Goal: Task Accomplishment & Management: Manage account settings

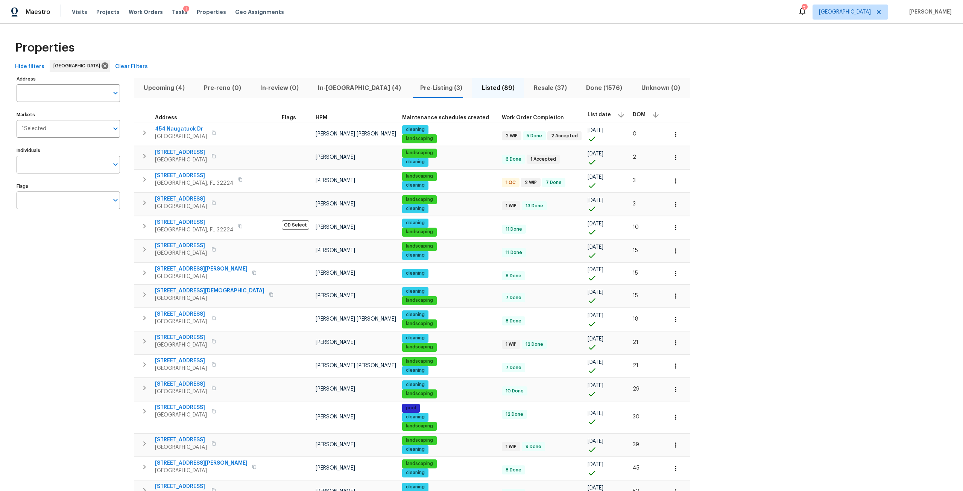
click at [633, 112] on span "DOM" at bounding box center [639, 114] width 13 height 5
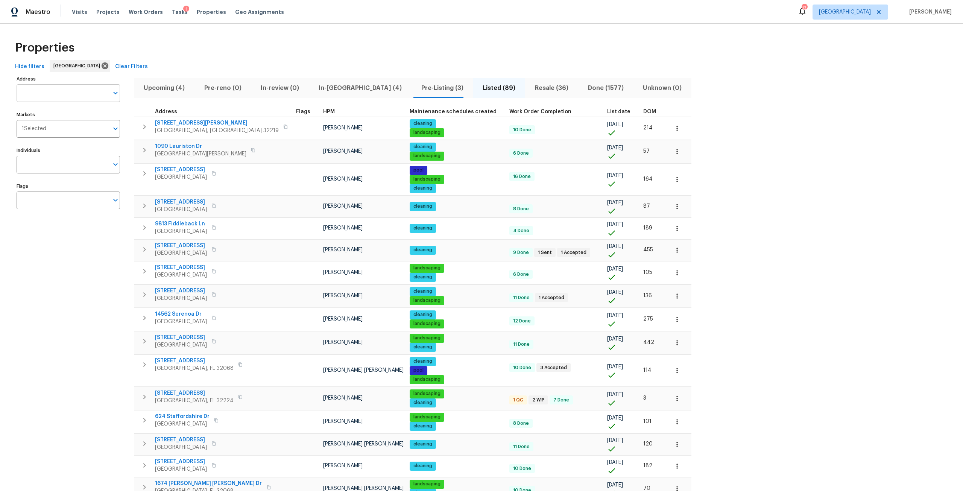
click at [66, 89] on input "Address" at bounding box center [63, 93] width 92 height 18
type input "[GEOGRAPHIC_DATA]"
click at [59, 144] on li "[STREET_ADDRESS]" at bounding box center [67, 137] width 103 height 12
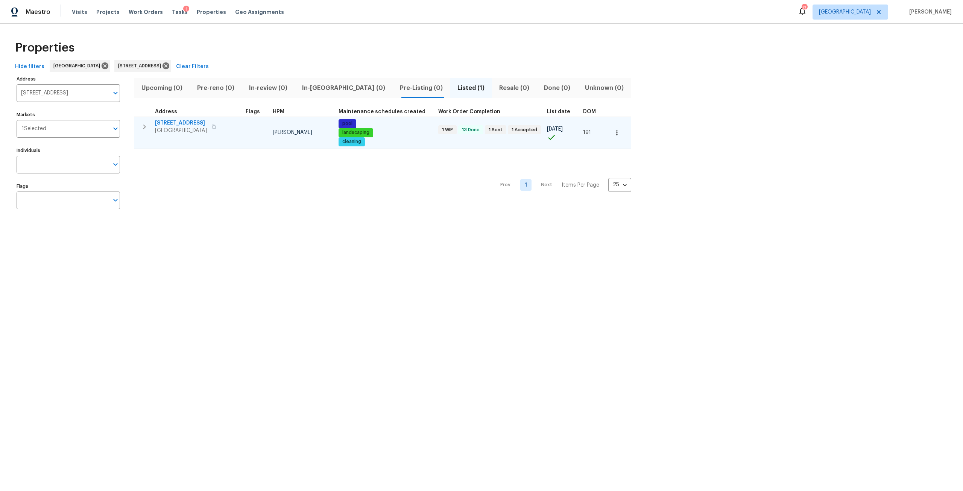
click at [193, 123] on span "[STREET_ADDRESS]" at bounding box center [181, 123] width 52 height 8
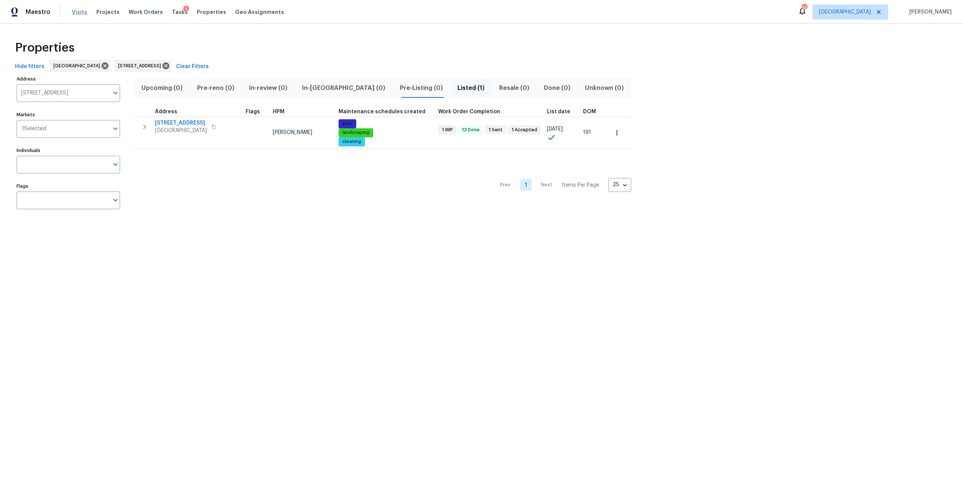
click at [79, 15] on span "Visits" at bounding box center [79, 12] width 15 height 8
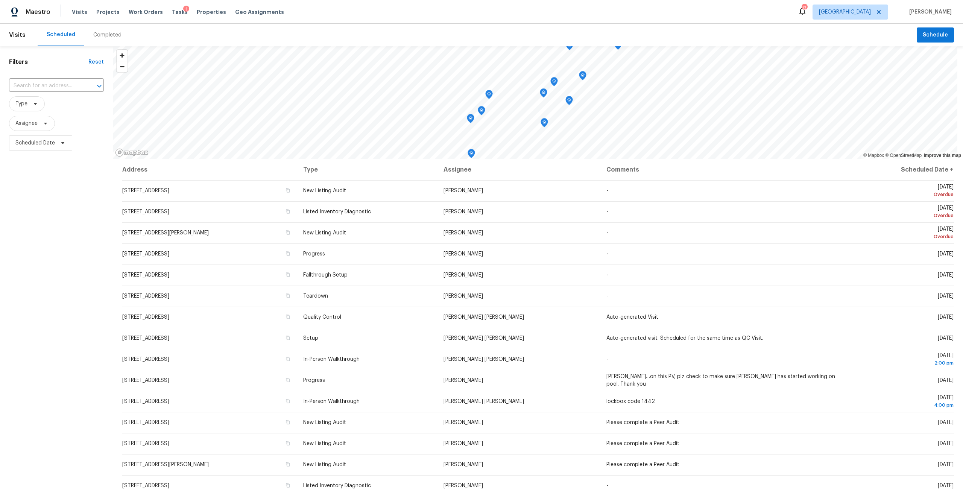
click at [115, 36] on div "Completed" at bounding box center [107, 35] width 28 height 8
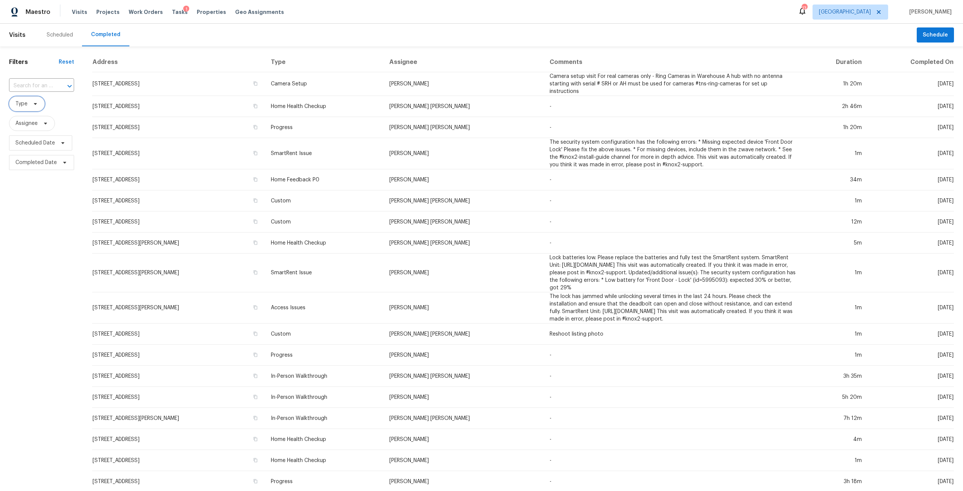
click at [38, 104] on icon at bounding box center [35, 104] width 6 height 6
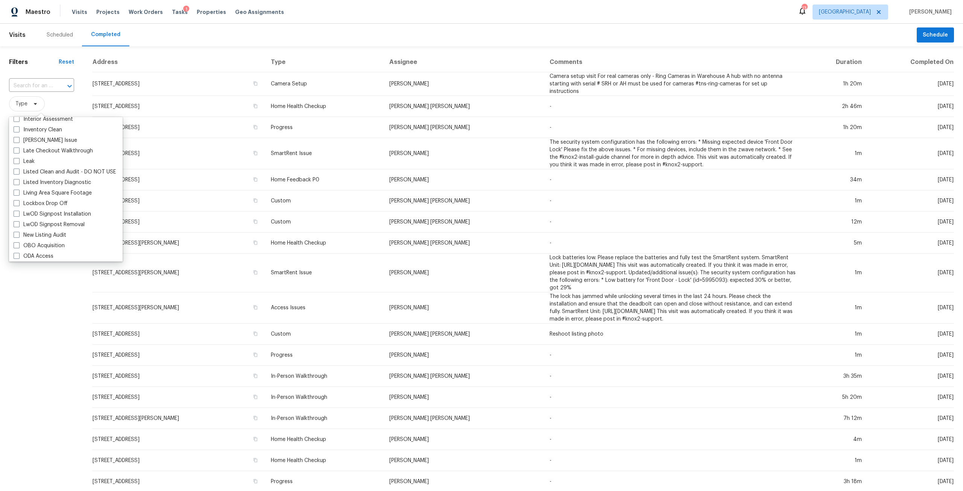
scroll to position [301, 0]
click at [62, 198] on div "Listed Inventory Diagnostic" at bounding box center [65, 202] width 109 height 11
click at [62, 204] on label "Listed Inventory Diagnostic" at bounding box center [52, 202] width 77 height 8
click at [18, 203] on input "Listed Inventory Diagnostic" at bounding box center [16, 200] width 5 height 5
checkbox input "true"
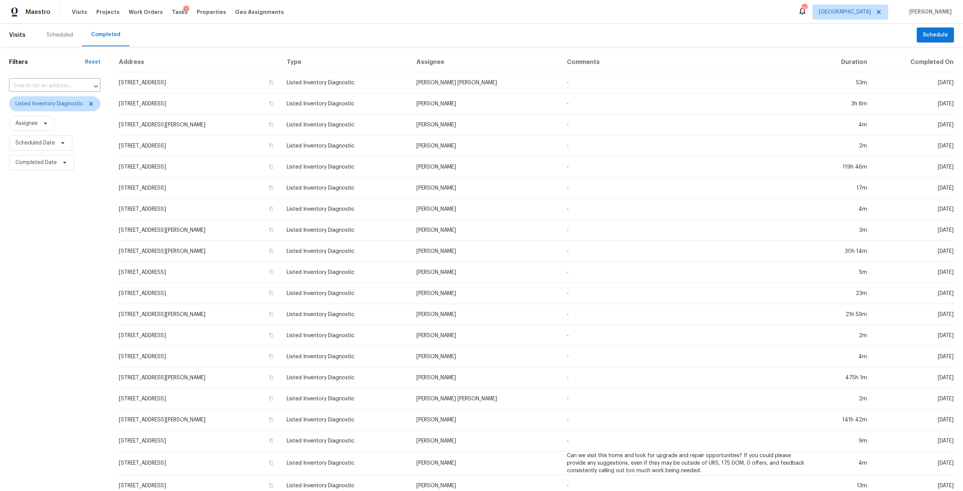
click at [52, 285] on div "Filters Reset ​ Listed Inventory Diagnostic Assignee Scheduled Date Completed D…" at bounding box center [54, 281] width 109 height 470
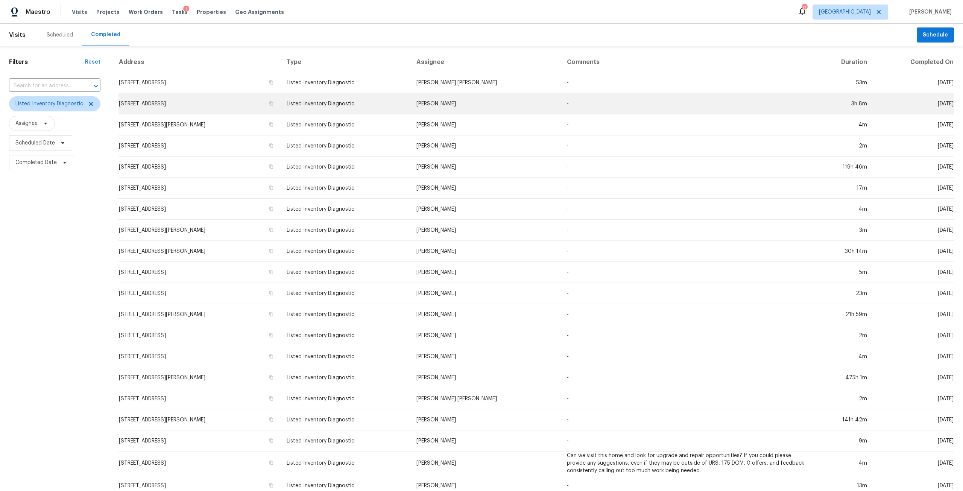
click at [207, 103] on td "2506 Shelby Creek Rd W, Jacksonville, FL 32221" at bounding box center [199, 103] width 162 height 21
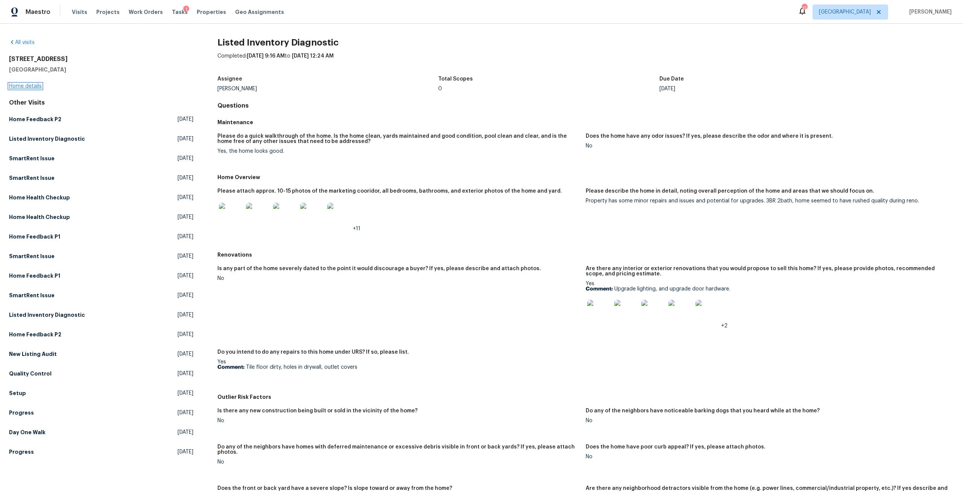
click at [36, 88] on link "Home details" at bounding box center [25, 85] width 33 height 5
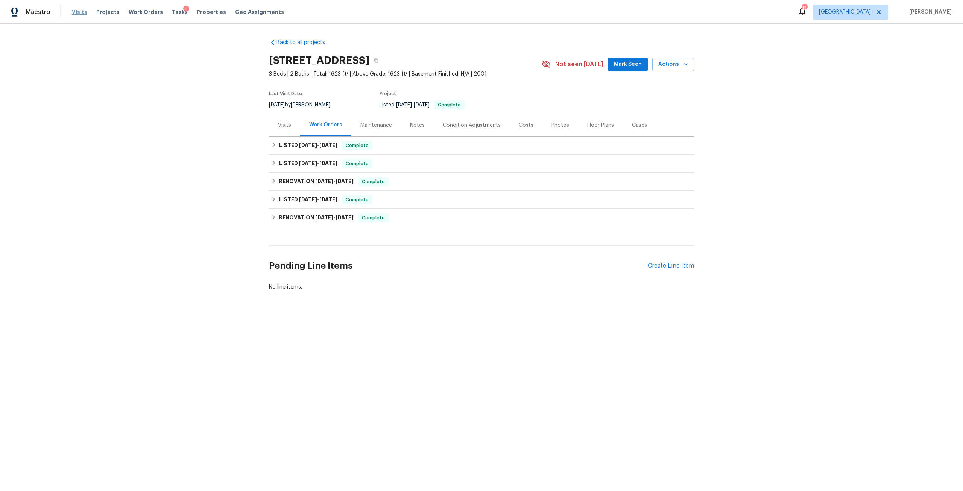
click at [76, 11] on span "Visits" at bounding box center [79, 12] width 15 height 8
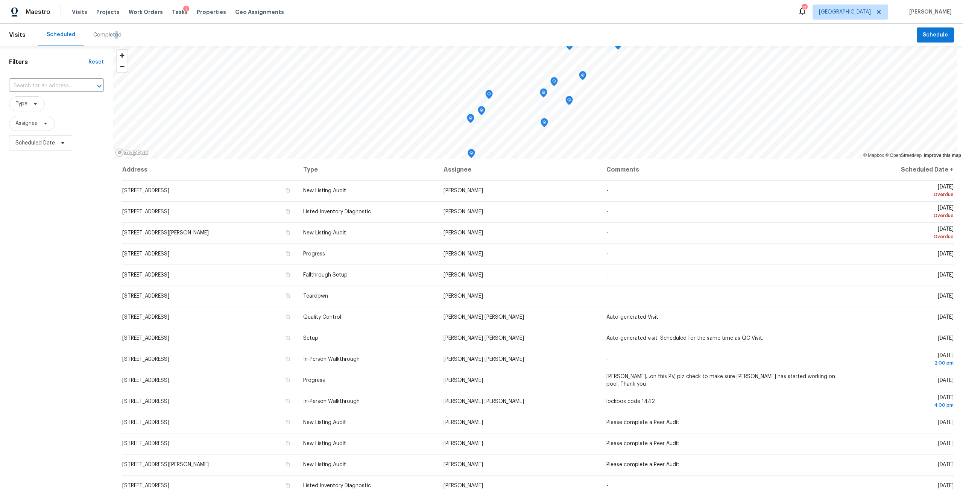
click at [115, 35] on div "Completed" at bounding box center [107, 35] width 28 height 8
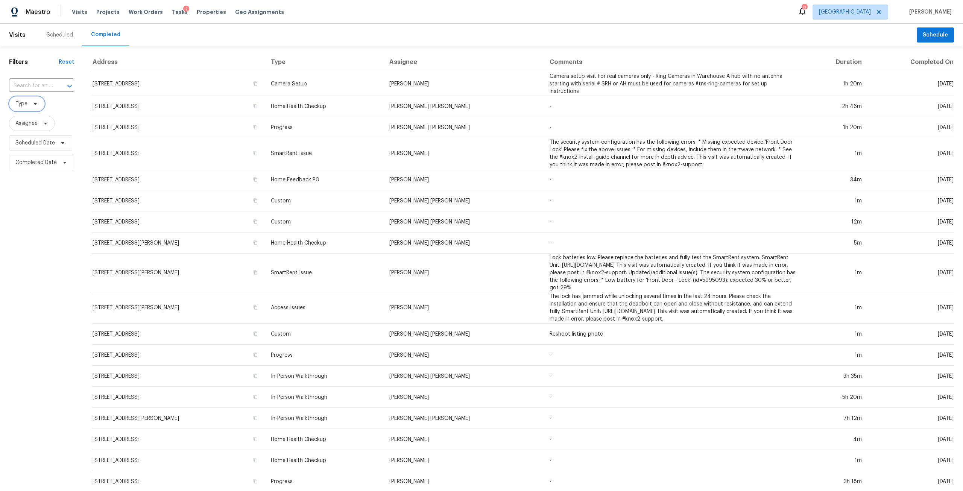
click at [35, 97] on span "Type" at bounding box center [27, 103] width 36 height 15
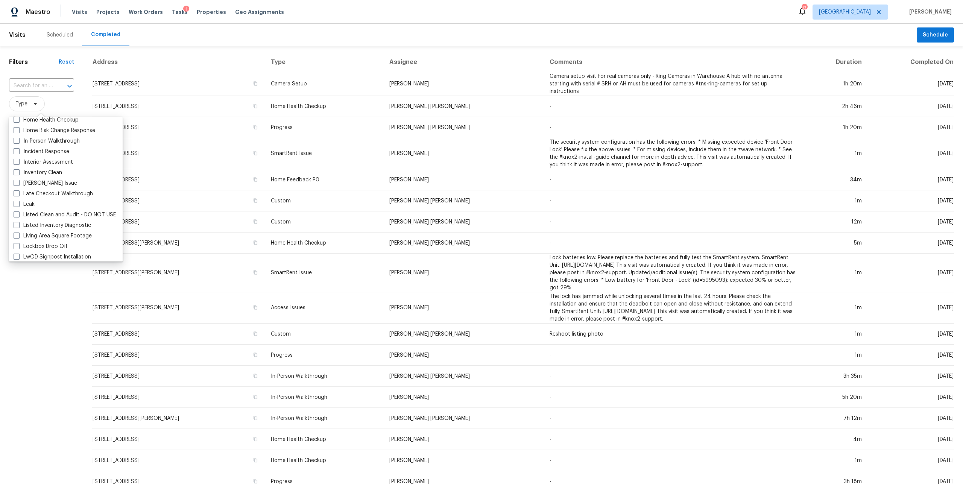
scroll to position [301, 0]
click at [61, 203] on label "Listed Inventory Diagnostic" at bounding box center [52, 202] width 77 height 8
click at [18, 203] on input "Listed Inventory Diagnostic" at bounding box center [16, 200] width 5 height 5
checkbox input "true"
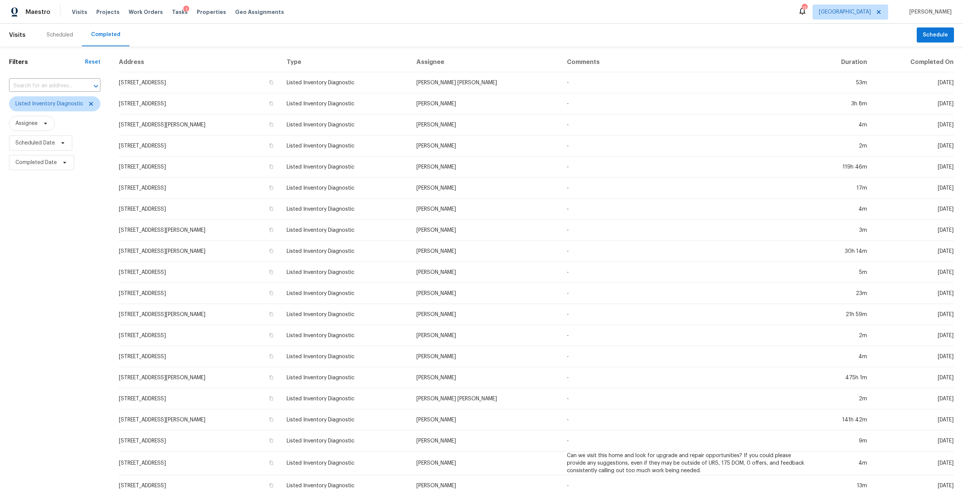
click at [82, 308] on div "Filters Reset ​ Listed Inventory Diagnostic Assignee Scheduled Date Completed D…" at bounding box center [54, 281] width 109 height 470
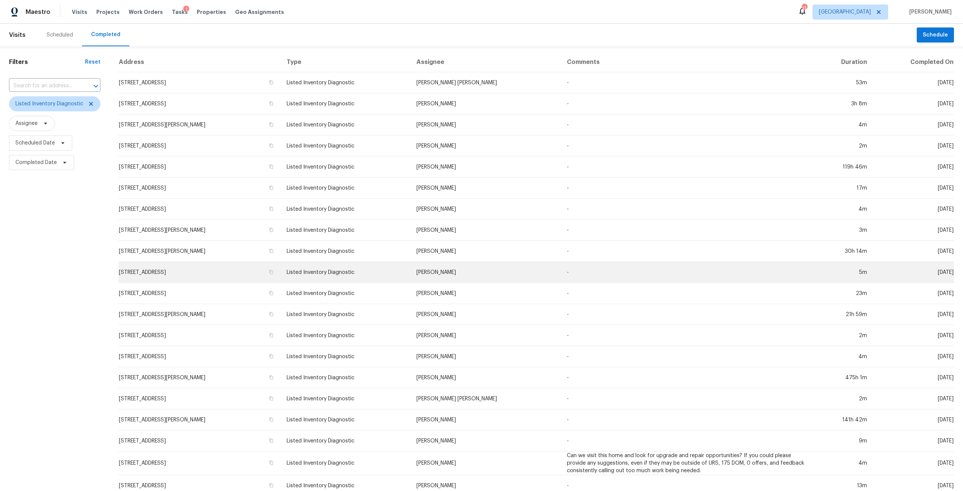
click at [188, 268] on td "5902 Covered Creek Ln, Jacksonville, FL 32277" at bounding box center [199, 272] width 162 height 21
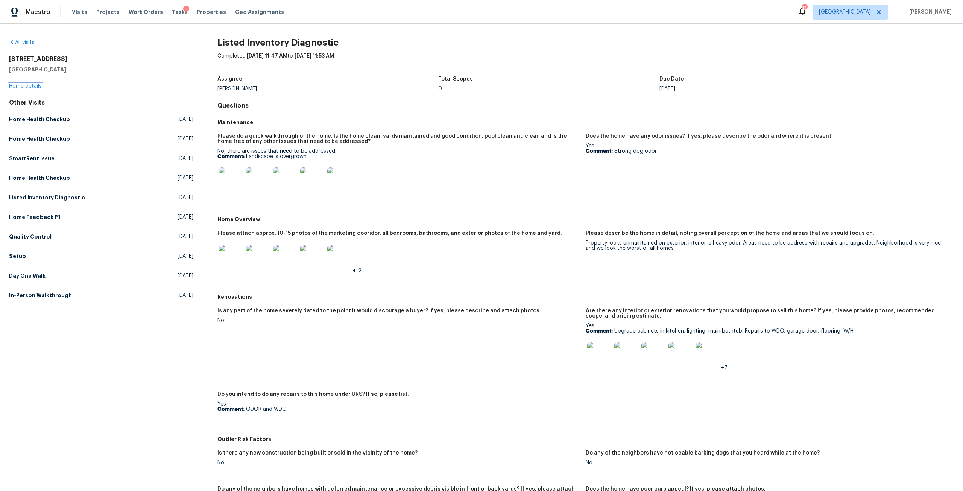
click at [23, 88] on link "Home details" at bounding box center [25, 85] width 33 height 5
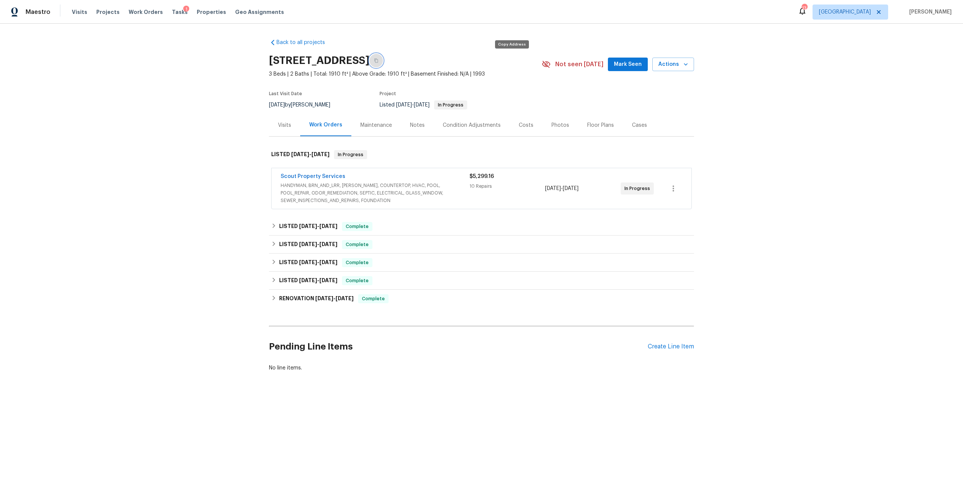
click at [378, 59] on icon "button" at bounding box center [376, 60] width 5 height 5
click at [551, 124] on div "Photos" at bounding box center [560, 125] width 18 height 8
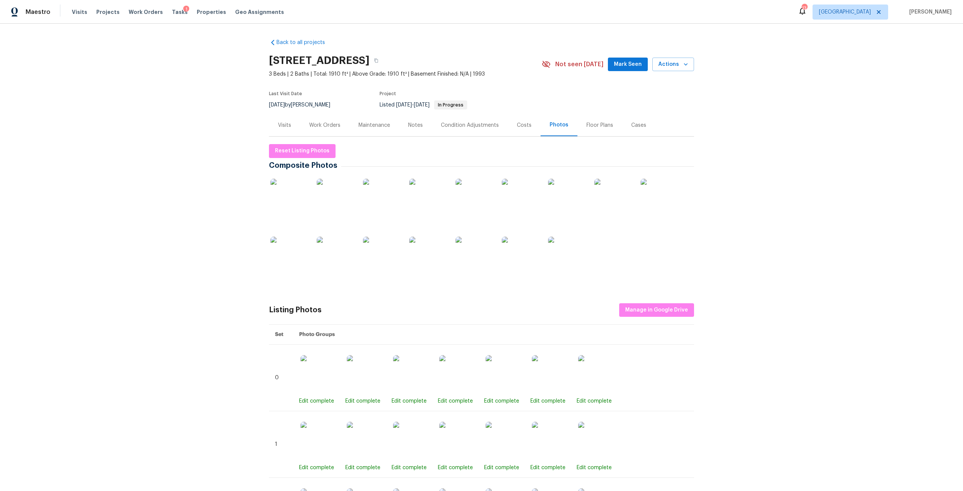
click at [521, 127] on div "Costs" at bounding box center [524, 125] width 15 height 8
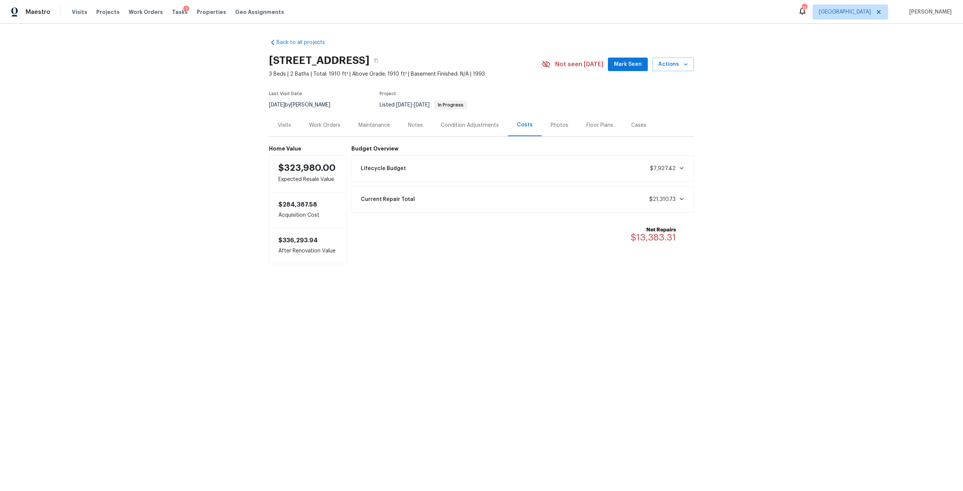
click at [285, 116] on div "Visits" at bounding box center [284, 125] width 31 height 22
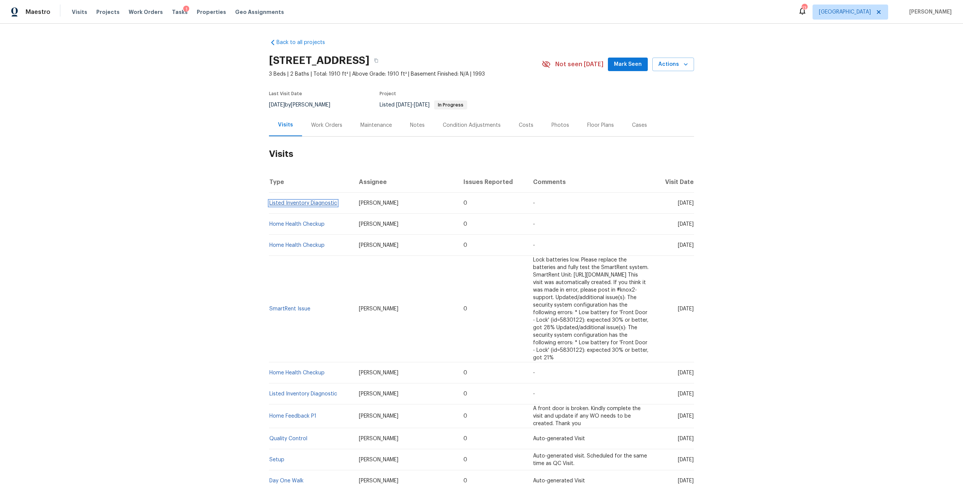
click at [318, 203] on link "Listed Inventory Diagnostic" at bounding box center [303, 202] width 68 height 5
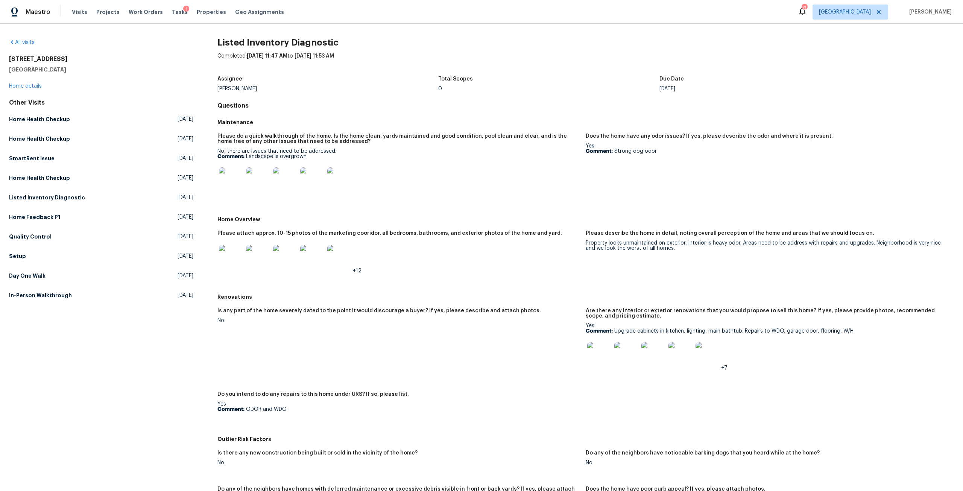
click at [601, 355] on img at bounding box center [599, 354] width 24 height 24
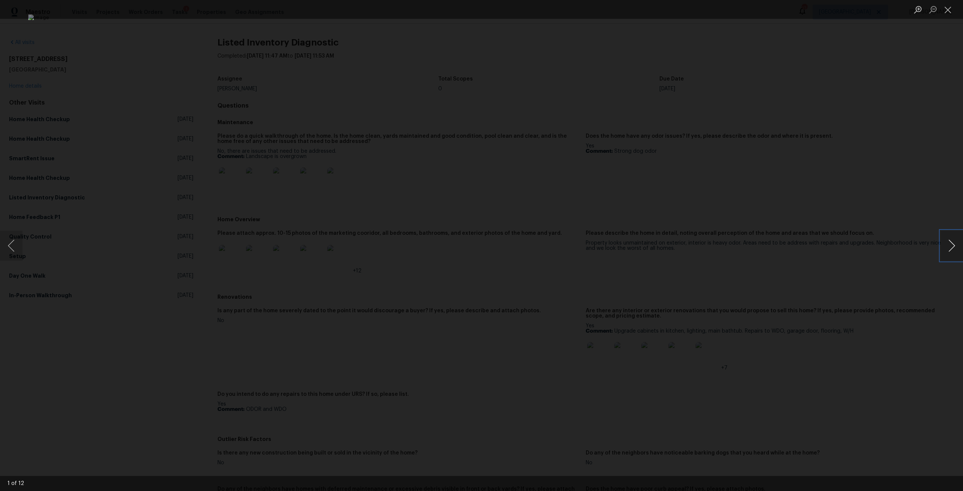
click at [953, 244] on button "Next image" at bounding box center [951, 246] width 23 height 30
click at [952, 244] on button "Next image" at bounding box center [951, 246] width 23 height 30
click at [521, 26] on div "Lightbox" at bounding box center [481, 245] width 963 height 491
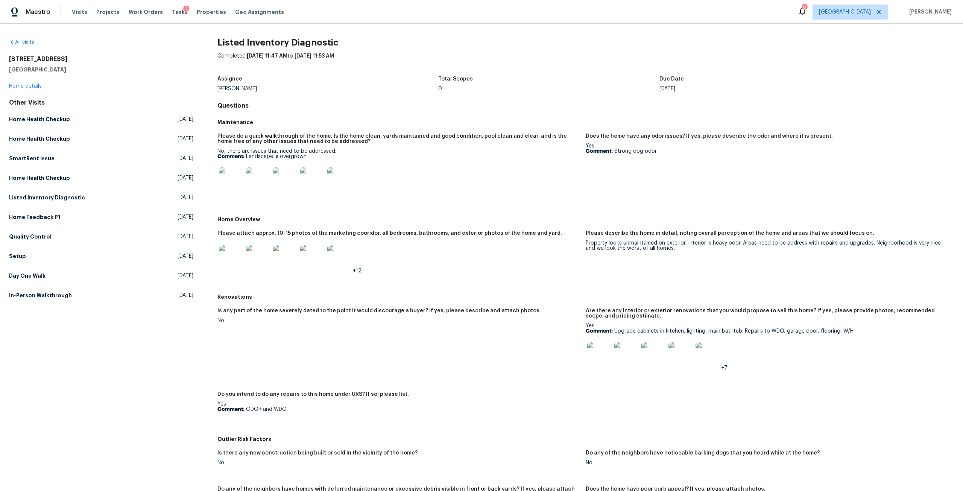
click at [712, 357] on img at bounding box center [707, 354] width 24 height 24
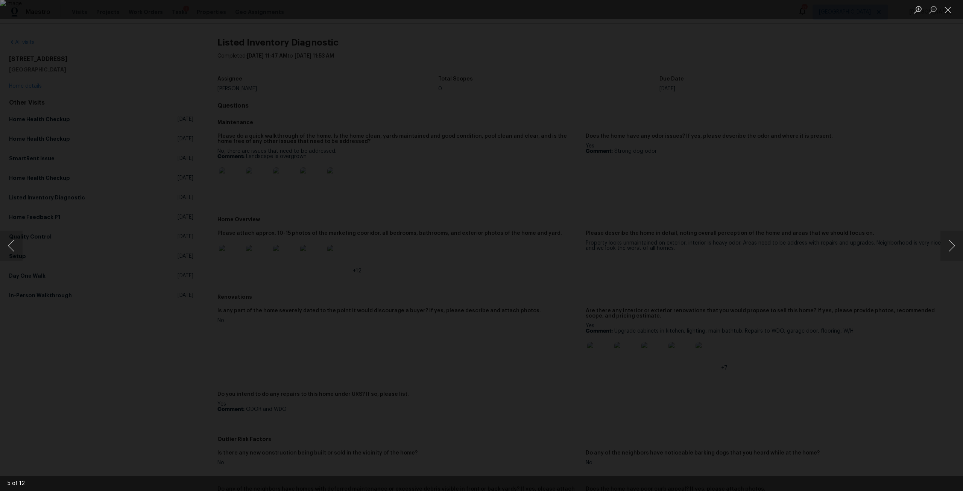
click at [473, 82] on div "Lightbox" at bounding box center [481, 245] width 963 height 491
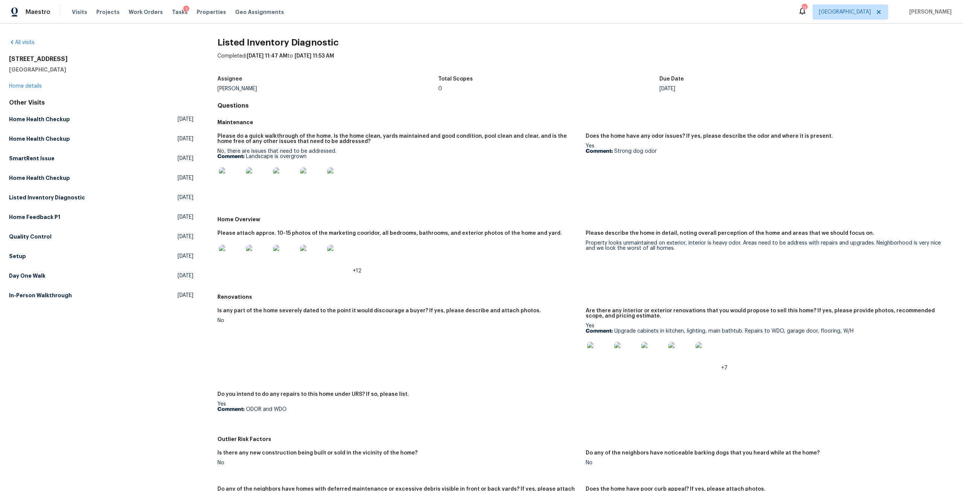
click at [699, 360] on img at bounding box center [707, 354] width 24 height 24
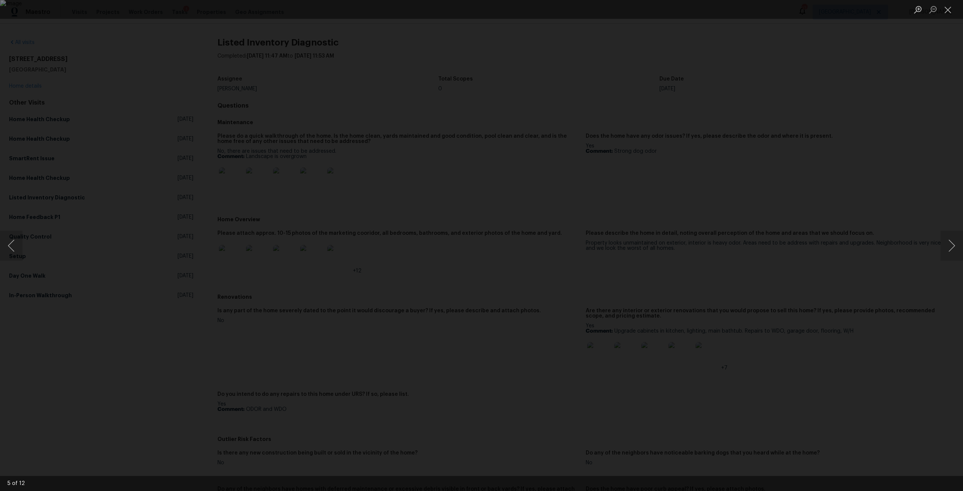
click at [735, 311] on div "Lightbox" at bounding box center [481, 245] width 963 height 491
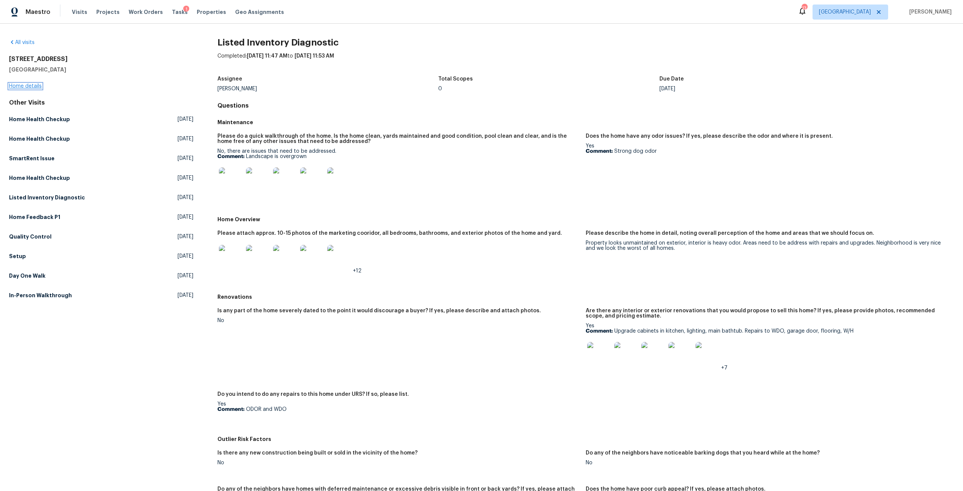
click at [29, 87] on link "Home details" at bounding box center [25, 85] width 33 height 5
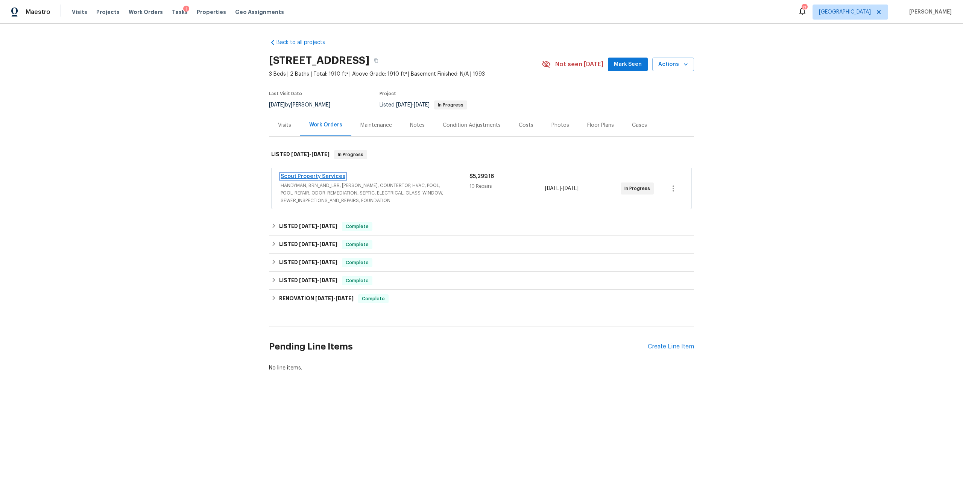
click at [327, 176] on link "Scout Property Services" at bounding box center [313, 176] width 65 height 5
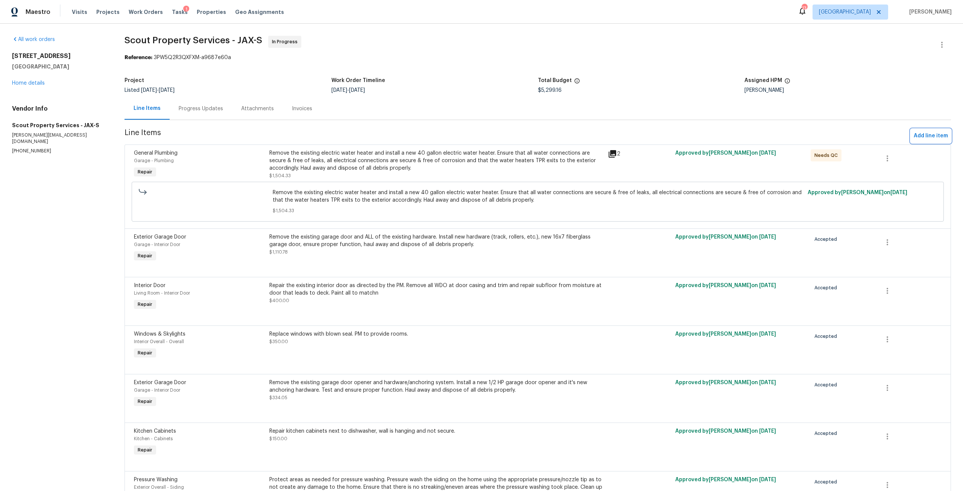
click at [923, 135] on span "Add line item" at bounding box center [931, 135] width 34 height 9
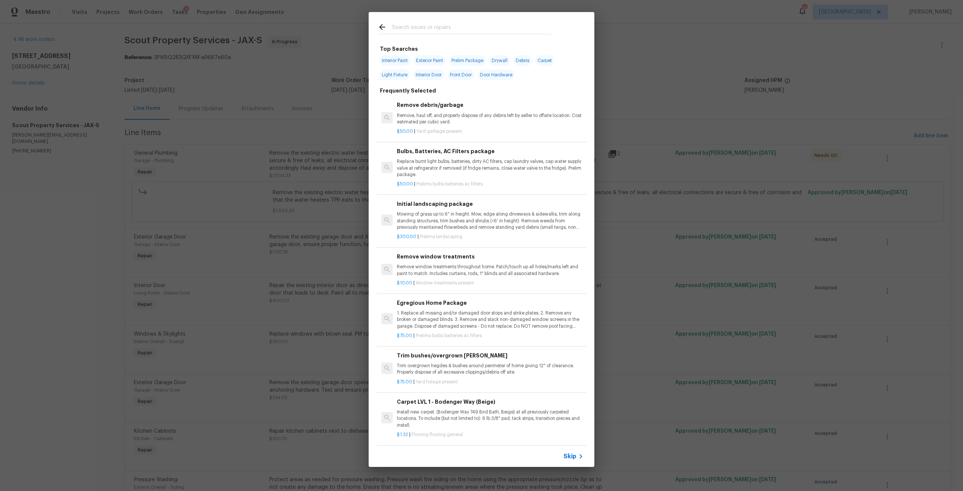
click at [420, 30] on input "text" at bounding box center [471, 28] width 159 height 11
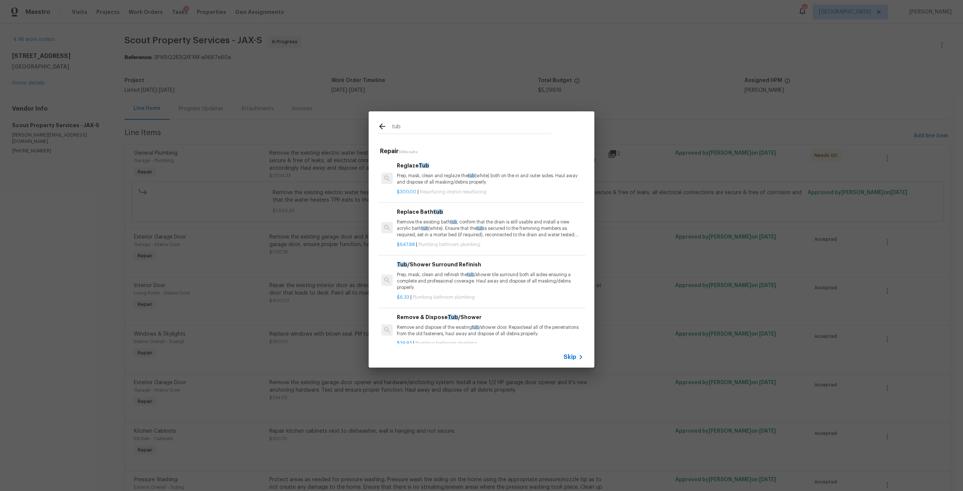
type input "tub"
click at [452, 175] on p "Prep, mask, clean and reglaze the tub (white) both on the in and outer sides. H…" at bounding box center [490, 179] width 187 height 13
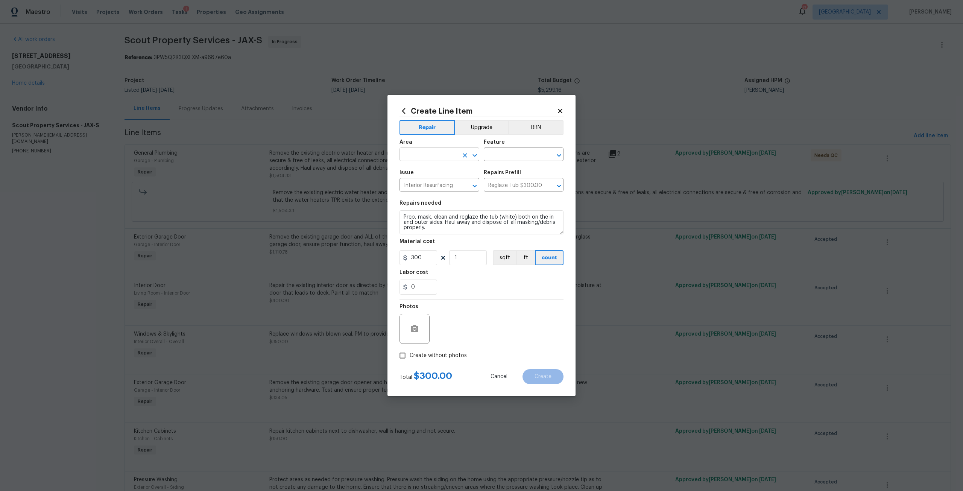
click at [448, 159] on input "text" at bounding box center [428, 155] width 59 height 12
click at [435, 168] on li "Main Bathroom" at bounding box center [439, 171] width 80 height 12
type input "Main Bathroom"
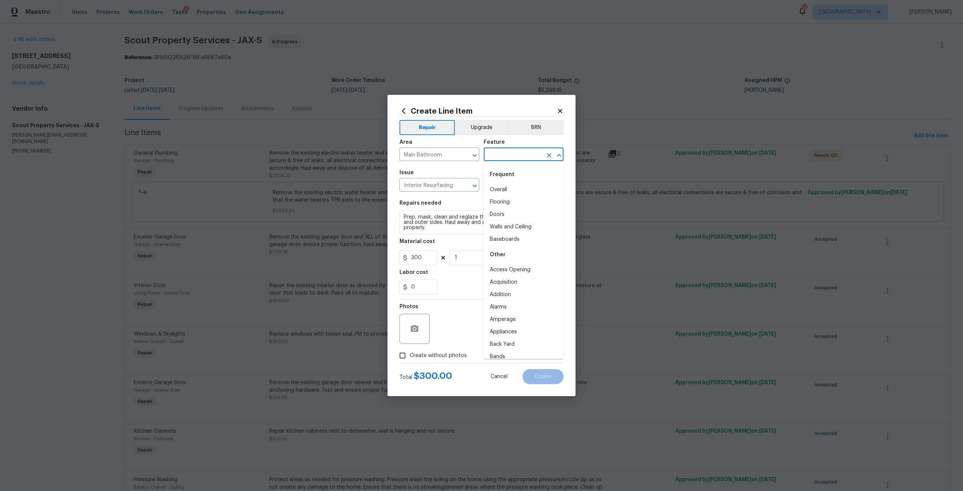
click at [507, 152] on input "text" at bounding box center [513, 155] width 59 height 12
click at [510, 188] on li "Bathtub" at bounding box center [524, 190] width 80 height 12
type input "Bathtub"
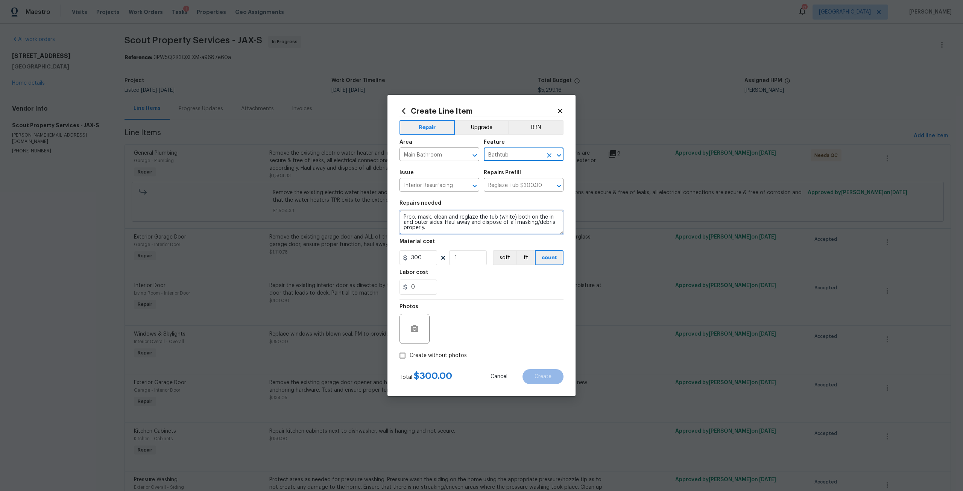
click at [441, 228] on textarea "Prep, mask, clean and reglaze the tub (white) both on the in and outer sides. H…" at bounding box center [481, 222] width 164 height 24
click at [472, 258] on input "1" at bounding box center [468, 257] width 38 height 15
drag, startPoint x: 425, startPoint y: 260, endPoint x: 400, endPoint y: 261, distance: 24.8
click at [400, 261] on input "300" at bounding box center [418, 257] width 38 height 15
type input "1150"
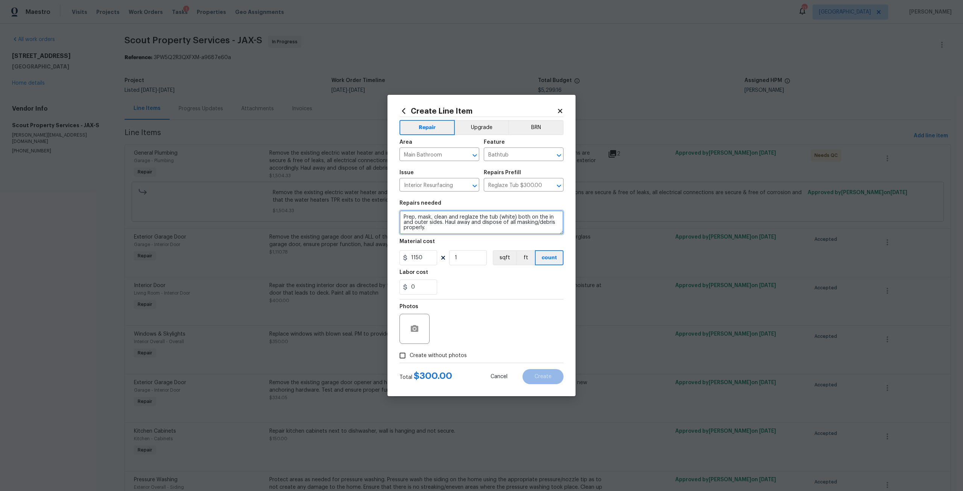
click at [487, 217] on textarea "Prep, mask, clean and reglaze the tub (white) both on the in and outer sides. H…" at bounding box center [481, 222] width 164 height 24
type textarea "Prep, mask, clean and reglaze the whirlpool tub (white) both on the in and oute…"
click at [442, 359] on span "Create without photos" at bounding box center [438, 356] width 57 height 8
click at [410, 359] on input "Create without photos" at bounding box center [402, 355] width 14 height 14
checkbox input "true"
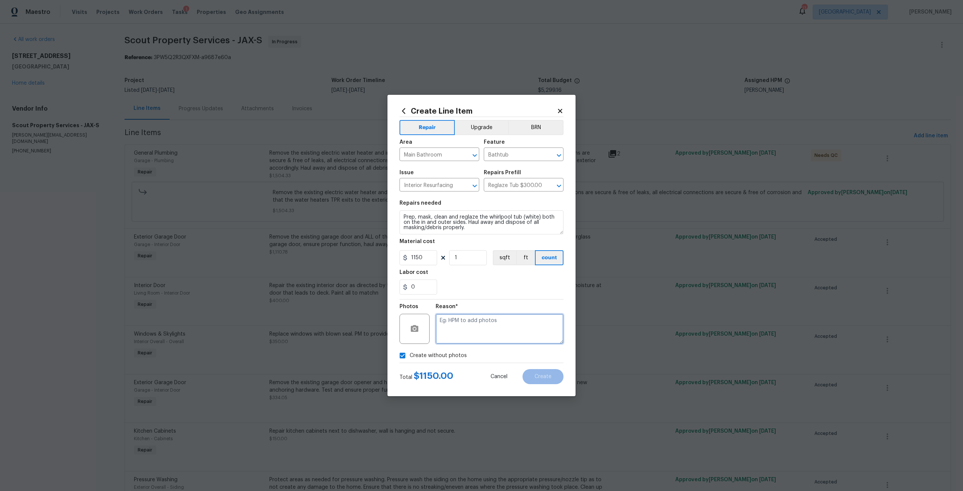
click at [457, 331] on textarea at bounding box center [500, 329] width 128 height 30
click at [536, 371] on button "Create" at bounding box center [542, 376] width 41 height 15
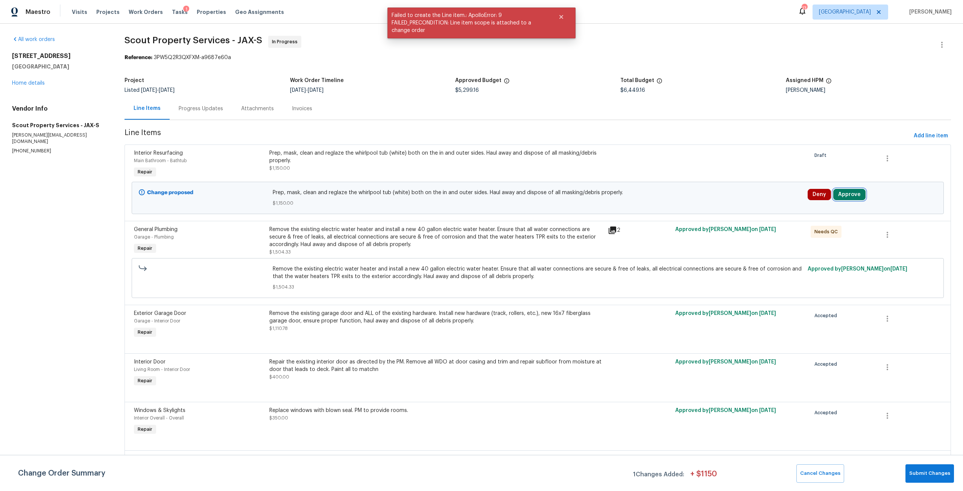
click at [844, 192] on button "Approve" at bounding box center [849, 194] width 32 height 11
click at [719, 205] on button "Approve" at bounding box center [736, 201] width 45 height 15
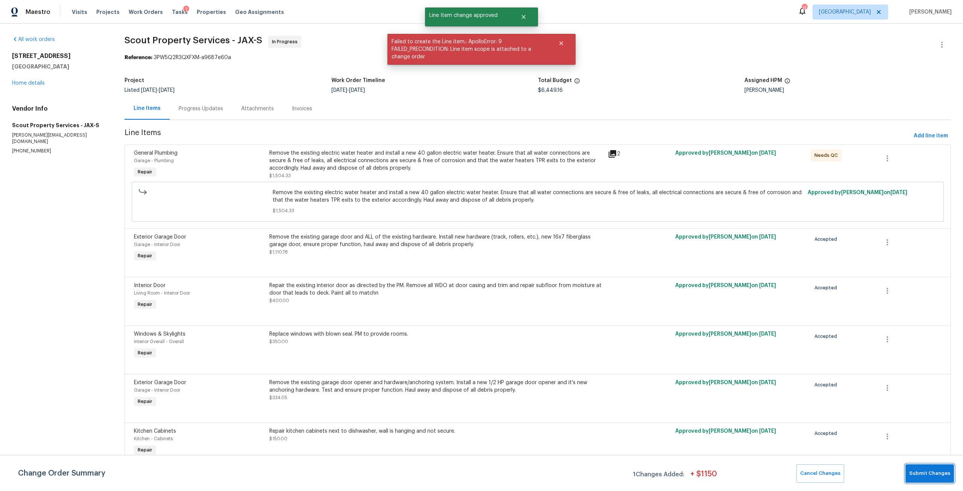
click at [939, 477] on span "Submit Changes" at bounding box center [929, 473] width 41 height 9
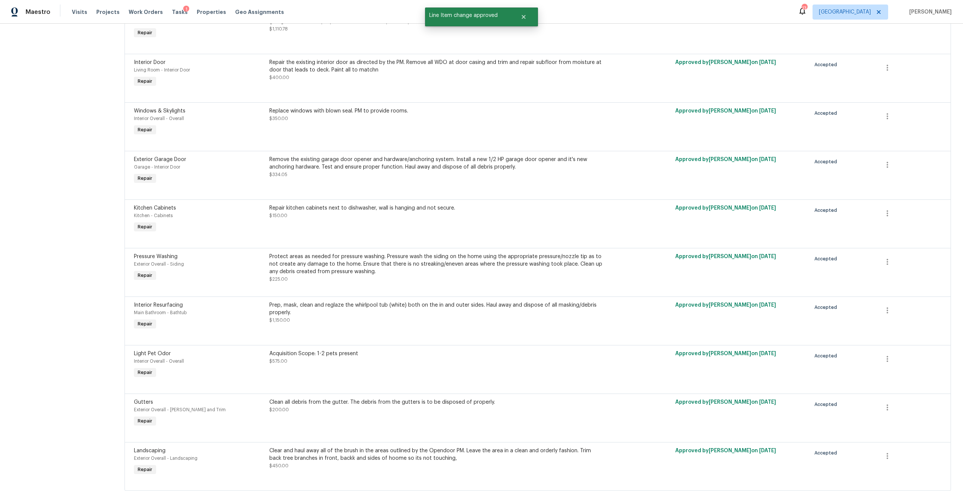
scroll to position [226, 0]
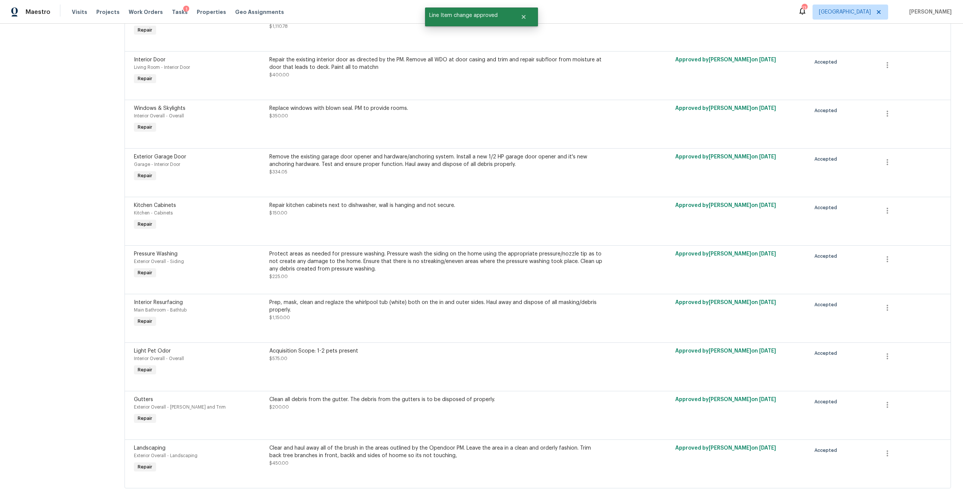
click at [407, 297] on div "Prep, mask, clean and reglaze the whirlpool tub (white) both on the in and oute…" at bounding box center [436, 313] width 338 height 35
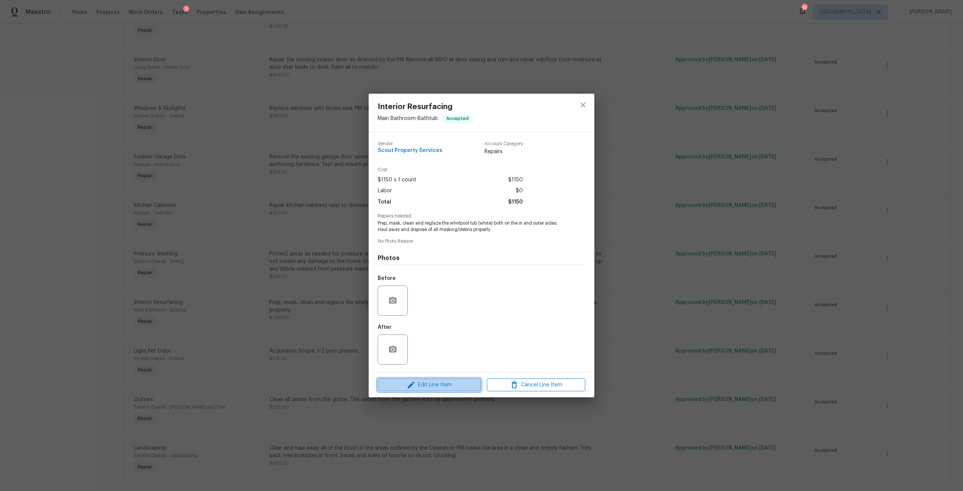
click at [448, 383] on span "Edit Line Item" at bounding box center [429, 384] width 99 height 9
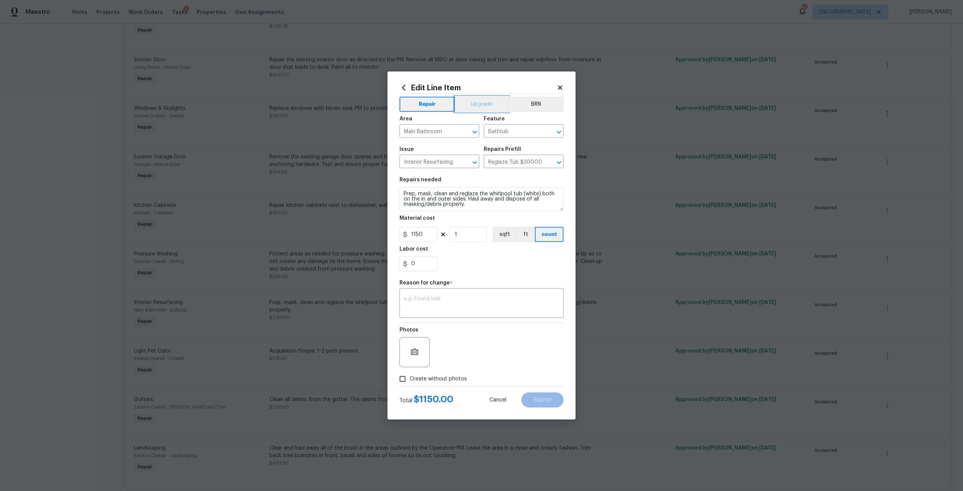
click at [491, 108] on button "Upgrade" at bounding box center [482, 104] width 54 height 15
click at [443, 288] on div "Reason for change *" at bounding box center [481, 285] width 164 height 10
click at [443, 291] on div "x ​" at bounding box center [481, 304] width 164 height 28
type textarea "Upgrade"
click at [442, 378] on span "Create without photos" at bounding box center [438, 379] width 57 height 8
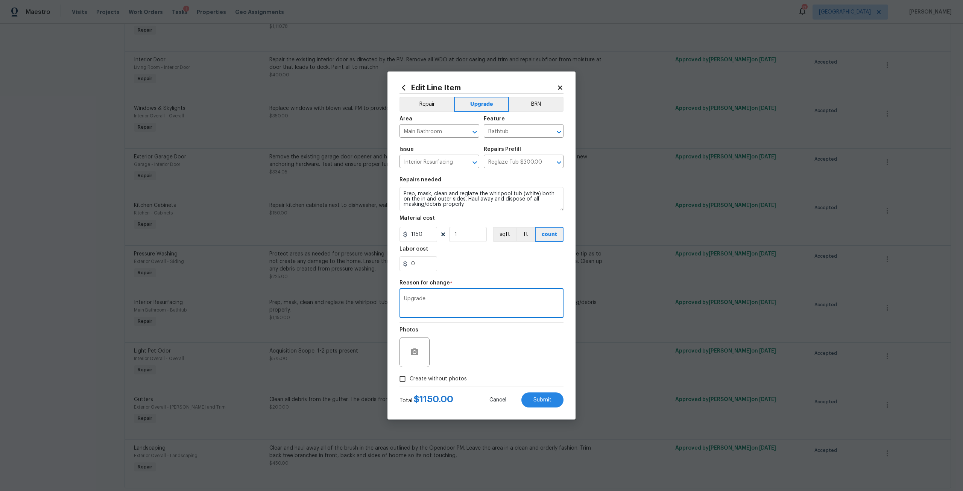
click at [410, 378] on input "Create without photos" at bounding box center [402, 379] width 14 height 14
checkbox input "true"
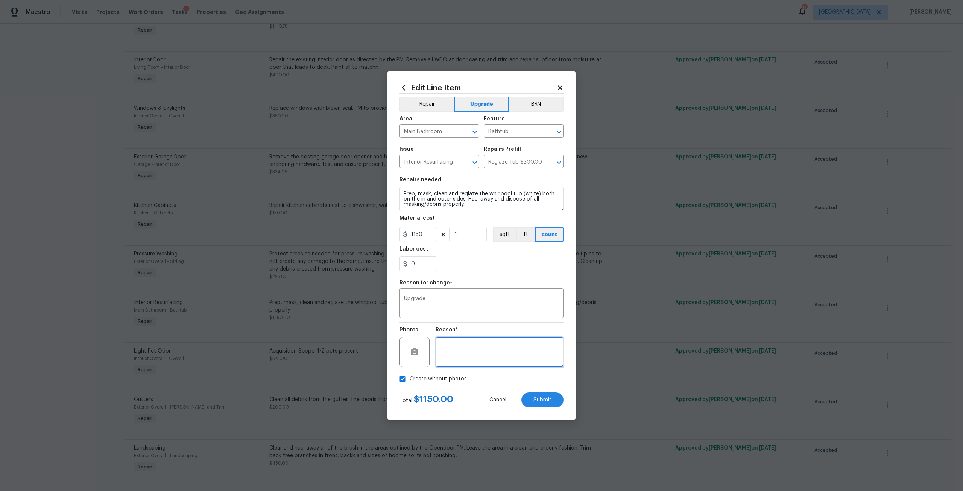
click at [468, 344] on textarea at bounding box center [500, 352] width 128 height 30
click at [544, 408] on div "Edit Line Item Repair Upgrade BRN Area Main Bathroom ​ Feature Bathtub ​ Issue …" at bounding box center [481, 245] width 188 height 348
click at [545, 402] on span "Submit" at bounding box center [542, 400] width 18 height 6
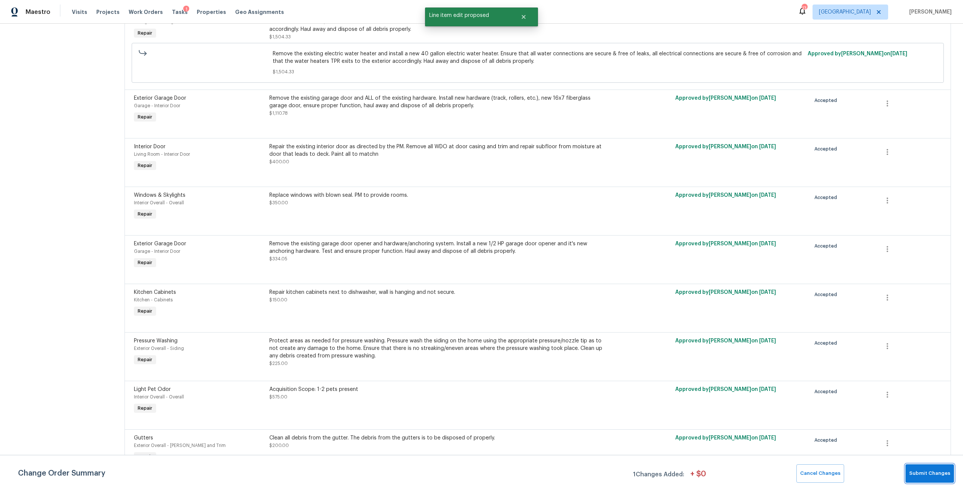
click at [934, 482] on button "Submit Changes" at bounding box center [929, 473] width 49 height 18
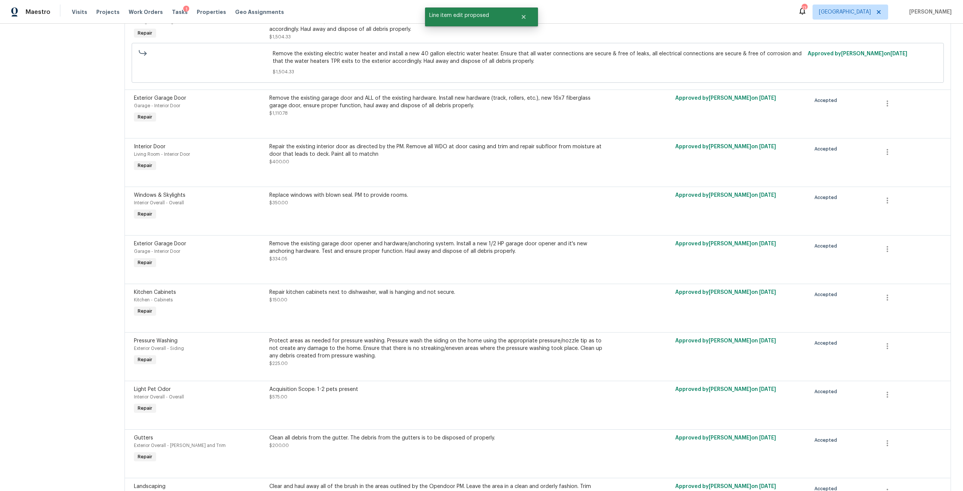
click at [927, 476] on div "Gutters Exterior Overall - Eaves and Trim Repair Clean all debris from the gutt…" at bounding box center [537, 453] width 826 height 49
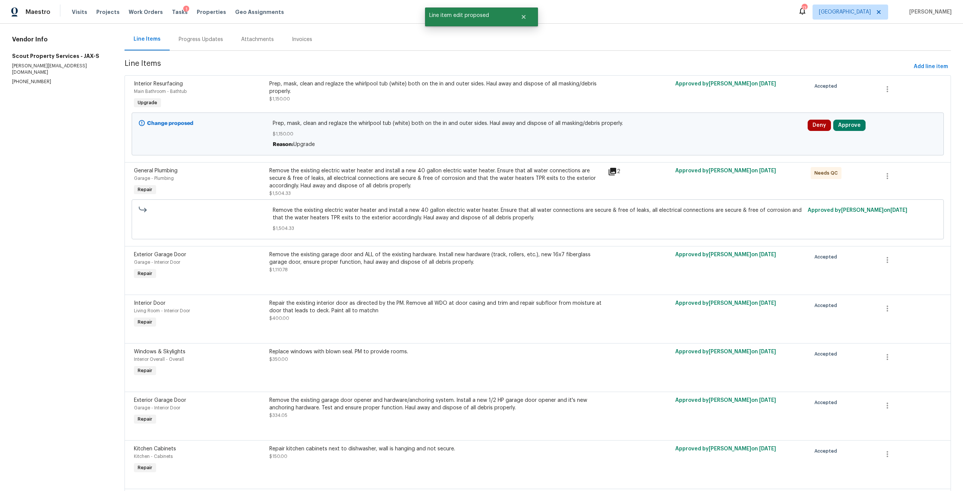
scroll to position [38, 0]
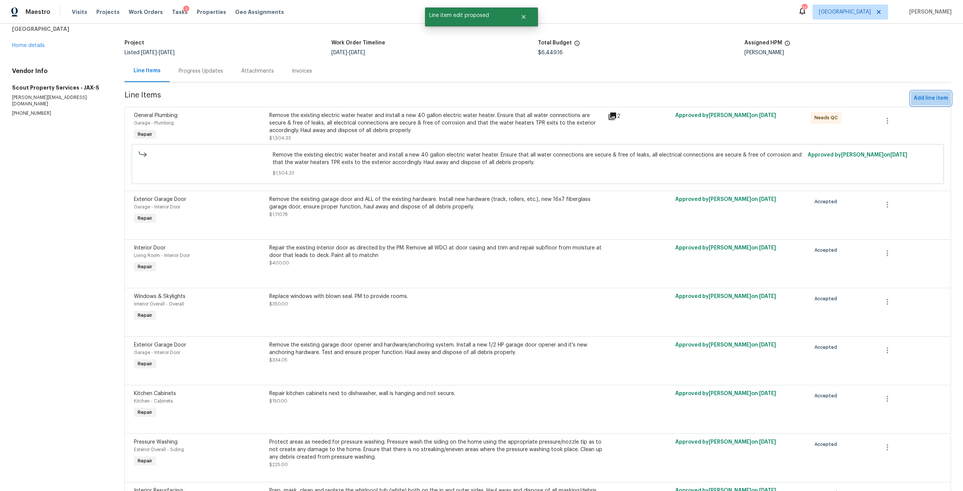
click at [929, 100] on span "Add line item" at bounding box center [931, 98] width 34 height 9
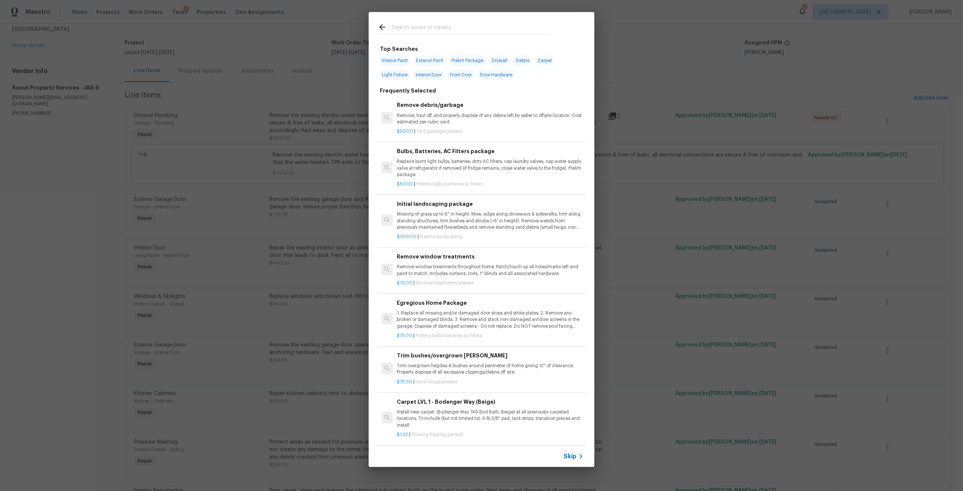
click at [427, 19] on div at bounding box center [465, 27] width 192 height 30
click at [433, 32] on input "text" at bounding box center [471, 28] width 159 height 11
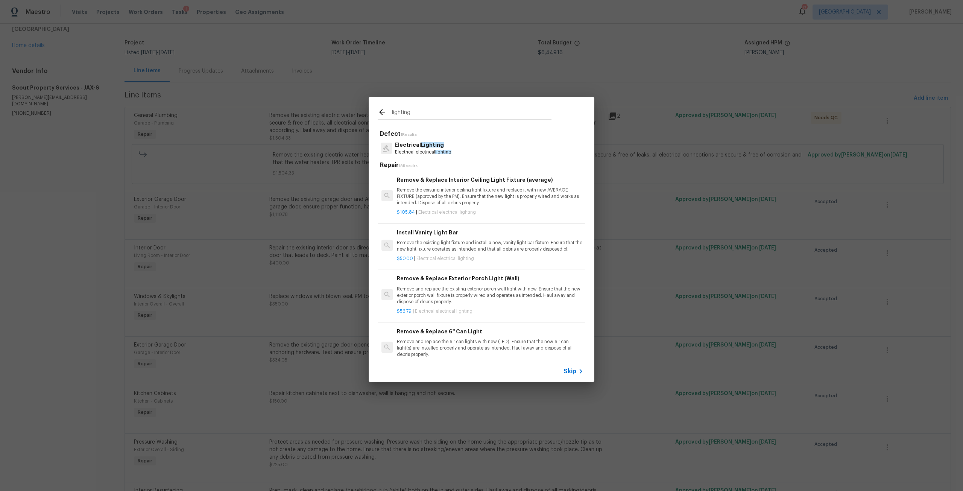
type input "lighting"
click at [458, 203] on p "Remove the existing interior ceiling light fixture and replace it with new AVER…" at bounding box center [490, 196] width 187 height 19
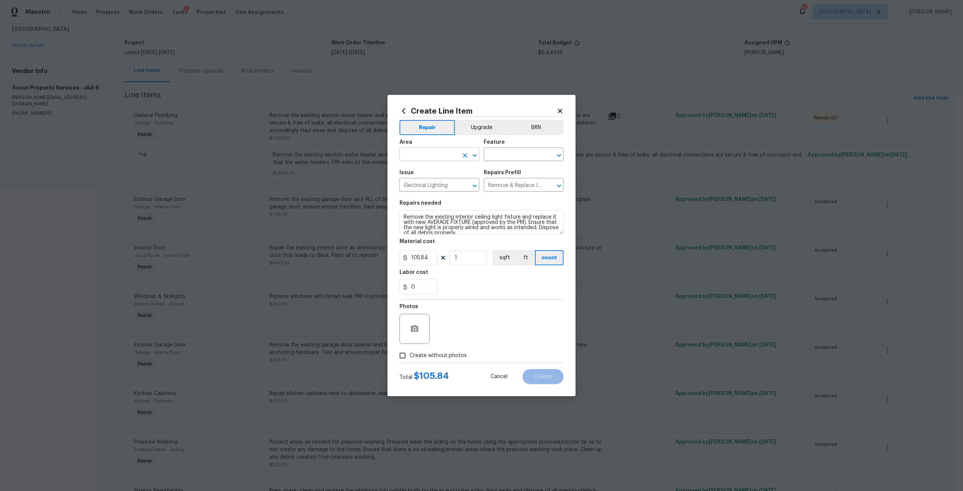
click at [440, 153] on input "text" at bounding box center [428, 155] width 59 height 12
click at [440, 191] on ul "Interior Addition Interior Overall" at bounding box center [439, 177] width 80 height 31
click at [443, 185] on li "Interior Overall" at bounding box center [439, 184] width 80 height 12
type input "Interior Overall"
click at [508, 156] on input "text" at bounding box center [513, 155] width 59 height 12
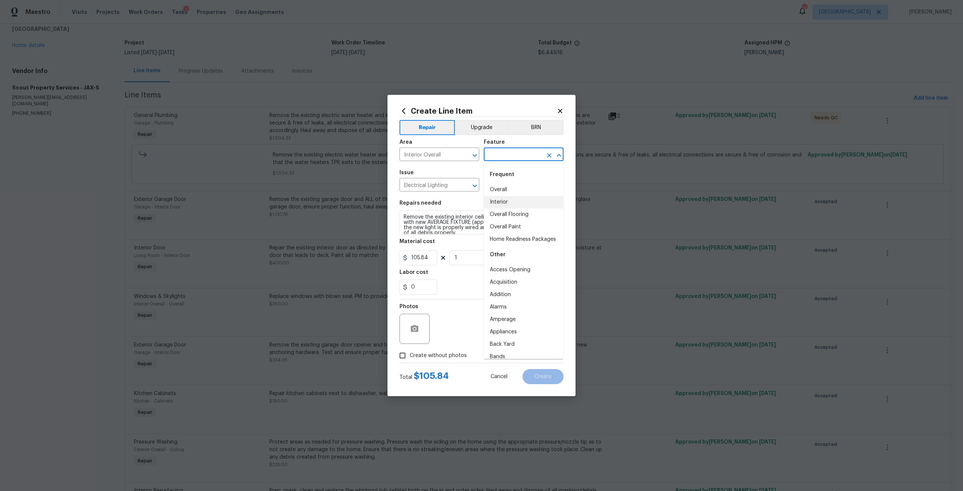
click at [511, 203] on li "Interior" at bounding box center [524, 202] width 80 height 12
type input "Interior"
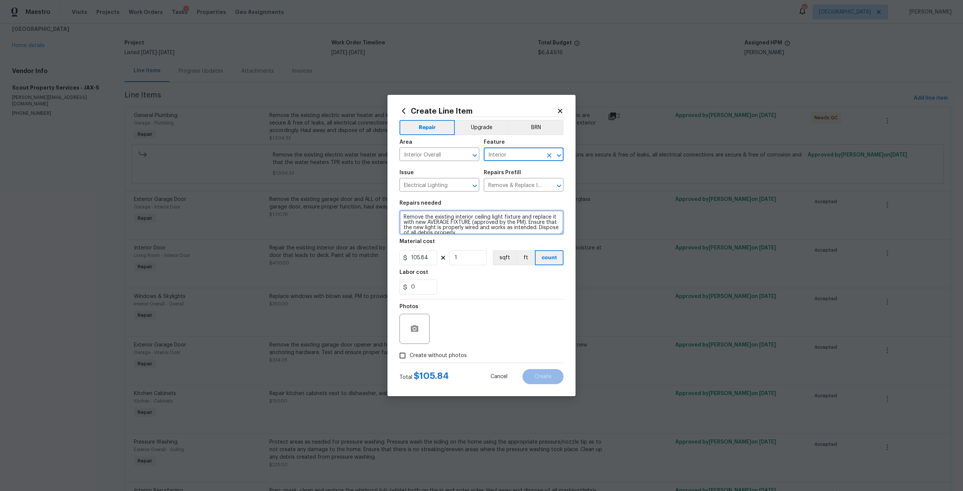
click at [475, 216] on textarea "Remove the existing interior ceiling light fixture and replace it with new AVER…" at bounding box center [481, 222] width 164 height 24
click at [452, 221] on textarea "Remove ALL the existing interior ceiling light fixture and replace it with new …" at bounding box center [481, 222] width 164 height 24
click at [511, 228] on textarea "Remove ALL the existing interior ceiling light fixture and replace it with new …" at bounding box center [481, 222] width 164 height 24
click at [507, 230] on textarea "Remove ALL the existing interior ceiling light fixture and replace it with new …" at bounding box center [481, 222] width 164 height 24
click at [411, 228] on textarea "Remove ALL the existing interior ceiling light fixture and replace it with new …" at bounding box center [481, 222] width 164 height 24
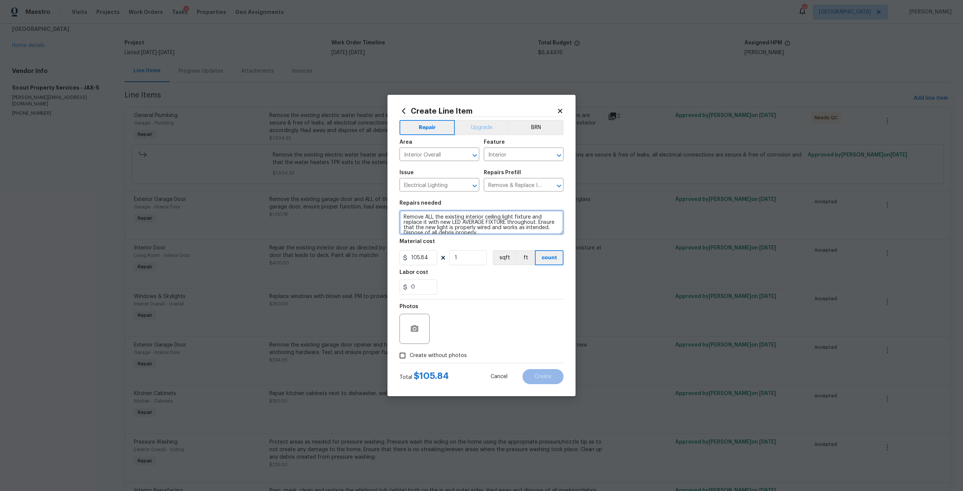
type textarea "Remove ALL the existing interior ceiling light fixture and replace it with new …"
click at [482, 132] on button "Upgrade" at bounding box center [482, 127] width 54 height 15
drag, startPoint x: 433, startPoint y: 258, endPoint x: 368, endPoint y: 264, distance: 65.3
click at [368, 264] on div "Create Line Item Repair Upgrade BRN Area Interior Overall ​ Feature Interior ​ …" at bounding box center [481, 245] width 963 height 491
type input "1500"
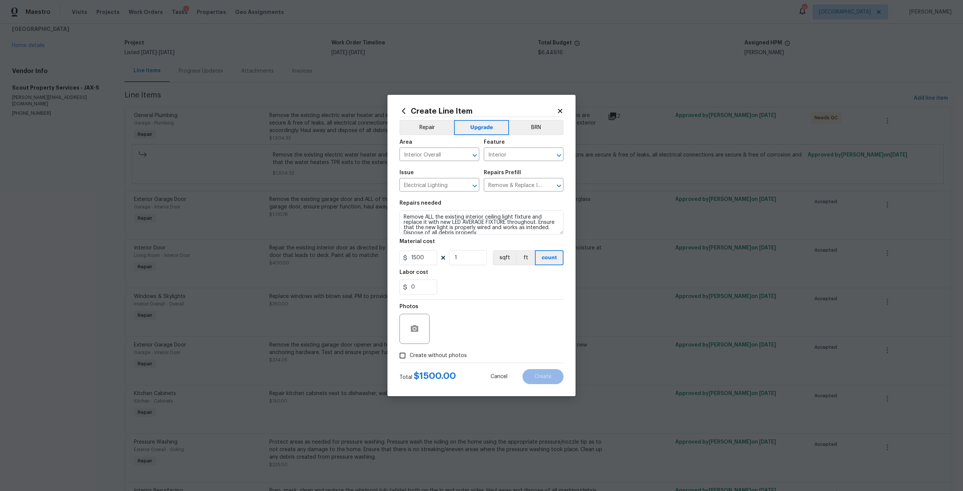
drag, startPoint x: 442, startPoint y: 351, endPoint x: 448, endPoint y: 349, distance: 6.6
click at [442, 352] on span "Create without photos" at bounding box center [438, 356] width 57 height 8
click at [410, 352] on input "Create without photos" at bounding box center [402, 355] width 14 height 14
checkbox input "true"
click at [451, 343] on textarea at bounding box center [500, 329] width 128 height 30
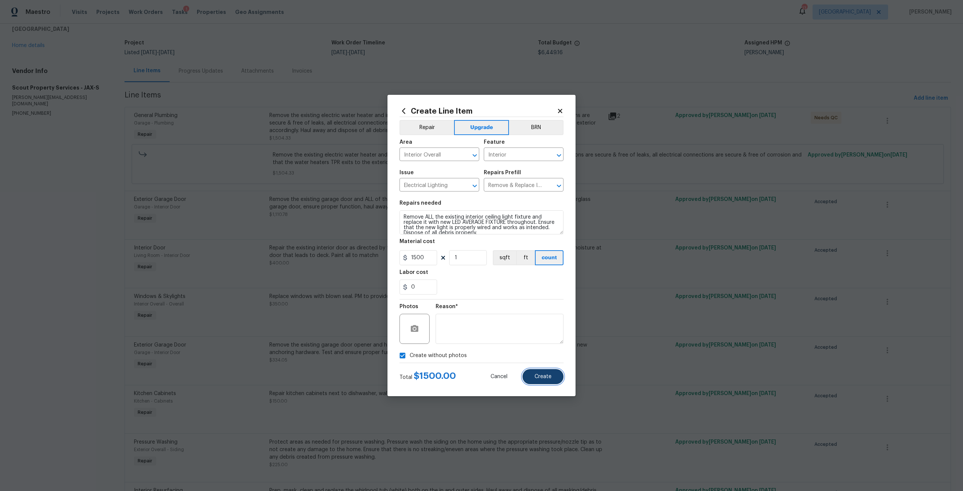
click at [542, 379] on span "Create" at bounding box center [542, 377] width 17 height 6
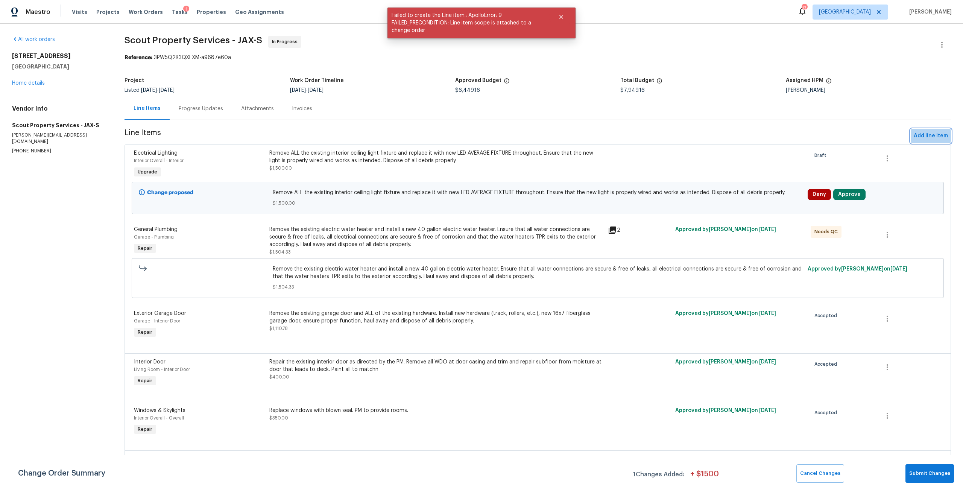
click at [918, 136] on span "Add line item" at bounding box center [931, 135] width 34 height 9
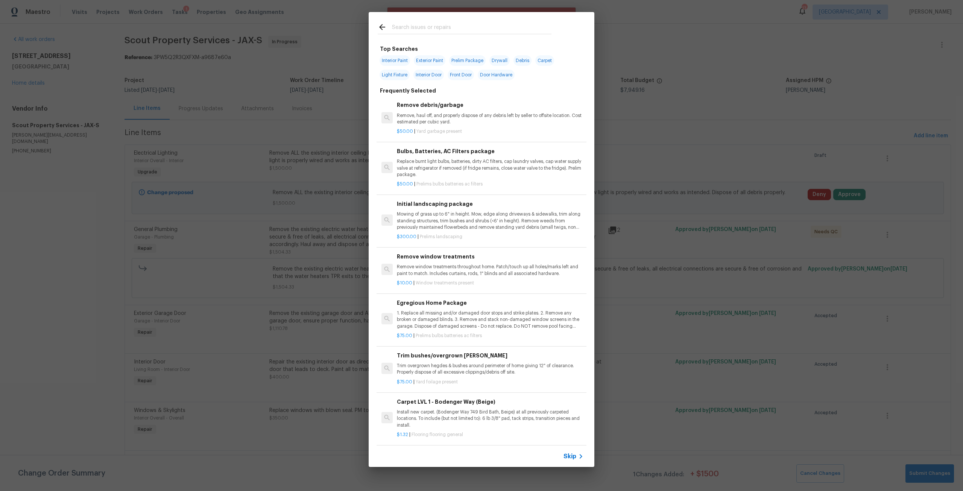
click at [461, 27] on input "text" at bounding box center [471, 28] width 159 height 11
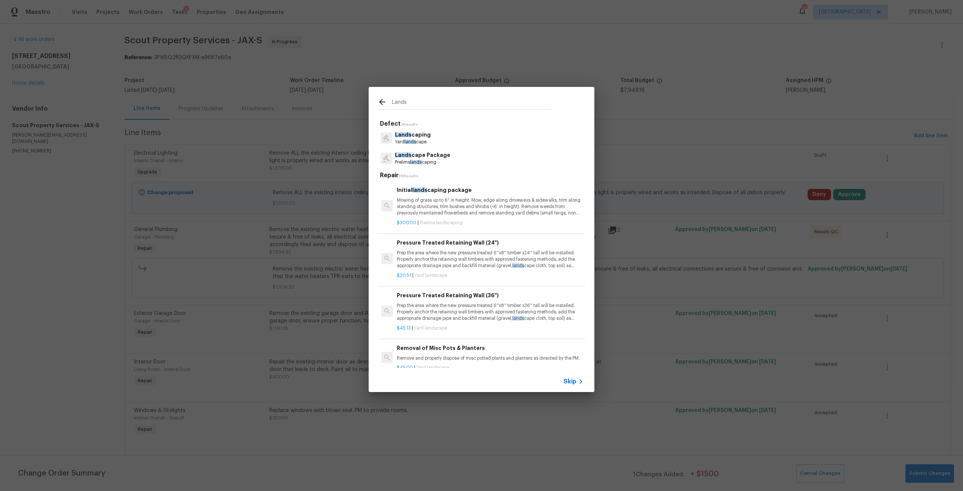
type input "Lands"
click at [419, 138] on p "Lands caping" at bounding box center [413, 135] width 36 height 8
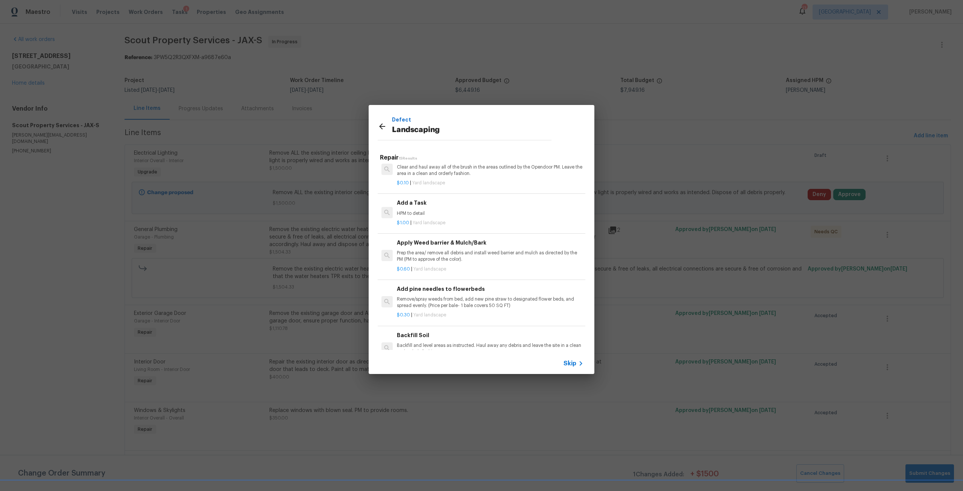
scroll to position [414, 0]
click at [471, 266] on div "$0.60 | Yard landscape" at bounding box center [490, 264] width 187 height 9
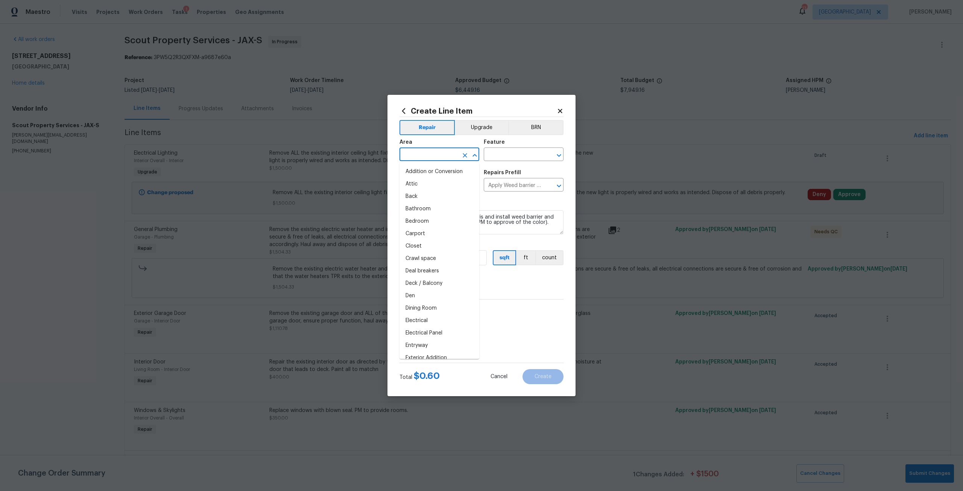
click at [431, 158] on input "text" at bounding box center [428, 155] width 59 height 12
click at [426, 170] on li "Front" at bounding box center [439, 171] width 80 height 12
type input "Front"
click at [507, 152] on input "text" at bounding box center [513, 155] width 59 height 12
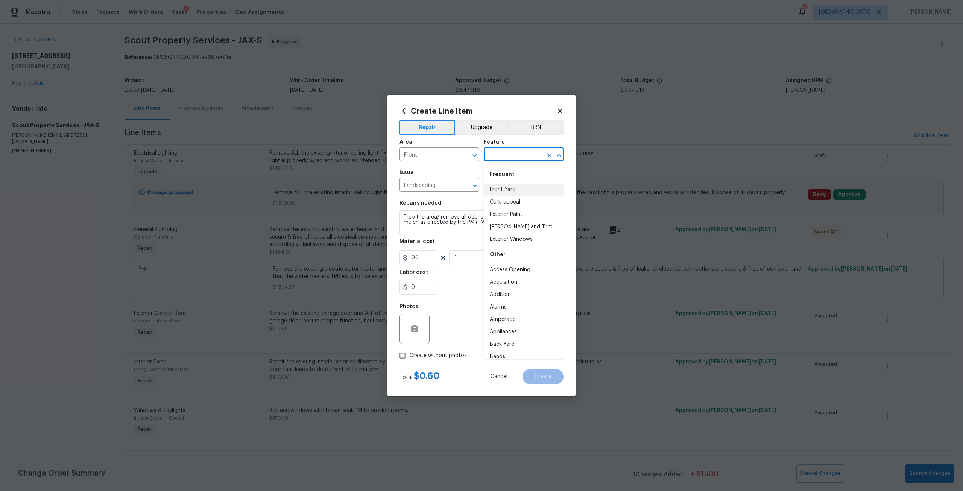
click at [518, 186] on li "Front Yard" at bounding box center [524, 190] width 80 height 12
type input "Front Yard"
click at [549, 224] on textarea "Prep the area/ remove all debris and install weed barrier and mulch as directed…" at bounding box center [481, 222] width 164 height 24
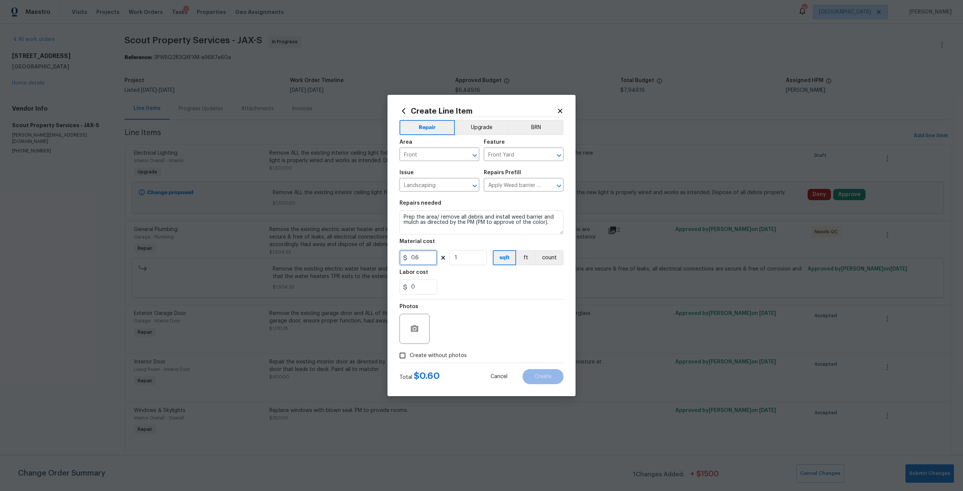
drag, startPoint x: 428, startPoint y: 258, endPoint x: 393, endPoint y: 256, distance: 34.7
click at [393, 256] on div "Create Line Item Repair Upgrade BRN Area Front ​ Feature Front Yard ​ Issue Lan…" at bounding box center [481, 245] width 188 height 301
type input "900"
drag, startPoint x: 489, startPoint y: 125, endPoint x: 447, endPoint y: 229, distance: 112.1
click at [490, 125] on button "Upgrade" at bounding box center [482, 127] width 54 height 15
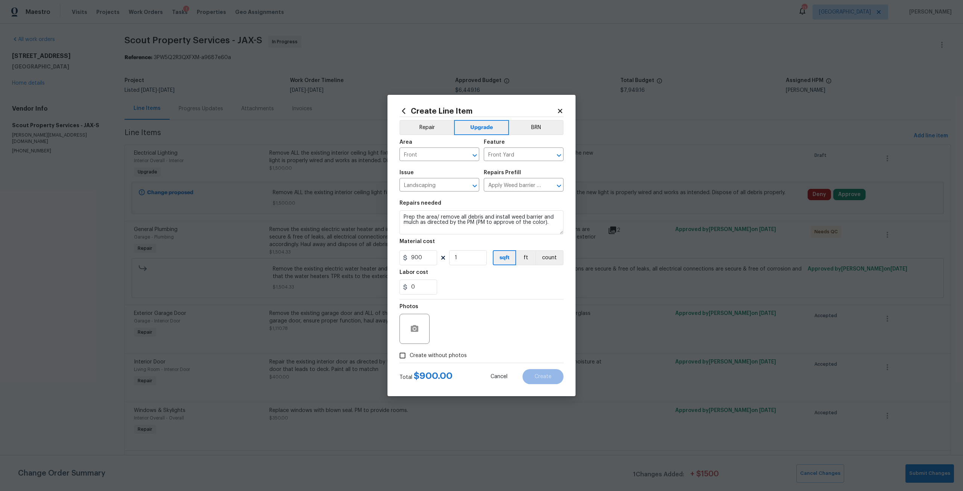
click at [448, 357] on span "Create without photos" at bounding box center [438, 356] width 57 height 8
click at [410, 357] on input "Create without photos" at bounding box center [402, 355] width 14 height 14
checkbox input "true"
click at [463, 341] on textarea at bounding box center [500, 329] width 128 height 30
click at [548, 377] on span "Create" at bounding box center [542, 377] width 17 height 6
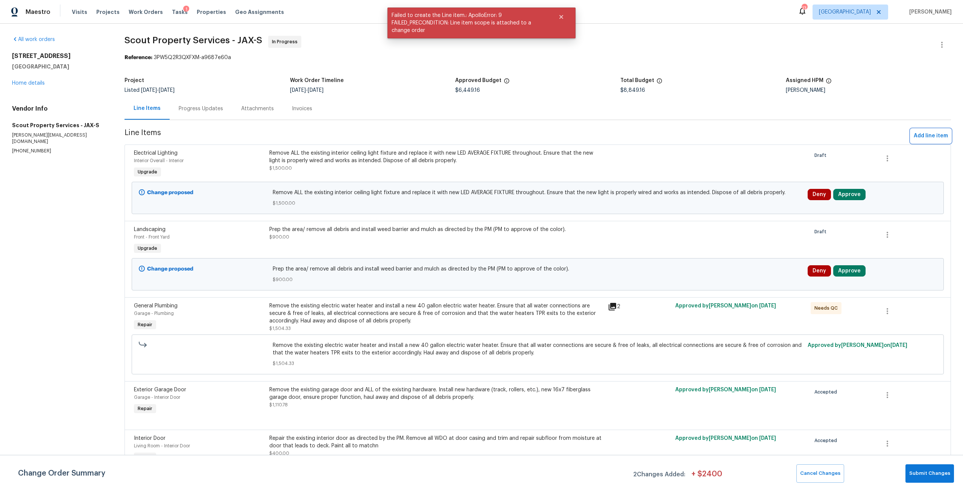
click at [920, 135] on span "Add line item" at bounding box center [931, 135] width 34 height 9
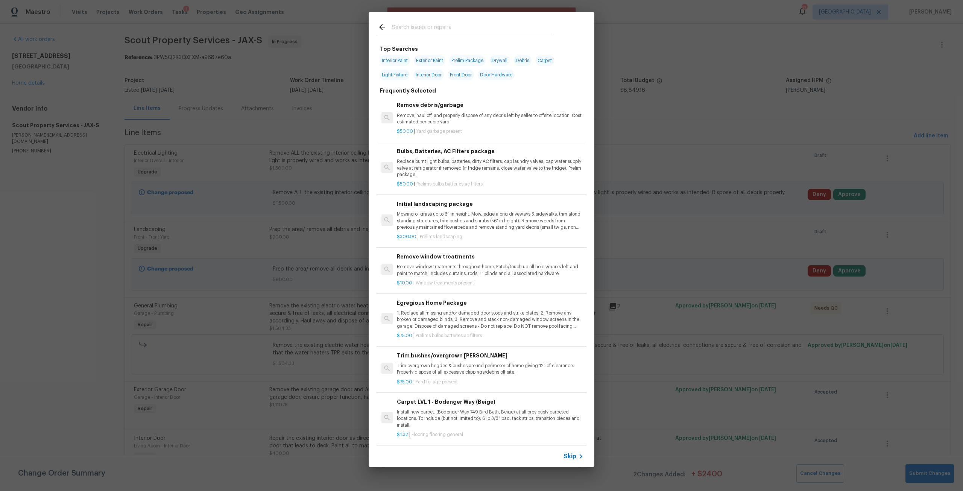
click at [455, 26] on input "text" at bounding box center [471, 28] width 159 height 11
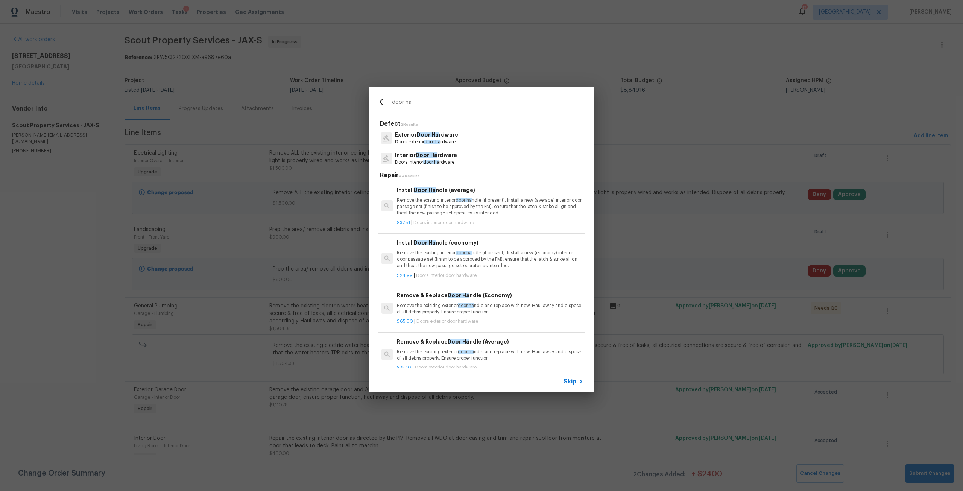
type input "door ha"
click at [434, 158] on p "Interior Door Ha rdware" at bounding box center [426, 155] width 62 height 8
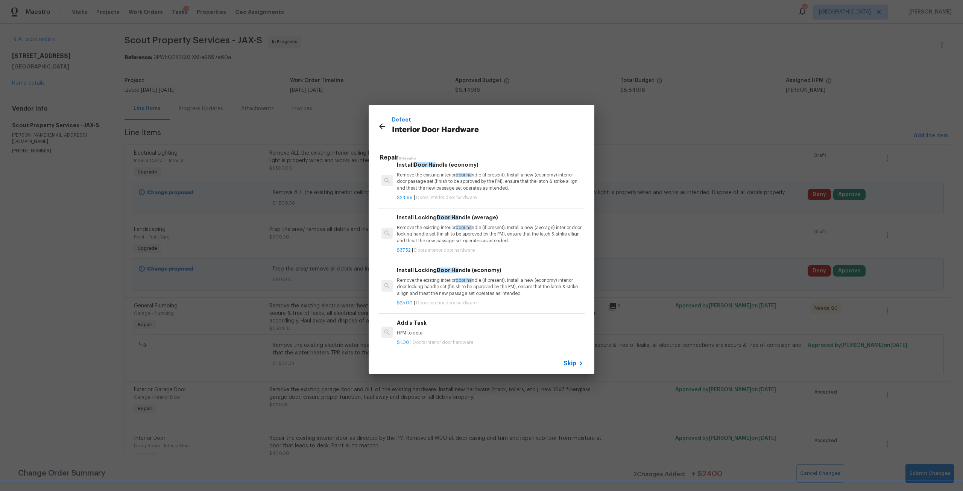
scroll to position [0, 0]
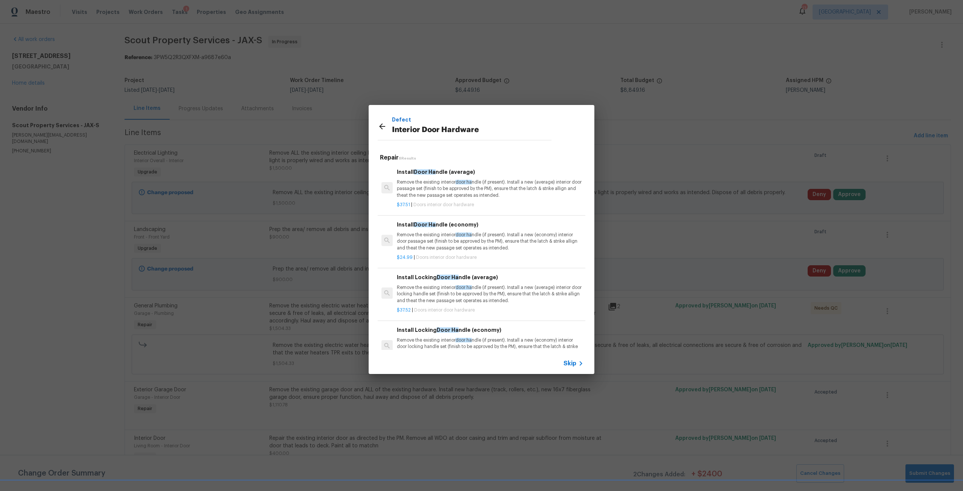
click at [437, 231] on div "Install Door Ha ndle (economy) Remove the existing interior door ha ndle (if pr…" at bounding box center [490, 235] width 187 height 31
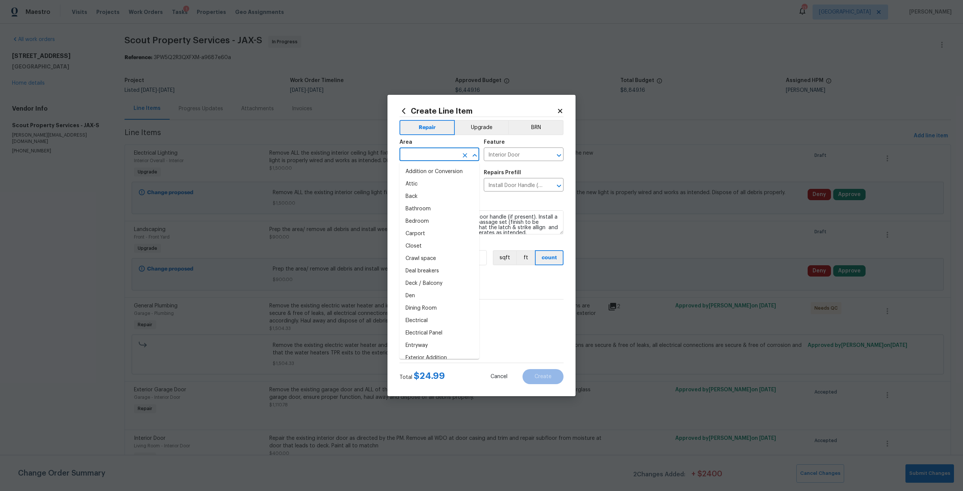
click at [430, 151] on input "text" at bounding box center [428, 155] width 59 height 12
click at [431, 188] on li "Interior Overall" at bounding box center [439, 184] width 80 height 12
type input "Interior Overall"
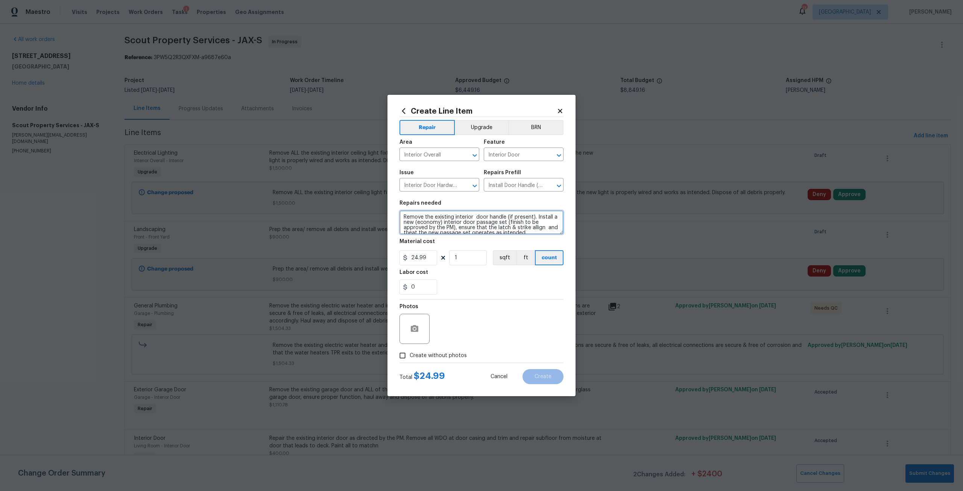
click at [405, 220] on textarea "Remove the existing interior door handle (if present). Install a new (economy) …" at bounding box center [481, 222] width 164 height 24
drag, startPoint x: 401, startPoint y: 215, endPoint x: 556, endPoint y: 243, distance: 157.5
click at [556, 243] on section "Repairs needed Remove the existing interior door handle (if present). Install a…" at bounding box center [481, 247] width 164 height 103
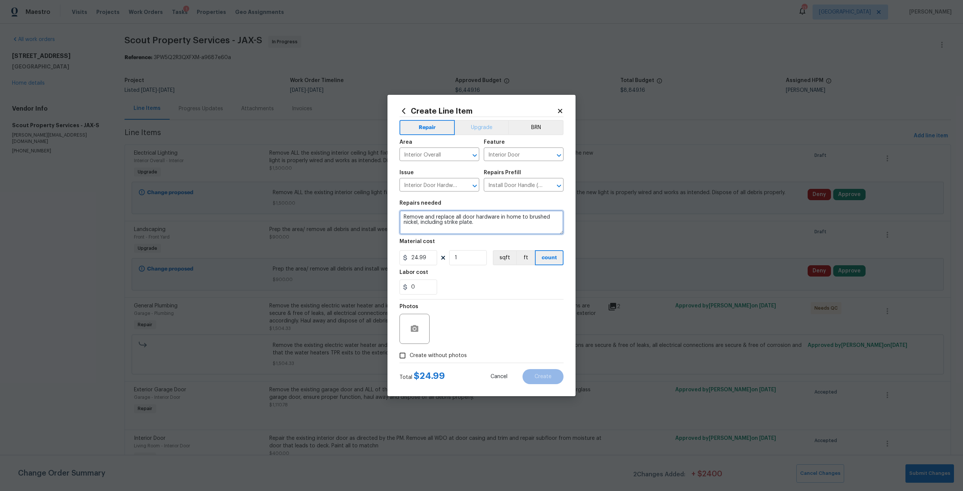
type textarea "Remove and replace all door hardware in home to brushed nickel, including strik…"
click at [481, 131] on button "Upgrade" at bounding box center [482, 127] width 54 height 15
drag, startPoint x: 430, startPoint y: 257, endPoint x: 373, endPoint y: 261, distance: 57.3
click at [373, 261] on div "Create Line Item Repair Upgrade BRN Area Interior Overall ​ Feature Interior Do…" at bounding box center [481, 245] width 963 height 491
type input "400"
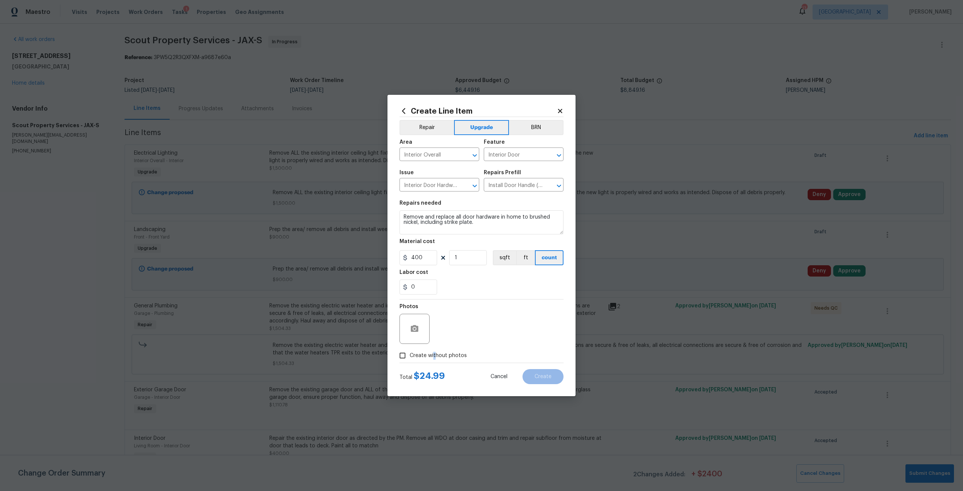
drag, startPoint x: 433, startPoint y: 351, endPoint x: 448, endPoint y: 348, distance: 15.6
click at [434, 351] on label "Create without photos" at bounding box center [430, 355] width 71 height 14
click at [464, 334] on div "Photos" at bounding box center [481, 323] width 164 height 49
click at [457, 351] on label "Create without photos" at bounding box center [430, 355] width 71 height 14
click at [410, 351] on input "Create without photos" at bounding box center [402, 355] width 14 height 14
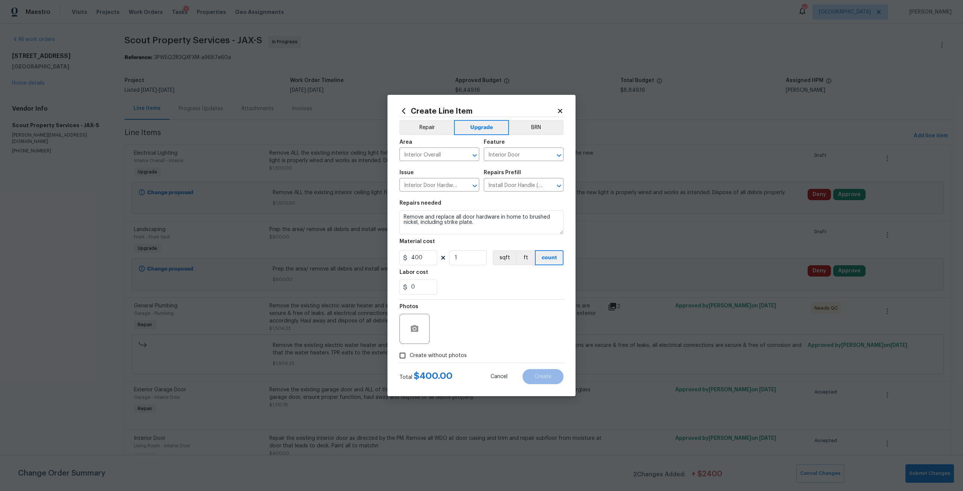
checkbox input "true"
click at [467, 330] on textarea at bounding box center [500, 329] width 128 height 30
click at [533, 375] on button "Create" at bounding box center [542, 376] width 41 height 15
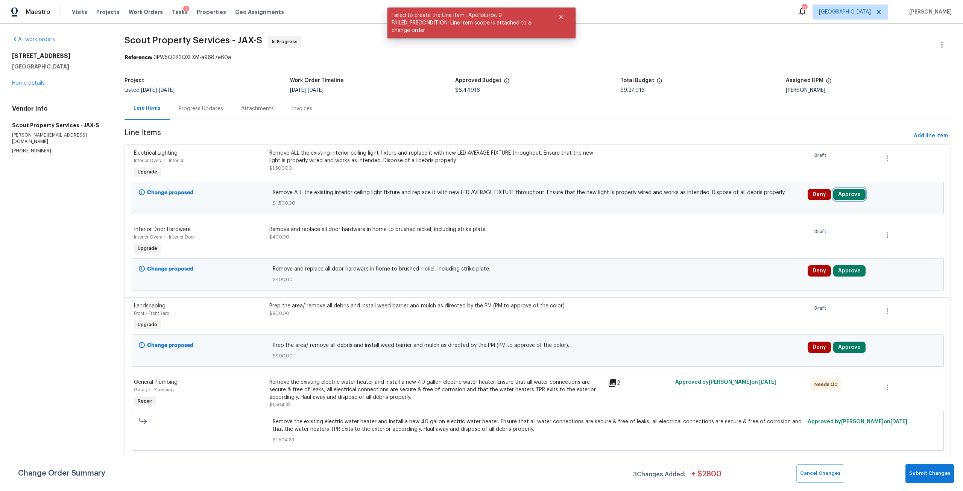
click at [852, 194] on button "Approve" at bounding box center [849, 194] width 32 height 11
click at [753, 200] on button "Approve" at bounding box center [736, 201] width 45 height 15
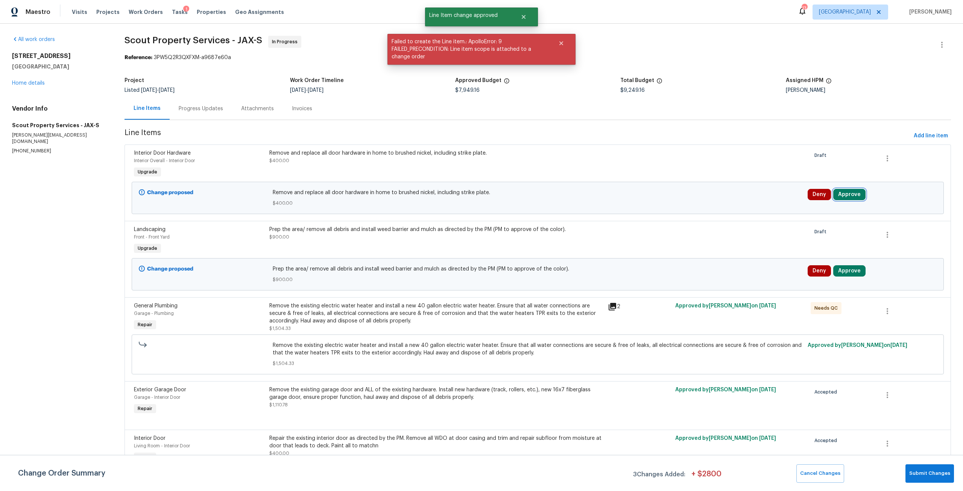
click at [848, 199] on button "Approve" at bounding box center [849, 194] width 32 height 11
click at [729, 202] on span "Approve" at bounding box center [736, 202] width 21 height 6
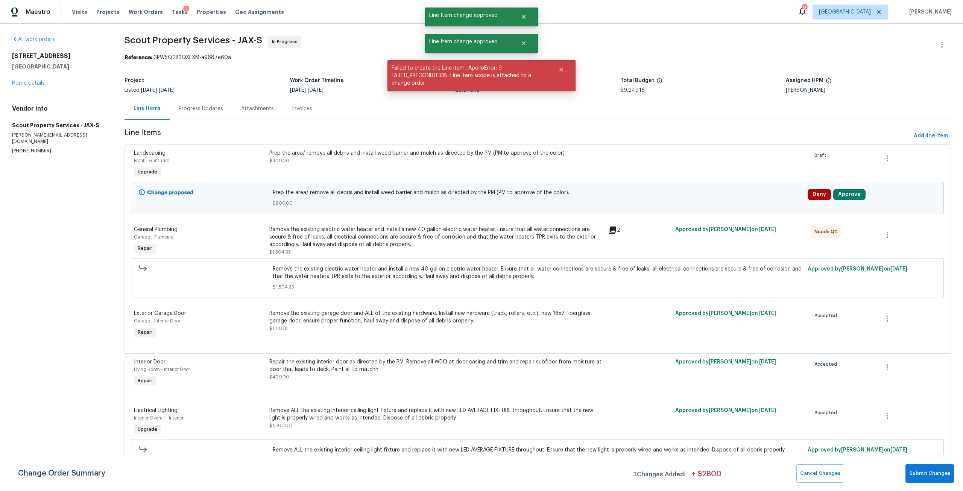
click at [856, 200] on div "Deny Approve" at bounding box center [872, 198] width 134 height 23
click at [853, 198] on button "Approve" at bounding box center [849, 194] width 32 height 11
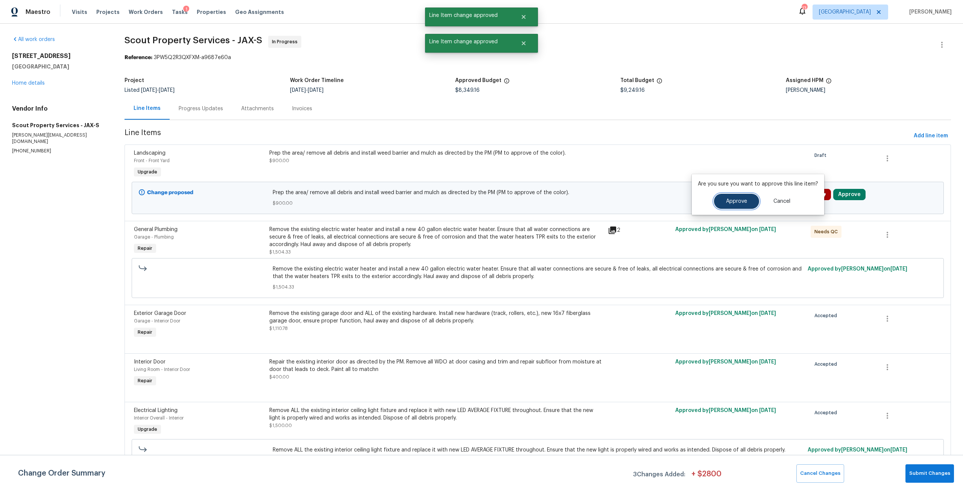
click at [719, 205] on button "Approve" at bounding box center [736, 201] width 45 height 15
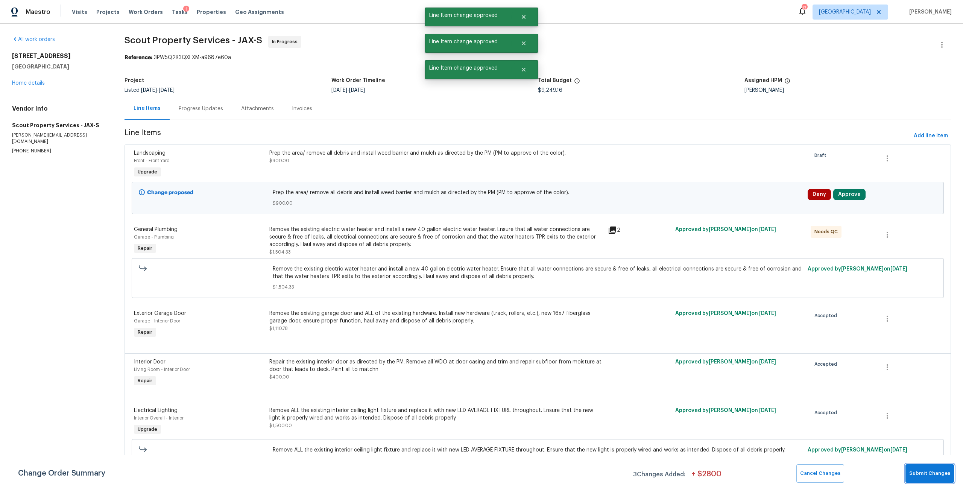
click at [923, 473] on span "Submit Changes" at bounding box center [929, 473] width 41 height 9
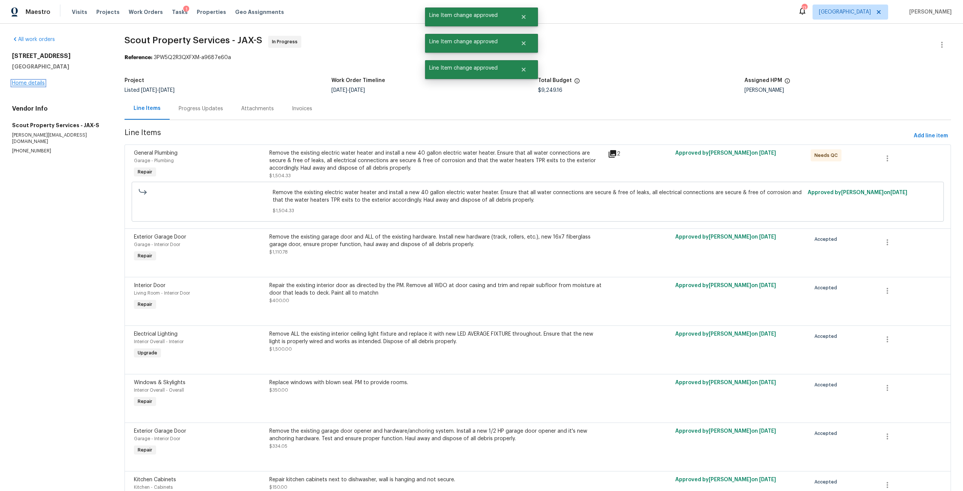
click at [35, 84] on link "Home details" at bounding box center [28, 82] width 33 height 5
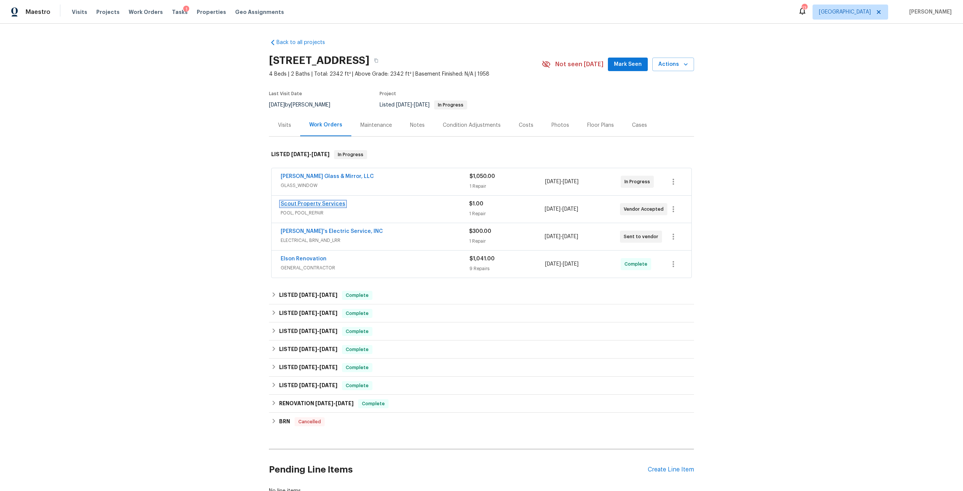
click at [320, 203] on link "Scout Property Services" at bounding box center [313, 203] width 65 height 5
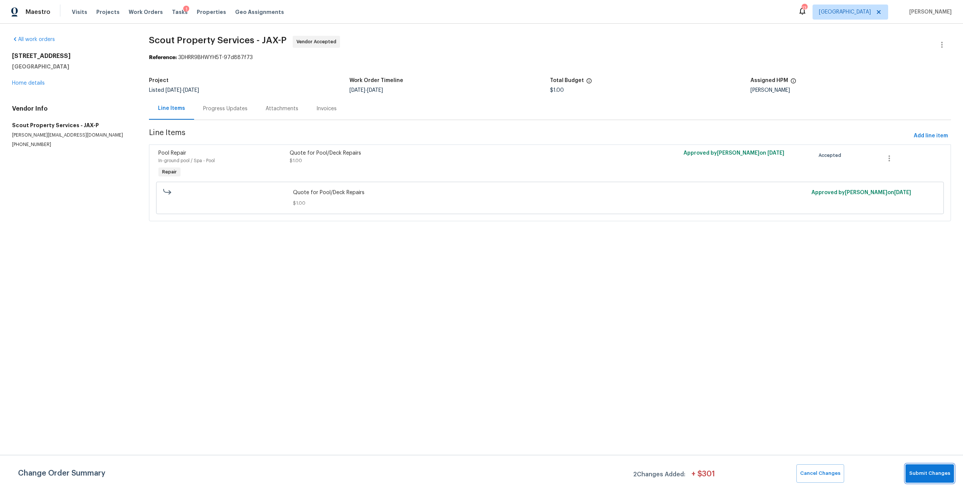
click at [927, 476] on span "Submit Changes" at bounding box center [929, 473] width 41 height 9
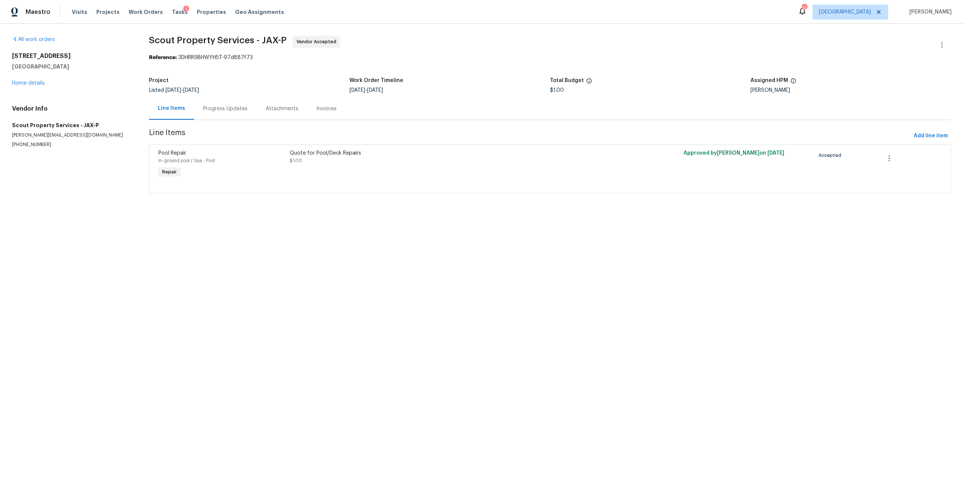
click at [236, 109] on div "Progress Updates" at bounding box center [225, 109] width 44 height 8
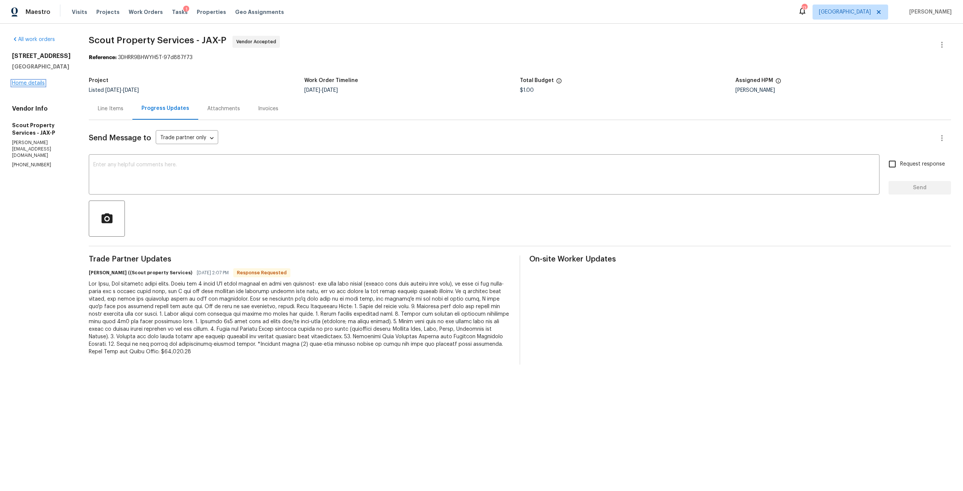
click at [17, 86] on link "Home details" at bounding box center [28, 82] width 33 height 5
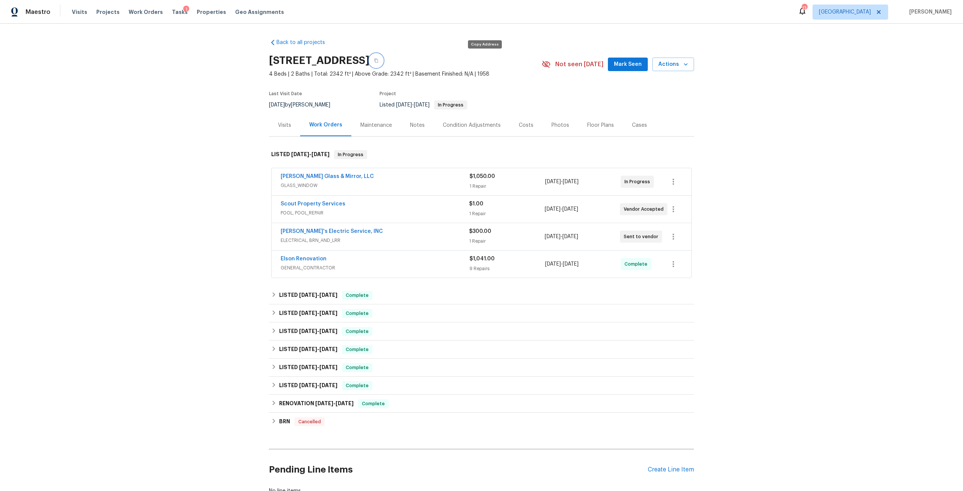
click at [383, 64] on button "button" at bounding box center [376, 61] width 14 height 14
click at [334, 202] on link "Scout Property Services" at bounding box center [313, 203] width 65 height 5
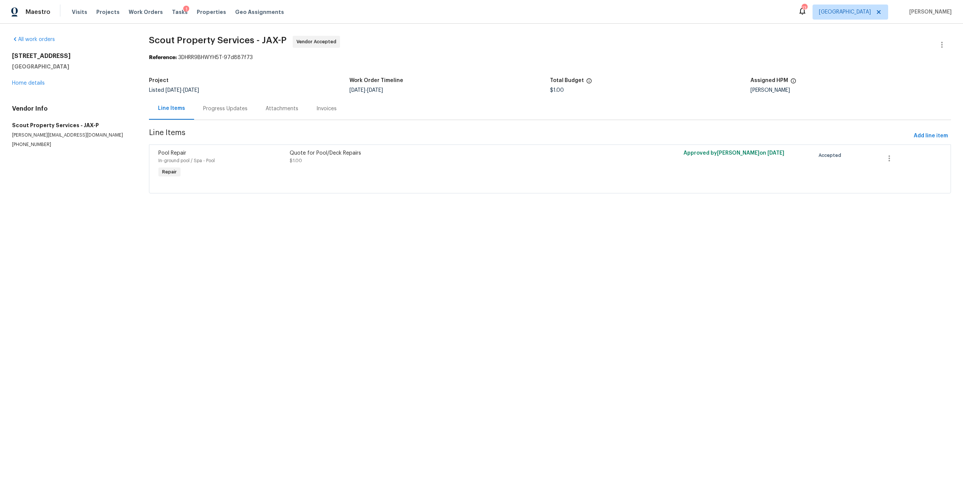
click at [228, 111] on div "Progress Updates" at bounding box center [225, 109] width 44 height 8
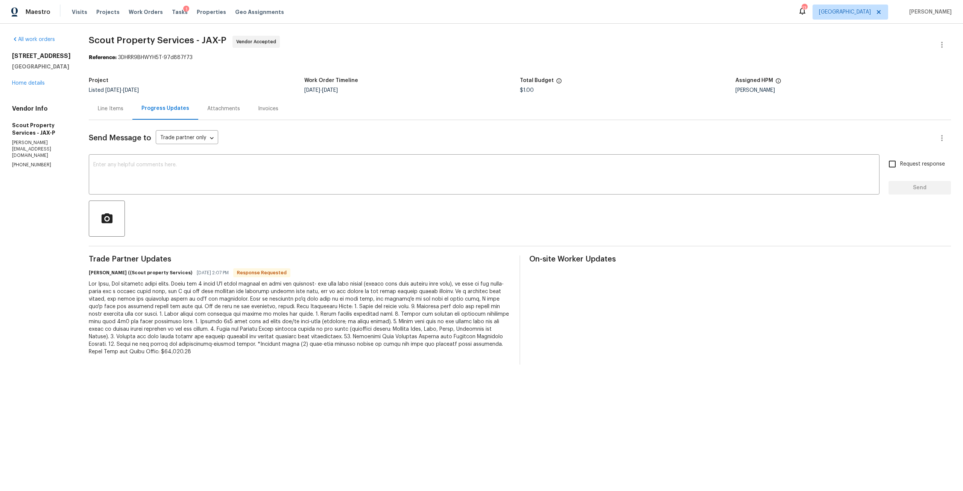
click at [89, 102] on div "Line Items" at bounding box center [111, 108] width 44 height 22
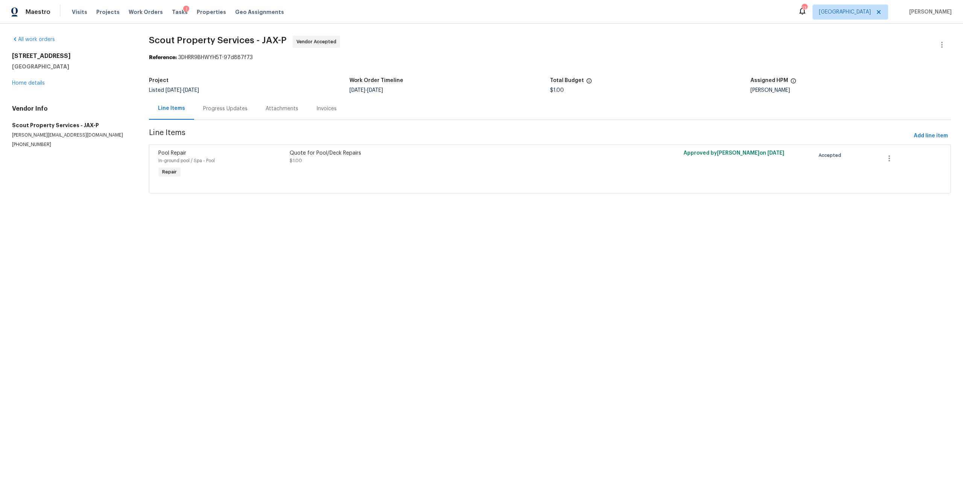
click at [301, 149] on div "Quote for Pool/Deck Repairs" at bounding box center [452, 153] width 324 height 8
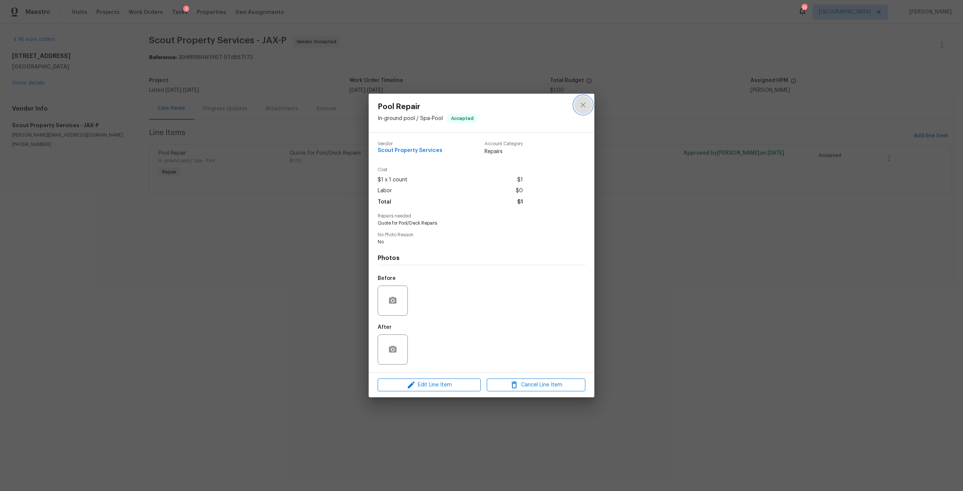
click at [582, 103] on icon "close" at bounding box center [582, 104] width 9 height 9
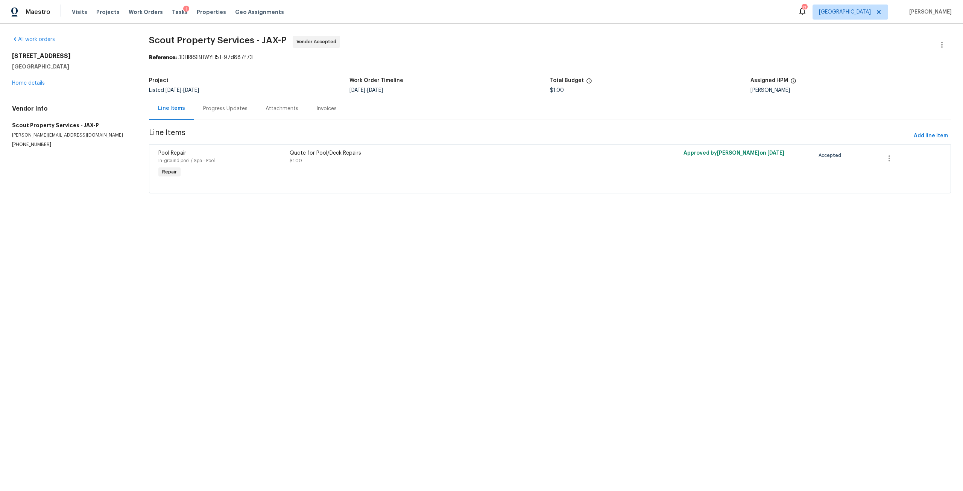
click at [41, 80] on div "2922 Madrid Ave E Jacksonville, FL 32217 Home details" at bounding box center [71, 69] width 119 height 35
click at [39, 82] on link "Home details" at bounding box center [28, 82] width 33 height 5
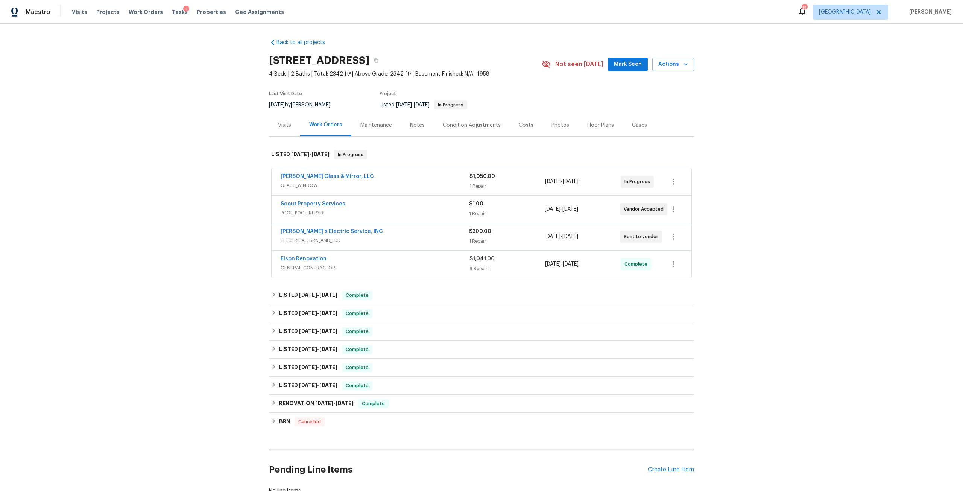
click at [521, 120] on div "Costs" at bounding box center [526, 125] width 33 height 22
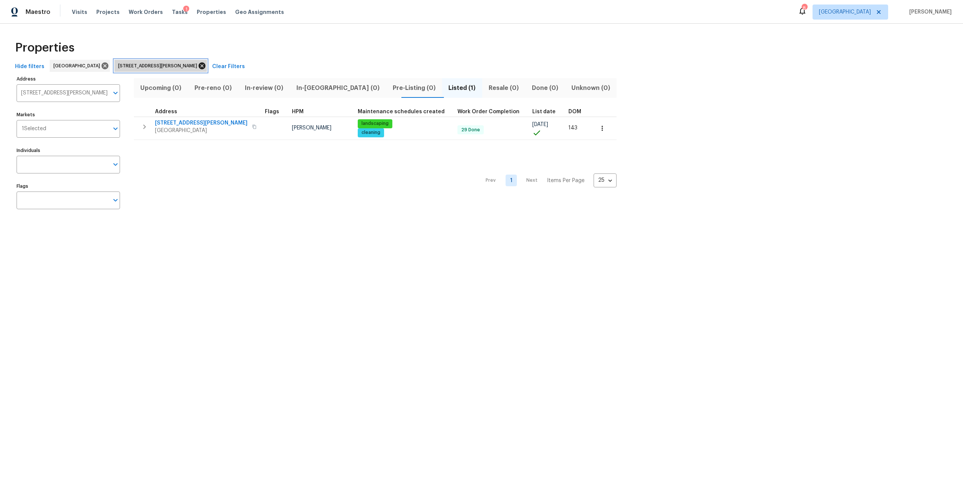
click at [199, 64] on icon at bounding box center [202, 65] width 7 height 7
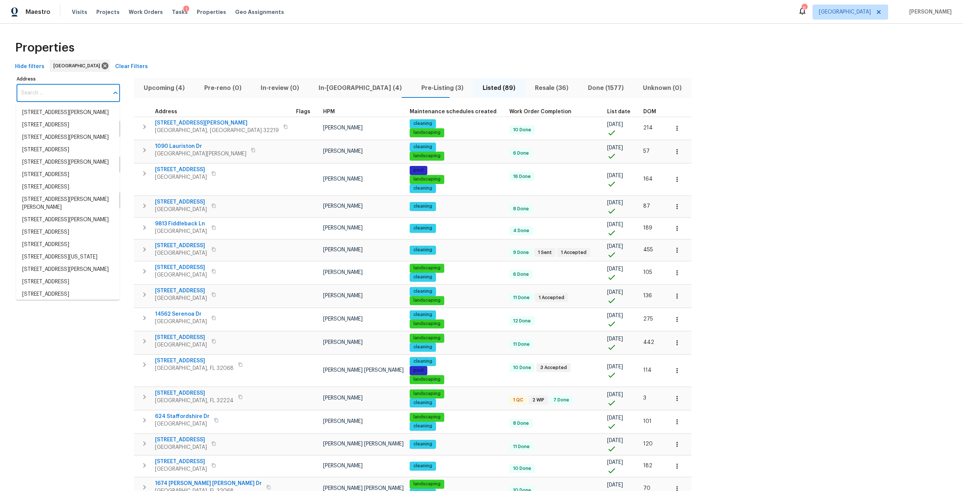
click at [89, 95] on input "Address" at bounding box center [63, 93] width 92 height 18
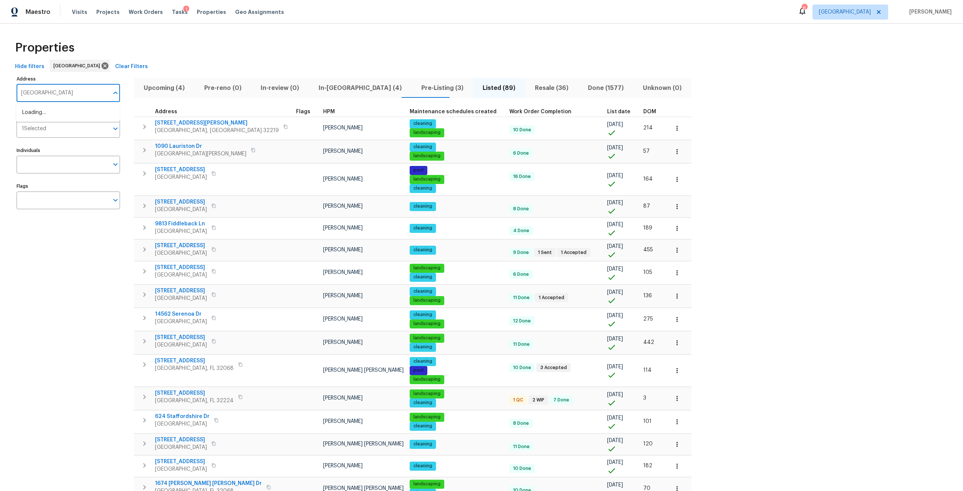
type input "oak ridge"
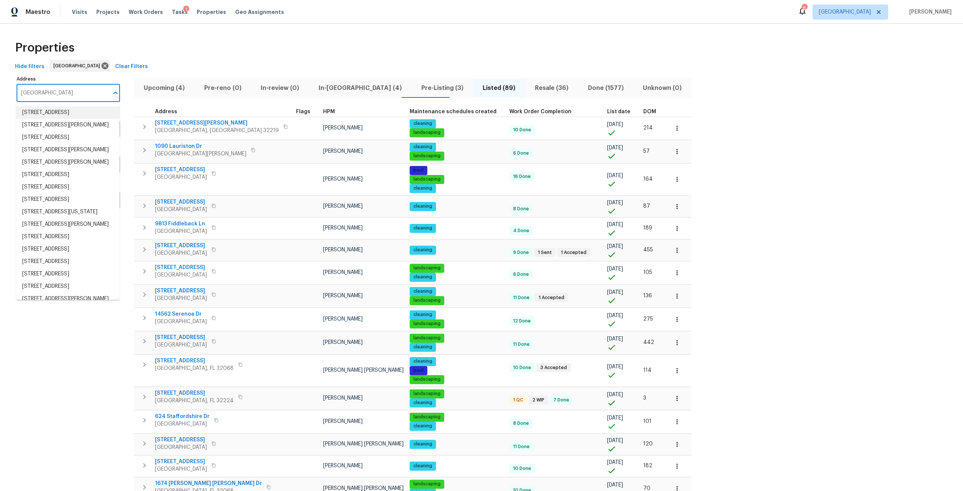
drag, startPoint x: 78, startPoint y: 92, endPoint x: 0, endPoint y: 85, distance: 78.5
click at [0, 85] on div "Properties Hide filters Jacksonville Clear Filters Address oak ridge Address Ma…" at bounding box center [481, 381] width 963 height 715
click at [32, 99] on input "Address" at bounding box center [63, 93] width 92 height 18
type input "1615"
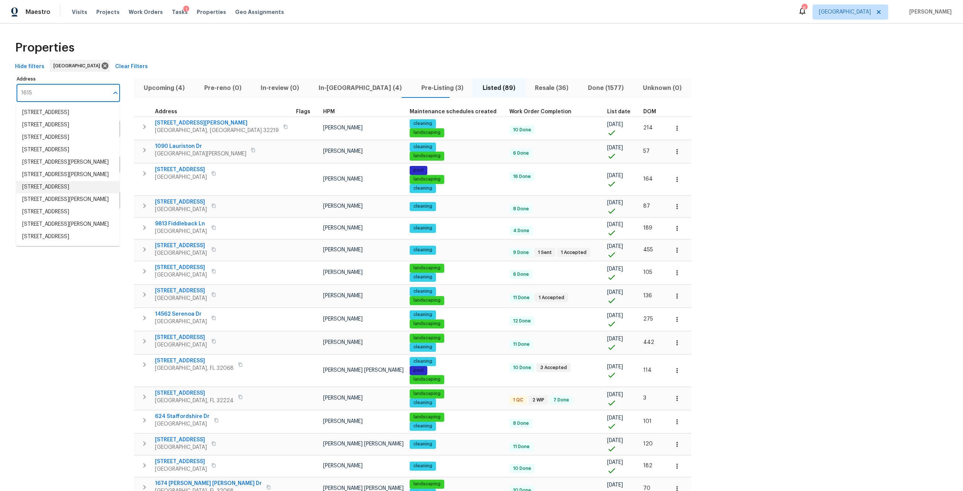
click at [73, 193] on li "1615 Oak Ridge Dr W Jacksonville FL 32225" at bounding box center [67, 187] width 103 height 12
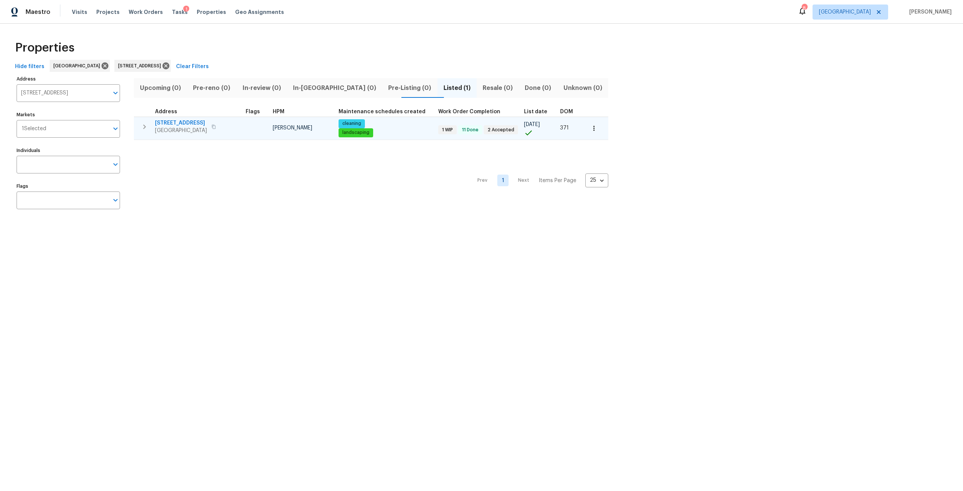
click at [187, 122] on span "[STREET_ADDRESS]" at bounding box center [181, 123] width 52 height 8
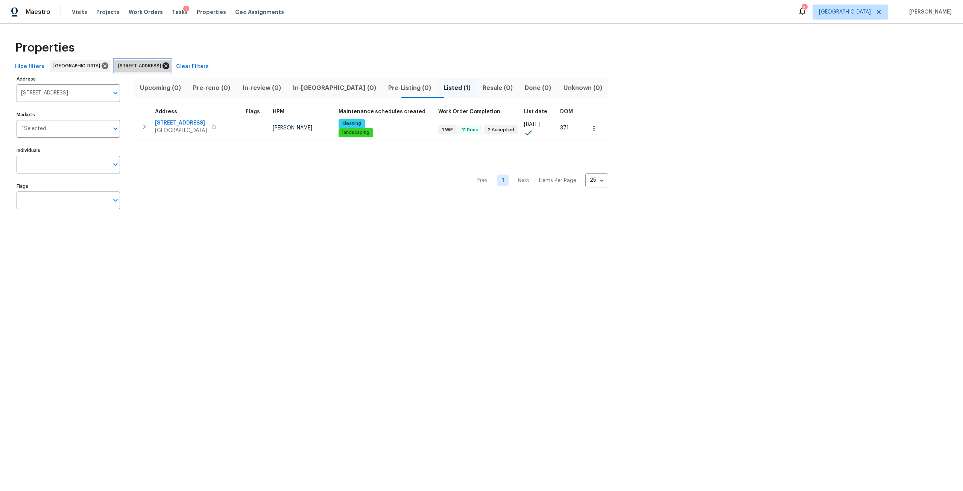
click at [170, 65] on icon at bounding box center [166, 66] width 8 height 8
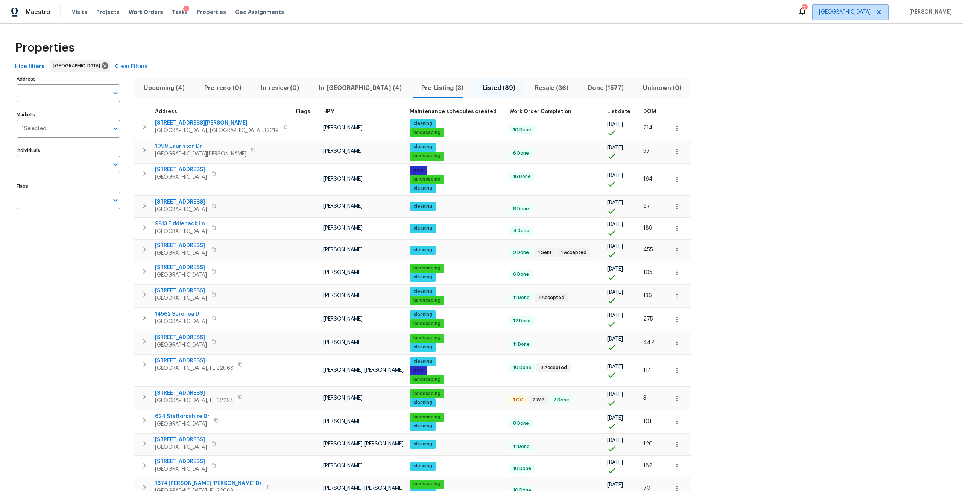
click at [868, 8] on span "[GEOGRAPHIC_DATA]" at bounding box center [850, 12] width 76 height 15
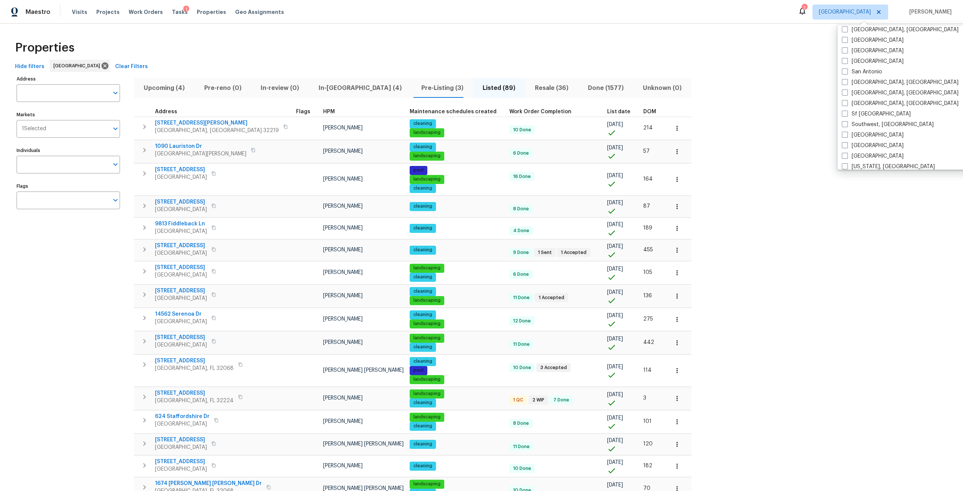
scroll to position [504, 0]
click at [864, 143] on label "Tampa" at bounding box center [873, 141] width 62 height 8
click at [847, 141] on input "Tampa" at bounding box center [844, 139] width 5 height 5
checkbox input "true"
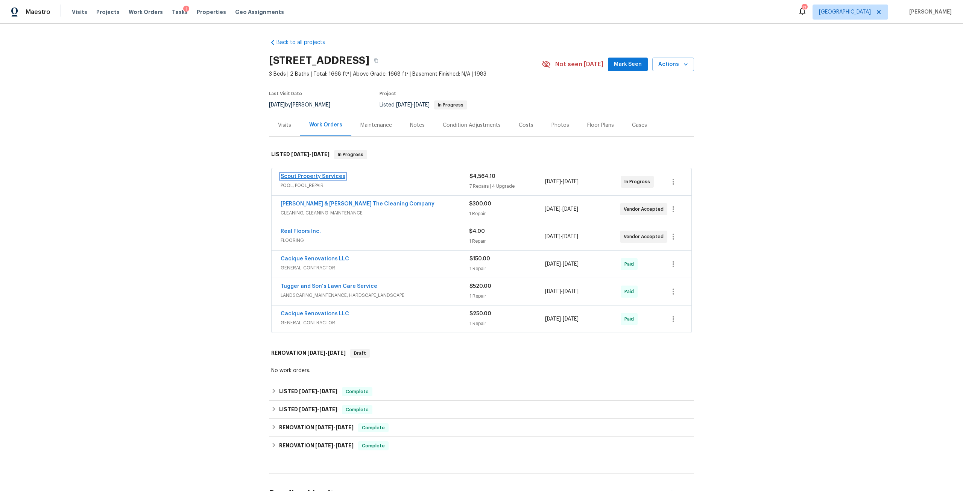
click at [328, 176] on link "Scout Property Services" at bounding box center [313, 176] width 65 height 5
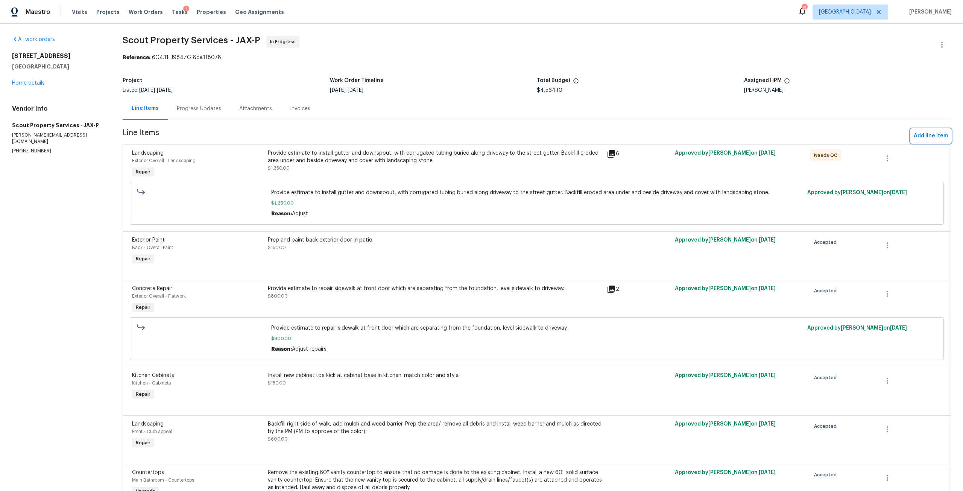
click at [920, 135] on span "Add line item" at bounding box center [931, 135] width 34 height 9
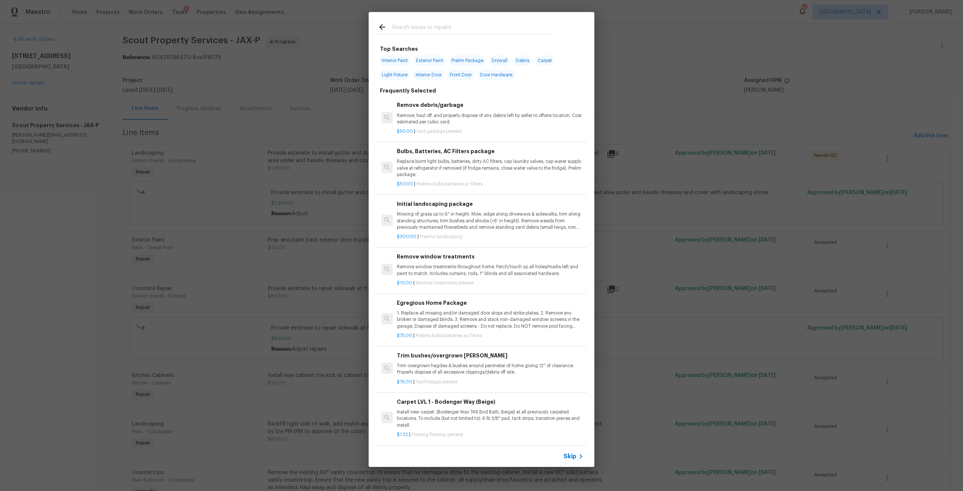
click at [486, 26] on input "text" at bounding box center [471, 28] width 159 height 11
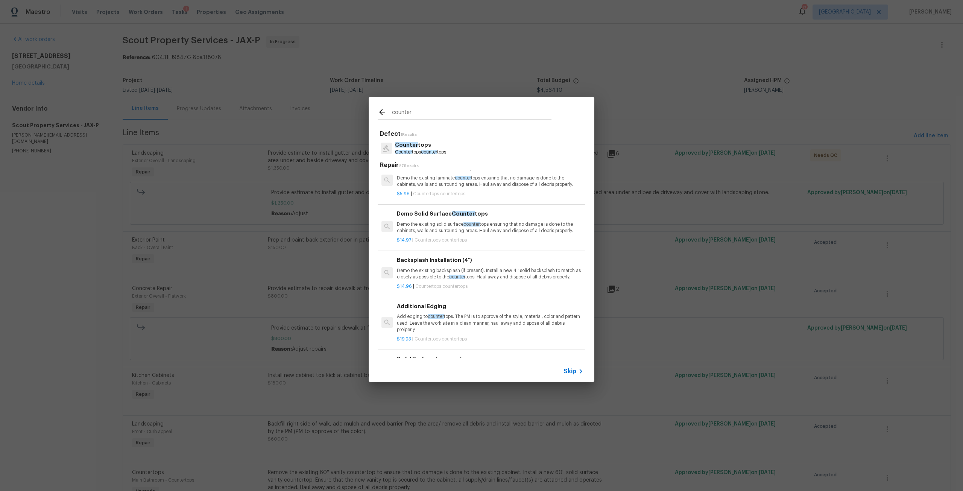
scroll to position [113, 0]
type input "counter"
click at [438, 226] on p "Demo the existing solid surface counter tops ensuring that no damage is done to…" at bounding box center [490, 225] width 187 height 13
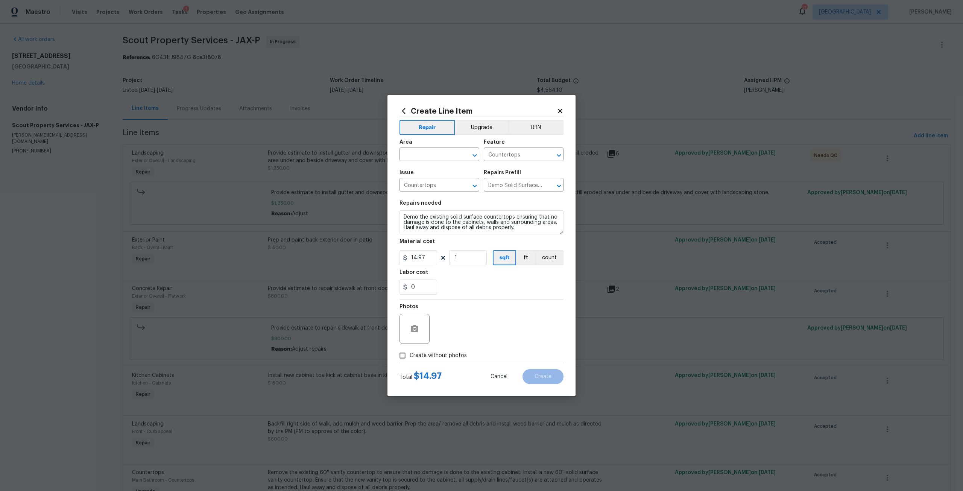
click at [442, 162] on span "Area ​" at bounding box center [439, 150] width 80 height 30
click at [450, 153] on input "text" at bounding box center [428, 155] width 59 height 12
drag, startPoint x: 428, startPoint y: 170, endPoint x: 505, endPoint y: 118, distance: 92.9
click at [428, 170] on li "Kitchen" at bounding box center [439, 171] width 80 height 12
type input "Kitchen"
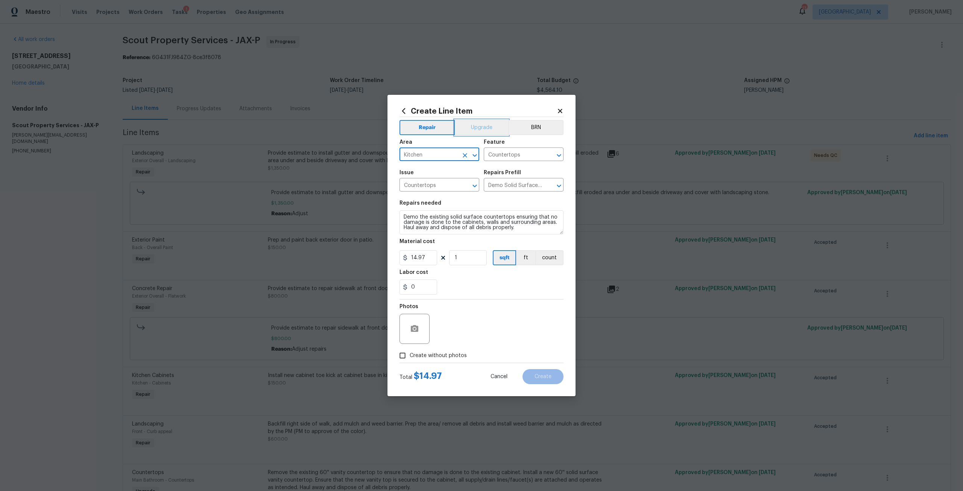
click at [483, 126] on button "Upgrade" at bounding box center [482, 127] width 54 height 15
click at [523, 227] on textarea "Demo the existing solid surface countertops ensuring that no damage is done to …" at bounding box center [481, 222] width 164 height 24
click at [523, 229] on textarea "Demo the existing solid surface countertops ensuring that no damage is done to …" at bounding box center [481, 222] width 164 height 24
click at [525, 230] on textarea "Demo the existing solid surface countertops ensuring that no damage is done to …" at bounding box center [481, 222] width 164 height 24
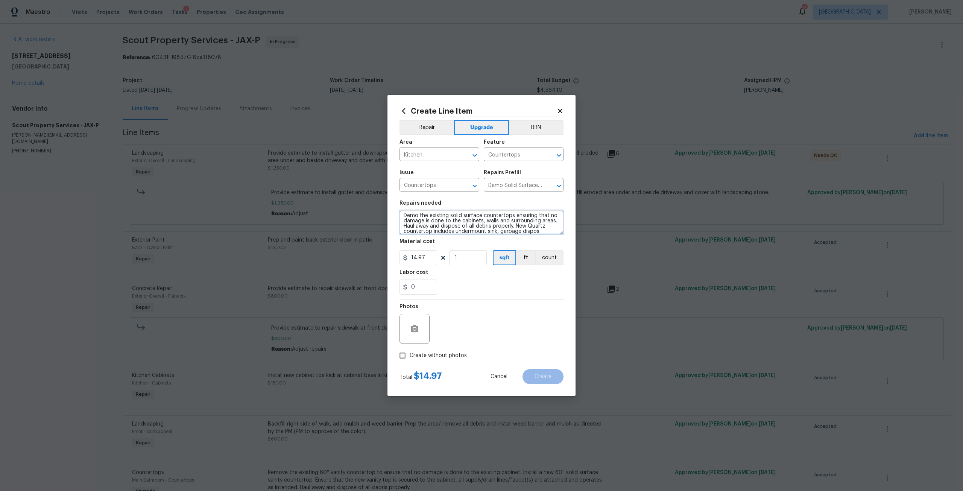
scroll to position [7, 0]
type textarea "Demo the existing solid surface countertops ensuring that no damage is done to …"
drag, startPoint x: 430, startPoint y: 260, endPoint x: 405, endPoint y: 257, distance: 24.6
click at [405, 258] on div "14.97" at bounding box center [418, 257] width 38 height 15
drag, startPoint x: 413, startPoint y: 260, endPoint x: 409, endPoint y: 259, distance: 4.2
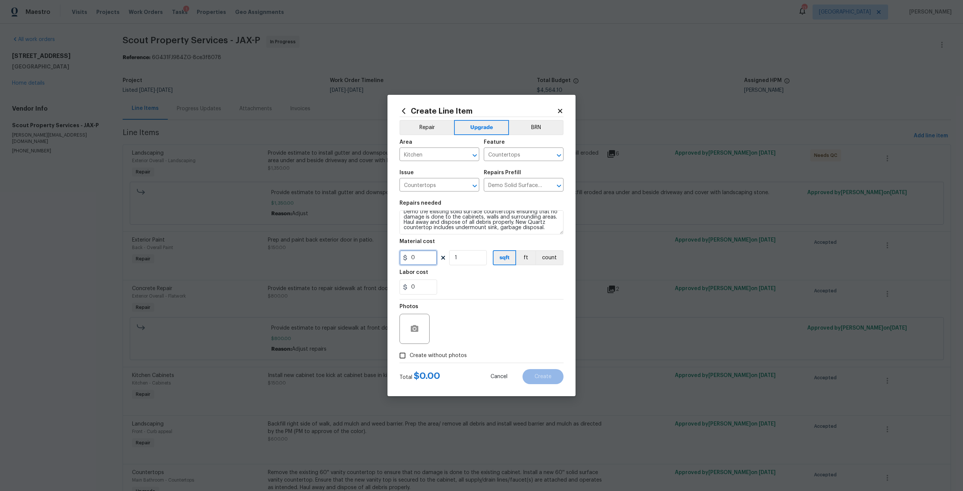
click at [409, 259] on input "0" at bounding box center [418, 257] width 38 height 15
type input "2875"
click at [434, 355] on span "Create without photos" at bounding box center [438, 356] width 57 height 8
click at [410, 355] on input "Create without photos" at bounding box center [402, 355] width 14 height 14
checkbox input "true"
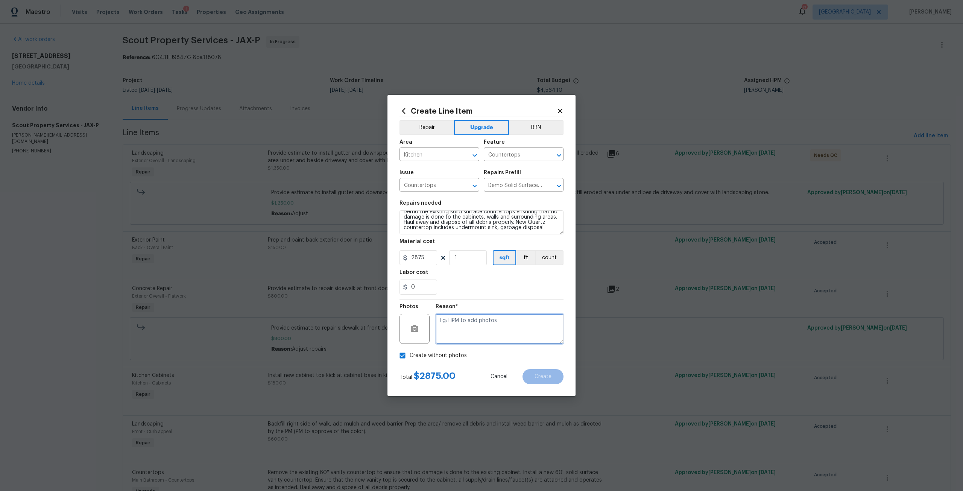
click at [459, 325] on textarea at bounding box center [500, 329] width 128 height 30
click at [554, 378] on button "Create" at bounding box center [542, 376] width 41 height 15
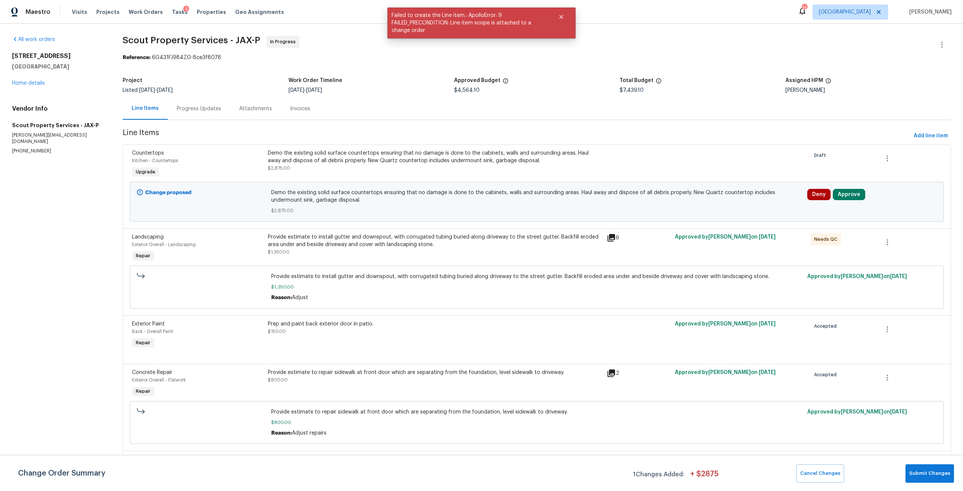
click at [848, 188] on div "Deny Approve" at bounding box center [872, 202] width 134 height 30
click at [852, 198] on button "Approve" at bounding box center [849, 194] width 32 height 11
click at [742, 198] on button "Approve" at bounding box center [736, 201] width 45 height 15
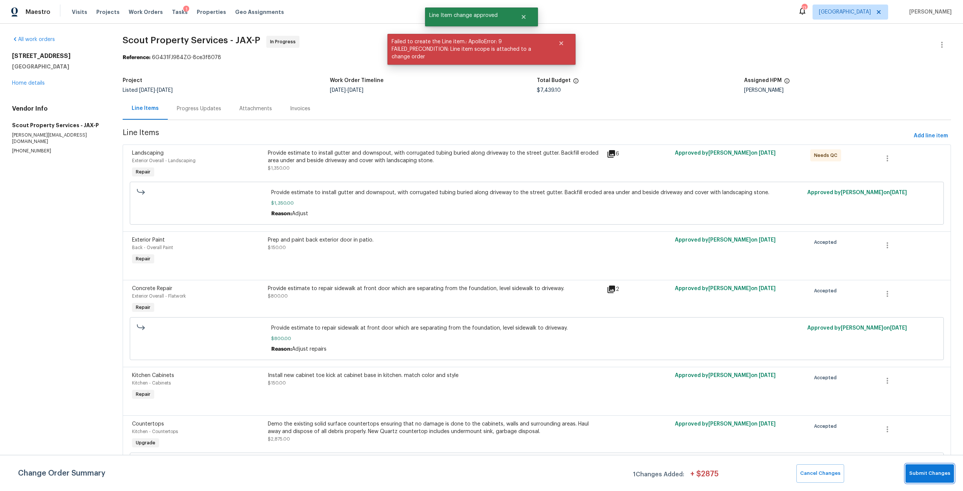
click at [927, 477] on span "Submit Changes" at bounding box center [929, 473] width 41 height 9
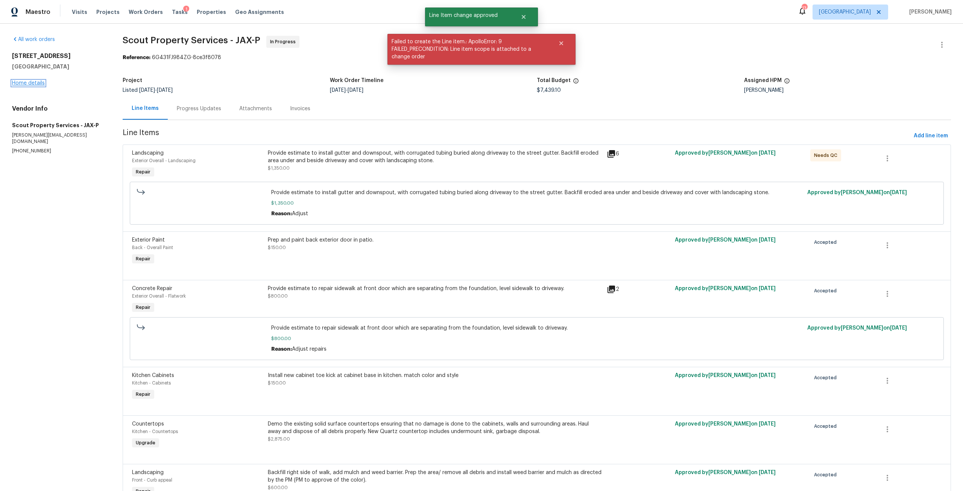
click at [35, 82] on link "Home details" at bounding box center [28, 82] width 33 height 5
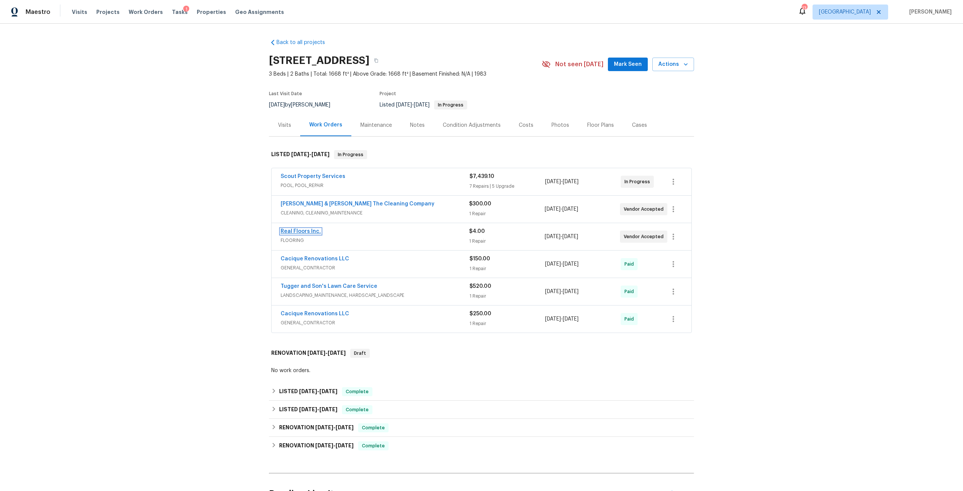
click at [308, 232] on link "Real Floors Inc." at bounding box center [301, 231] width 40 height 5
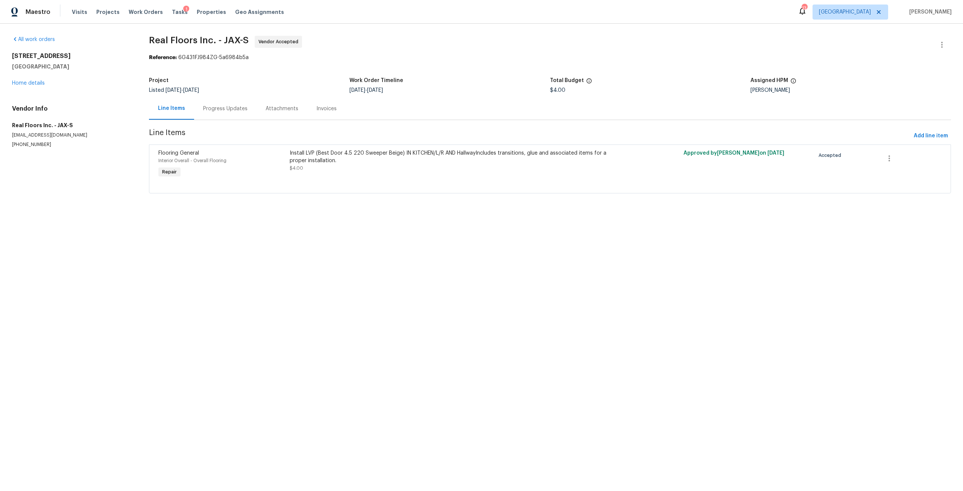
click at [225, 108] on div "Progress Updates" at bounding box center [225, 109] width 44 height 8
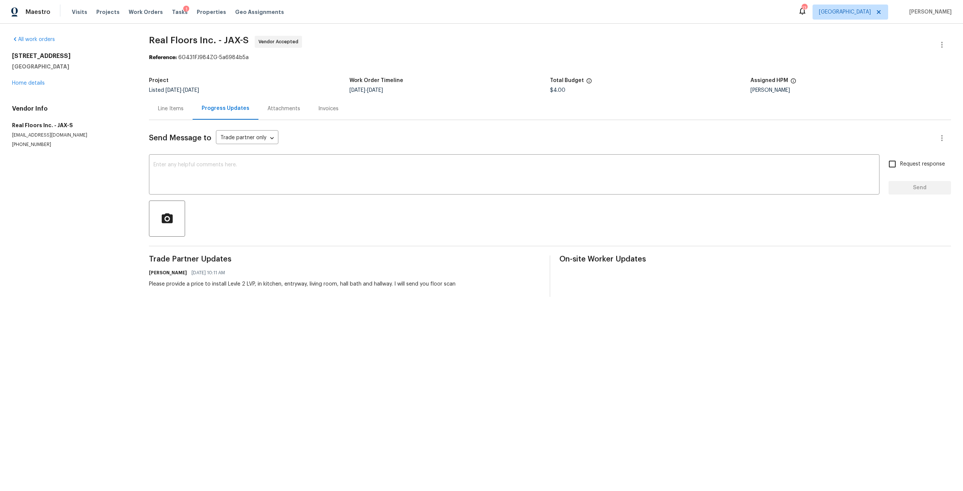
click at [167, 106] on div "Line Items" at bounding box center [171, 109] width 26 height 8
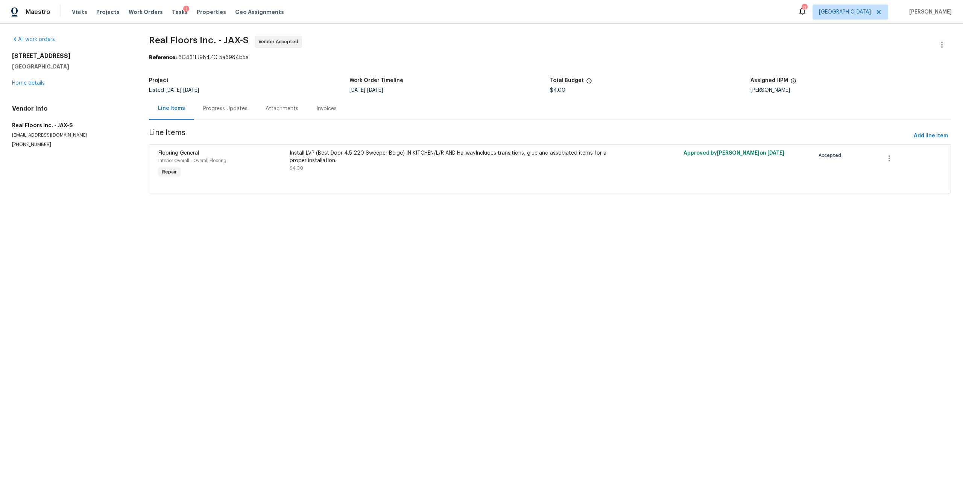
click at [360, 170] on div "Install LVP (Best Door 4.5 220 Sweeper Beige) IN KITCHEN/L/R AND HallwayInclude…" at bounding box center [452, 160] width 324 height 23
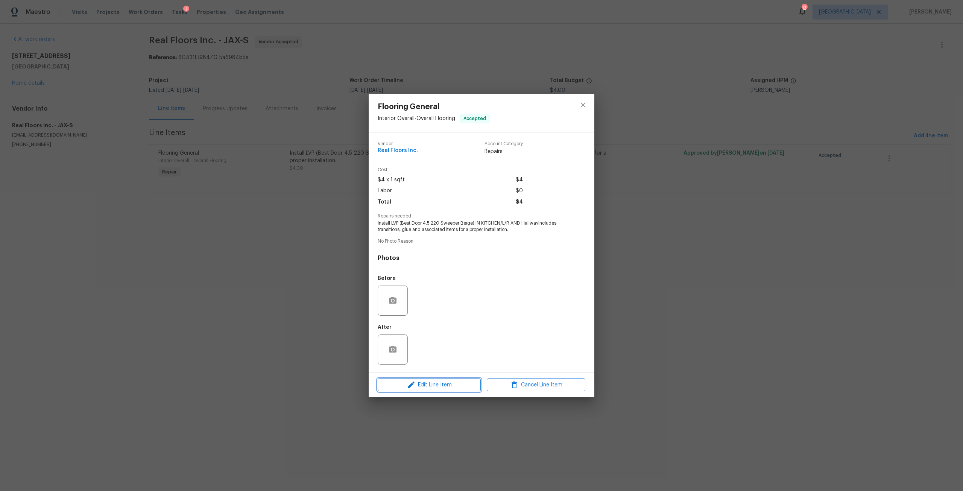
click at [451, 383] on span "Edit Line Item" at bounding box center [429, 384] width 99 height 9
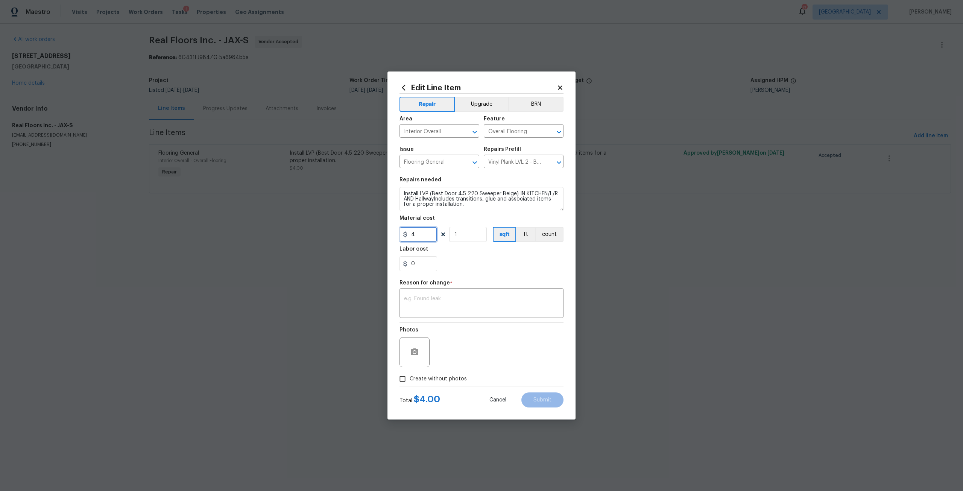
click at [421, 235] on input "4" at bounding box center [418, 234] width 38 height 15
click at [559, 91] on div "Edit Line Item" at bounding box center [481, 87] width 164 height 8
click at [562, 85] on icon at bounding box center [560, 87] width 7 height 7
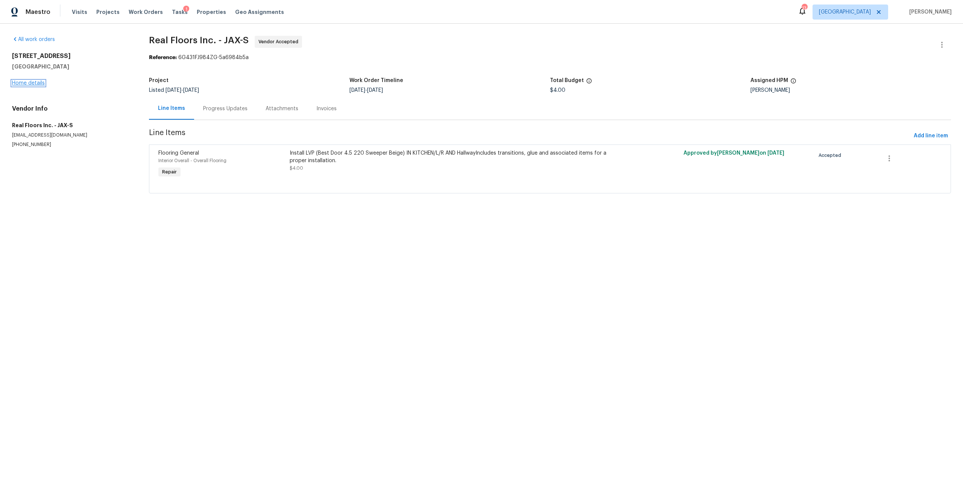
click at [41, 83] on link "Home details" at bounding box center [28, 82] width 33 height 5
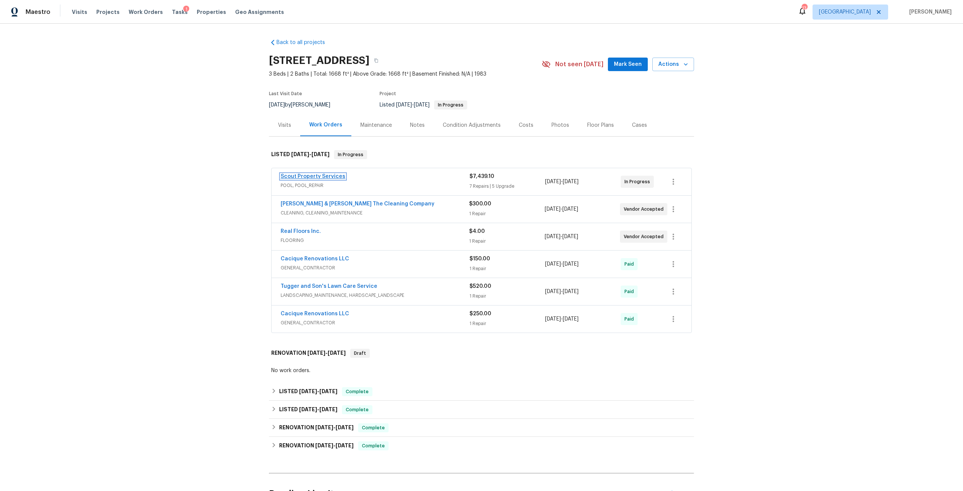
click at [325, 174] on link "Scout Property Services" at bounding box center [313, 176] width 65 height 5
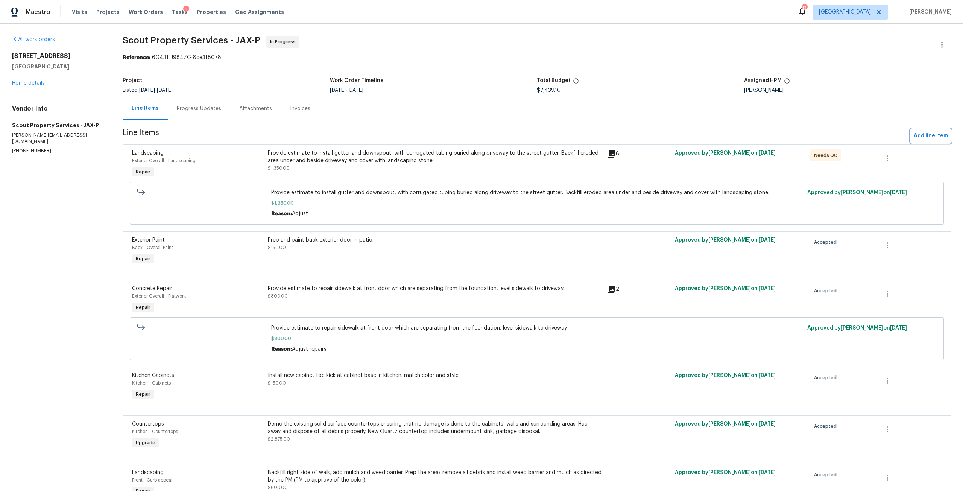
click at [926, 131] on span "Add line item" at bounding box center [931, 135] width 34 height 9
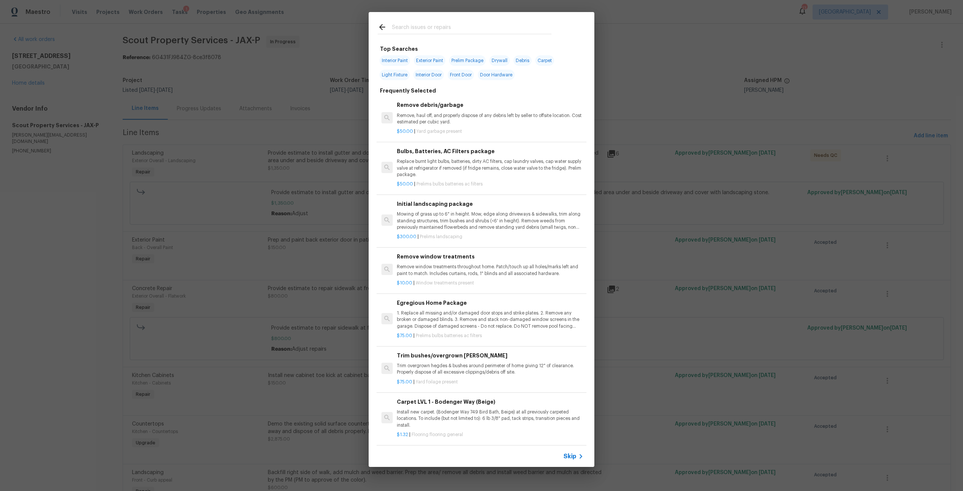
click at [442, 28] on input "text" at bounding box center [471, 28] width 159 height 11
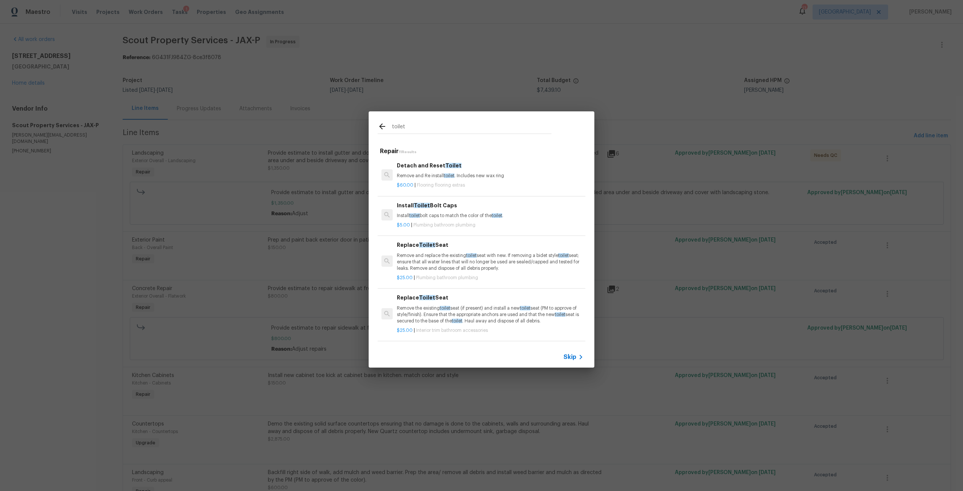
type input "toilet"
click at [433, 176] on p "Remove and Re install toilet . Includes new wax ring" at bounding box center [490, 176] width 187 height 6
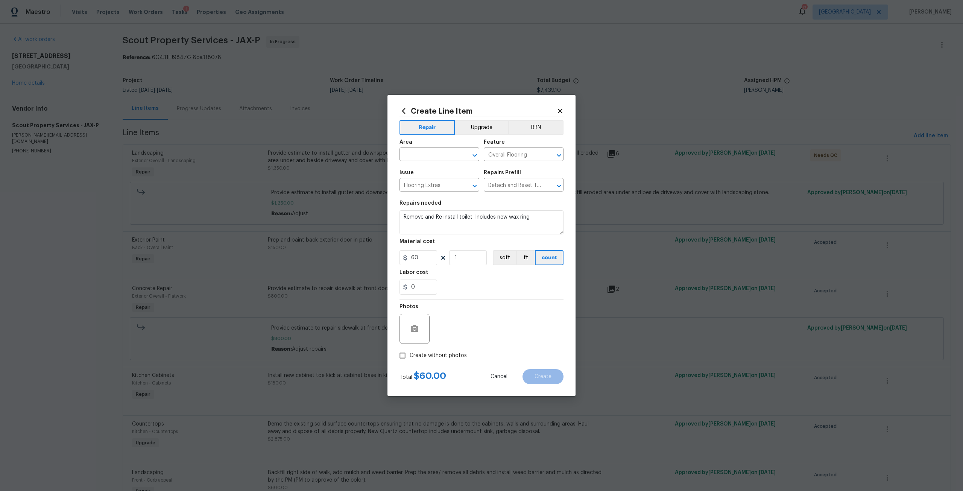
click at [442, 146] on div "Area" at bounding box center [439, 145] width 80 height 10
click at [435, 146] on div "Area" at bounding box center [439, 145] width 80 height 10
click at [438, 154] on input "text" at bounding box center [428, 155] width 59 height 12
click at [426, 176] on li "Bathroom" at bounding box center [439, 171] width 80 height 12
type input "Bathroom"
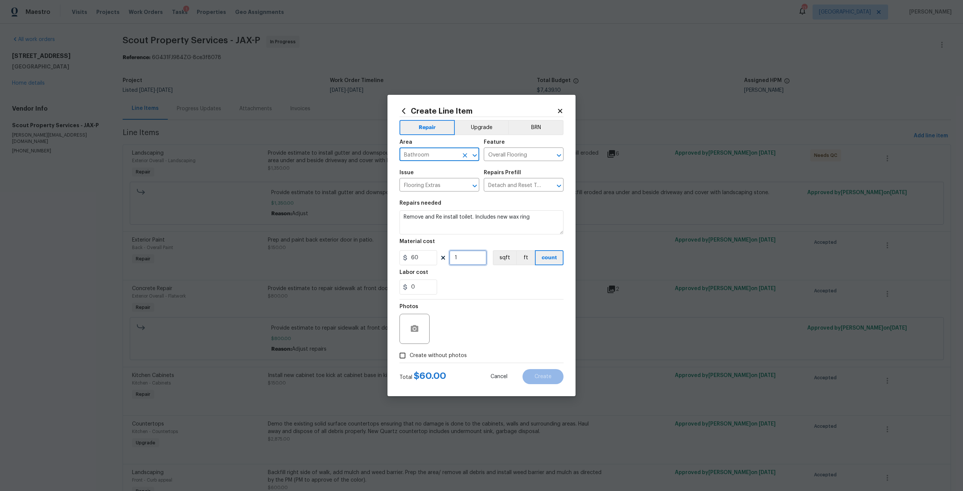
click at [461, 258] on input "1" at bounding box center [468, 257] width 38 height 15
type input "2"
click at [471, 127] on button "Upgrade" at bounding box center [482, 127] width 54 height 15
click at [434, 350] on label "Create without photos" at bounding box center [430, 355] width 71 height 14
click at [410, 350] on input "Create without photos" at bounding box center [402, 355] width 14 height 14
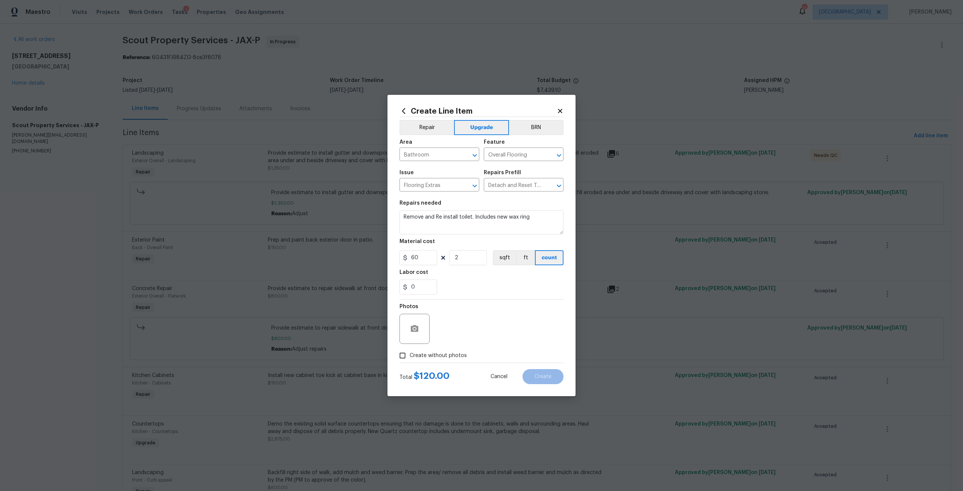
checkbox input "true"
click at [468, 336] on textarea at bounding box center [500, 329] width 128 height 30
click at [554, 377] on button "Create" at bounding box center [542, 376] width 41 height 15
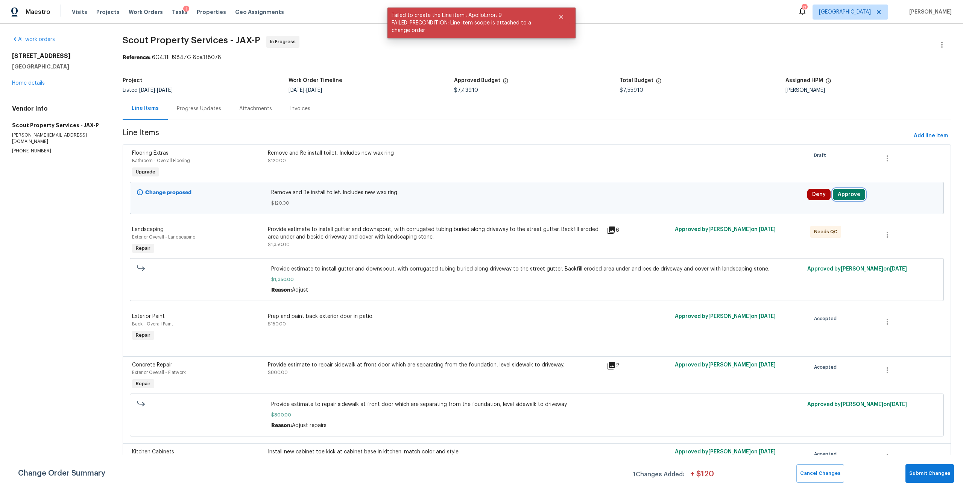
click at [841, 189] on button "Approve" at bounding box center [849, 194] width 32 height 11
click at [717, 196] on button "Approve" at bounding box center [736, 201] width 45 height 15
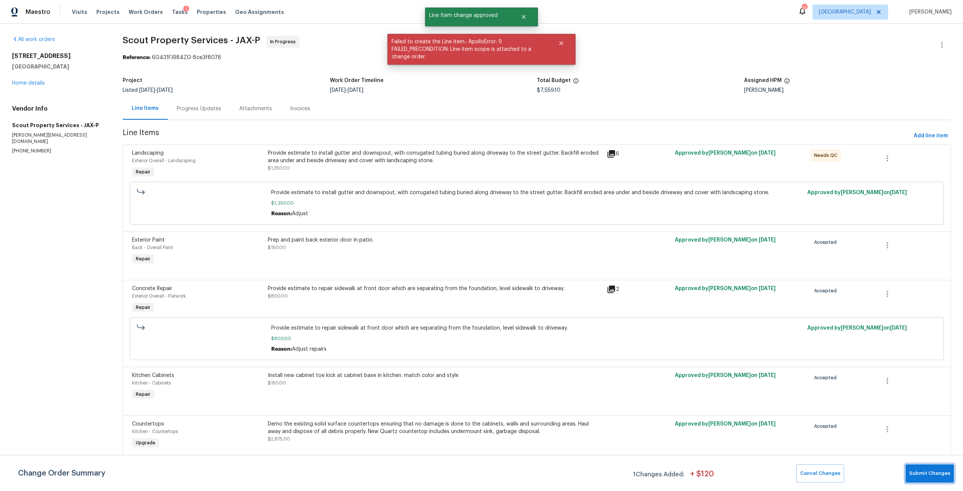
click at [928, 475] on span "Submit Changes" at bounding box center [929, 473] width 41 height 9
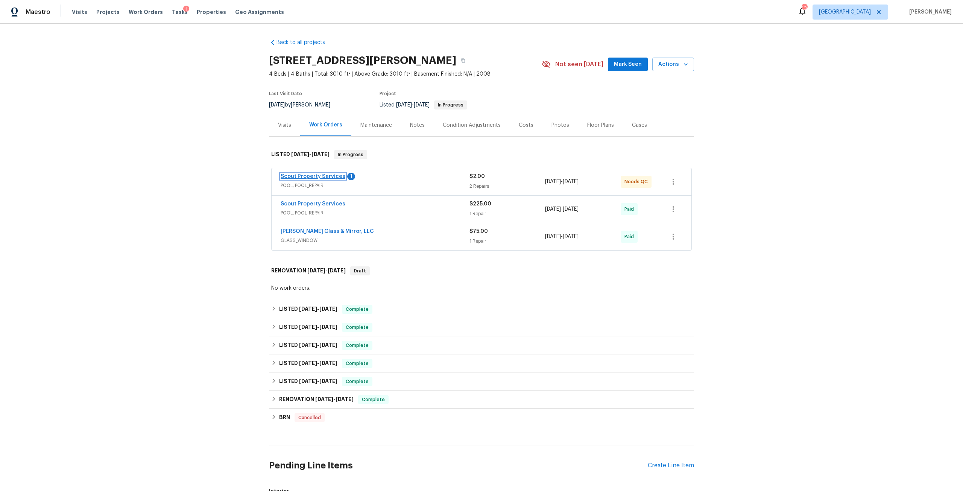
click at [313, 177] on link "Scout Property Services" at bounding box center [313, 176] width 65 height 5
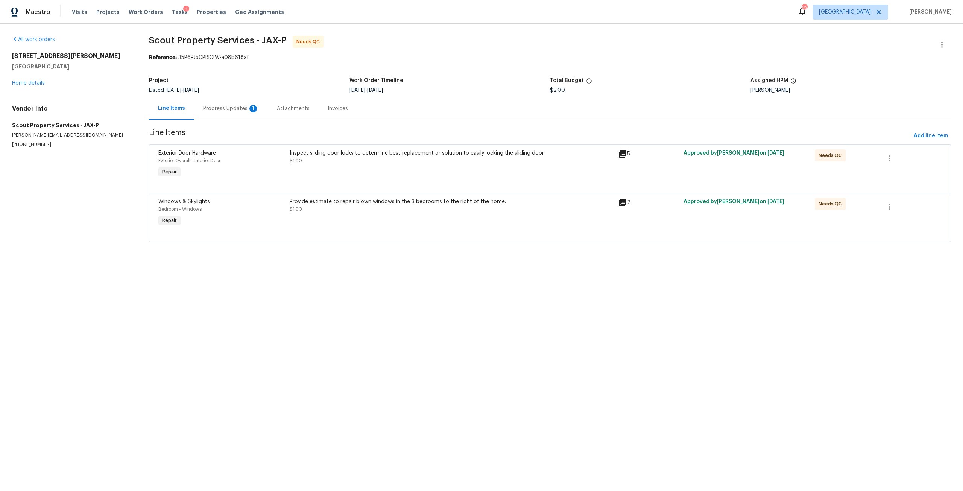
click at [211, 109] on div "Progress Updates 1" at bounding box center [231, 109] width 56 height 8
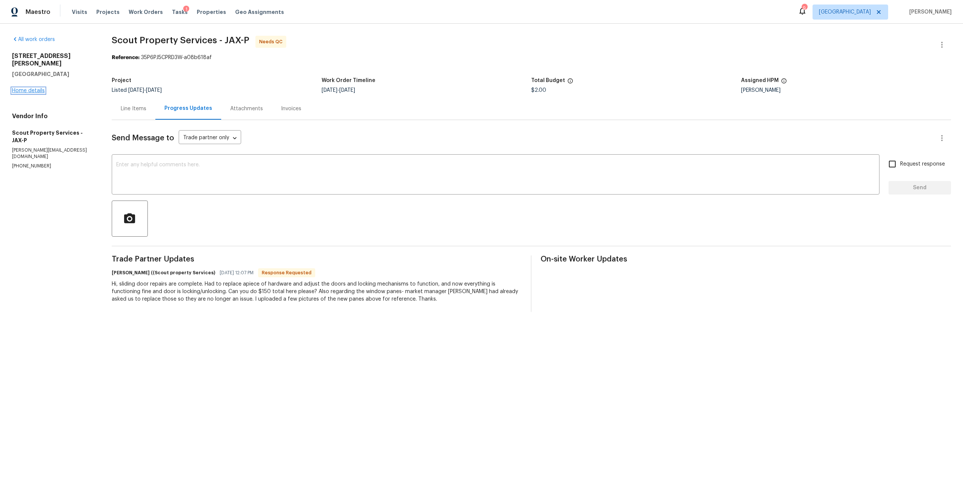
click at [35, 88] on link "Home details" at bounding box center [28, 90] width 33 height 5
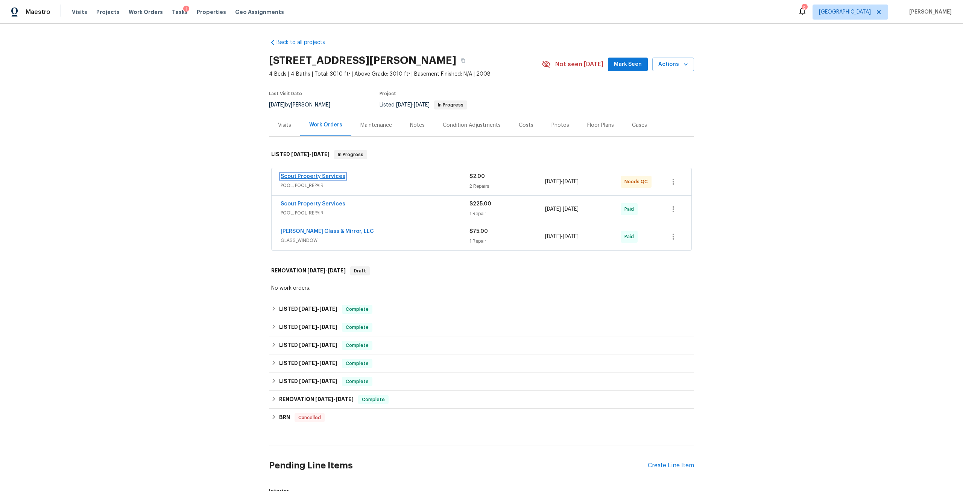
click at [321, 175] on link "Scout Property Services" at bounding box center [313, 176] width 65 height 5
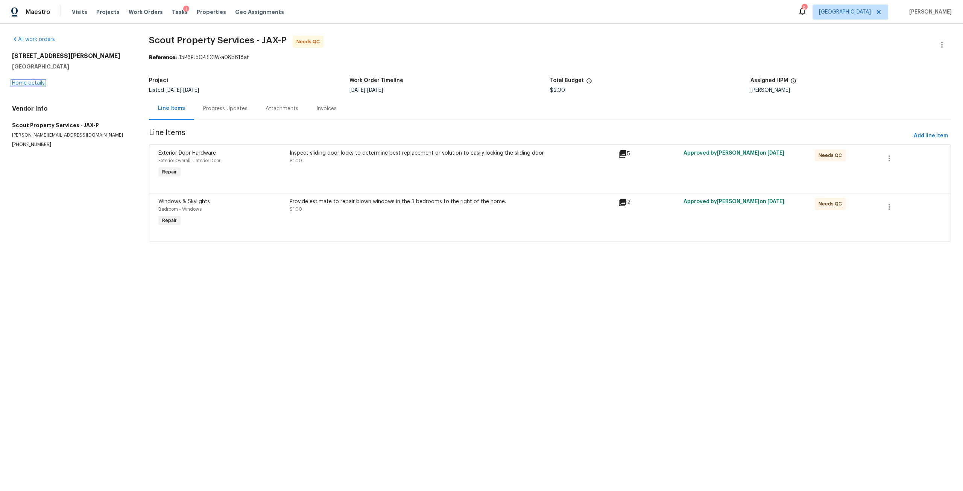
click at [36, 85] on link "Home details" at bounding box center [28, 82] width 33 height 5
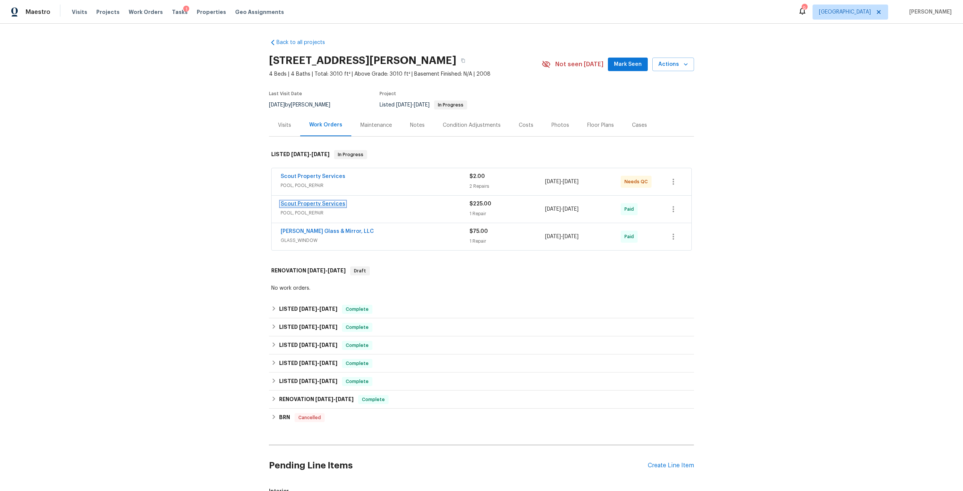
click at [312, 203] on link "Scout Property Services" at bounding box center [313, 203] width 65 height 5
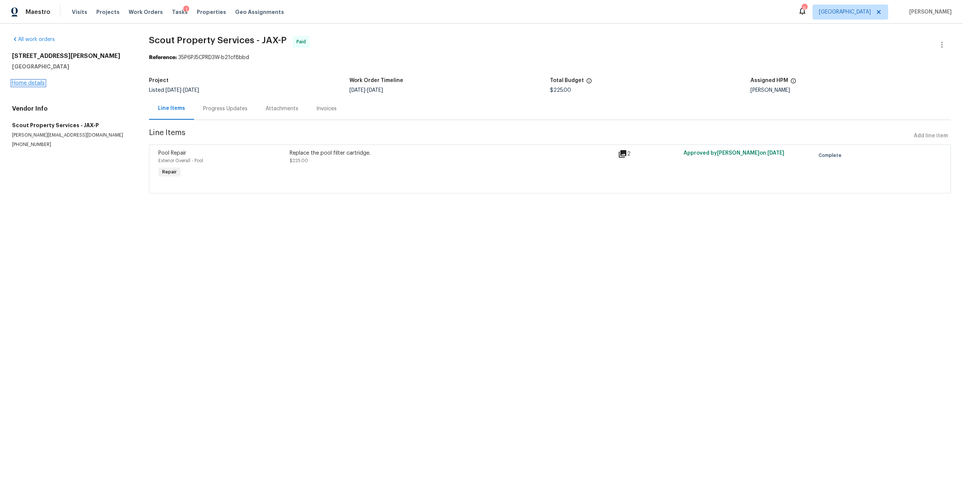
click at [20, 83] on link "Home details" at bounding box center [28, 82] width 33 height 5
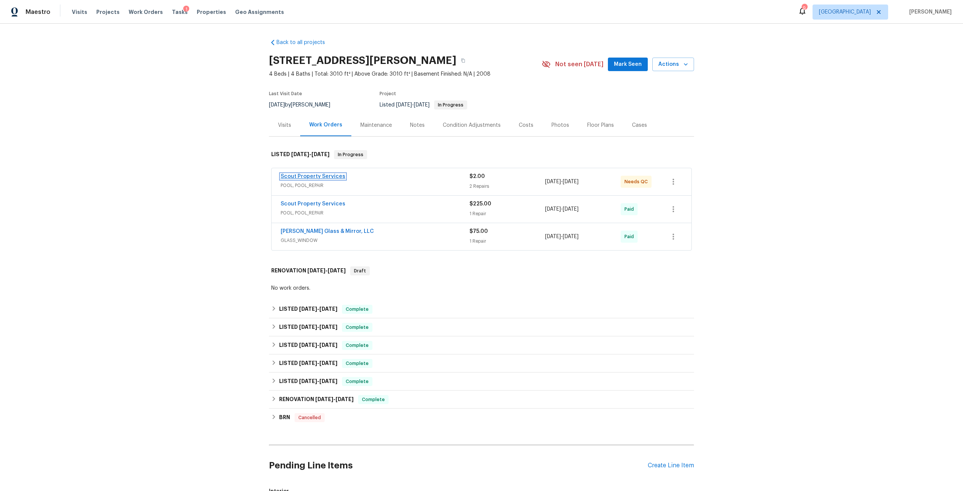
click at [318, 175] on link "Scout Property Services" at bounding box center [313, 176] width 65 height 5
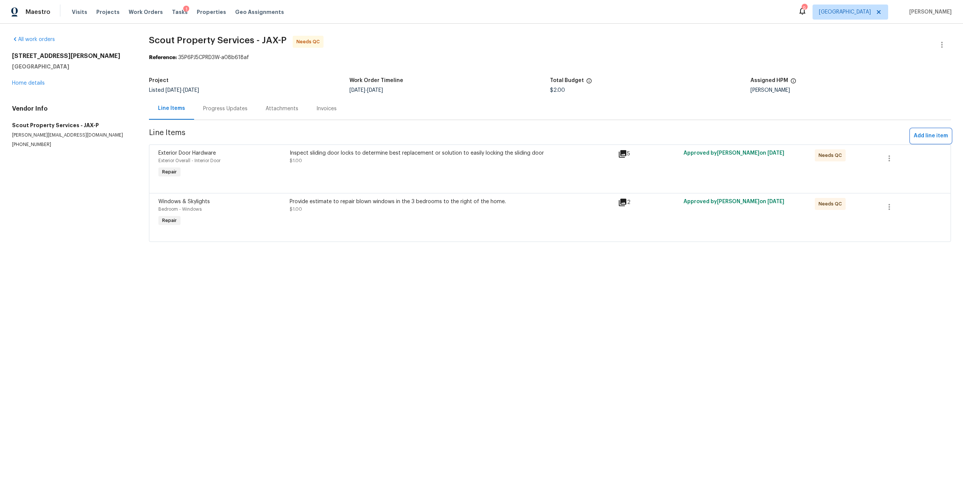
click at [920, 130] on button "Add line item" at bounding box center [931, 136] width 40 height 14
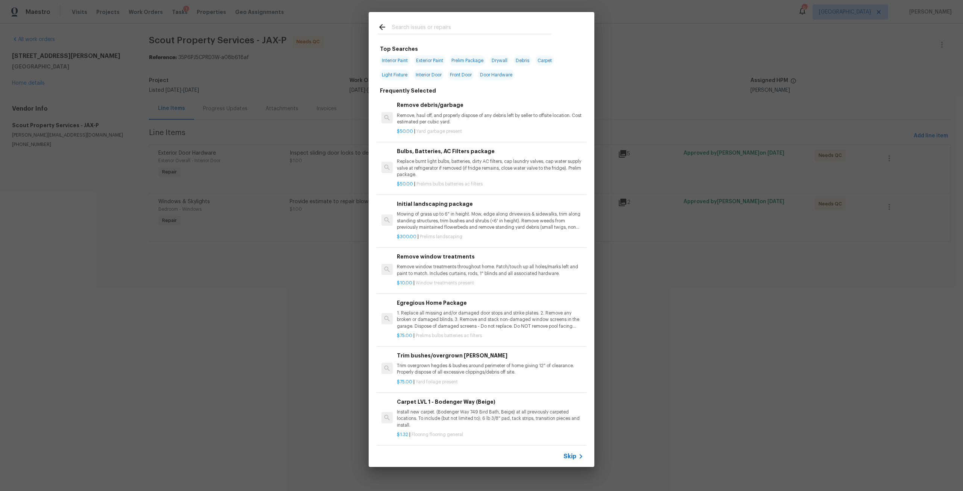
click at [463, 31] on input "text" at bounding box center [471, 28] width 159 height 11
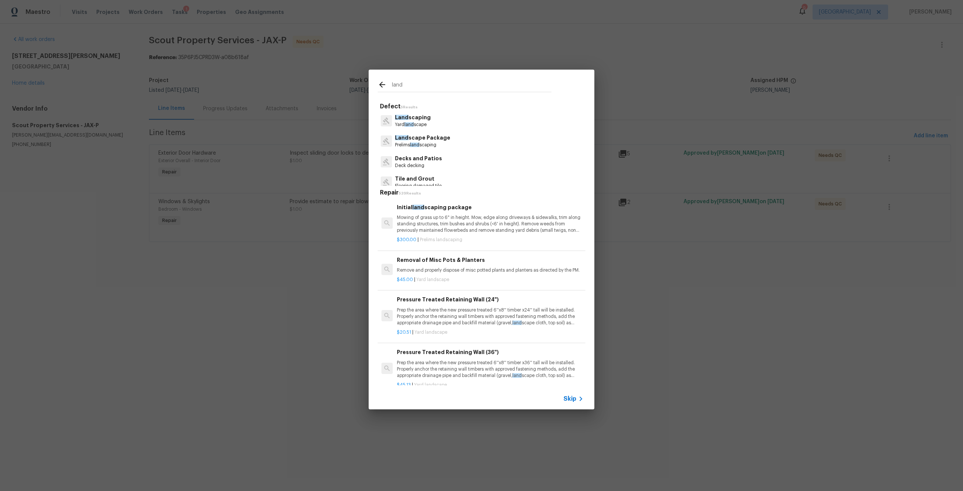
type input "land"
click at [428, 123] on div "Land scaping Yard land scape" at bounding box center [482, 121] width 208 height 20
click at [416, 123] on p "Yard land scape" at bounding box center [413, 124] width 36 height 6
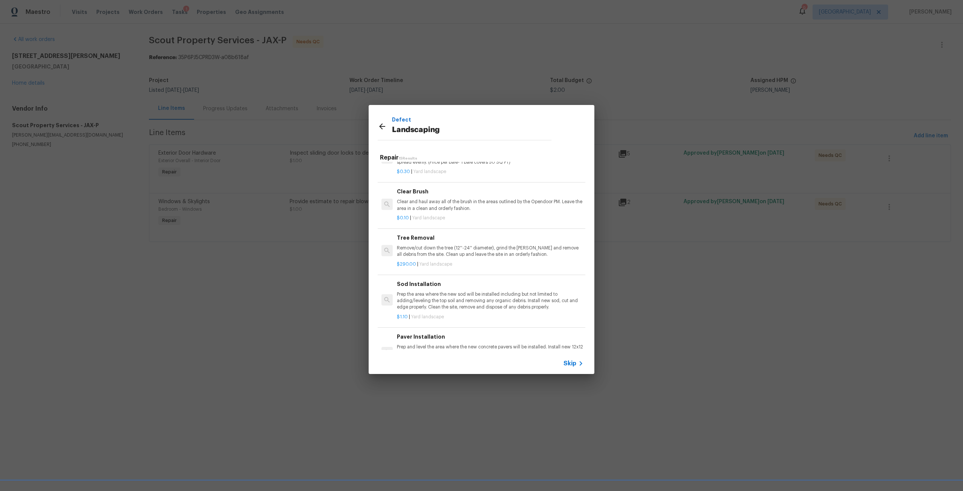
scroll to position [274, 0]
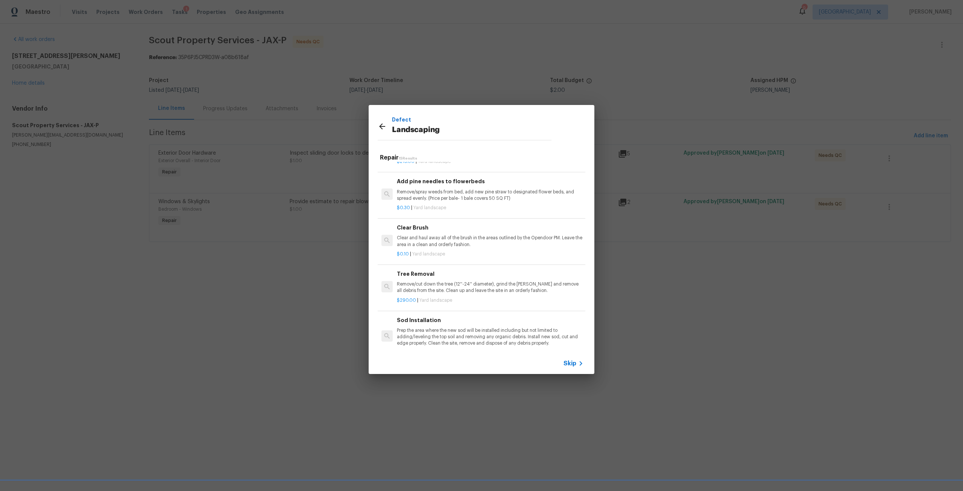
click at [431, 288] on p "Remove/cut down the tree (12''-24'' diameter), grind the stump and remove all d…" at bounding box center [490, 287] width 187 height 13
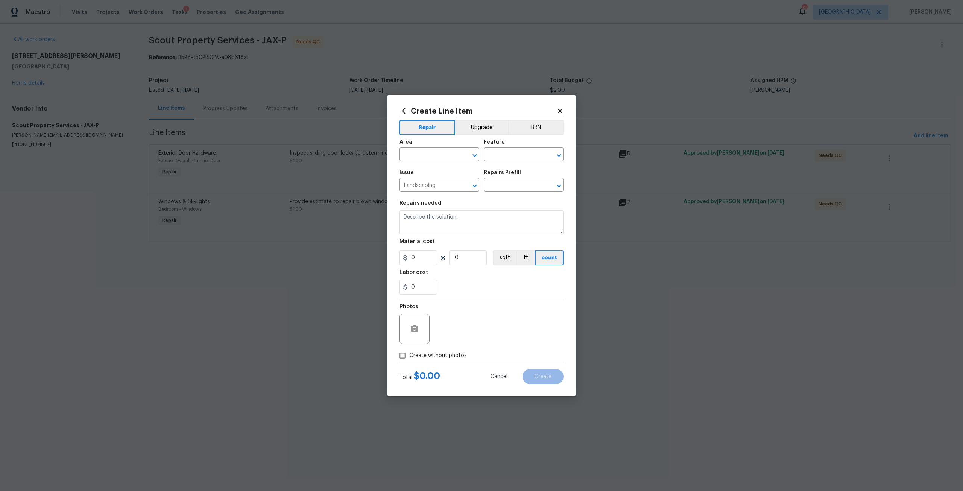
type input "Tree Removal $290.00"
type textarea "Remove/cut down the tree (12''-24'' diameter), grind the stump and remove all d…"
type input "290"
type input "1"
drag, startPoint x: 463, startPoint y: 228, endPoint x: 475, endPoint y: 224, distance: 12.0
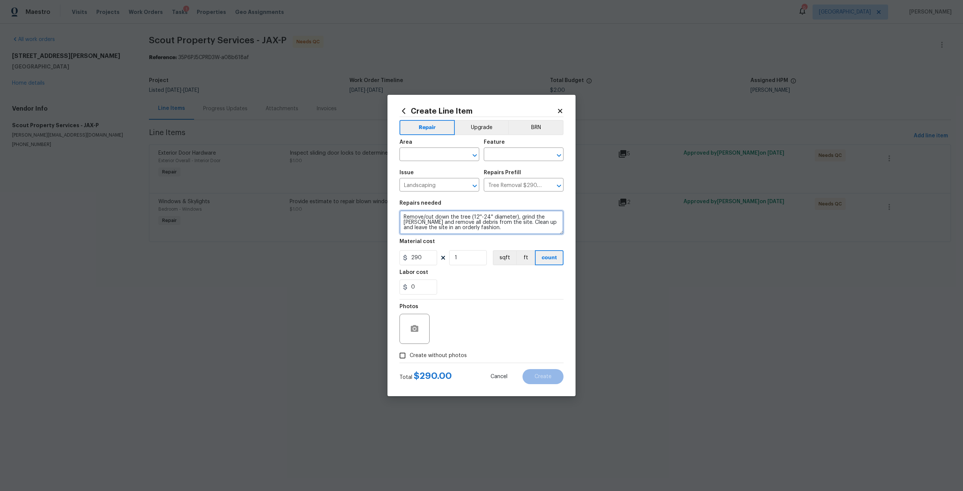
click at [475, 224] on textarea "Remove/cut down the tree (12''-24'' diameter), grind the stump and remove all d…" at bounding box center [481, 222] width 164 height 24
click at [505, 377] on span "Cancel" at bounding box center [498, 377] width 17 height 6
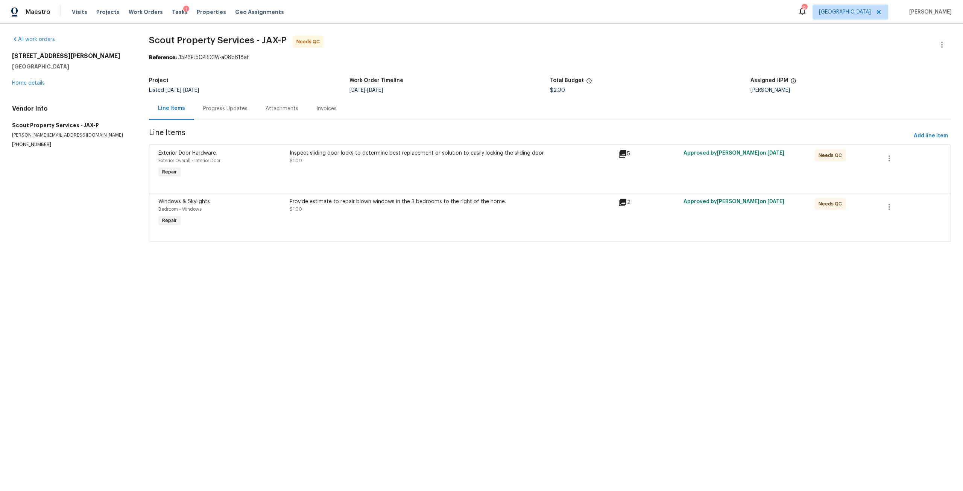
click at [941, 143] on section "Scout Property Services - JAX-P Needs QC Reference: 35P6PJ5CPRD3W-a08b618af Pro…" at bounding box center [550, 143] width 802 height 215
click at [932, 137] on span "Add line item" at bounding box center [931, 135] width 34 height 9
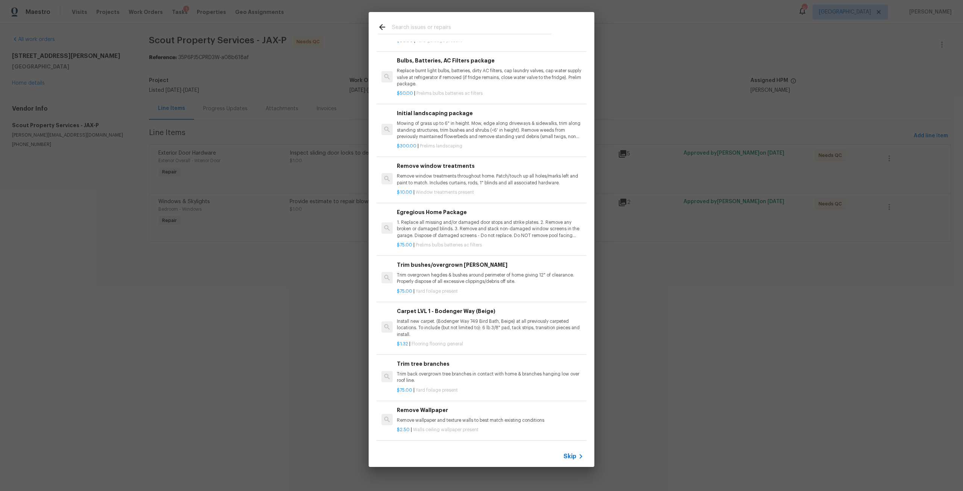
scroll to position [140, 0]
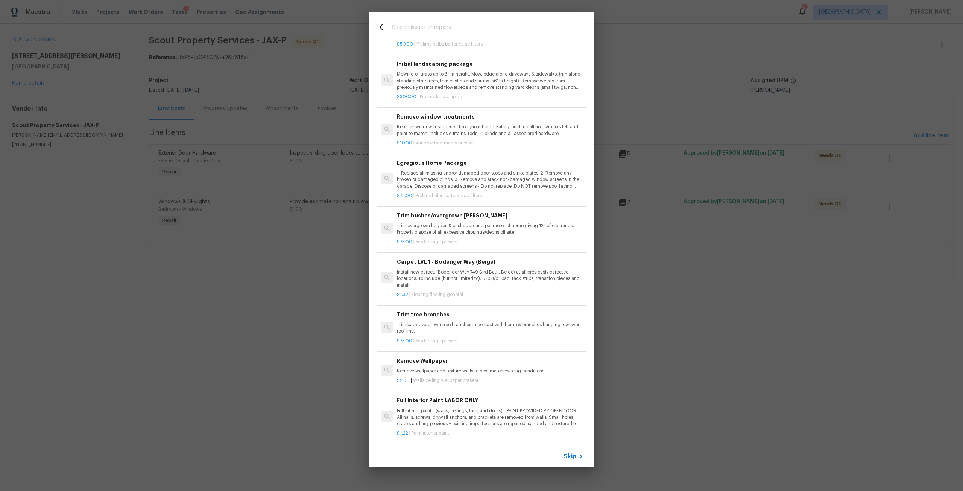
click at [433, 323] on p "Trim back overgrown tree branches in contact with home & branches hanging low o…" at bounding box center [490, 328] width 187 height 13
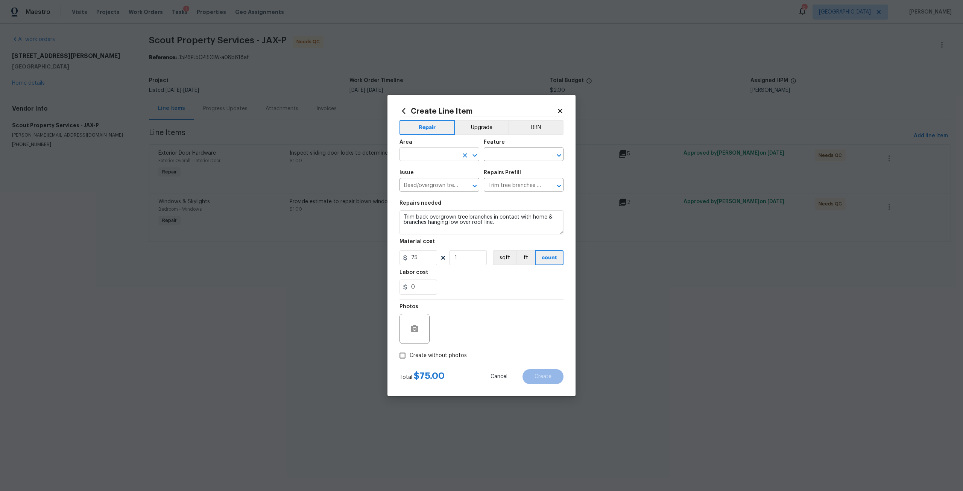
click at [438, 159] on input "text" at bounding box center [428, 155] width 59 height 12
click at [434, 181] on li "Exterior Overall" at bounding box center [439, 184] width 80 height 12
type input "Exterior Overall"
click at [505, 149] on div "Feature" at bounding box center [524, 145] width 80 height 10
click at [509, 150] on input "text" at bounding box center [513, 155] width 59 height 12
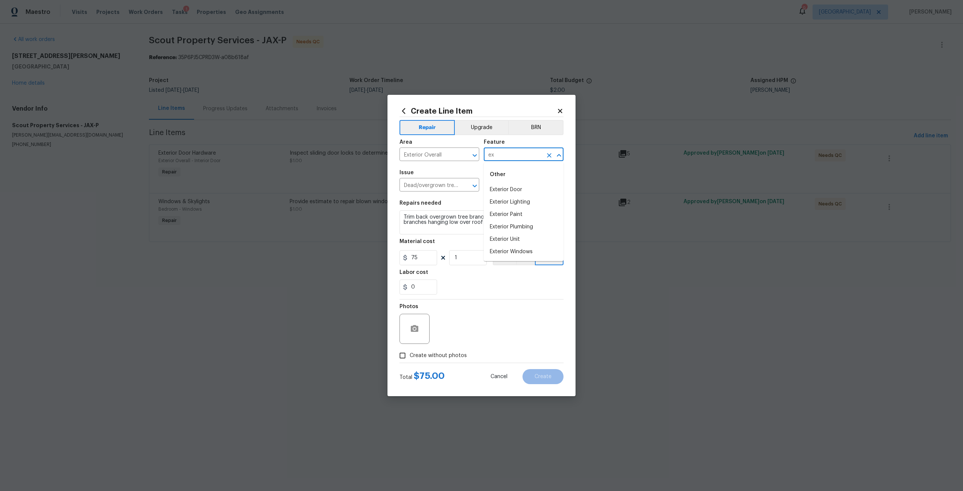
type input "e"
click at [503, 193] on li "Landscaping" at bounding box center [524, 190] width 80 height 12
type input "Landscaping"
drag, startPoint x: 421, startPoint y: 260, endPoint x: 402, endPoint y: 261, distance: 19.6
click at [402, 261] on input "75" at bounding box center [418, 257] width 38 height 15
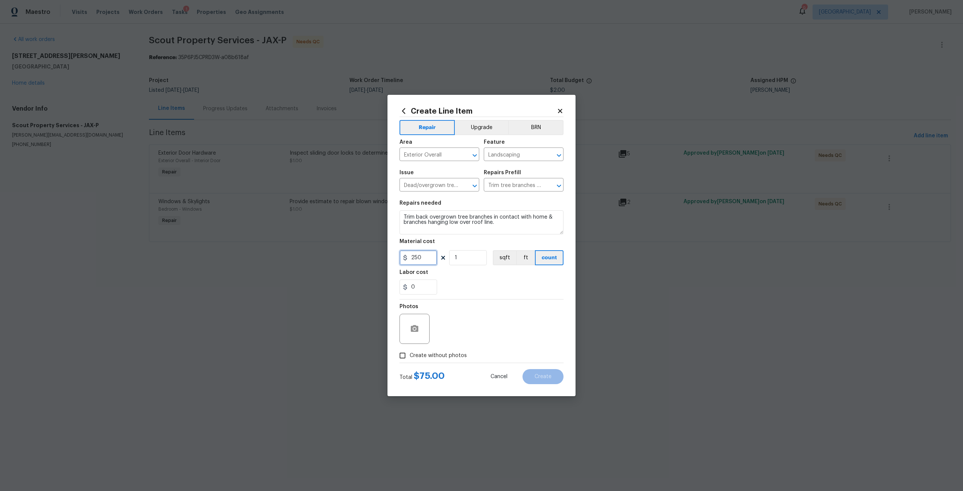
type input "250"
click at [424, 357] on span "Create without photos" at bounding box center [438, 356] width 57 height 8
click at [410, 357] on input "Create without photos" at bounding box center [402, 355] width 14 height 14
checkbox input "true"
click at [452, 334] on textarea at bounding box center [500, 329] width 128 height 30
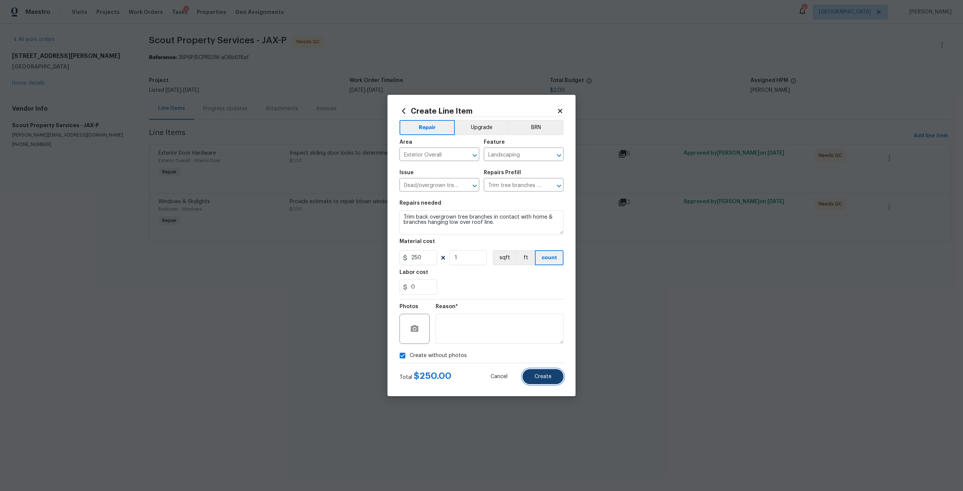
click at [548, 375] on span "Create" at bounding box center [542, 377] width 17 height 6
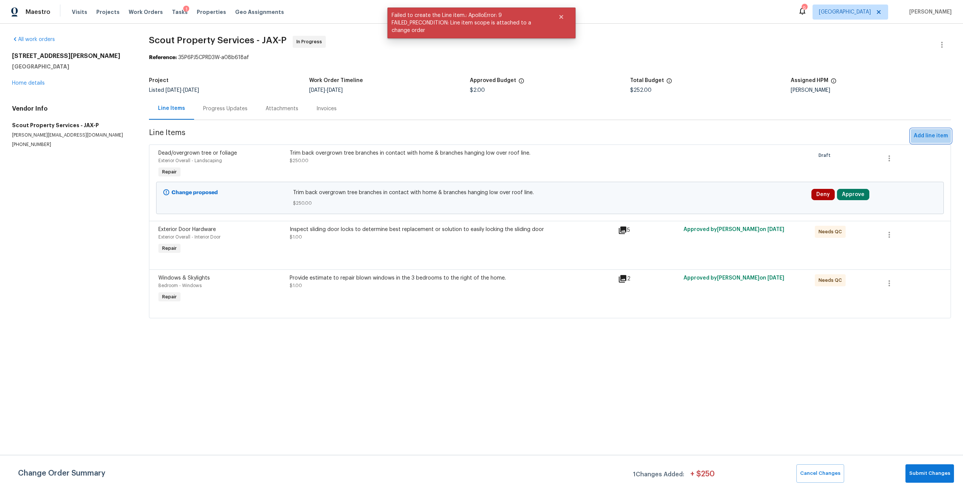
click at [929, 136] on span "Add line item" at bounding box center [931, 135] width 34 height 9
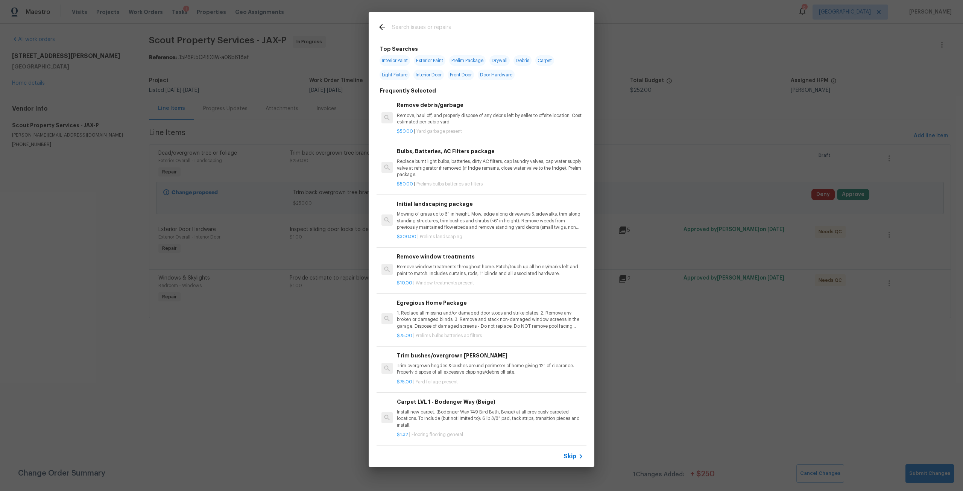
click at [425, 26] on input "text" at bounding box center [471, 28] width 159 height 11
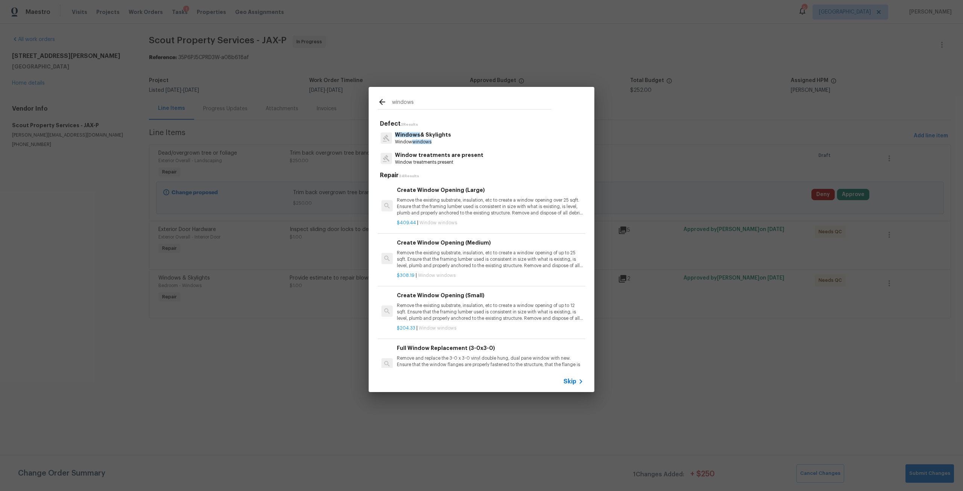
type input "windows"
click at [433, 138] on p "Windows & Skylights" at bounding box center [423, 135] width 56 height 8
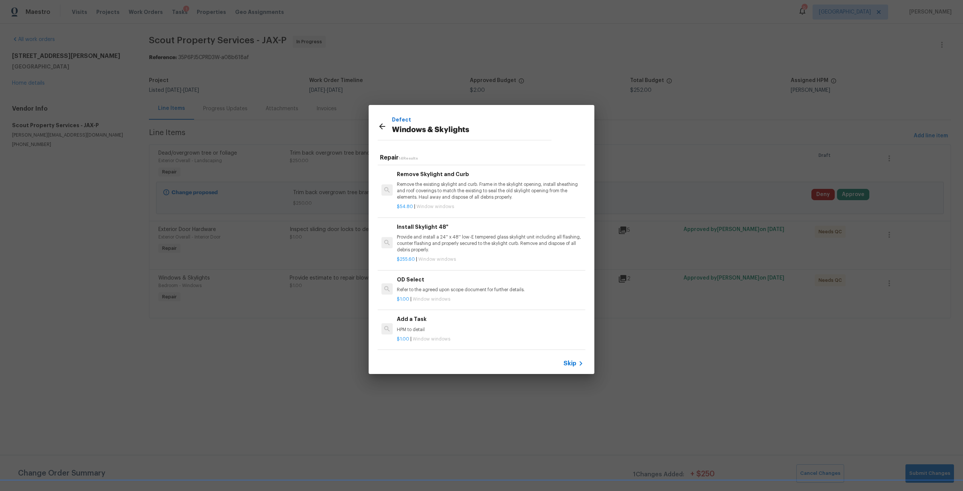
scroll to position [511, 0]
click at [456, 315] on h6 "Add a Task" at bounding box center [490, 319] width 187 height 8
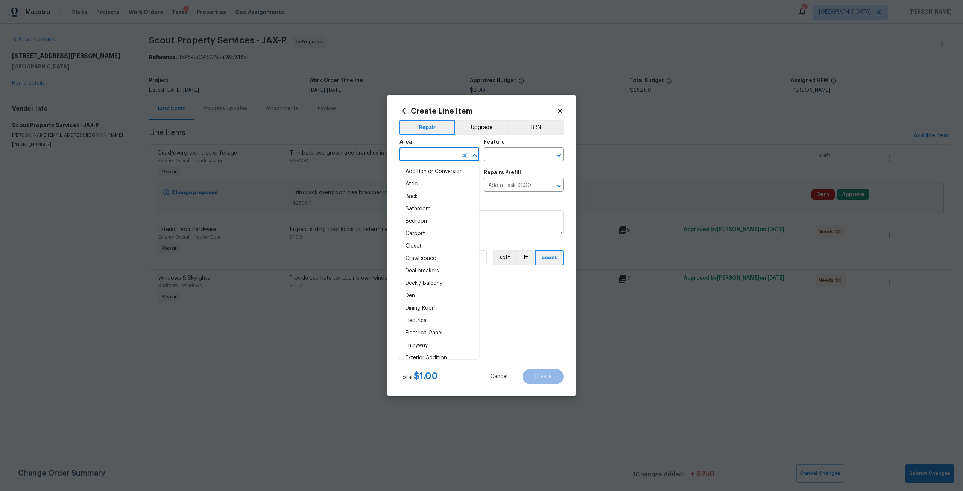
click at [432, 161] on input "text" at bounding box center [428, 155] width 59 height 12
type input "w"
click at [428, 184] on li "Interior Overall" at bounding box center [439, 184] width 80 height 12
type input "Interior Overall"
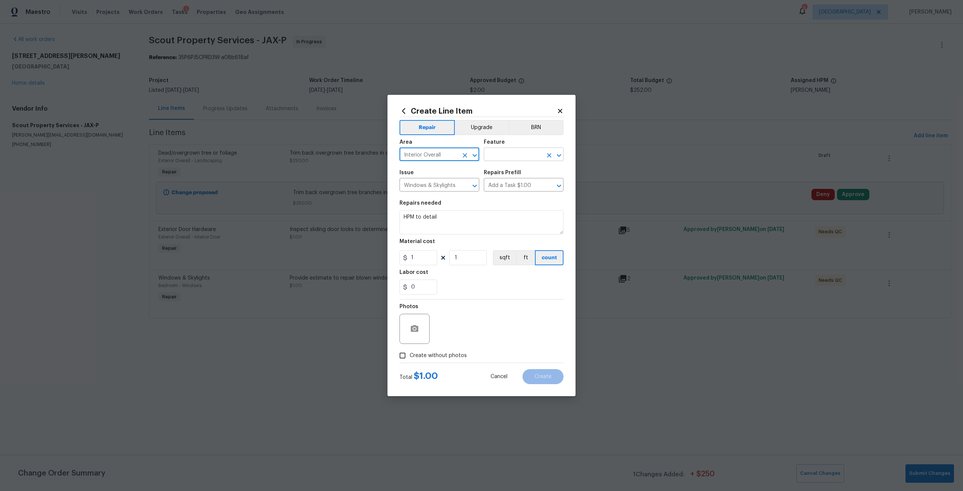
click at [524, 154] on input "text" at bounding box center [513, 155] width 59 height 12
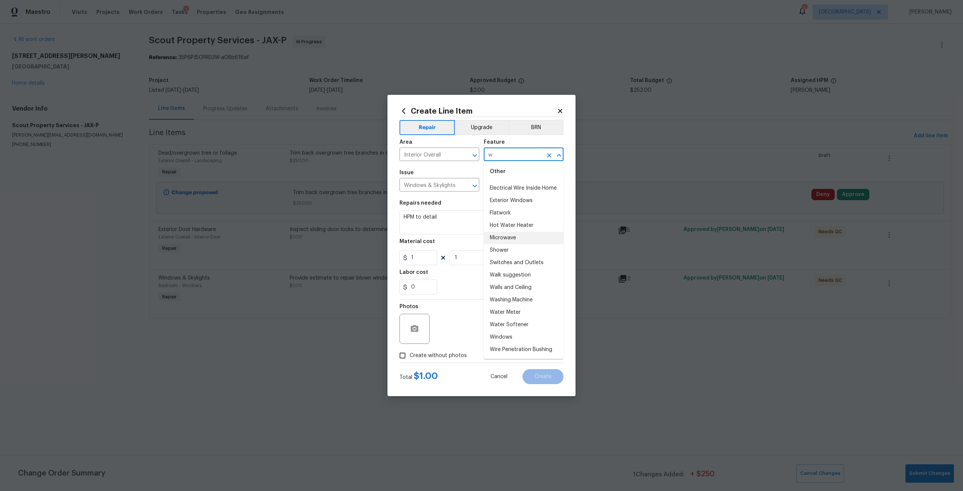
scroll to position [59, 0]
click at [504, 337] on li "Windows" at bounding box center [524, 337] width 80 height 12
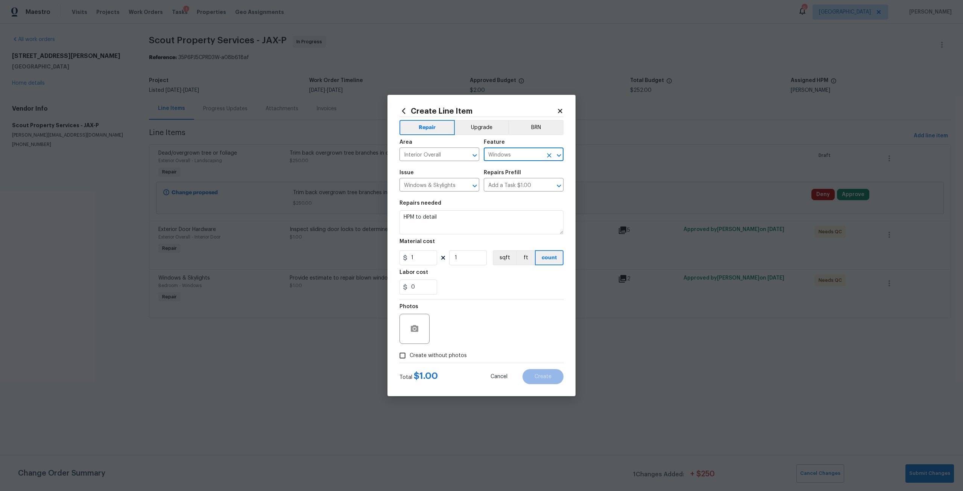
type input "Windows"
drag, startPoint x: 449, startPoint y: 218, endPoint x: 372, endPoint y: 223, distance: 78.0
click at [372, 223] on div "Create Line Item Repair Upgrade BRN Area Interior Overall ​ Feature Windows ​ I…" at bounding box center [481, 245] width 963 height 491
click at [420, 255] on input "1" at bounding box center [418, 257] width 38 height 15
type input "160"
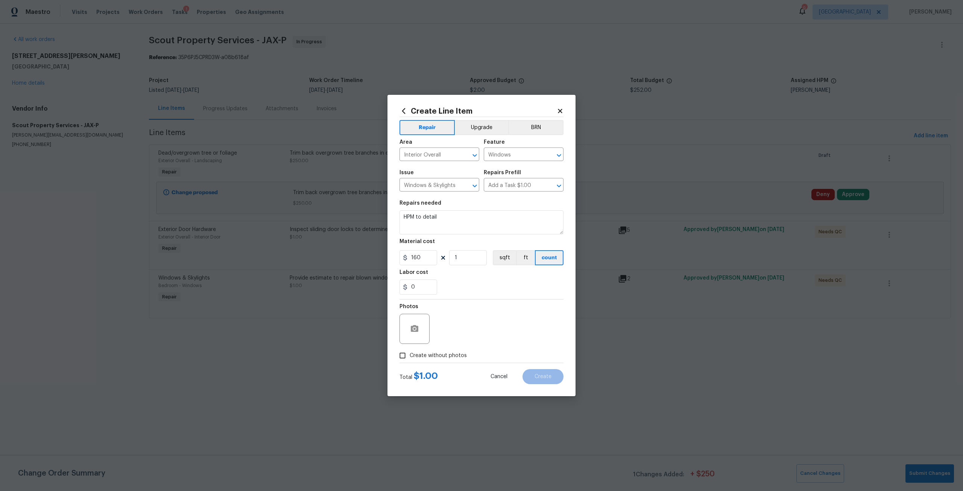
click at [450, 358] on span "Create without photos" at bounding box center [438, 356] width 57 height 8
click at [410, 358] on input "Create without photos" at bounding box center [402, 355] width 14 height 14
checkbox input "true"
click at [469, 330] on textarea at bounding box center [500, 329] width 128 height 30
drag, startPoint x: 460, startPoint y: 211, endPoint x: 390, endPoint y: 221, distance: 70.6
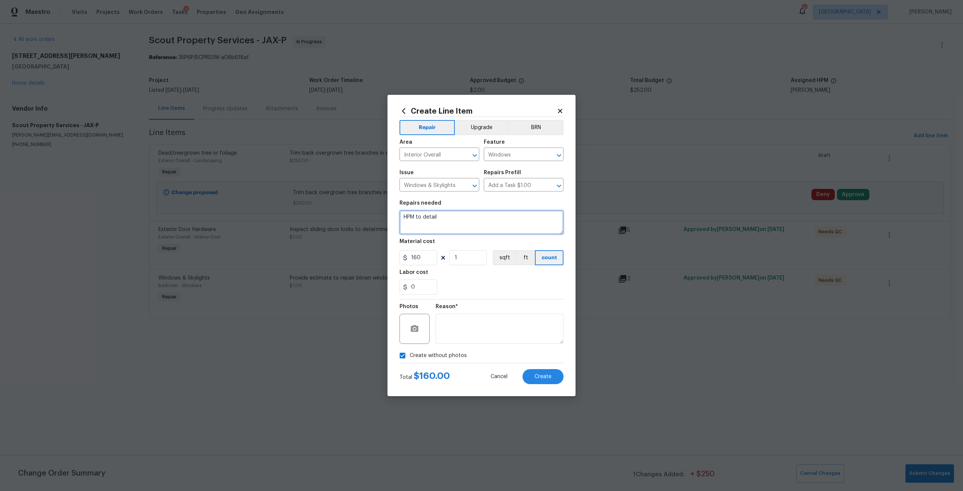
click at [390, 221] on div "Create Line Item Repair Upgrade BRN Area Interior Overall ​ Feature Windows ​ I…" at bounding box center [481, 245] width 188 height 301
type textarea "Recaulk around windows and doors to prevent moisture intrusion. Caulk around th…"
click at [552, 377] on button "Create" at bounding box center [542, 376] width 41 height 15
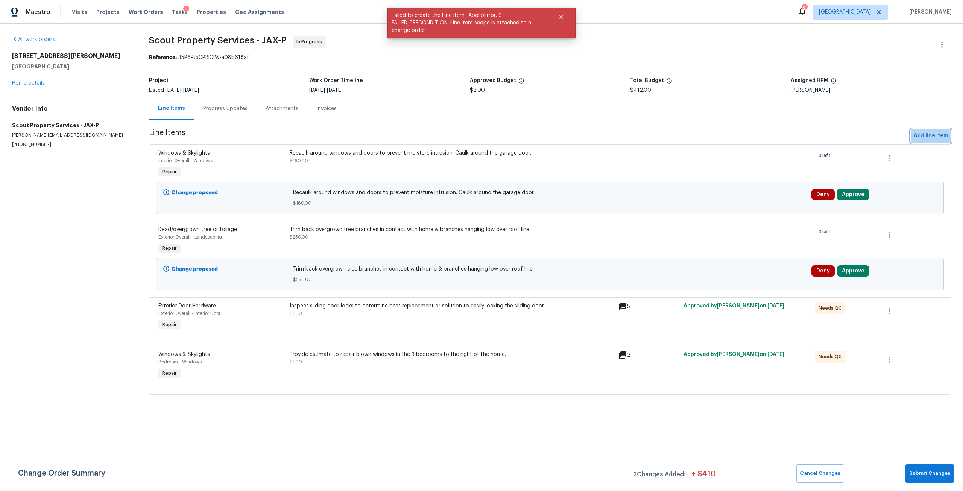
click at [914, 134] on span "Add line item" at bounding box center [931, 135] width 34 height 9
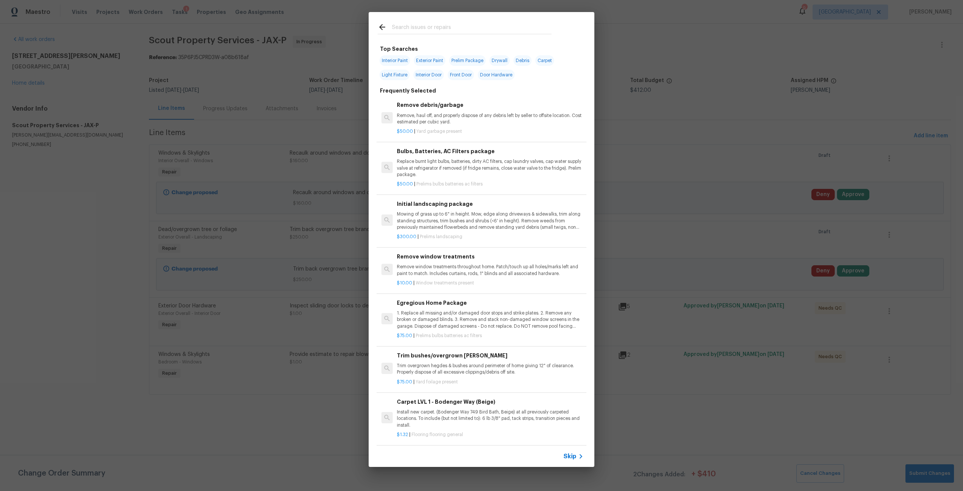
click at [447, 27] on input "text" at bounding box center [471, 28] width 159 height 11
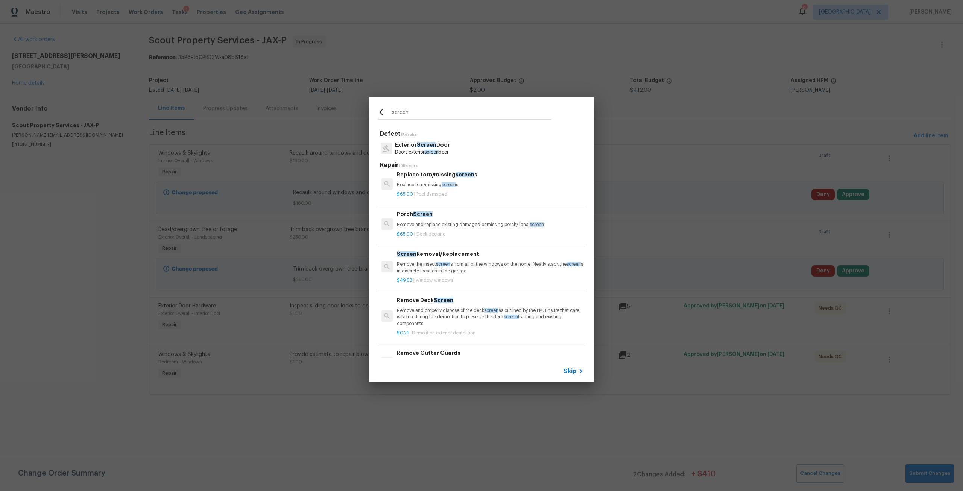
scroll to position [226, 0]
type input "screen"
click at [461, 266] on p "Remove the insect screen s from all of the windows on the home. Neatly stack th…" at bounding box center [490, 265] width 187 height 13
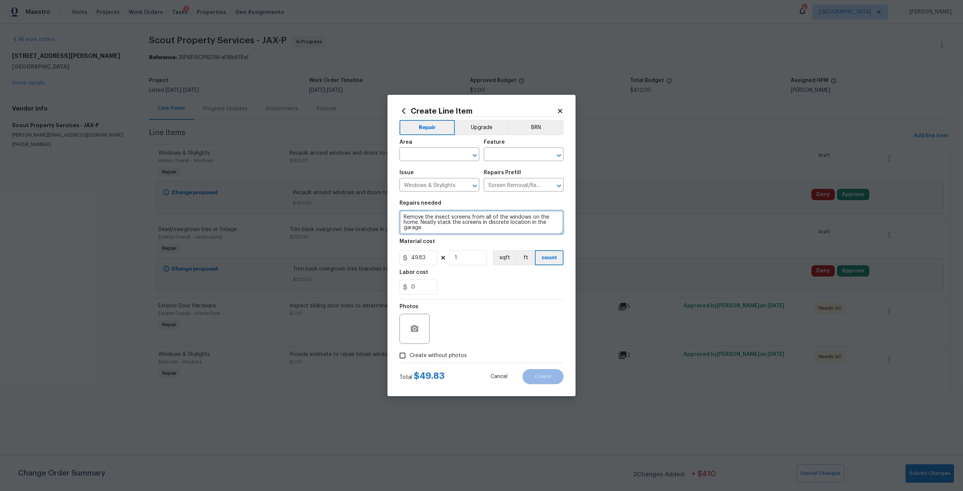
drag, startPoint x: 447, startPoint y: 230, endPoint x: 423, endPoint y: 228, distance: 24.6
click at [423, 228] on textarea "Remove the insect screens from all of the windows on the home. Neatly stack the…" at bounding box center [481, 222] width 164 height 24
drag, startPoint x: 433, startPoint y: 260, endPoint x: 404, endPoint y: 265, distance: 29.4
click at [404, 265] on input "49.83" at bounding box center [418, 257] width 38 height 15
type input "60"
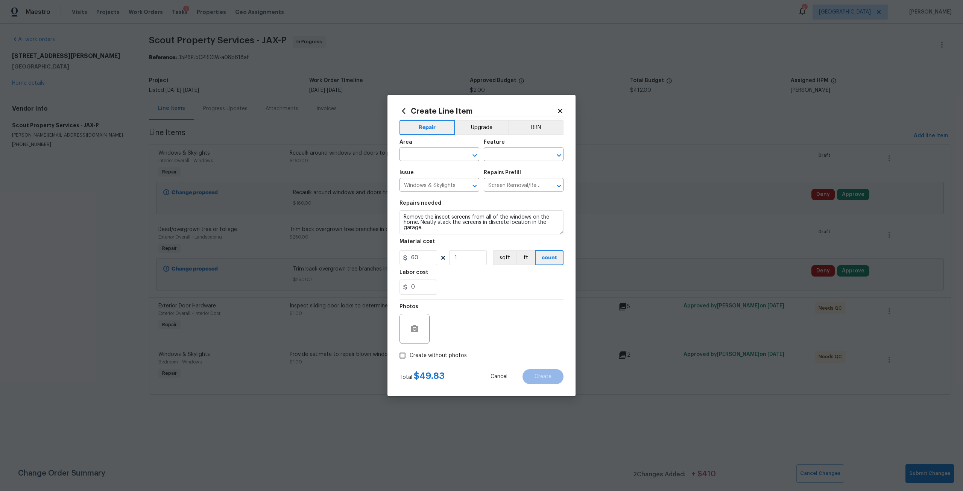
click at [434, 143] on div "Area" at bounding box center [439, 145] width 80 height 10
click at [437, 154] on input "text" at bounding box center [428, 155] width 59 height 12
click at [444, 185] on li "Interior Overall" at bounding box center [439, 184] width 80 height 12
type input "Interior Overall"
click at [516, 153] on input "text" at bounding box center [513, 155] width 59 height 12
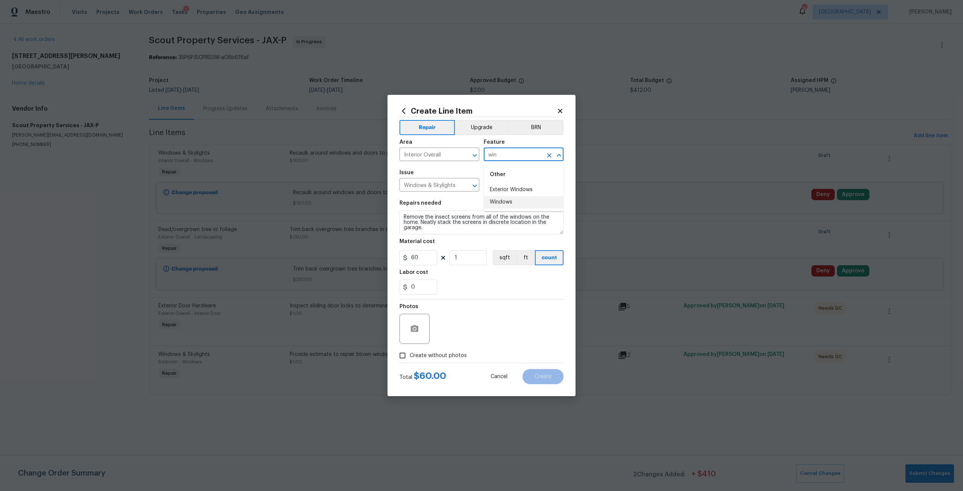
click at [511, 199] on li "Windows" at bounding box center [524, 202] width 80 height 12
type input "Windows"
click at [445, 360] on label "Create without photos" at bounding box center [430, 355] width 71 height 14
click at [410, 360] on input "Create without photos" at bounding box center [402, 355] width 14 height 14
checkbox input "true"
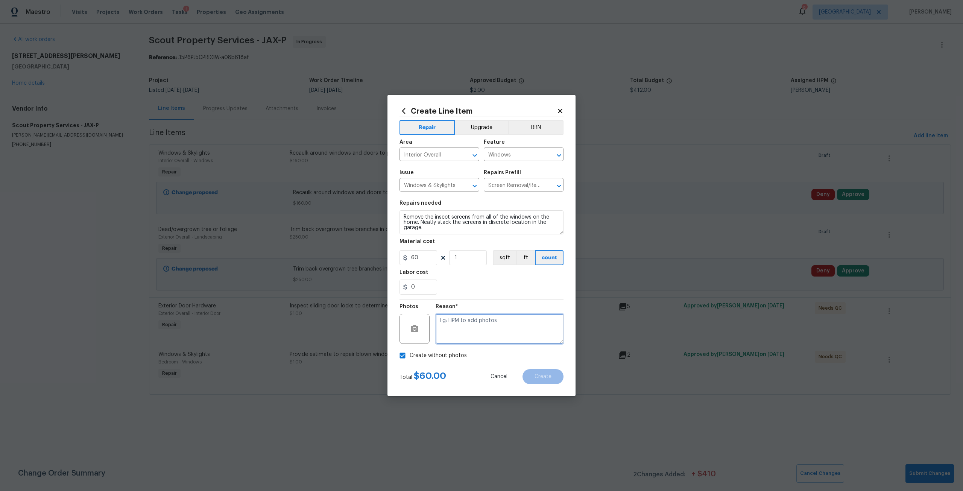
click at [468, 340] on textarea at bounding box center [500, 329] width 128 height 30
click at [527, 374] on button "Create" at bounding box center [542, 376] width 41 height 15
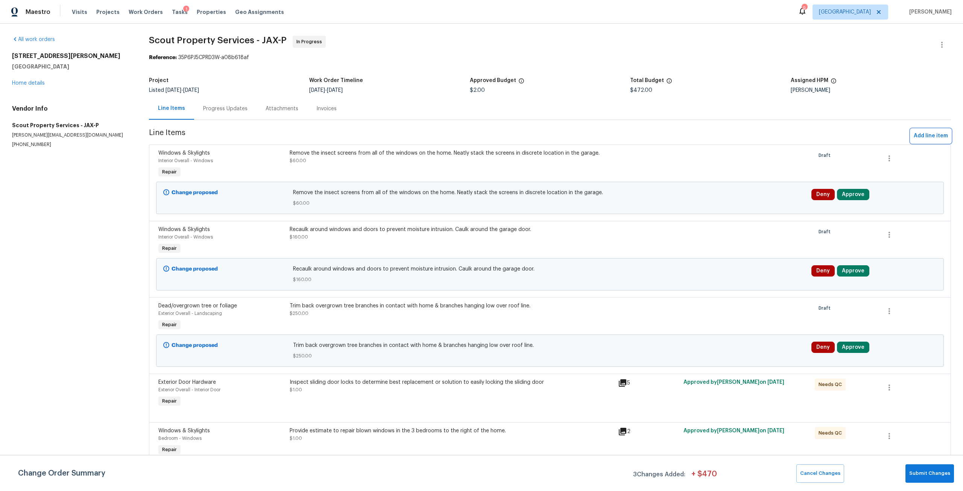
click at [929, 135] on span "Add line item" at bounding box center [931, 135] width 34 height 9
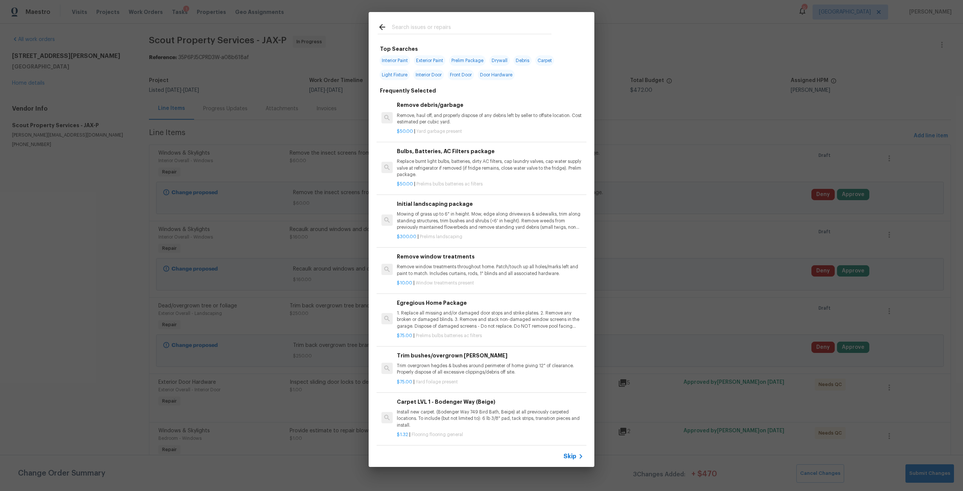
click at [526, 30] on input "text" at bounding box center [471, 28] width 159 height 11
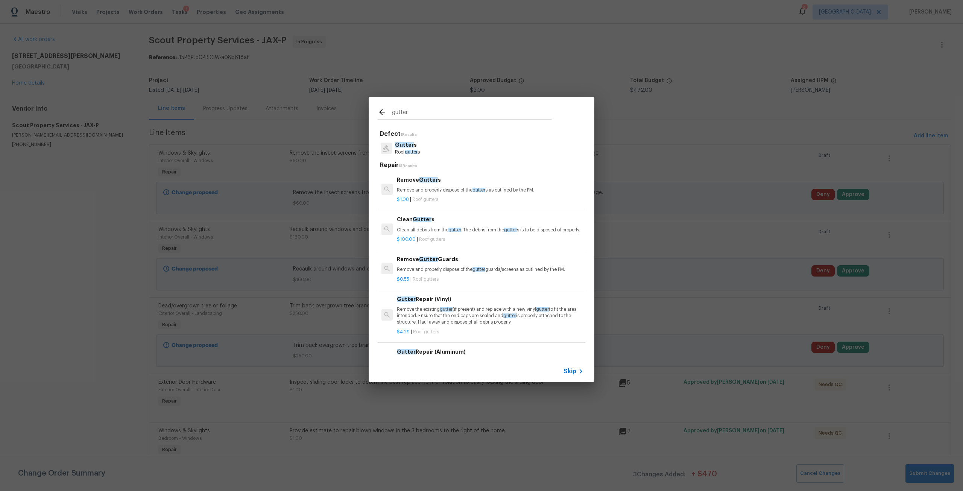
type input "gutter"
click at [423, 233] on p "Clean all debris from the gutter . The debris from the gutter s is to be dispos…" at bounding box center [490, 230] width 187 height 6
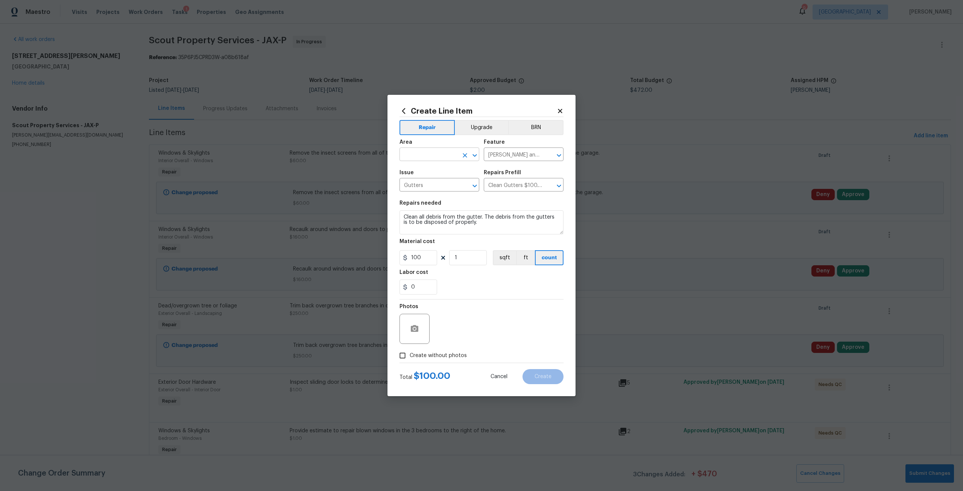
click at [431, 159] on input "text" at bounding box center [428, 155] width 59 height 12
click at [439, 183] on li "Exterior Overall" at bounding box center [439, 184] width 80 height 12
type input "Exterior Overall"
click at [496, 224] on textarea "Clean all debris from the gutter. The debris from the gutters is to be disposed…" at bounding box center [481, 222] width 164 height 24
type textarea "Clean all debris from the gutter. The debris from the gutters is to be disposed…"
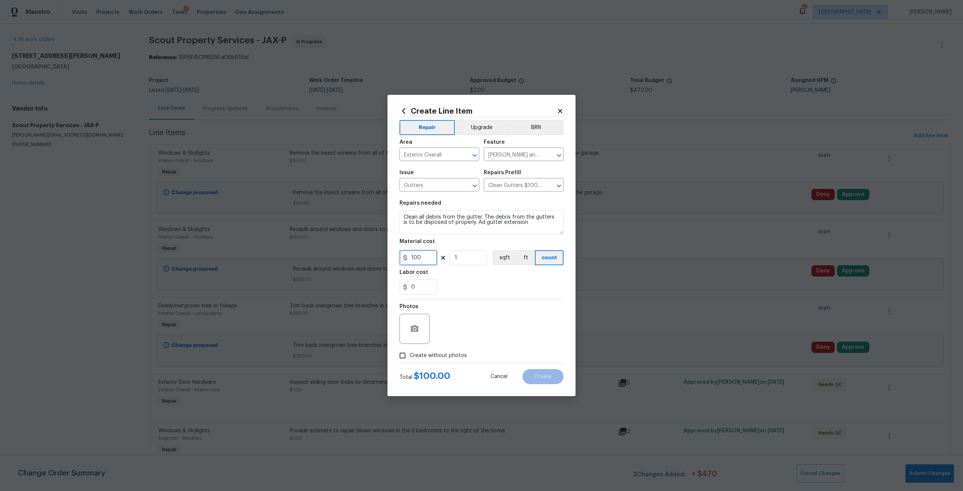
drag, startPoint x: 427, startPoint y: 257, endPoint x: 402, endPoint y: 250, distance: 25.8
click at [402, 250] on figure "Material cost 100 1 sqft ft count" at bounding box center [481, 252] width 164 height 26
type input "330"
click at [449, 363] on div at bounding box center [481, 363] width 164 height 0
click at [464, 352] on span "Create without photos" at bounding box center [438, 356] width 57 height 8
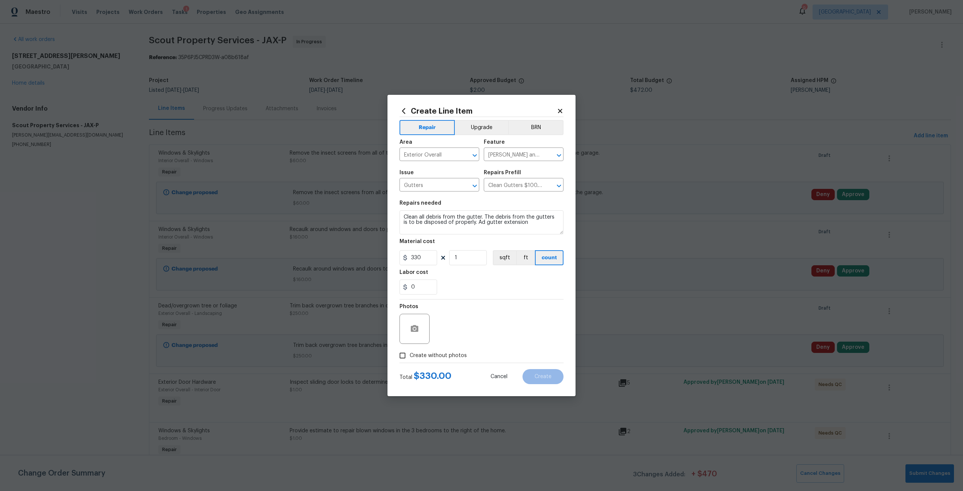
click at [410, 352] on input "Create without photos" at bounding box center [402, 355] width 14 height 14
checkbox input "true"
click at [474, 326] on textarea at bounding box center [500, 329] width 128 height 30
click at [542, 376] on span "Create" at bounding box center [542, 377] width 17 height 6
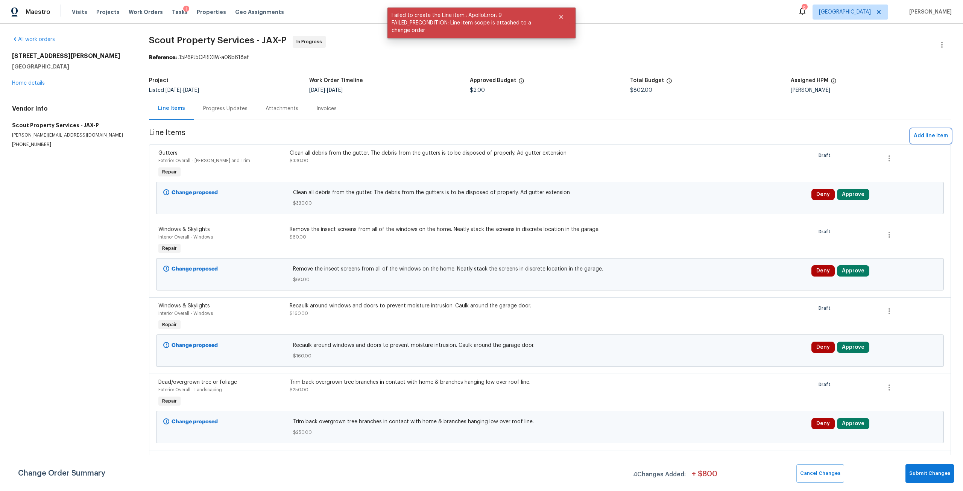
click at [923, 136] on span "Add line item" at bounding box center [931, 135] width 34 height 9
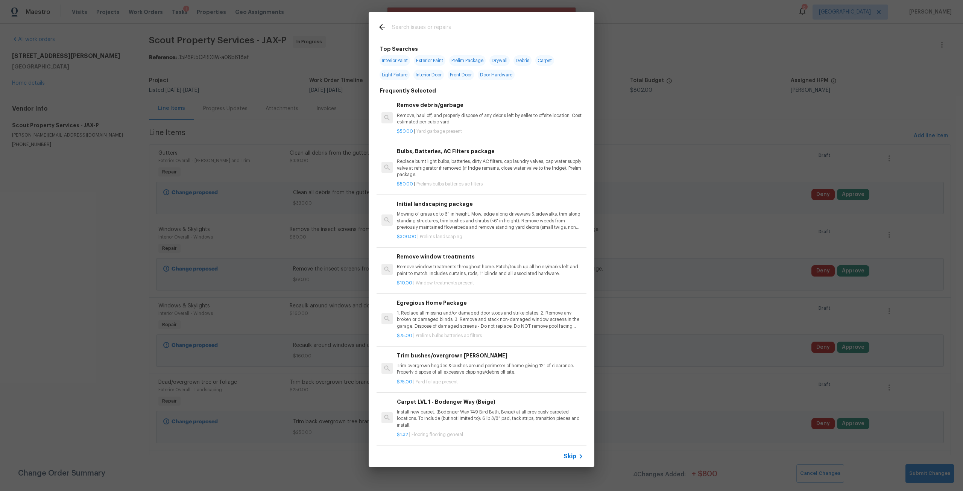
click at [440, 20] on div at bounding box center [465, 27] width 192 height 30
click at [440, 43] on div "Top Searches Interior Paint Exterior Paint Prelim Package Drywall Debris Carpet…" at bounding box center [482, 244] width 226 height 404
click at [445, 35] on div at bounding box center [465, 27] width 192 height 30
click at [447, 32] on input "text" at bounding box center [471, 28] width 159 height 11
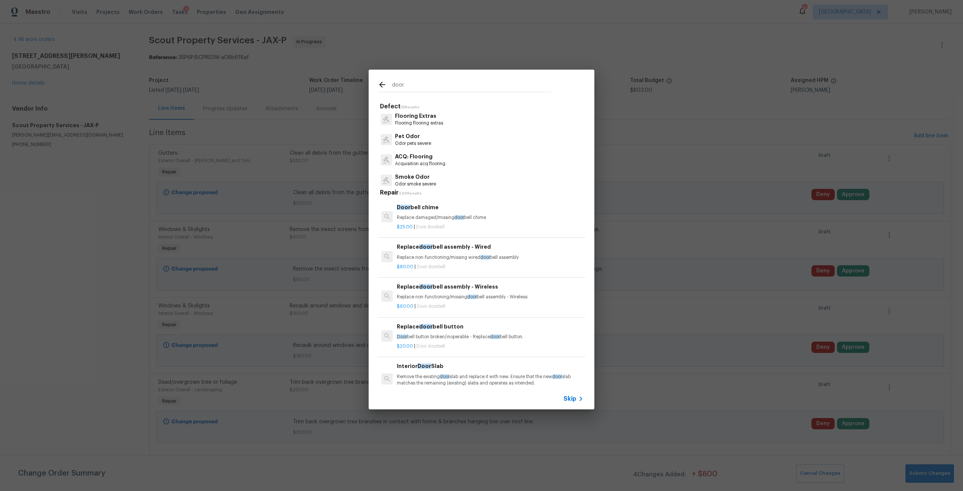
scroll to position [0, 0]
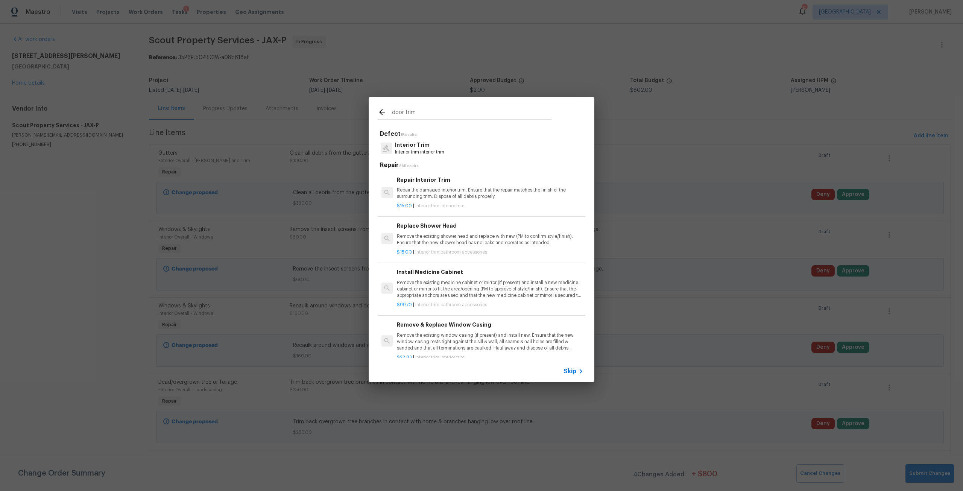
type input "door trim"
click at [423, 150] on p "Interior trim interior trim" at bounding box center [419, 152] width 49 height 6
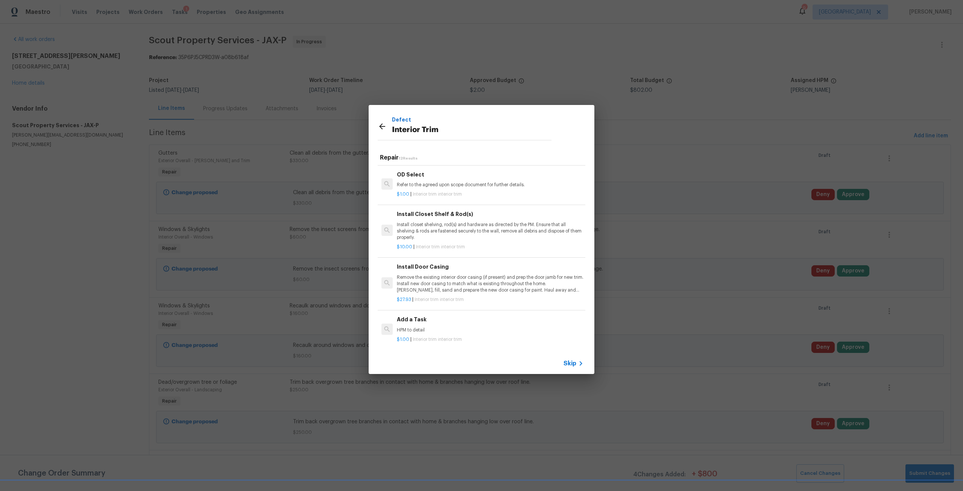
scroll to position [405, 0]
click at [419, 326] on p "HPM to detail" at bounding box center [490, 329] width 187 height 6
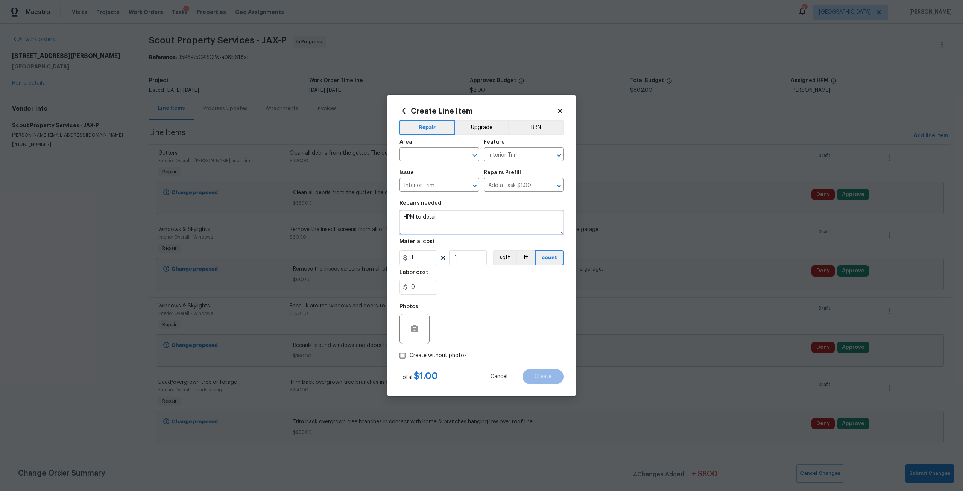
drag, startPoint x: 447, startPoint y: 222, endPoint x: 345, endPoint y: 212, distance: 102.0
click at [345, 212] on div "Create Line Item Repair Upgrade BRN Area ​ Feature Interior Trim ​ Issue Interi…" at bounding box center [481, 245] width 963 height 491
type textarea "Repair WDO at door trim, paint trim to match,"
click at [438, 153] on input "text" at bounding box center [428, 155] width 59 height 12
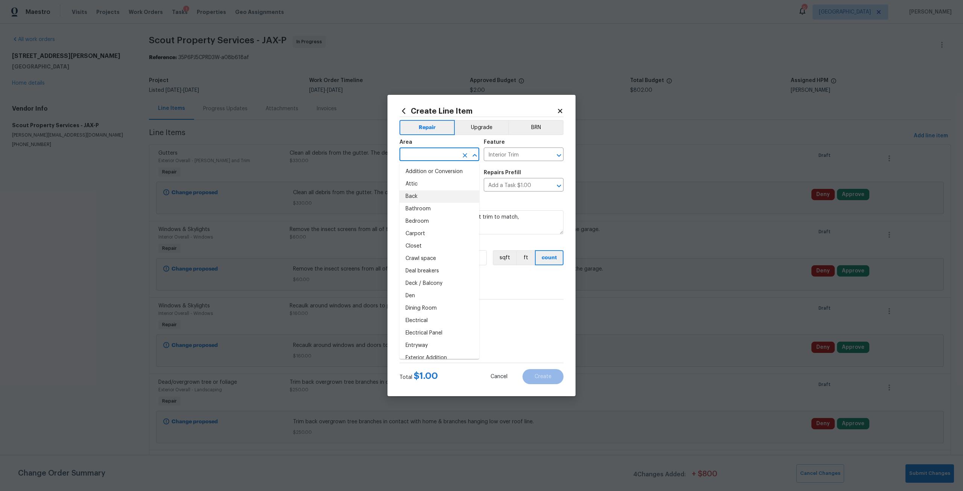
click at [427, 194] on li "Back" at bounding box center [439, 196] width 80 height 12
type input "Back"
click at [421, 260] on input "1" at bounding box center [418, 257] width 38 height 15
type input "85"
click at [451, 357] on span "Create without photos" at bounding box center [438, 356] width 57 height 8
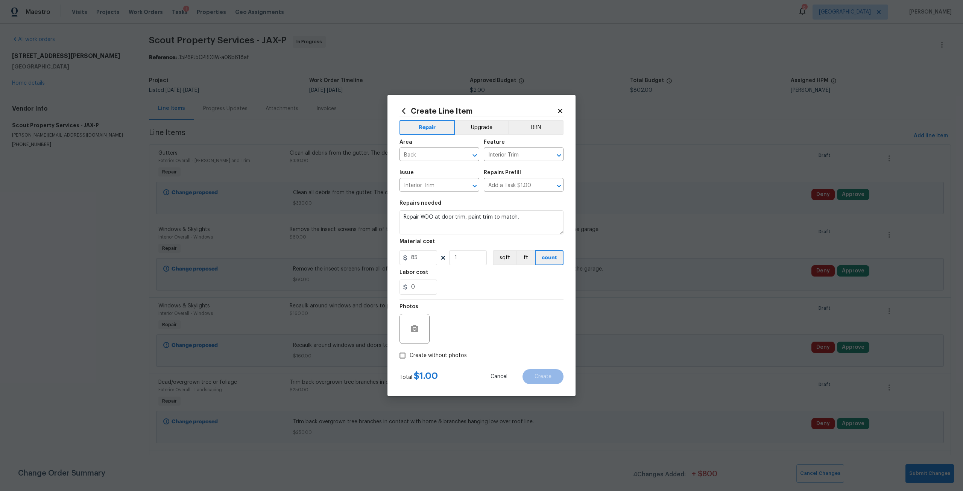
click at [410, 357] on input "Create without photos" at bounding box center [402, 355] width 14 height 14
checkbox input "true"
click at [475, 332] on textarea at bounding box center [500, 329] width 128 height 30
click at [548, 375] on span "Create" at bounding box center [542, 377] width 17 height 6
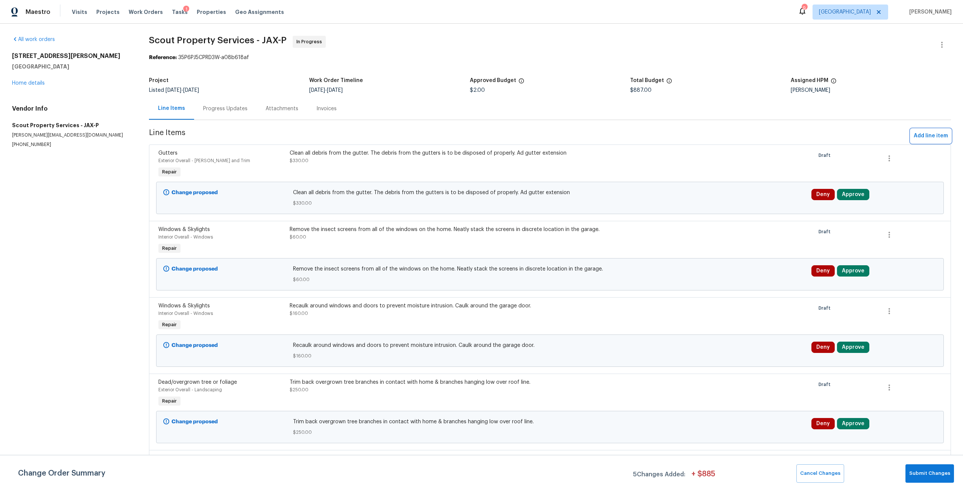
click at [920, 134] on span "Add line item" at bounding box center [931, 135] width 34 height 9
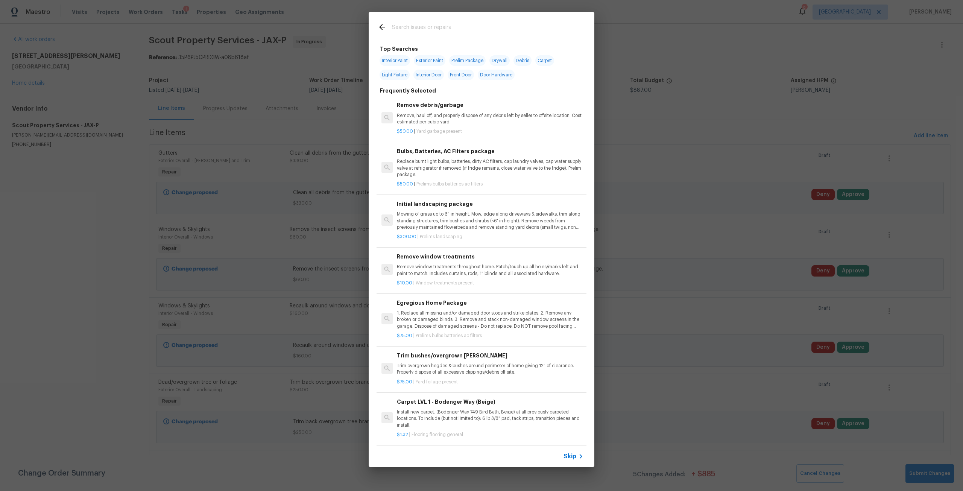
click at [486, 31] on input "text" at bounding box center [471, 28] width 159 height 11
type input "R"
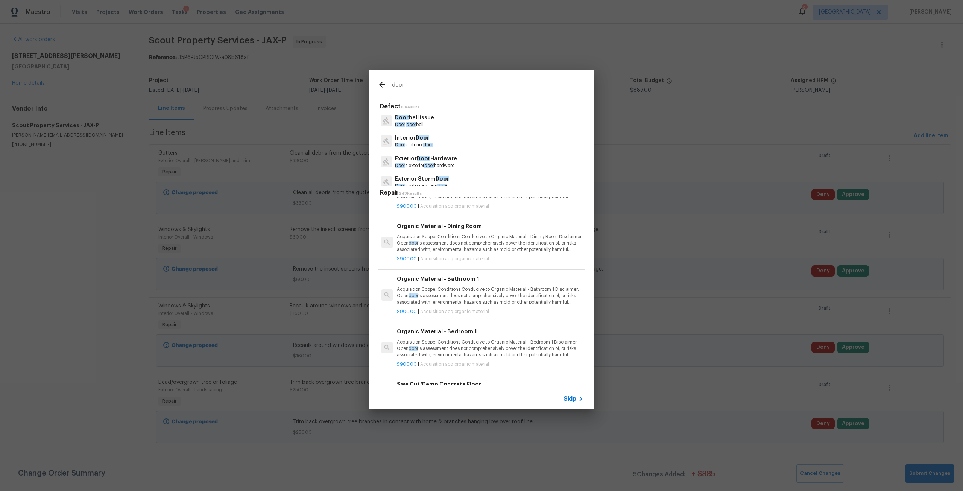
scroll to position [6431, 0]
type input "door"
click at [427, 141] on p "Interior Door" at bounding box center [414, 138] width 38 height 8
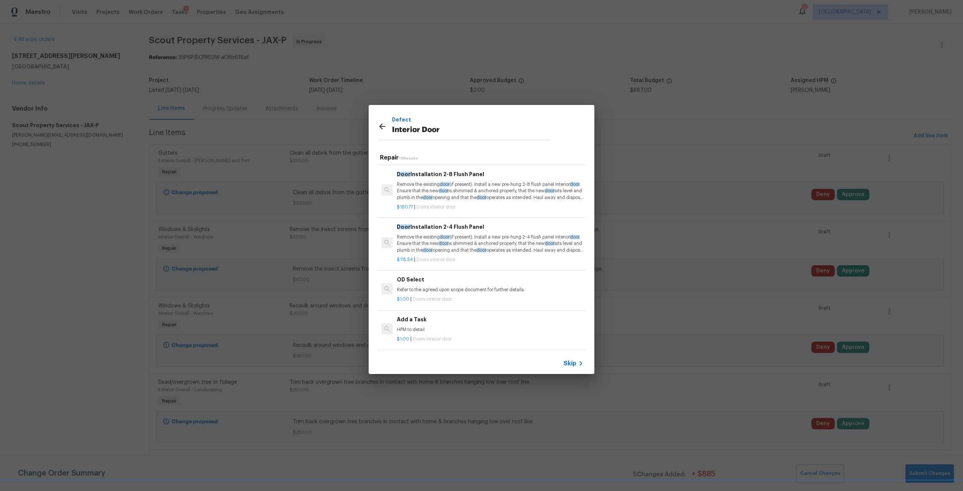
click at [457, 319] on div "Add a Task HPM to detail" at bounding box center [490, 324] width 187 height 18
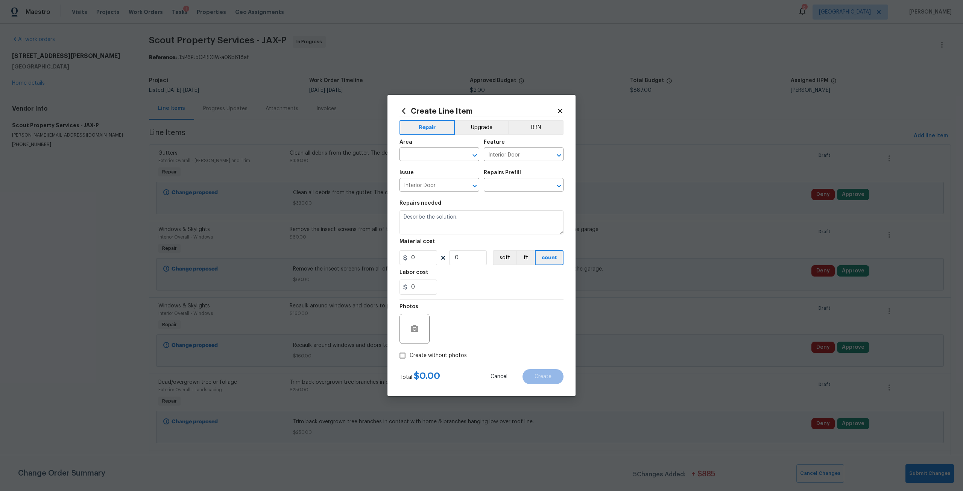
type input "Add a Task $1.00"
type textarea "HPM to detail"
type input "1"
drag, startPoint x: 458, startPoint y: 214, endPoint x: 399, endPoint y: 216, distance: 59.1
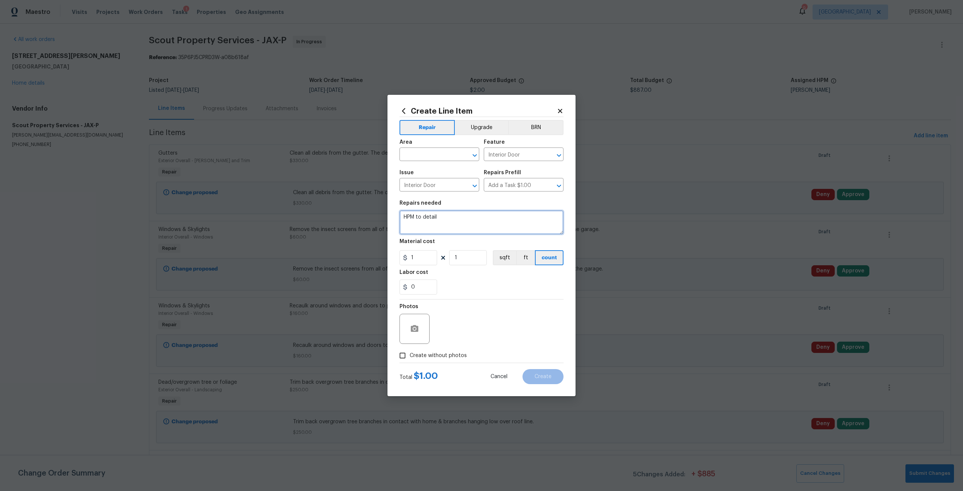
click at [399, 216] on div "Create Line Item Repair Upgrade BRN Area ​ Feature Interior Door ​ Issue Interi…" at bounding box center [481, 245] width 188 height 301
type textarea "Realign"
click at [417, 157] on input "text" at bounding box center [428, 155] width 59 height 12
click at [457, 184] on li "Interior Overall" at bounding box center [439, 184] width 80 height 12
type input "Interior Overall"
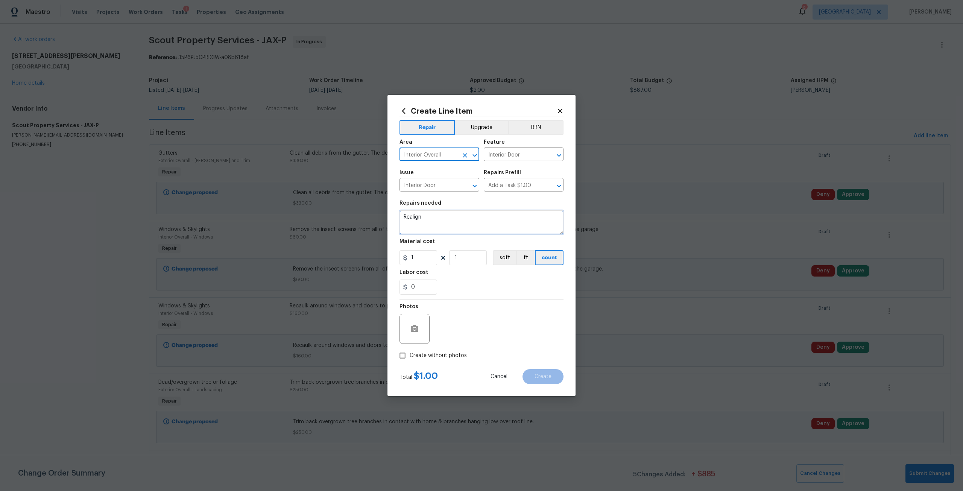
click at [446, 220] on textarea "Realign" at bounding box center [481, 222] width 164 height 24
type textarea "Realign door hardware"
click at [427, 260] on input "1" at bounding box center [418, 257] width 38 height 15
type input "80"
click at [457, 354] on span "Create without photos" at bounding box center [438, 356] width 57 height 8
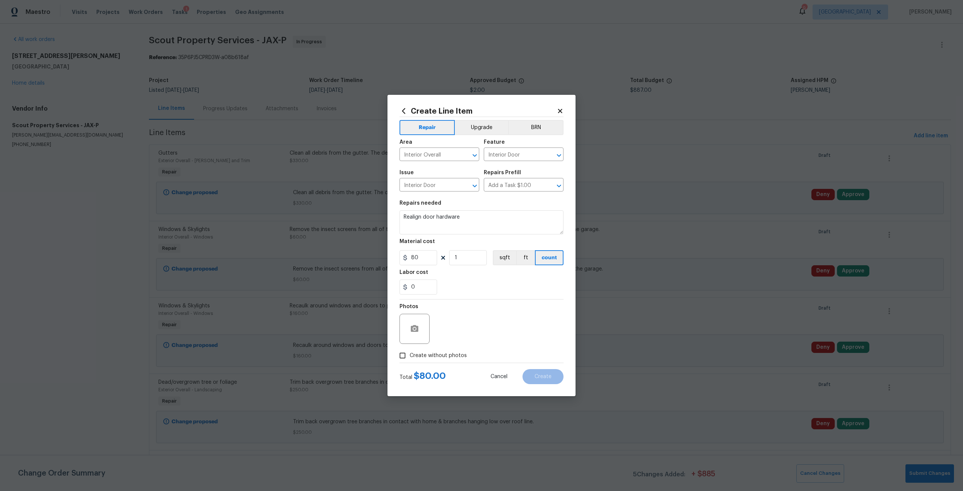
click at [410, 354] on input "Create without photos" at bounding box center [402, 355] width 14 height 14
checkbox input "true"
click at [490, 321] on textarea at bounding box center [500, 329] width 128 height 30
click at [537, 376] on span "Create" at bounding box center [542, 377] width 17 height 6
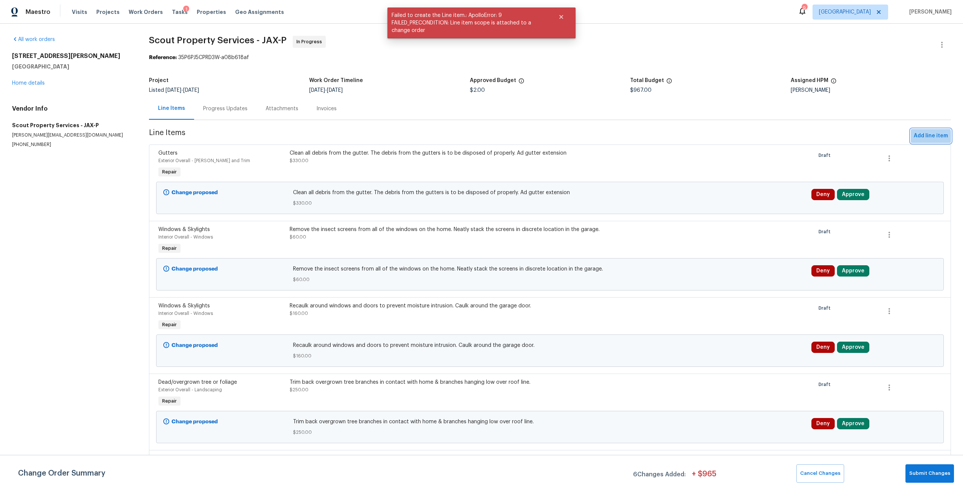
click at [925, 137] on span "Add line item" at bounding box center [931, 135] width 34 height 9
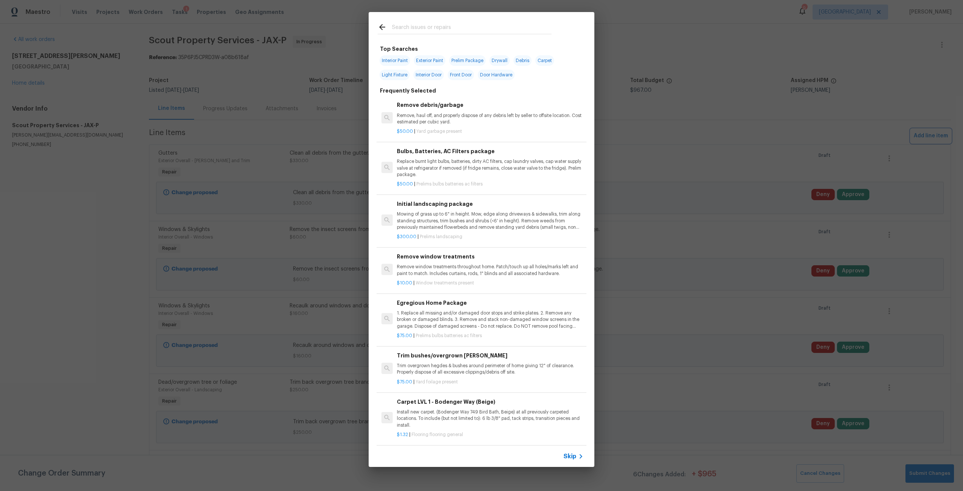
click at [663, 39] on div "Top Searches Interior Paint Exterior Paint Prelim Package Drywall Debris Carpet…" at bounding box center [481, 239] width 963 height 479
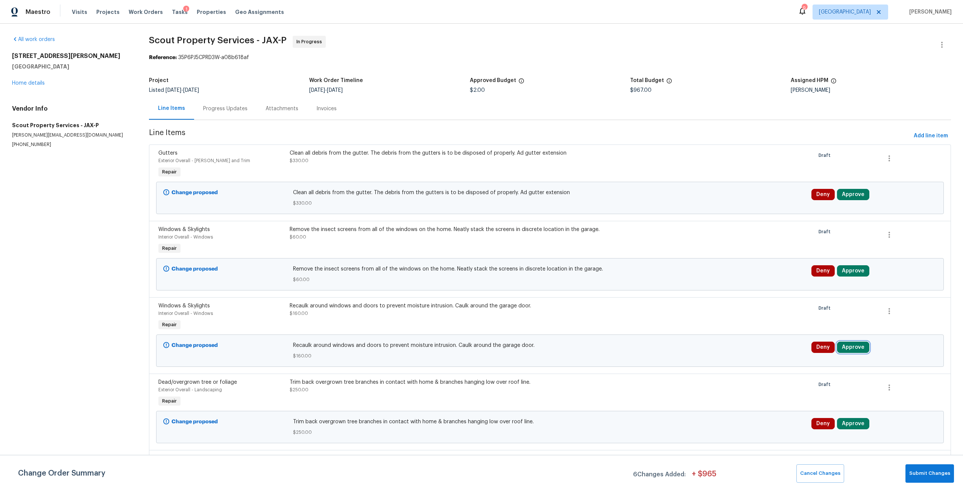
click at [845, 347] on button "Approve" at bounding box center [853, 347] width 32 height 11
click at [751, 354] on button "Approve" at bounding box center [740, 353] width 45 height 15
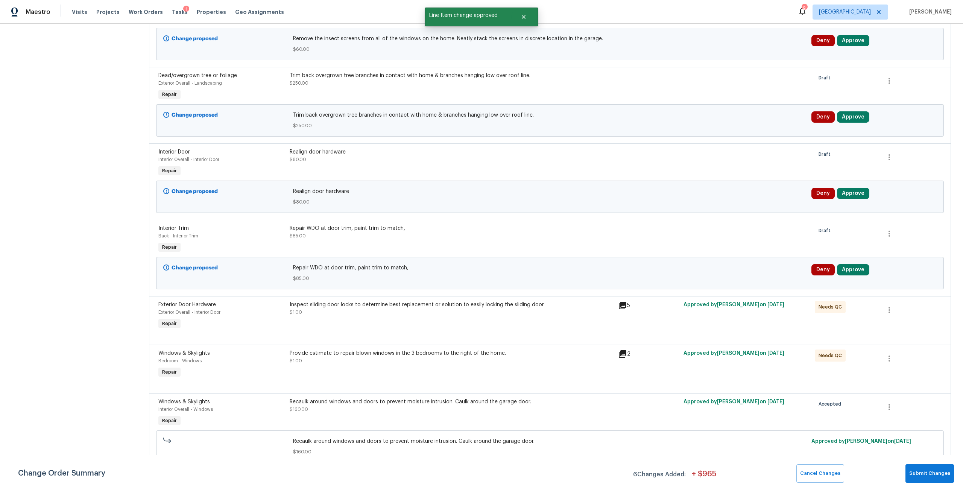
scroll to position [236, 0]
click at [417, 398] on div "Recaulk around windows and doors to prevent moisture intrusion. Caulk around th…" at bounding box center [452, 402] width 324 height 8
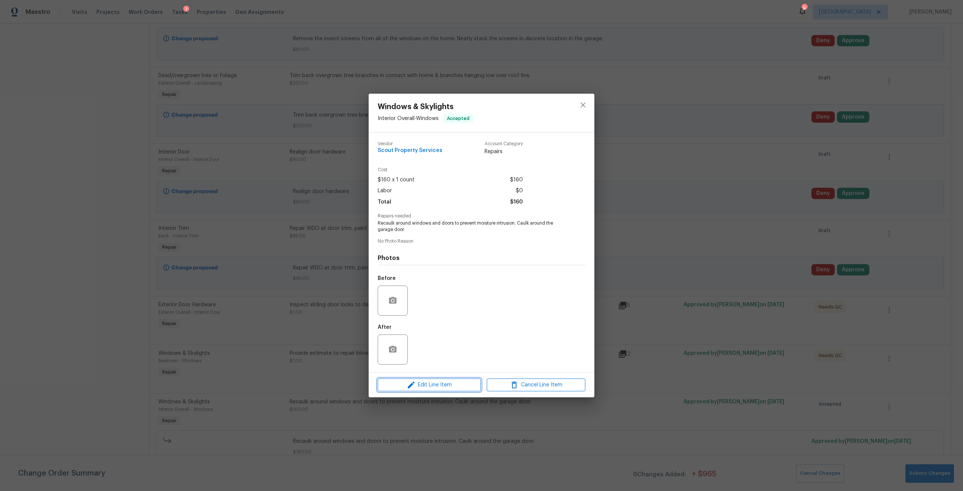
click at [443, 380] on span "Edit Line Item" at bounding box center [429, 384] width 99 height 9
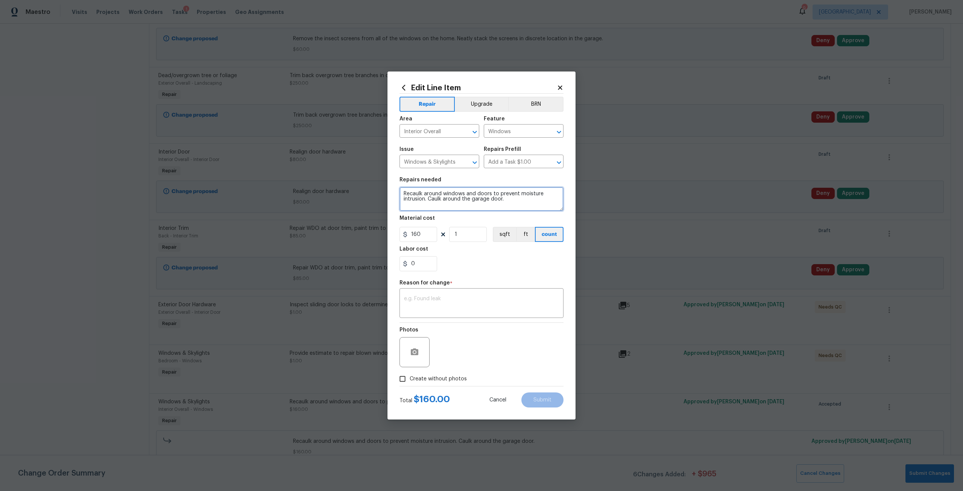
click at [518, 203] on textarea "Recaulk around windows and doors to prevent moisture intrusion. Caulk around th…" at bounding box center [481, 199] width 164 height 24
type textarea "Recaulk around windows and doors to prevent moisture intrusion. Caulk around th…"
click at [424, 236] on input "160" at bounding box center [418, 234] width 38 height 15
type input "190"
click at [461, 288] on div "Reason for change *" at bounding box center [481, 285] width 164 height 10
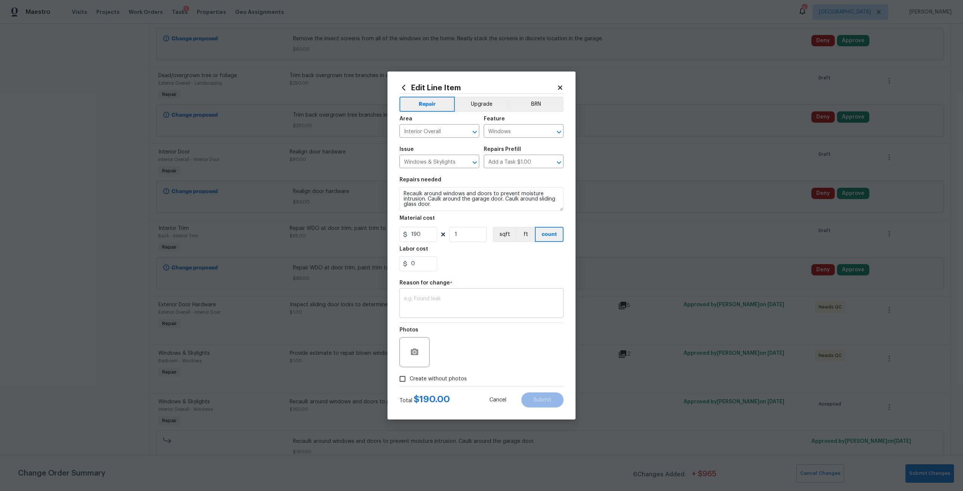
click at [460, 295] on div "x ​" at bounding box center [481, 304] width 164 height 28
type textarea "Add funds"
click at [460, 384] on label "Create without photos" at bounding box center [430, 379] width 71 height 14
click at [410, 384] on input "Create without photos" at bounding box center [402, 379] width 14 height 14
checkbox input "true"
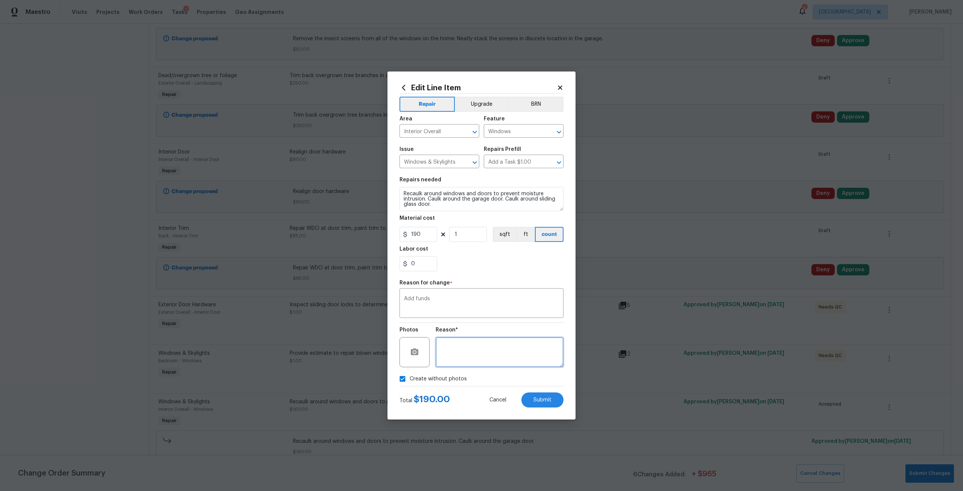
click at [469, 360] on textarea at bounding box center [500, 352] width 128 height 30
click at [542, 391] on div "Total $ 190.00 Cancel Submit" at bounding box center [481, 396] width 164 height 21
click at [542, 394] on button "Submit" at bounding box center [542, 399] width 42 height 15
type textarea "Recaulk around windows and doors to prevent moisture intrusion. Caulk around th…"
type input "160"
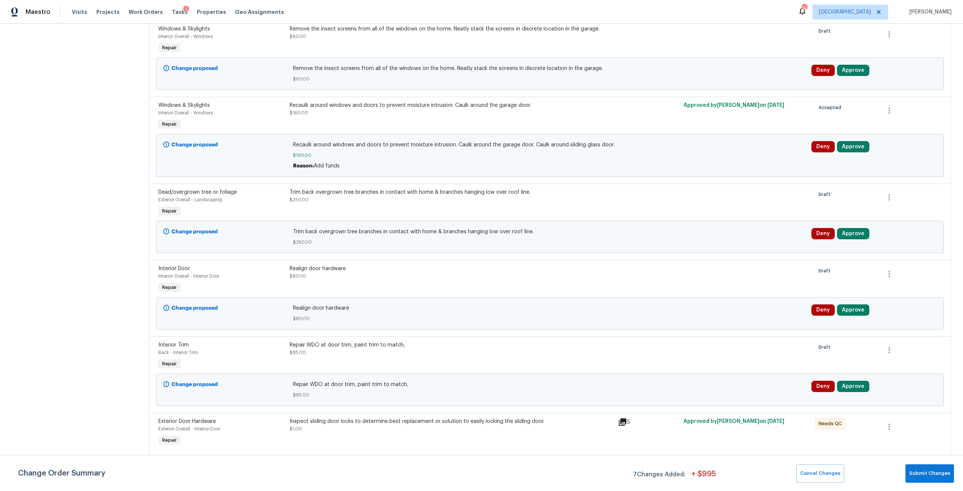
scroll to position [198, 0]
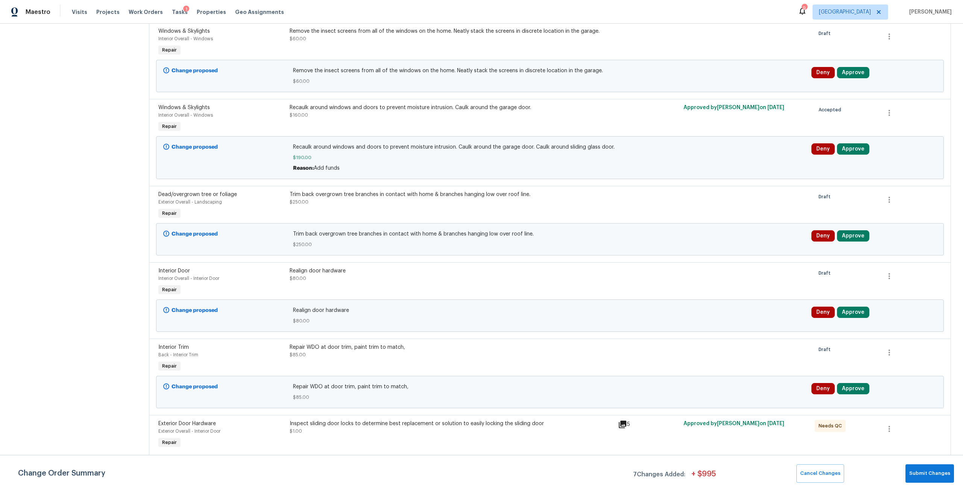
click at [482, 279] on div "Realign door hardware $80.00" at bounding box center [452, 274] width 324 height 15
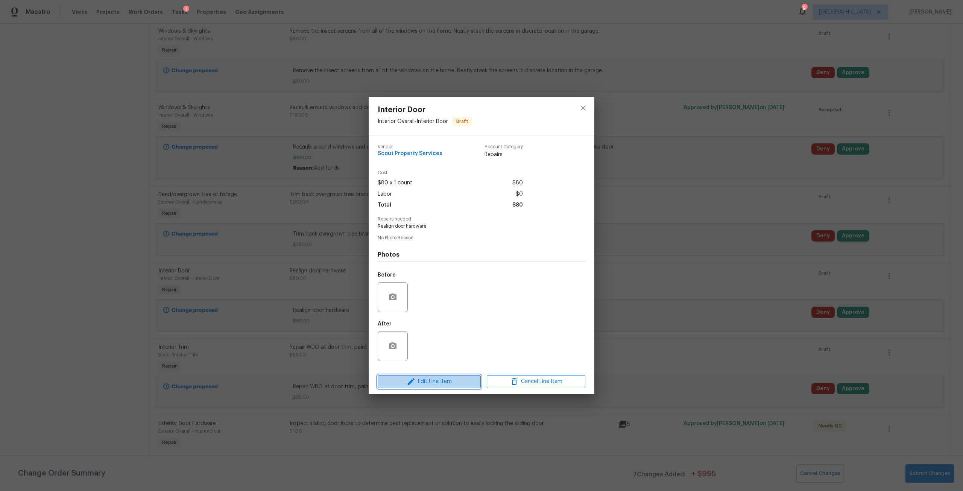
click at [447, 384] on span "Edit Line Item" at bounding box center [429, 381] width 99 height 9
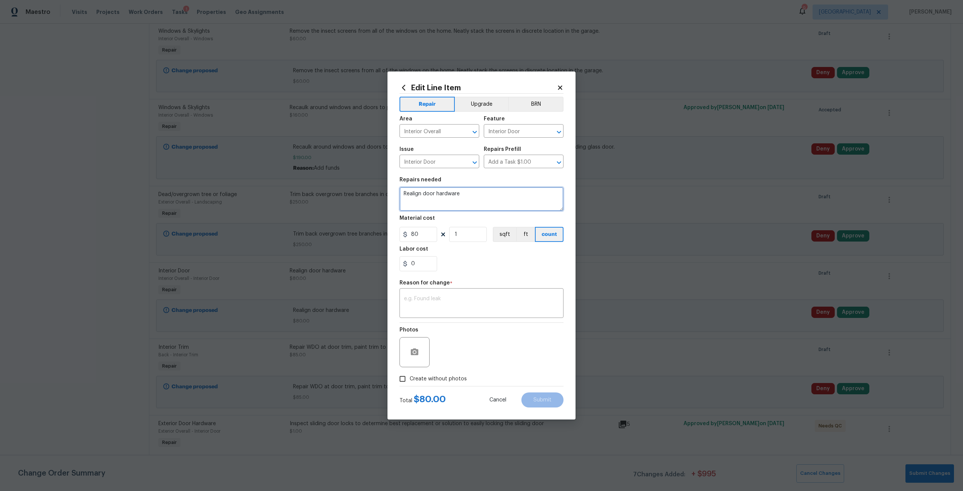
click at [473, 194] on textarea "Realign door hardware" at bounding box center [481, 199] width 164 height 24
type textarea "Realign door hardware. Repair door hardware on interior door. Repair door off t…"
drag, startPoint x: 431, startPoint y: 234, endPoint x: 370, endPoint y: 228, distance: 61.3
click at [370, 228] on div "Edit Line Item Repair Upgrade BRN Area Interior Overall ​ Feature Interior Door…" at bounding box center [481, 245] width 963 height 491
type input "200"
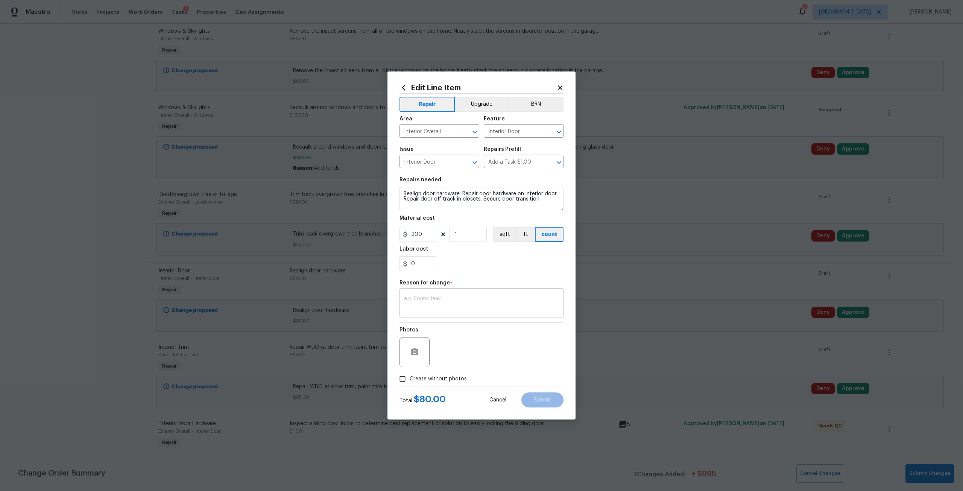
click at [453, 297] on textarea at bounding box center [481, 304] width 155 height 16
type textarea "Adjust wo"
click at [535, 403] on button "Submit" at bounding box center [542, 399] width 42 height 15
type textarea "Realign door hardware"
type input "80"
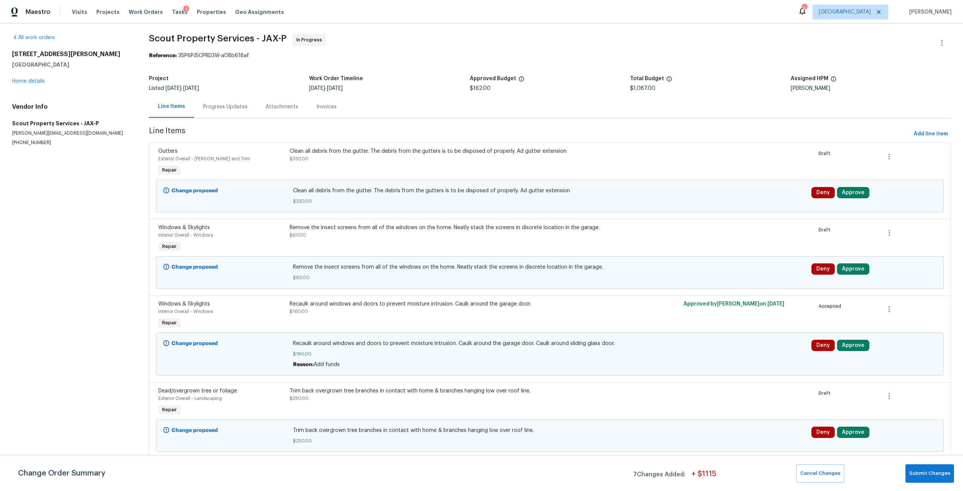
scroll to position [0, 0]
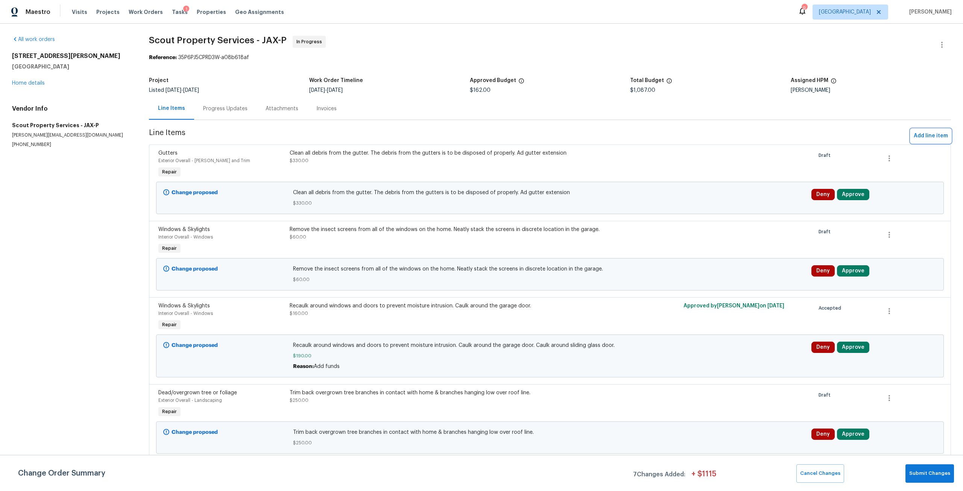
click at [931, 133] on span "Add line item" at bounding box center [931, 135] width 34 height 9
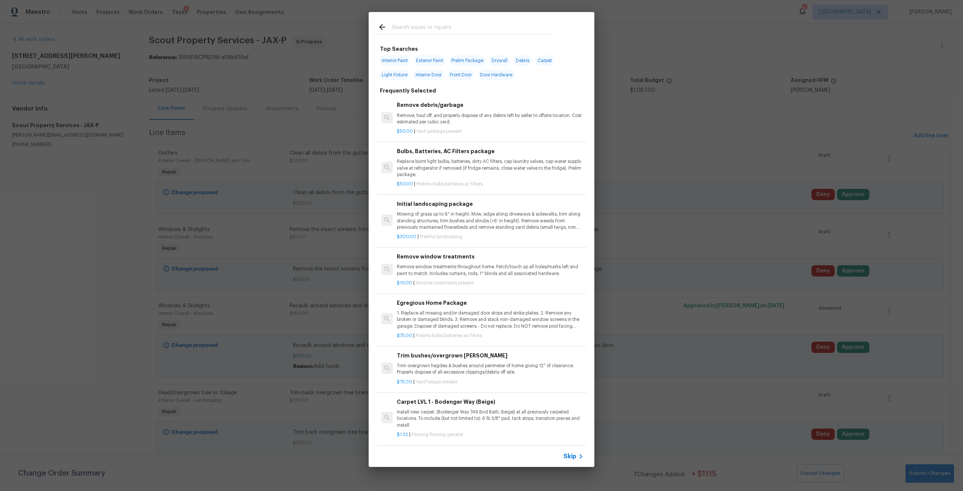
click at [416, 26] on input "text" at bounding box center [471, 28] width 159 height 11
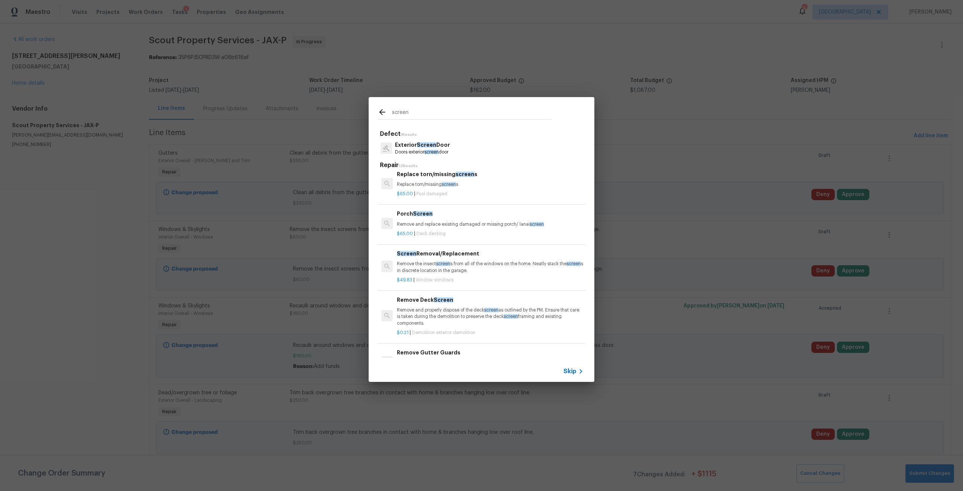
scroll to position [226, 0]
type input "screen"
click at [461, 262] on p "Remove the insect screen s from all of the windows on the home. Neatly stack th…" at bounding box center [490, 265] width 187 height 13
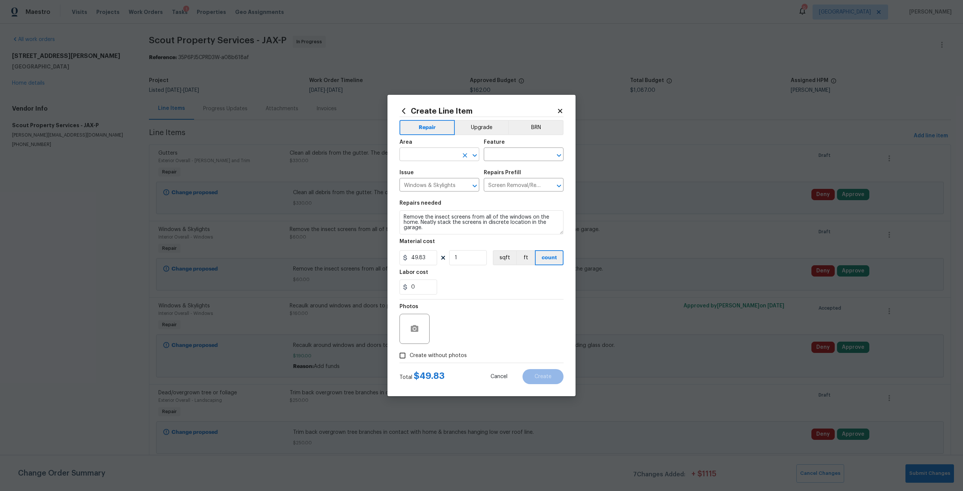
click at [448, 153] on input "text" at bounding box center [428, 155] width 59 height 12
click at [446, 171] on li "In-ground pool / Spa" at bounding box center [439, 171] width 80 height 12
type input "In-ground pool / Spa"
click at [506, 155] on input "text" at bounding box center [513, 155] width 59 height 12
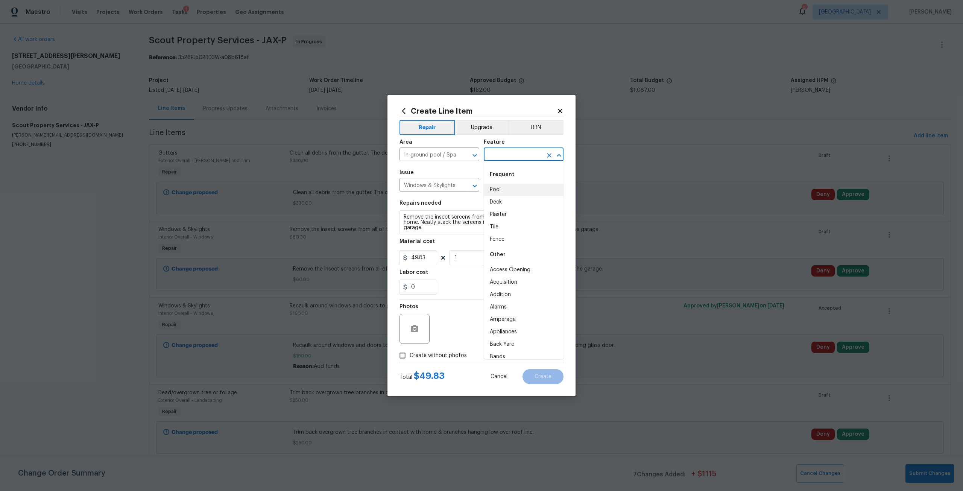
click at [501, 189] on li "Pool" at bounding box center [524, 190] width 80 height 12
type input "Pool"
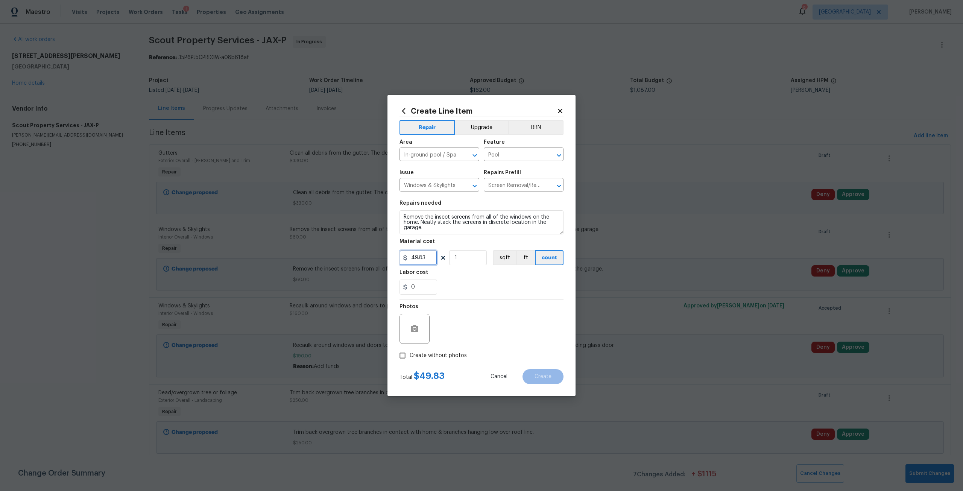
drag, startPoint x: 427, startPoint y: 262, endPoint x: 410, endPoint y: 260, distance: 17.1
click at [408, 261] on input "49.83" at bounding box center [418, 257] width 38 height 15
type input "300"
click at [461, 357] on span "Create without photos" at bounding box center [438, 356] width 57 height 8
click at [410, 357] on input "Create without photos" at bounding box center [402, 355] width 14 height 14
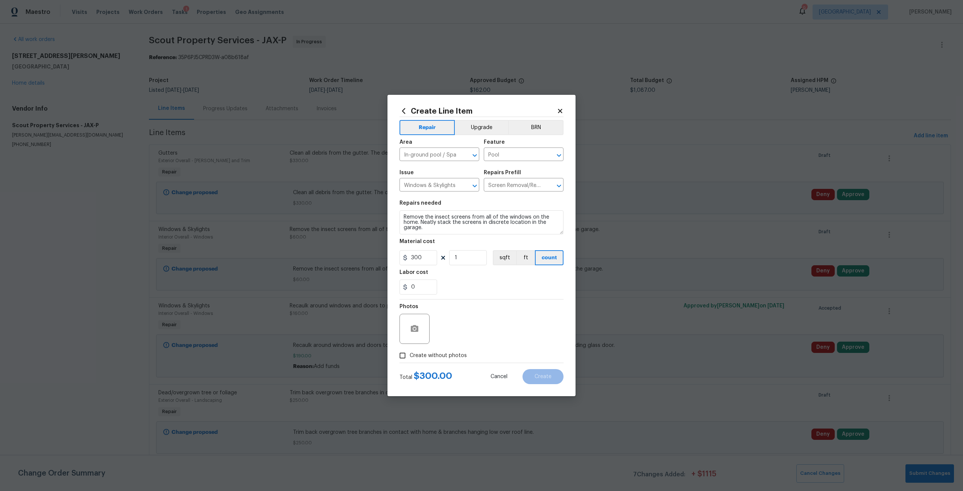
checkbox input "true"
click at [472, 331] on textarea at bounding box center [500, 329] width 128 height 30
drag, startPoint x: 437, startPoint y: 229, endPoint x: 404, endPoint y: 214, distance: 35.7
click at [404, 214] on textarea "Remove the insect screens from all of the windows on the home. Neatly stack the…" at bounding box center [481, 222] width 164 height 24
click at [483, 224] on textarea at bounding box center [481, 222] width 164 height 24
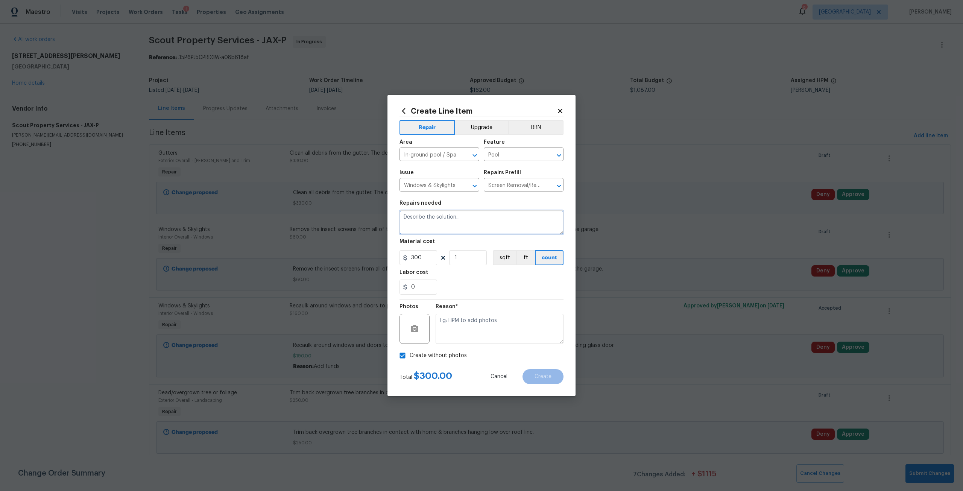
paste textarea "Damaged screens/add screws where missing"
type textarea "Damaged screens/add screws where missing. Repair screen door in pool area."
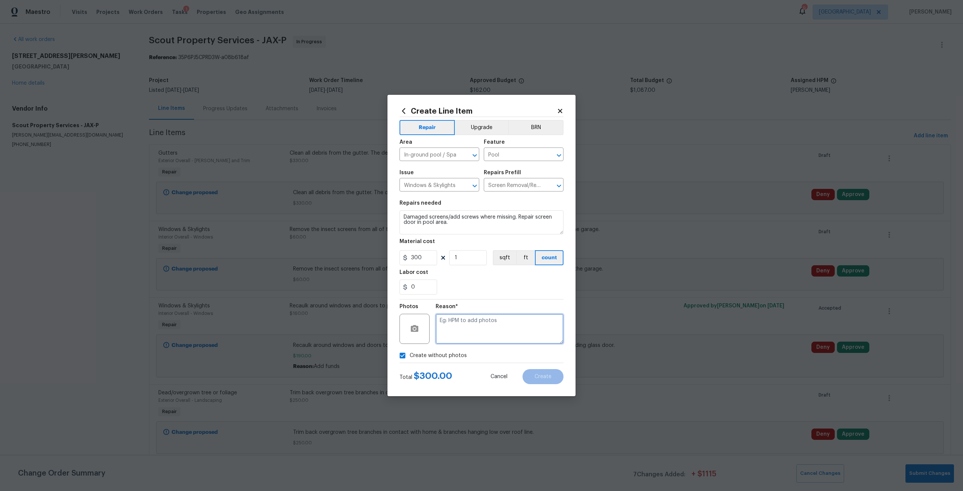
click at [514, 338] on textarea at bounding box center [500, 329] width 128 height 30
click at [548, 381] on button "Create" at bounding box center [542, 376] width 41 height 15
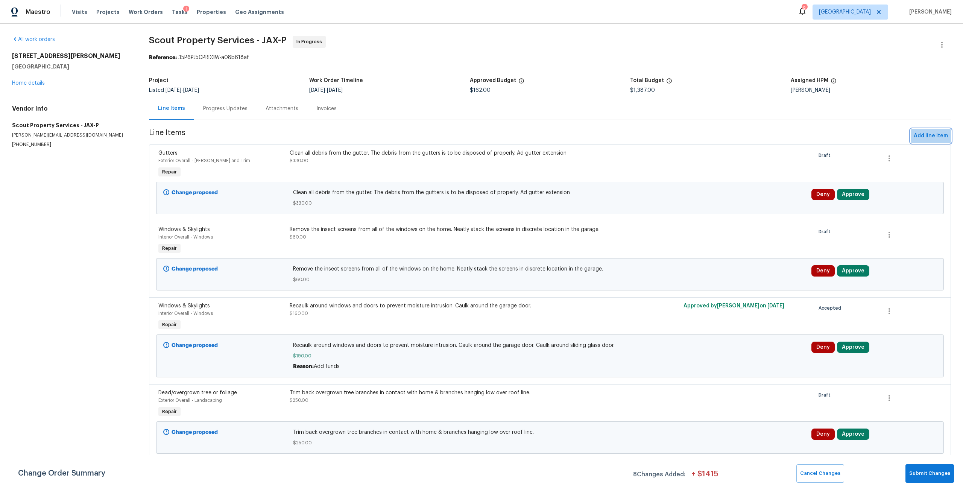
click at [928, 138] on span "Add line item" at bounding box center [931, 135] width 34 height 9
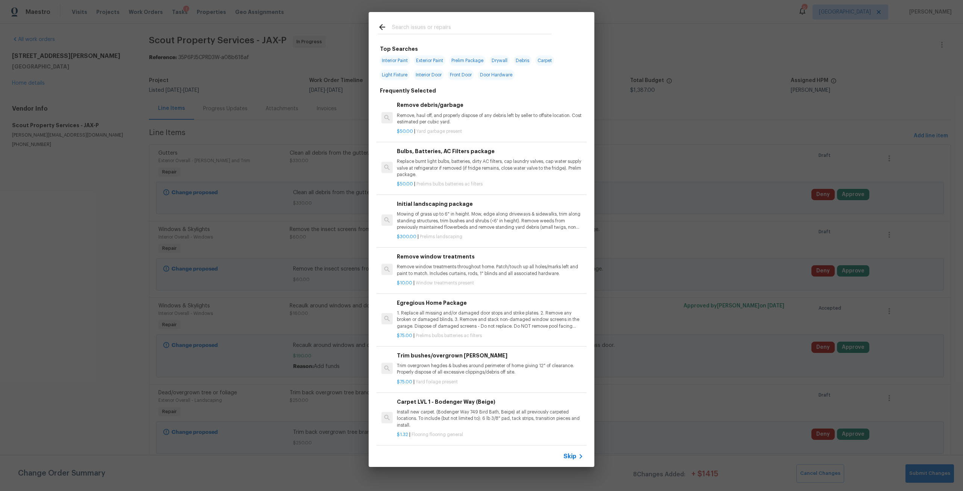
click at [486, 27] on input "text" at bounding box center [471, 28] width 159 height 11
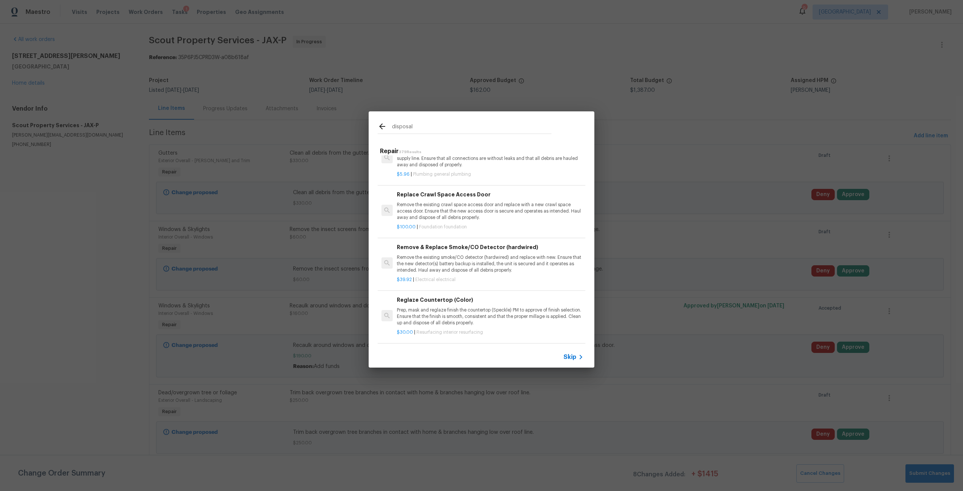
scroll to position [7447, 0]
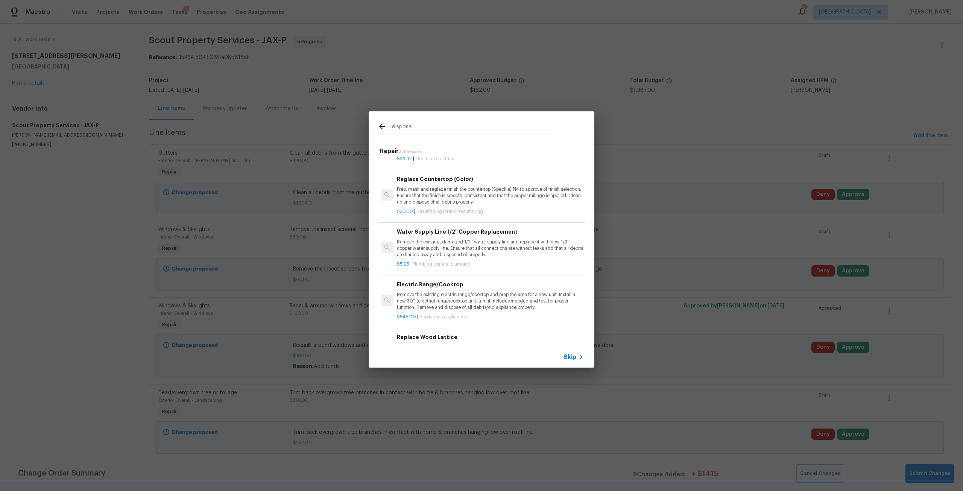
click at [471, 120] on div "disposal" at bounding box center [465, 126] width 192 height 30
click at [469, 128] on input "disposal" at bounding box center [471, 127] width 159 height 11
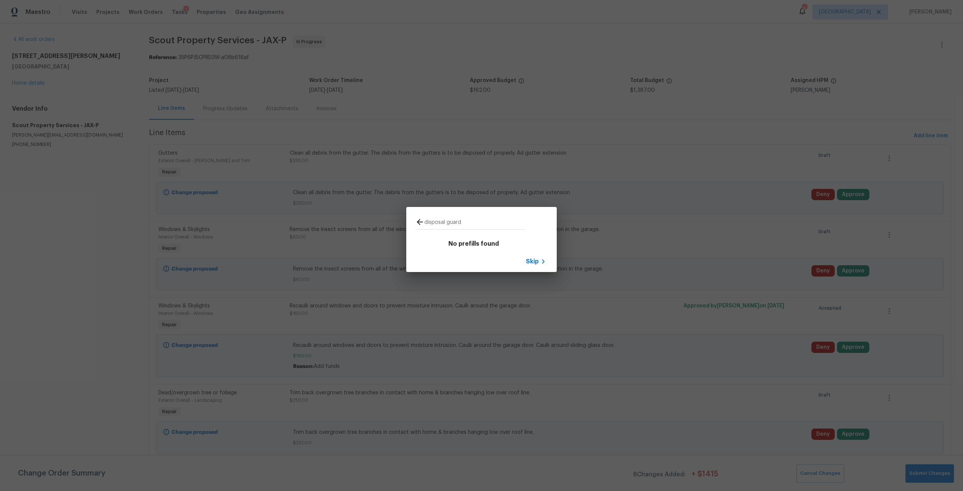
click at [485, 227] on input "disposal guard" at bounding box center [474, 222] width 101 height 11
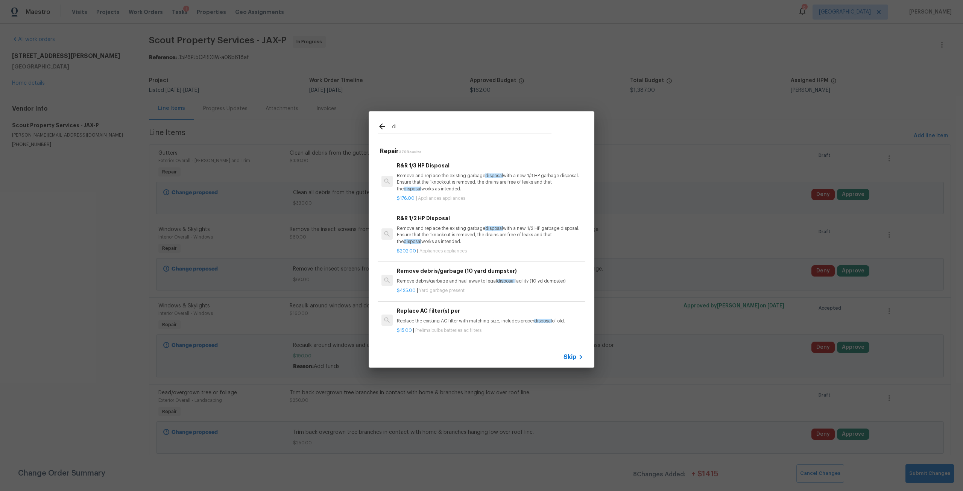
type input "d"
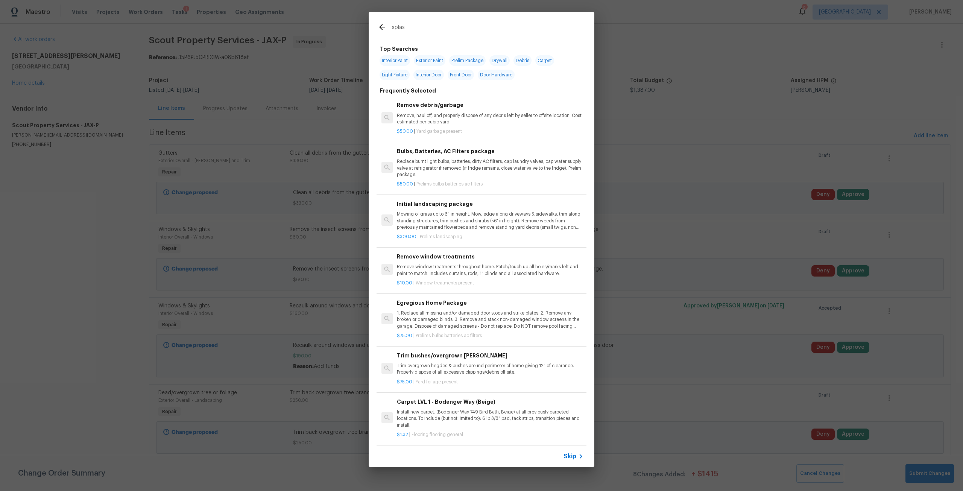
type input "splash"
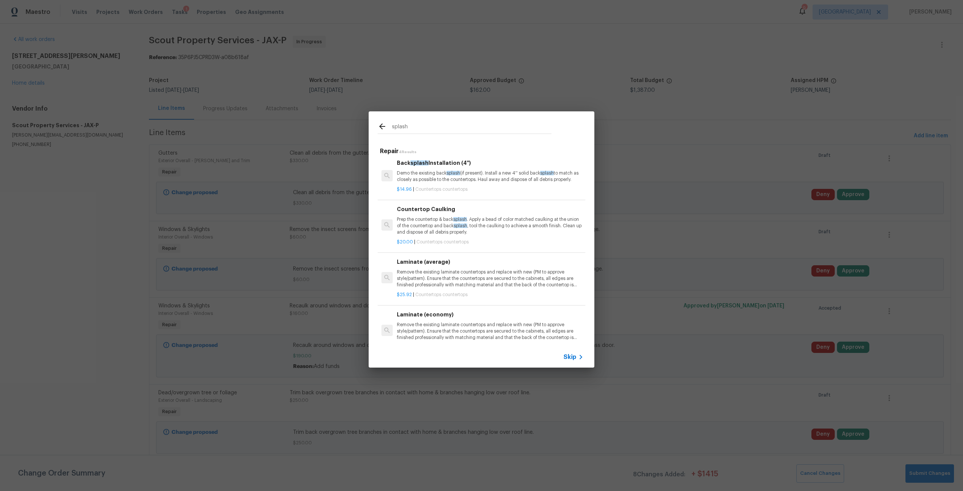
scroll to position [0, 0]
drag, startPoint x: 430, startPoint y: 127, endPoint x: 395, endPoint y: 123, distance: 35.2
click at [423, 127] on input "splash" at bounding box center [471, 127] width 159 height 11
drag, startPoint x: 421, startPoint y: 123, endPoint x: 386, endPoint y: 127, distance: 35.2
click at [386, 127] on div "splash" at bounding box center [465, 127] width 174 height 11
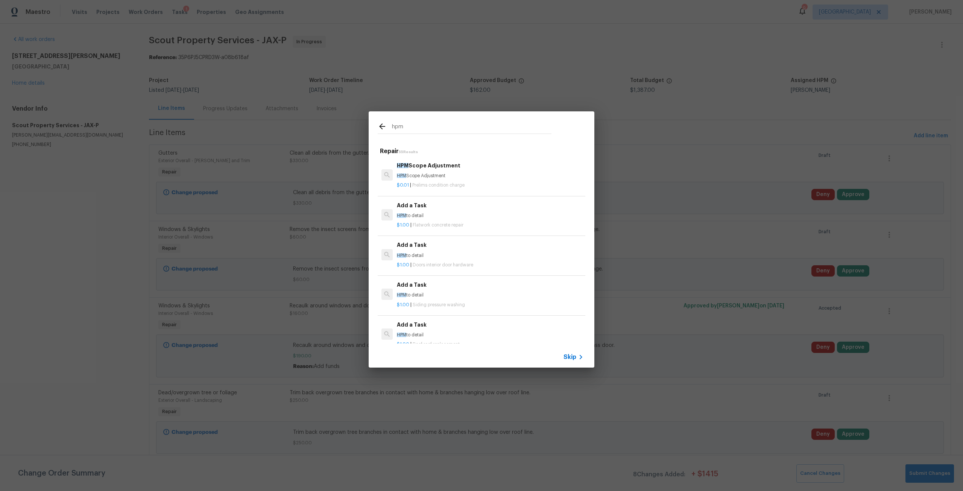
drag, startPoint x: 432, startPoint y: 128, endPoint x: 375, endPoint y: 127, distance: 56.8
click at [375, 127] on div "hpm" at bounding box center [465, 126] width 192 height 30
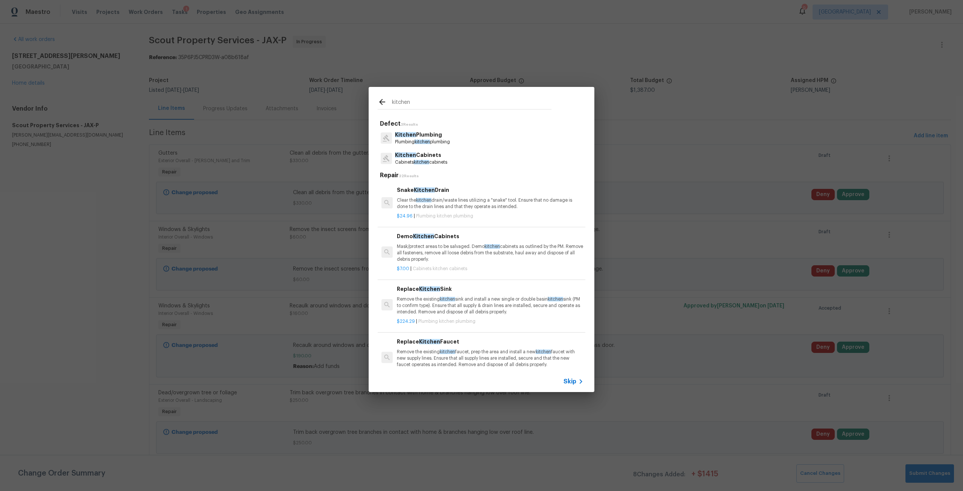
type input "kitchen"
click at [430, 140] on span "kitchen" at bounding box center [421, 142] width 15 height 5
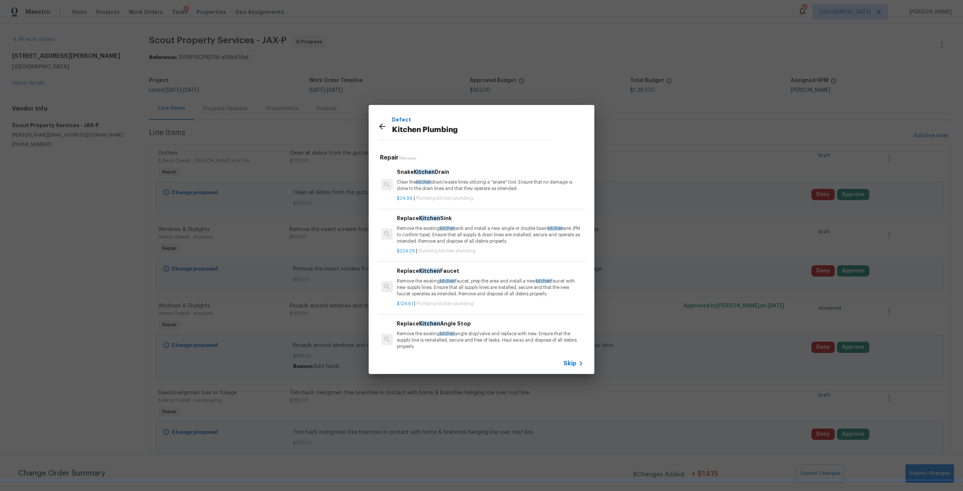
click at [468, 225] on div "Replace Kitchen Sink Remove the existing kitchen sink and install a new single …" at bounding box center [490, 229] width 187 height 31
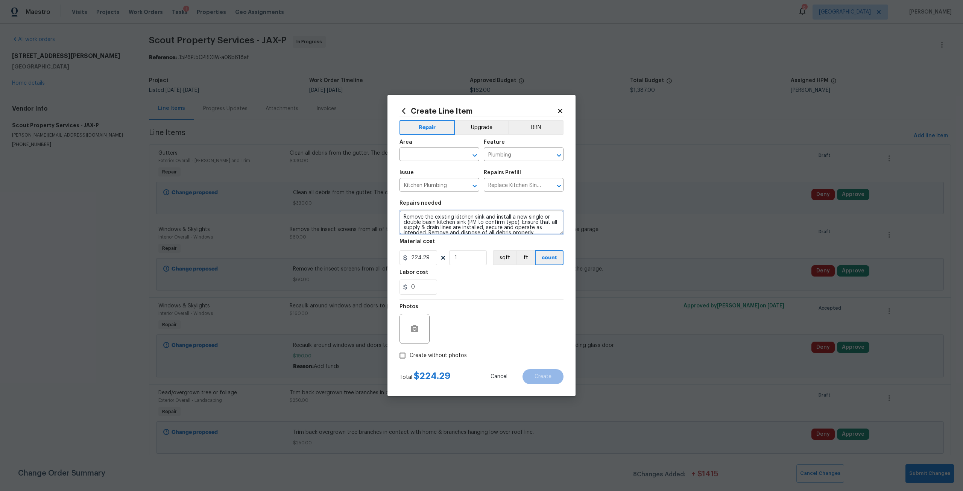
scroll to position [5, 0]
drag, startPoint x: 402, startPoint y: 217, endPoint x: 554, endPoint y: 239, distance: 153.5
click at [554, 239] on section "Repairs needed Remove the existing kitchen sink and install a new single or dou…" at bounding box center [481, 247] width 164 height 103
type textarea "Install splash guard disposal, repair 2nd floor wet bar sink leak repair."
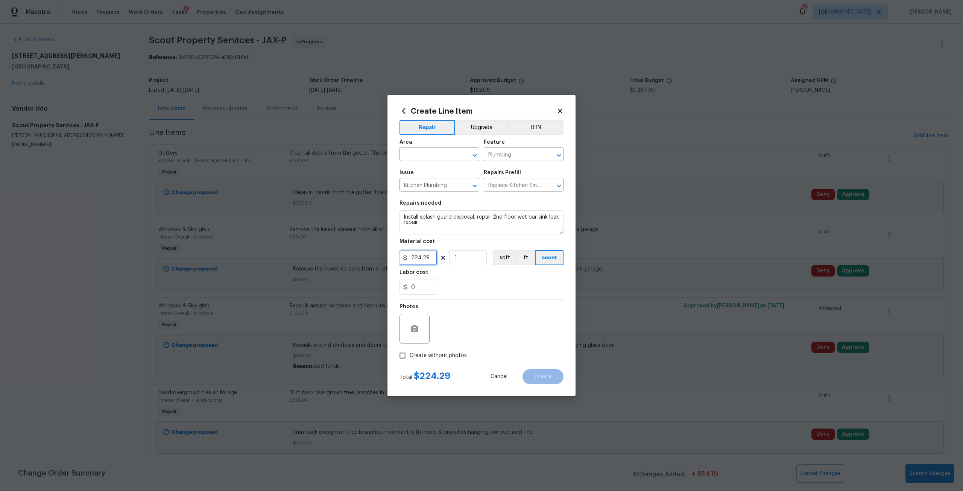
drag, startPoint x: 426, startPoint y: 258, endPoint x: 392, endPoint y: 261, distance: 34.7
click at [392, 261] on div "Create Line Item Repair Upgrade BRN Area ​ Feature Plumbing ​ Issue Kitchen Plu…" at bounding box center [481, 245] width 188 height 301
type input "175"
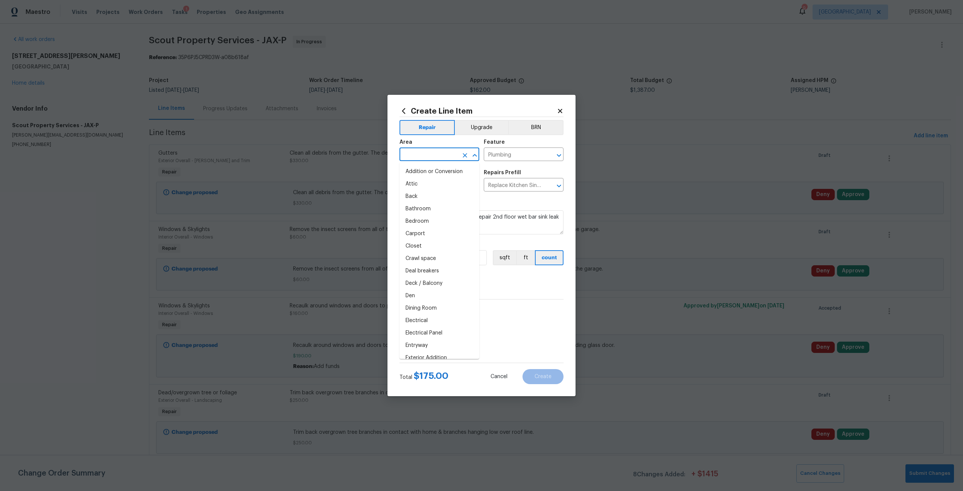
click at [422, 151] on input "text" at bounding box center [428, 155] width 59 height 12
type input "s"
click at [423, 174] on li "Kitchen" at bounding box center [439, 171] width 80 height 12
type input "Kitchen"
click at [450, 349] on label "Create without photos" at bounding box center [430, 355] width 71 height 14
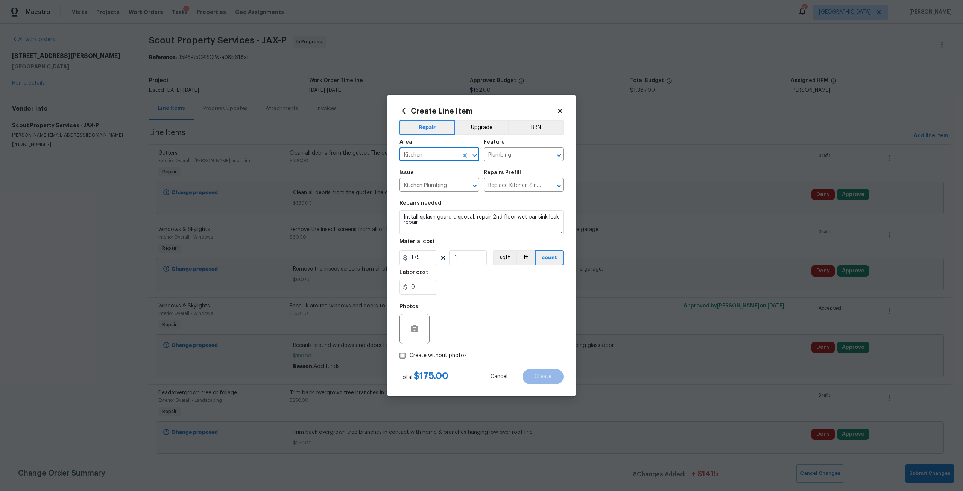
click at [410, 349] on input "Create without photos" at bounding box center [402, 355] width 14 height 14
checkbox input "true"
click at [467, 336] on textarea at bounding box center [500, 329] width 128 height 30
click at [546, 378] on span "Create" at bounding box center [542, 377] width 17 height 6
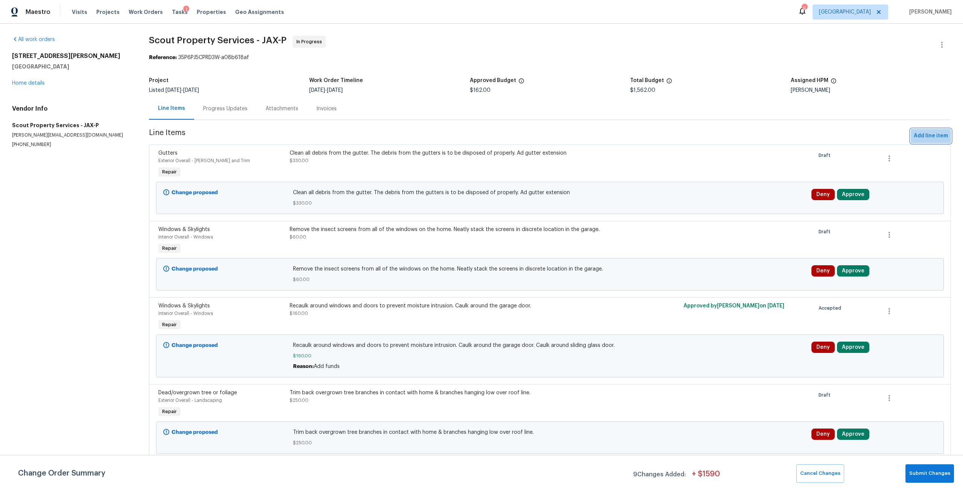
click at [918, 137] on span "Add line item" at bounding box center [931, 135] width 34 height 9
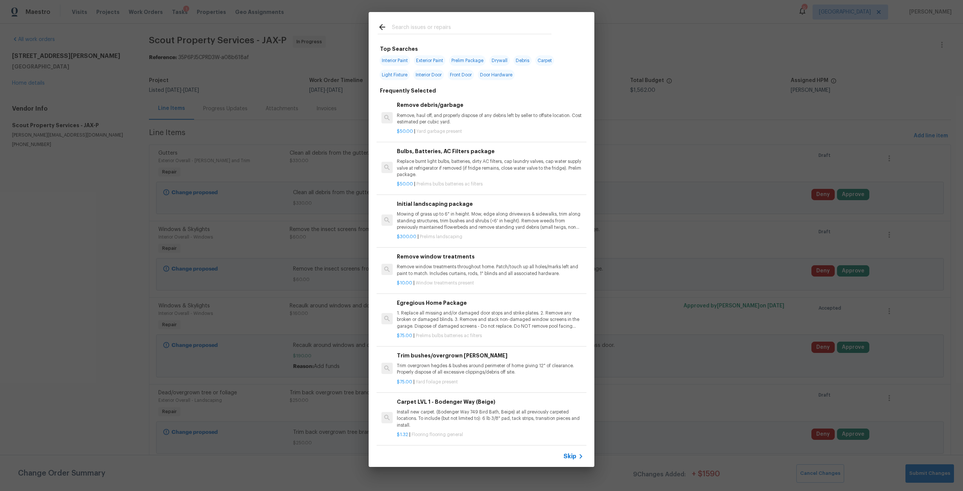
click at [463, 29] on input "text" at bounding box center [471, 28] width 159 height 11
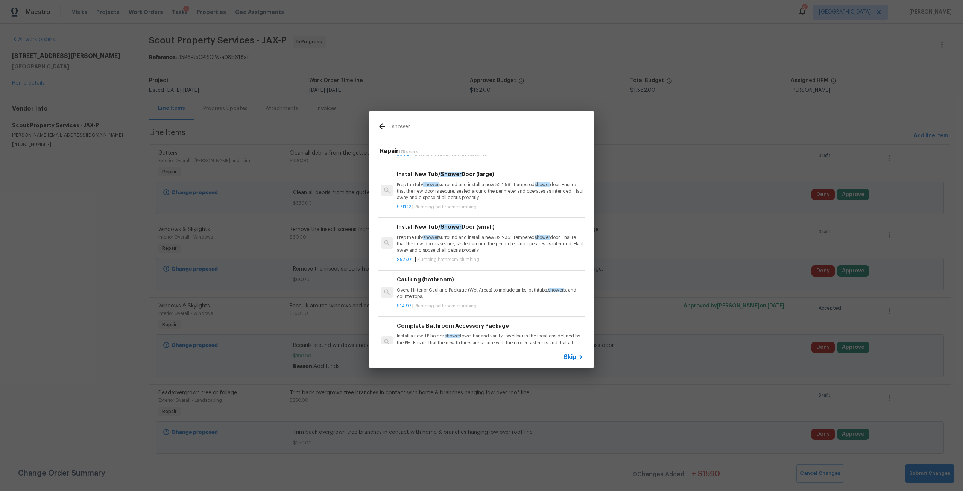
scroll to position [376, 0]
type input "shower"
click at [481, 250] on p "Prep the tub/ shower surround and install a new 32''-36'' tempered shower door.…" at bounding box center [490, 247] width 187 height 19
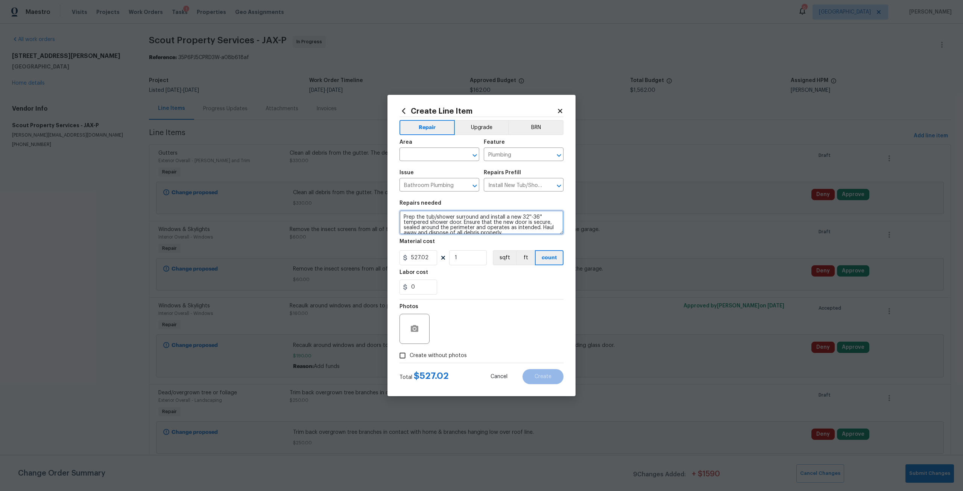
scroll to position [5, 0]
drag, startPoint x: 402, startPoint y: 217, endPoint x: 515, endPoint y: 232, distance: 113.6
click at [515, 232] on textarea "Prep the tub/shower surround and install a new 32''-36'' tempered shower door. …" at bounding box center [481, 222] width 164 height 24
click at [452, 215] on textarea at bounding box center [481, 222] width 164 height 24
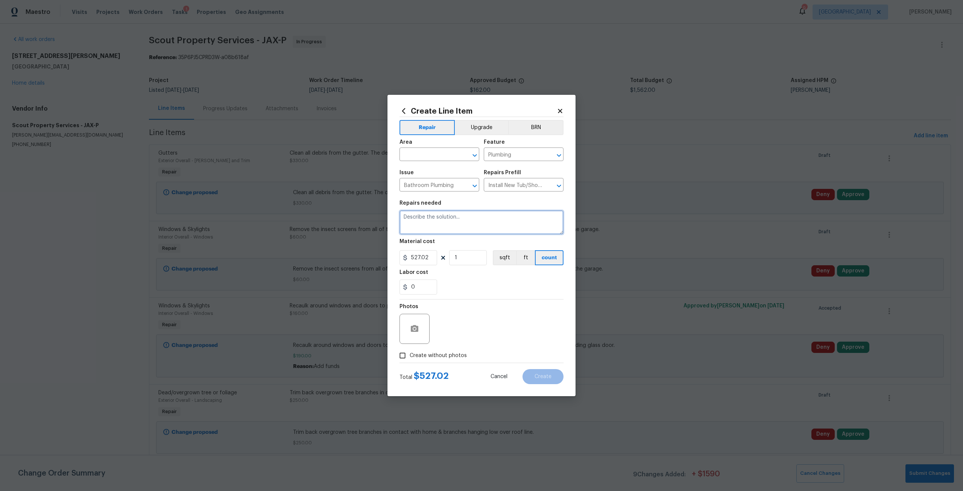
paste textarea "- Repair moisture damage at shower"
click at [406, 219] on textarea "- Repair moisture damage at shower" at bounding box center [481, 222] width 164 height 24
click at [508, 217] on textarea "Repair moisture damage at shower" at bounding box center [481, 222] width 164 height 24
type textarea "Repair moisture damage at shower."
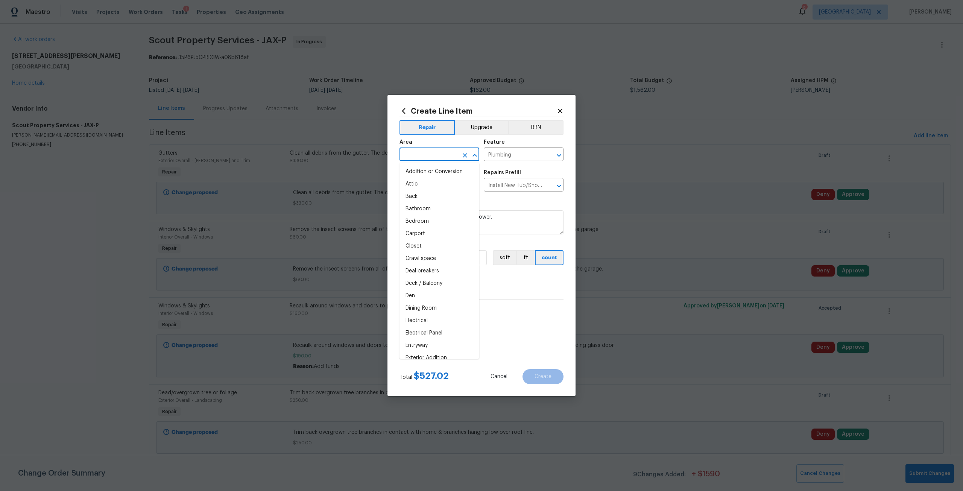
click at [415, 155] on input "text" at bounding box center [428, 155] width 59 height 12
click at [438, 220] on li "Main Bathroom" at bounding box center [439, 221] width 80 height 12
type input "Main Bathroom"
drag, startPoint x: 425, startPoint y: 258, endPoint x: 397, endPoint y: 257, distance: 28.2
click at [397, 257] on div "Create Line Item Repair Upgrade BRN Area Main Bathroom ​ Feature Plumbing ​ Iss…" at bounding box center [481, 245] width 188 height 301
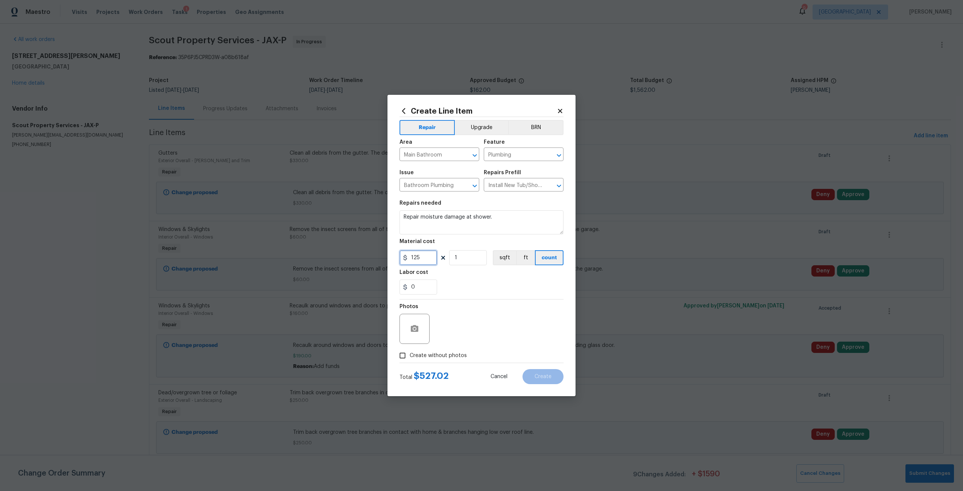
type input "125"
click at [456, 352] on span "Create without photos" at bounding box center [438, 356] width 57 height 8
click at [410, 352] on input "Create without photos" at bounding box center [402, 355] width 14 height 14
checkbox input "true"
click at [480, 332] on textarea at bounding box center [500, 329] width 128 height 30
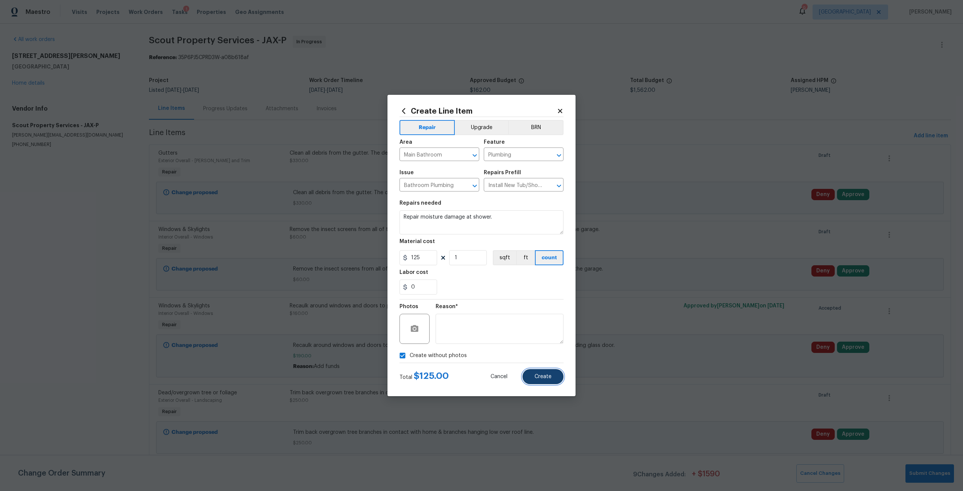
click at [543, 375] on span "Create" at bounding box center [542, 377] width 17 height 6
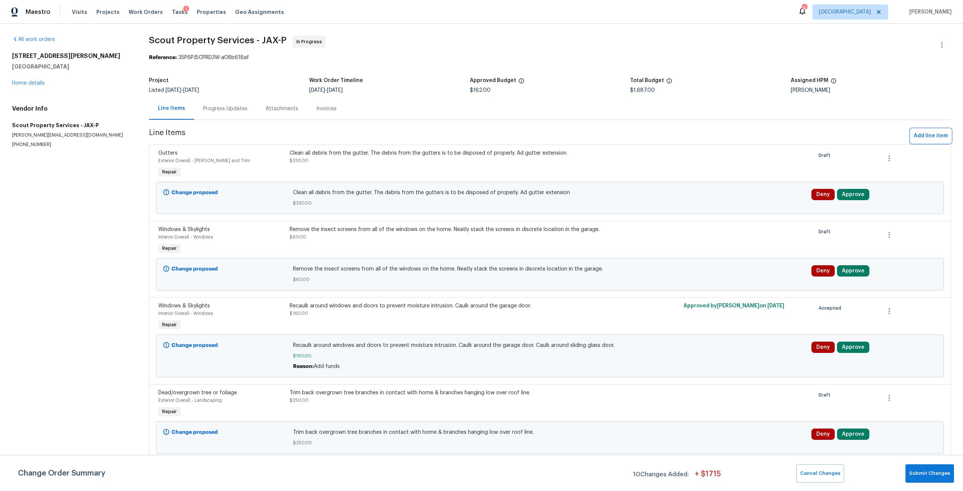
click at [937, 132] on span "Add line item" at bounding box center [931, 135] width 34 height 9
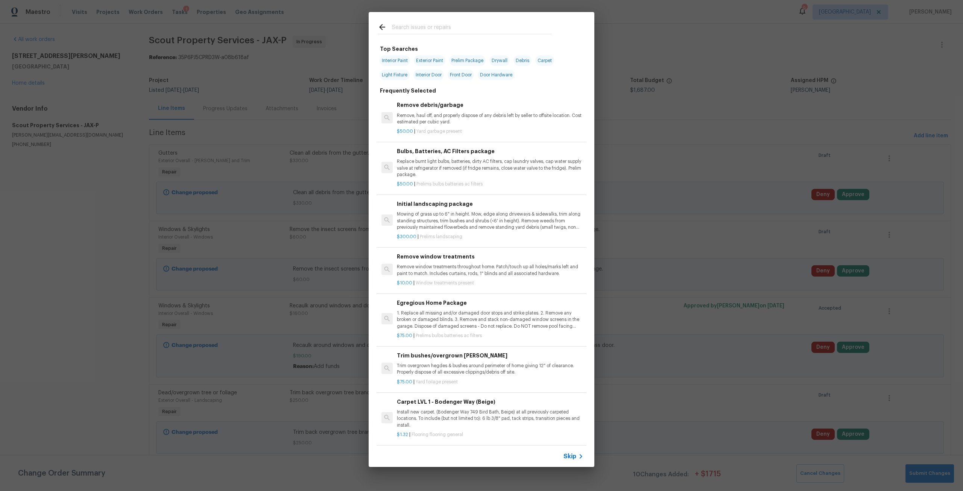
click at [424, 25] on input "text" at bounding box center [471, 28] width 159 height 11
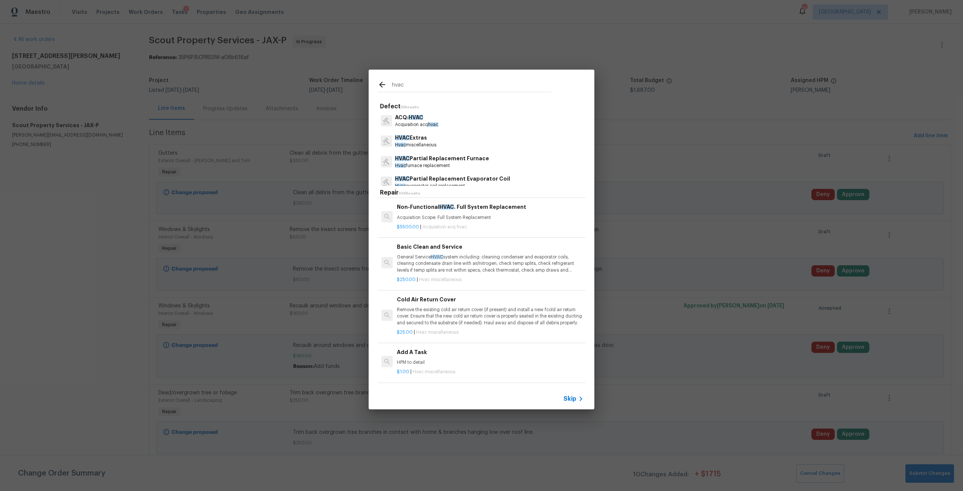
scroll to position [564, 0]
type input "hvac"
click at [463, 259] on p "General Service HVAC system including: cleaning condenser and evaporator coils,…" at bounding box center [490, 266] width 187 height 19
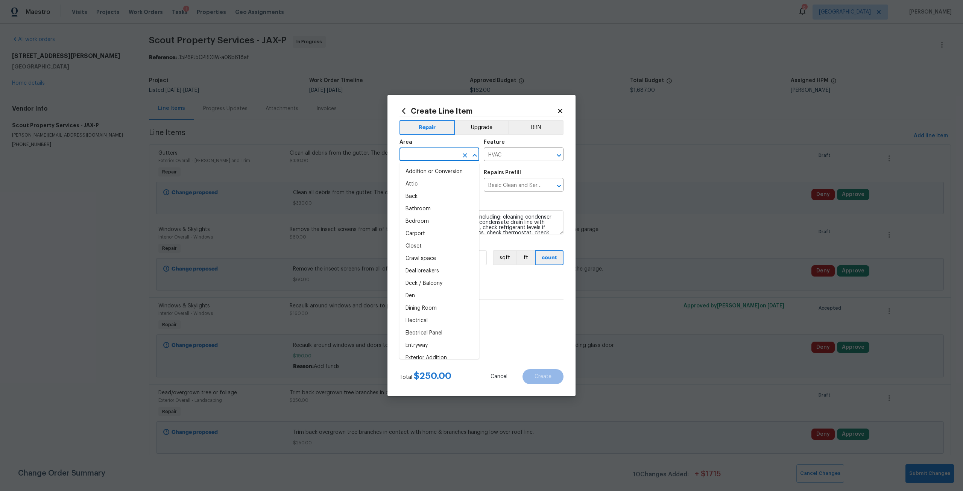
click at [429, 158] on input "text" at bounding box center [428, 155] width 59 height 12
click at [408, 171] on li "HVAC" at bounding box center [439, 171] width 80 height 12
type input "HVAC"
click at [448, 352] on span "Create without photos" at bounding box center [438, 356] width 57 height 8
click at [410, 351] on input "Create without photos" at bounding box center [402, 355] width 14 height 14
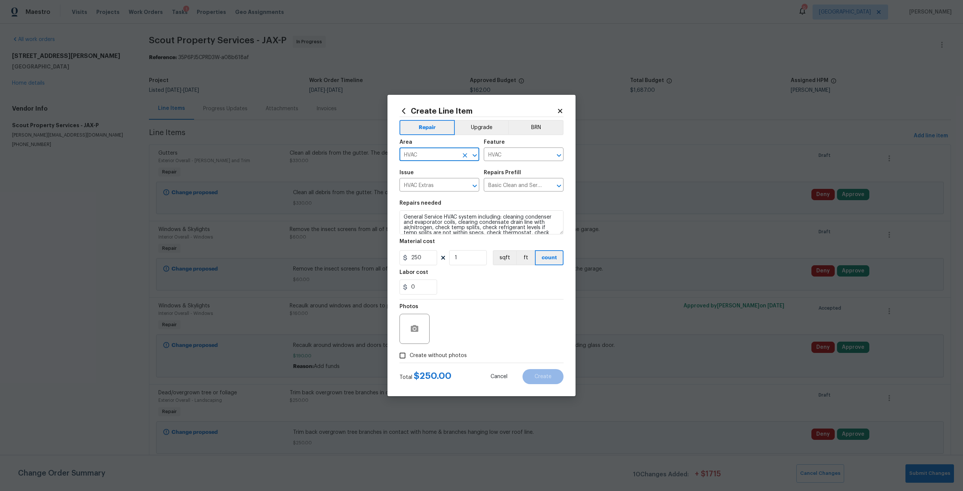
checkbox input "true"
click at [498, 307] on div "Reason*" at bounding box center [500, 309] width 128 height 10
click at [512, 334] on textarea at bounding box center [500, 329] width 128 height 30
click at [554, 376] on button "Create" at bounding box center [542, 376] width 41 height 15
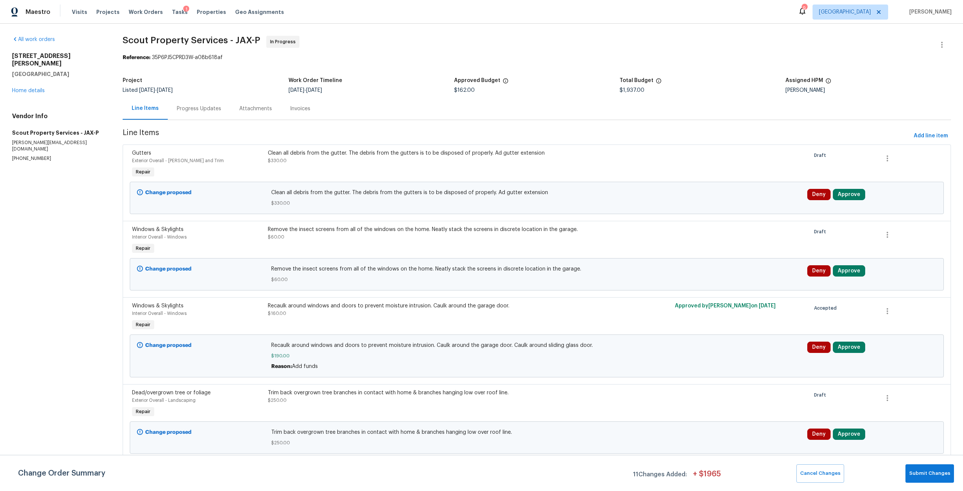
click at [912, 144] on div "Gutters Exterior Overall - Eaves and Trim Repair Clean all debris from the gutt…" at bounding box center [537, 182] width 828 height 76
click at [913, 142] on button "Add line item" at bounding box center [931, 136] width 40 height 14
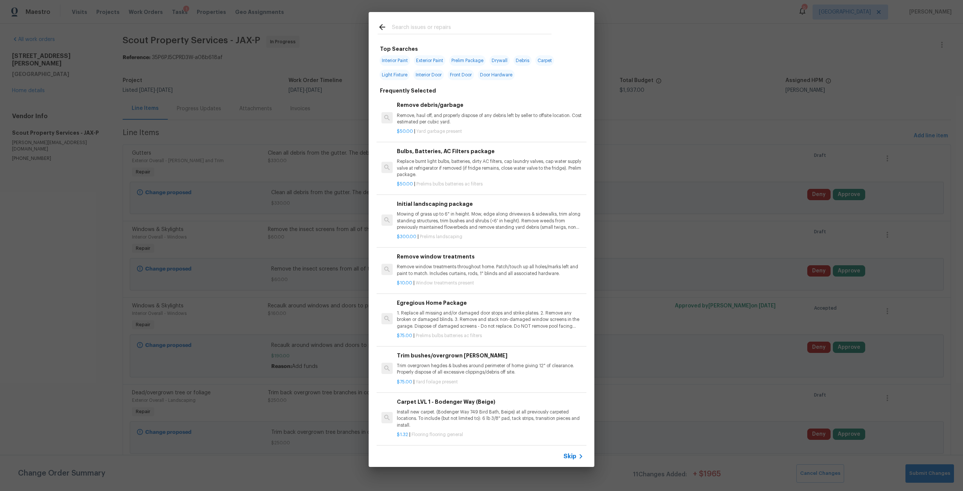
click at [485, 20] on div at bounding box center [465, 27] width 192 height 30
click at [498, 26] on input "text" at bounding box center [471, 28] width 159 height 11
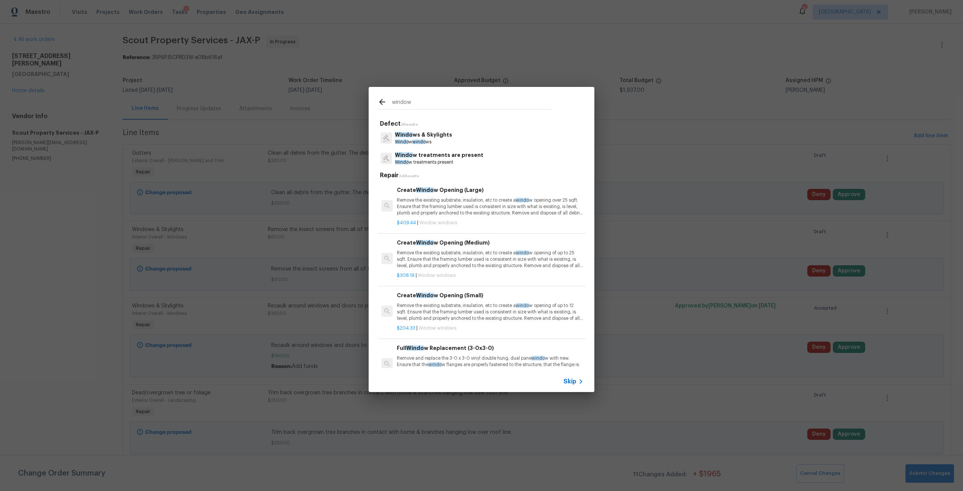
type input "window"
click at [419, 136] on p "Window s & Skylights" at bounding box center [423, 135] width 57 height 8
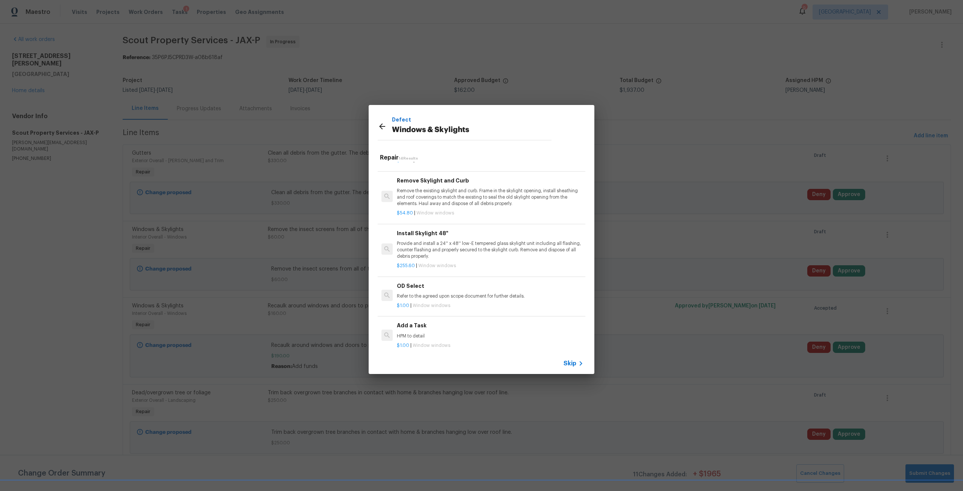
scroll to position [511, 0]
click at [426, 317] on h6 "Add a Task" at bounding box center [490, 319] width 187 height 8
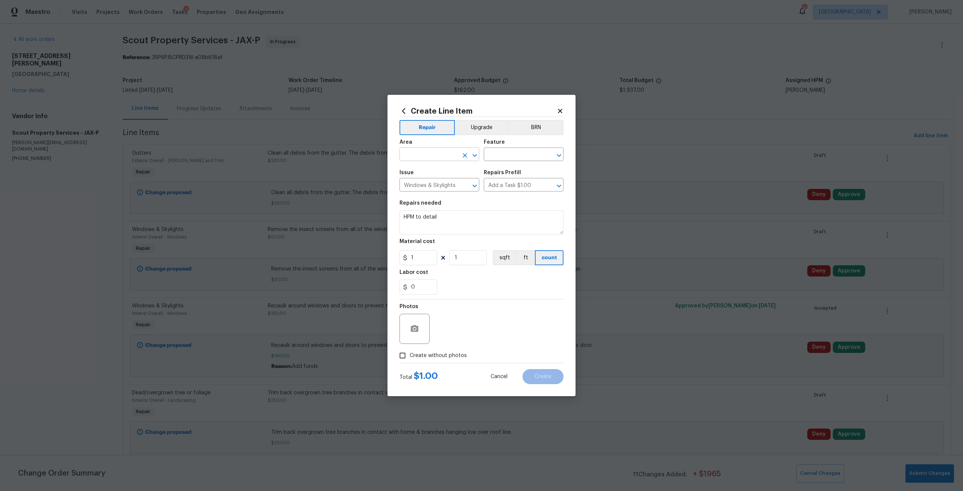
click at [435, 153] on input "text" at bounding box center [428, 155] width 59 height 12
type input "w"
click at [445, 184] on li "Interior Overall" at bounding box center [439, 184] width 80 height 12
type input "Interior Overall"
click at [520, 149] on div "Feature" at bounding box center [524, 145] width 80 height 10
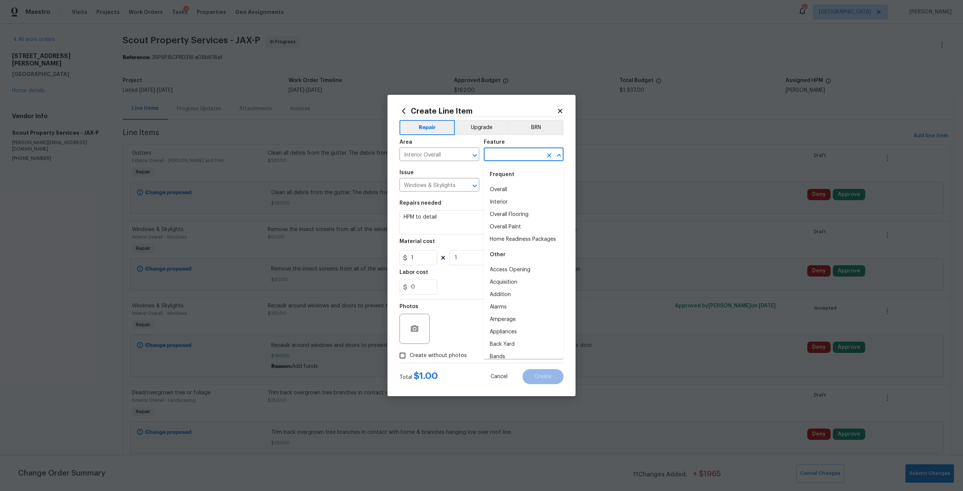
click at [521, 152] on input "text" at bounding box center [513, 155] width 59 height 12
click at [502, 202] on li "Windows" at bounding box center [524, 202] width 80 height 12
type input "Windows"
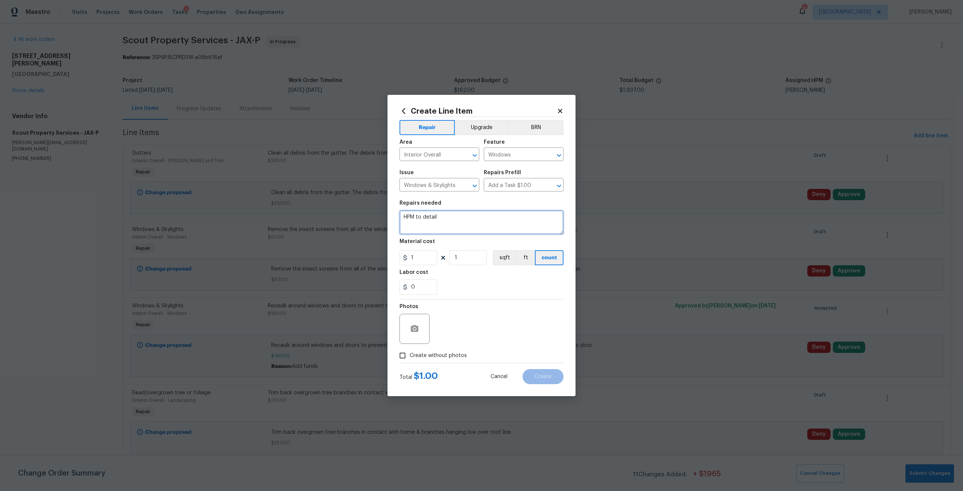
drag, startPoint x: 463, startPoint y: 214, endPoint x: 400, endPoint y: 220, distance: 62.8
click at [400, 220] on textarea "HPM to detail" at bounding box center [481, 222] width 164 height 24
paste textarea "Replace (7) fogged/damaged window panes"
type textarea "Replace (7) fogged/damaged window panes"
drag, startPoint x: 423, startPoint y: 259, endPoint x: 400, endPoint y: 258, distance: 23.7
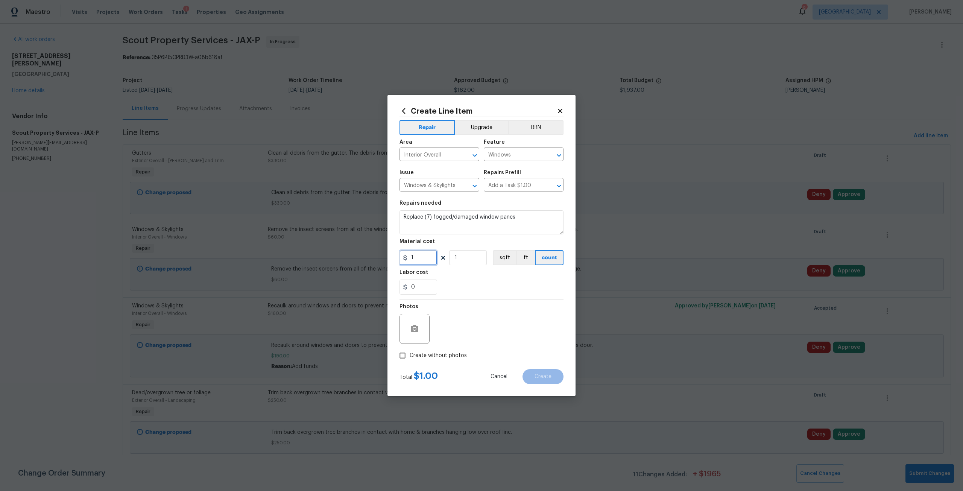
click at [400, 258] on input "1" at bounding box center [418, 257] width 38 height 15
type input "2100"
click at [448, 359] on span "Create without photos" at bounding box center [438, 356] width 57 height 8
click at [410, 359] on input "Create without photos" at bounding box center [402, 355] width 14 height 14
checkbox input "true"
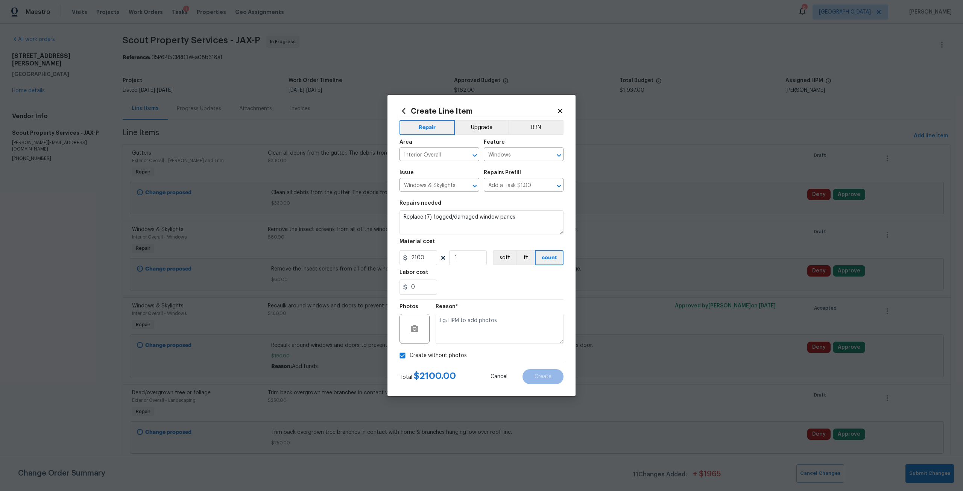
click at [455, 347] on div "Reason*" at bounding box center [500, 323] width 128 height 49
click at [500, 324] on textarea at bounding box center [500, 329] width 128 height 30
click at [536, 374] on span "Create" at bounding box center [542, 377] width 17 height 6
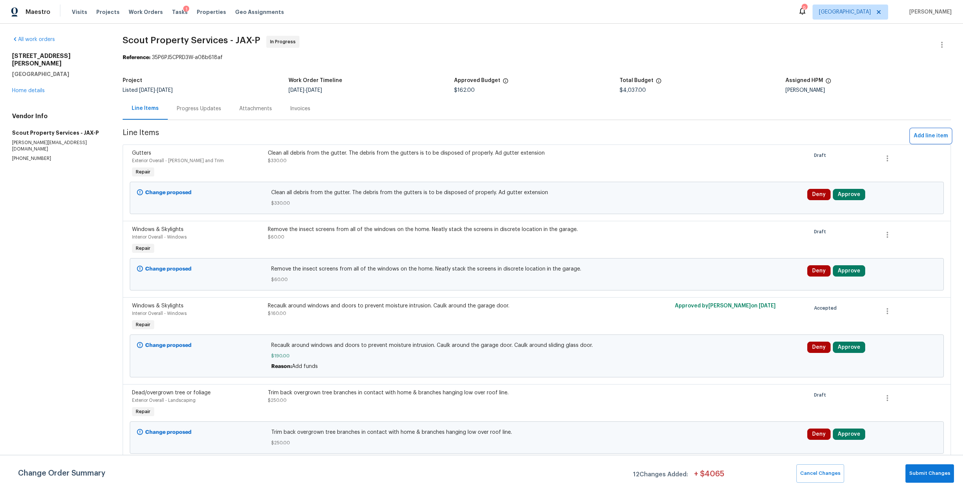
click at [926, 132] on span "Add line item" at bounding box center [931, 135] width 34 height 9
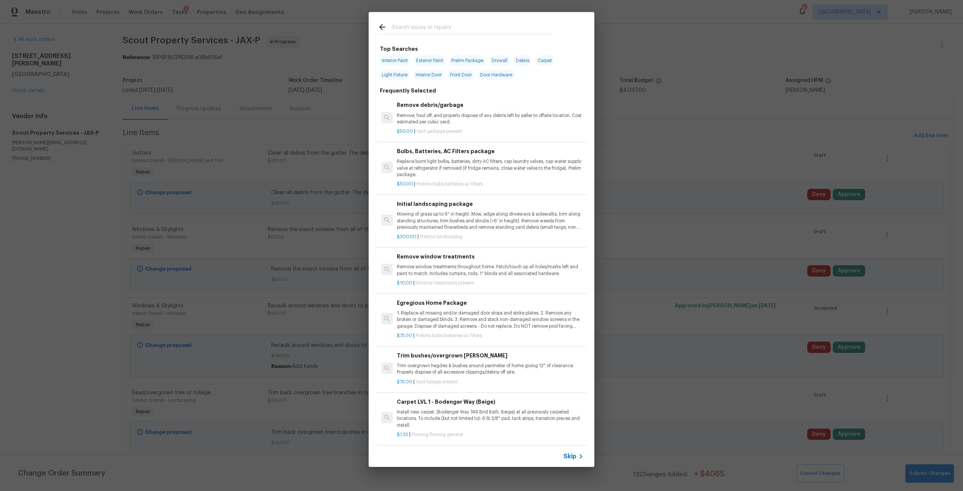
click at [416, 29] on input "text" at bounding box center [471, 28] width 159 height 11
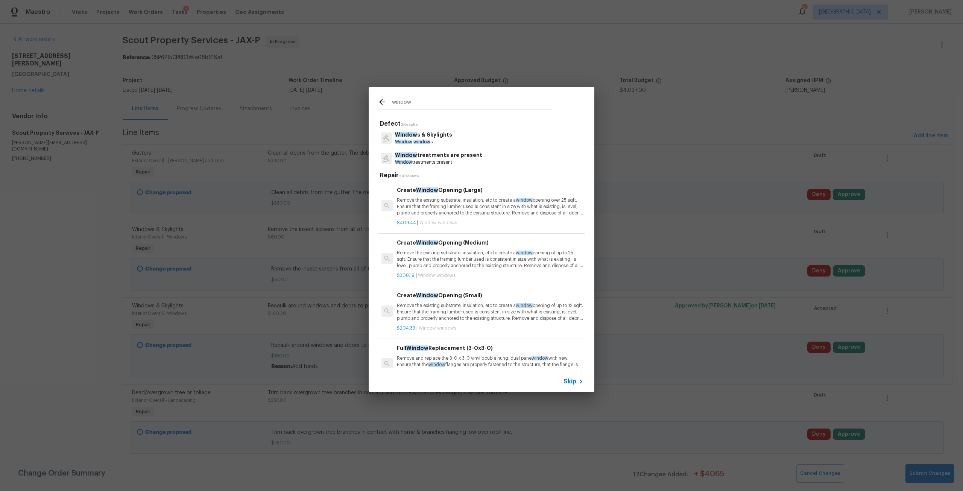
type input "window"
click at [433, 130] on div "Window s & Skylights Window window s" at bounding box center [482, 138] width 208 height 20
click at [438, 135] on p "Window s & Skylights" at bounding box center [423, 135] width 57 height 8
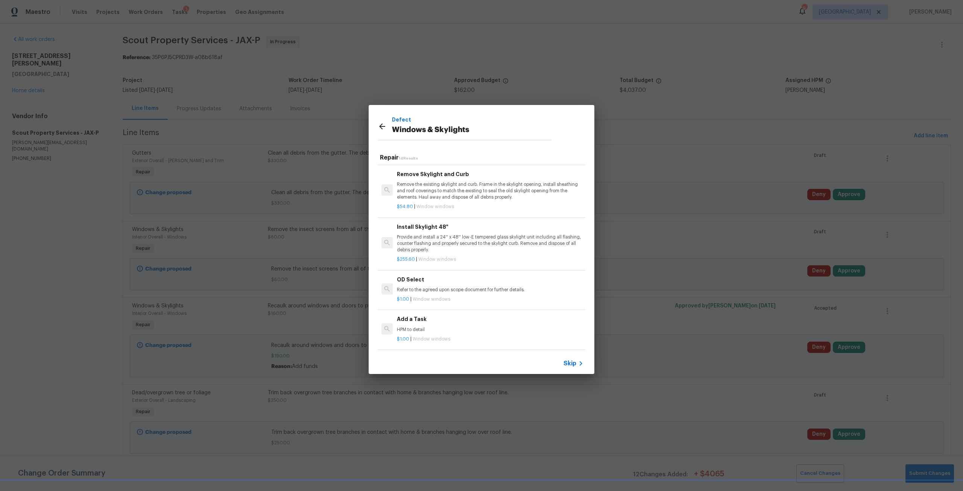
click at [420, 315] on h6 "Add a Task" at bounding box center [490, 319] width 187 height 8
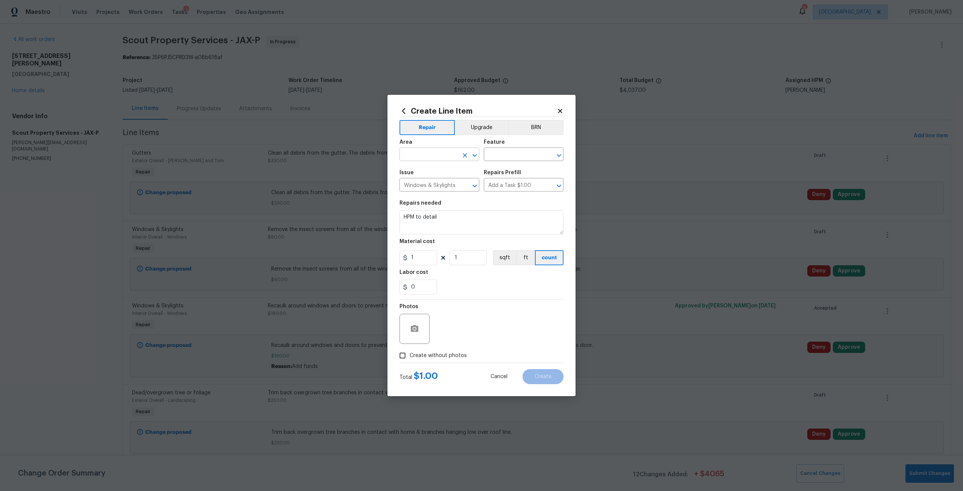
click at [442, 160] on input "text" at bounding box center [428, 155] width 59 height 12
click at [408, 178] on li "Interior Overall" at bounding box center [439, 184] width 80 height 12
type input "Interior Overall"
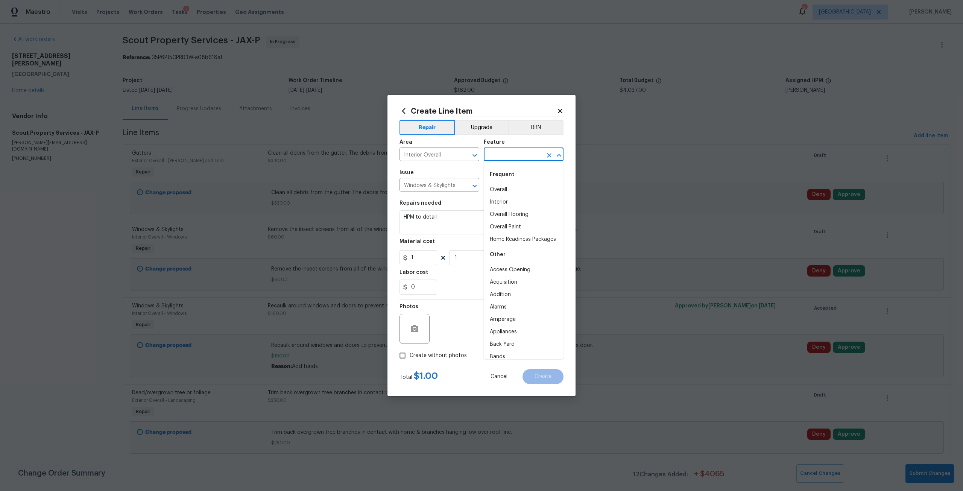
click at [496, 152] on input "text" at bounding box center [513, 155] width 59 height 12
click at [509, 205] on li "Windows" at bounding box center [524, 202] width 80 height 12
type input "Windows"
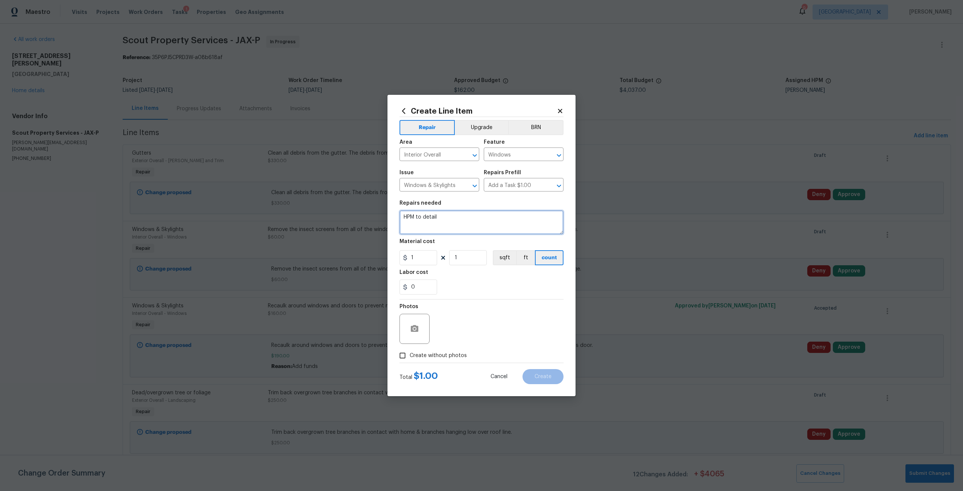
drag, startPoint x: 487, startPoint y: 224, endPoint x: 340, endPoint y: 213, distance: 147.1
click at [340, 213] on div "Create Line Item Repair Upgrade BRN Area Interior Overall ​ Feature Windows ​ I…" at bounding box center [481, 245] width 963 height 491
click at [410, 220] on textarea at bounding box center [481, 222] width 164 height 24
paste textarea "Removed film from master bedroom windows"
type textarea "Removed film from master bedroom windows"
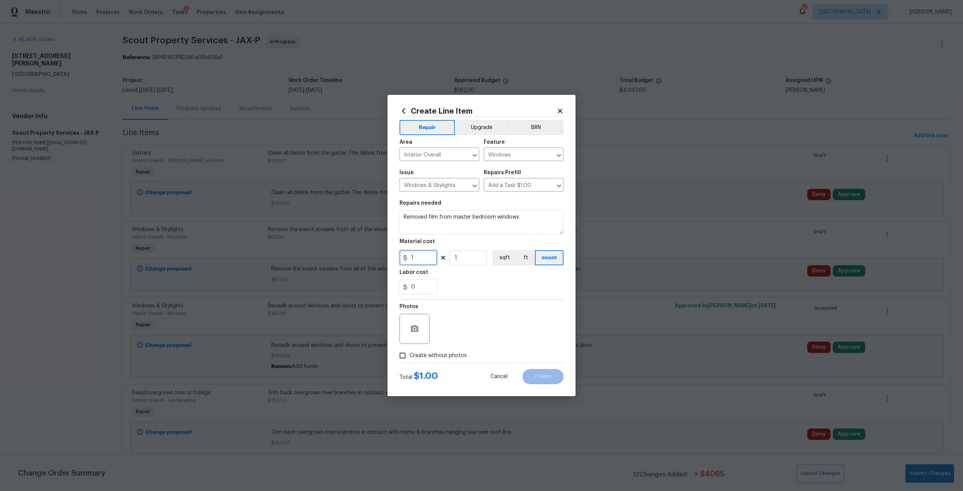
click at [434, 256] on input "1" at bounding box center [418, 257] width 38 height 15
type input "25"
click at [441, 357] on span "Create without photos" at bounding box center [438, 356] width 57 height 8
click at [410, 357] on input "Create without photos" at bounding box center [402, 355] width 14 height 14
checkbox input "true"
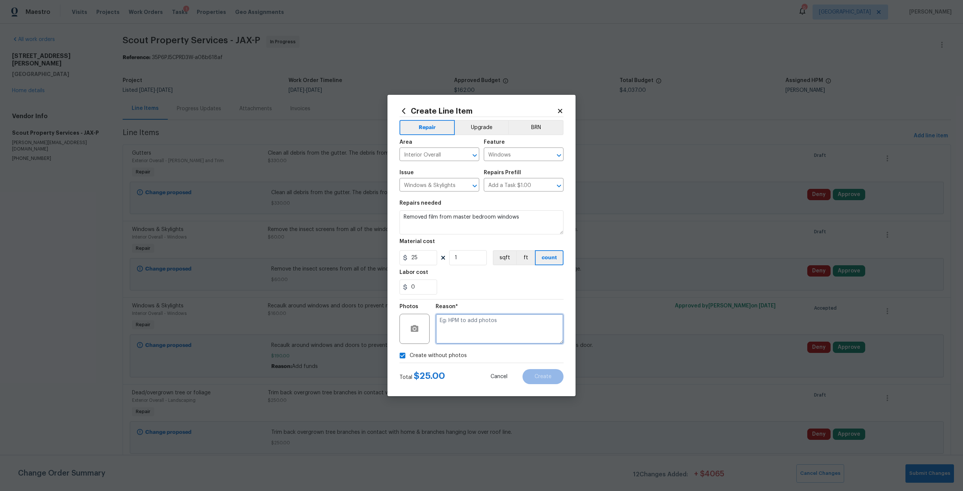
click at [460, 335] on textarea at bounding box center [500, 329] width 128 height 30
click at [536, 381] on button "Create" at bounding box center [542, 376] width 41 height 15
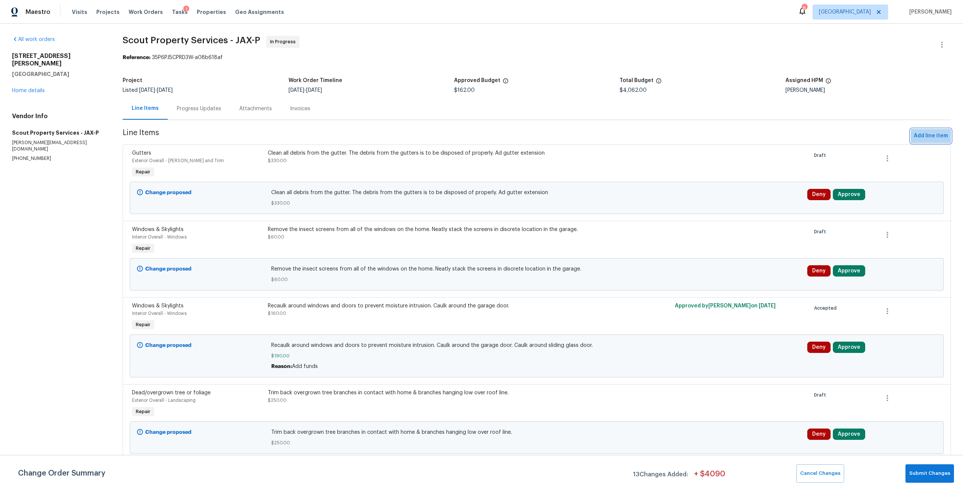
click at [927, 141] on button "Add line item" at bounding box center [931, 136] width 40 height 14
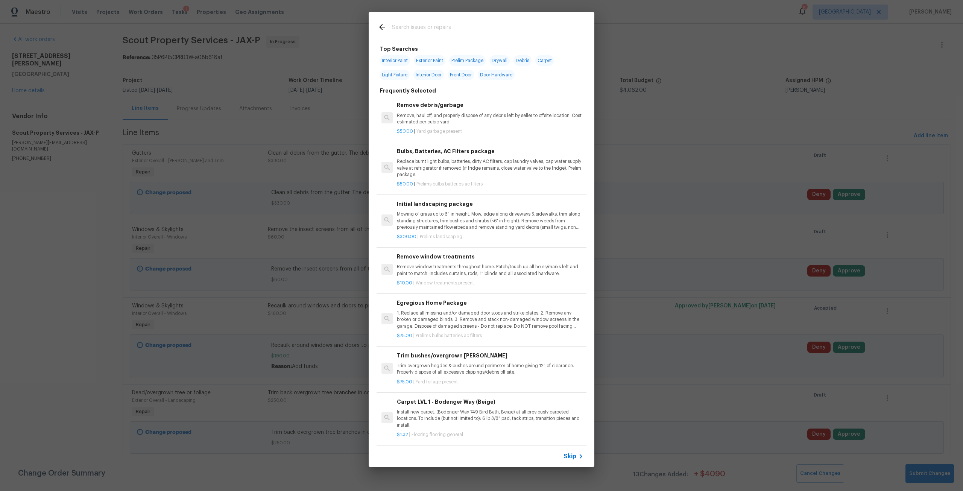
click at [428, 24] on input "text" at bounding box center [471, 28] width 159 height 11
click at [480, 177] on p "Replace burnt light bulbs, batteries, dirty AC filters, cap laundry valves, cap…" at bounding box center [490, 167] width 187 height 19
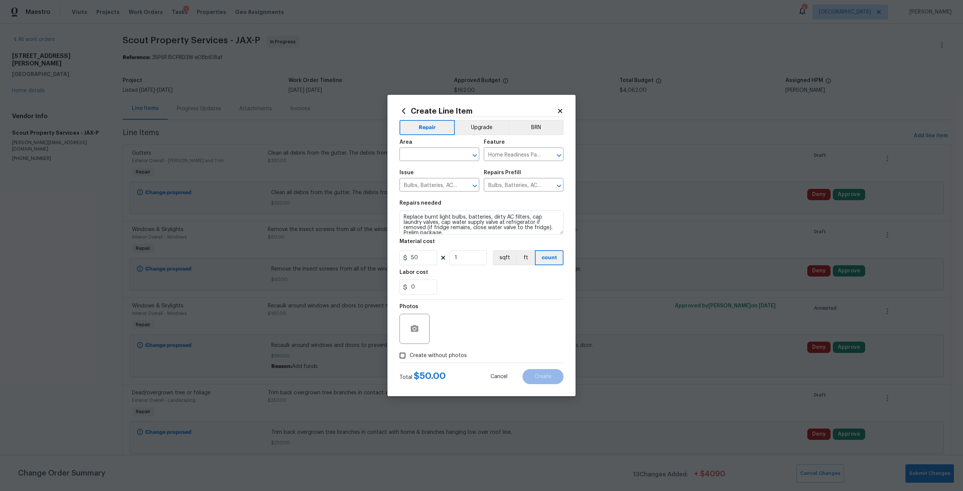
click at [446, 162] on span "Area ​" at bounding box center [439, 150] width 80 height 30
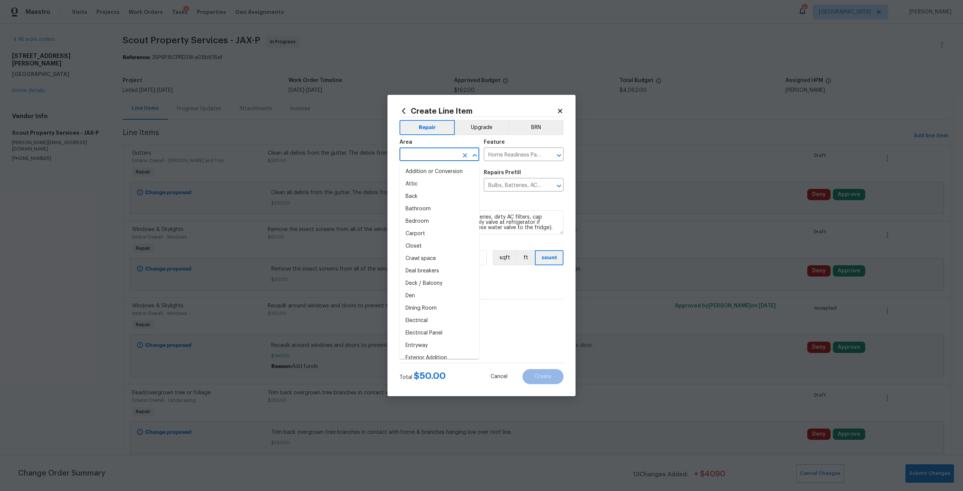
click at [446, 157] on input "text" at bounding box center [428, 155] width 59 height 12
click at [434, 180] on li "Interior Overall" at bounding box center [439, 184] width 80 height 12
type input "Interior Overall"
click at [412, 253] on input "50" at bounding box center [418, 257] width 38 height 15
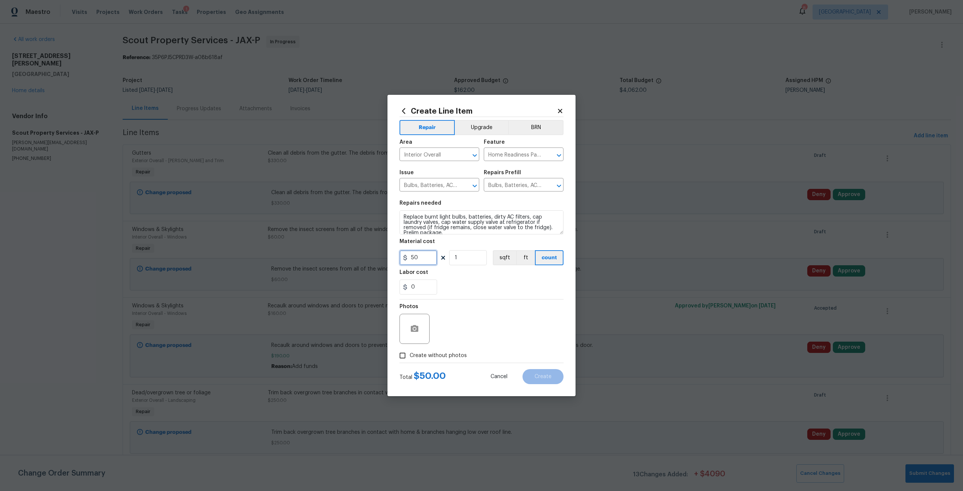
drag, startPoint x: 420, startPoint y: 257, endPoint x: 402, endPoint y: 258, distance: 18.5
click at [402, 258] on div "50" at bounding box center [418, 257] width 38 height 15
type input "75"
click at [460, 354] on span "Create without photos" at bounding box center [438, 356] width 57 height 8
click at [410, 354] on input "Create without photos" at bounding box center [402, 355] width 14 height 14
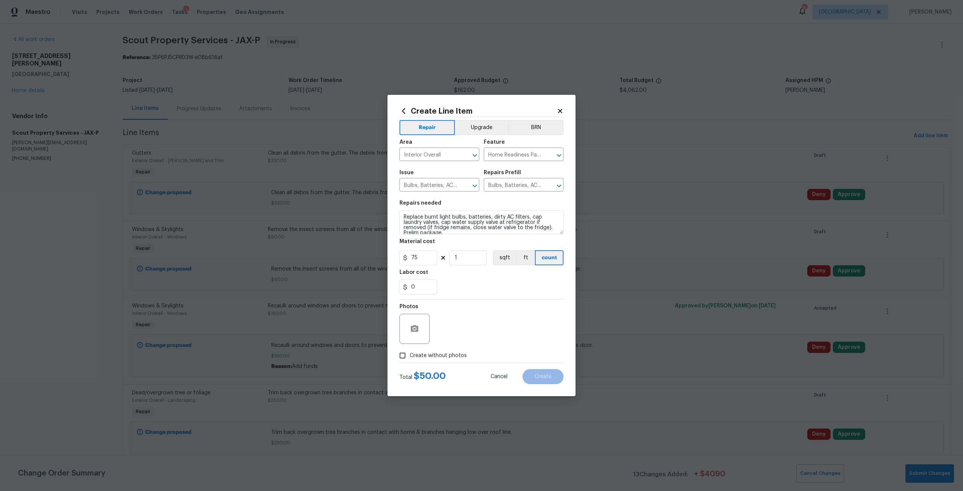
checkbox input "true"
click at [481, 342] on textarea at bounding box center [500, 329] width 128 height 30
click at [538, 373] on button "Create" at bounding box center [542, 376] width 41 height 15
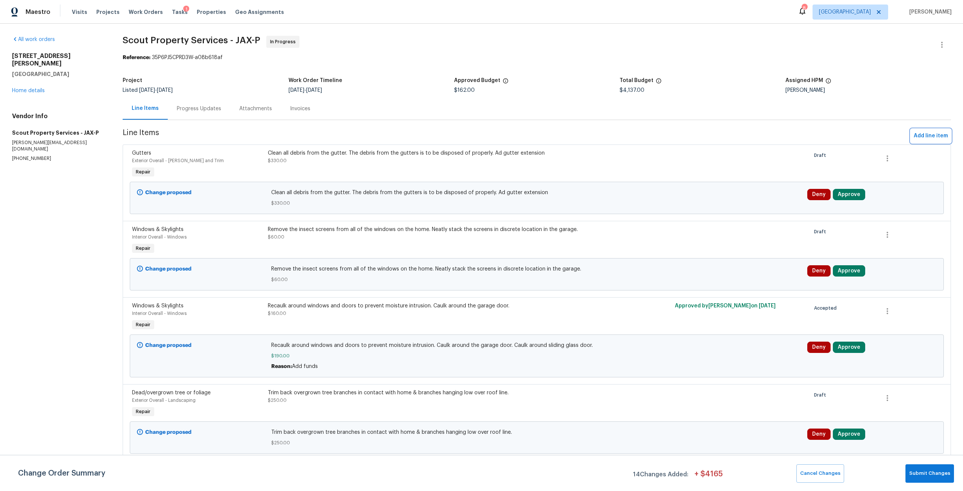
click at [916, 134] on span "Add line item" at bounding box center [931, 135] width 34 height 9
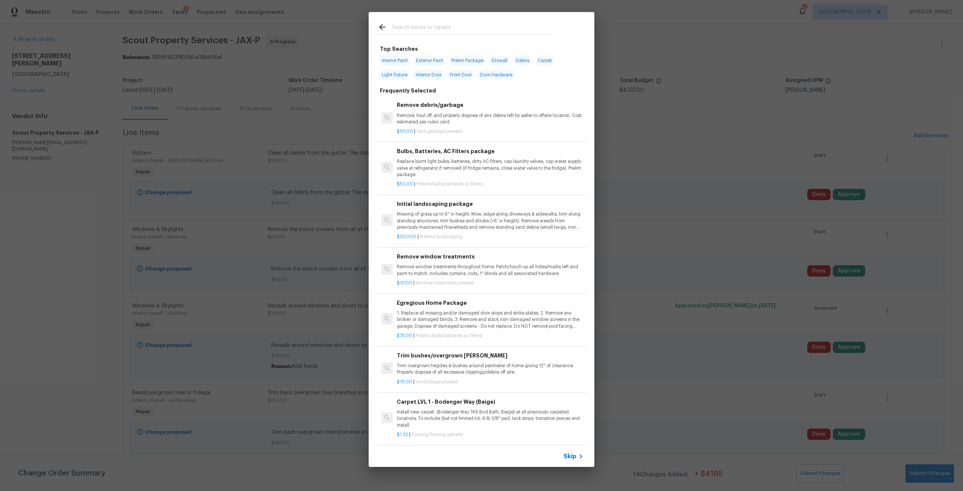
click at [442, 28] on input "text" at bounding box center [471, 28] width 159 height 11
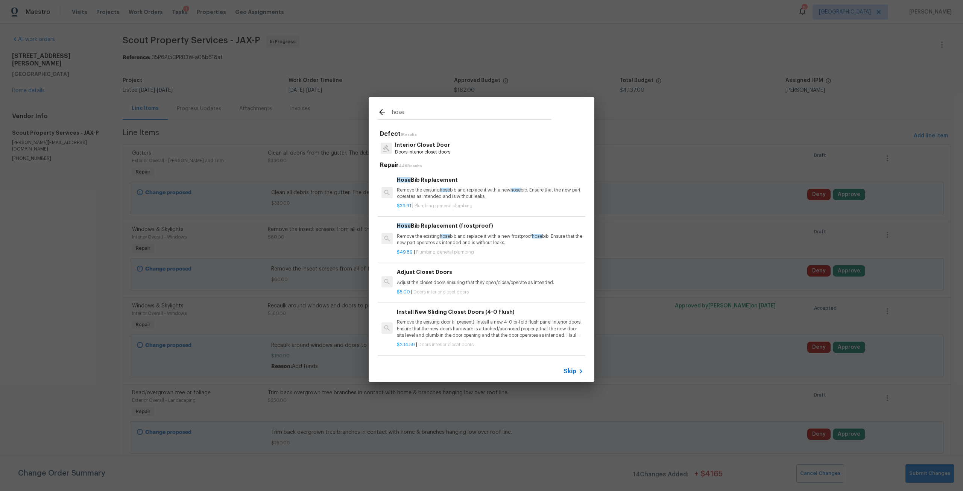
type input "hose"
click at [465, 191] on p "Remove the existing hose bib and replace it with a new hose bib. Ensure that th…" at bounding box center [490, 193] width 187 height 13
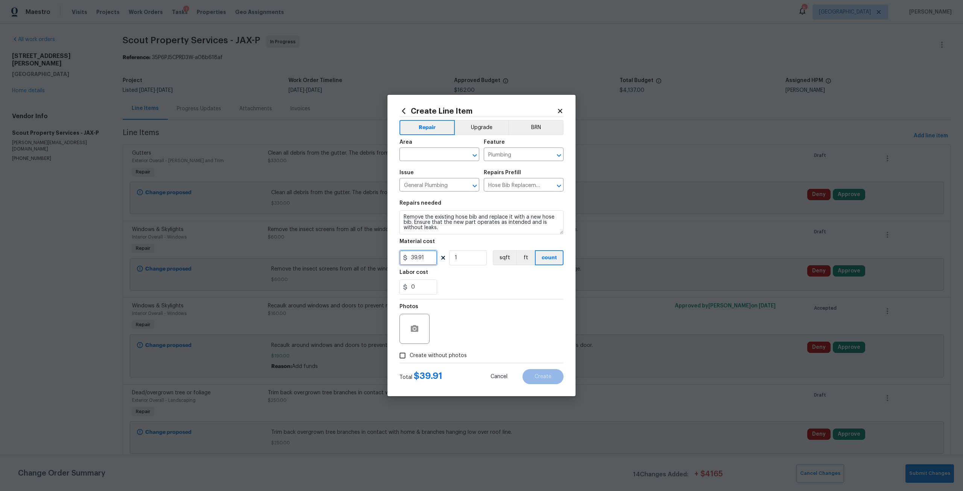
drag, startPoint x: 425, startPoint y: 256, endPoint x: 404, endPoint y: 256, distance: 21.1
click at [404, 256] on div "39.91" at bounding box center [418, 257] width 38 height 15
type input "75"
click at [435, 148] on div "Area" at bounding box center [439, 145] width 80 height 10
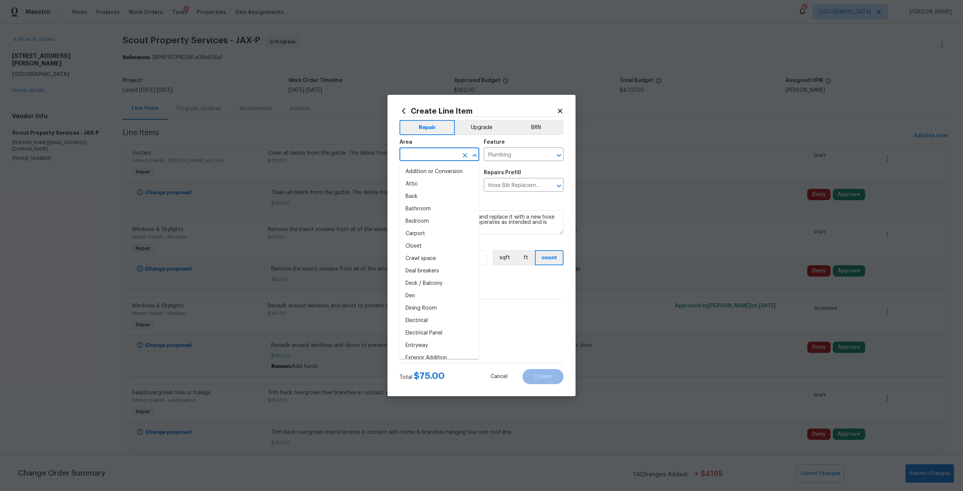
click at [435, 153] on input "text" at bounding box center [428, 155] width 59 height 12
type input "h"
click at [445, 184] on li "Exterior Overall" at bounding box center [439, 184] width 80 height 12
type input "Exterior Overall"
click at [437, 356] on span "Create without photos" at bounding box center [438, 356] width 57 height 8
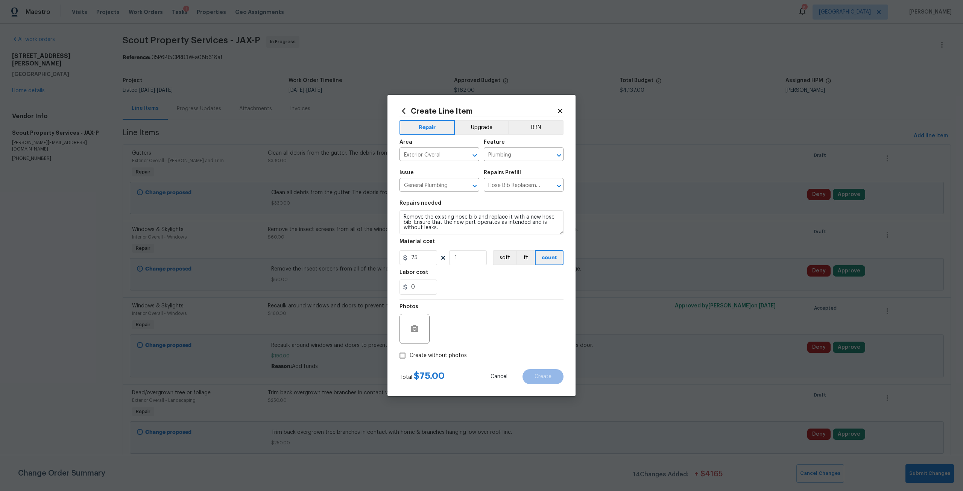
click at [410, 356] on input "Create without photos" at bounding box center [402, 355] width 14 height 14
checkbox input "true"
click at [458, 336] on textarea at bounding box center [500, 329] width 128 height 30
click at [544, 380] on button "Create" at bounding box center [542, 376] width 41 height 15
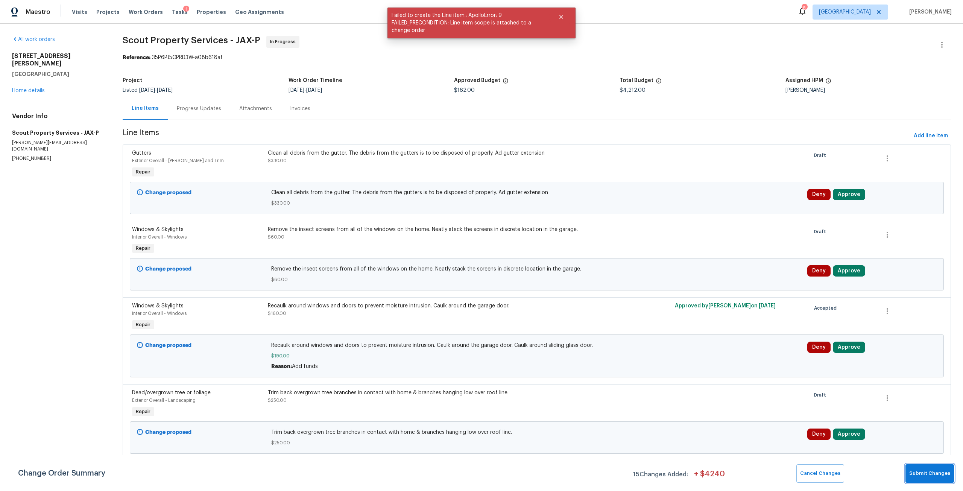
click at [909, 478] on button "Submit Changes" at bounding box center [929, 473] width 49 height 18
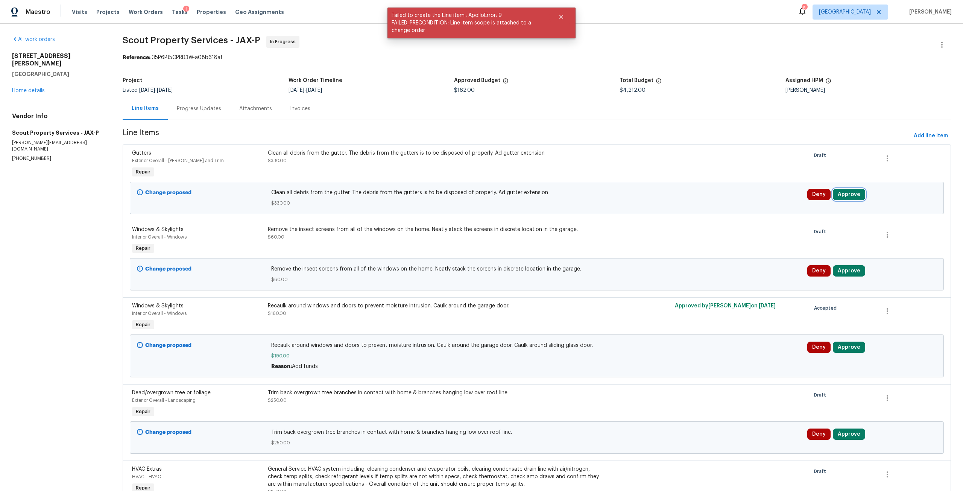
click at [850, 199] on button "Approve" at bounding box center [849, 194] width 32 height 11
click at [750, 201] on button "Approve" at bounding box center [736, 201] width 45 height 15
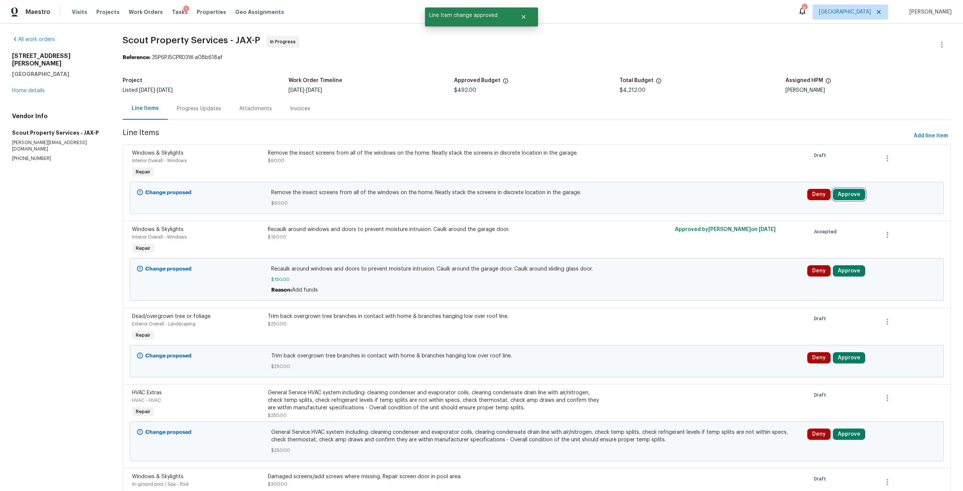
click at [839, 191] on button "Approve" at bounding box center [849, 194] width 32 height 11
click at [751, 203] on button "Approve" at bounding box center [736, 201] width 45 height 15
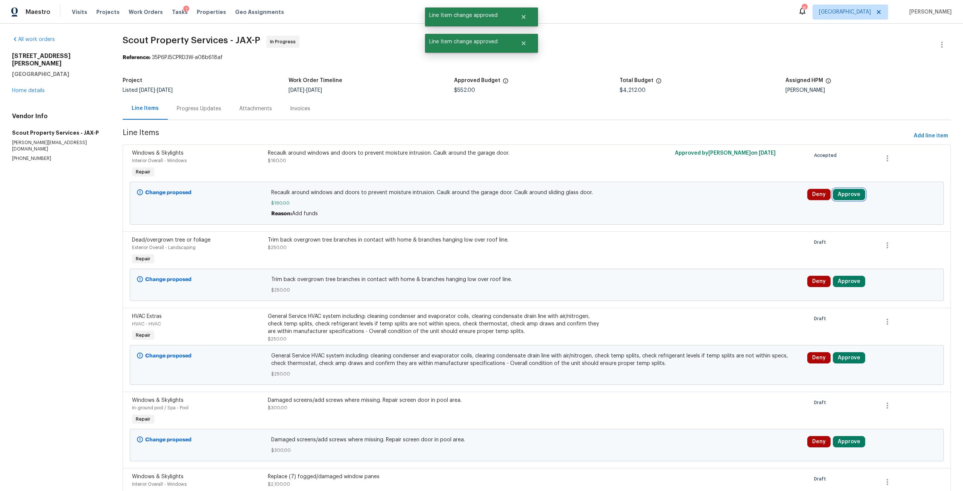
click at [842, 189] on button "Approve" at bounding box center [849, 194] width 32 height 11
click at [744, 211] on div "Are you sure you want to approve this line item? Approve Cancel" at bounding box center [758, 194] width 132 height 41
click at [748, 205] on button "Approve" at bounding box center [736, 201] width 45 height 15
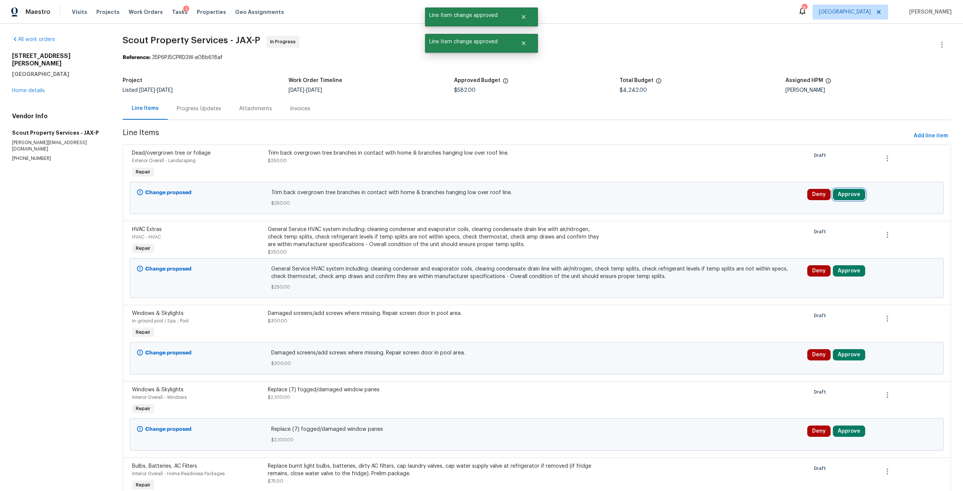
click at [838, 194] on button "Approve" at bounding box center [849, 194] width 32 height 11
click at [753, 203] on button "Approve" at bounding box center [736, 201] width 45 height 15
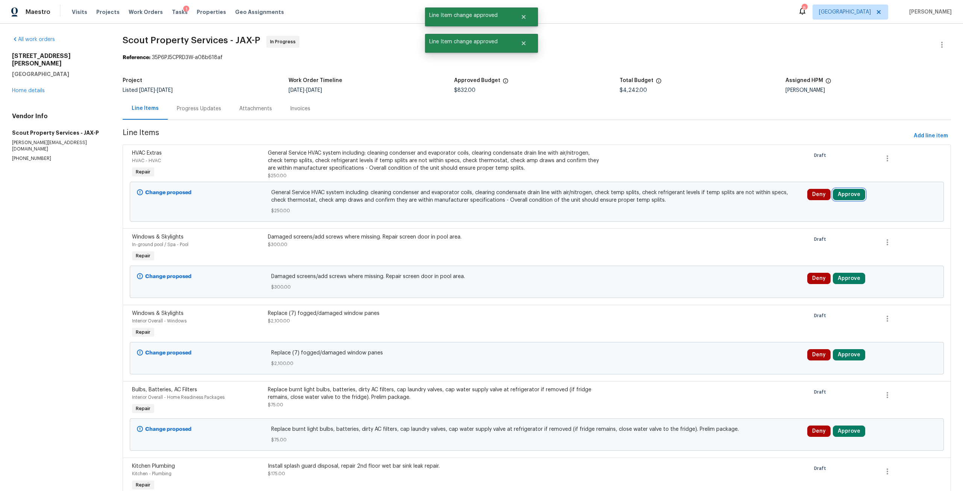
click at [844, 192] on button "Approve" at bounding box center [849, 194] width 32 height 11
click at [733, 202] on span "Approve" at bounding box center [736, 202] width 21 height 6
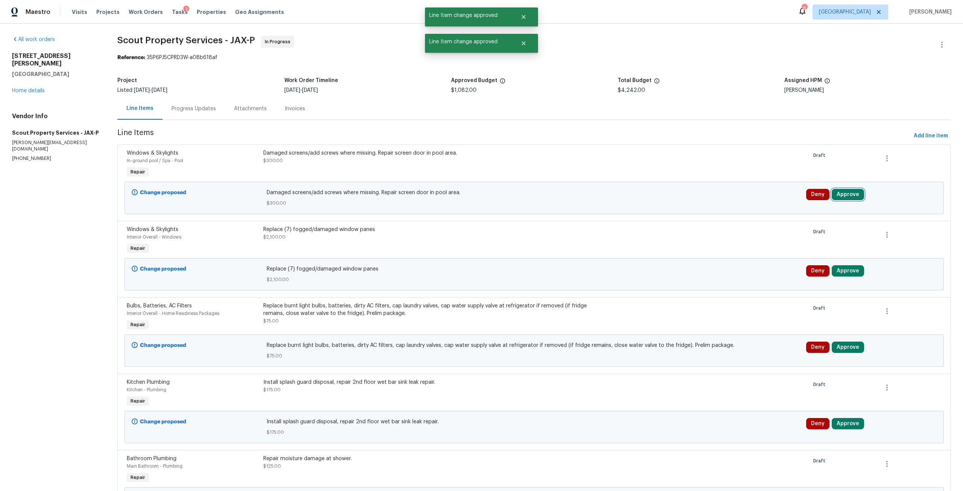
click at [842, 189] on button "Approve" at bounding box center [848, 194] width 32 height 11
click at [744, 202] on span "Approve" at bounding box center [735, 202] width 21 height 6
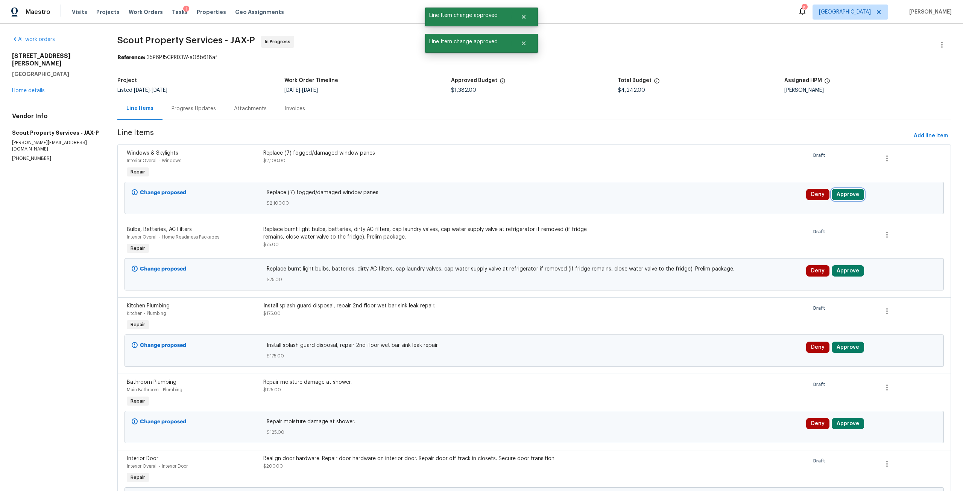
click at [847, 198] on button "Approve" at bounding box center [848, 194] width 32 height 11
click at [734, 201] on span "Approve" at bounding box center [735, 202] width 21 height 6
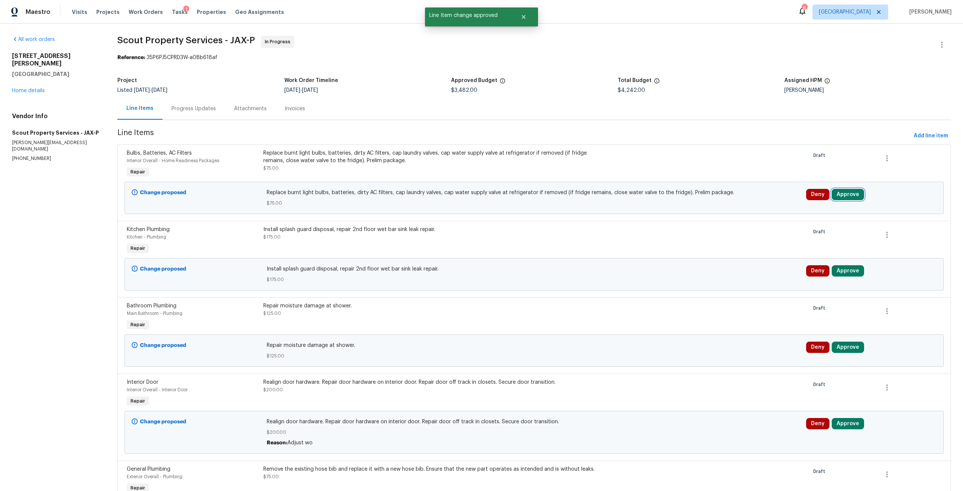
click at [847, 192] on button "Approve" at bounding box center [848, 194] width 32 height 11
click at [746, 200] on button "Approve" at bounding box center [735, 201] width 45 height 15
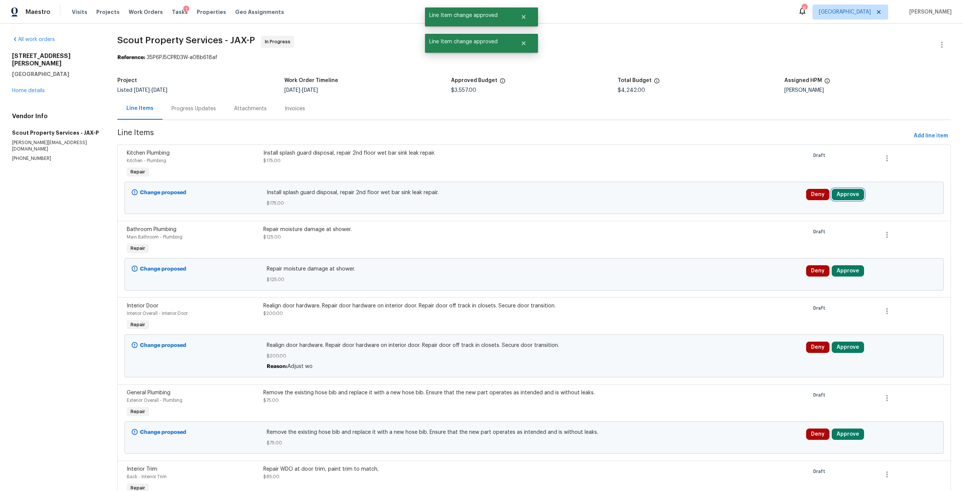
drag, startPoint x: 845, startPoint y: 212, endPoint x: 841, endPoint y: 197, distance: 15.7
click at [841, 197] on button "Approve" at bounding box center [848, 194] width 32 height 11
click at [742, 205] on button "Approve" at bounding box center [735, 201] width 45 height 15
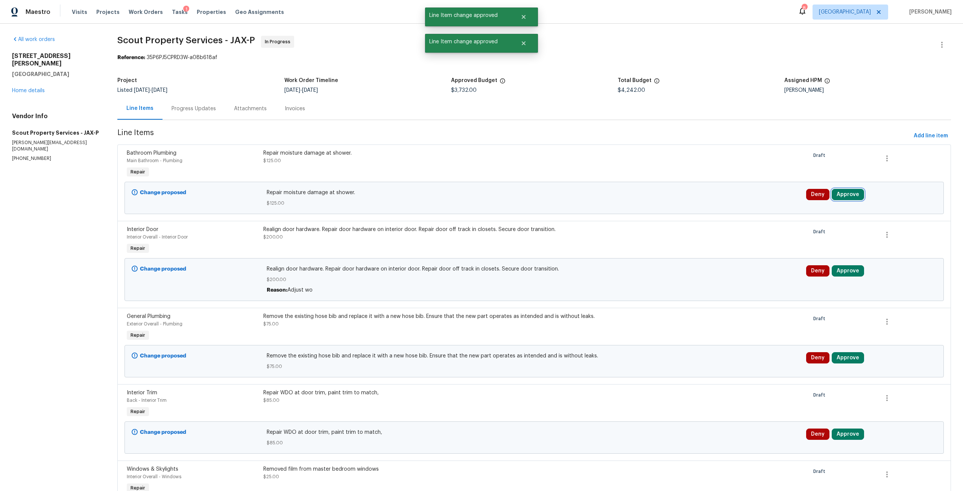
click at [838, 198] on button "Approve" at bounding box center [848, 194] width 32 height 11
click at [716, 208] on button "Approve" at bounding box center [735, 201] width 45 height 15
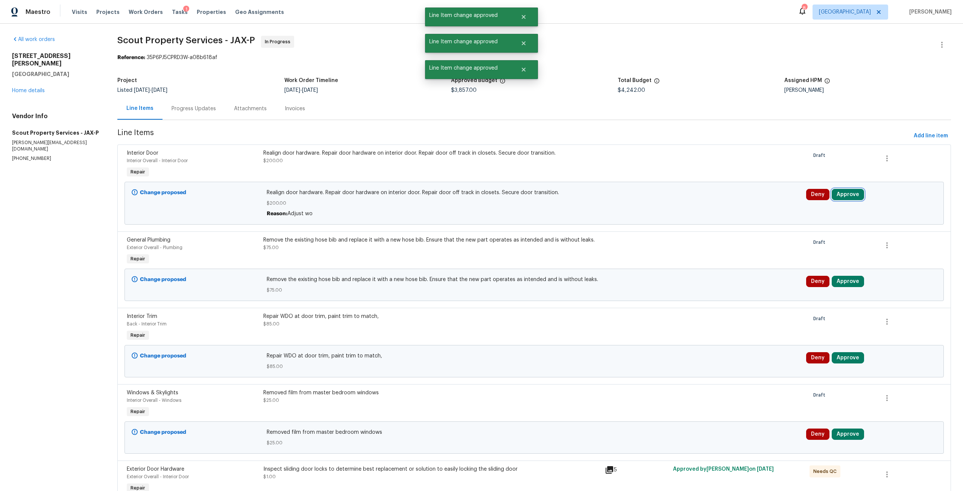
click at [844, 192] on button "Approve" at bounding box center [848, 194] width 32 height 11
click at [746, 197] on button "Approve" at bounding box center [735, 201] width 45 height 15
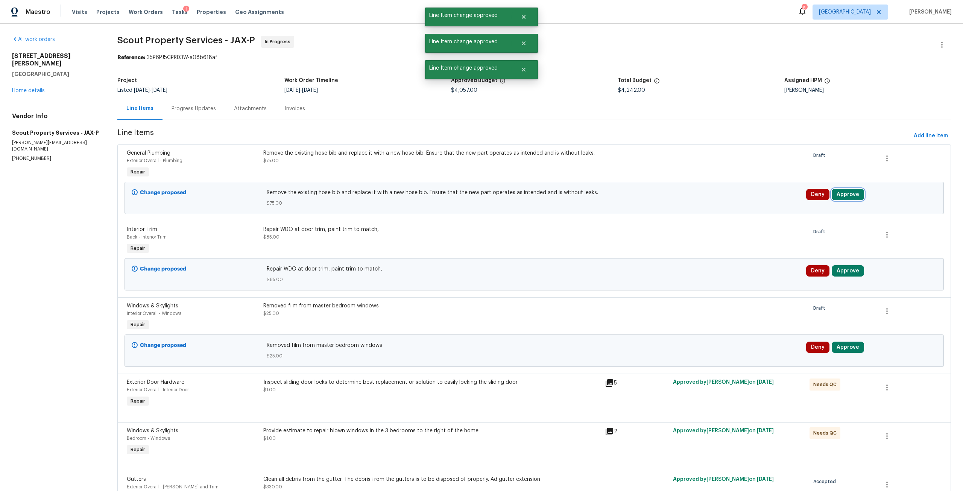
click at [834, 190] on button "Approve" at bounding box center [848, 194] width 32 height 11
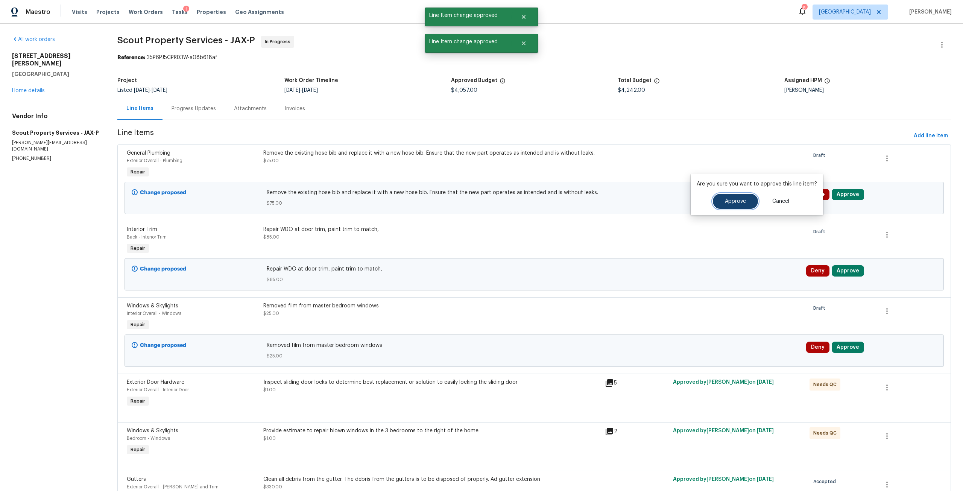
click at [727, 197] on button "Approve" at bounding box center [735, 201] width 45 height 15
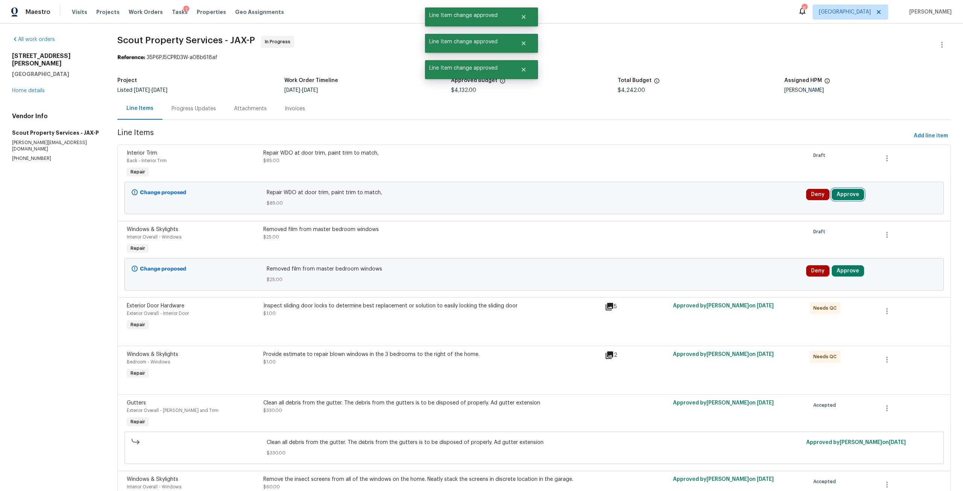
click at [839, 193] on button "Approve" at bounding box center [848, 194] width 32 height 11
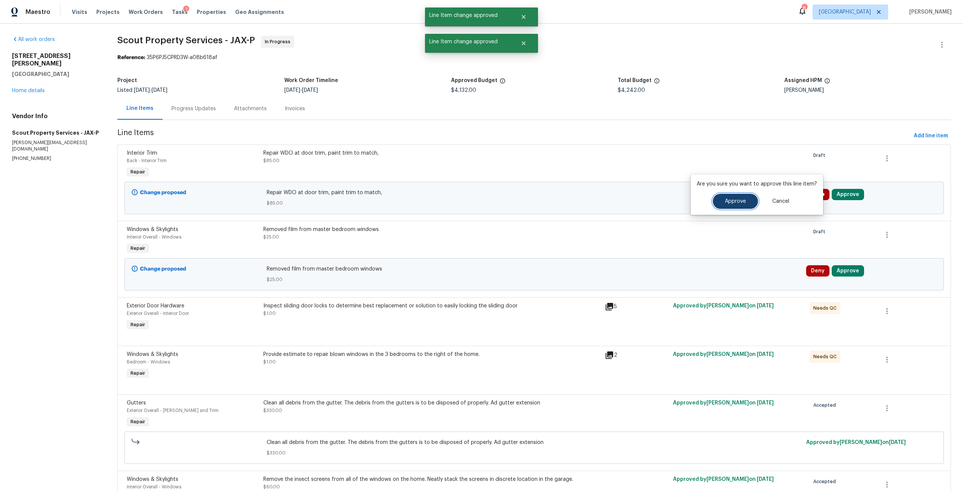
click at [746, 203] on button "Approve" at bounding box center [735, 201] width 45 height 15
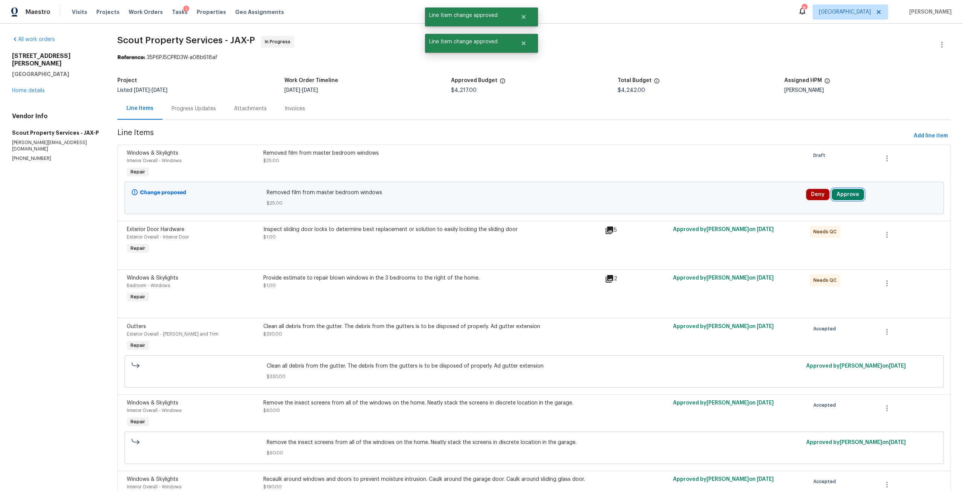
click at [843, 195] on button "Approve" at bounding box center [848, 194] width 32 height 11
click at [746, 199] on button "Approve" at bounding box center [735, 201] width 45 height 15
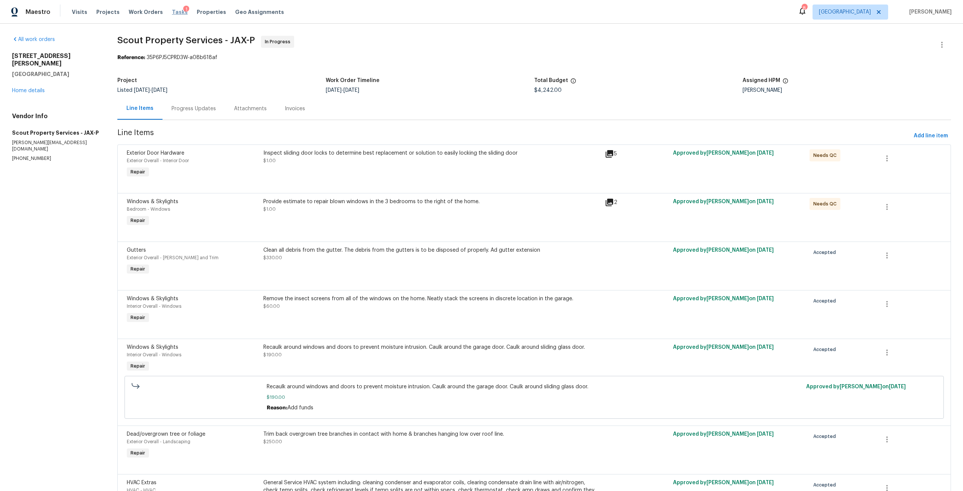
click at [172, 14] on span "Tasks" at bounding box center [180, 11] width 16 height 5
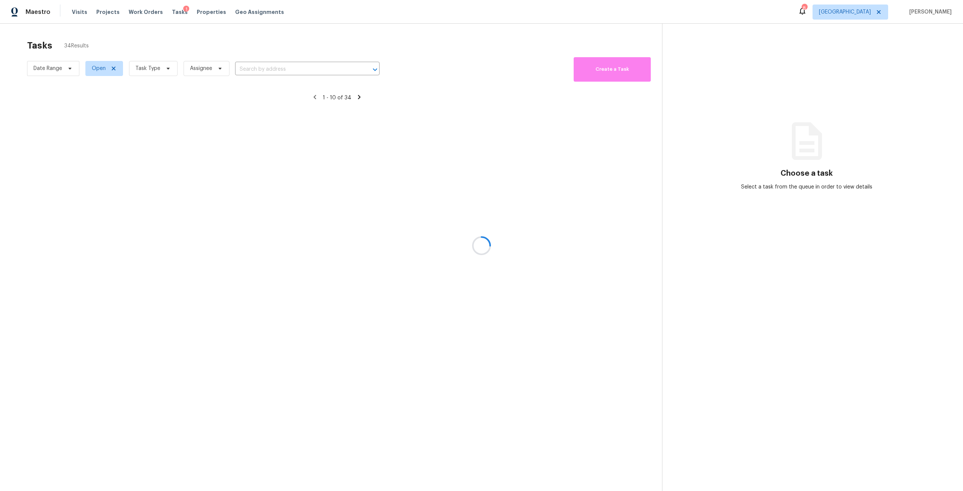
click at [161, 56] on div at bounding box center [481, 245] width 963 height 491
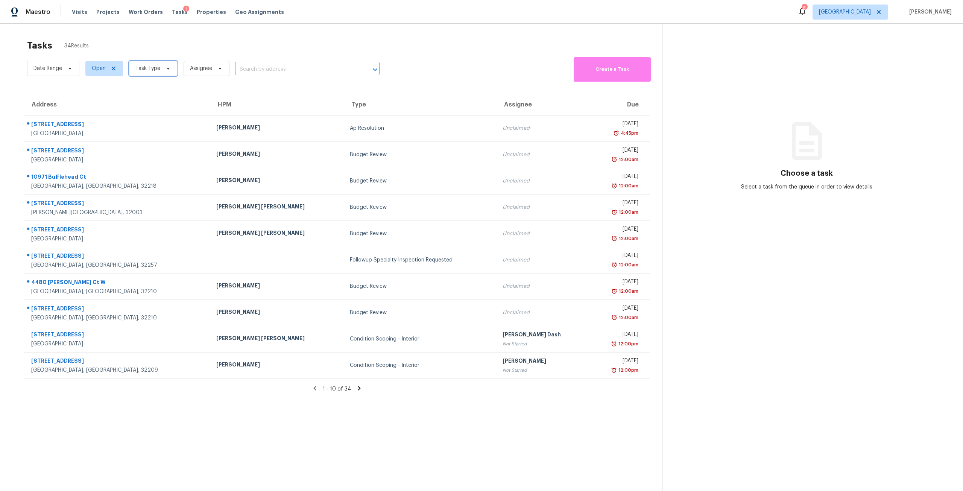
click at [165, 66] on icon at bounding box center [168, 68] width 6 height 6
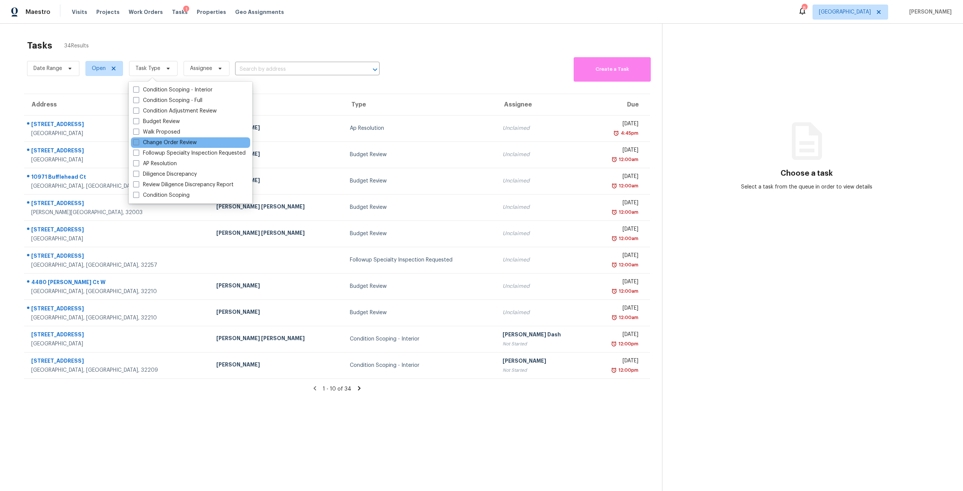
click at [165, 144] on label "Change Order Review" at bounding box center [165, 143] width 64 height 8
click at [138, 144] on input "Change Order Review" at bounding box center [135, 141] width 5 height 5
checkbox input "true"
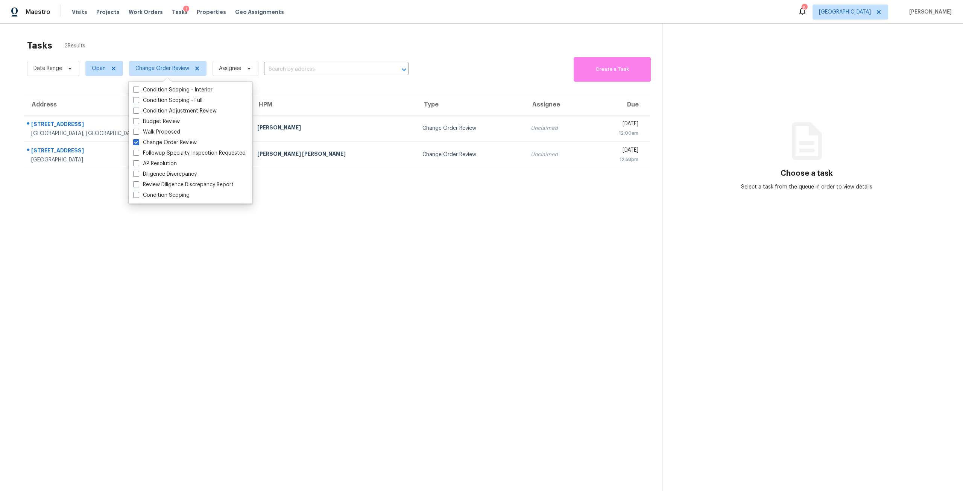
click at [290, 55] on div "Tasks 2 Results" at bounding box center [344, 46] width 635 height 20
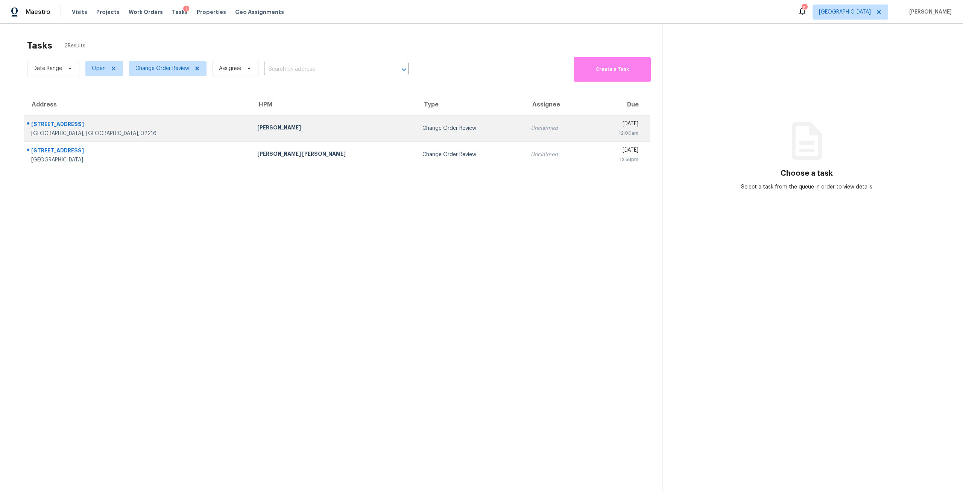
click at [257, 128] on div "[PERSON_NAME]" at bounding box center [333, 128] width 153 height 9
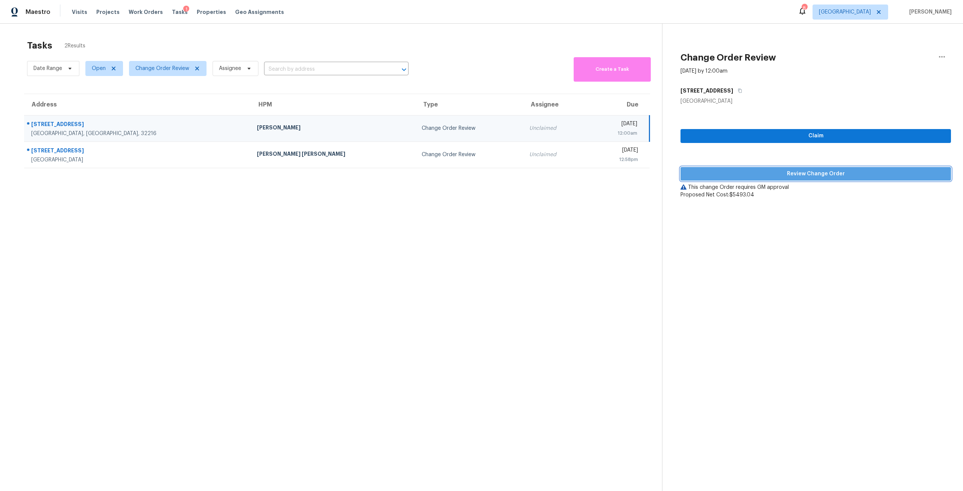
click at [763, 173] on span "Review Change Order" at bounding box center [815, 173] width 258 height 9
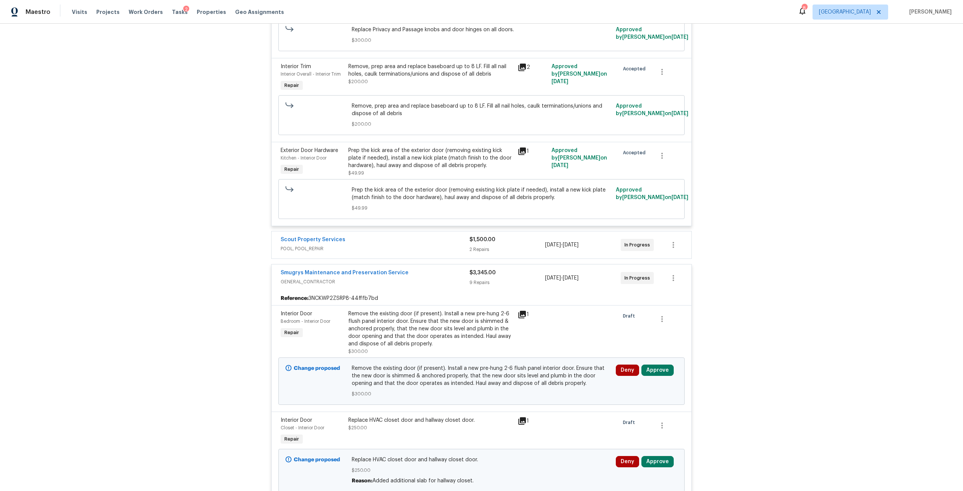
scroll to position [1279, 0]
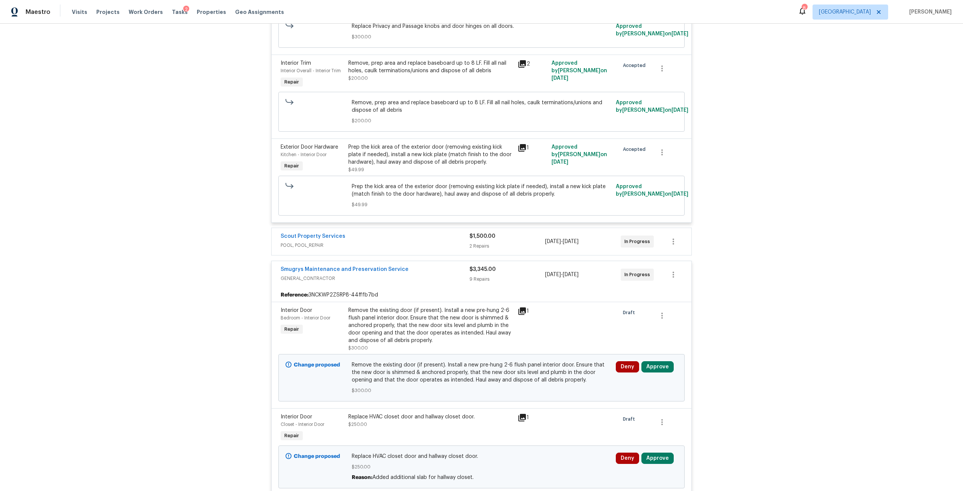
click at [656, 365] on div "Deny Approve" at bounding box center [646, 378] width 66 height 38
drag, startPoint x: 630, startPoint y: 355, endPoint x: 651, endPoint y: 361, distance: 22.2
click at [633, 361] on button "Deny" at bounding box center [627, 366] width 23 height 11
click at [651, 361] on button "Approve" at bounding box center [657, 366] width 32 height 11
click at [629, 335] on span "Approve" at bounding box center [632, 335] width 21 height 6
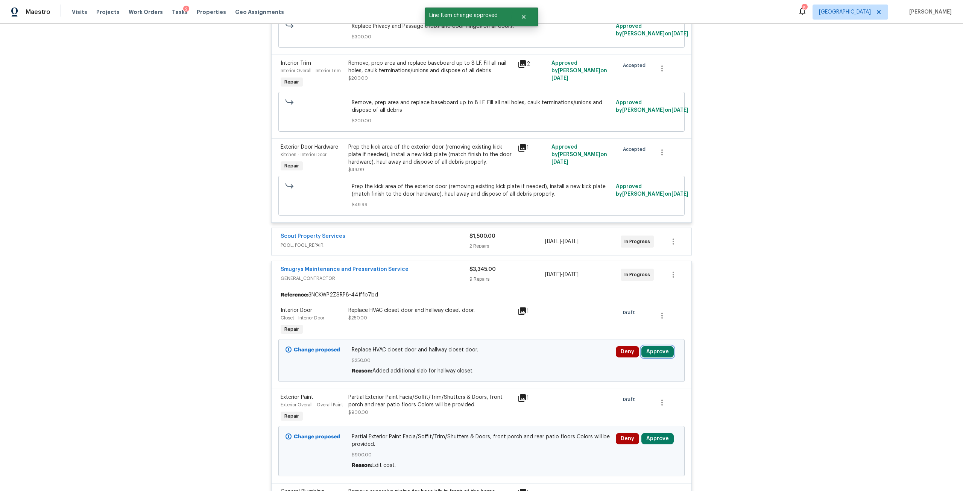
click at [655, 347] on button "Approve" at bounding box center [657, 351] width 32 height 11
click at [613, 320] on button "Approve" at bounding box center [632, 319] width 45 height 15
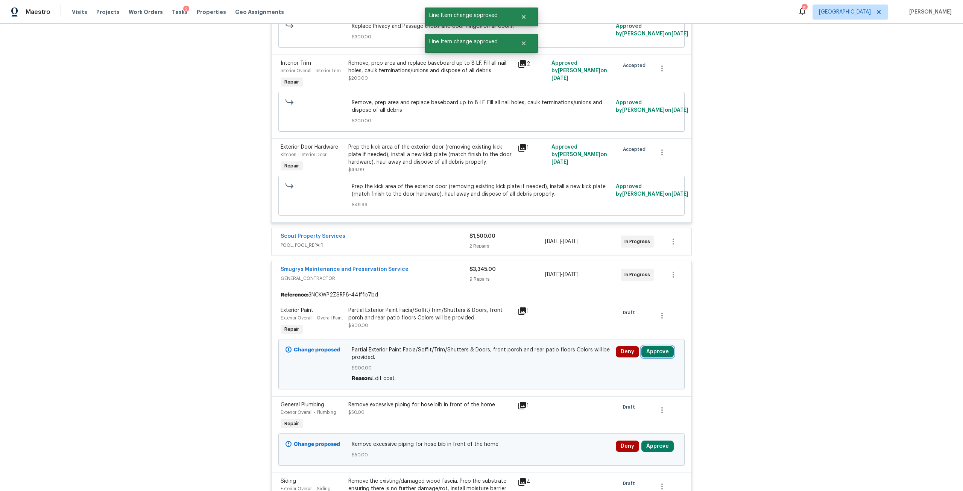
click at [649, 346] on button "Approve" at bounding box center [657, 351] width 32 height 11
click at [628, 323] on button "Approve" at bounding box center [632, 319] width 45 height 15
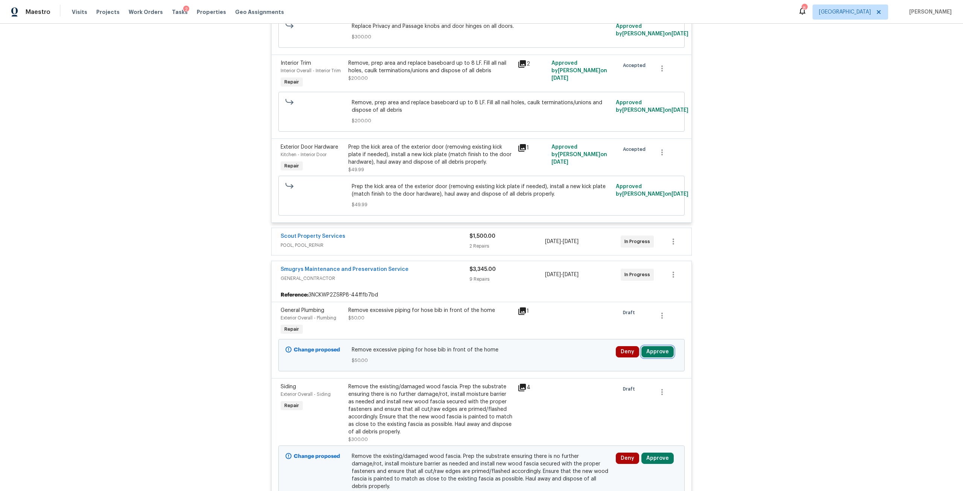
click at [651, 346] on button "Approve" at bounding box center [657, 351] width 32 height 11
click at [637, 324] on button "Approve" at bounding box center [632, 319] width 45 height 15
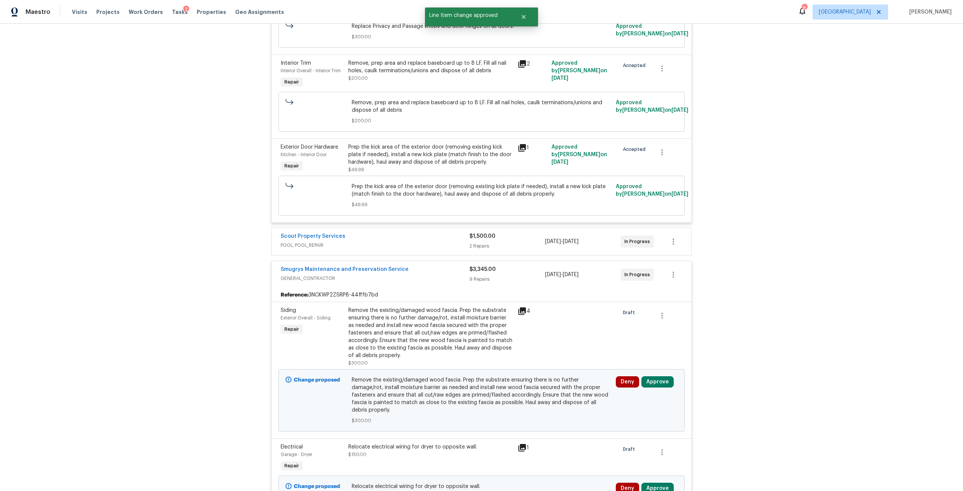
scroll to position [1354, 0]
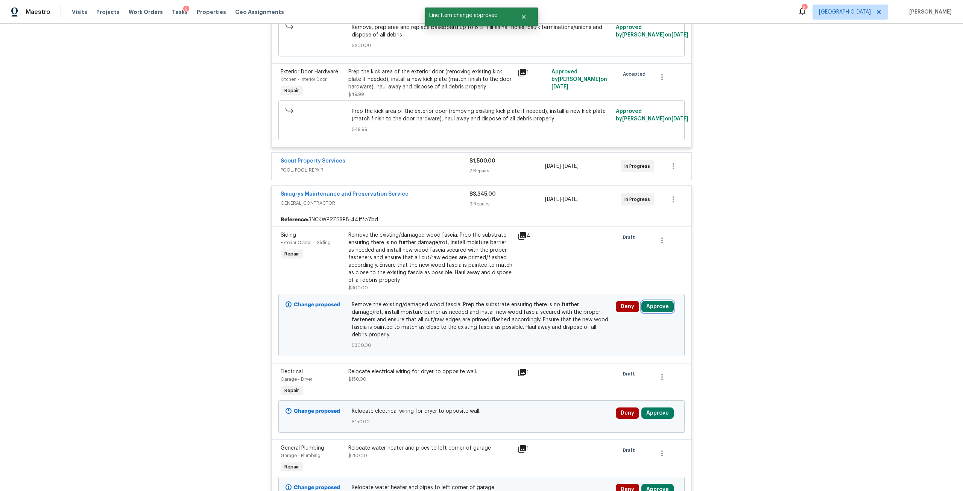
click at [660, 301] on button "Approve" at bounding box center [657, 306] width 32 height 11
click at [551, 302] on button "Approve" at bounding box center [546, 305] width 45 height 15
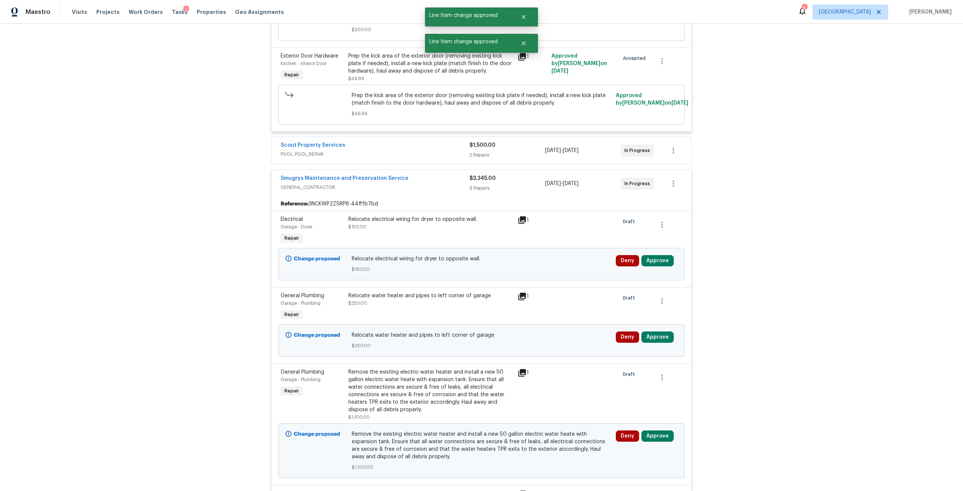
scroll to position [1392, 0]
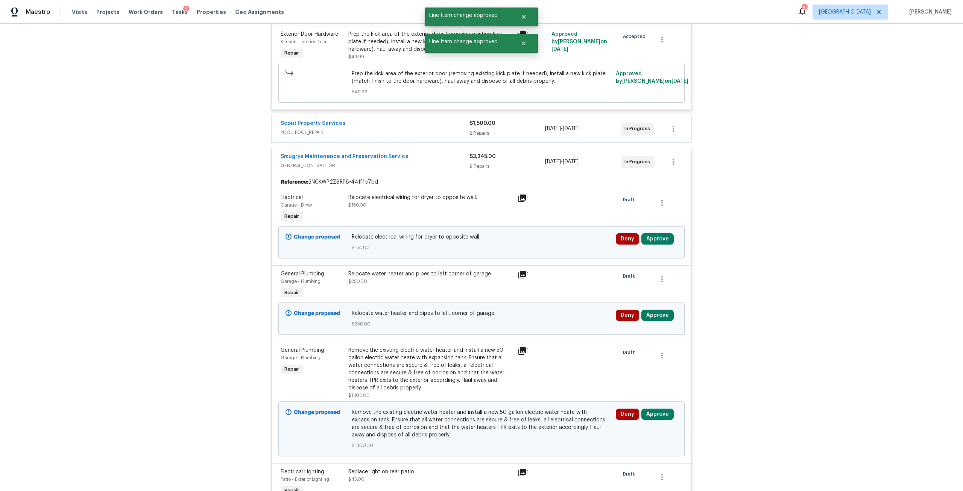
click at [655, 302] on div "Change proposed Relocate water heater and pipes to left corner of garage $250.0…" at bounding box center [481, 318] width 406 height 32
click at [656, 307] on div "Deny Approve" at bounding box center [646, 318] width 66 height 23
click at [651, 310] on button "Approve" at bounding box center [657, 315] width 32 height 11
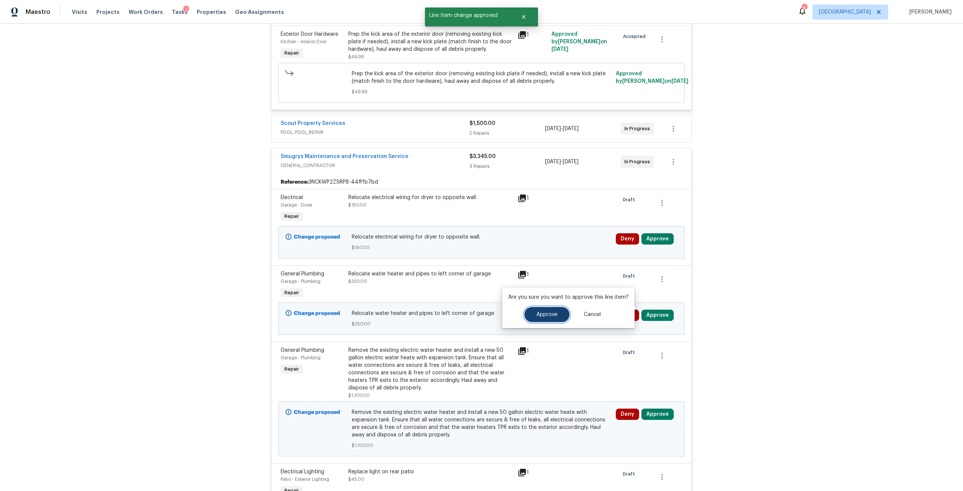
click at [558, 311] on button "Approve" at bounding box center [546, 314] width 45 height 15
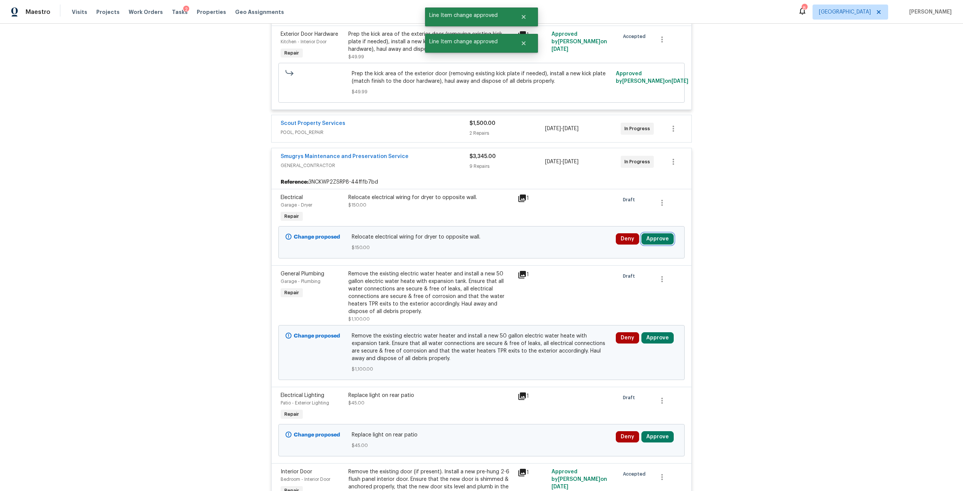
click at [648, 233] on button "Approve" at bounding box center [657, 238] width 32 height 11
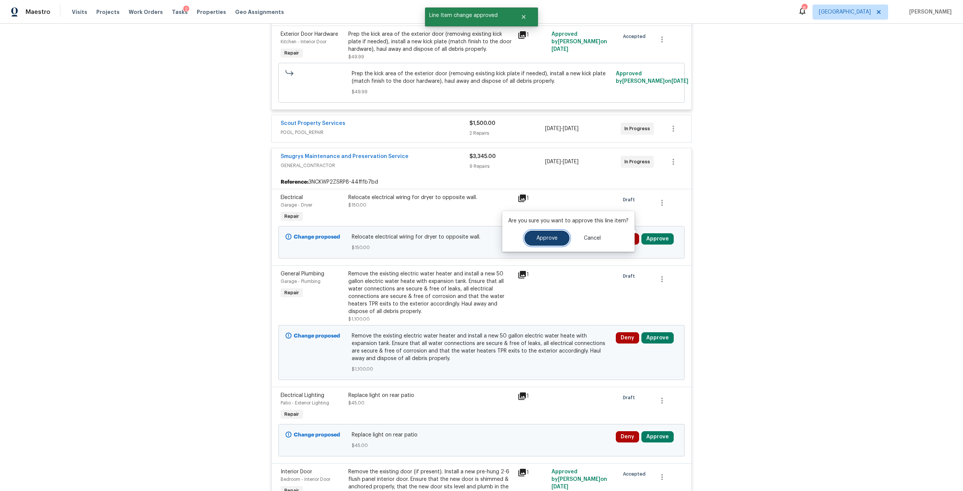
click at [558, 245] on button "Approve" at bounding box center [546, 238] width 45 height 15
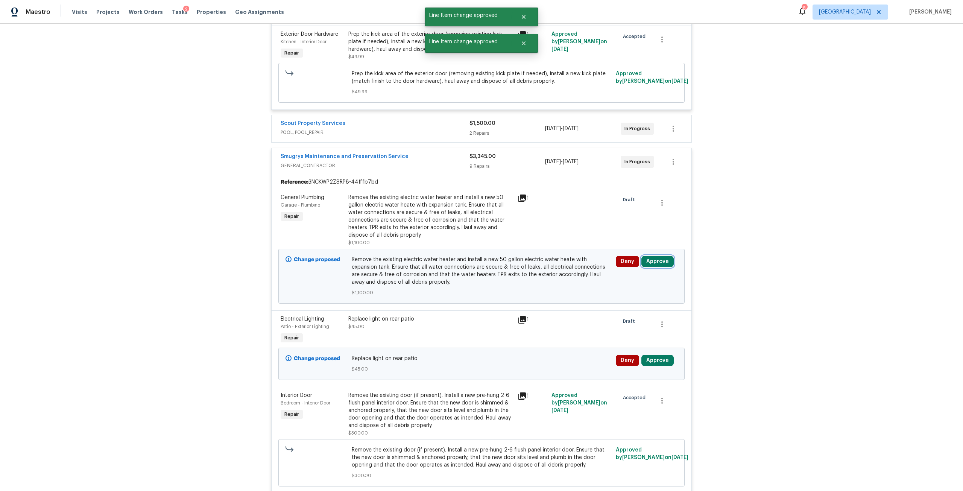
click at [655, 256] on button "Approve" at bounding box center [657, 261] width 32 height 11
click at [554, 264] on button "Approve" at bounding box center [546, 260] width 45 height 15
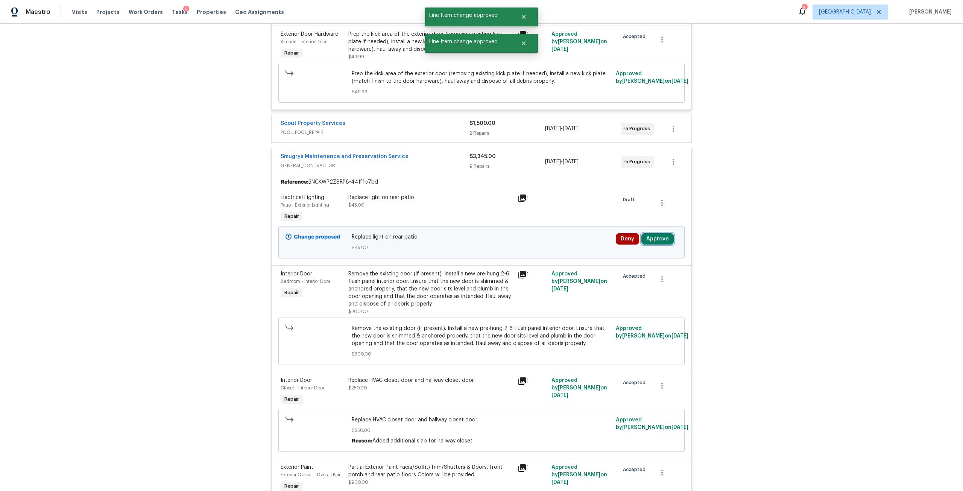
drag, startPoint x: 660, startPoint y: 234, endPoint x: 639, endPoint y: 239, distance: 21.5
click at [660, 235] on button "Approve" at bounding box center [657, 238] width 32 height 11
click at [546, 235] on button "Approve" at bounding box center [546, 238] width 45 height 15
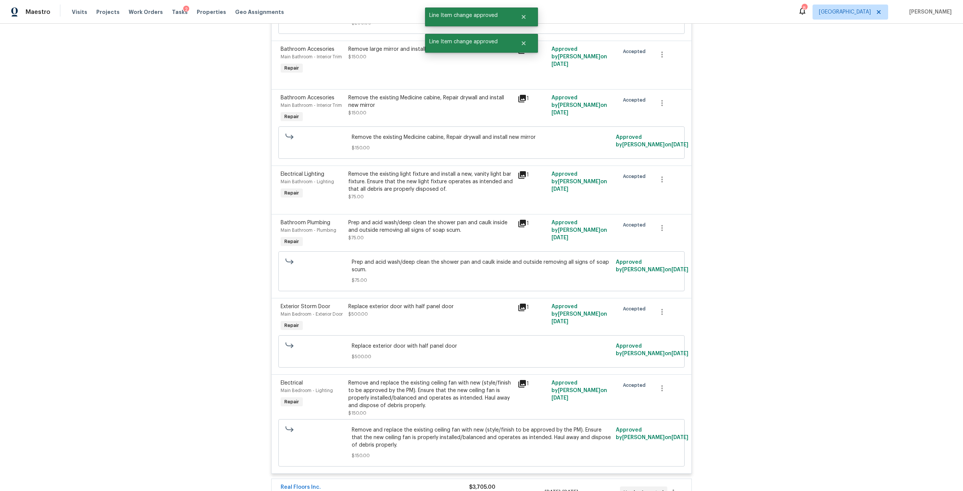
scroll to position [5042, 0]
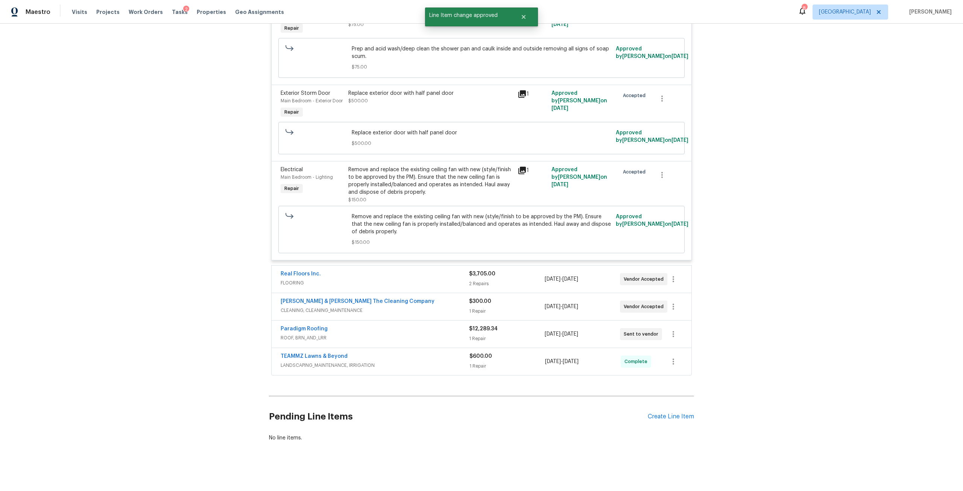
click at [353, 281] on div "Real Floors Inc. FLOORING $3,705.00 2 Repairs 9/3/2025 - 9/3/2025 Vendor Accept…" at bounding box center [482, 279] width 420 height 27
click at [365, 307] on span "CLEANING, CLEANING_MAINTENANCE" at bounding box center [375, 311] width 188 height 8
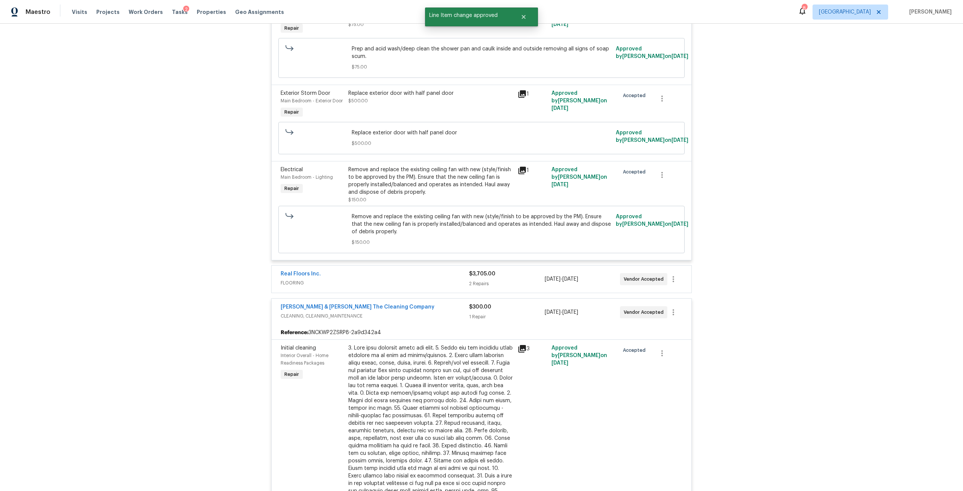
click at [407, 281] on div "Real Floors Inc. FLOORING $3,705.00 2 Repairs 9/3/2025 - 9/3/2025 Vendor Accept…" at bounding box center [482, 279] width 420 height 27
click at [387, 279] on span "FLOORING" at bounding box center [375, 283] width 188 height 8
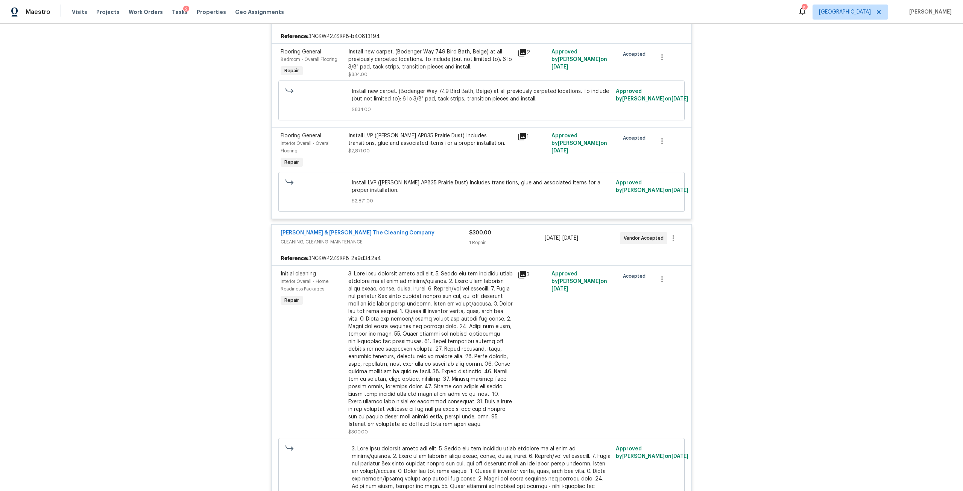
scroll to position [5565, 0]
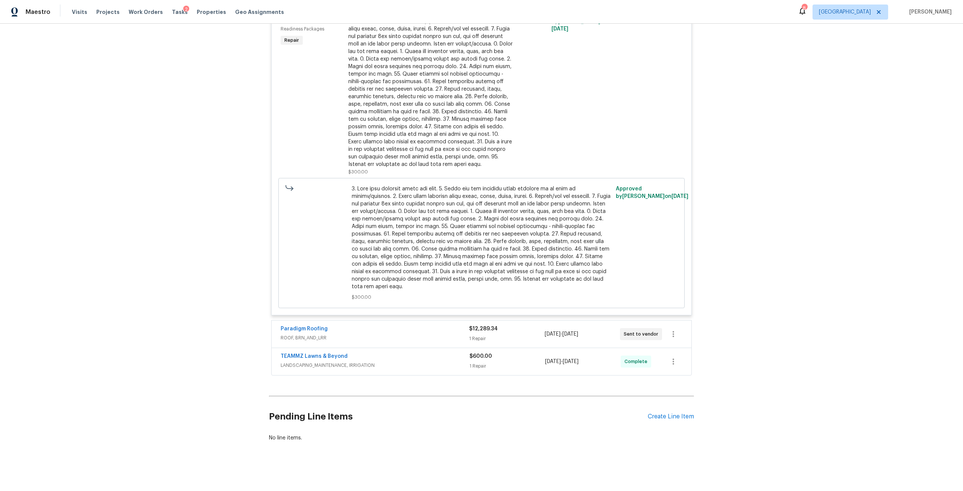
click at [405, 334] on span "ROOF, BRN_AND_LRR" at bounding box center [375, 338] width 188 height 8
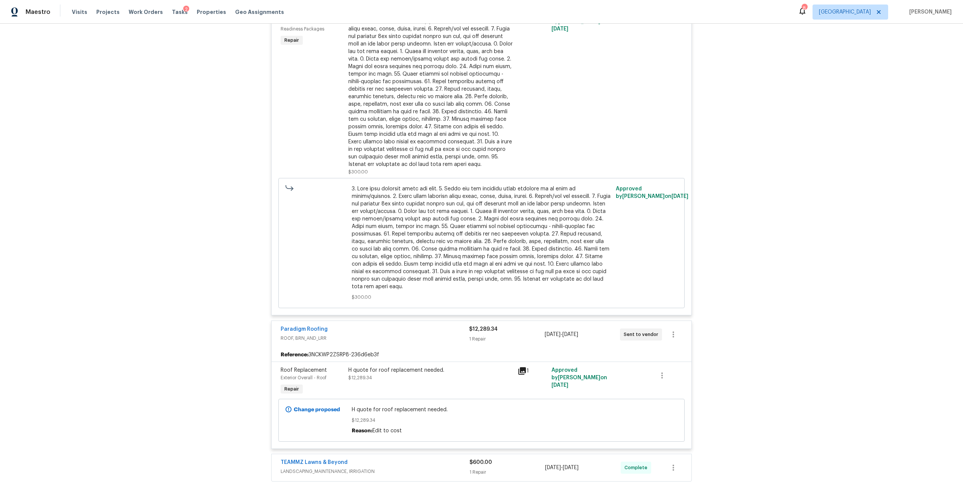
scroll to position [5671, 0]
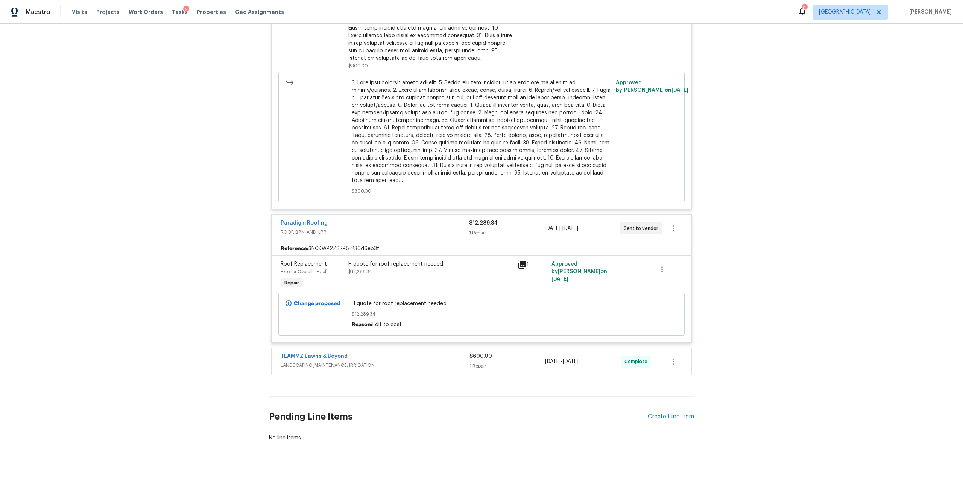
click at [401, 352] on div "TEAMMZ Lawns & Beyond" at bounding box center [375, 356] width 189 height 9
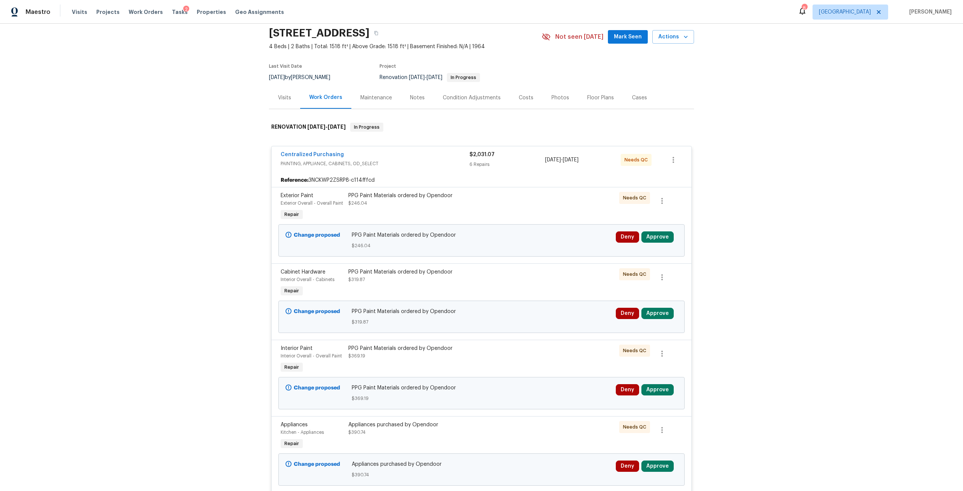
scroll to position [0, 0]
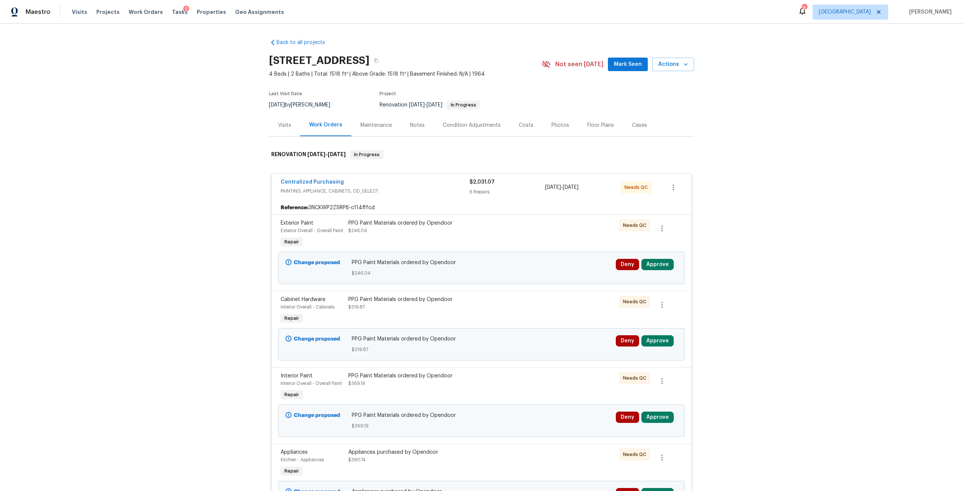
click at [183, 13] on div "2" at bounding box center [186, 10] width 6 height 8
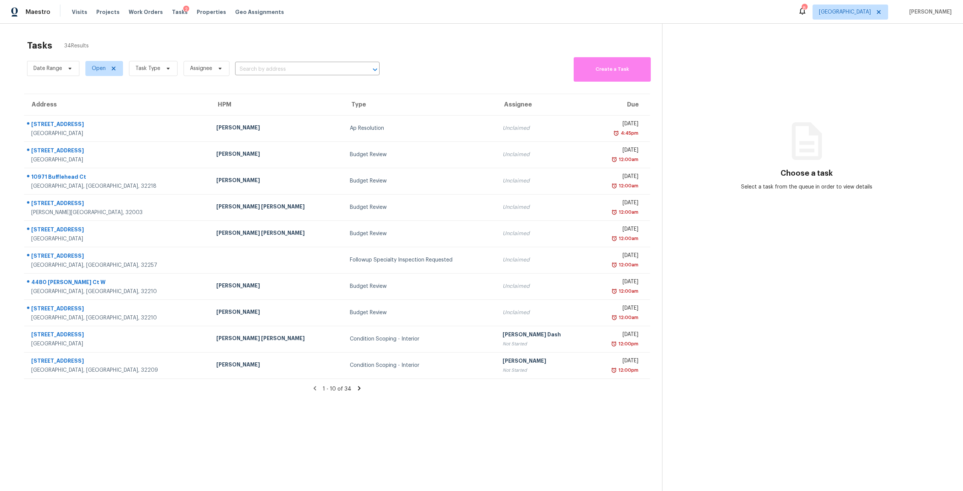
click at [144, 77] on span "Task Type" at bounding box center [150, 69] width 55 height 20
click at [149, 75] on span "Task Type" at bounding box center [153, 68] width 49 height 15
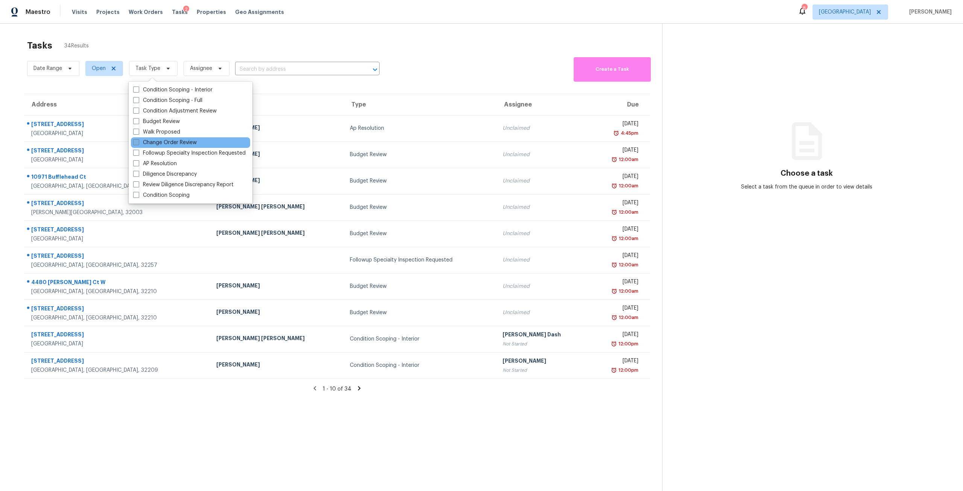
click at [159, 139] on label "Change Order Review" at bounding box center [165, 143] width 64 height 8
click at [138, 139] on input "Change Order Review" at bounding box center [135, 141] width 5 height 5
checkbox input "true"
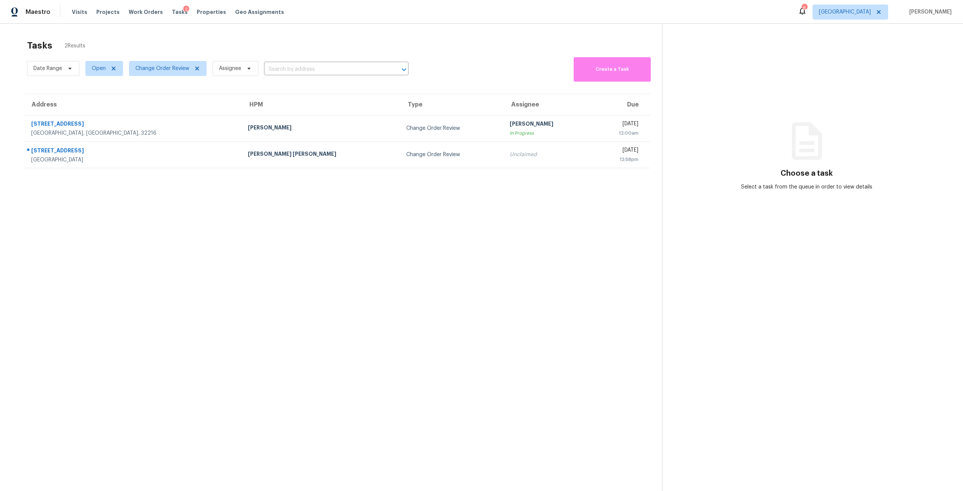
click at [303, 40] on div "Tasks 2 Results" at bounding box center [344, 46] width 635 height 20
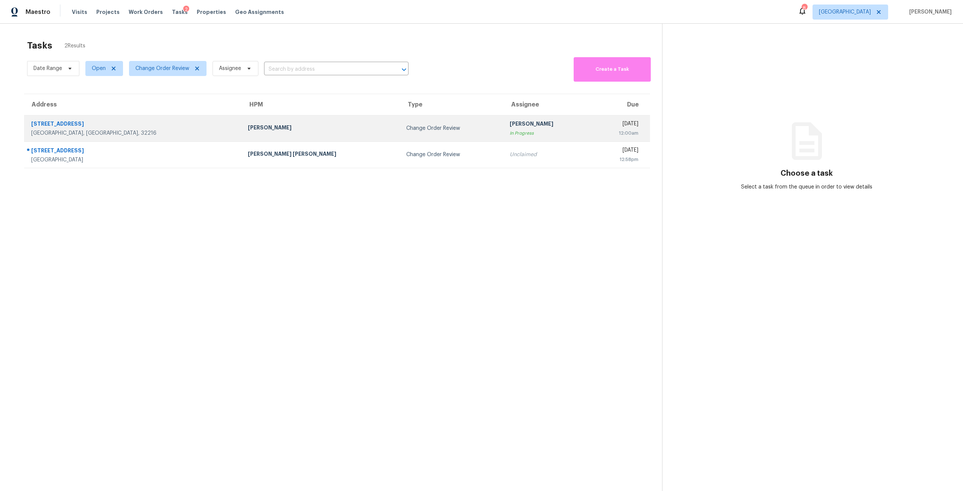
click at [510, 131] on div "In Progress" at bounding box center [548, 133] width 76 height 8
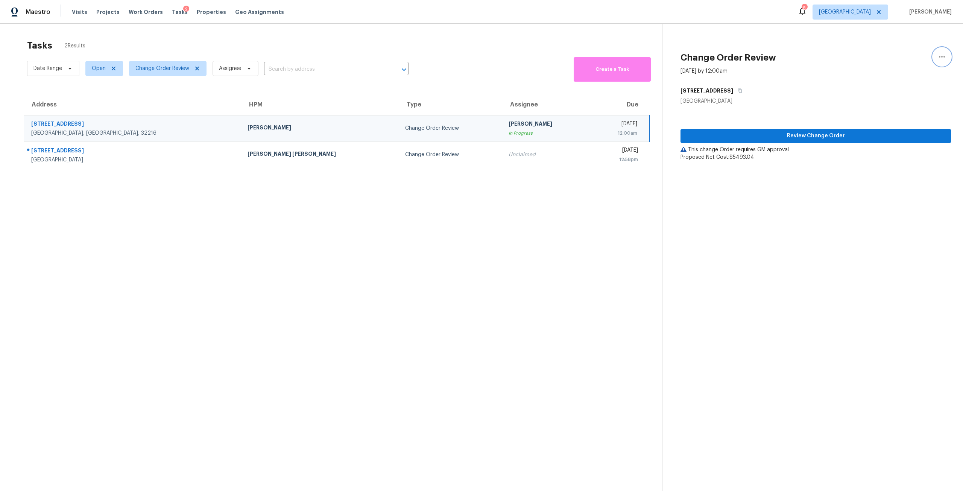
click at [937, 60] on icon "button" at bounding box center [941, 56] width 9 height 9
click at [889, 49] on div "Cancel this task" at bounding box center [893, 47] width 59 height 8
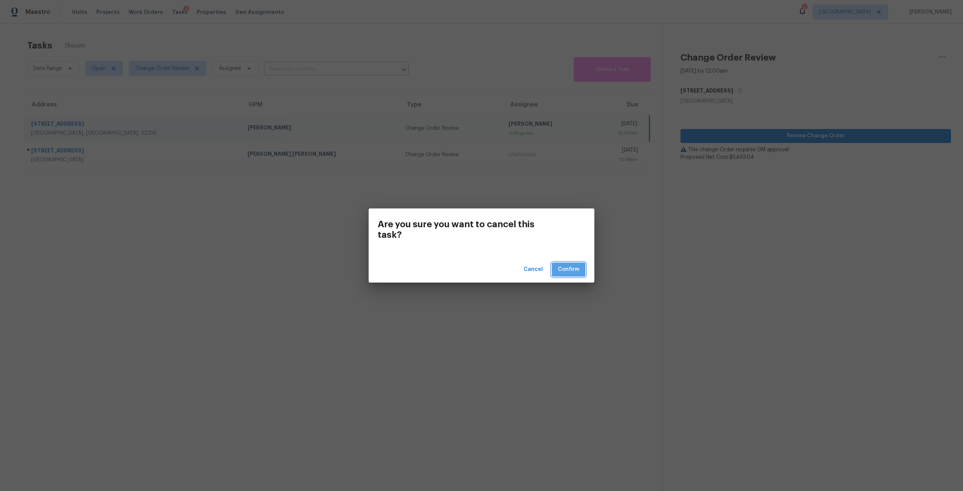
click at [565, 266] on span "Confirm" at bounding box center [568, 269] width 21 height 9
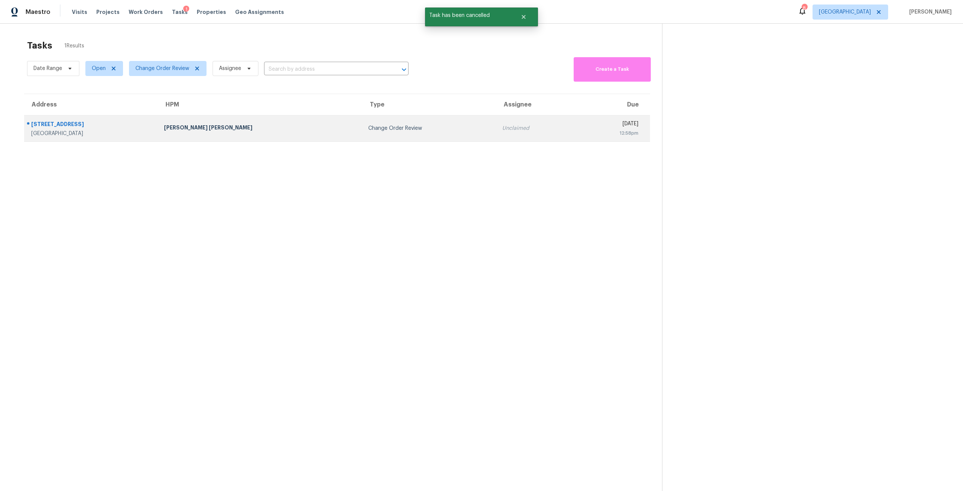
click at [496, 131] on td "Unclaimed" at bounding box center [536, 128] width 80 height 26
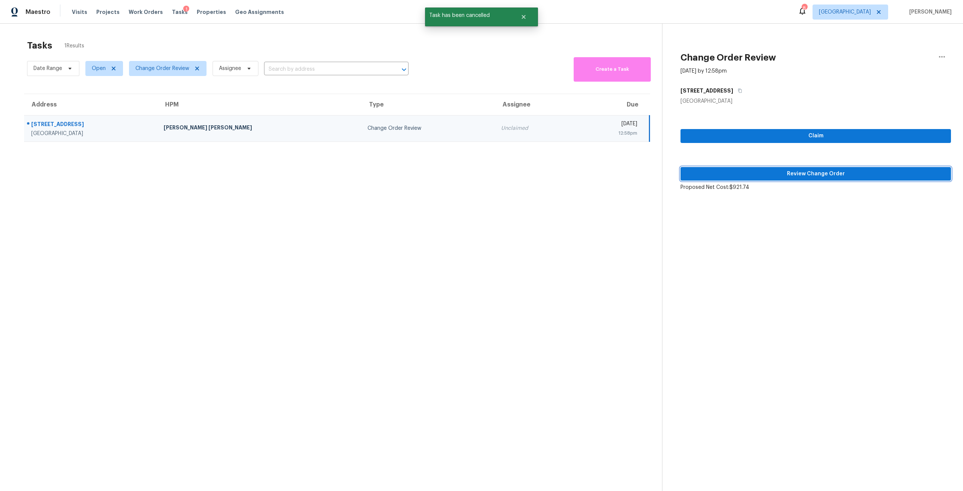
click at [791, 176] on span "Review Change Order" at bounding box center [815, 173] width 258 height 9
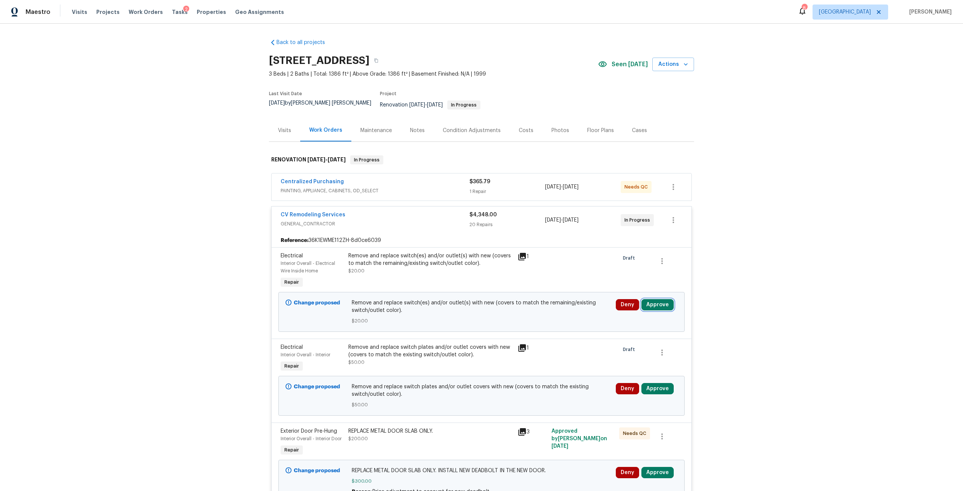
click at [664, 299] on button "Approve" at bounding box center [657, 304] width 32 height 11
drag, startPoint x: 532, startPoint y: 313, endPoint x: 576, endPoint y: 299, distance: 46.4
click at [532, 313] on button "Approve" at bounding box center [546, 306] width 45 height 15
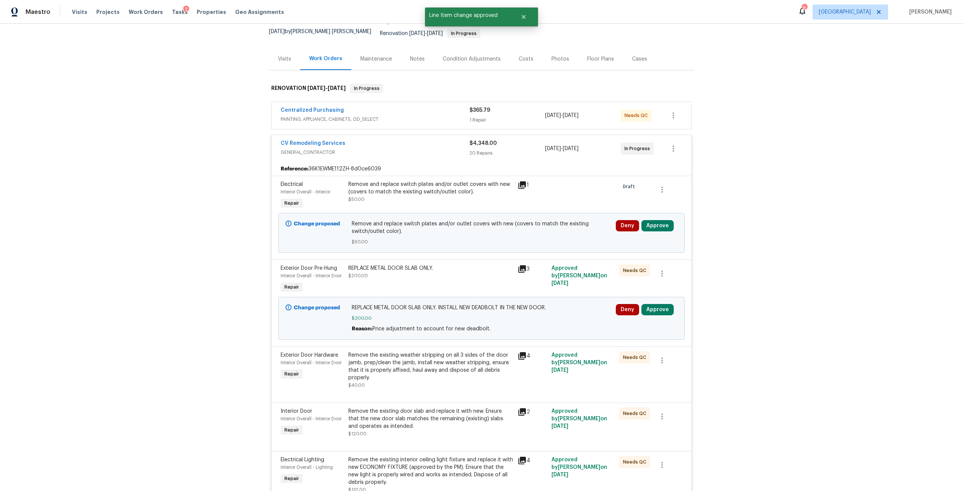
scroll to position [75, 0]
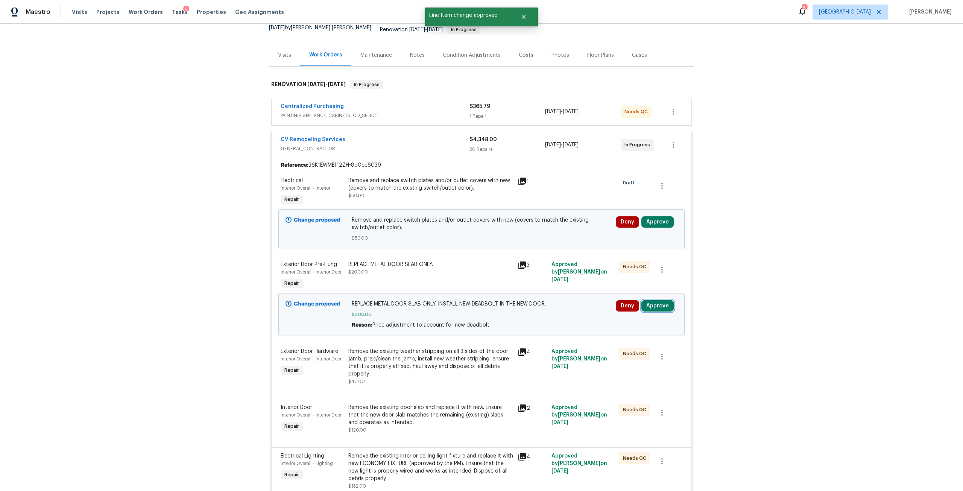
click at [653, 300] on button "Approve" at bounding box center [657, 305] width 32 height 11
click at [568, 304] on div "Approve Cancel" at bounding box center [568, 307] width 120 height 15
click at [565, 305] on button "Approve" at bounding box center [546, 307] width 45 height 15
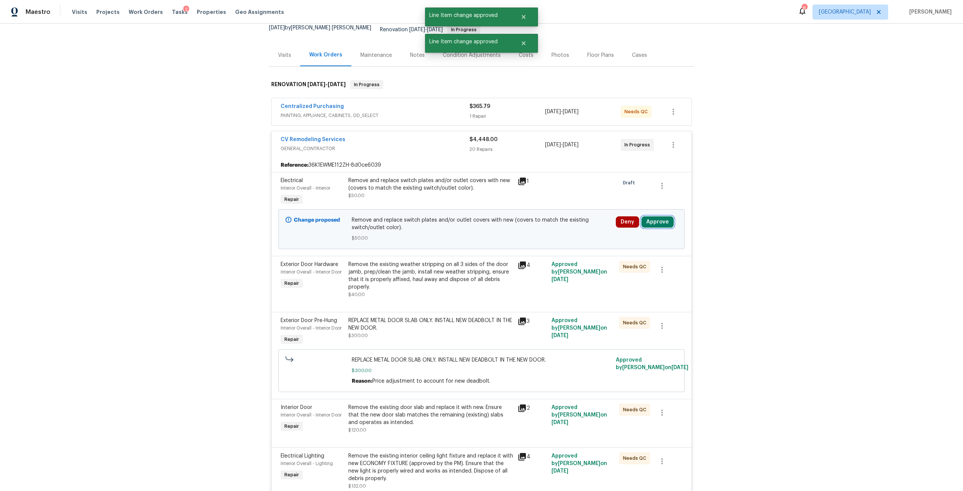
click at [655, 216] on button "Approve" at bounding box center [657, 221] width 32 height 11
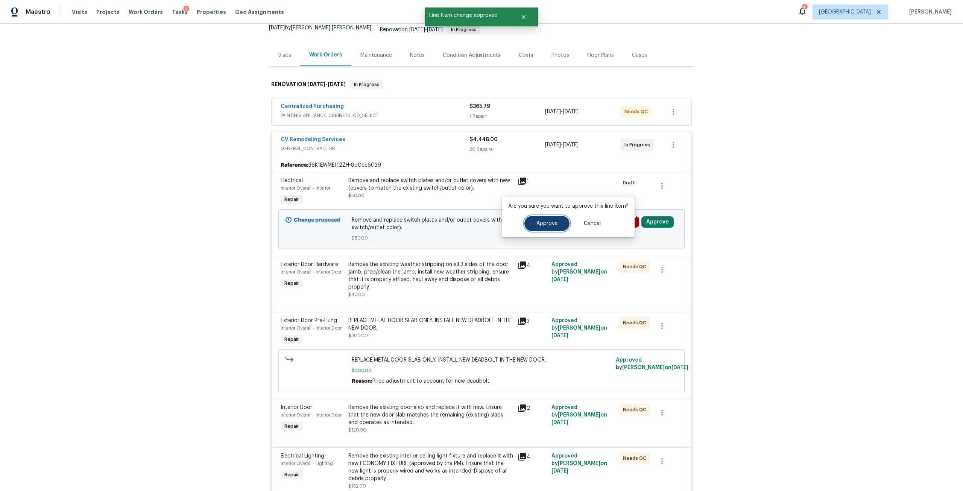
click at [559, 226] on button "Approve" at bounding box center [546, 223] width 45 height 15
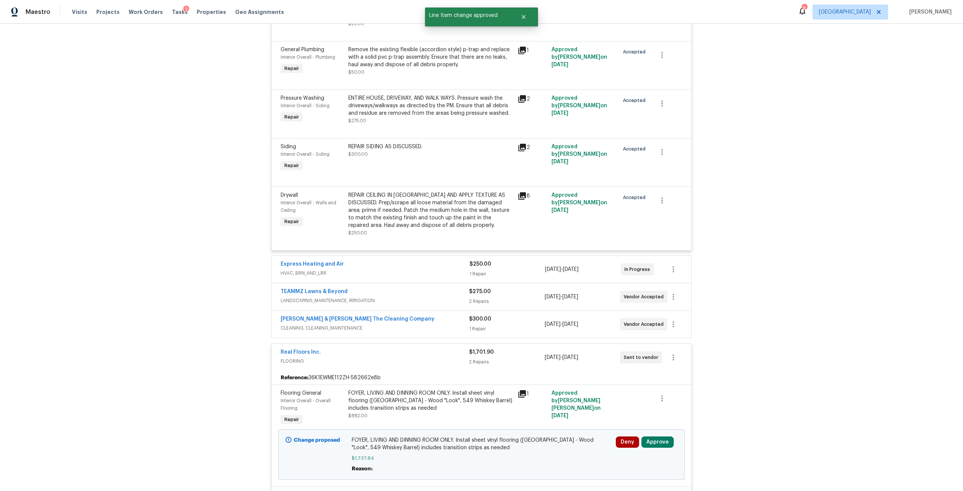
scroll to position [1467, 0]
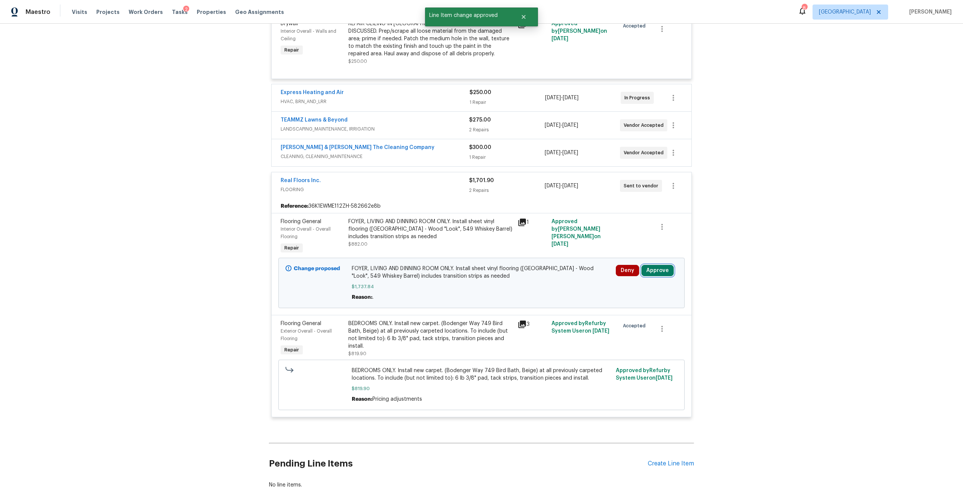
click at [653, 267] on button "Approve" at bounding box center [657, 270] width 32 height 11
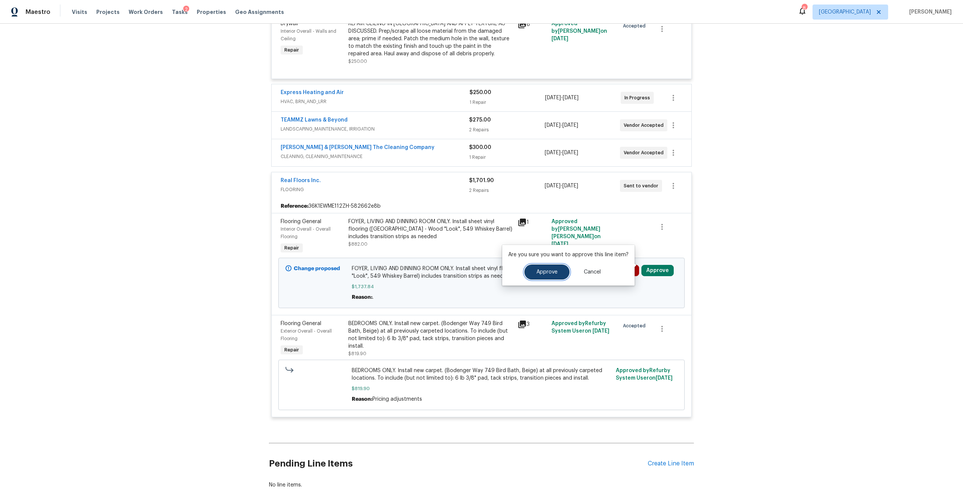
click at [550, 273] on span "Approve" at bounding box center [546, 272] width 21 height 6
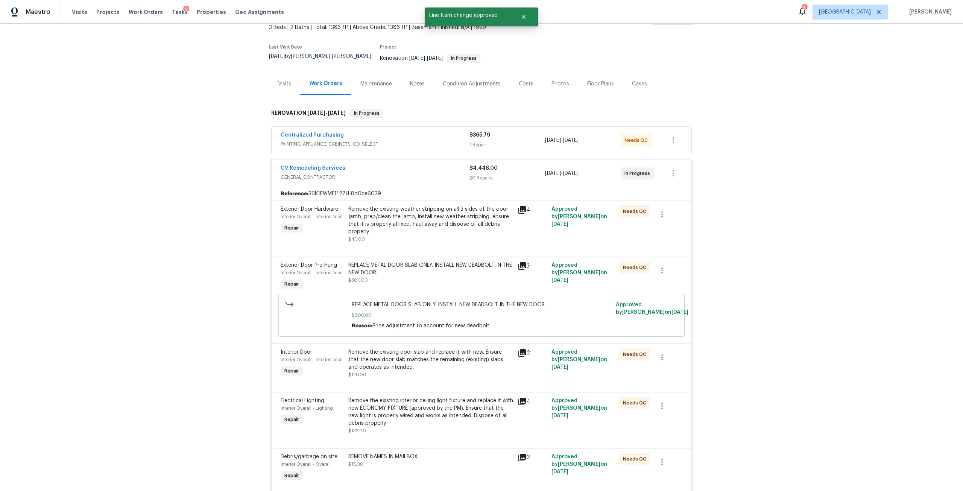
scroll to position [0, 0]
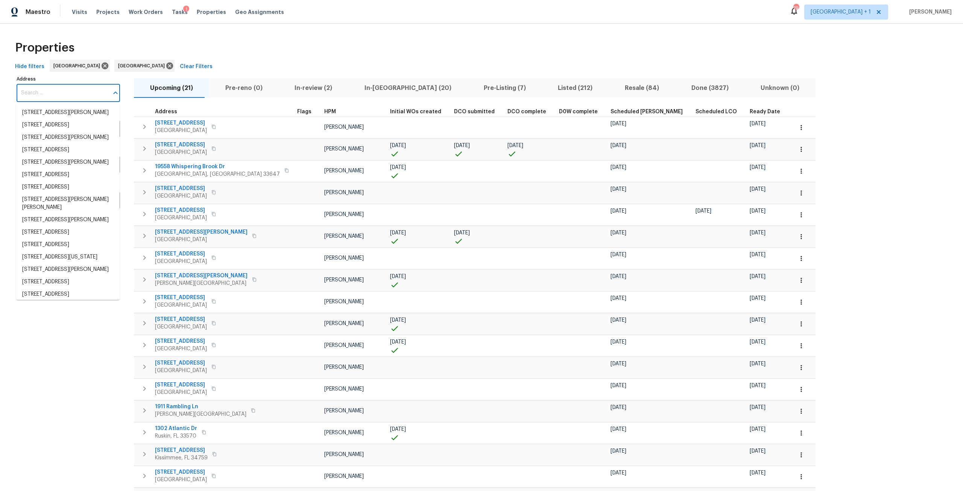
click at [57, 90] on input "Address" at bounding box center [63, 93] width 92 height 18
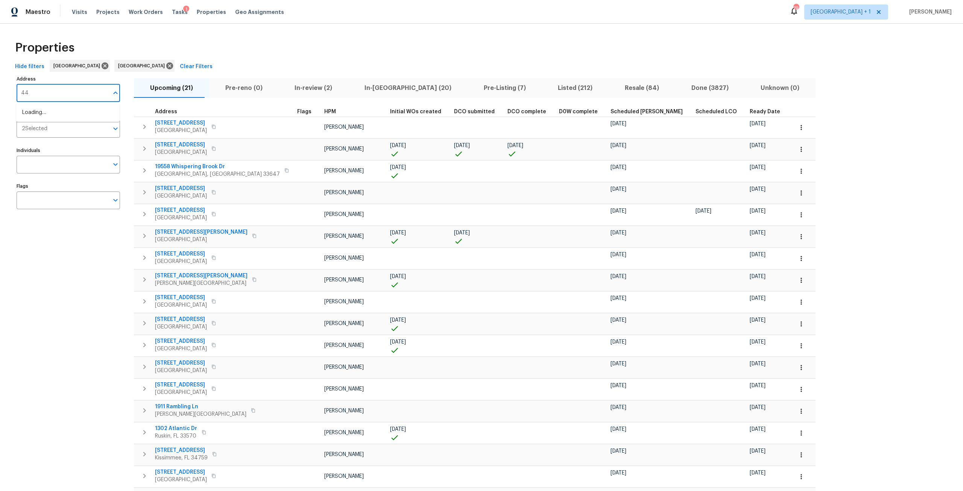
type input "4"
drag, startPoint x: 70, startPoint y: 90, endPoint x: 8, endPoint y: 96, distance: 62.3
click at [8, 96] on div "Properties Hide filters Jacksonville Tampa Clear Filters Address 7703 Address M…" at bounding box center [481, 314] width 963 height 581
type input "huntington"
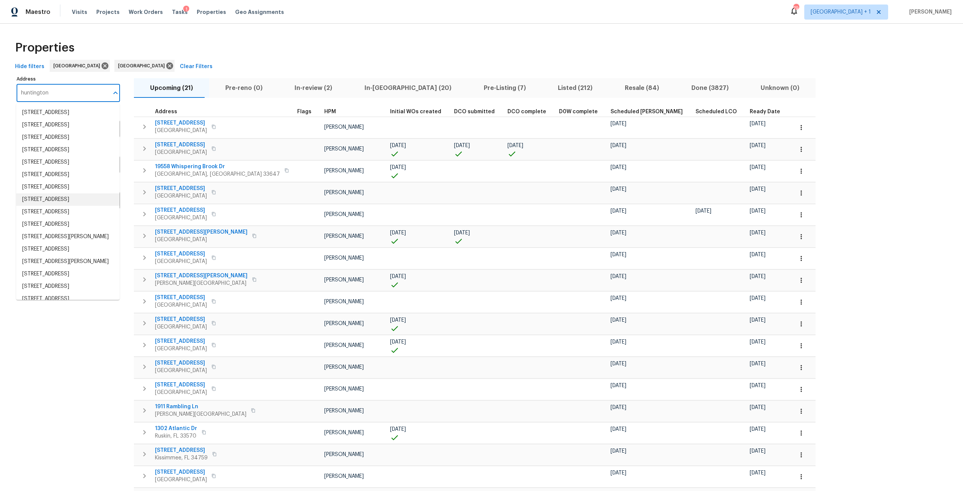
click at [73, 206] on li "1620 Huntington St Lakeland FL 33801" at bounding box center [67, 199] width 103 height 12
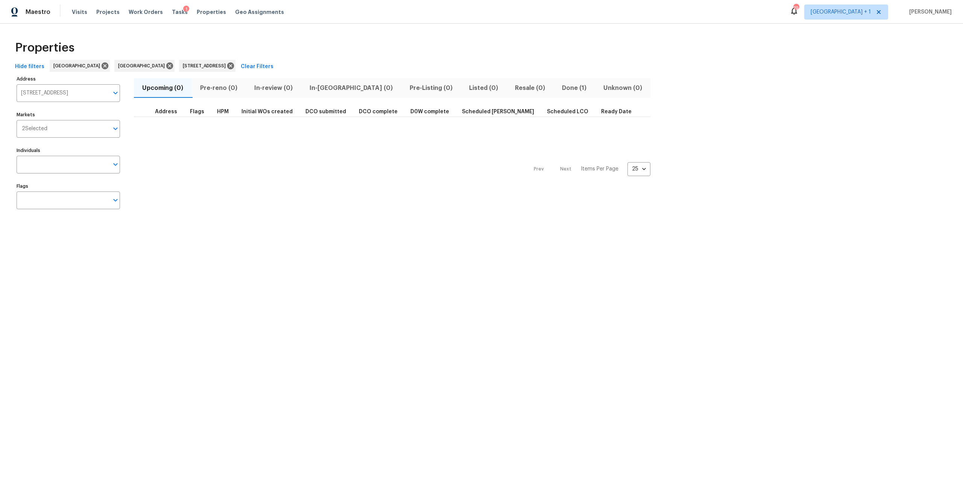
click at [558, 93] on span "Done (1)" at bounding box center [574, 88] width 32 height 11
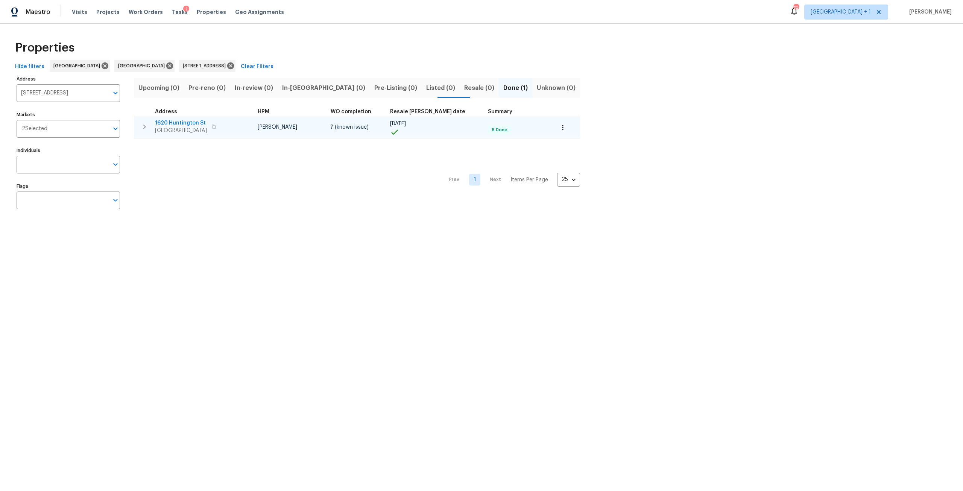
click at [147, 128] on icon "button" at bounding box center [144, 126] width 9 height 9
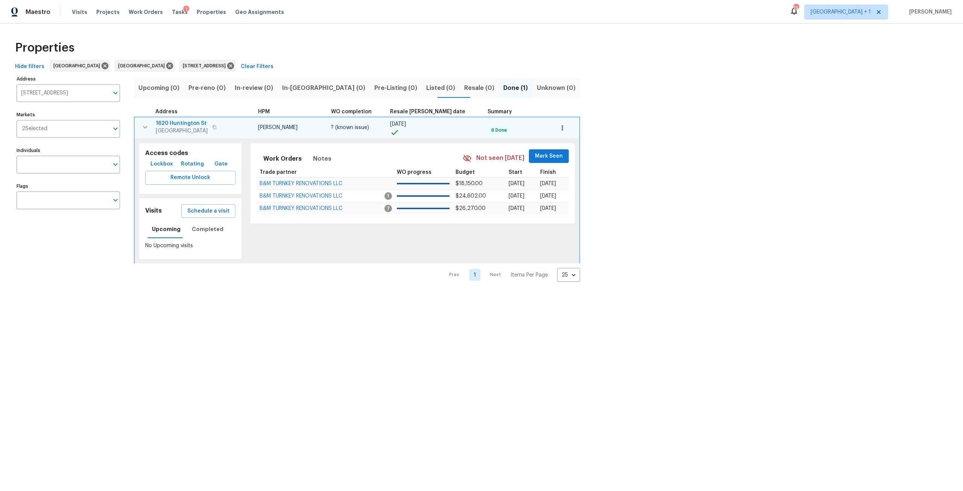
click at [145, 123] on icon "button" at bounding box center [145, 127] width 9 height 9
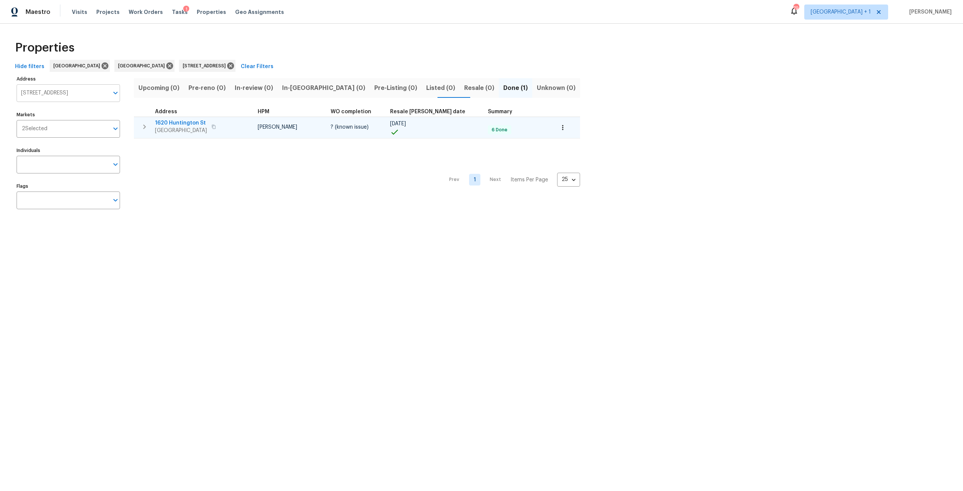
click at [114, 97] on icon "Open" at bounding box center [115, 92] width 9 height 9
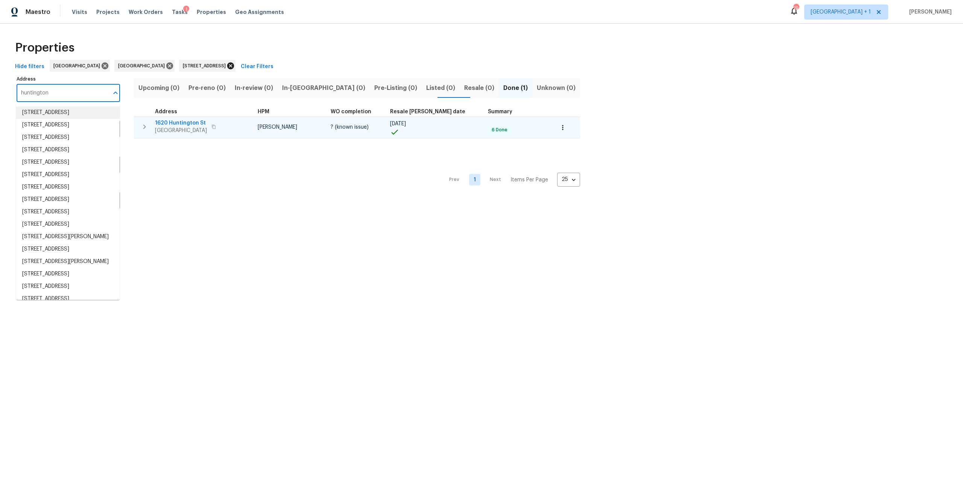
type input "huntington"
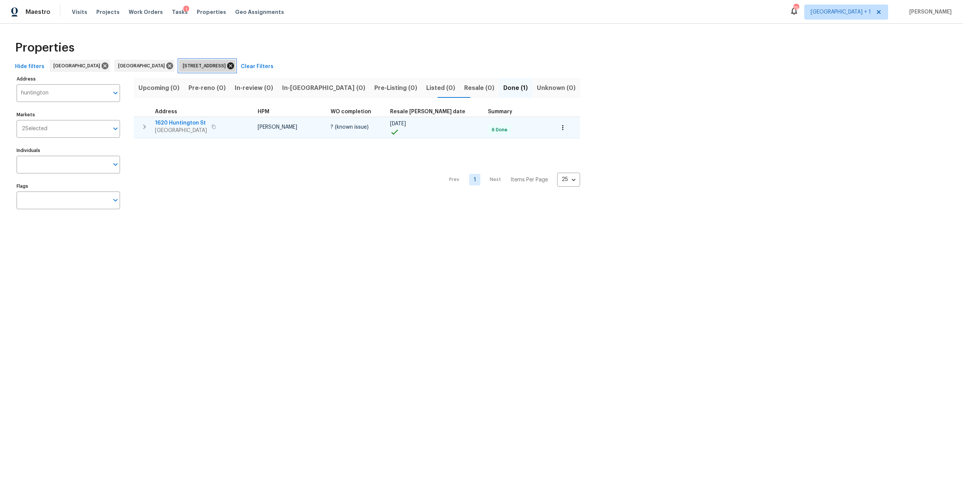
click at [227, 66] on icon at bounding box center [230, 65] width 7 height 7
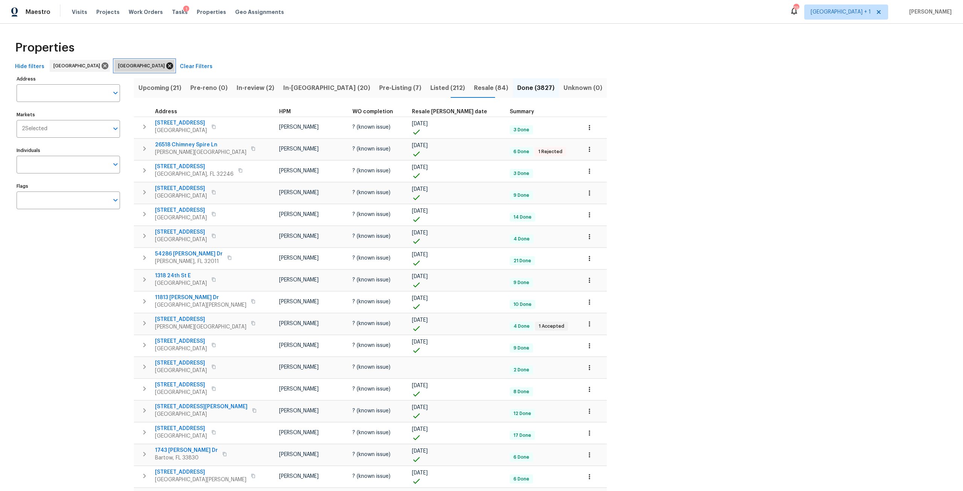
click at [166, 64] on icon at bounding box center [169, 65] width 7 height 7
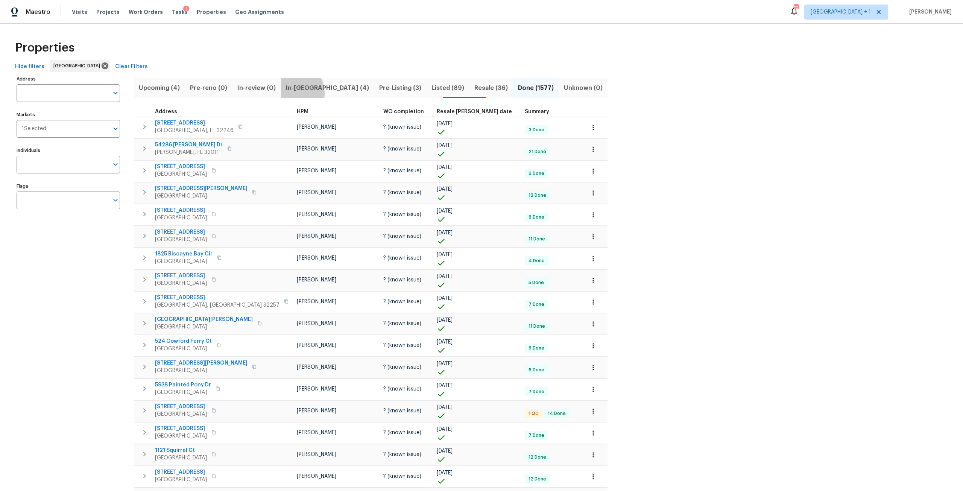
click at [285, 93] on span "In-[GEOGRAPHIC_DATA] (4)" at bounding box center [327, 88] width 84 height 11
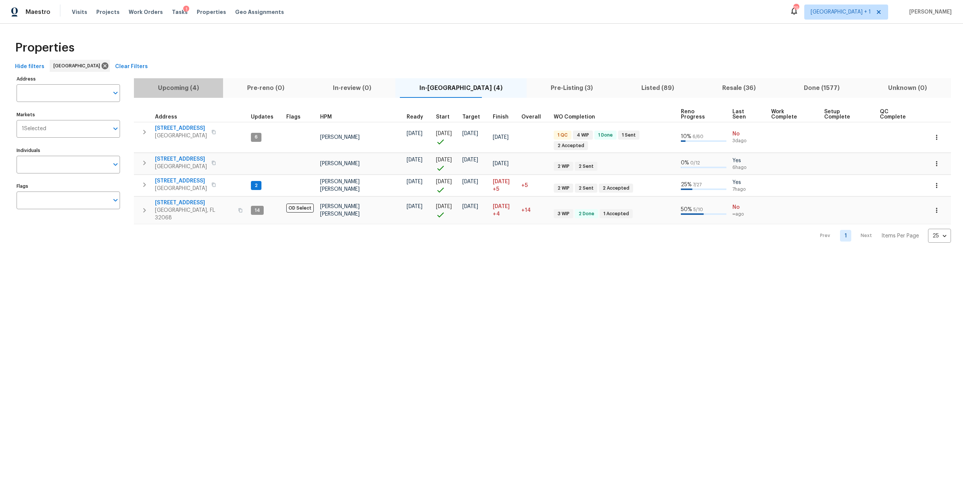
click at [182, 93] on span "Upcoming (4)" at bounding box center [178, 88] width 80 height 11
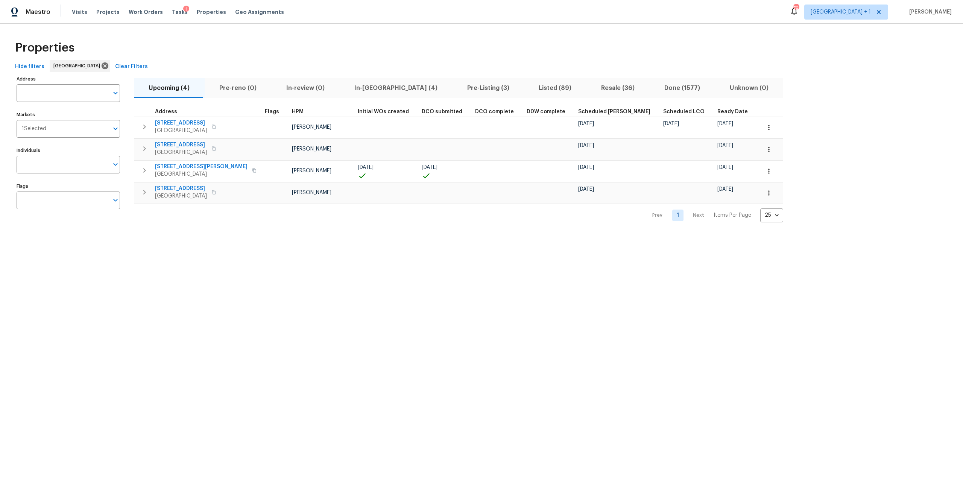
click at [363, 98] on div "Upcoming (4) Pre-reno (0) In-review (0) In-reno (4) Pre-Listing (3) Listed (89)…" at bounding box center [458, 148] width 649 height 149
click at [360, 95] on button "In-reno (4)" at bounding box center [395, 88] width 113 height 20
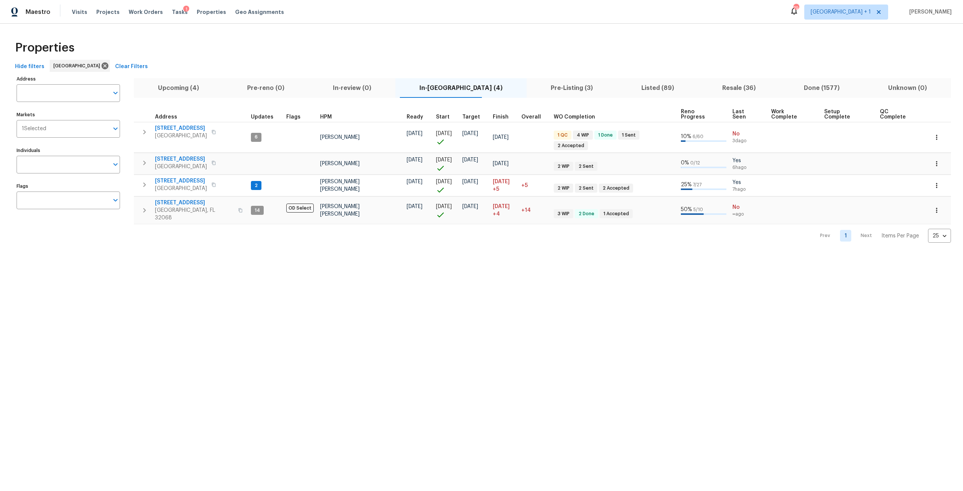
click at [140, 82] on button "Upcoming (4)" at bounding box center [178, 88] width 89 height 20
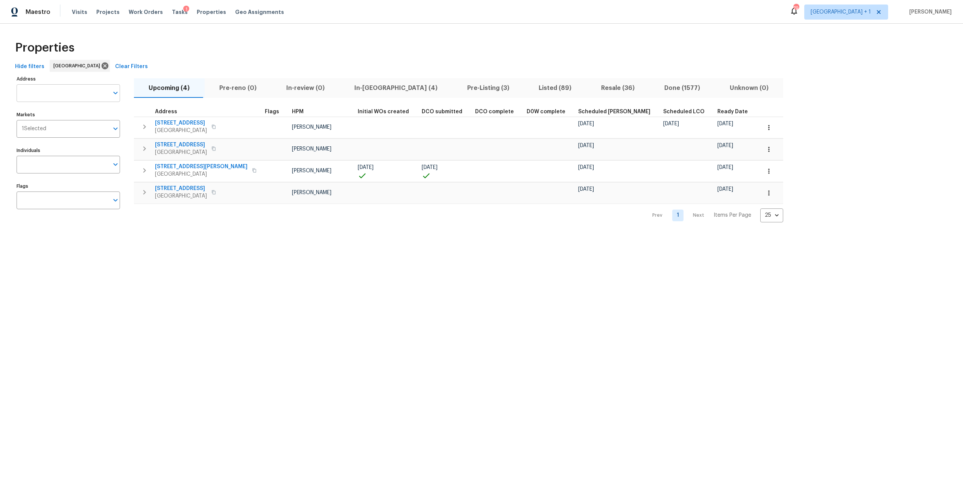
click at [75, 93] on input "Address" at bounding box center [63, 93] width 92 height 18
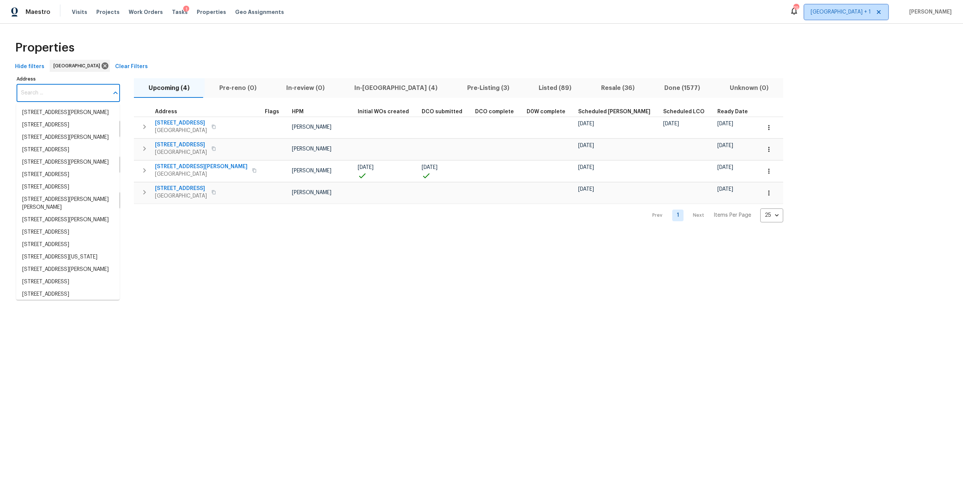
click at [848, 7] on span "Jacksonville + 1" at bounding box center [846, 12] width 84 height 15
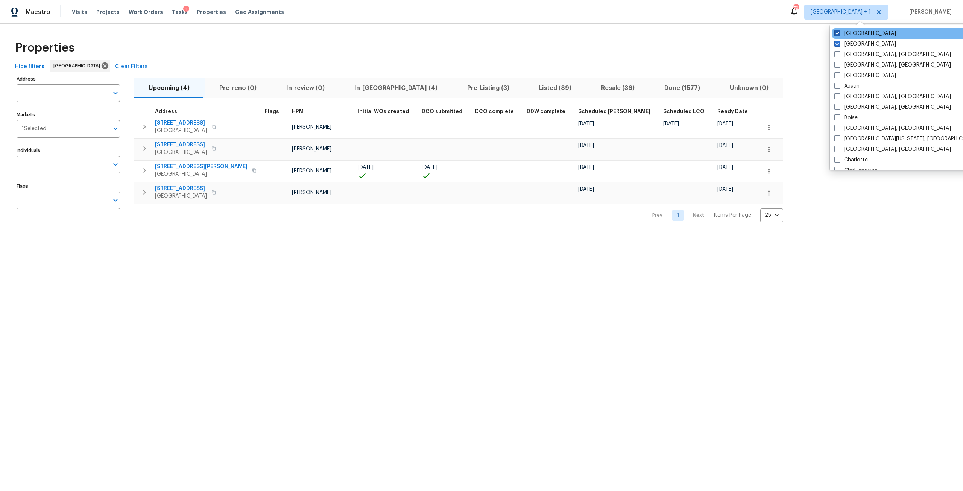
click at [848, 32] on label "Tampa" at bounding box center [865, 34] width 62 height 8
click at [839, 32] on input "Tampa" at bounding box center [836, 32] width 5 height 5
checkbox input "false"
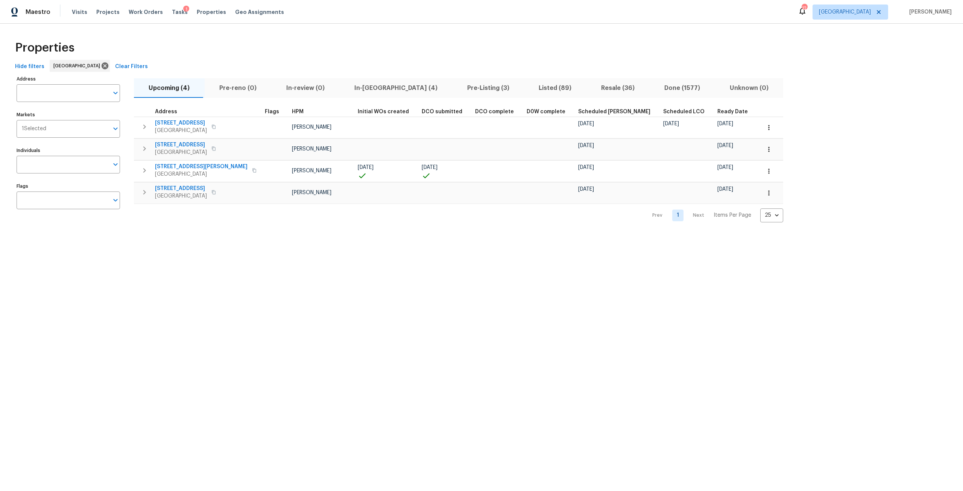
click at [790, 76] on div "Address Address Markets 1 Selected Markets Individuals Individuals Flags Flags …" at bounding box center [481, 148] width 939 height 149
click at [348, 96] on button "In-[GEOGRAPHIC_DATA] (4)" at bounding box center [395, 88] width 113 height 20
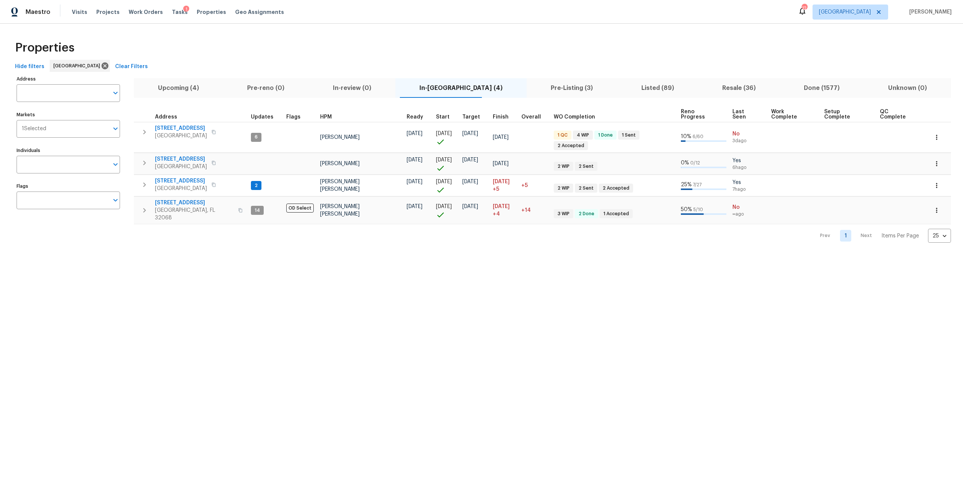
click at [187, 83] on span "Upcoming (4)" at bounding box center [178, 88] width 80 height 11
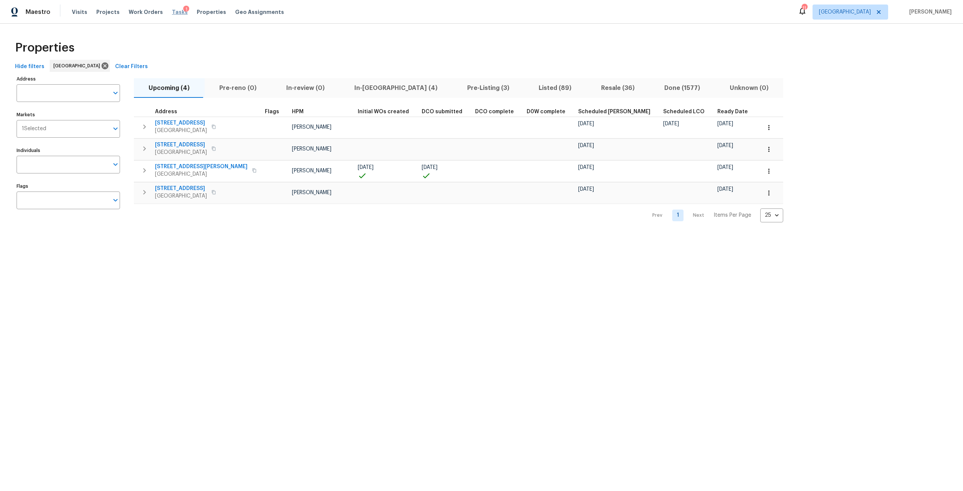
click at [173, 12] on span "Tasks" at bounding box center [180, 11] width 16 height 5
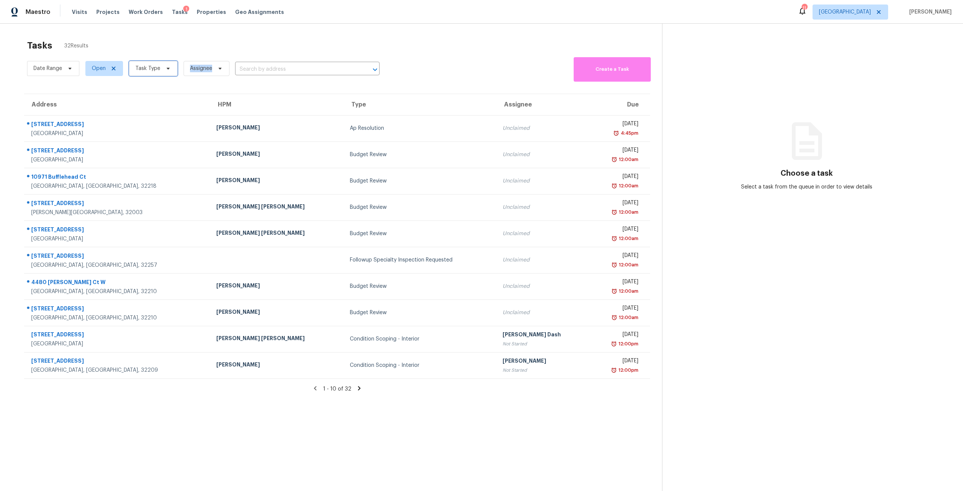
click at [165, 70] on icon at bounding box center [168, 68] width 6 height 6
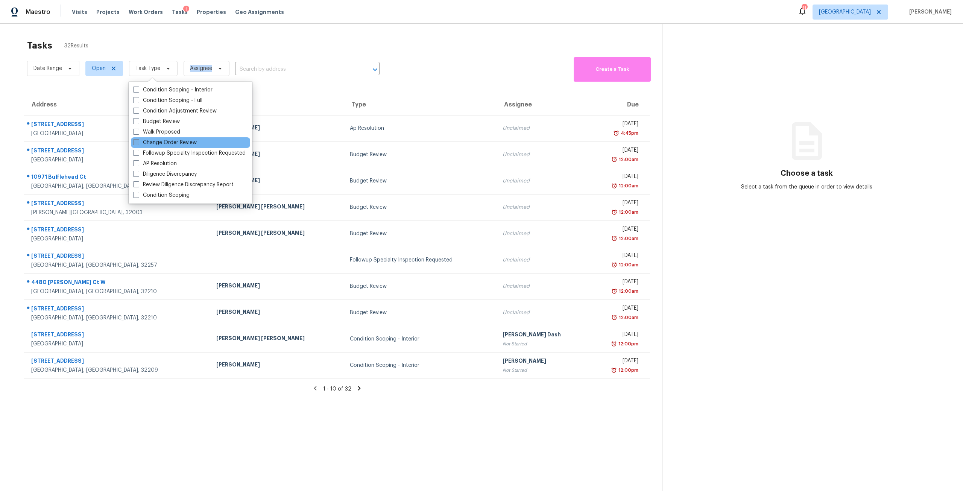
click at [170, 140] on label "Change Order Review" at bounding box center [165, 143] width 64 height 8
click at [138, 140] on input "Change Order Review" at bounding box center [135, 141] width 5 height 5
checkbox input "true"
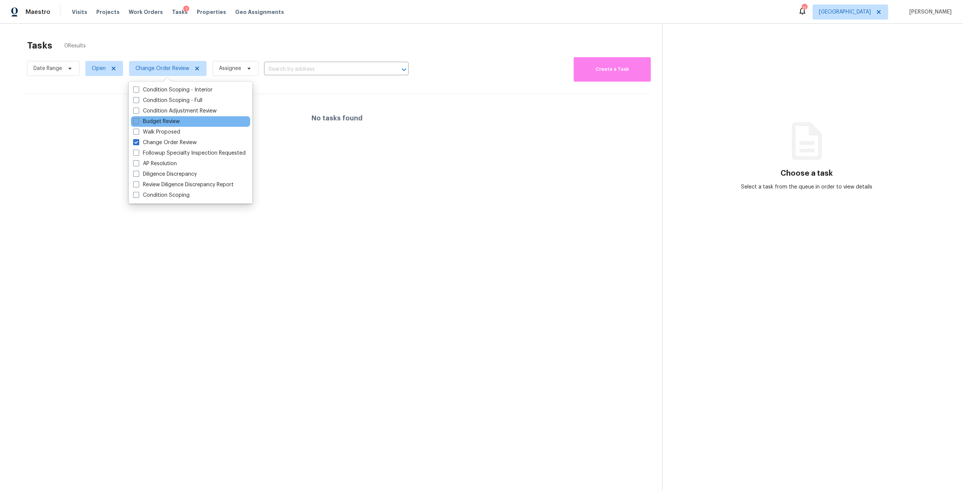
click at [161, 121] on label "Budget Review" at bounding box center [156, 122] width 47 height 8
click at [138, 121] on input "Budget Review" at bounding box center [135, 120] width 5 height 5
checkbox input "true"
click at [211, 27] on div at bounding box center [481, 245] width 963 height 491
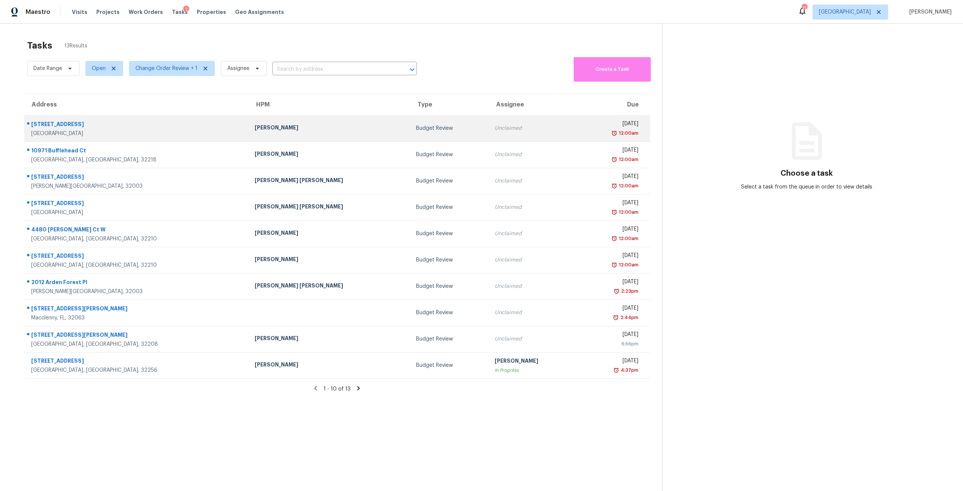
click at [495, 124] on div "Unclaimed" at bounding box center [533, 128] width 77 height 8
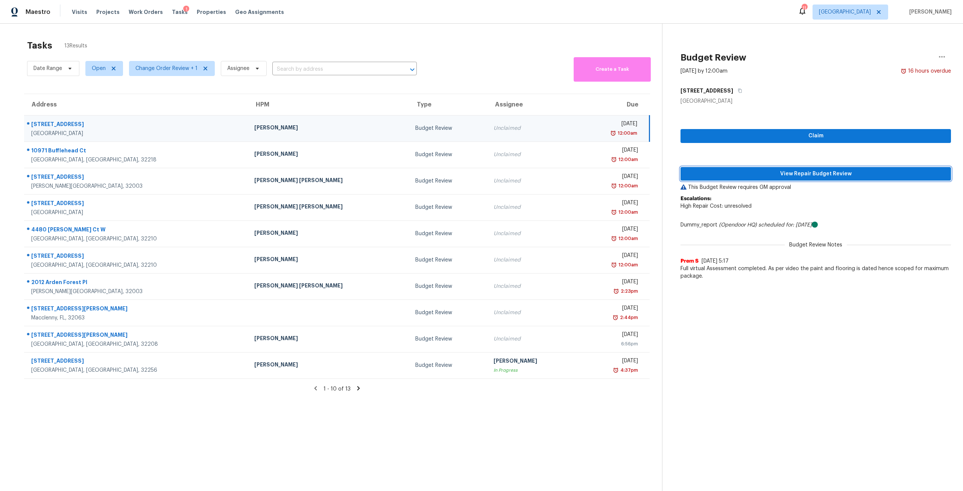
click at [773, 171] on span "View Repair Budget Review" at bounding box center [815, 173] width 258 height 9
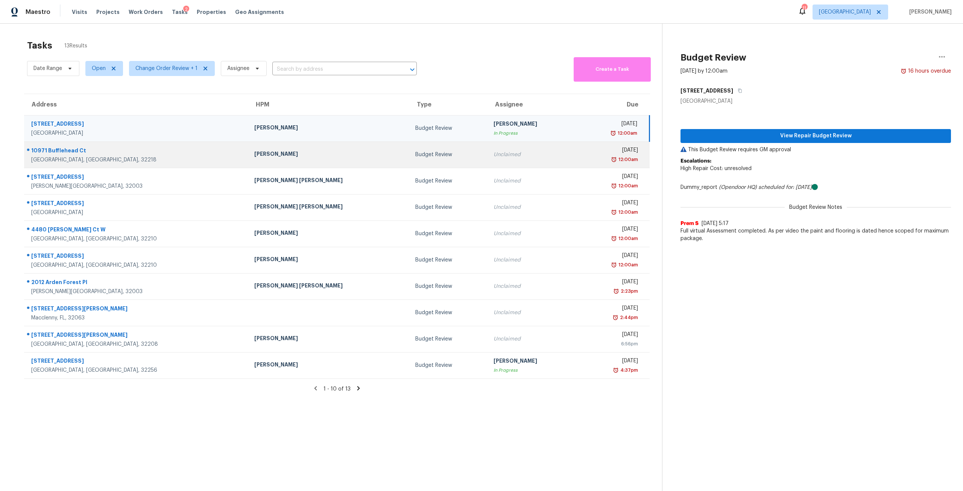
click at [493, 152] on div "Unclaimed" at bounding box center [531, 155] width 77 height 8
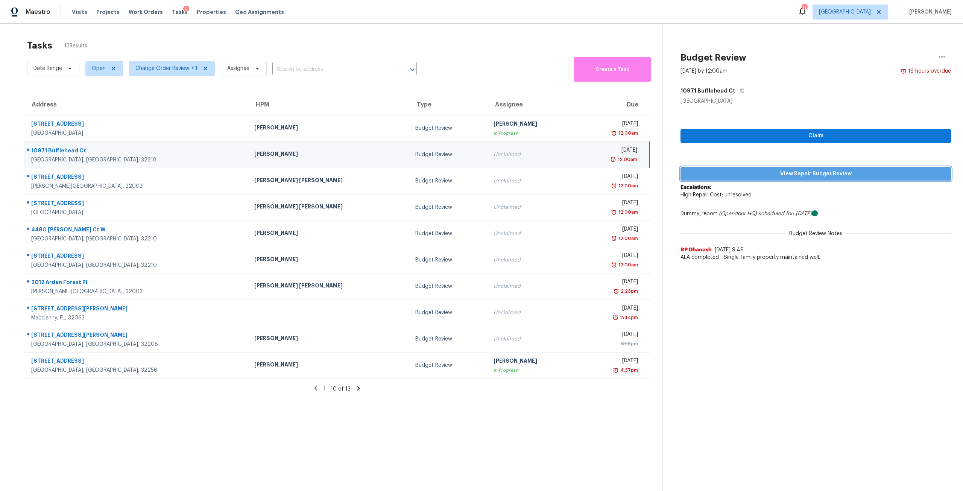
click at [796, 173] on span "View Repair Budget Review" at bounding box center [815, 173] width 258 height 9
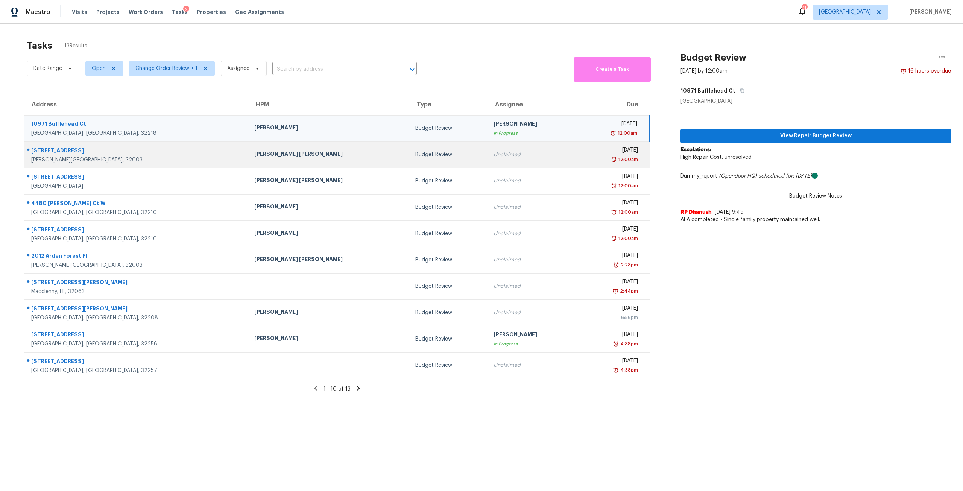
click at [497, 158] on div "Unclaimed" at bounding box center [531, 155] width 77 height 8
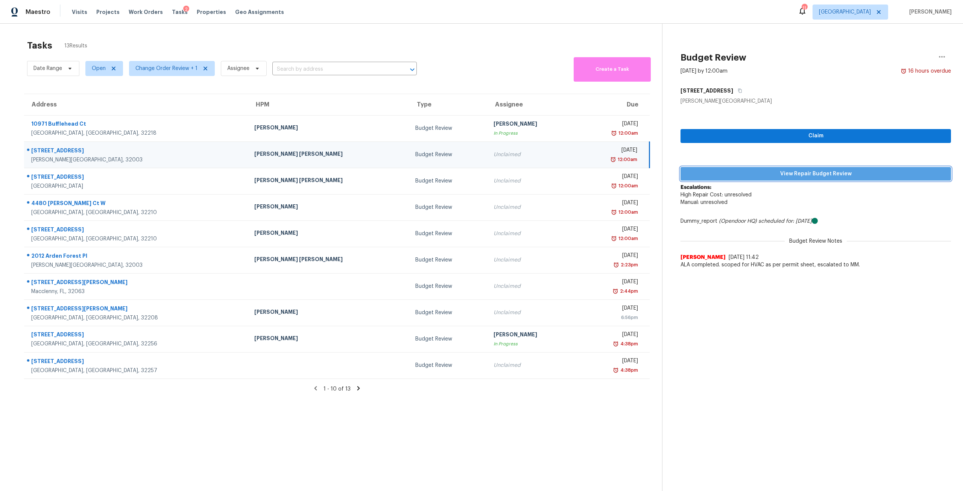
click at [777, 168] on button "View Repair Budget Review" at bounding box center [815, 174] width 270 height 14
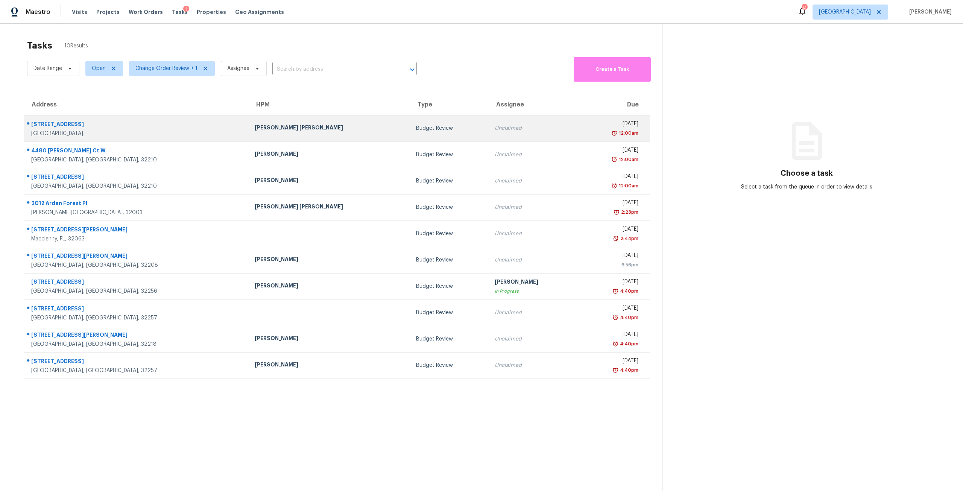
click at [410, 119] on td "Budget Review" at bounding box center [449, 128] width 79 height 26
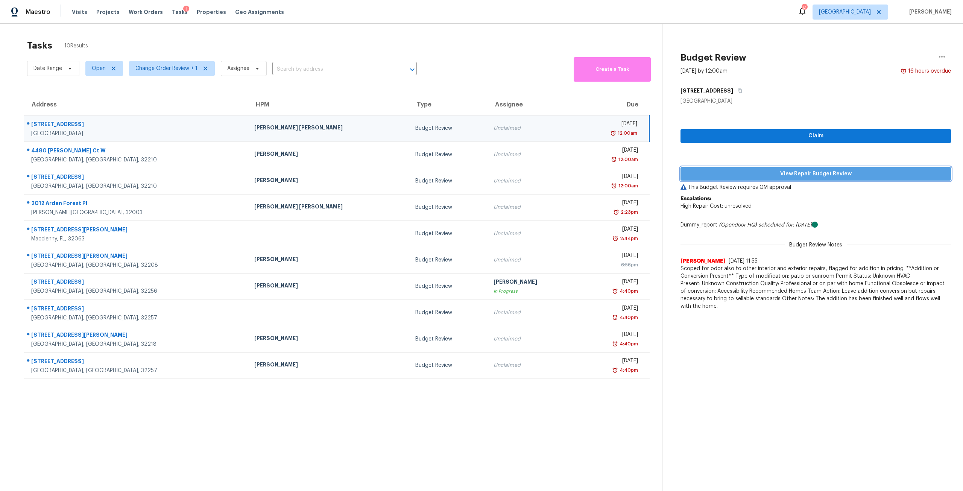
click at [793, 174] on span "View Repair Budget Review" at bounding box center [815, 173] width 258 height 9
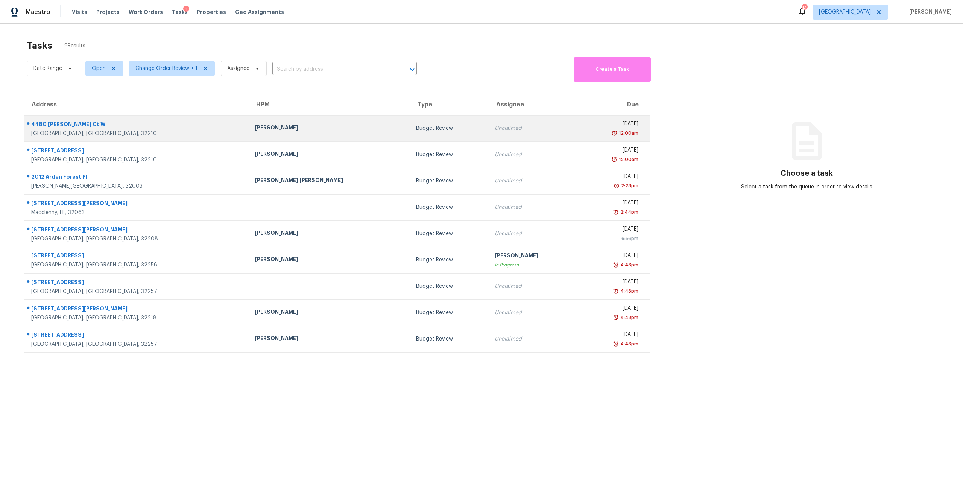
click at [410, 121] on td "Budget Review" at bounding box center [449, 128] width 79 height 26
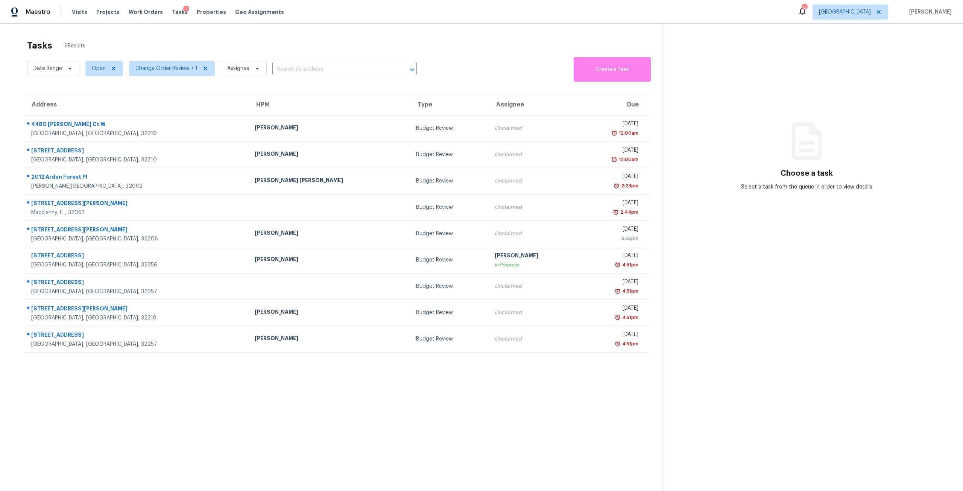
click at [204, 16] on div "Visits Projects Work Orders Tasks 1 Properties Geo Assignments" at bounding box center [182, 12] width 221 height 15
click at [208, 13] on span "Properties" at bounding box center [211, 12] width 29 height 8
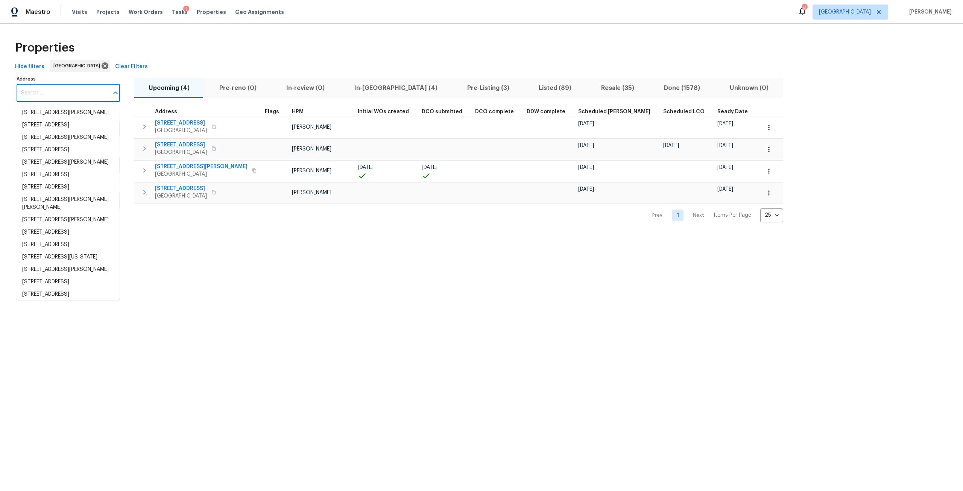
click at [80, 96] on input "Address" at bounding box center [63, 93] width 92 height 18
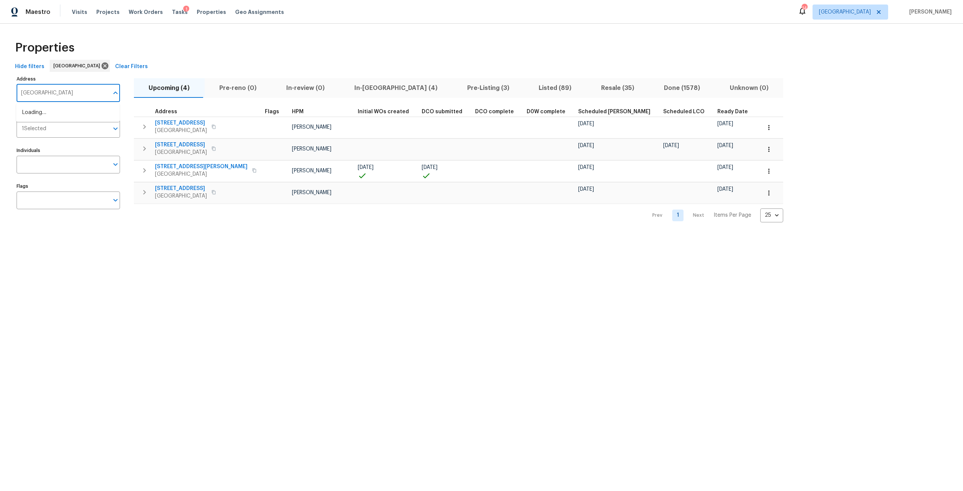
type input "[GEOGRAPHIC_DATA]"
click at [59, 142] on li "[STREET_ADDRESS]" at bounding box center [67, 137] width 103 height 12
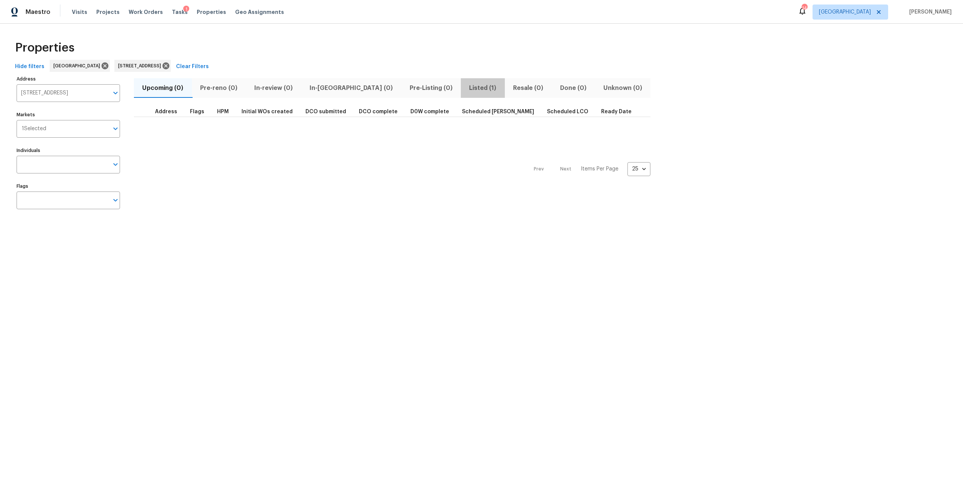
click at [465, 87] on span "Listed (1)" at bounding box center [482, 88] width 35 height 11
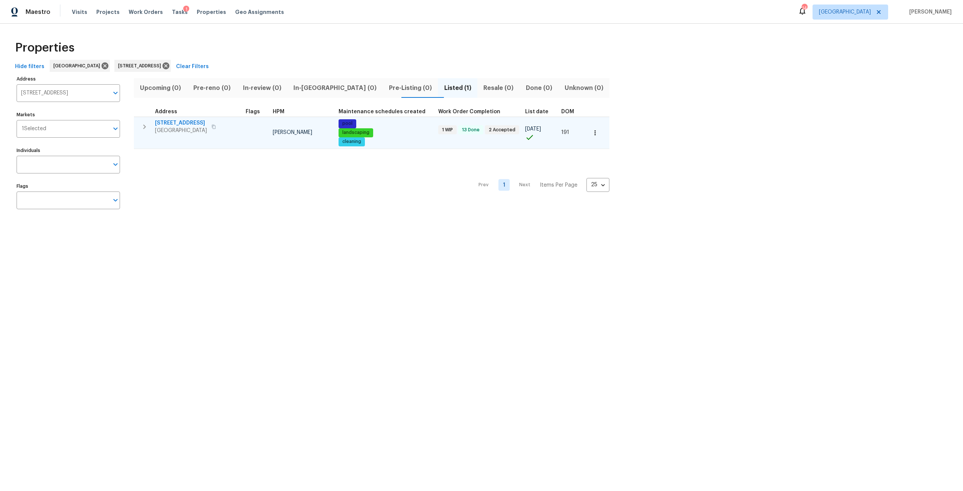
click at [170, 122] on span "[STREET_ADDRESS]" at bounding box center [181, 123] width 52 height 8
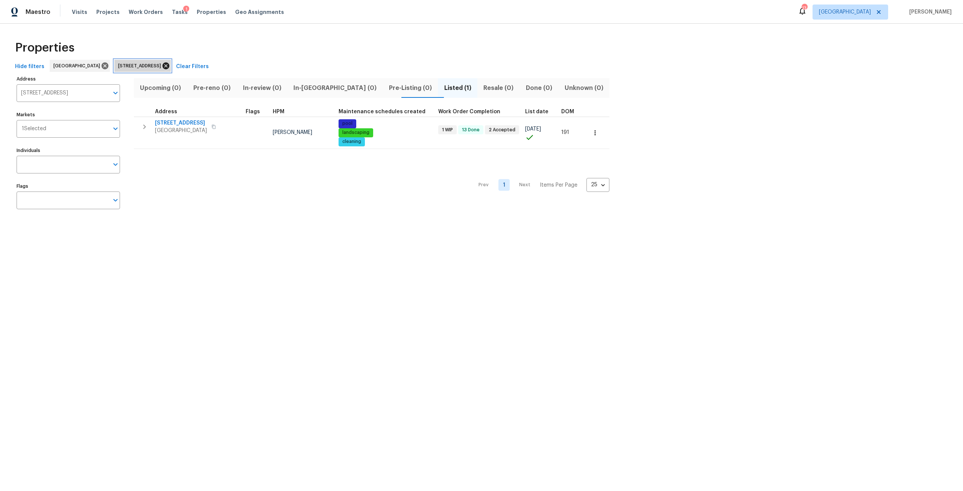
click at [169, 62] on icon at bounding box center [165, 65] width 7 height 7
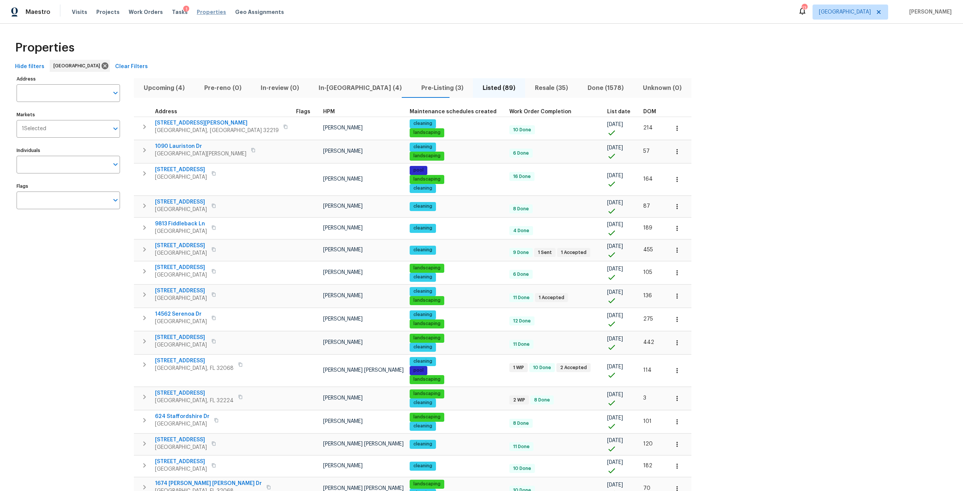
click at [204, 12] on span "Properties" at bounding box center [211, 12] width 29 height 8
click at [208, 9] on span "Properties" at bounding box center [211, 12] width 29 height 8
click at [210, 9] on span "Properties" at bounding box center [211, 12] width 29 height 8
click at [873, 17] on span "[GEOGRAPHIC_DATA]" at bounding box center [850, 12] width 76 height 15
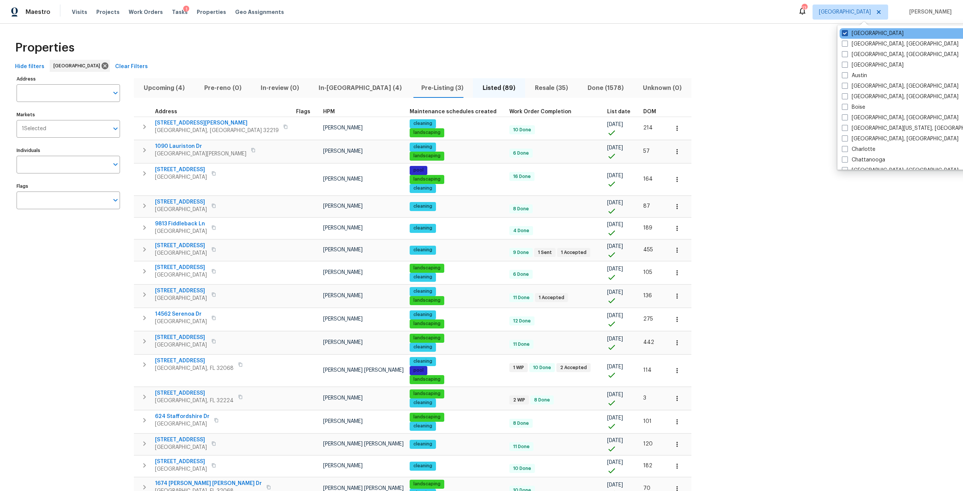
click at [850, 31] on label "[GEOGRAPHIC_DATA]" at bounding box center [873, 34] width 62 height 8
click at [847, 31] on input "[GEOGRAPHIC_DATA]" at bounding box center [844, 32] width 5 height 5
checkbox input "false"
checkbox input "true"
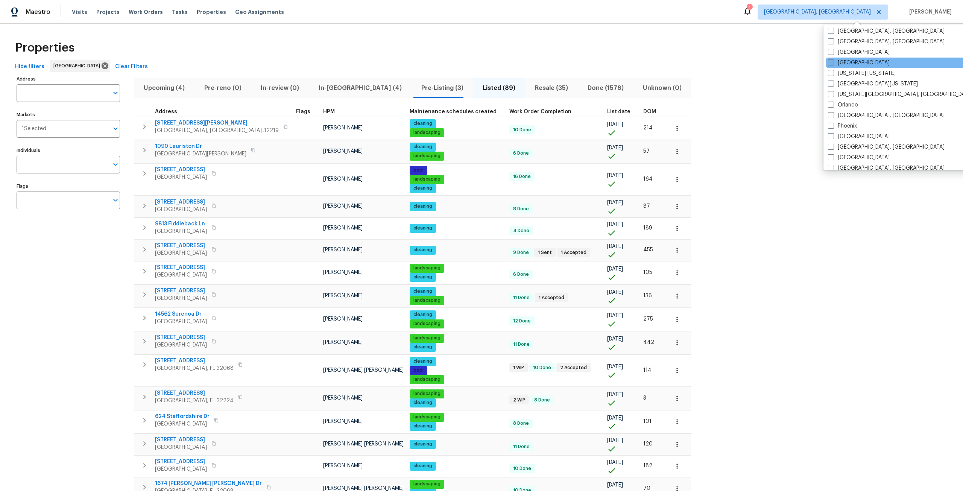
scroll to position [338, 0]
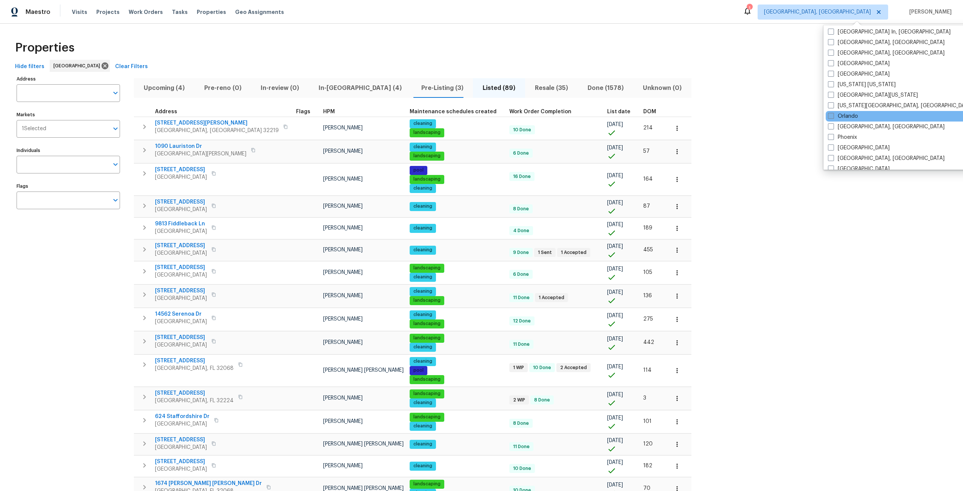
click at [848, 119] on label "Orlando" at bounding box center [843, 116] width 30 height 8
click at [833, 117] on input "Orlando" at bounding box center [830, 114] width 5 height 5
checkbox input "true"
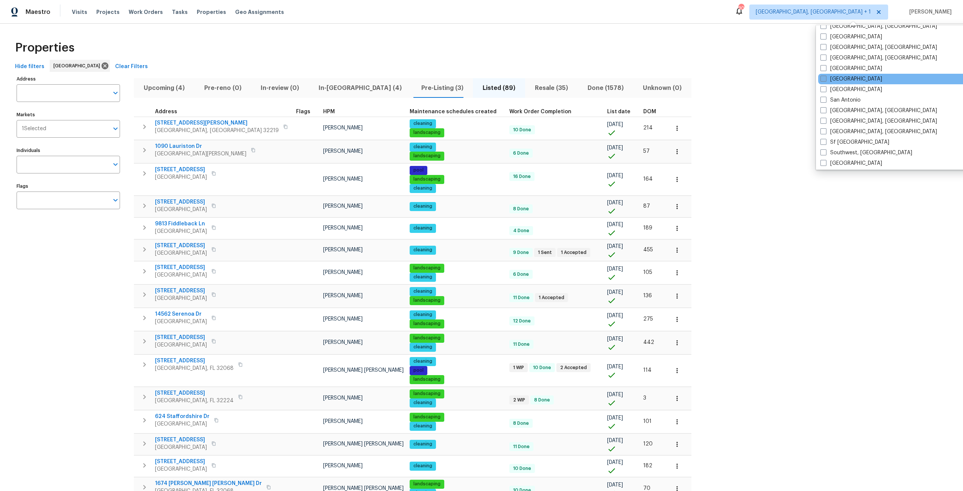
scroll to position [489, 0]
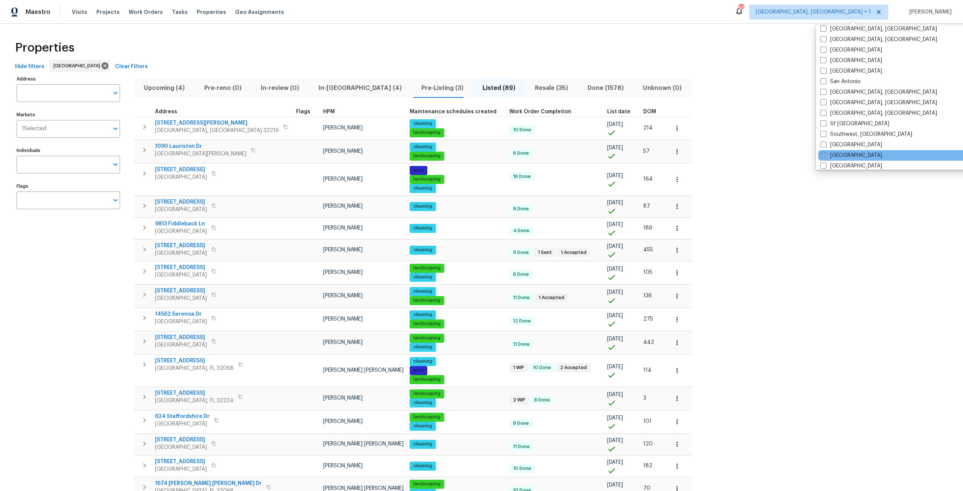
click at [843, 153] on label "Tampa" at bounding box center [851, 156] width 62 height 8
click at [825, 153] on input "Tampa" at bounding box center [822, 154] width 5 height 5
checkbox input "true"
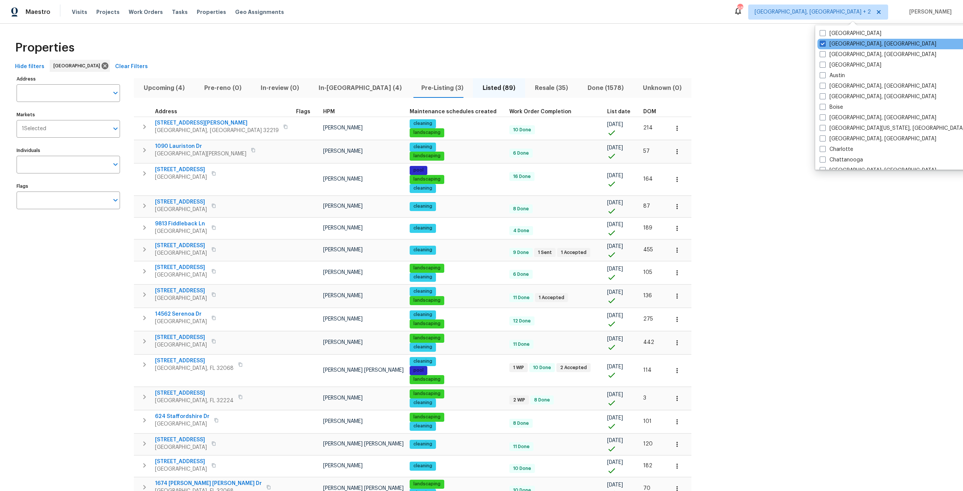
click at [839, 48] on div "Albuquerque, NM" at bounding box center [893, 44] width 152 height 11
click at [832, 46] on label "Albuquerque, NM" at bounding box center [878, 44] width 117 height 8
click at [824, 45] on input "Albuquerque, NM" at bounding box center [822, 42] width 5 height 5
checkbox input "false"
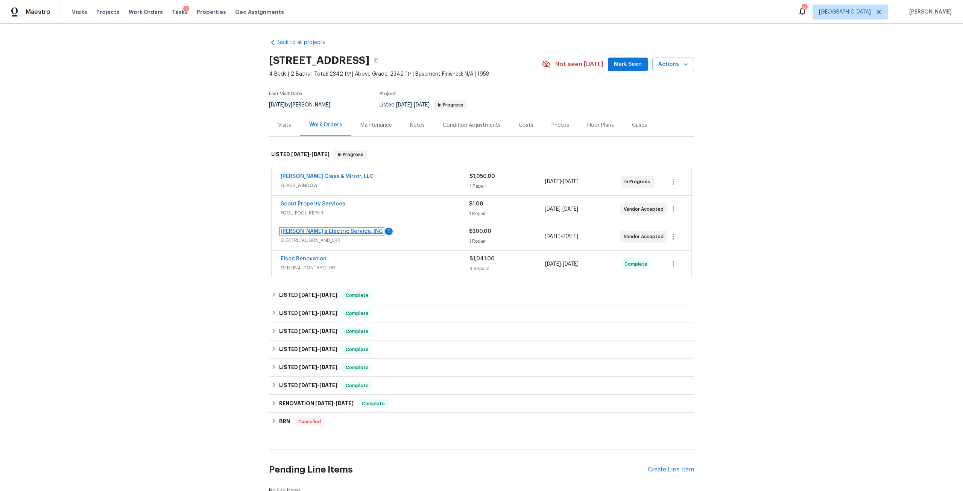
click at [324, 231] on link "[PERSON_NAME]'s Electric Service, INC" at bounding box center [332, 231] width 102 height 5
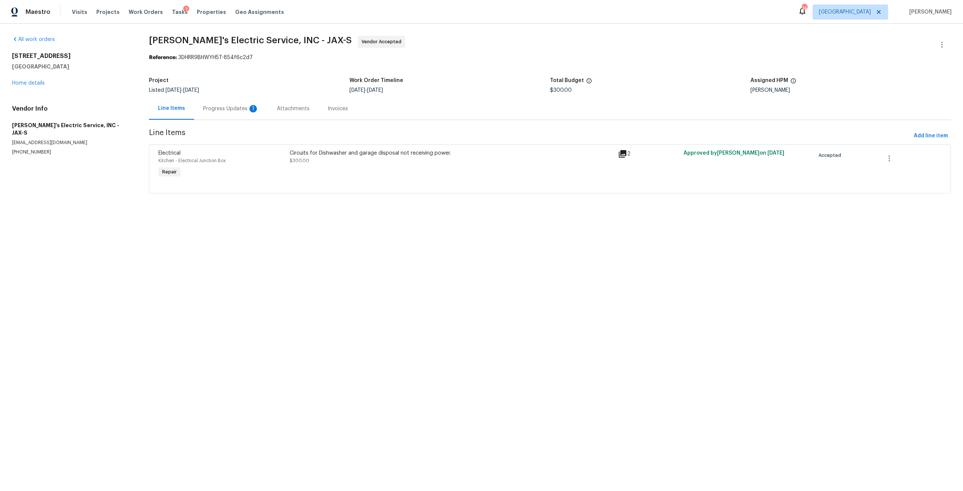
click at [235, 103] on div "Progress Updates 1" at bounding box center [231, 108] width 74 height 22
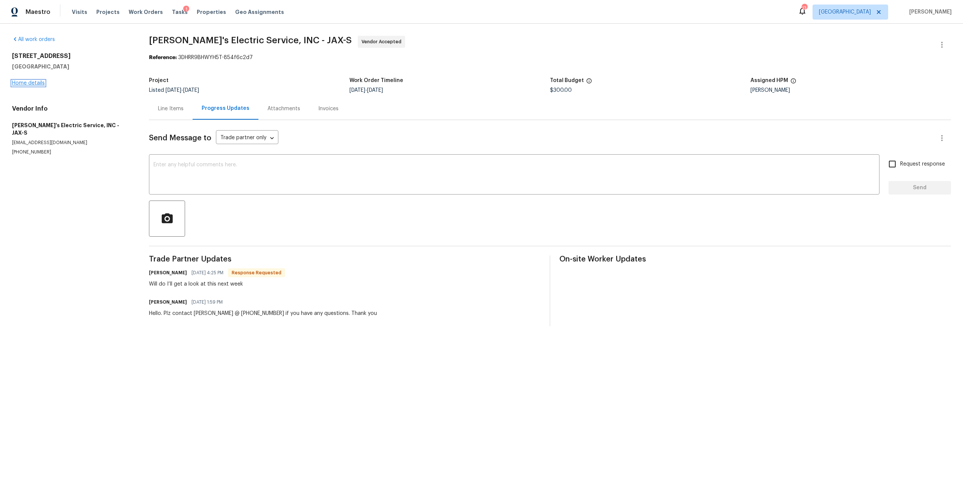
click at [37, 82] on link "Home details" at bounding box center [28, 82] width 33 height 5
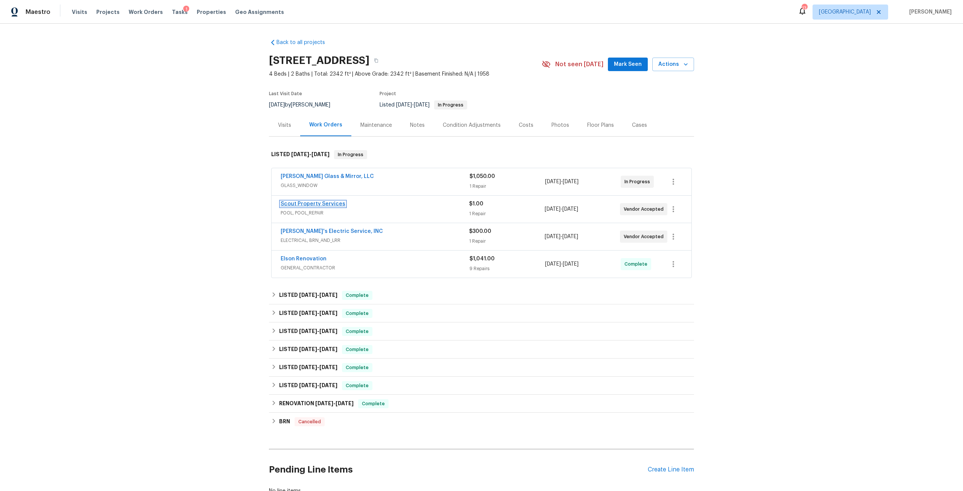
click at [310, 203] on link "Scout Property Services" at bounding box center [313, 203] width 65 height 5
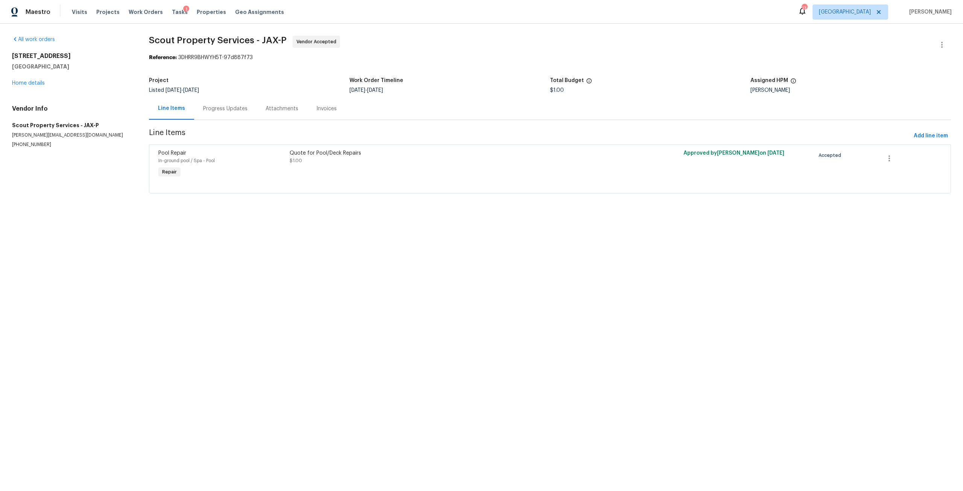
click at [235, 112] on div "Progress Updates" at bounding box center [225, 109] width 44 height 8
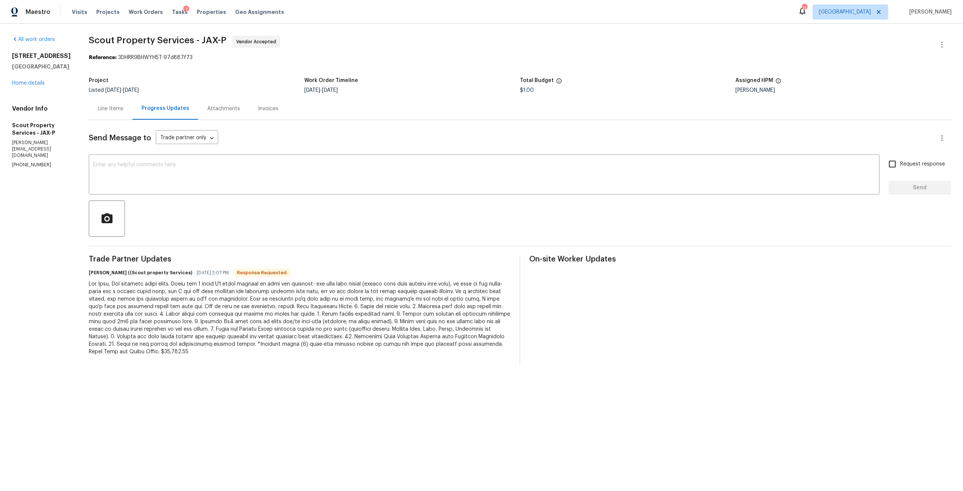
click at [98, 110] on div "Line Items" at bounding box center [111, 109] width 26 height 8
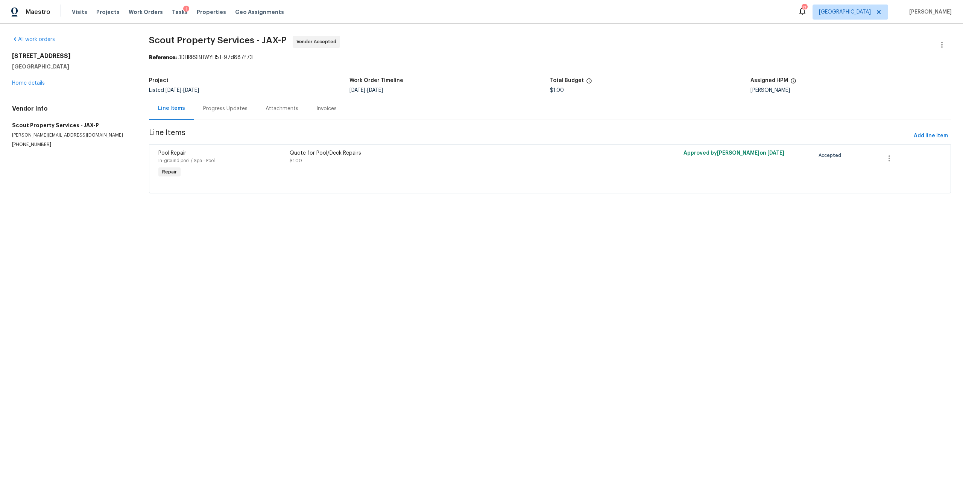
click at [322, 152] on div "Quote for Pool/Deck Repairs" at bounding box center [452, 153] width 324 height 8
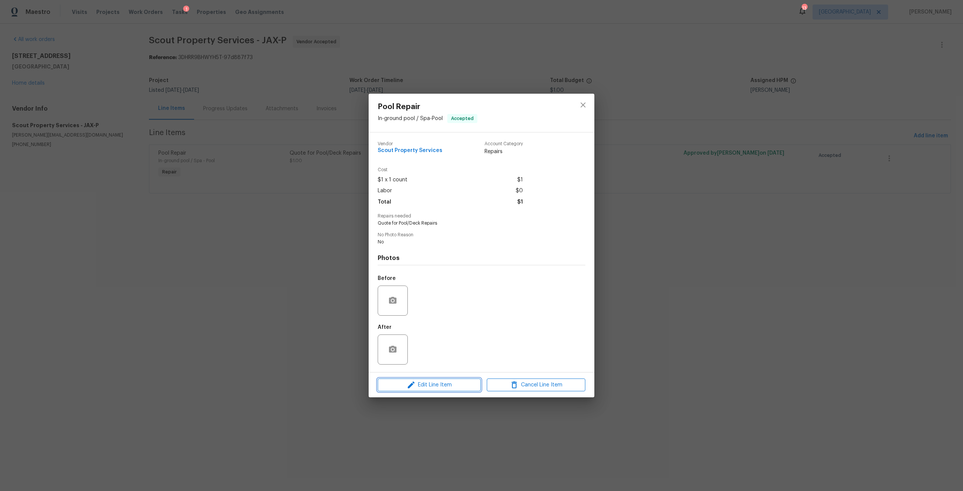
click at [452, 385] on span "Edit Line Item" at bounding box center [429, 384] width 99 height 9
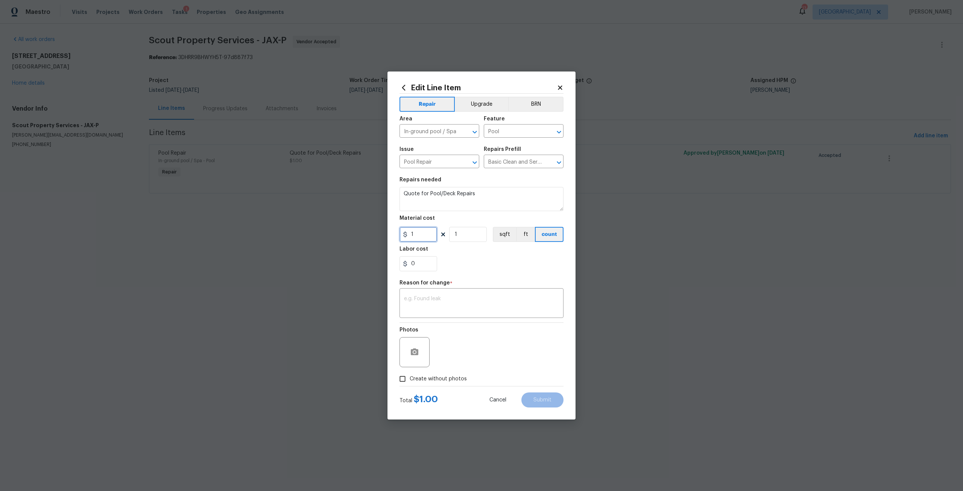
click at [425, 228] on input "1" at bounding box center [418, 234] width 38 height 15
type input "23985"
click at [499, 402] on span "Cancel" at bounding box center [497, 400] width 17 height 6
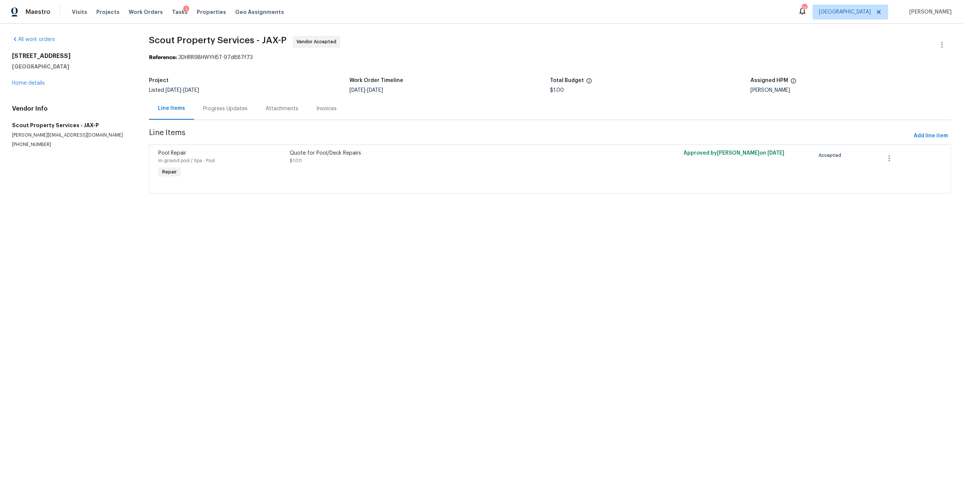
click at [217, 108] on div "Progress Updates" at bounding box center [225, 109] width 44 height 8
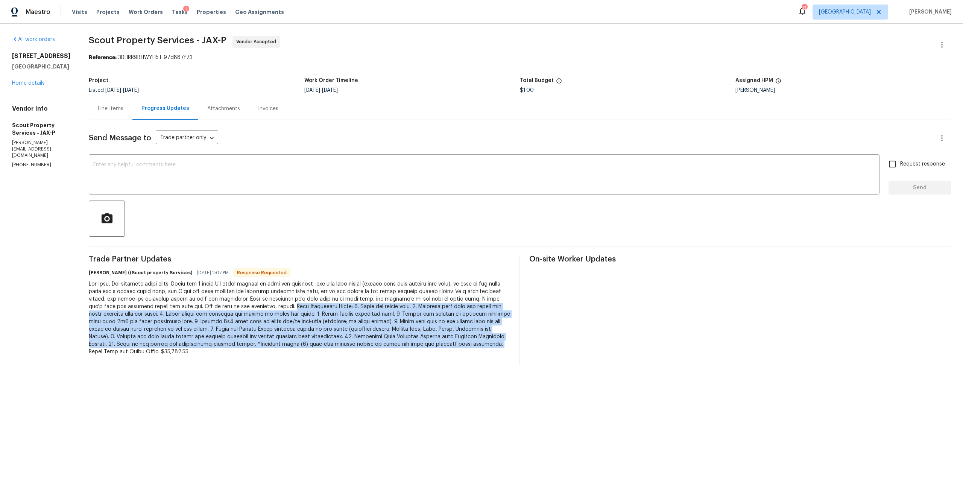
drag, startPoint x: 167, startPoint y: 306, endPoint x: 234, endPoint y: 346, distance: 78.4
click at [234, 346] on div at bounding box center [300, 317] width 422 height 75
copy div "Pool Renovation Scope: 1. Drain and secure pool. 2. Pressure wash pool and remo…"
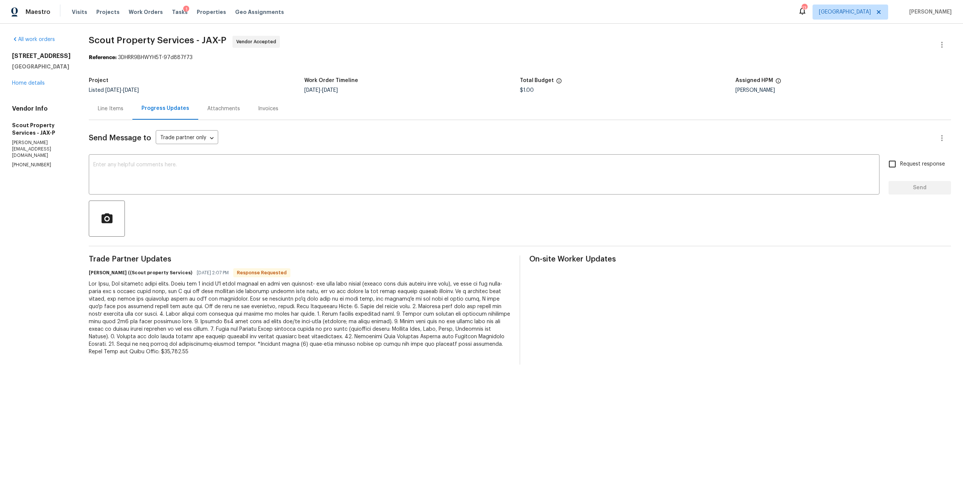
click at [98, 112] on div "Line Items" at bounding box center [111, 109] width 26 height 8
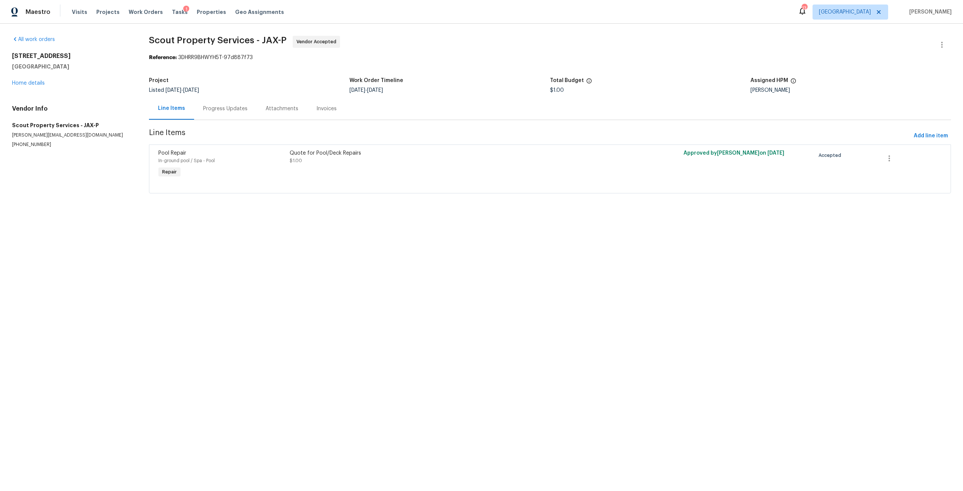
click at [313, 160] on div "Quote for Pool/Deck Repairs $1.00" at bounding box center [452, 156] width 324 height 15
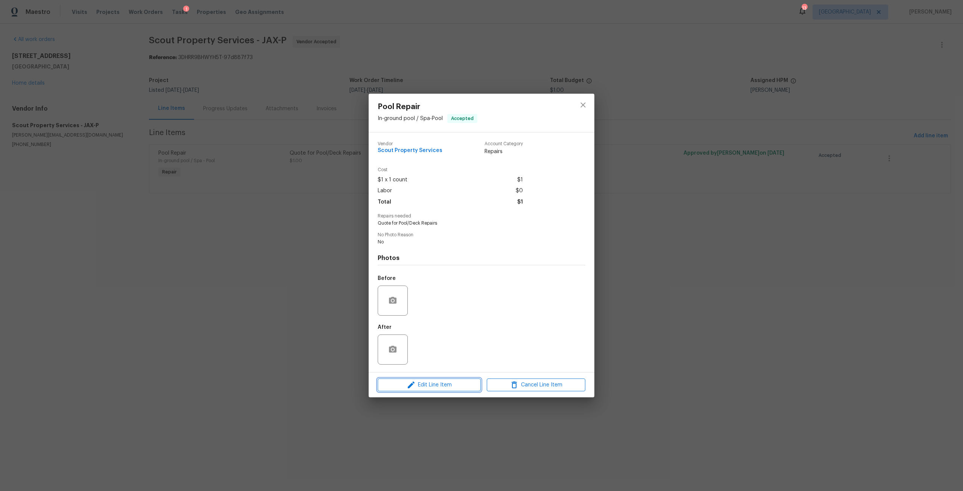
click at [467, 391] on button "Edit Line Item" at bounding box center [429, 384] width 103 height 13
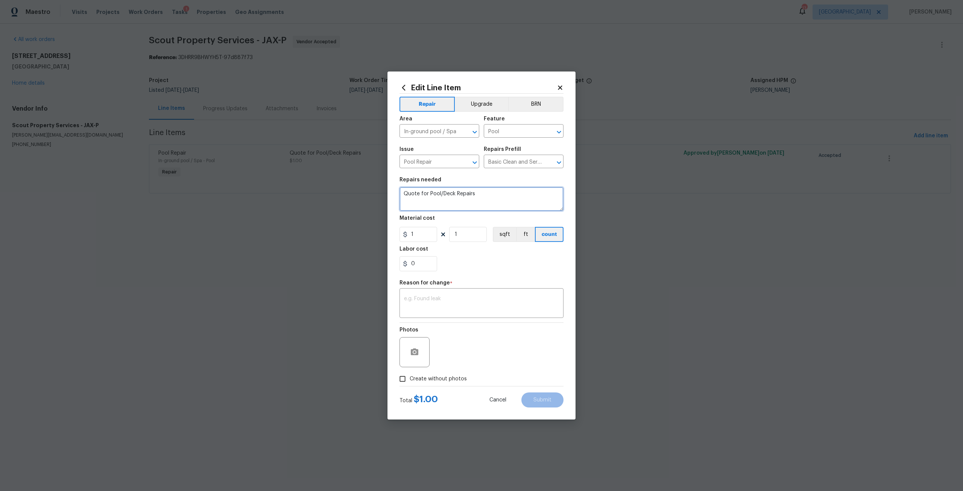
drag, startPoint x: 486, startPoint y: 200, endPoint x: 358, endPoint y: 198, distance: 128.3
click at [358, 198] on div "Edit Line Item Repair Upgrade BRN Area In-ground pool / Spa ​ Feature Pool ​ Is…" at bounding box center [481, 245] width 963 height 491
paste textarea "Pool Renovation Scope: 1. Drain and secure pool. 2. Pressure wash pool and remo…"
type textarea "Pool Renovation Scope: 1. Drain and secure pool. 2. Pressure wash pool and remo…"
click at [423, 229] on input "1" at bounding box center [418, 234] width 38 height 15
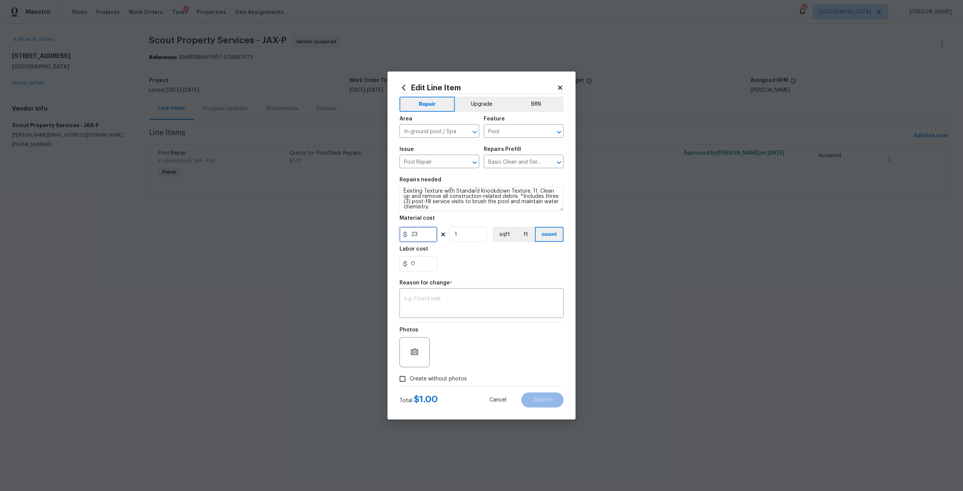
scroll to position [68, 0]
type input "23895"
click at [431, 299] on textarea at bounding box center [481, 304] width 155 height 16
click at [452, 298] on textarea at bounding box center [481, 304] width 155 height 16
type textarea "A"
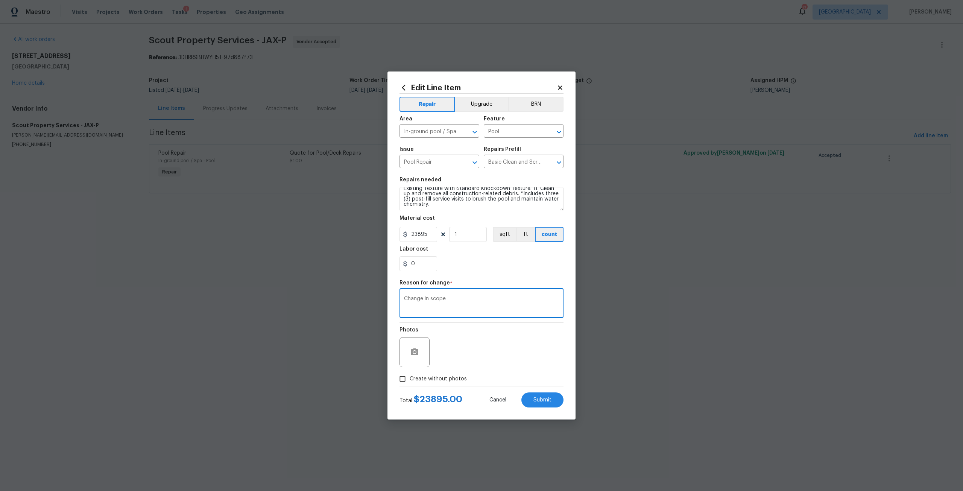
type textarea "Change in scope"
drag, startPoint x: 433, startPoint y: 376, endPoint x: 439, endPoint y: 373, distance: 6.4
click at [433, 376] on span "Create without photos" at bounding box center [438, 379] width 57 height 8
click at [410, 376] on input "Create without photos" at bounding box center [402, 379] width 14 height 14
checkbox input "true"
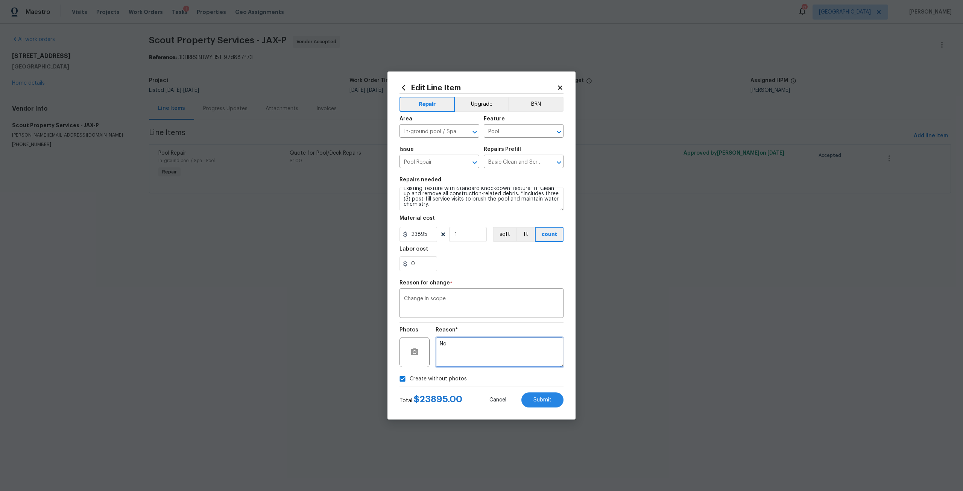
click at [508, 343] on textarea "No" at bounding box center [500, 352] width 128 height 30
type textarea "N"
click at [484, 353] on textarea at bounding box center [500, 352] width 128 height 30
click at [532, 399] on button "Submit" at bounding box center [542, 399] width 42 height 15
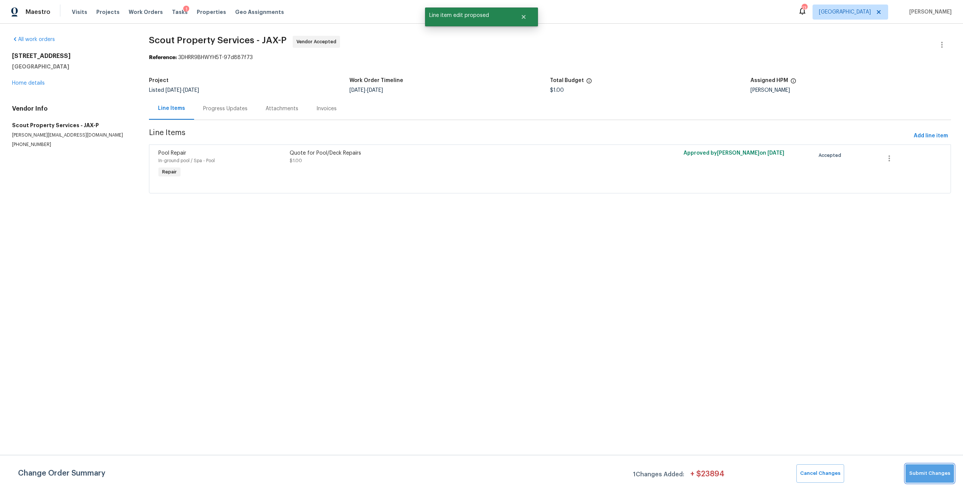
click at [936, 474] on span "Submit Changes" at bounding box center [929, 473] width 41 height 9
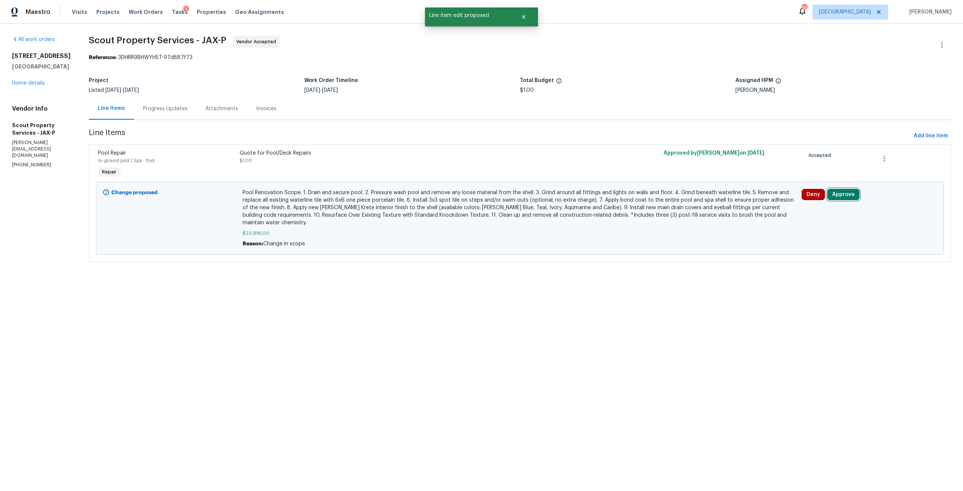
click at [842, 197] on button "Approve" at bounding box center [843, 194] width 32 height 11
click at [734, 201] on span "Approve" at bounding box center [728, 202] width 21 height 6
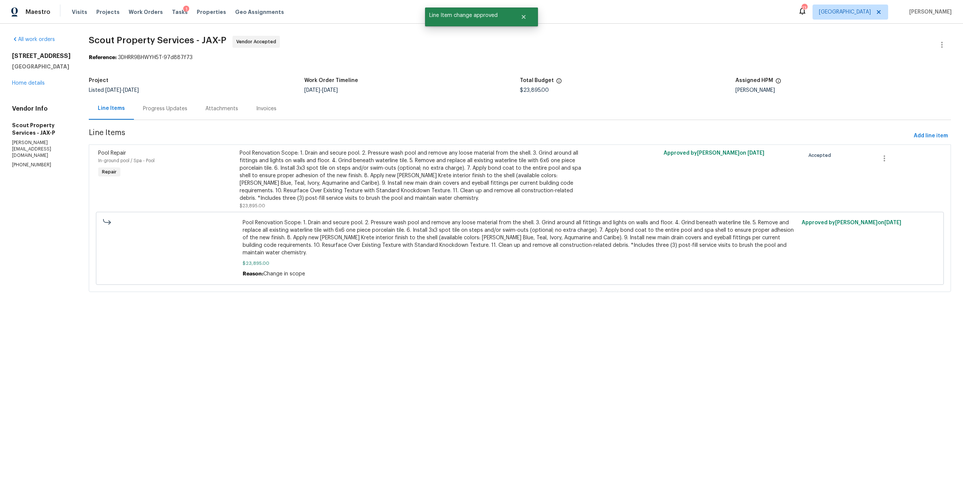
click at [31, 87] on div "2922 Madrid Ave E Jacksonville, FL 32217 Home details" at bounding box center [41, 69] width 59 height 35
click at [38, 86] on link "Home details" at bounding box center [28, 82] width 33 height 5
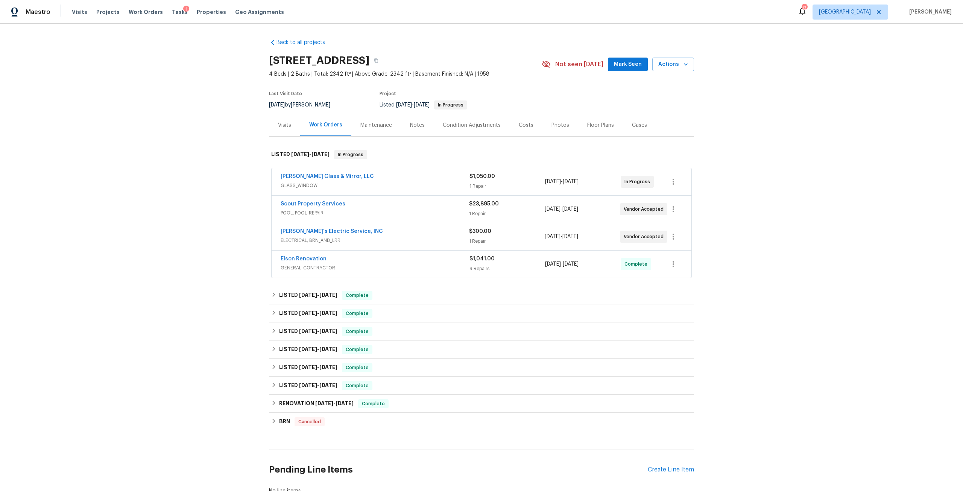
click at [556, 120] on div "Photos" at bounding box center [560, 125] width 36 height 22
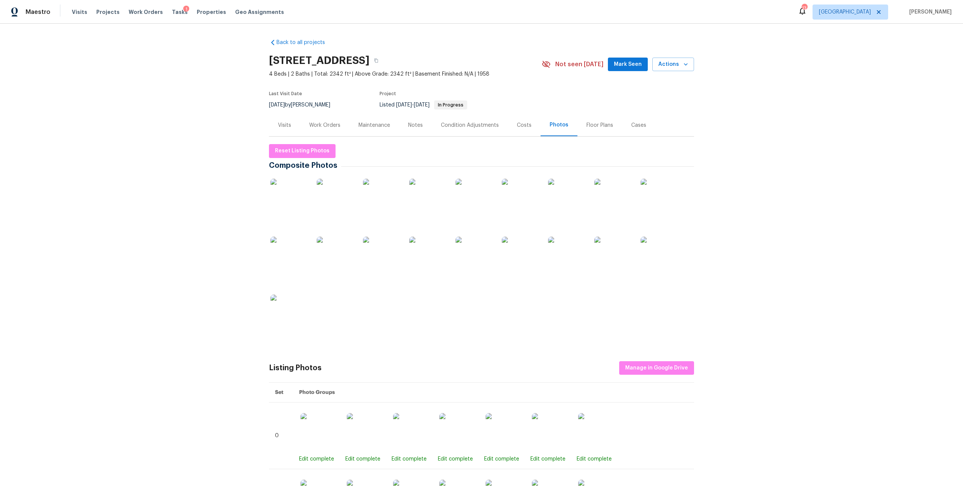
click at [473, 194] on img at bounding box center [474, 198] width 38 height 38
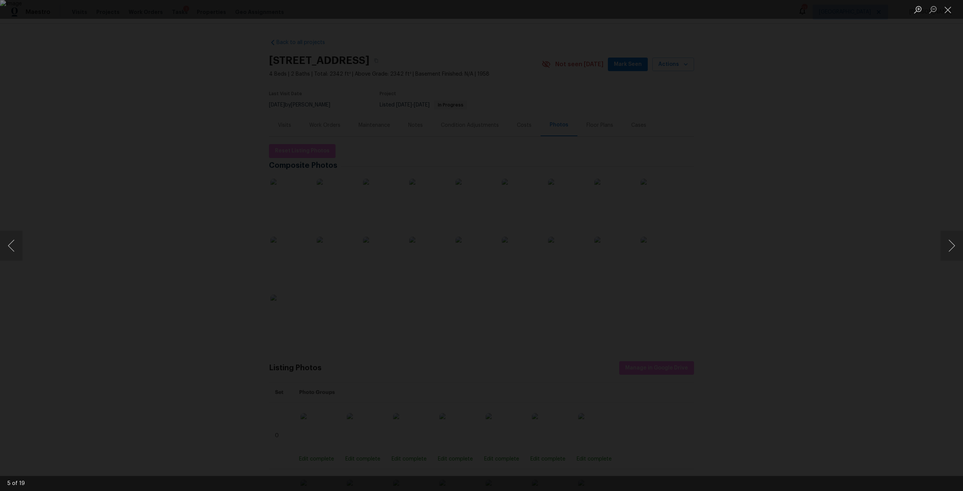
click at [729, 188] on div "Lightbox" at bounding box center [481, 245] width 963 height 491
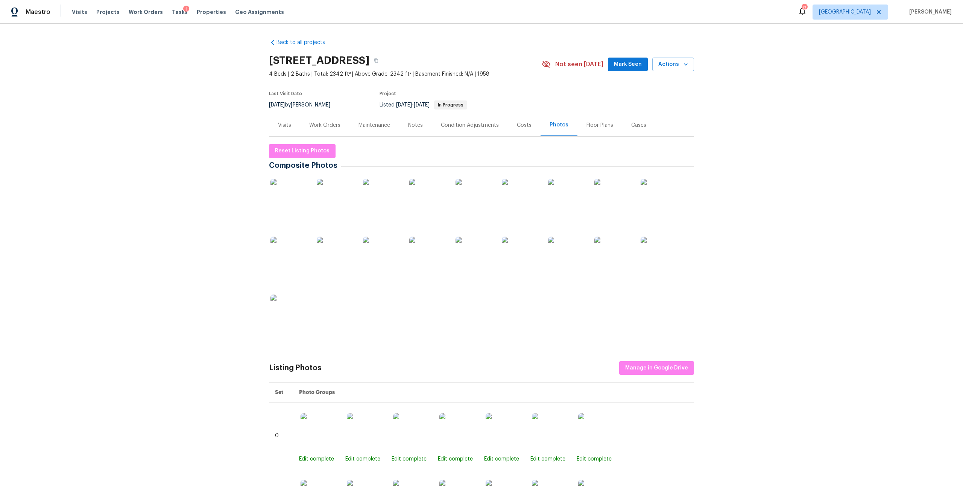
click at [324, 119] on div "Work Orders" at bounding box center [324, 125] width 49 height 22
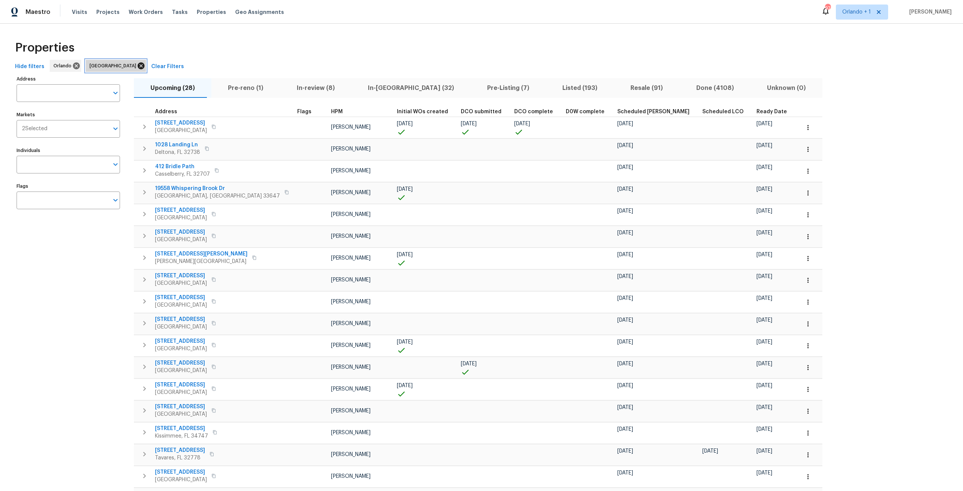
click at [138, 67] on icon at bounding box center [141, 65] width 7 height 7
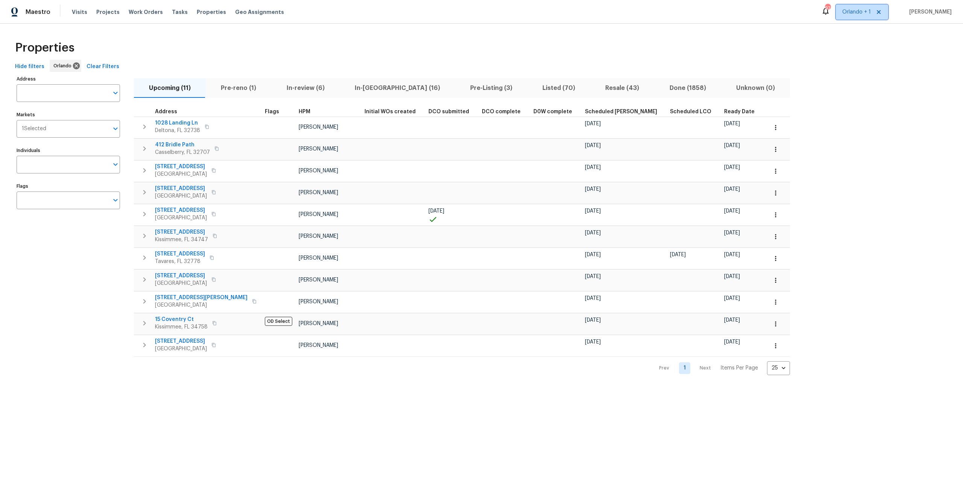
click at [872, 18] on span "Orlando + 1" at bounding box center [862, 12] width 52 height 15
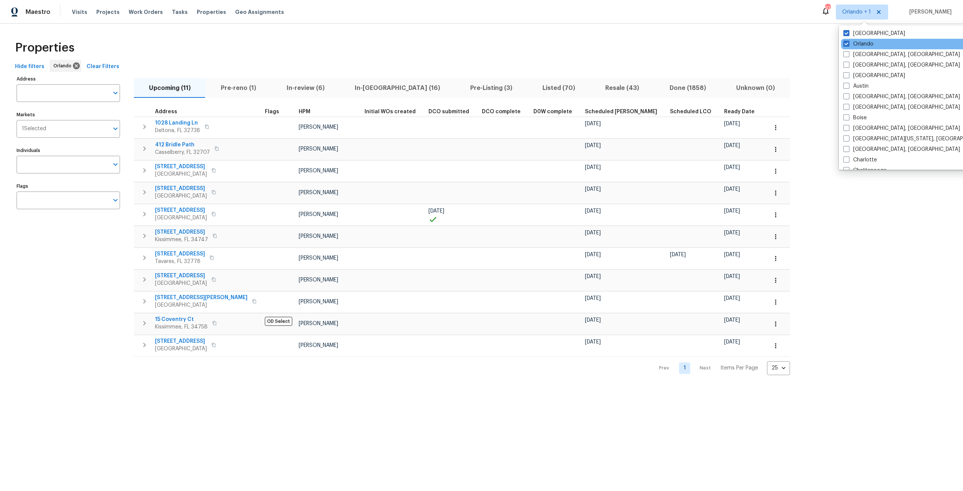
click at [864, 48] on div "Orlando" at bounding box center [917, 44] width 152 height 11
click at [862, 43] on label "Orlando" at bounding box center [858, 44] width 30 height 8
click at [848, 43] on input "Orlando" at bounding box center [845, 42] width 5 height 5
checkbox input "false"
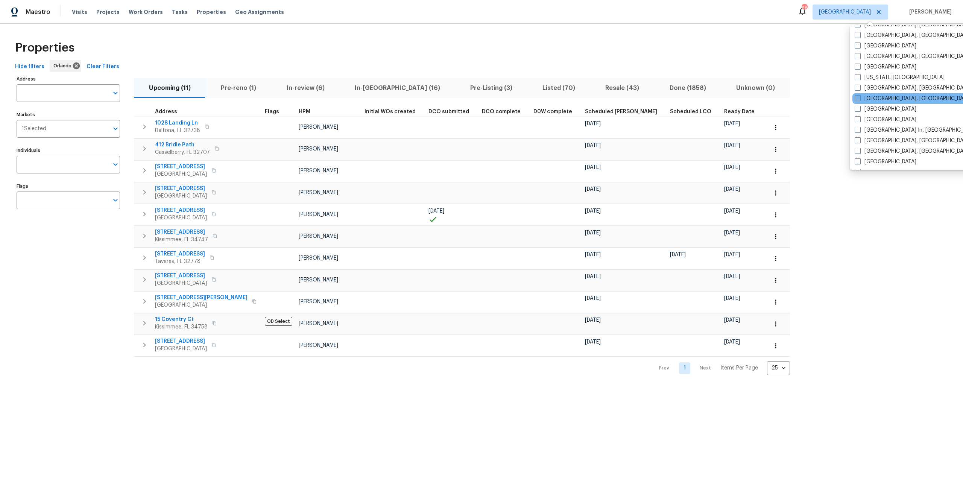
scroll to position [263, 0]
click at [871, 68] on label "[GEOGRAPHIC_DATA]" at bounding box center [886, 65] width 62 height 8
click at [859, 66] on input "[GEOGRAPHIC_DATA]" at bounding box center [857, 63] width 5 height 5
checkbox input "true"
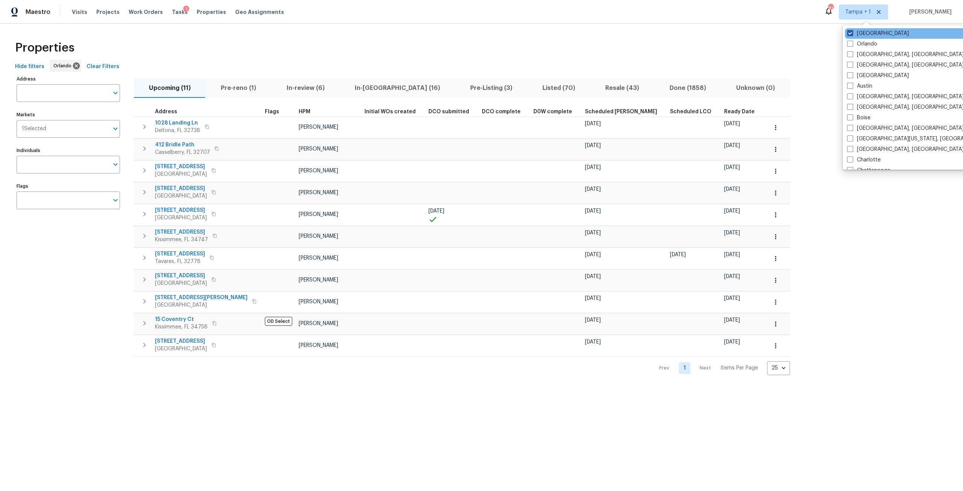
click at [859, 32] on label "[GEOGRAPHIC_DATA]" at bounding box center [878, 34] width 62 height 8
click at [852, 32] on input "[GEOGRAPHIC_DATA]" at bounding box center [849, 32] width 5 height 5
checkbox input "false"
click at [778, 84] on div "Address Address Markets 1 Selected Markets Individuals Individuals Flags Flags …" at bounding box center [481, 224] width 939 height 301
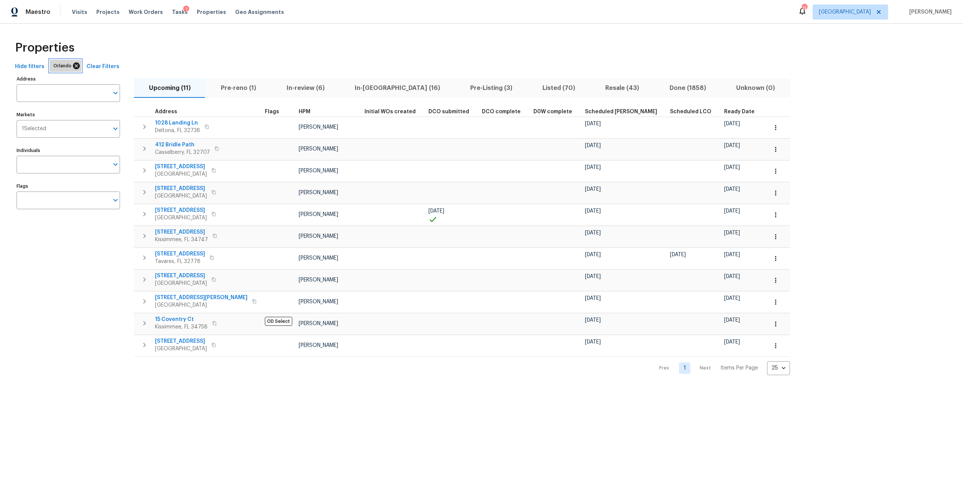
click at [73, 67] on icon at bounding box center [76, 65] width 7 height 7
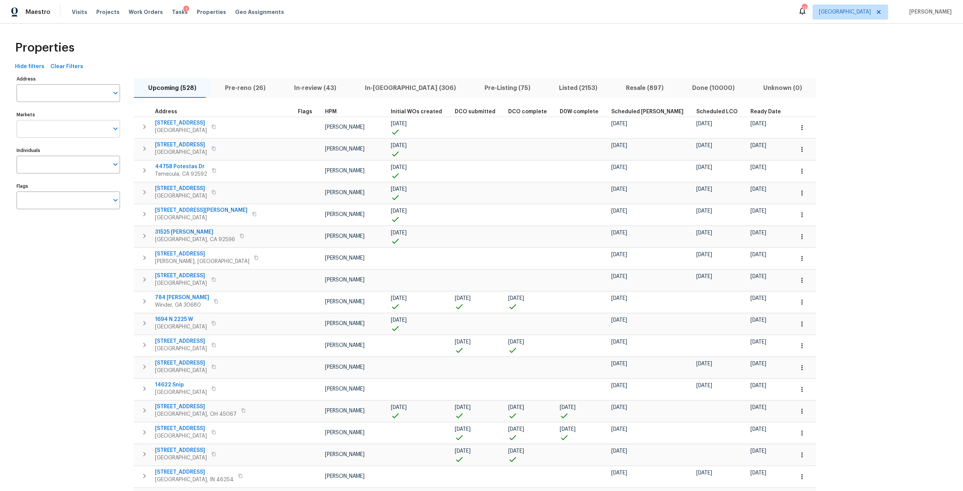
click at [79, 127] on input "Markets" at bounding box center [63, 129] width 92 height 18
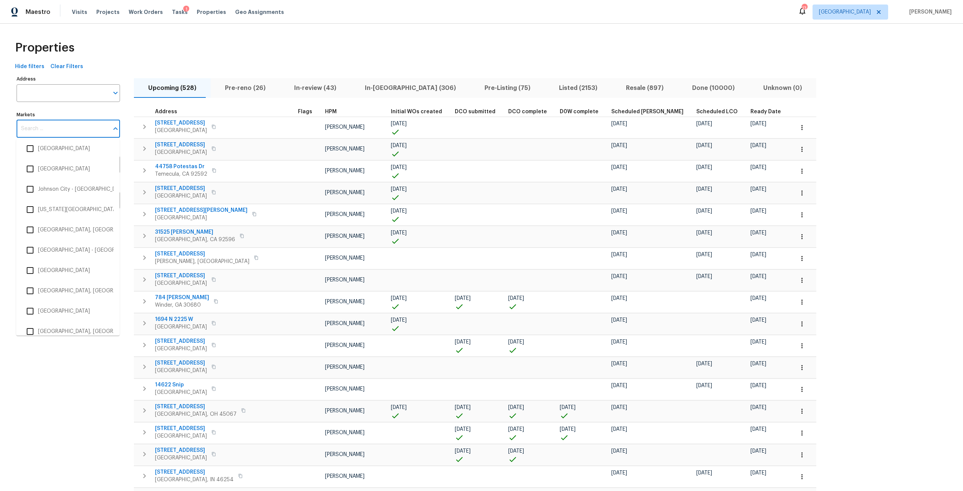
scroll to position [627, 0]
click at [70, 196] on li "[GEOGRAPHIC_DATA]" at bounding box center [67, 195] width 91 height 16
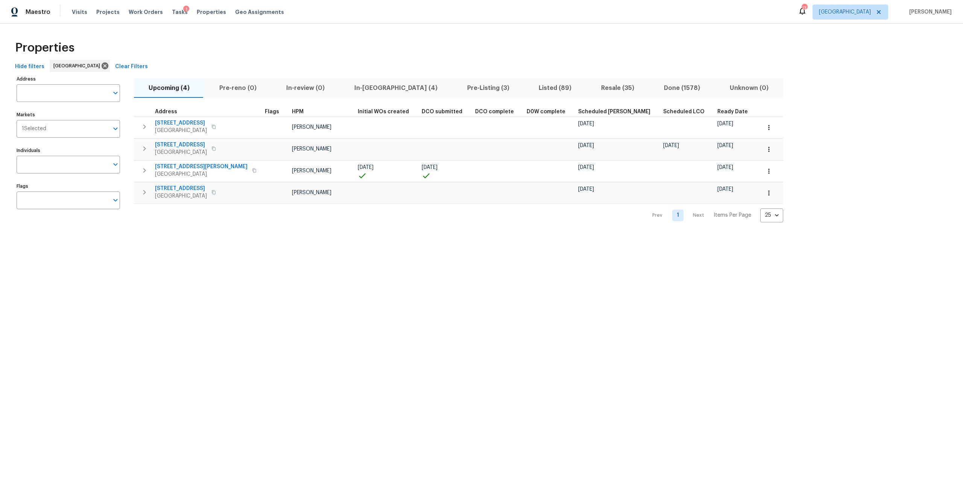
click at [350, 58] on div "Properties" at bounding box center [481, 48] width 939 height 24
click at [162, 13] on div "Visits Projects Work Orders Tasks 1 Properties Geo Assignments" at bounding box center [182, 12] width 221 height 15
click at [177, 16] on div "Tasks 1" at bounding box center [180, 12] width 16 height 8
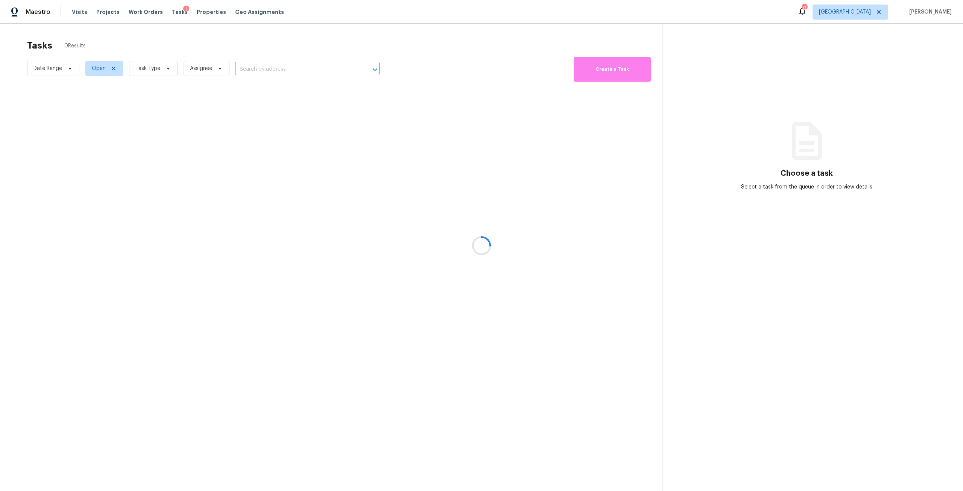
click at [170, 10] on div at bounding box center [481, 245] width 963 height 491
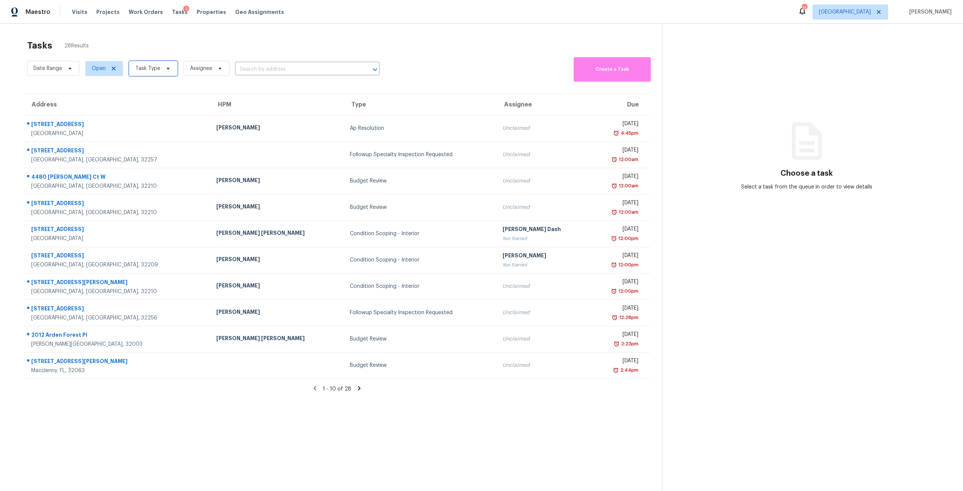
click at [150, 69] on span "Task Type" at bounding box center [147, 69] width 25 height 8
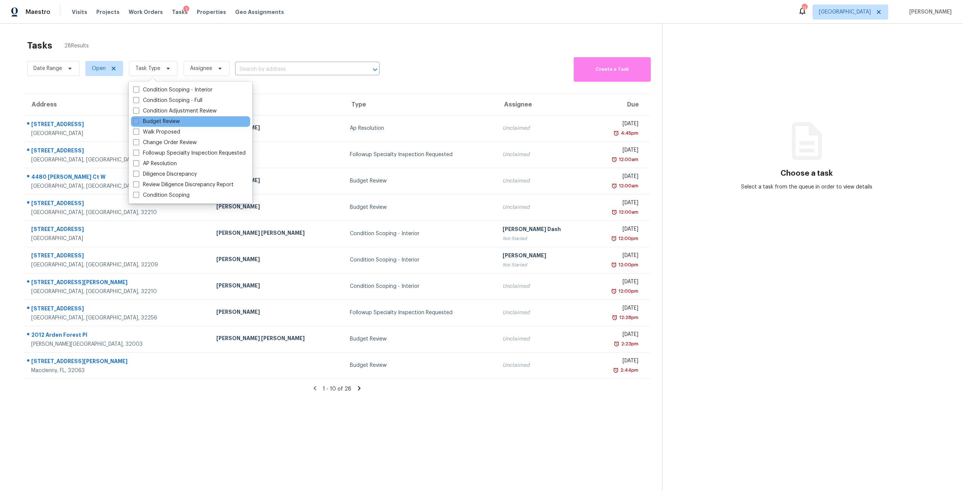
click at [172, 125] on div "Budget Review" at bounding box center [190, 121] width 119 height 11
click at [174, 117] on div "Budget Review" at bounding box center [190, 121] width 119 height 11
click at [175, 117] on div "Budget Review" at bounding box center [190, 121] width 119 height 11
click at [175, 119] on label "Budget Review" at bounding box center [156, 122] width 47 height 8
click at [138, 119] on input "Budget Review" at bounding box center [135, 120] width 5 height 5
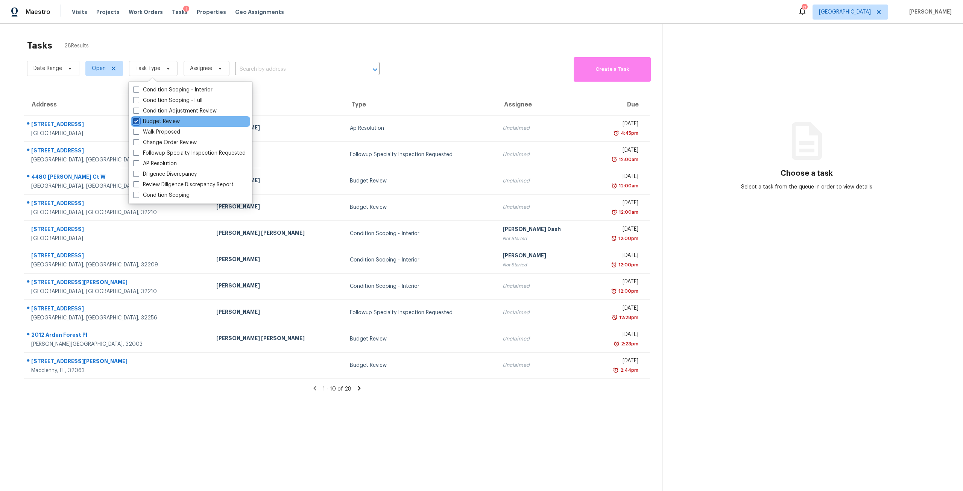
checkbox input "true"
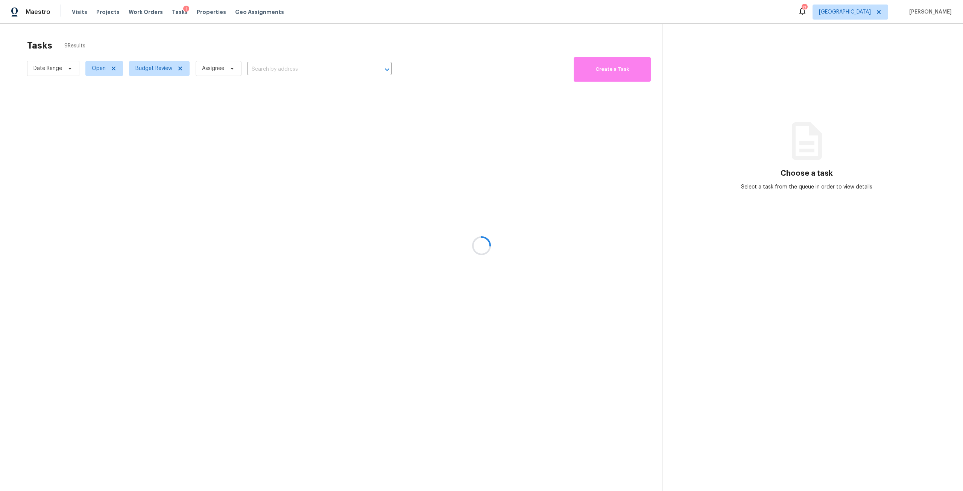
click at [263, 37] on div at bounding box center [481, 245] width 963 height 491
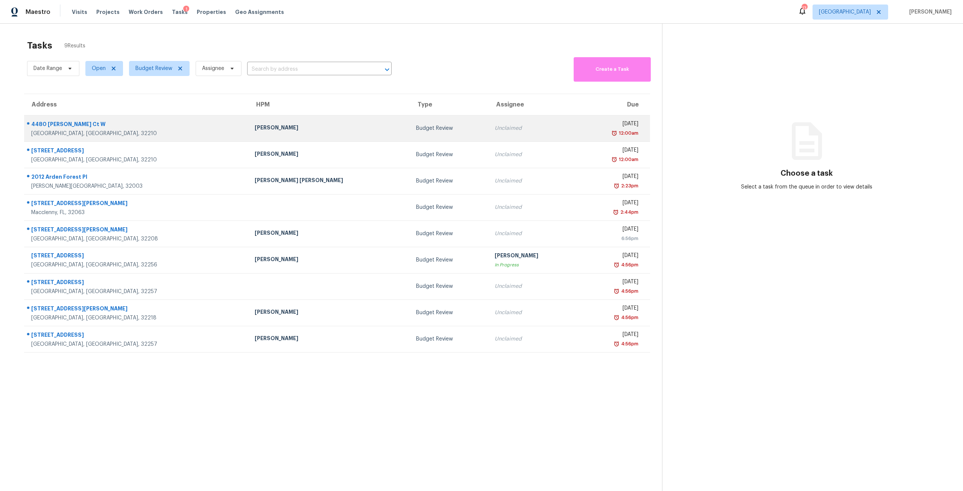
click at [584, 121] on div "Fri, Sep 5th 2025" at bounding box center [611, 124] width 54 height 9
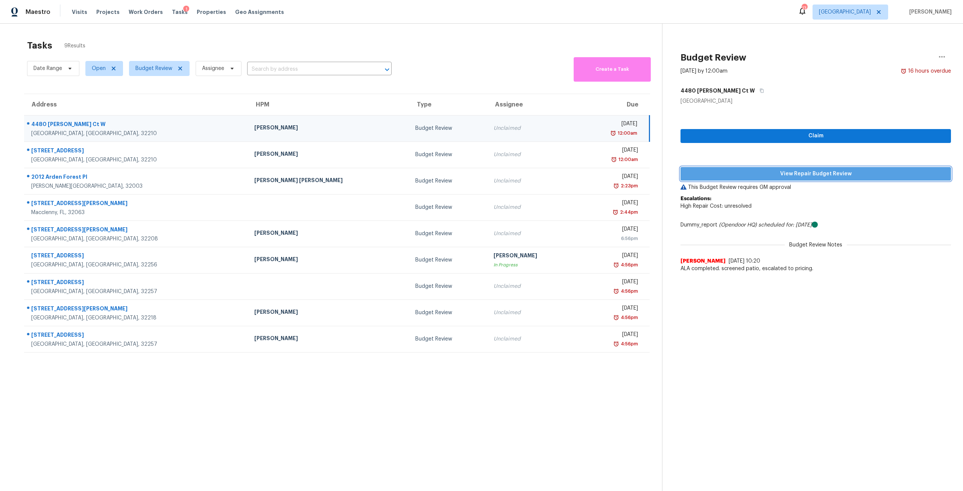
click at [823, 176] on span "View Repair Budget Review" at bounding box center [815, 173] width 258 height 9
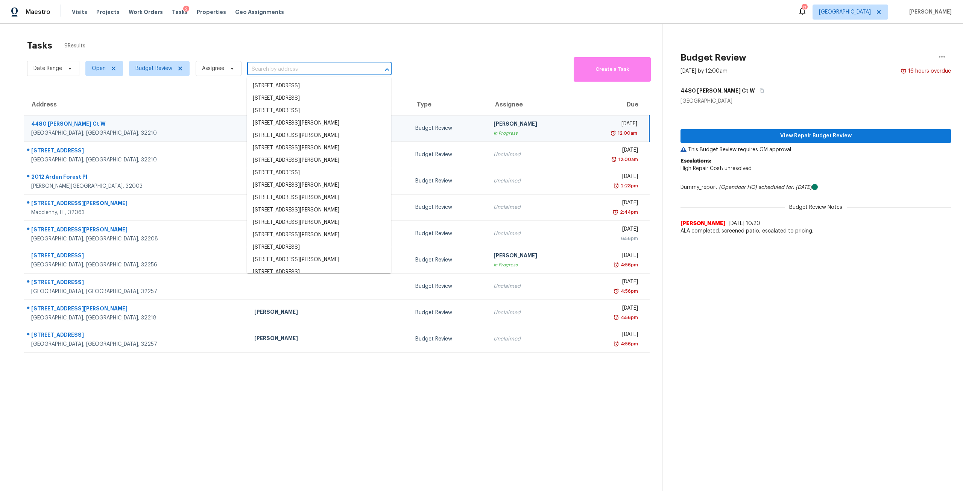
click at [267, 67] on input "text" at bounding box center [308, 70] width 123 height 12
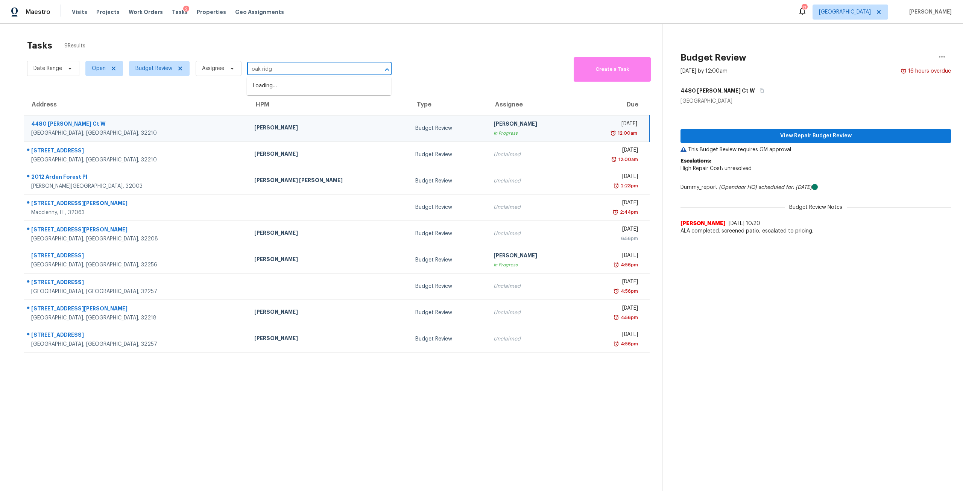
type input "oak ridge"
click at [307, 99] on li "[STREET_ADDRESS]" at bounding box center [319, 98] width 144 height 12
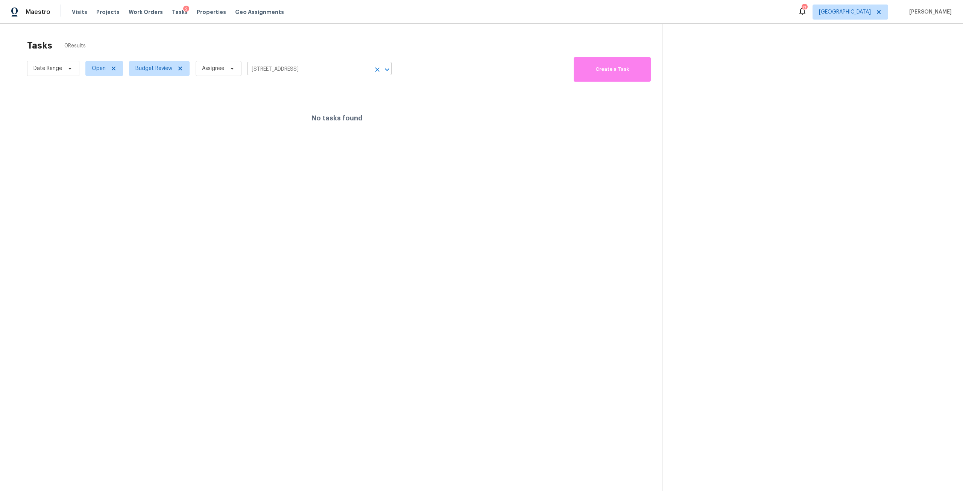
click at [308, 68] on input "[STREET_ADDRESS]" at bounding box center [308, 70] width 123 height 12
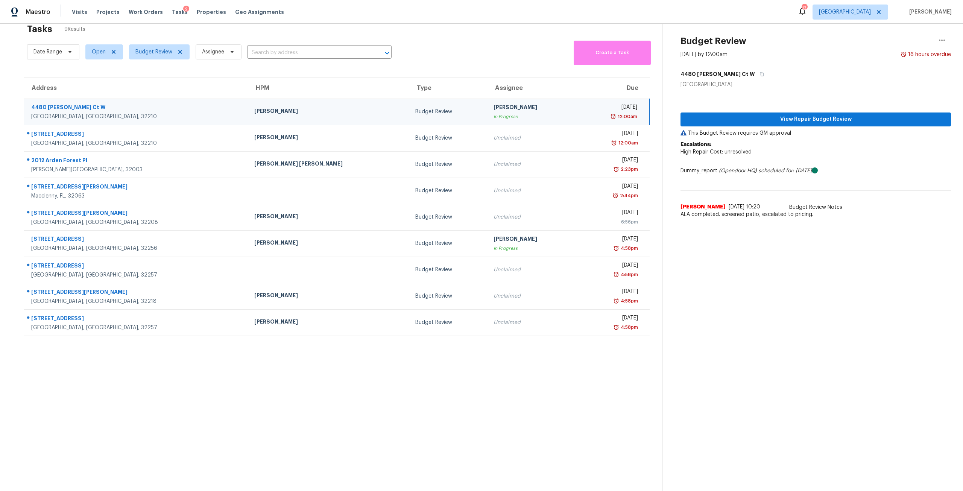
scroll to position [29, 0]
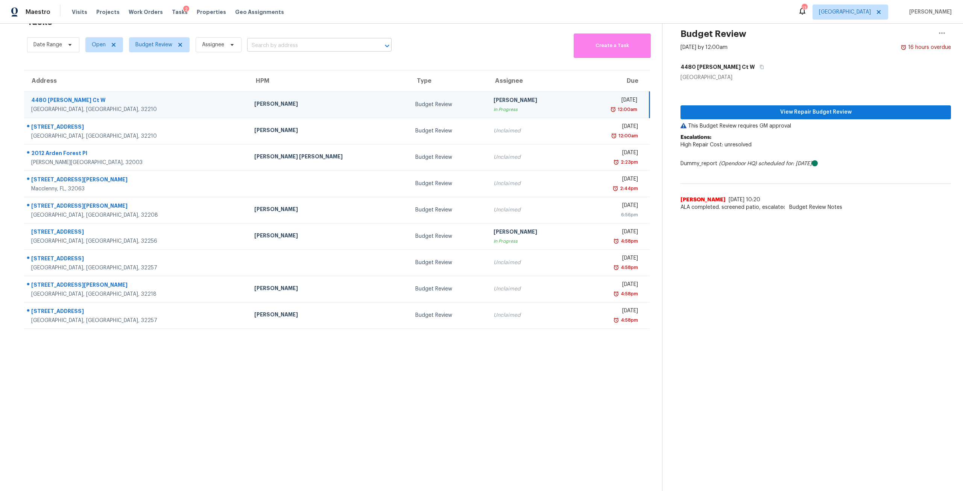
click at [315, 41] on input "text" at bounding box center [308, 46] width 123 height 12
type input "oak ridge"
click at [314, 52] on li "1631 Oak Ridge Dr W, Jacksonville, FL 32225" at bounding box center [319, 56] width 144 height 12
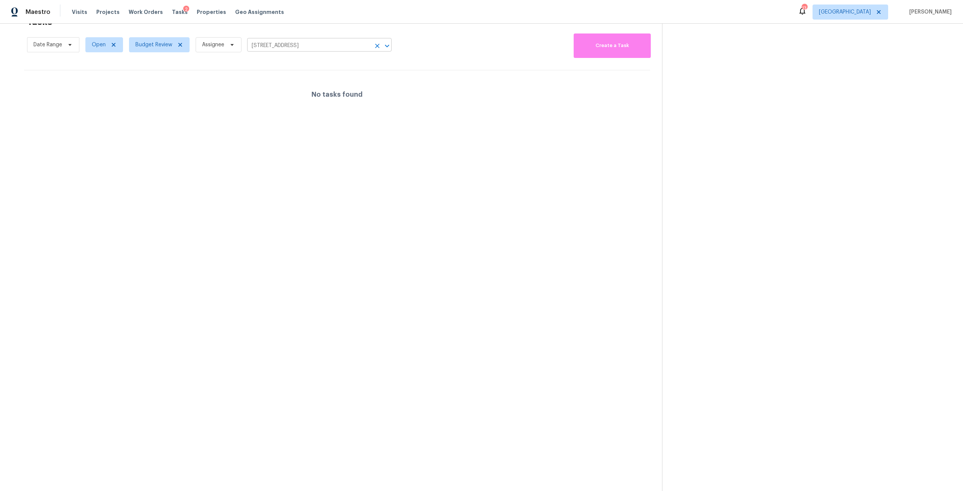
click at [376, 42] on icon "Clear" at bounding box center [377, 46] width 8 height 8
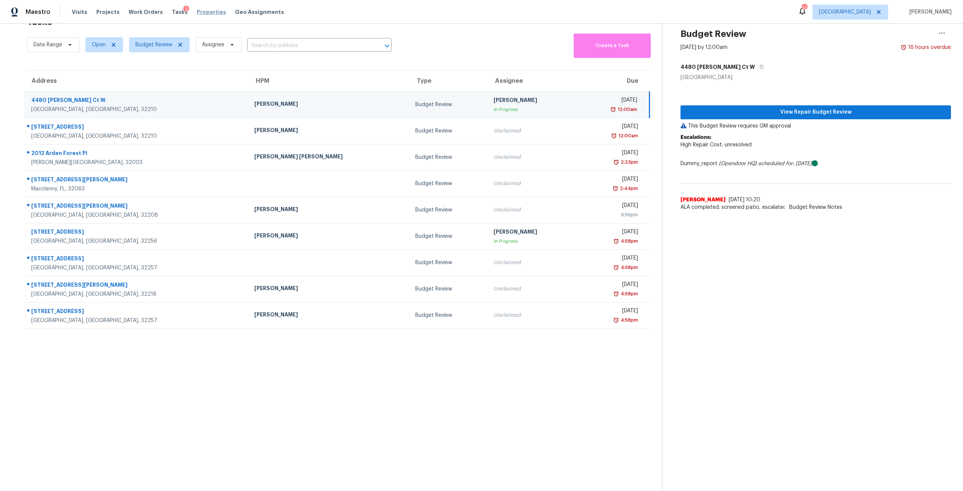
click at [197, 12] on span "Properties" at bounding box center [211, 12] width 29 height 8
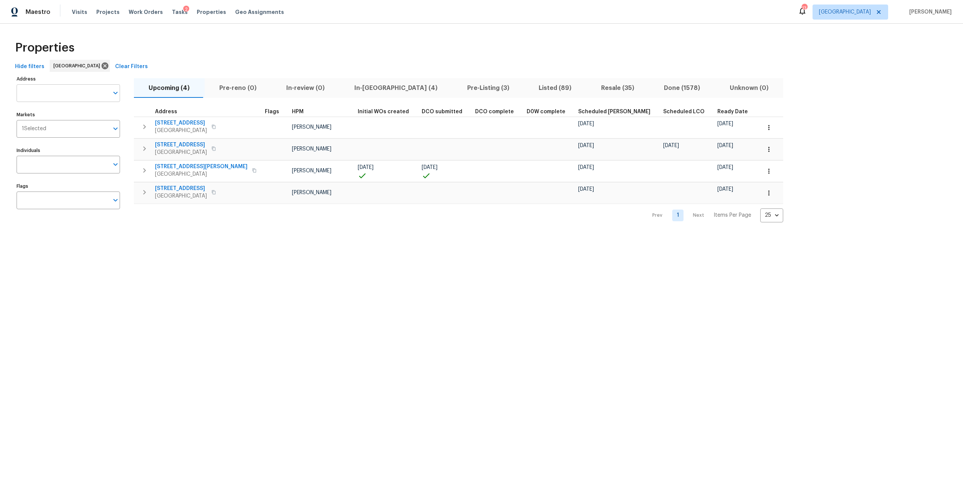
click at [86, 97] on input "Address" at bounding box center [63, 93] width 92 height 18
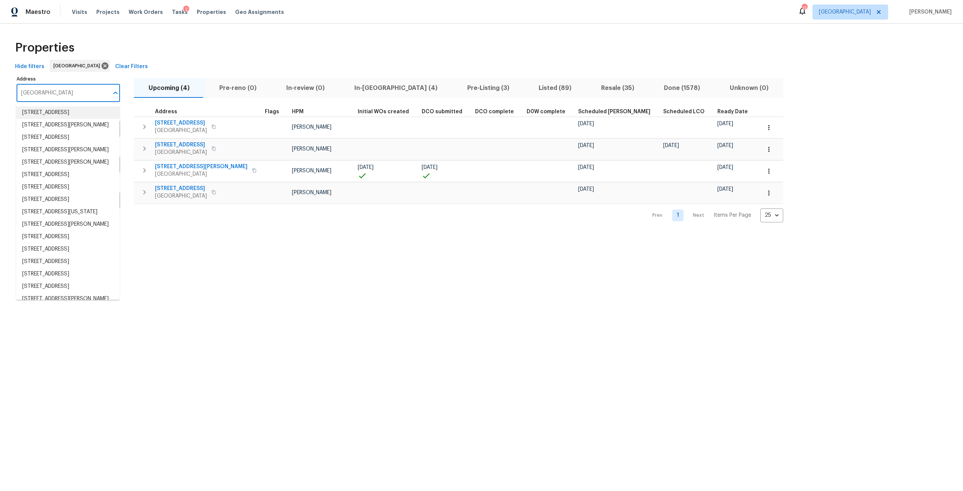
type input "oak ridge"
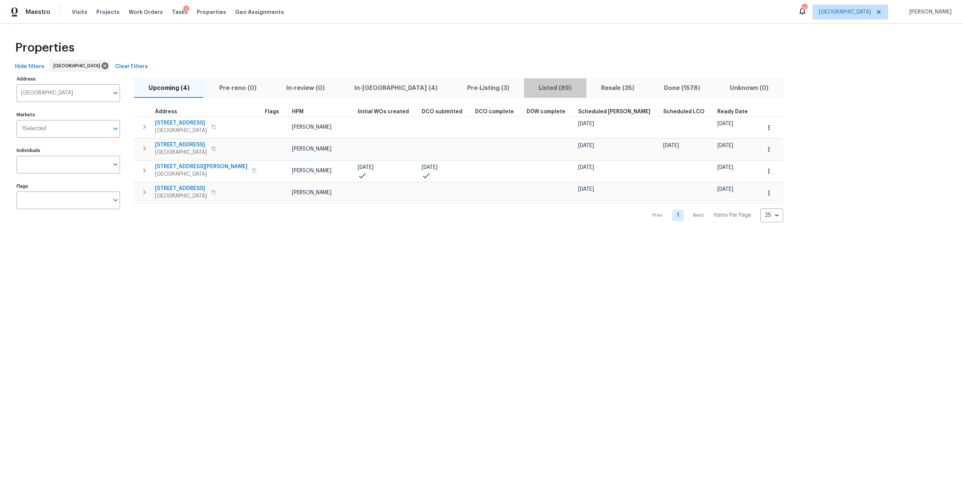
click at [528, 89] on span "Listed (89)" at bounding box center [554, 88] width 53 height 11
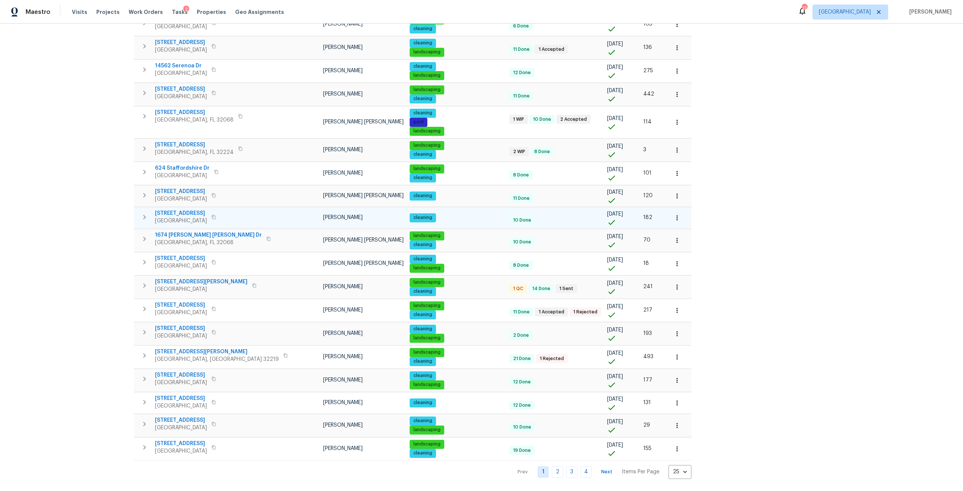
scroll to position [254, 0]
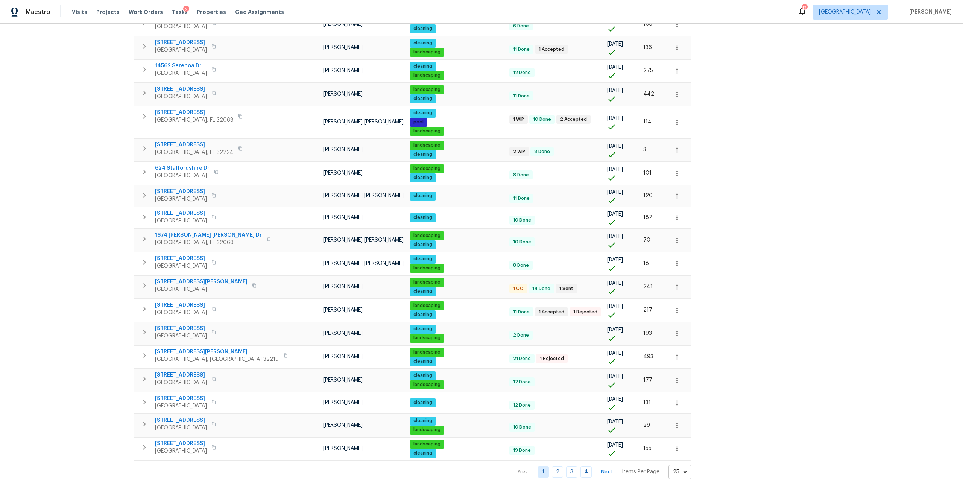
click at [613, 467] on body "Maestro Visits Projects Work Orders Tasks 2 Properties Geo Assignments 13 Jacks…" at bounding box center [481, 245] width 963 height 491
click at [611, 472] on li "100" at bounding box center [613, 470] width 35 height 23
type input "100"
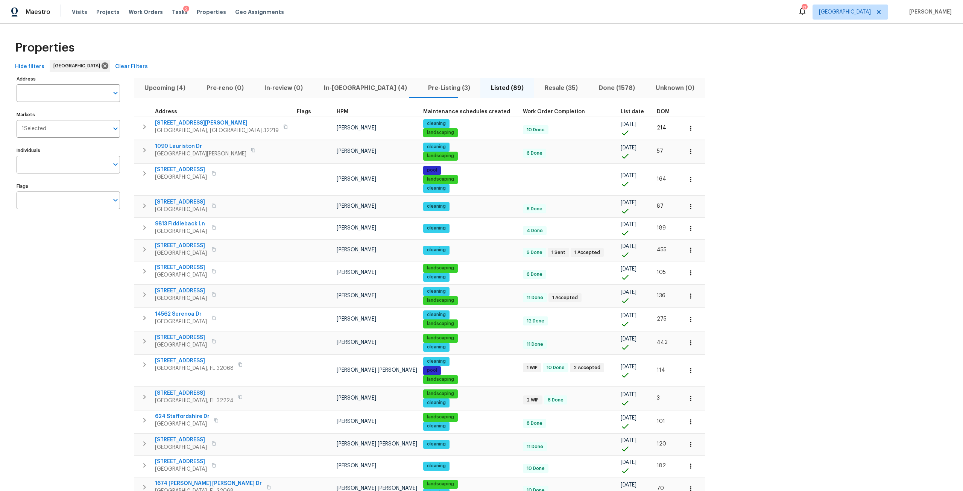
click at [657, 110] on span "DOM" at bounding box center [663, 111] width 13 height 5
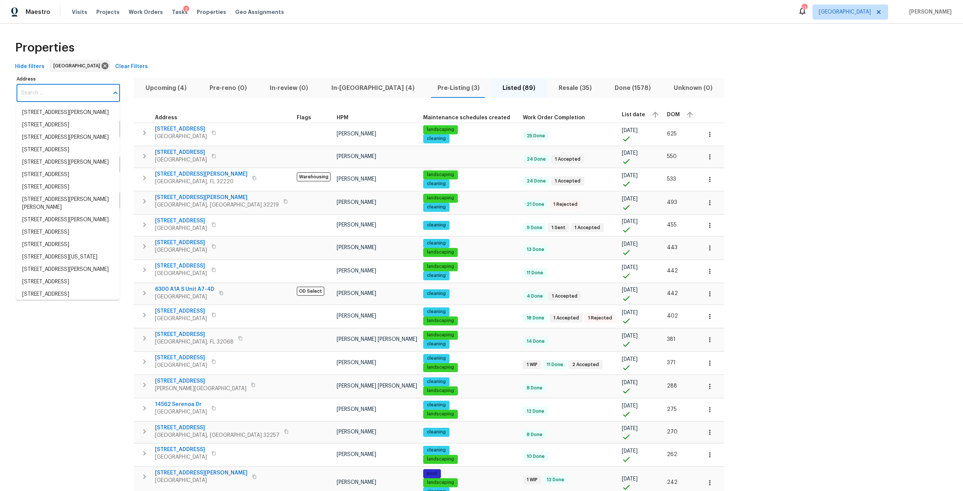
click at [73, 94] on input "Address" at bounding box center [63, 93] width 92 height 18
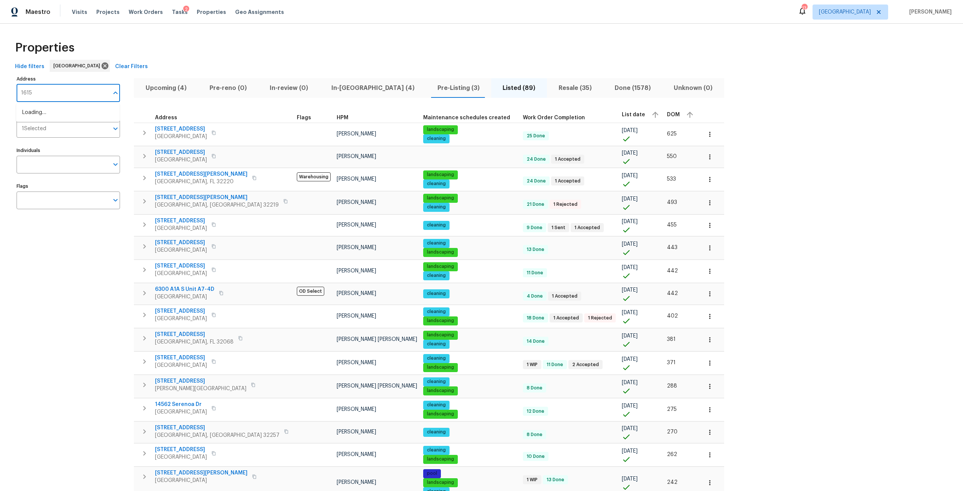
type input "1615"
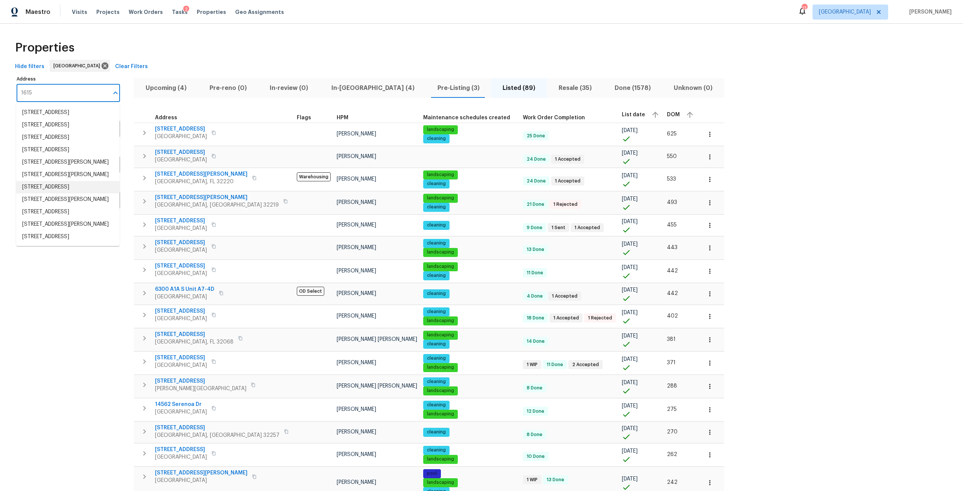
click at [70, 193] on li "1615 Oak Ridge Dr W Jacksonville FL 32225" at bounding box center [67, 187] width 103 height 12
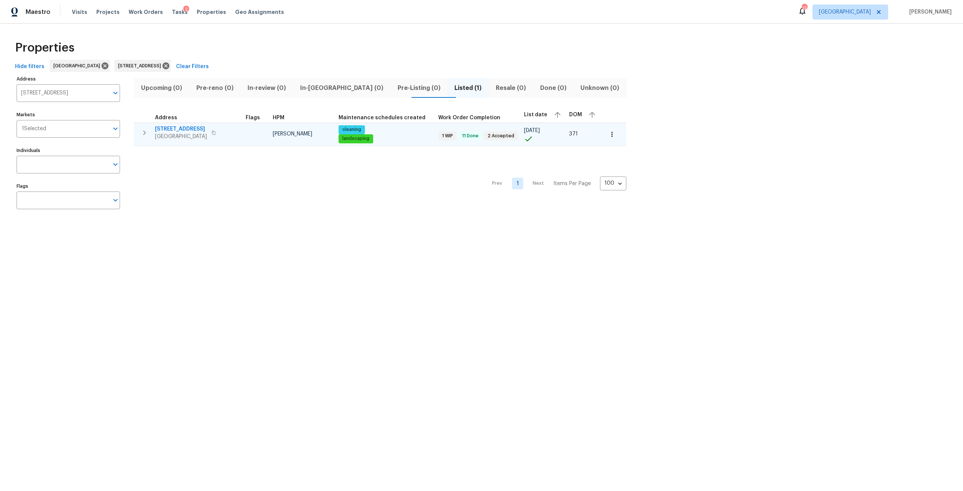
click at [190, 129] on span "1615 Oak Ridge Dr W" at bounding box center [181, 129] width 52 height 8
click at [203, 131] on span "1615 Oak Ridge Dr W" at bounding box center [181, 129] width 52 height 8
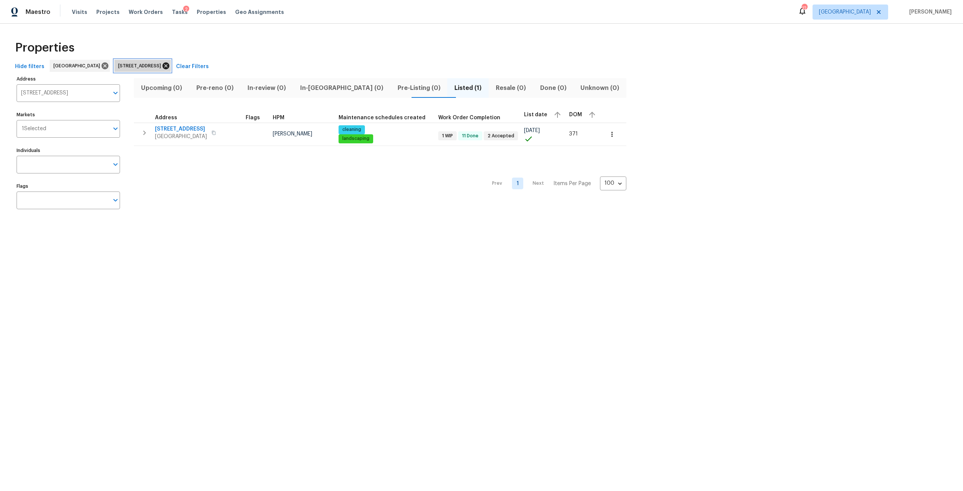
click at [170, 67] on icon at bounding box center [166, 66] width 8 height 8
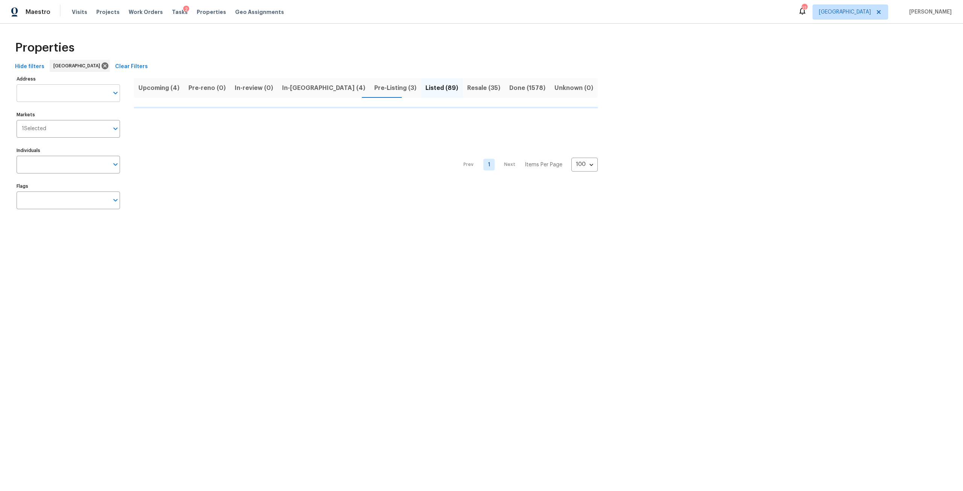
click at [34, 92] on input "Address" at bounding box center [63, 93] width 92 height 18
type input "11"
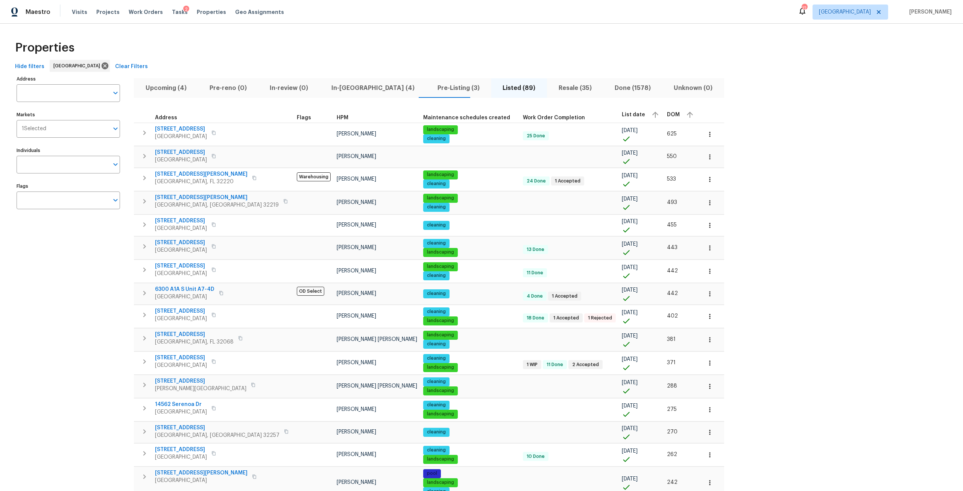
click at [34, 92] on input "Address" at bounding box center [63, 93] width 92 height 18
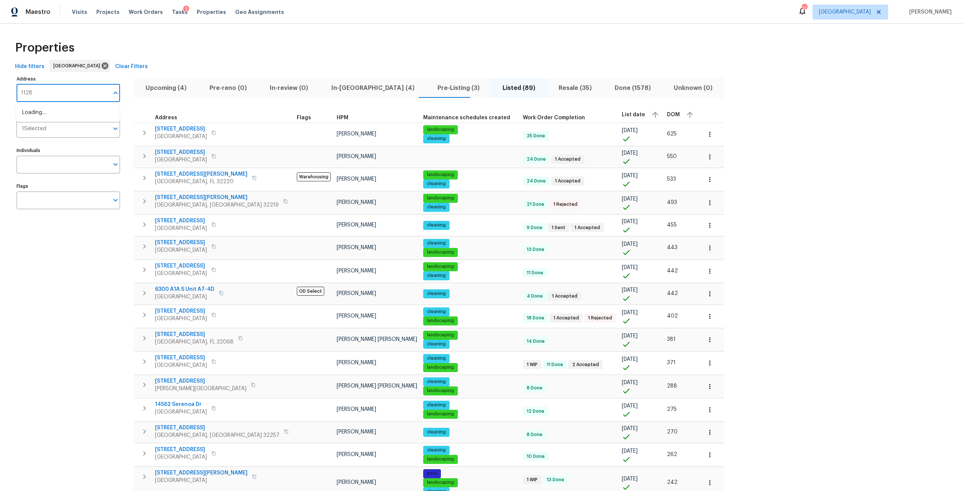
type input "11283"
click at [65, 119] on li "11283 Finchley Ln Jacksonville FL 32223" at bounding box center [67, 112] width 103 height 12
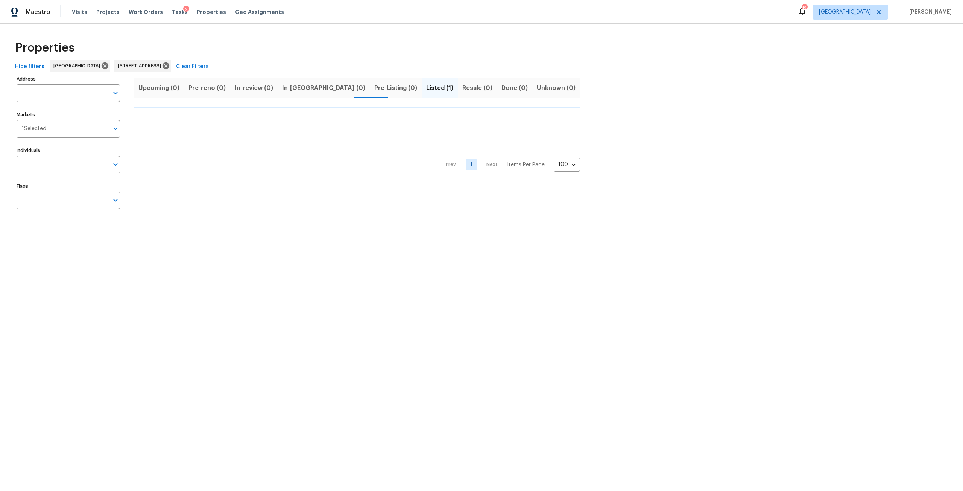
type input "11283 Finchley Ln Jacksonville FL 32223"
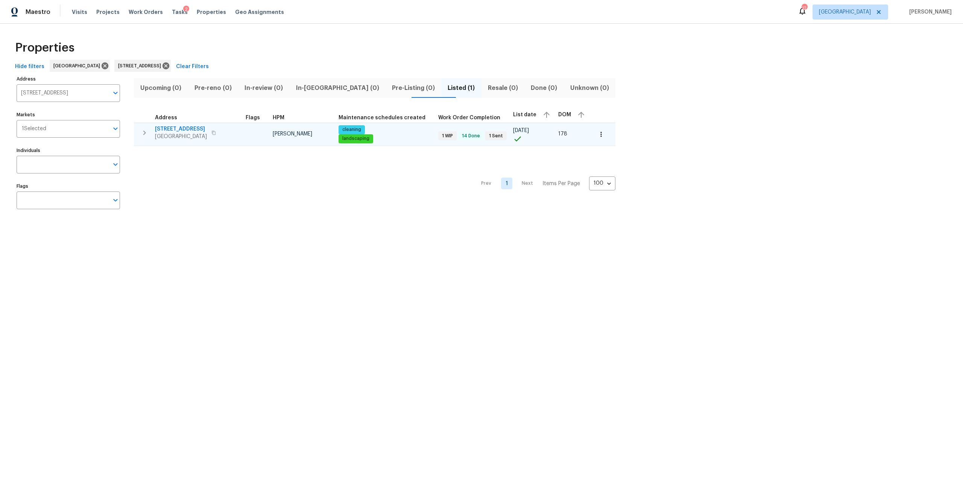
click at [175, 125] on span "11283 Finchley Ln" at bounding box center [181, 129] width 52 height 8
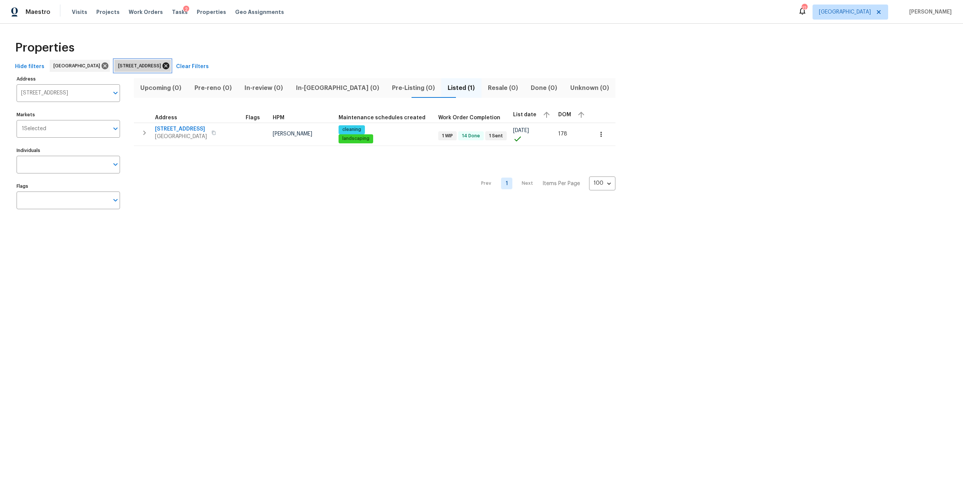
click at [170, 64] on icon at bounding box center [166, 66] width 8 height 8
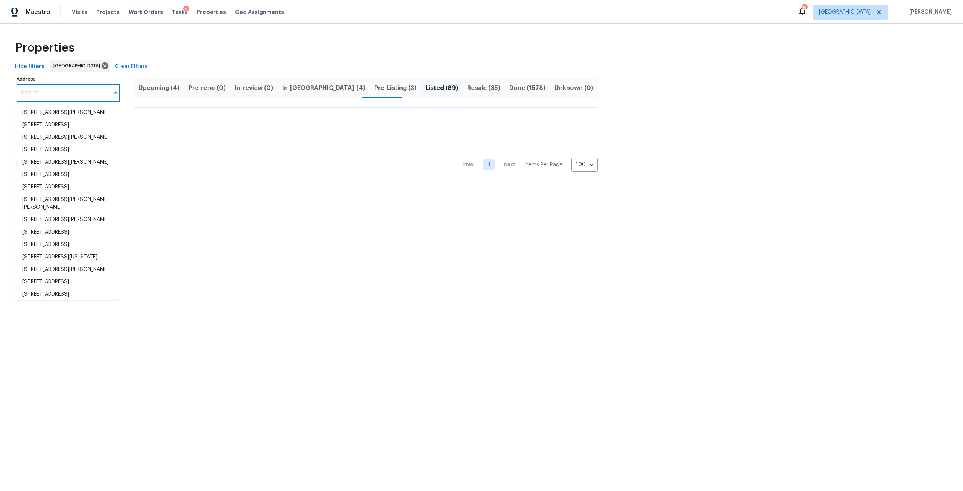
click at [74, 90] on input "Address" at bounding box center [63, 93] width 92 height 18
type input "32"
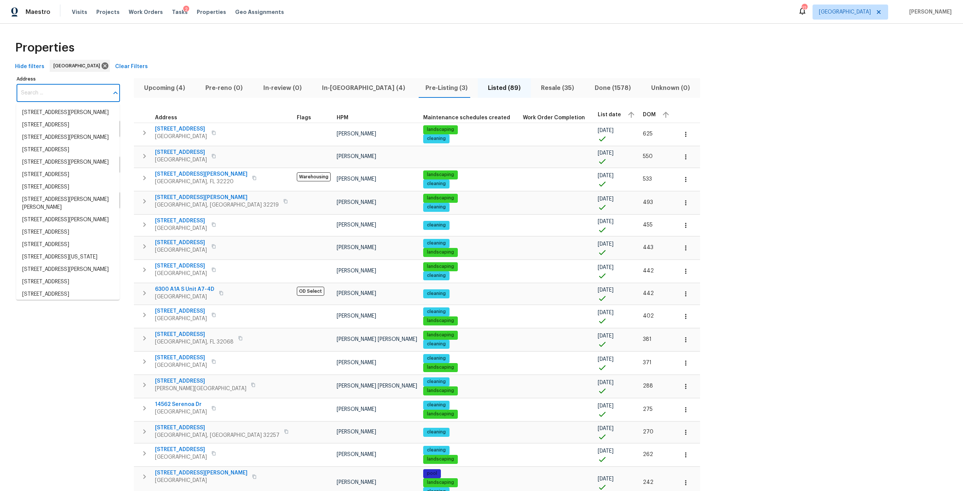
click at [62, 85] on input "Address" at bounding box center [63, 93] width 92 height 18
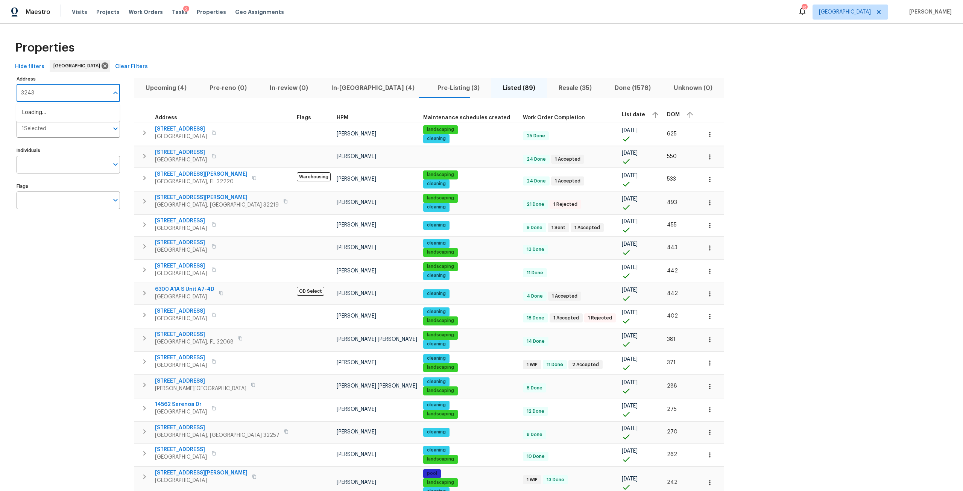
type input "32436"
click at [66, 117] on li "32436 Fern Parke Way Fernandina Beach FL 32034" at bounding box center [67, 112] width 103 height 12
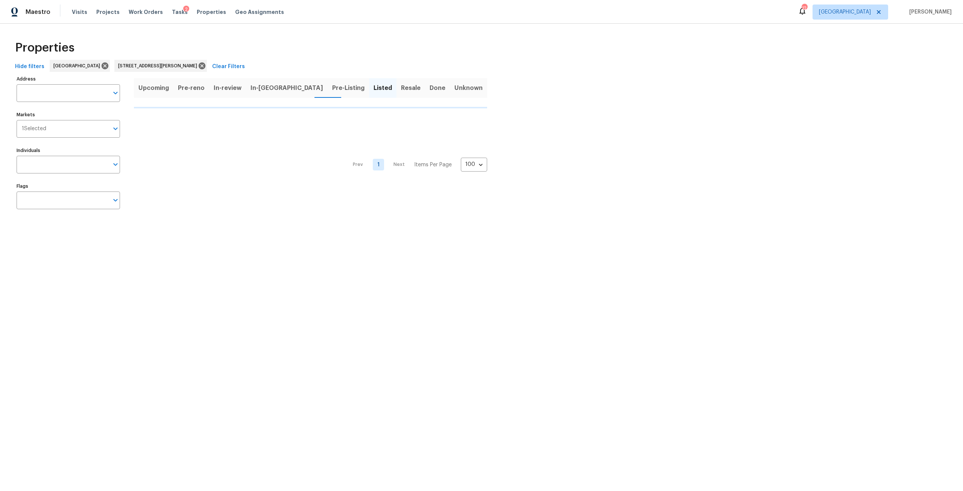
type input "32436 Fern Parke Way Fernandina Beach FL 32034"
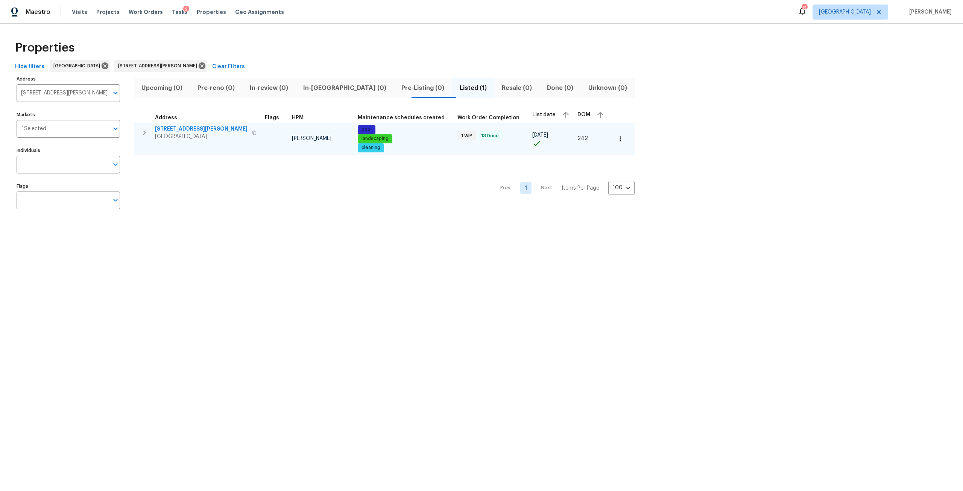
click at [205, 127] on span "32436 Fern Parke Way" at bounding box center [201, 129] width 93 height 8
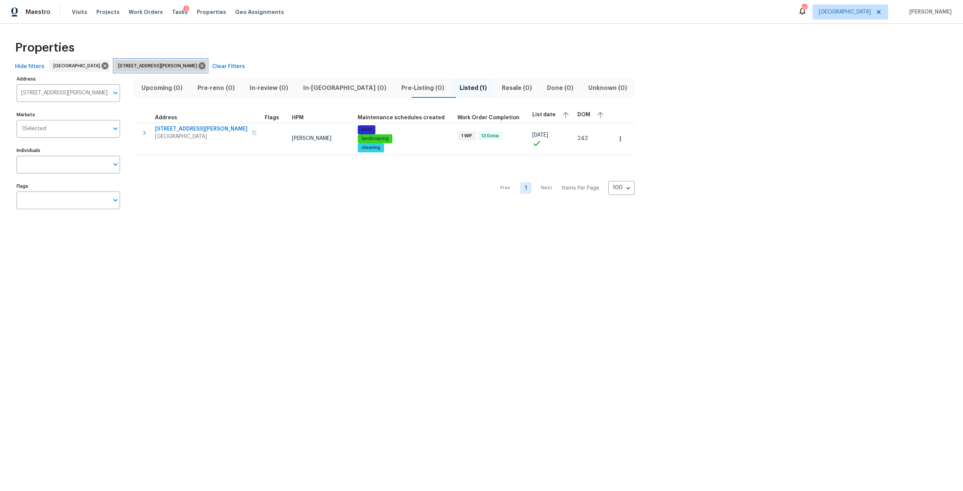
click at [205, 67] on icon at bounding box center [202, 65] width 7 height 7
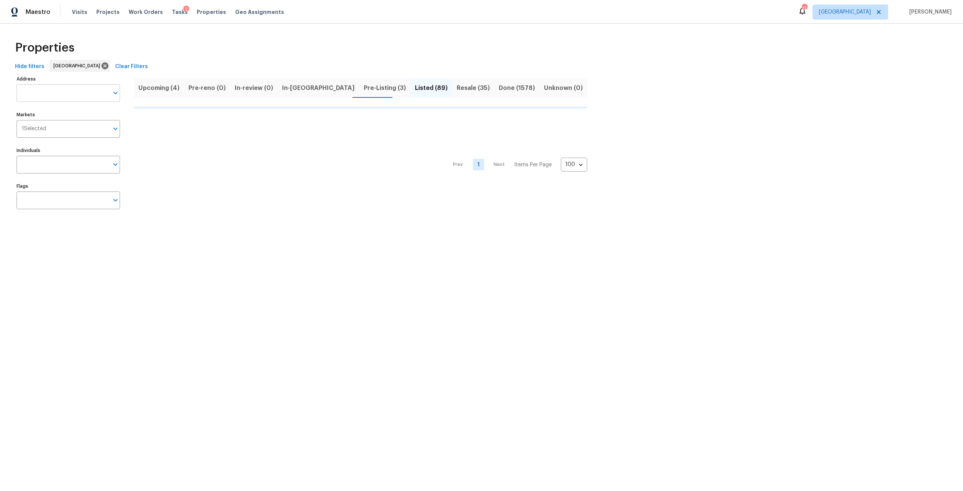
click at [50, 96] on input "Address" at bounding box center [63, 93] width 92 height 18
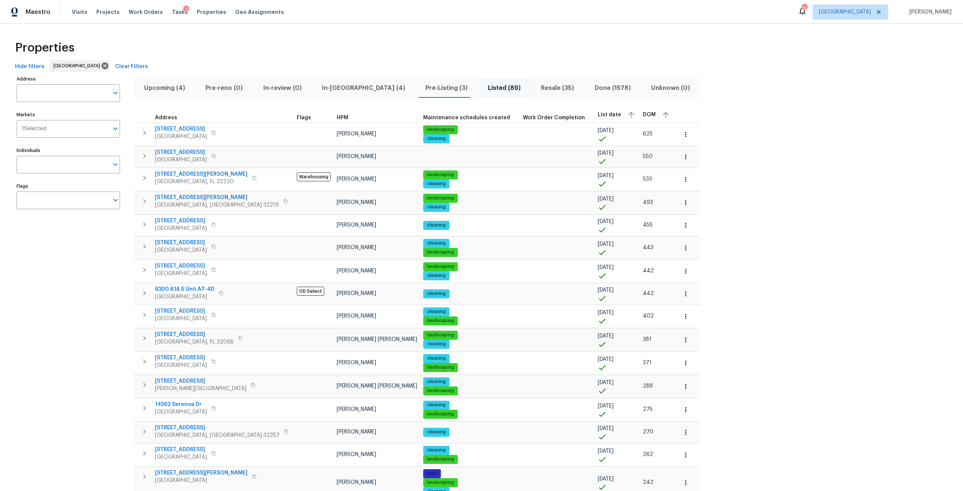
click at [50, 96] on input "Address" at bounding box center [63, 93] width 92 height 18
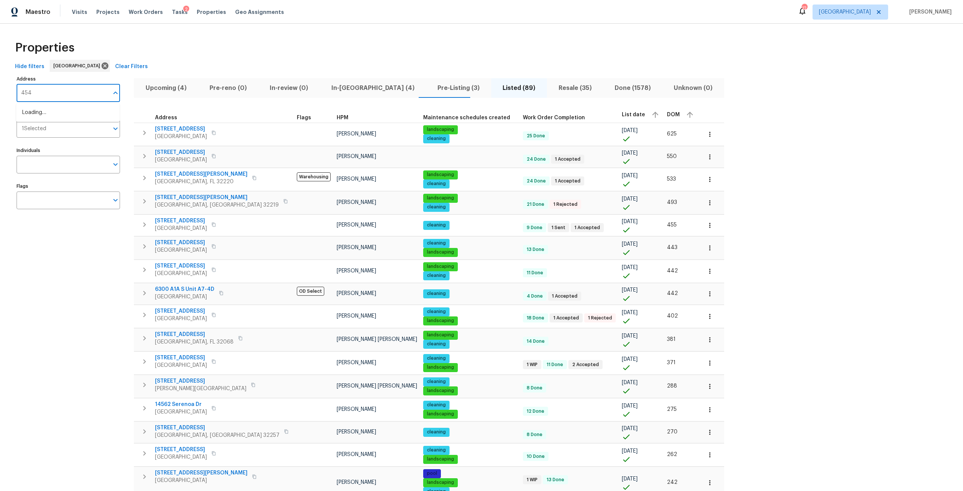
type input "4543"
click at [63, 144] on li "4543 Melissa Ct W Jacksonville FL 32210" at bounding box center [67, 137] width 103 height 12
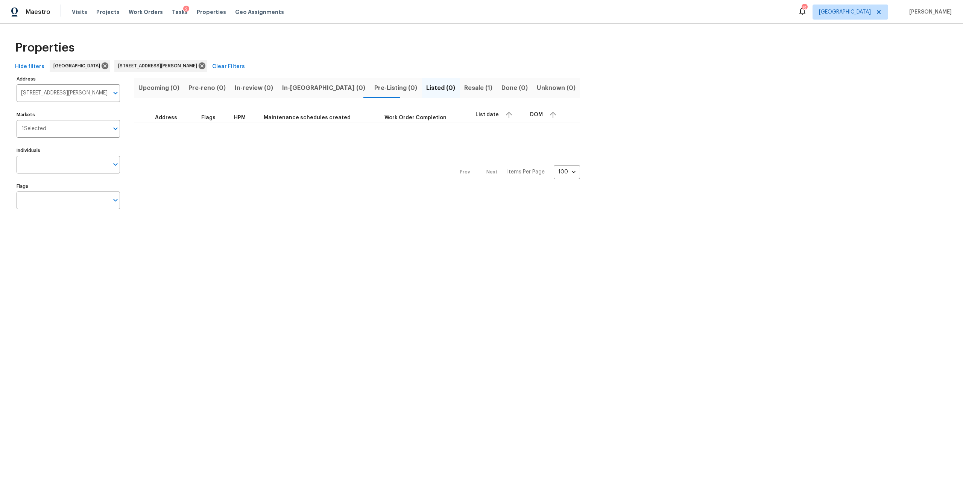
click at [464, 91] on span "Resale (1)" at bounding box center [478, 88] width 28 height 11
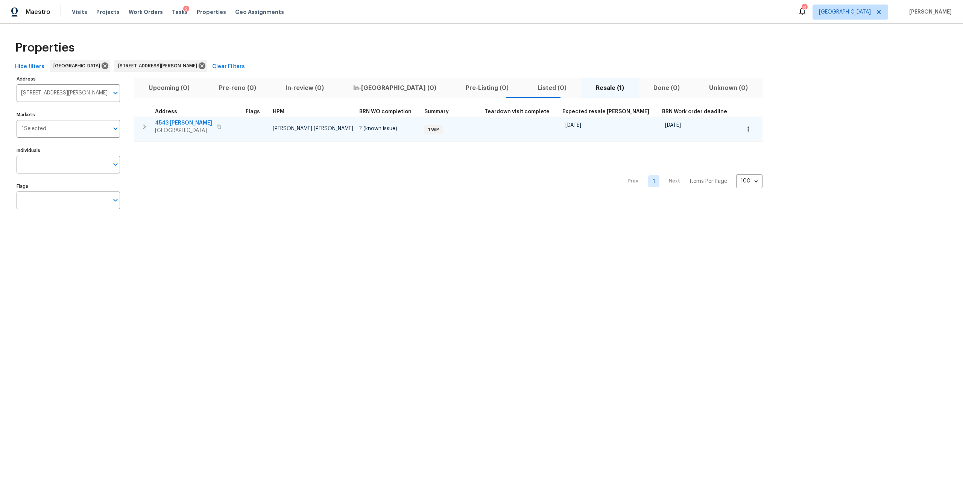
click at [186, 124] on span "4543 Melissa Ct W" at bounding box center [183, 123] width 57 height 8
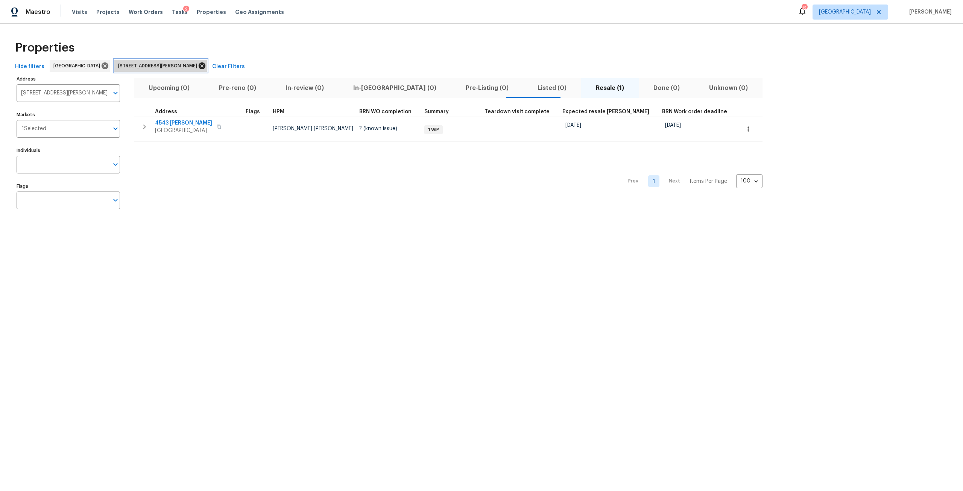
click at [199, 67] on icon at bounding box center [202, 65] width 7 height 7
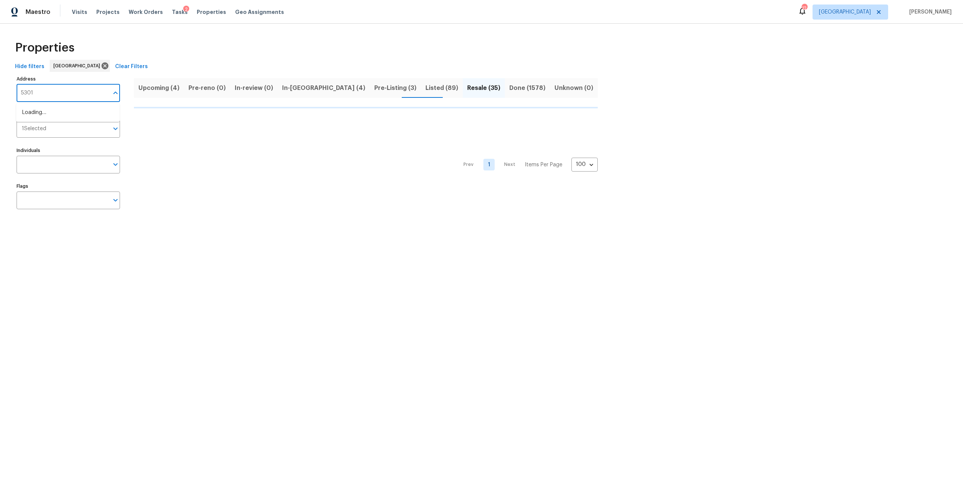
type input "5301"
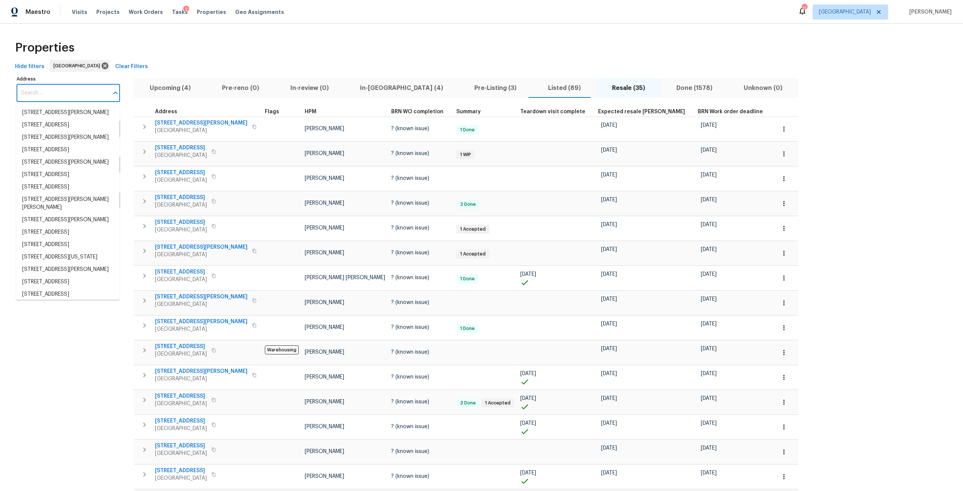
click at [69, 92] on input "Address" at bounding box center [63, 93] width 92 height 18
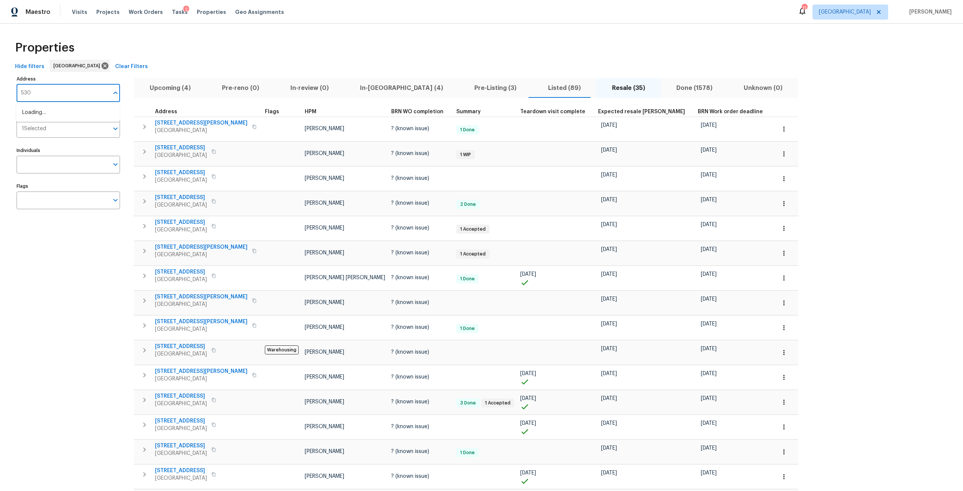
type input "5301"
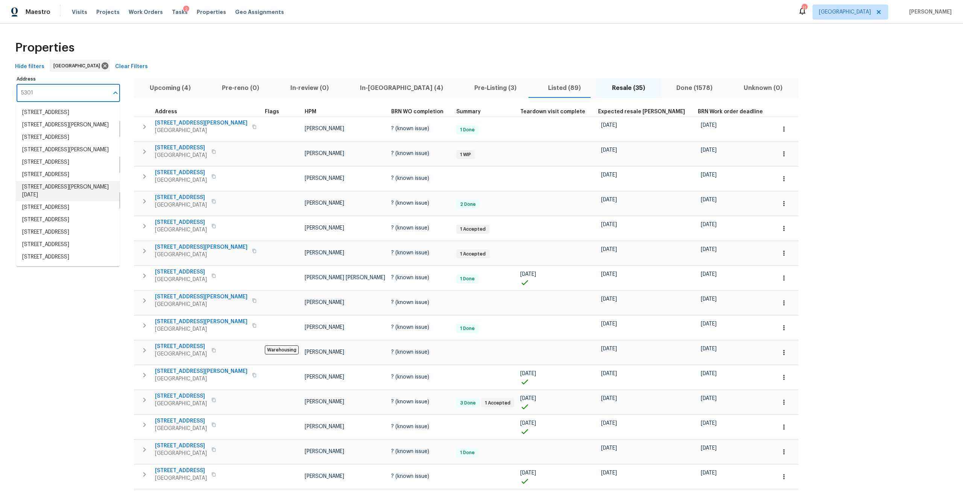
scroll to position [38, 0]
click at [69, 219] on li "5301 Oak Trail Ln Jacksonville FL 32209" at bounding box center [67, 220] width 103 height 12
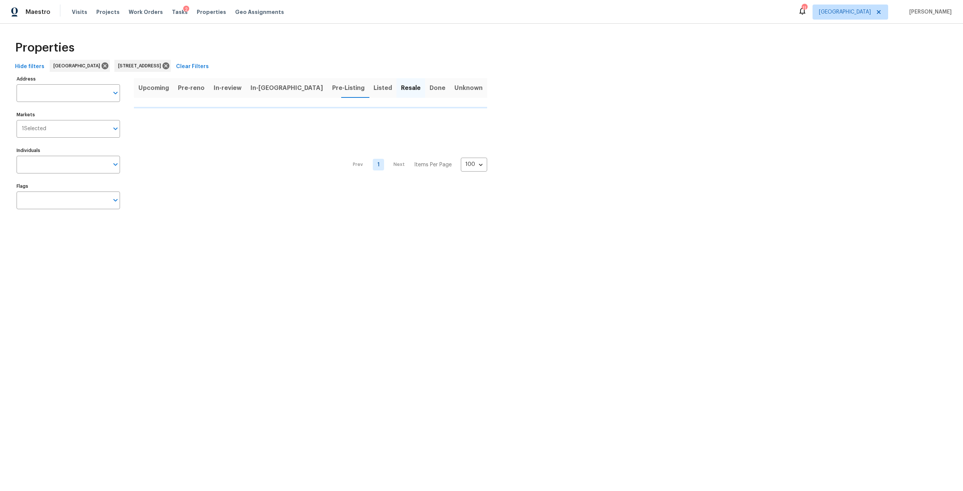
type input "5301 Oak Trail Ln Jacksonville FL 32209"
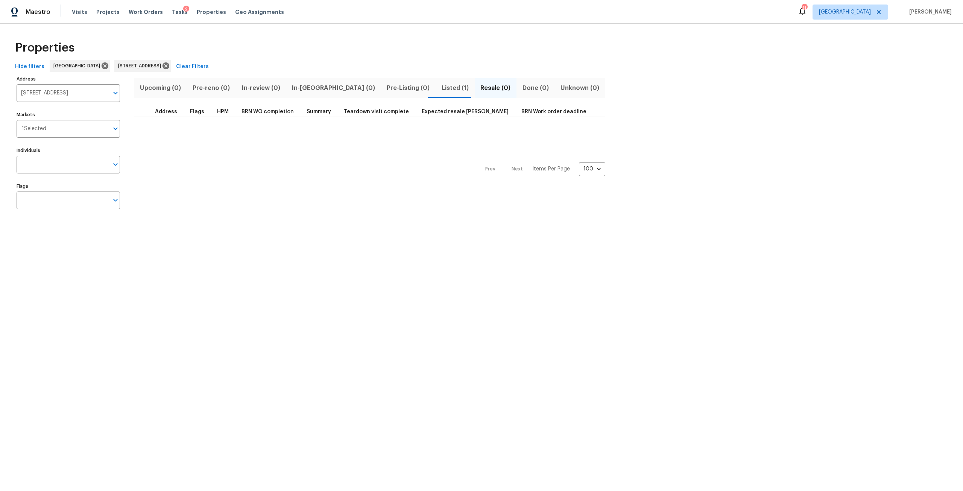
click at [440, 87] on span "Listed (1)" at bounding box center [455, 88] width 30 height 11
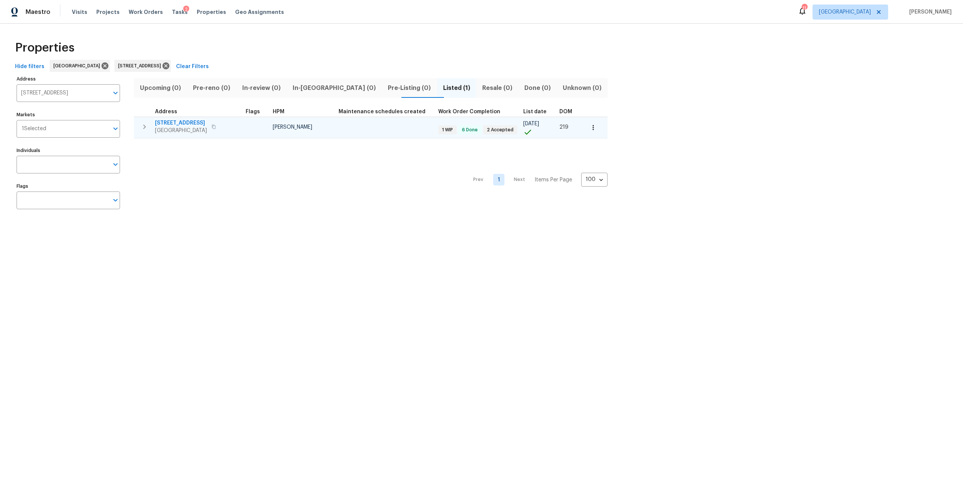
click at [185, 121] on span "5301 Oak Trail Ln" at bounding box center [181, 123] width 52 height 8
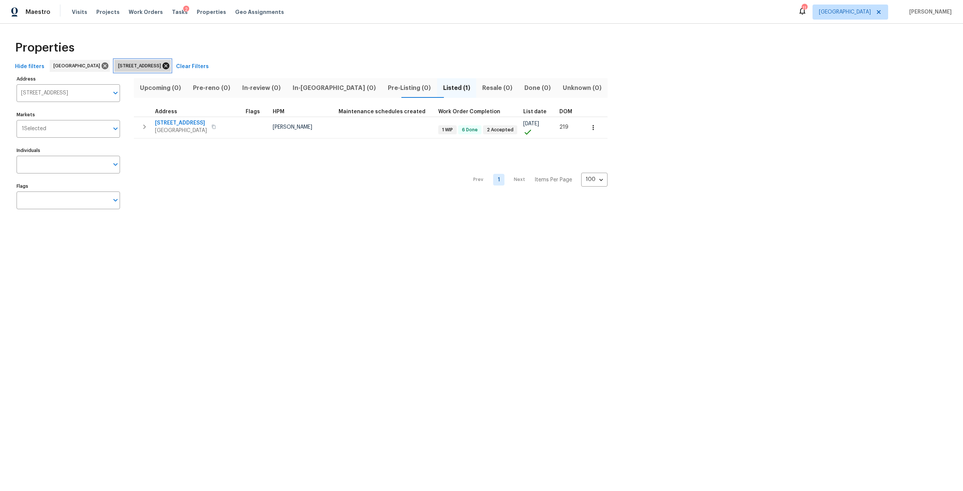
click at [169, 66] on icon at bounding box center [165, 65] width 7 height 7
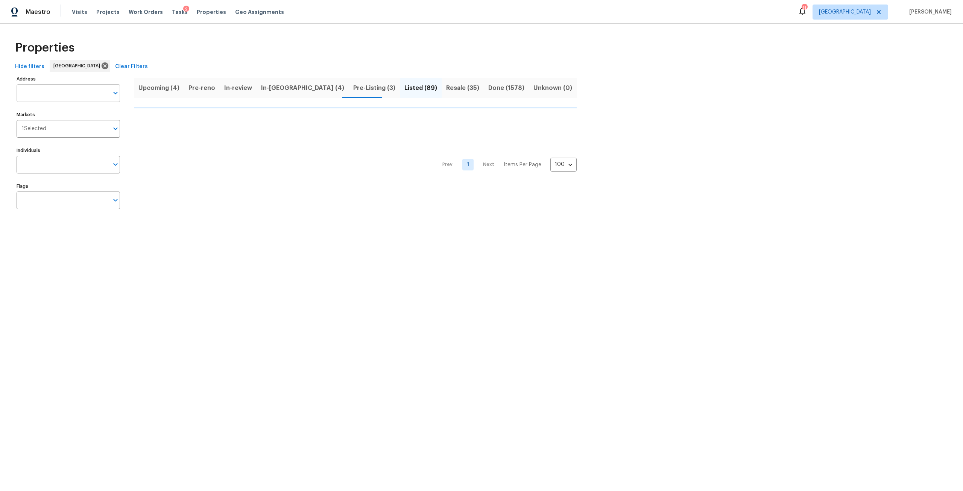
click at [53, 94] on input "Address" at bounding box center [63, 93] width 92 height 18
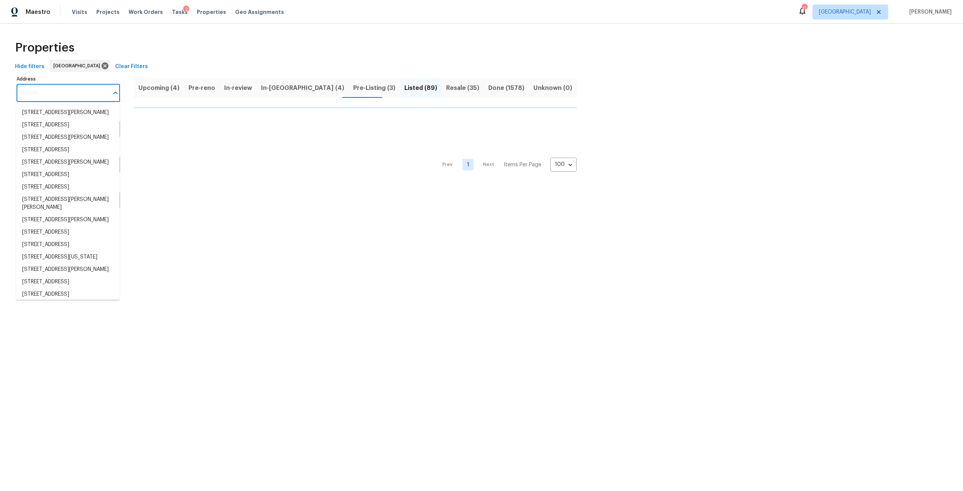
type input "6"
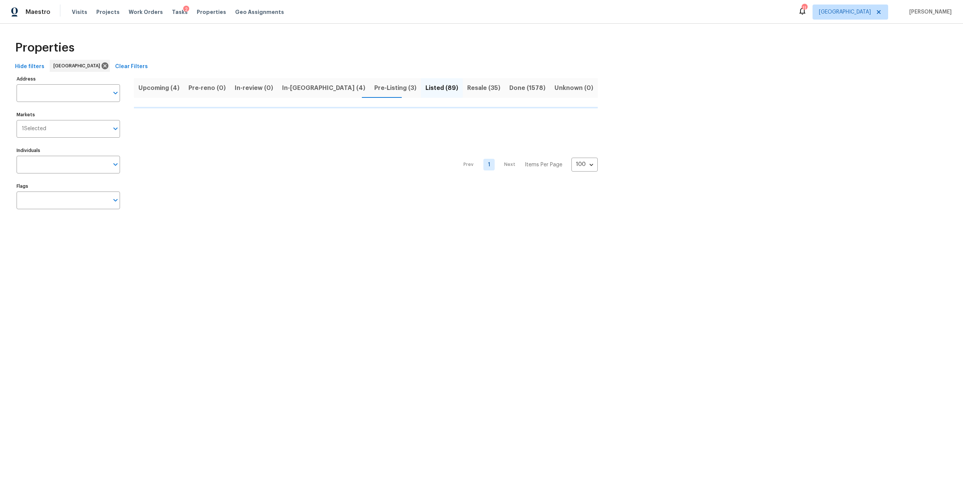
click at [53, 94] on input "Address" at bounding box center [63, 93] width 92 height 18
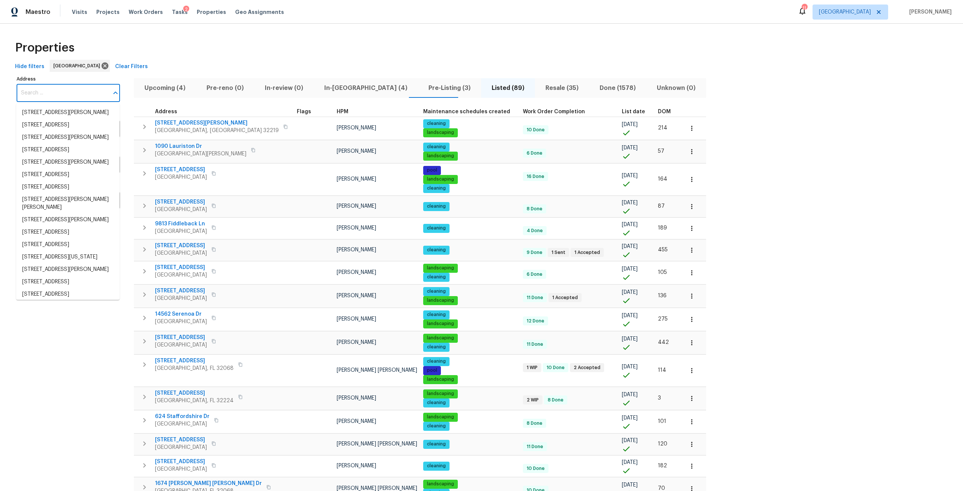
click at [90, 94] on input "Address" at bounding box center [63, 93] width 92 height 18
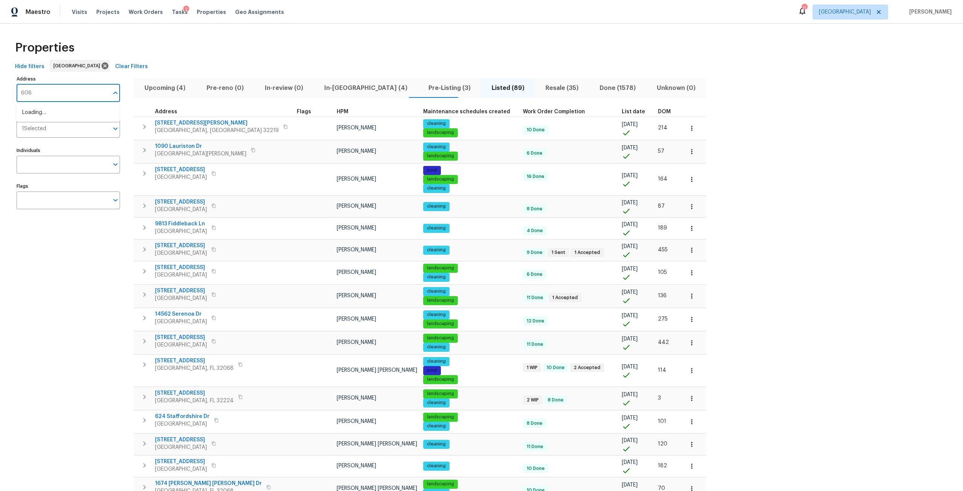
type input "606"
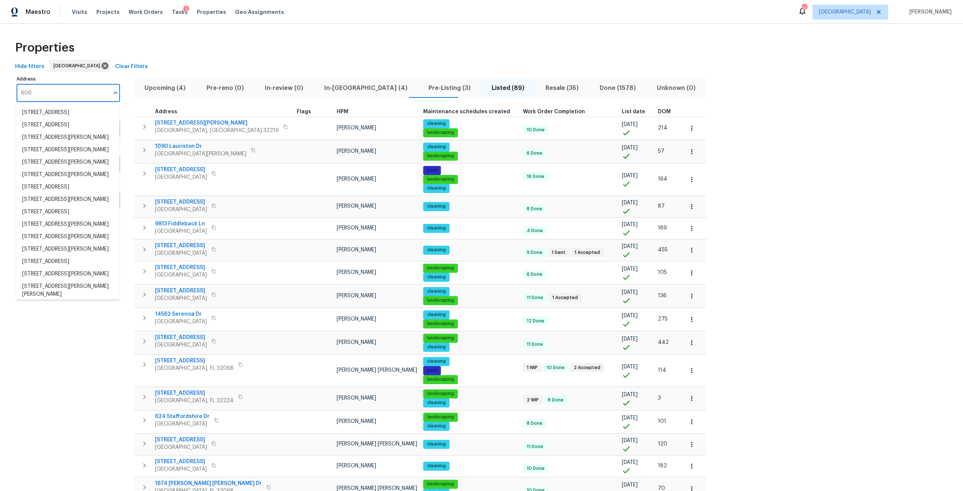
click at [64, 99] on input "606" at bounding box center [63, 93] width 92 height 18
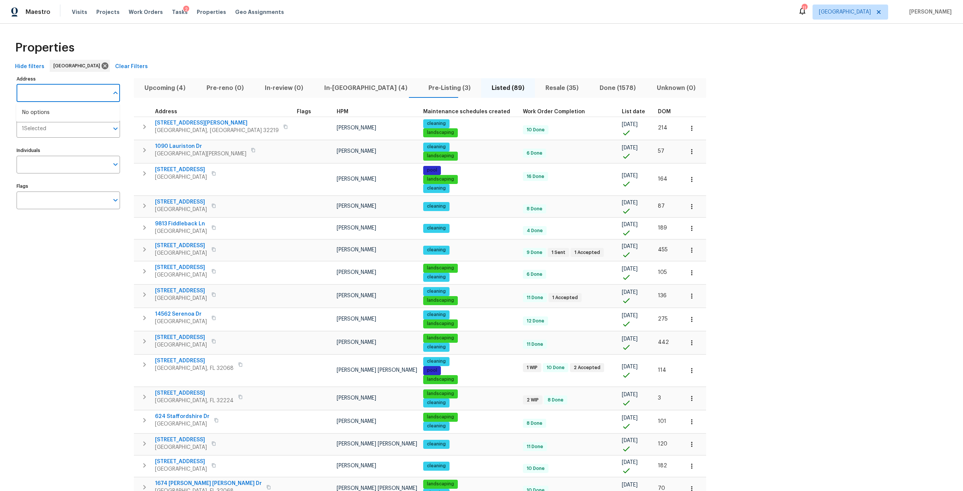
click at [69, 91] on input "Address" at bounding box center [63, 93] width 92 height 18
type input "606"
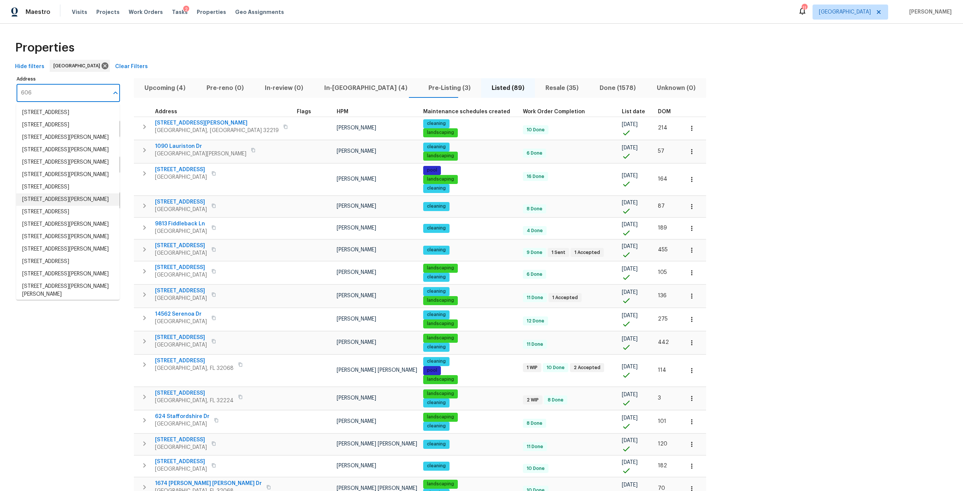
click at [77, 206] on li "606 Jackson Ave N Jacksonville FL 32220" at bounding box center [67, 199] width 103 height 12
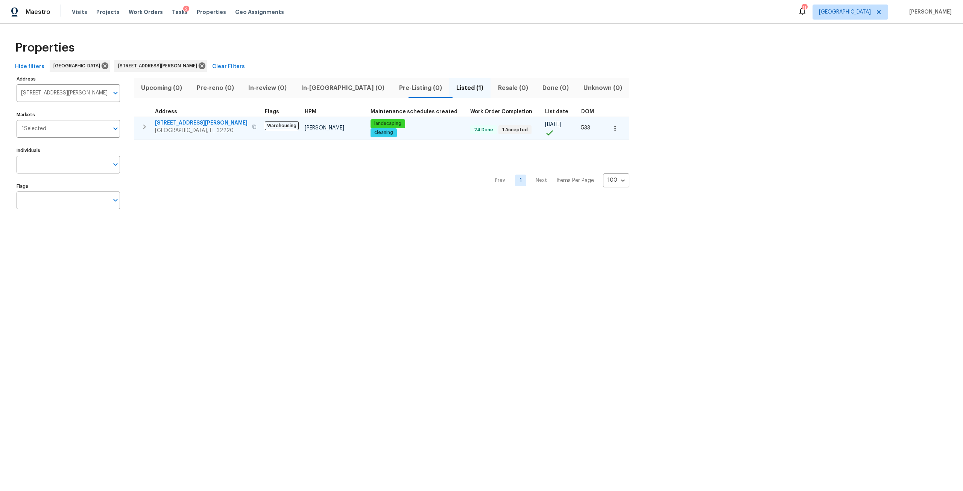
click at [184, 124] on span "606 Jackson Ave N" at bounding box center [201, 123] width 93 height 8
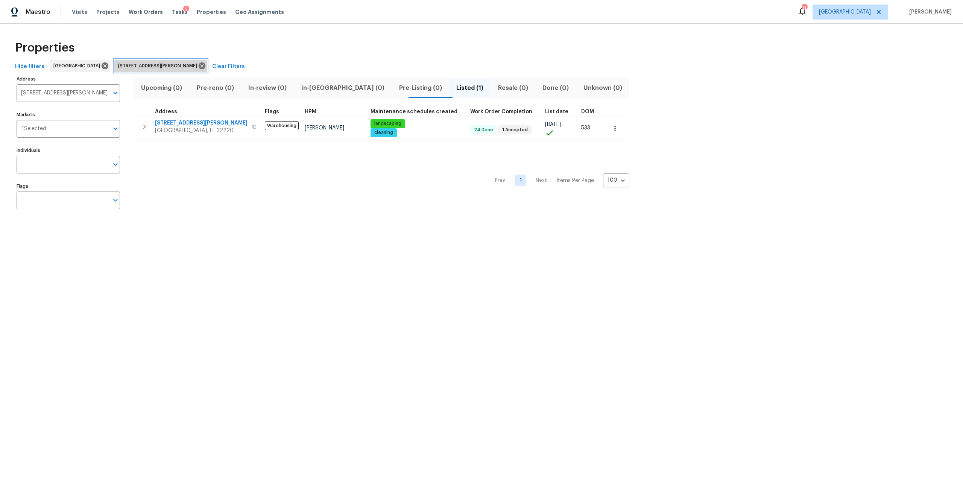
drag, startPoint x: 187, startPoint y: 67, endPoint x: 139, endPoint y: 80, distance: 50.2
click at [198, 67] on icon at bounding box center [202, 66] width 8 height 8
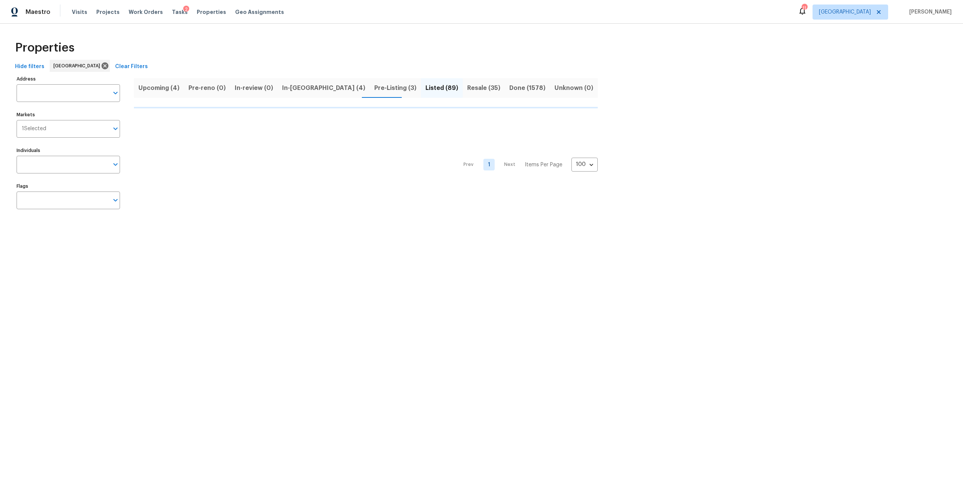
click at [52, 91] on input "Address" at bounding box center [63, 93] width 92 height 18
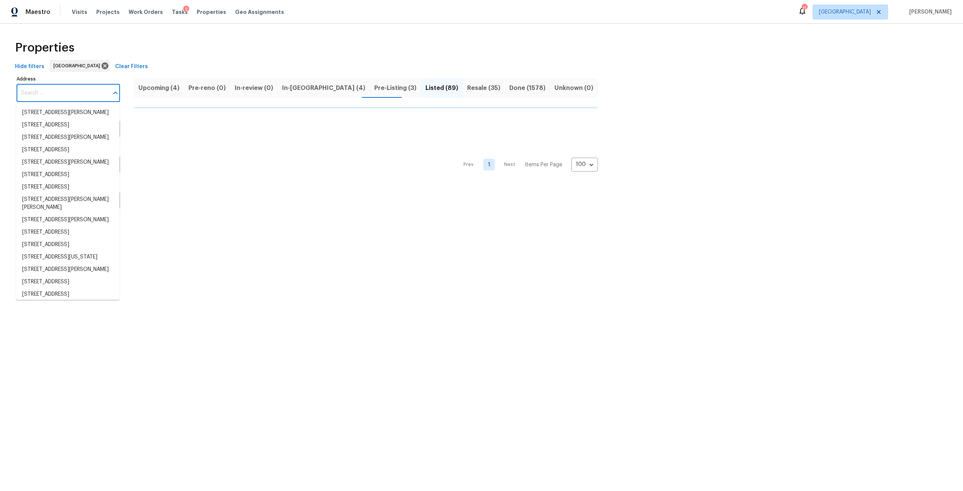
type input "9"
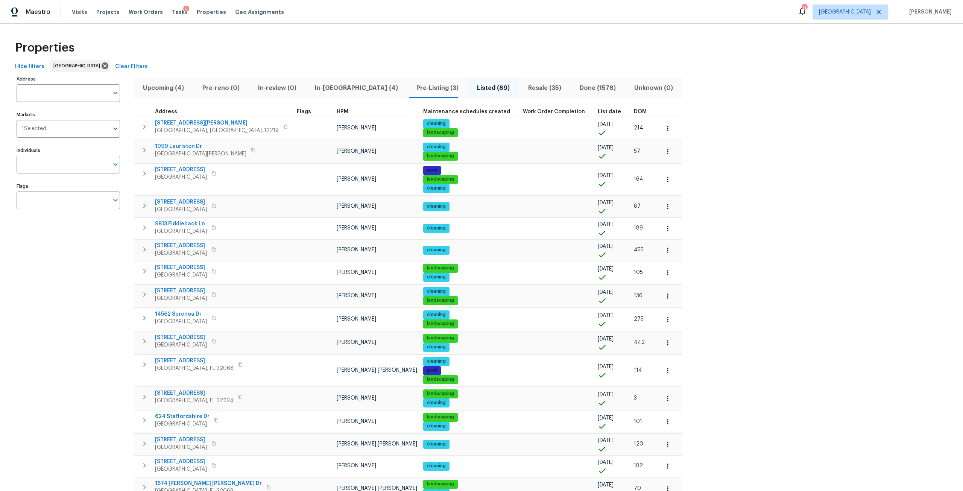
click at [52, 91] on input "text" at bounding box center [63, 93] width 92 height 18
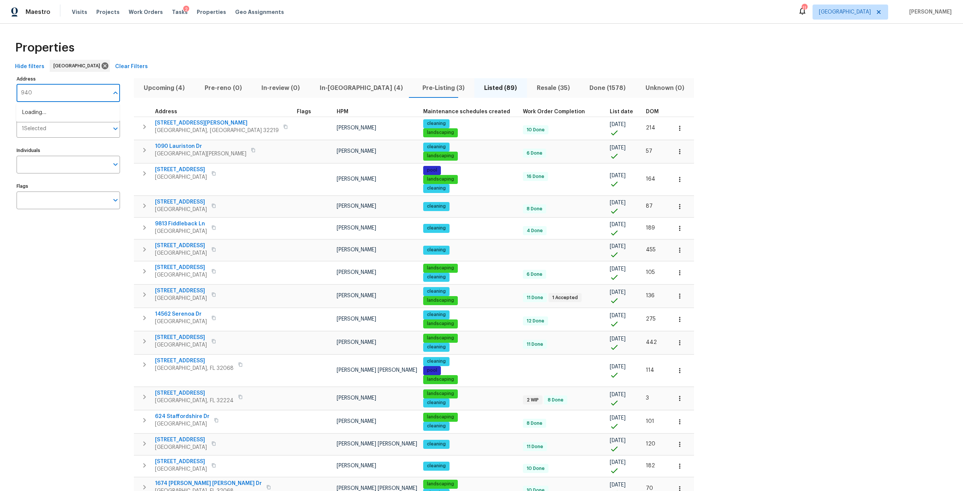
type input "9408"
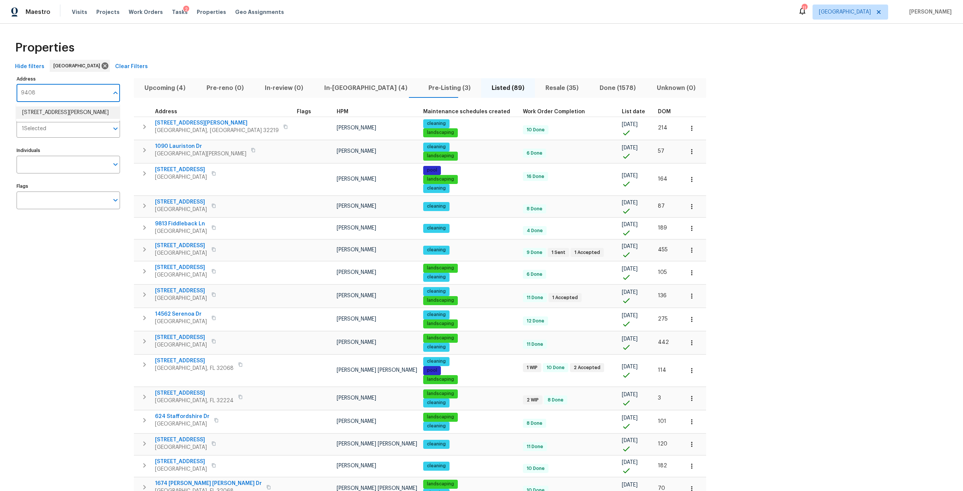
click at [79, 122] on ul "9408 Little John Rd Jacksonville FL 32208" at bounding box center [67, 112] width 103 height 18
click at [81, 119] on li "9408 Little John Rd Jacksonville FL 32208" at bounding box center [67, 112] width 103 height 12
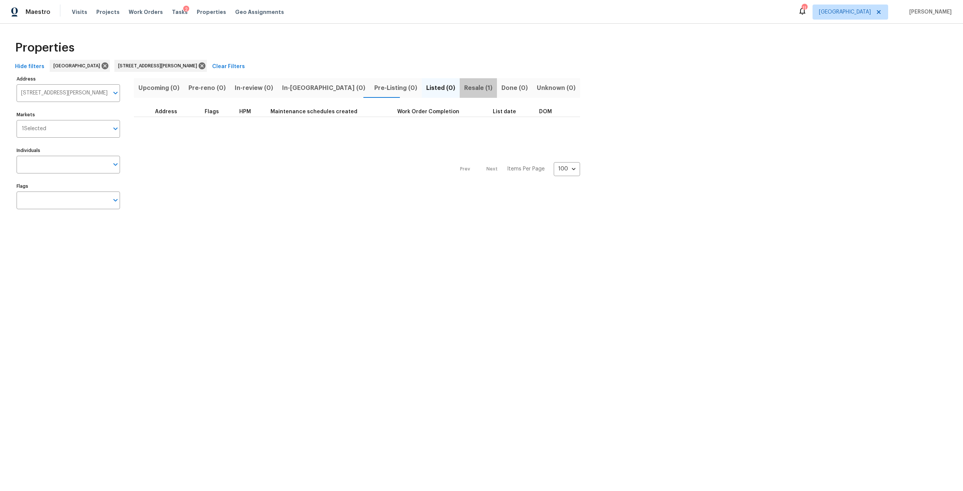
click at [464, 87] on span "Resale (1)" at bounding box center [478, 88] width 28 height 11
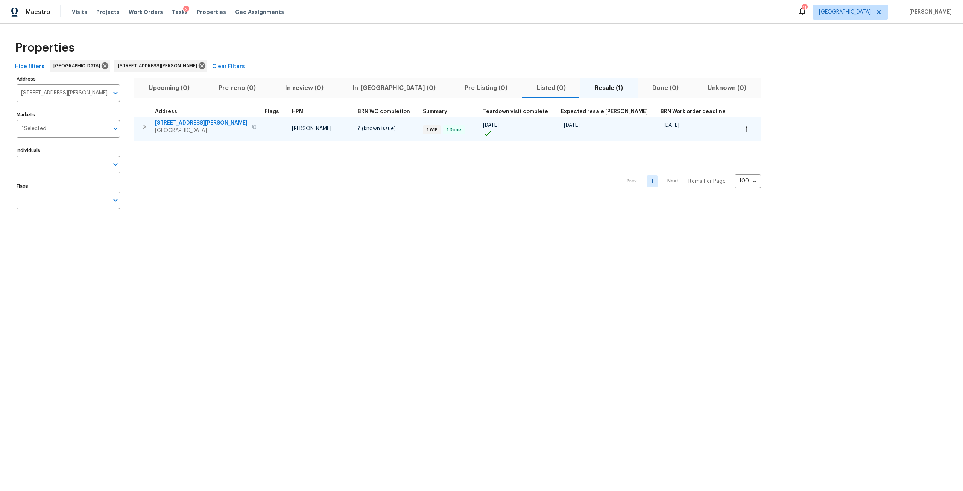
click at [191, 121] on span "9408 Little John Rd" at bounding box center [201, 123] width 93 height 8
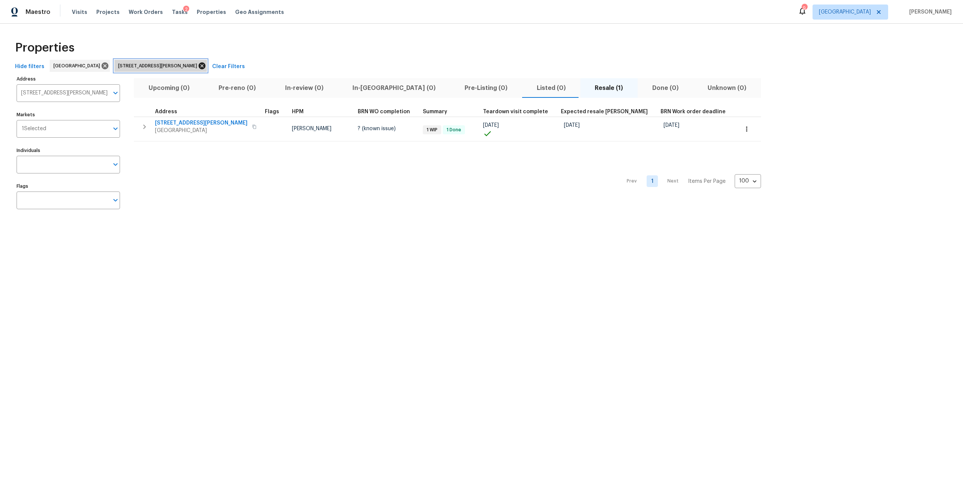
click at [199, 67] on icon at bounding box center [202, 65] width 7 height 7
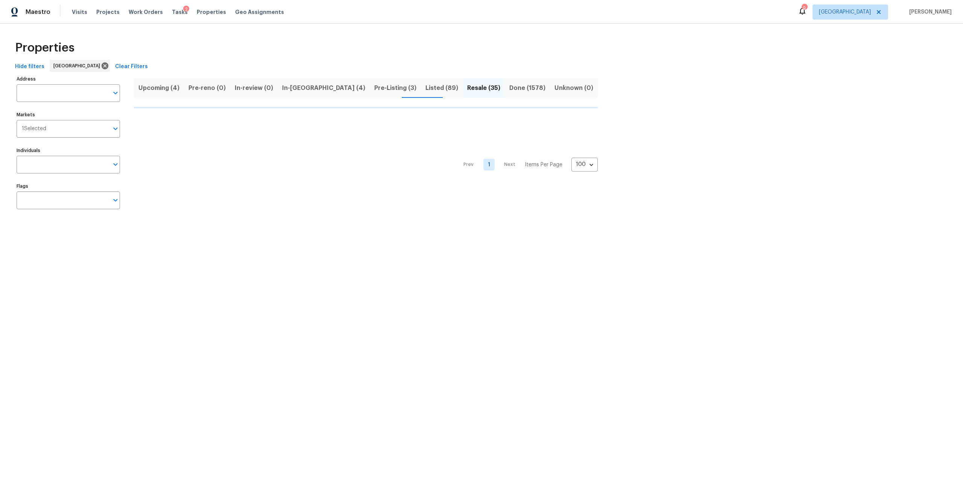
click at [77, 92] on input "Address" at bounding box center [63, 93] width 92 height 18
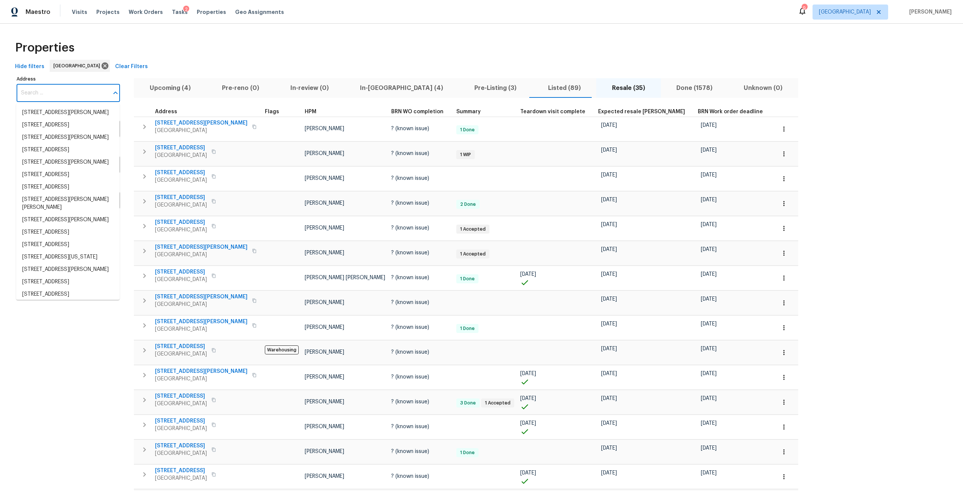
click at [72, 93] on input "Address" at bounding box center [63, 93] width 92 height 18
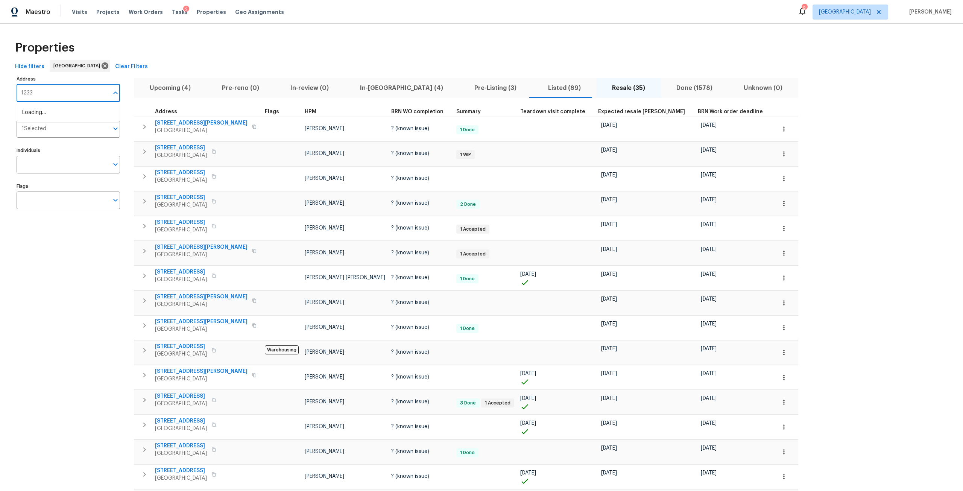
type input "12330"
click at [74, 116] on li "12330 Deersong Dr Jacksonville FL 32218" at bounding box center [67, 112] width 103 height 12
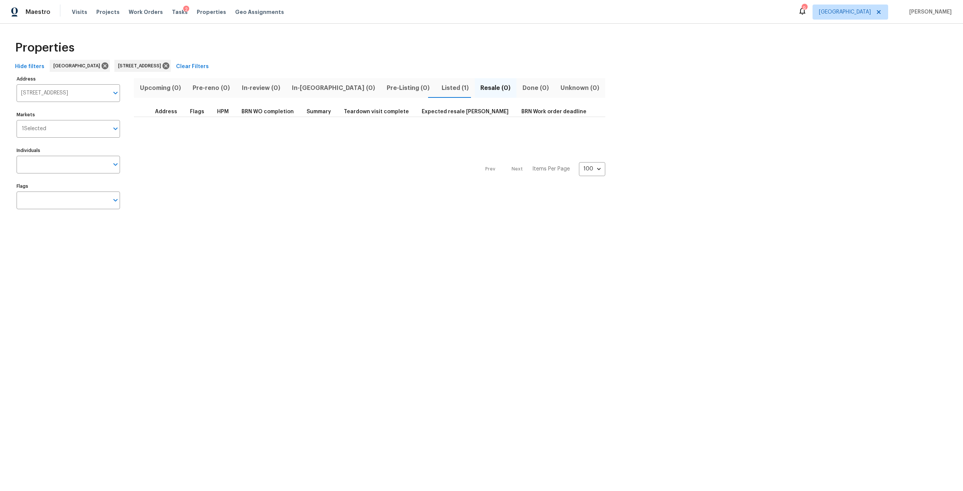
click at [440, 85] on span "Listed (1)" at bounding box center [455, 88] width 30 height 11
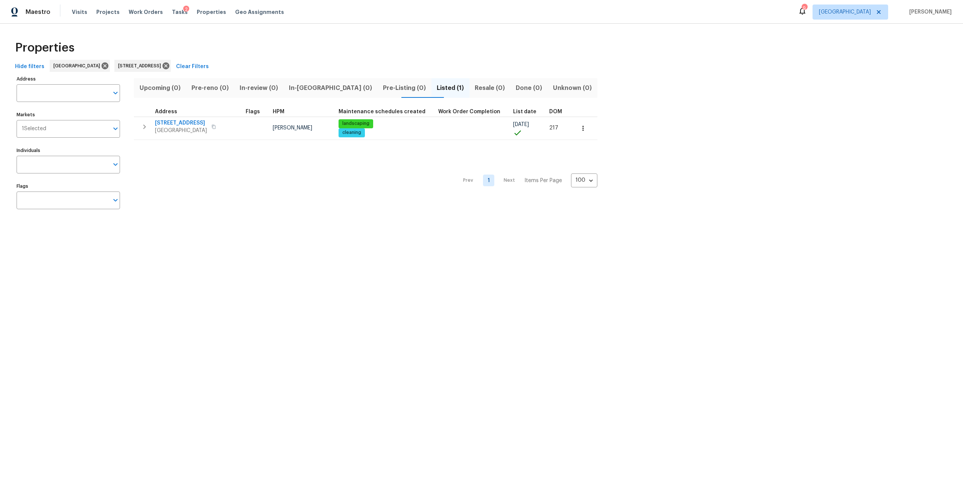
type input "12330 Deersong Dr Jacksonville FL 32218"
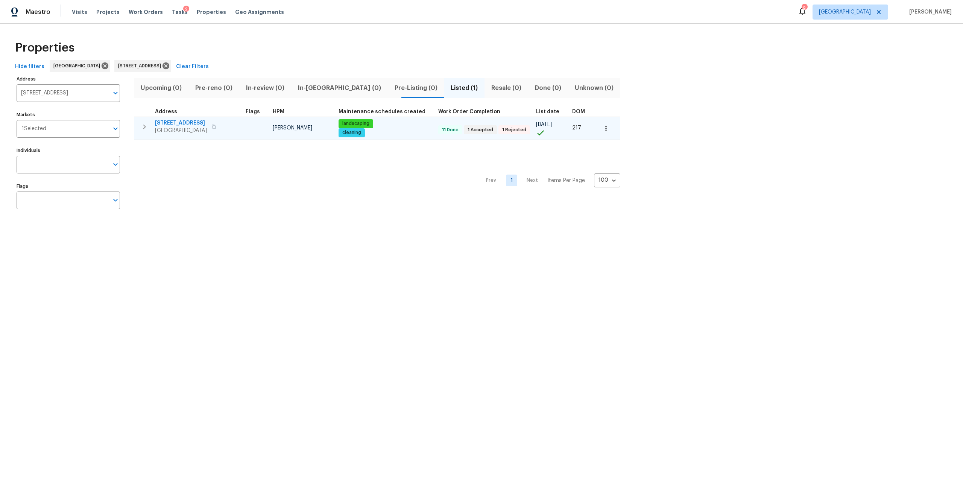
click at [193, 121] on span "12330 Deersong Dr" at bounding box center [181, 123] width 52 height 8
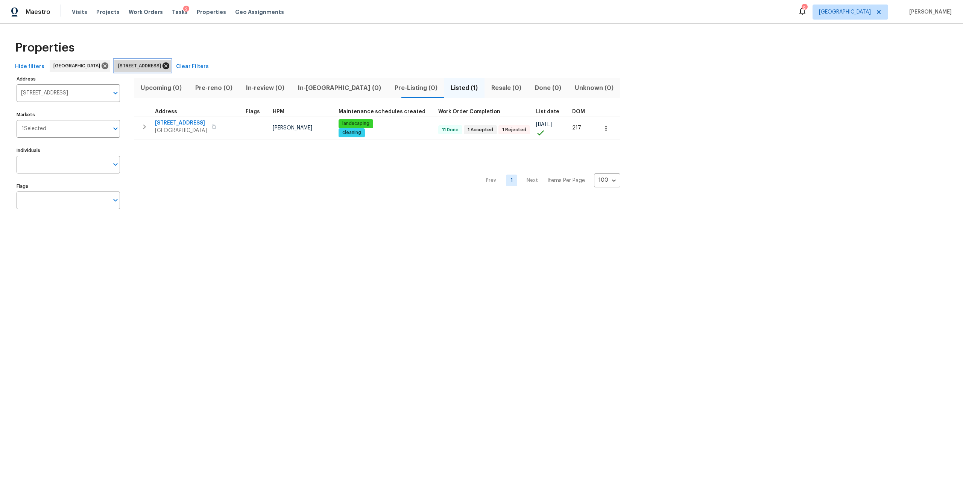
click at [169, 66] on icon at bounding box center [165, 65] width 7 height 7
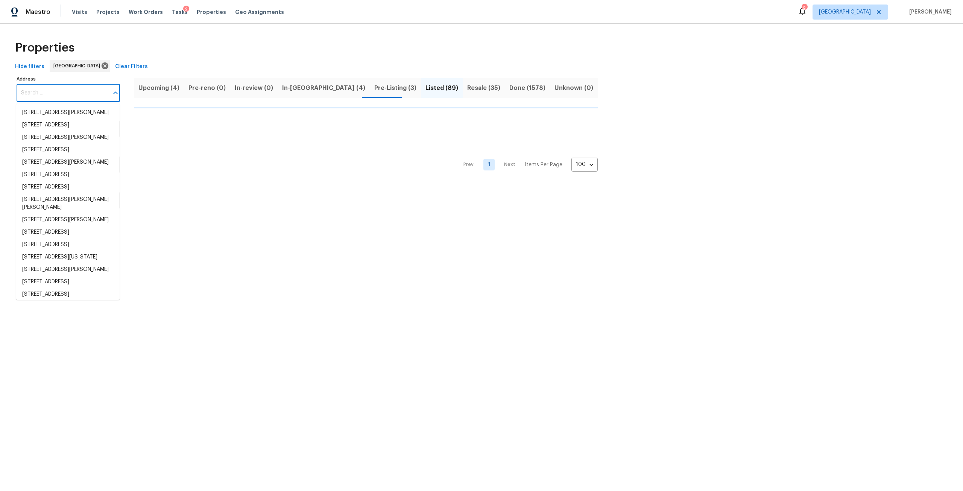
click at [59, 92] on input "Address" at bounding box center [63, 93] width 92 height 18
type input "2"
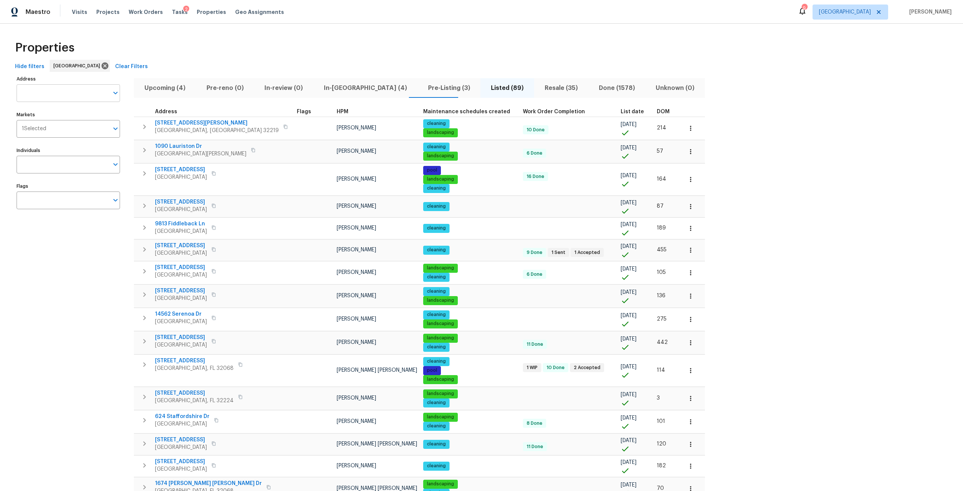
click at [57, 92] on input "Address" at bounding box center [63, 93] width 92 height 18
type input "2922"
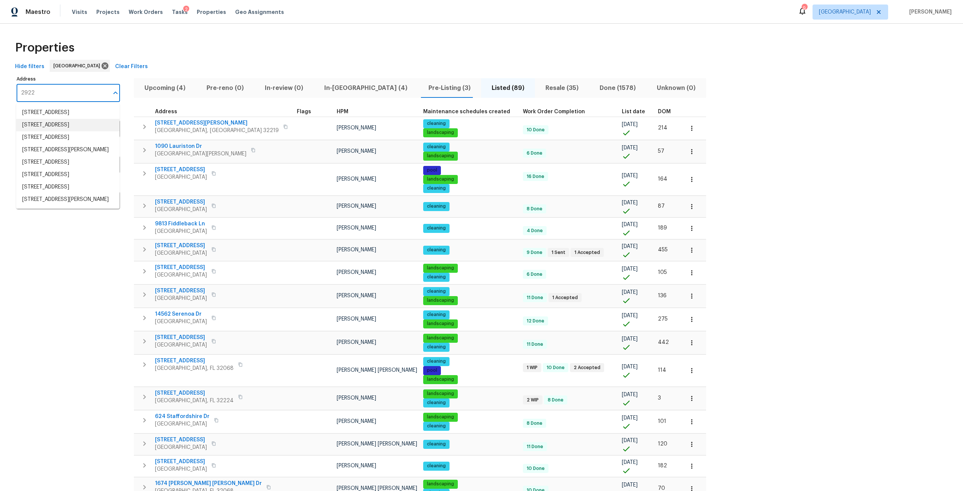
click at [70, 131] on li "2922 Madrid Ave E Jacksonville FL 32217" at bounding box center [67, 125] width 103 height 12
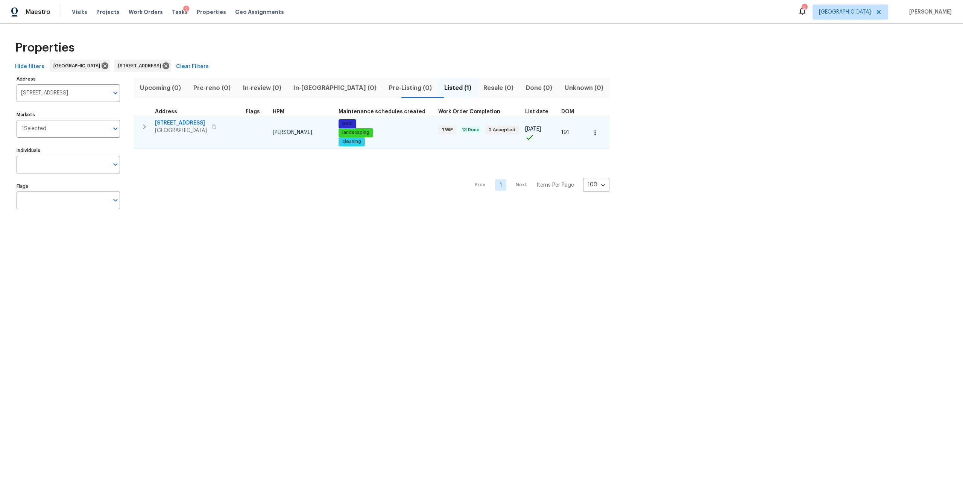
click at [169, 125] on span "2922 Madrid Ave E" at bounding box center [181, 123] width 52 height 8
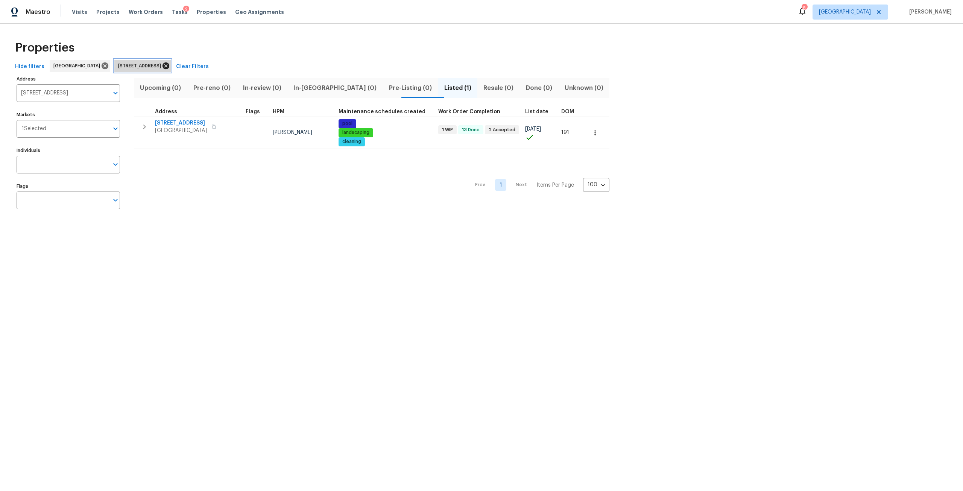
click at [169, 64] on icon at bounding box center [165, 65] width 7 height 7
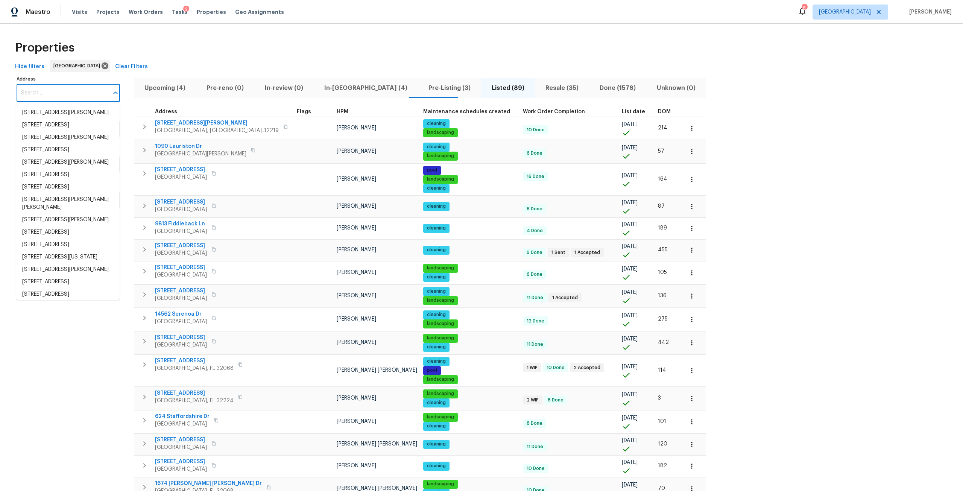
click at [77, 99] on input "Address" at bounding box center [63, 93] width 92 height 18
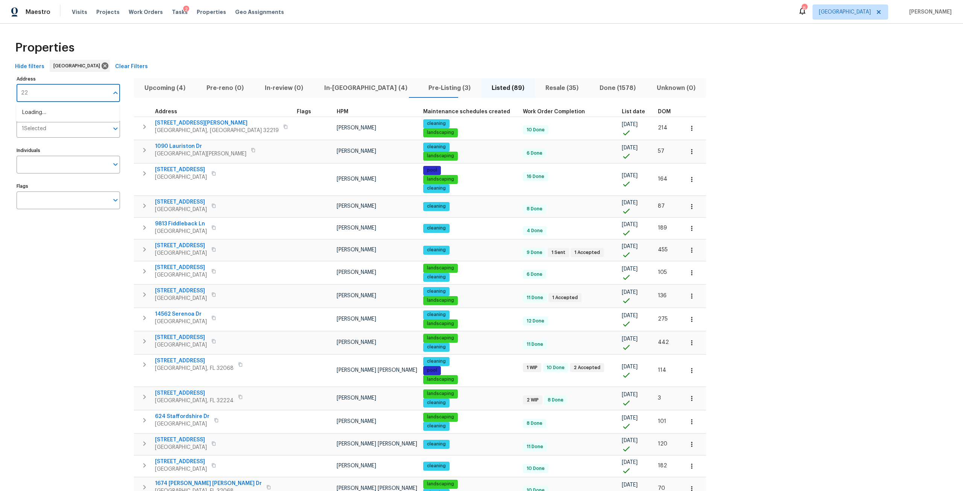
type input "2"
type input "220 presidents"
click at [77, 117] on li "220 Presidents Cup Way Unit 201 Saint Augustine FL 32092" at bounding box center [67, 112] width 103 height 12
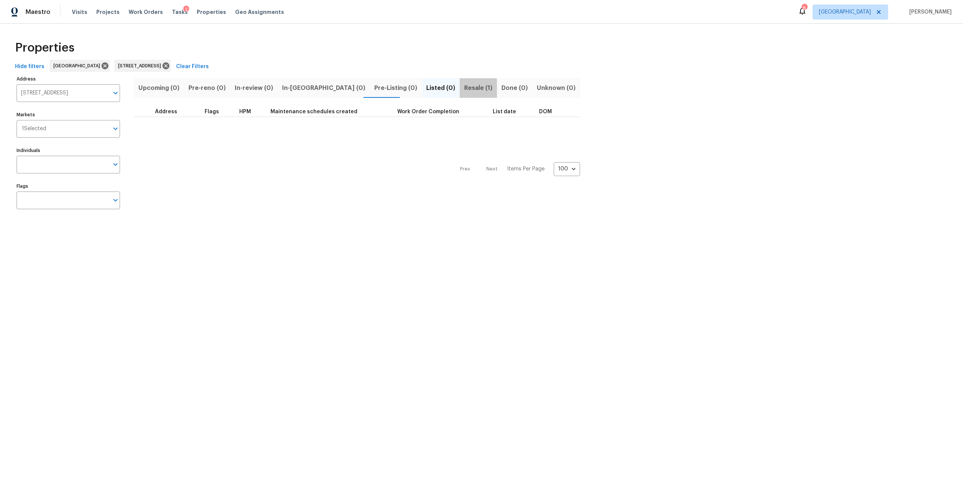
click at [464, 89] on span "Resale (1)" at bounding box center [478, 88] width 28 height 11
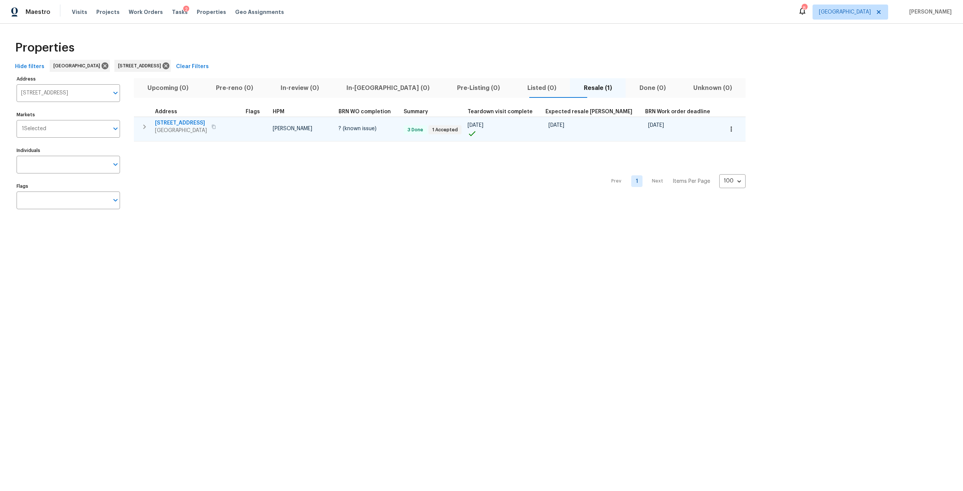
click at [148, 122] on icon "button" at bounding box center [144, 126] width 9 height 9
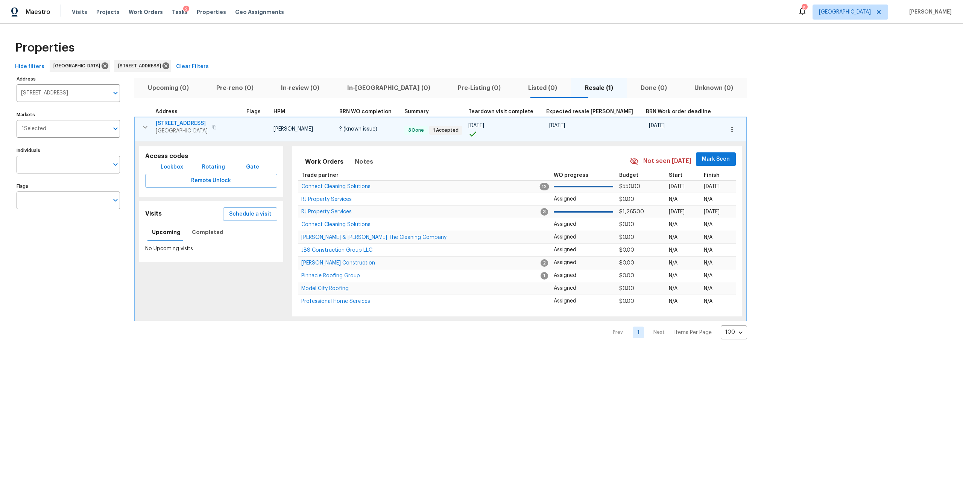
click at [190, 125] on span "220 Presidents Cup Way Unit 201" at bounding box center [182, 124] width 52 height 8
click at [169, 66] on icon at bounding box center [165, 65] width 7 height 7
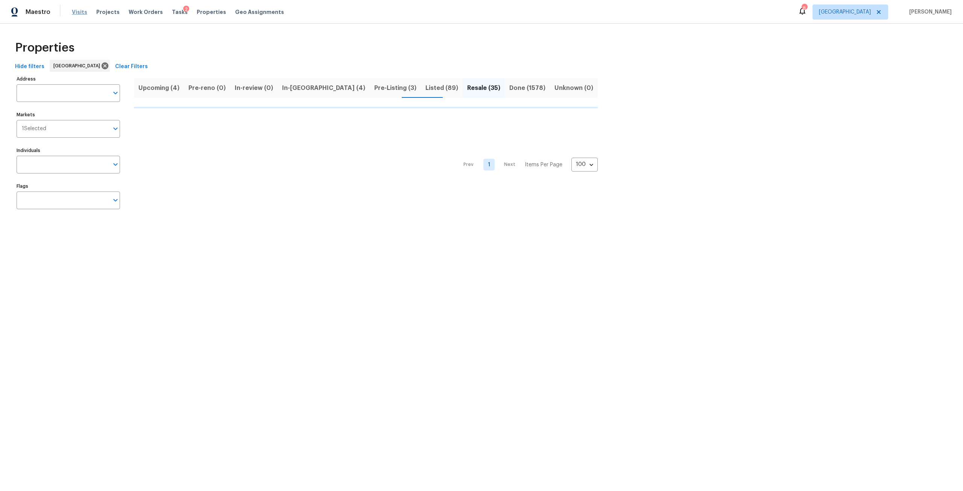
click at [73, 8] on span "Visits" at bounding box center [79, 12] width 15 height 8
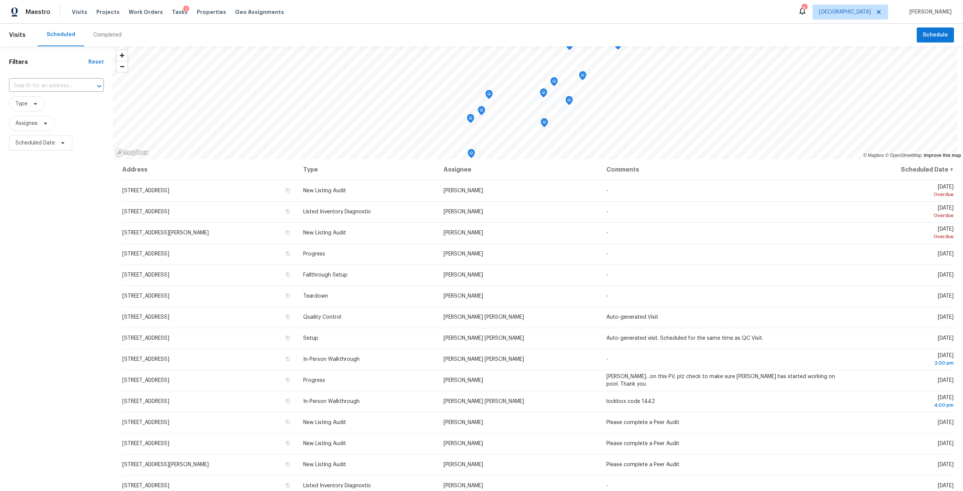
click at [103, 33] on div "Completed" at bounding box center [107, 35] width 28 height 8
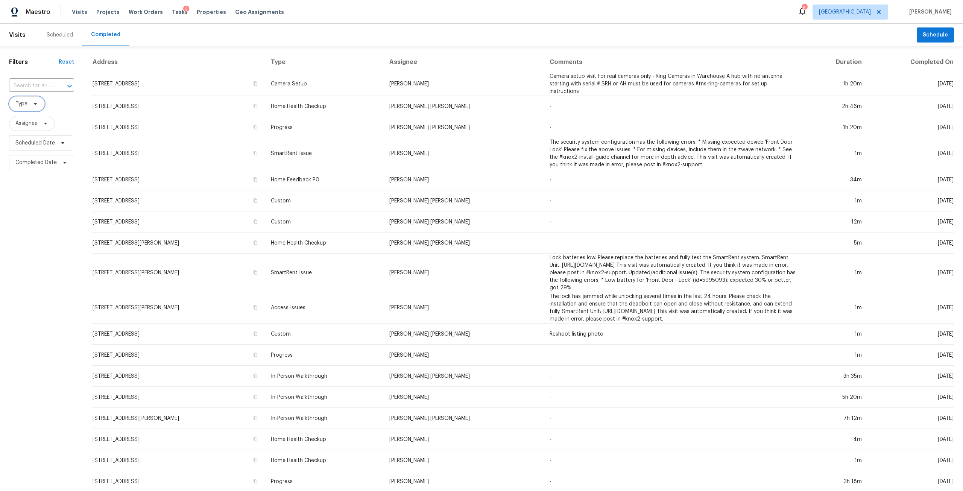
click at [39, 101] on span "Type" at bounding box center [27, 103] width 36 height 15
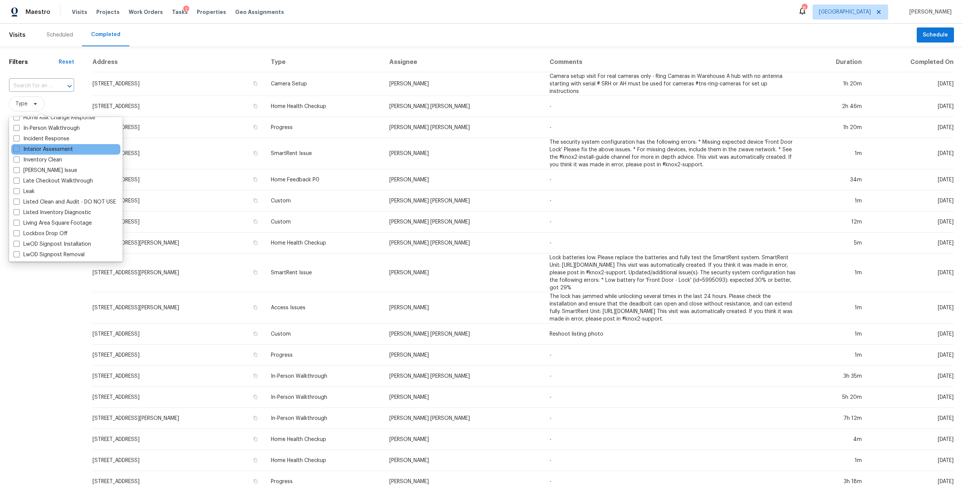
scroll to position [301, 0]
click at [57, 204] on label "Listed Inventory Diagnostic" at bounding box center [52, 202] width 77 height 8
click at [18, 203] on input "Listed Inventory Diagnostic" at bounding box center [16, 200] width 5 height 5
checkbox input "true"
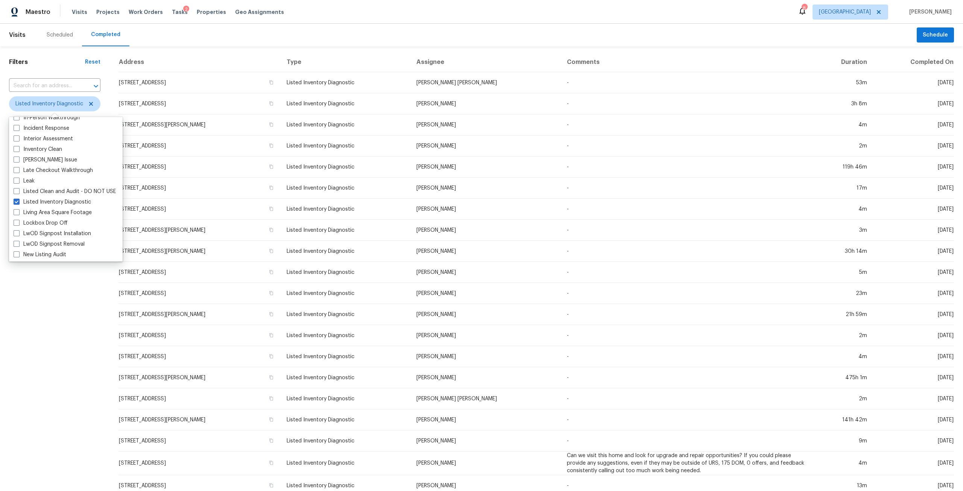
click at [13, 337] on div "Filters Reset ​ Listed Inventory Diagnostic Assignee Scheduled Date Completed D…" at bounding box center [54, 281] width 109 height 470
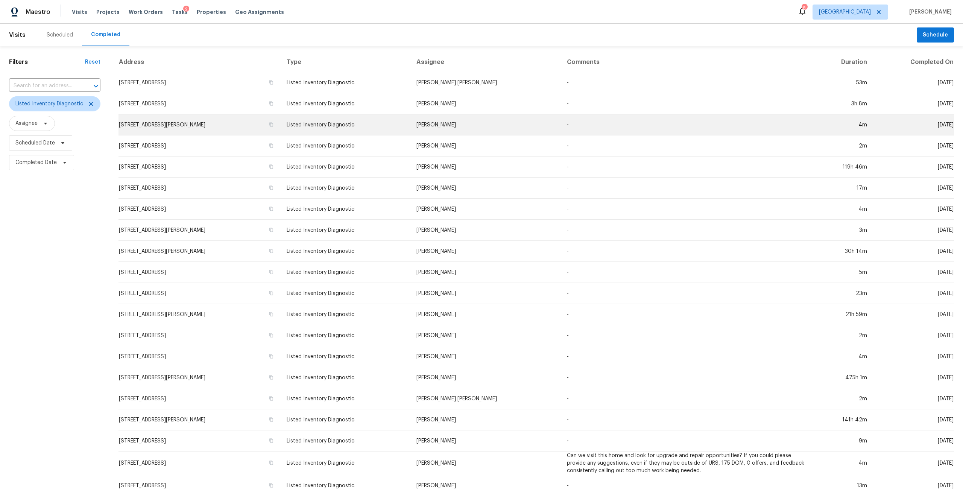
click at [209, 128] on td "2936 Van Gundy Rd, Jacksonville, FL 32208" at bounding box center [199, 124] width 162 height 21
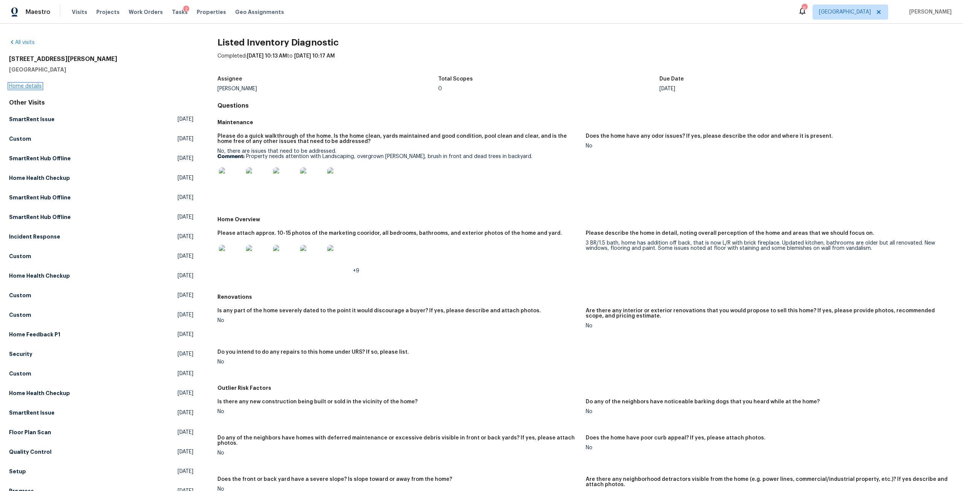
click at [21, 84] on link "Home details" at bounding box center [25, 85] width 33 height 5
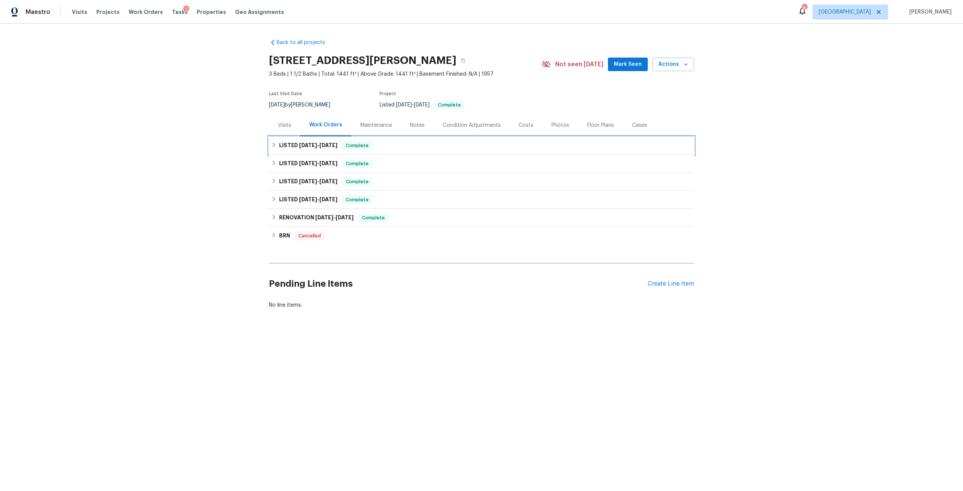
click at [323, 146] on span "9/5/25" at bounding box center [328, 145] width 18 height 5
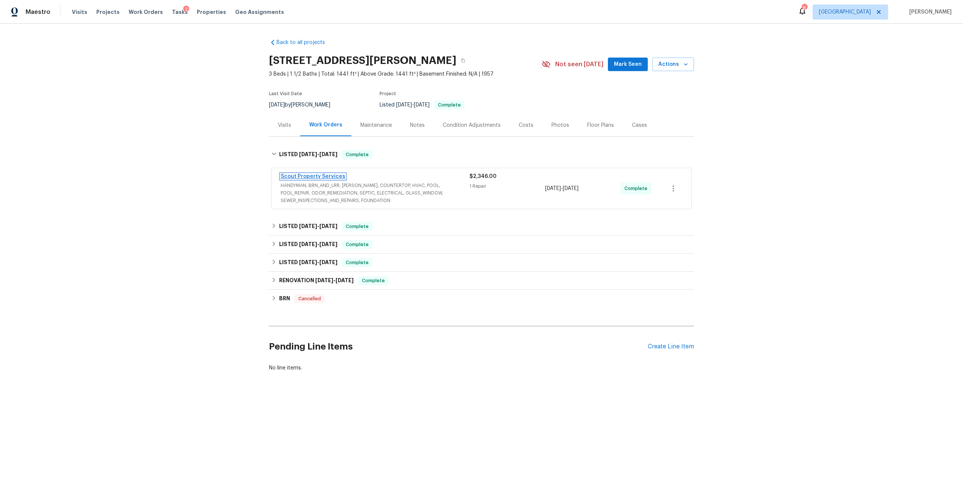
click at [328, 178] on link "Scout Property Services" at bounding box center [313, 176] width 65 height 5
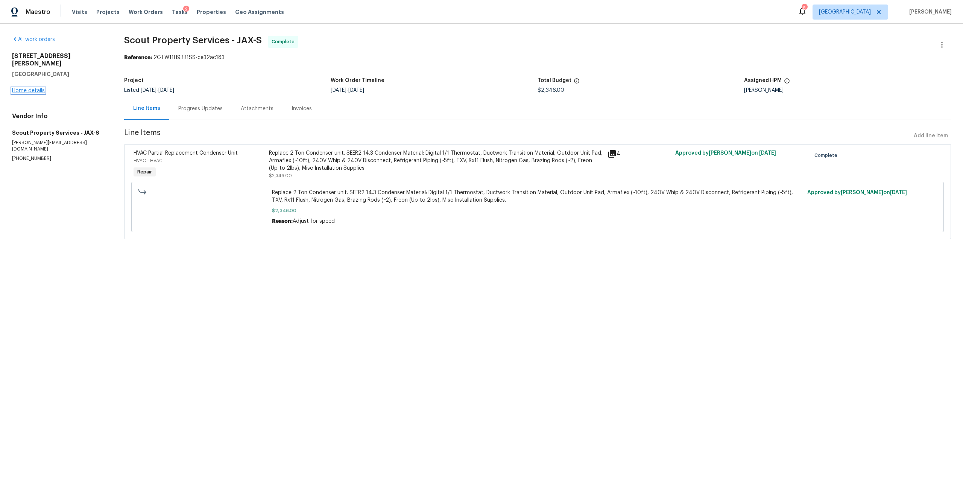
click at [35, 88] on link "Home details" at bounding box center [28, 90] width 33 height 5
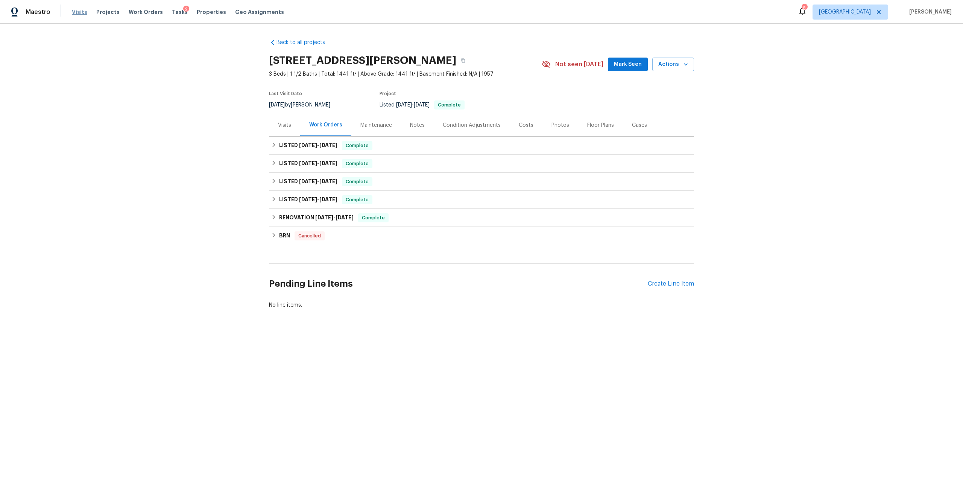
click at [79, 14] on span "Visits" at bounding box center [79, 12] width 15 height 8
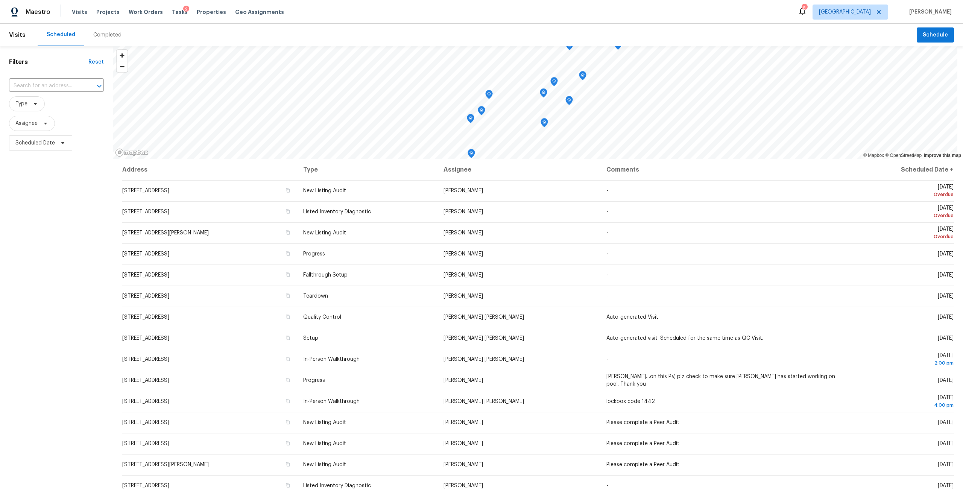
click at [94, 38] on div "Completed" at bounding box center [107, 35] width 28 height 8
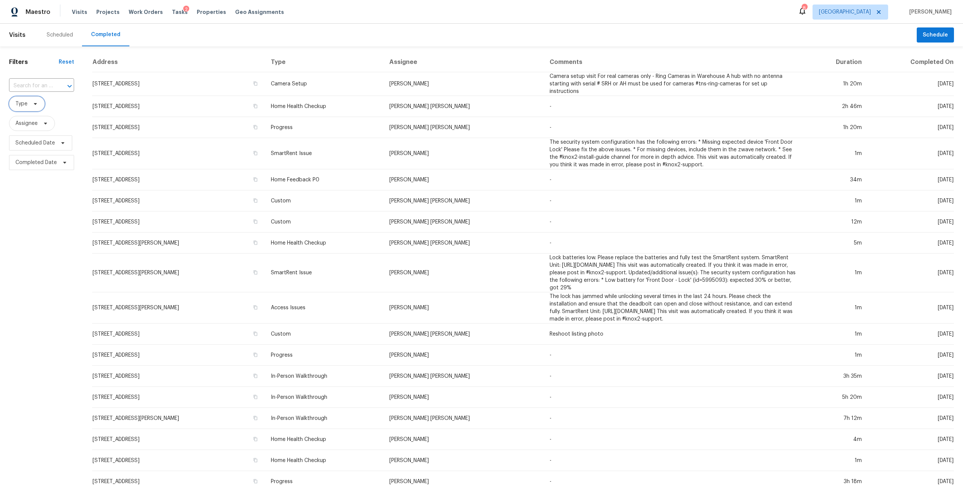
click at [30, 99] on span "Type" at bounding box center [27, 103] width 36 height 15
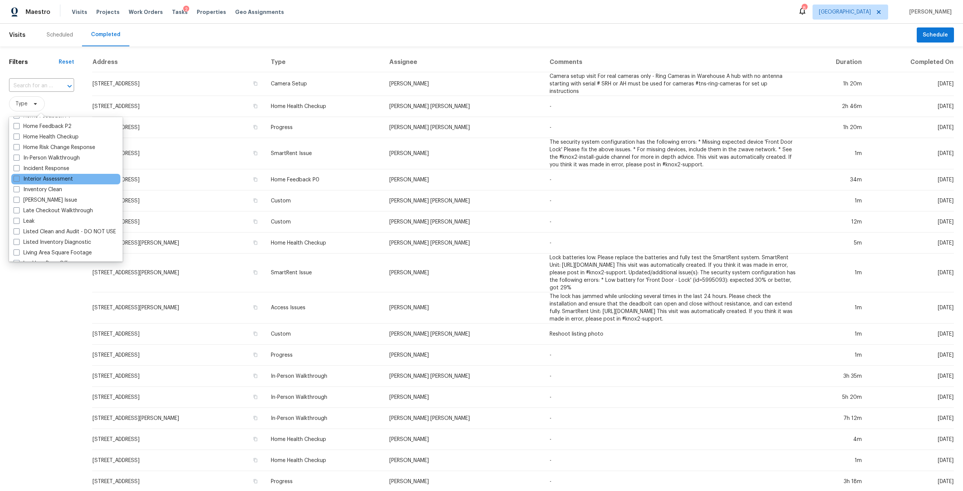
scroll to position [263, 0]
click at [62, 238] on label "Listed Inventory Diagnostic" at bounding box center [52, 240] width 77 height 8
click at [18, 238] on input "Listed Inventory Diagnostic" at bounding box center [16, 238] width 5 height 5
checkbox input "true"
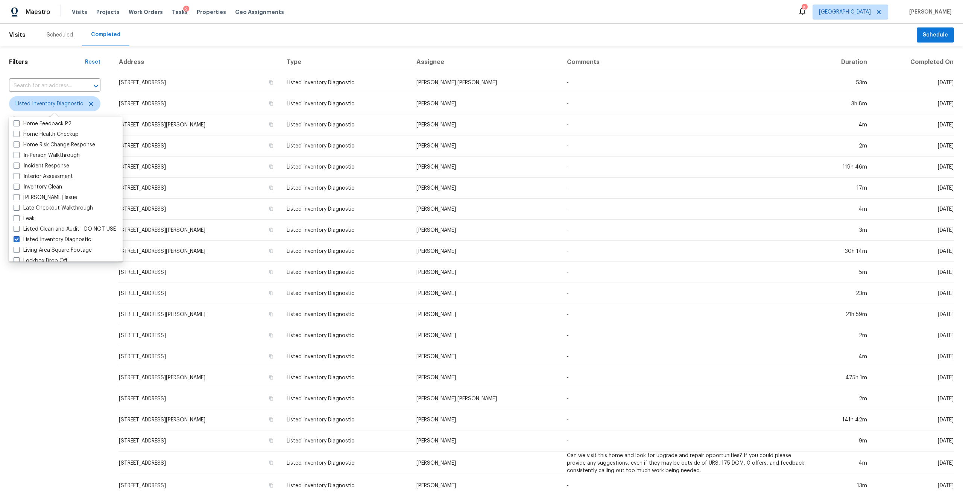
click at [15, 373] on div "Filters Reset ​ Listed Inventory Diagnostic Assignee Scheduled Date Completed D…" at bounding box center [54, 281] width 109 height 470
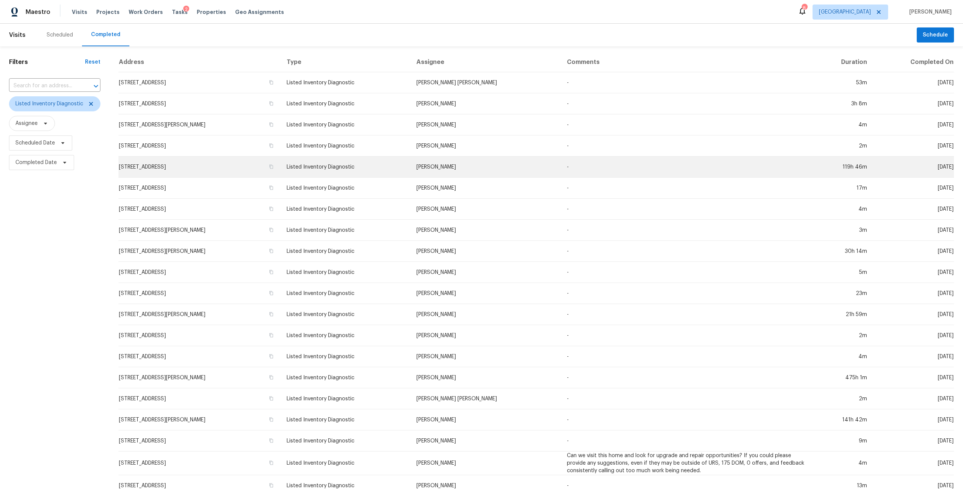
click at [183, 169] on td "3202 Tiger Hole Rd, Jacksonville, FL 32216" at bounding box center [199, 166] width 162 height 21
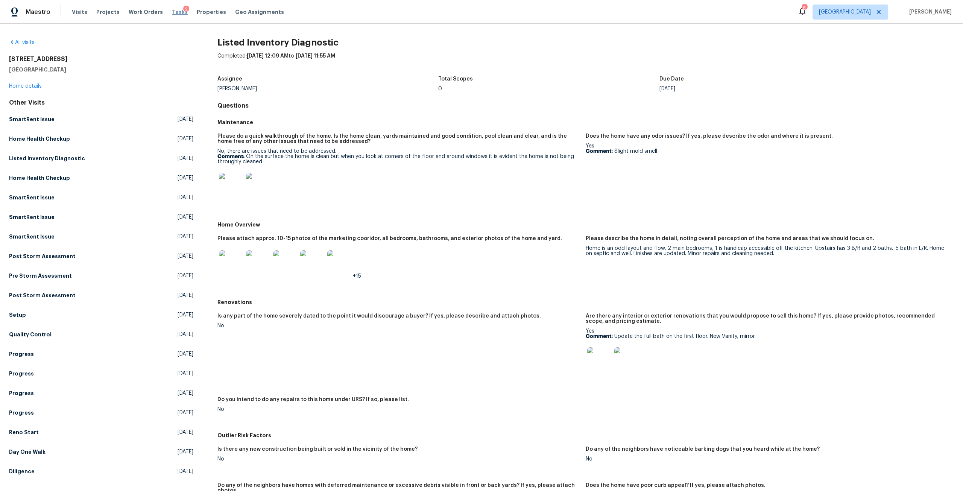
click at [172, 12] on span "Tasks" at bounding box center [180, 11] width 16 height 5
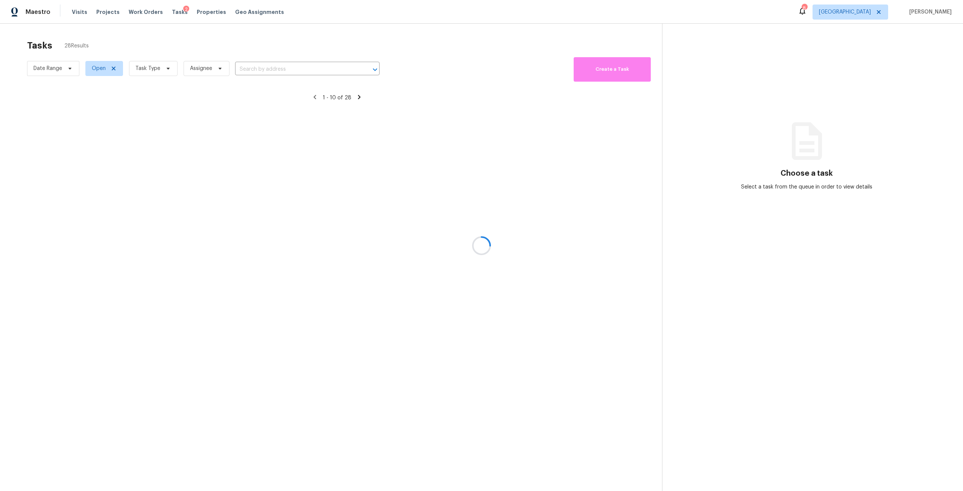
click at [162, 64] on div at bounding box center [481, 245] width 963 height 491
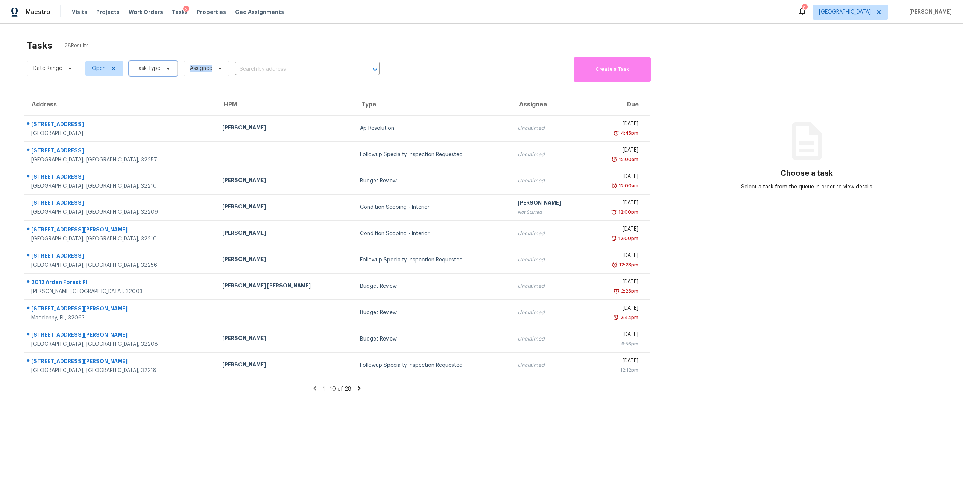
click at [163, 64] on span "Task Type" at bounding box center [153, 68] width 49 height 15
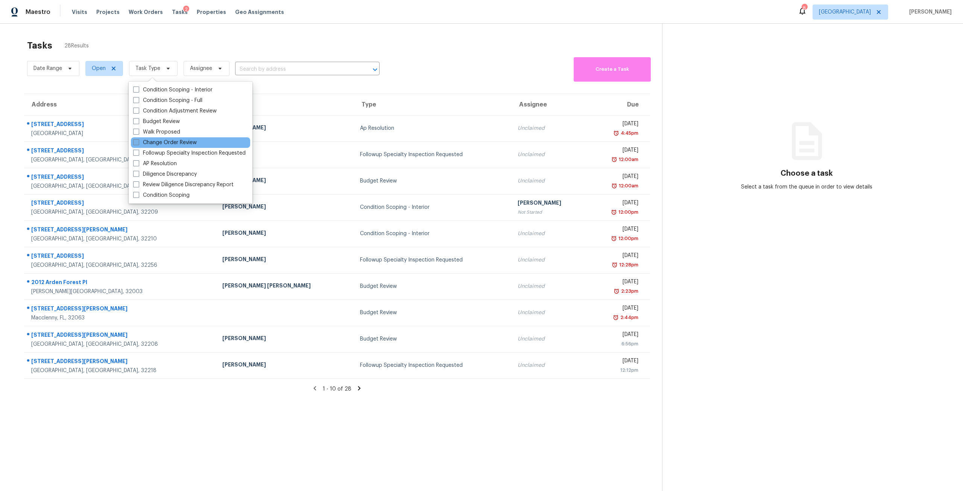
click at [172, 143] on label "Change Order Review" at bounding box center [165, 143] width 64 height 8
click at [138, 143] on input "Change Order Review" at bounding box center [135, 141] width 5 height 5
checkbox input "true"
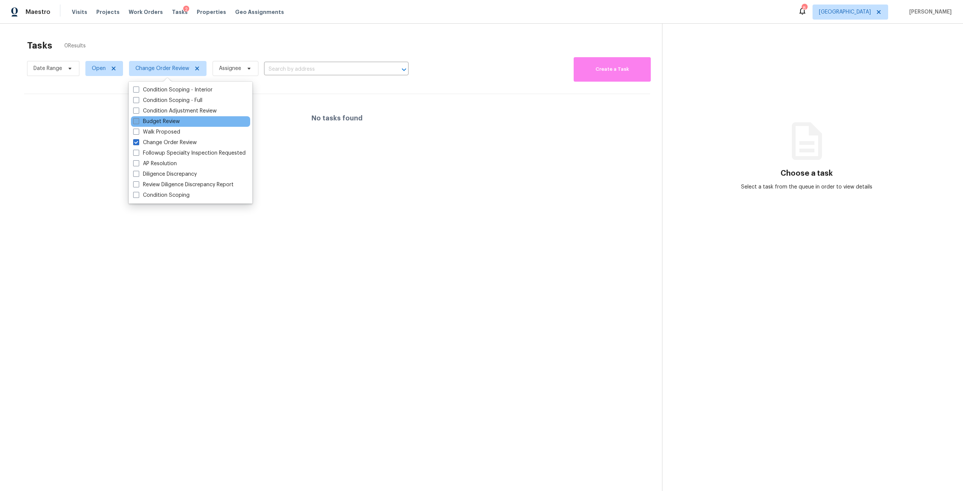
click at [169, 120] on label "Budget Review" at bounding box center [156, 122] width 47 height 8
click at [138, 120] on input "Budget Review" at bounding box center [135, 120] width 5 height 5
checkbox input "true"
click at [251, 35] on div at bounding box center [481, 245] width 963 height 491
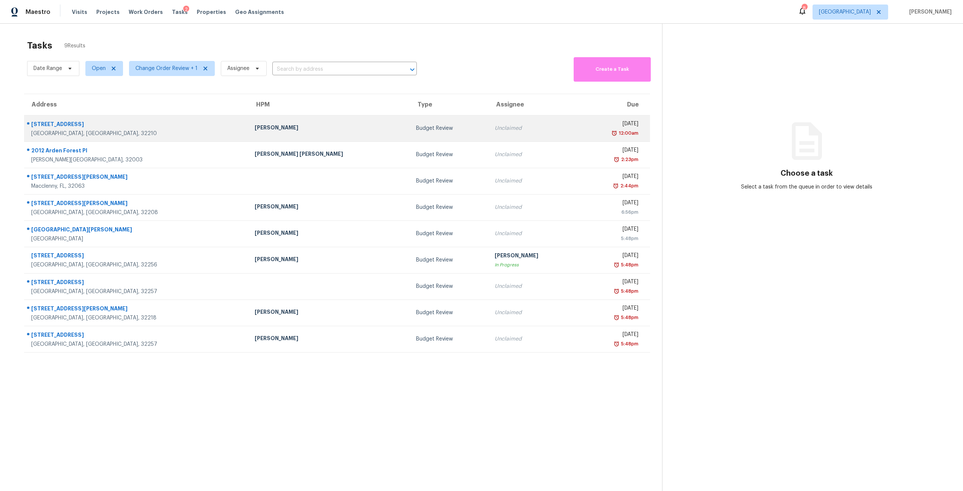
click at [410, 135] on td "Budget Review" at bounding box center [449, 128] width 79 height 26
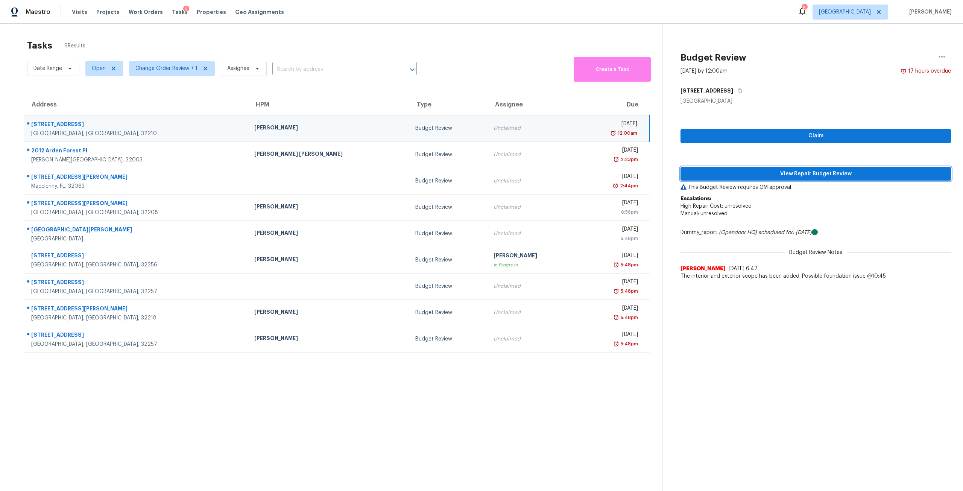
click at [761, 173] on span "View Repair Budget Review" at bounding box center [815, 173] width 258 height 9
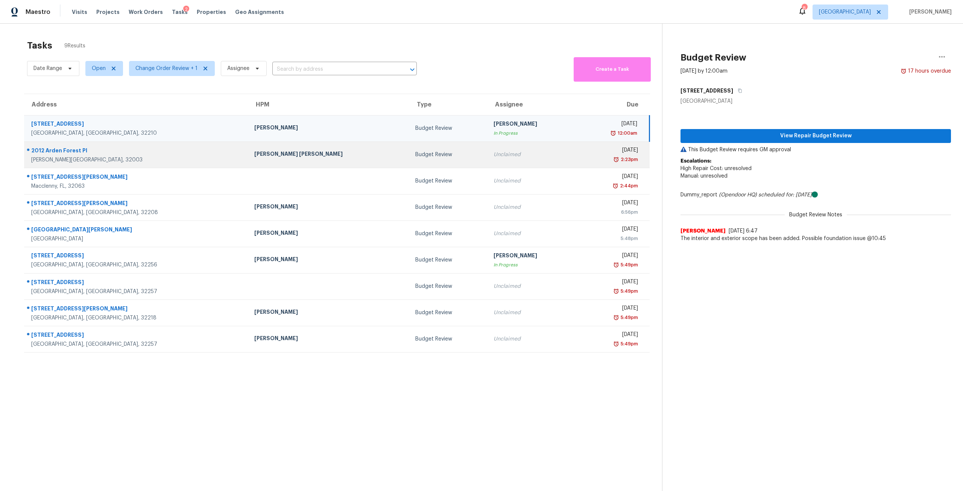
click at [493, 152] on div "Unclaimed" at bounding box center [531, 155] width 77 height 8
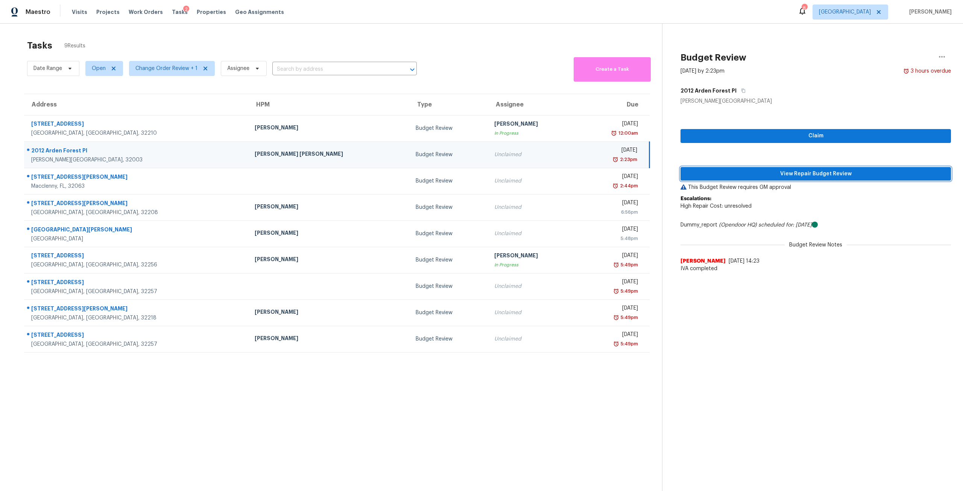
click at [860, 173] on span "View Repair Budget Review" at bounding box center [815, 173] width 258 height 9
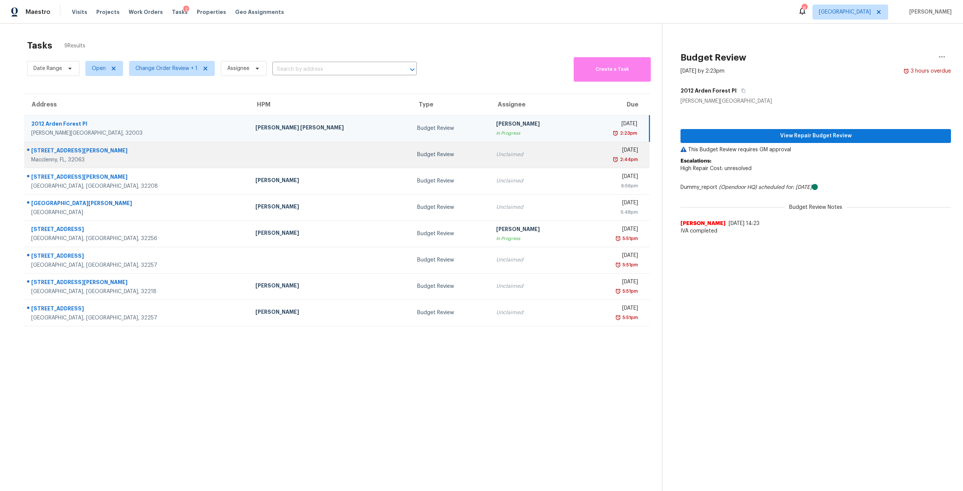
click at [496, 151] on div "Unclaimed" at bounding box center [534, 155] width 77 height 8
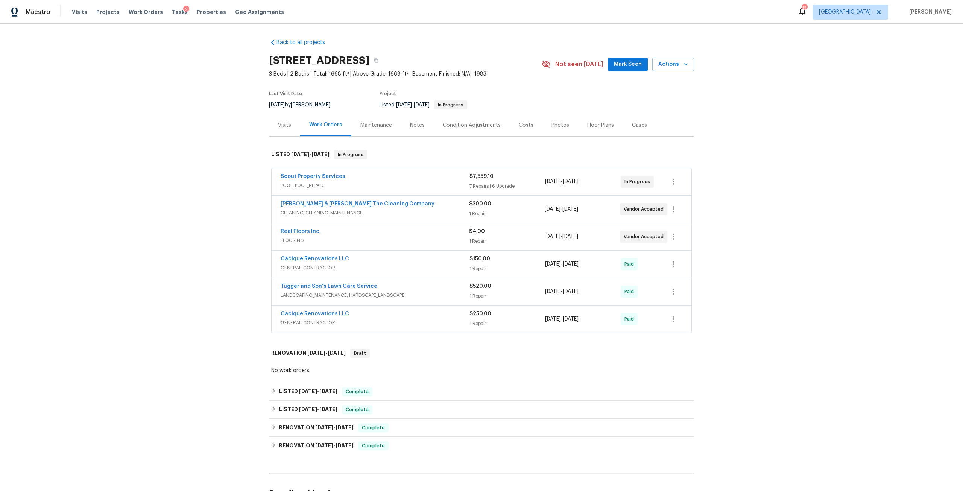
click at [329, 173] on span "Scout Property Services" at bounding box center [313, 177] width 65 height 8
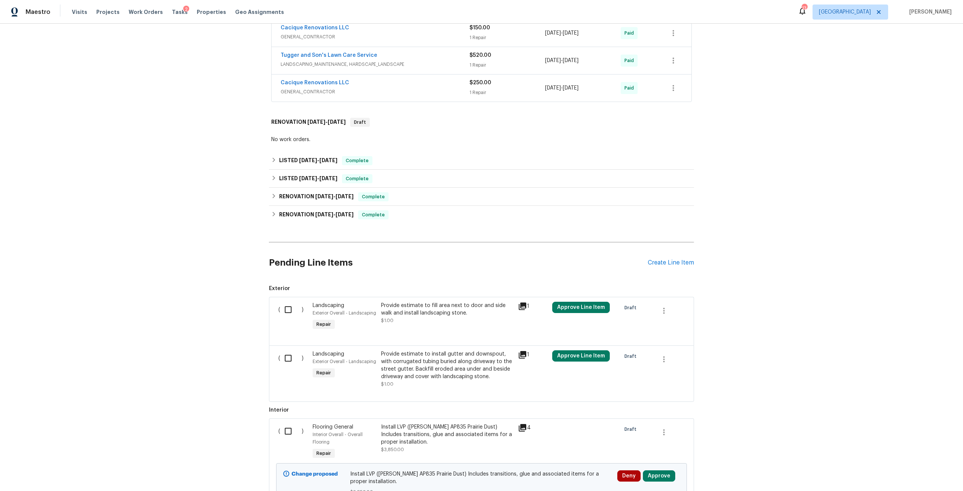
scroll to position [752, 0]
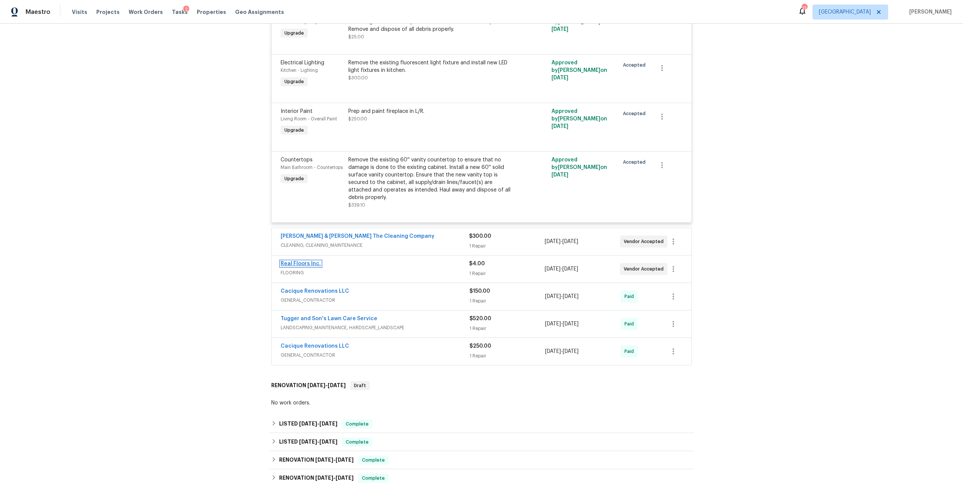
click at [311, 262] on link "Real Floors Inc." at bounding box center [301, 263] width 40 height 5
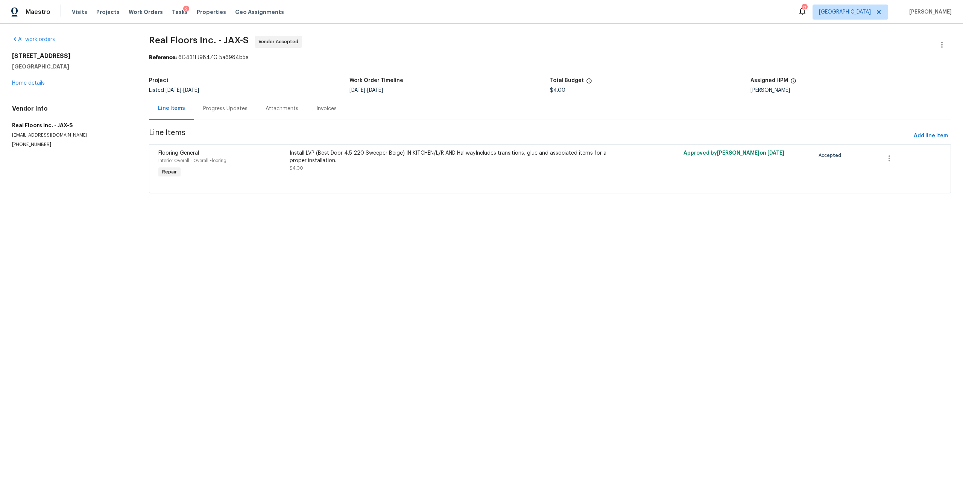
click at [335, 153] on div "Install LVP (Best Door 4.5 220 Sweeper Beige) IN KITCHEN/L/R AND HallwayInclude…" at bounding box center [452, 156] width 324 height 15
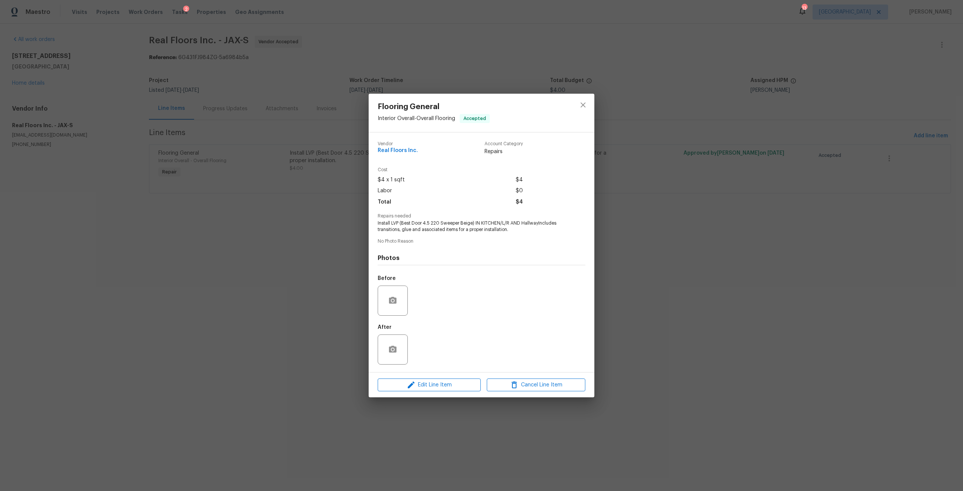
click at [437, 372] on div "Edit Line Item Cancel Line Item" at bounding box center [482, 384] width 226 height 25
click at [455, 387] on span "Edit Line Item" at bounding box center [429, 384] width 99 height 9
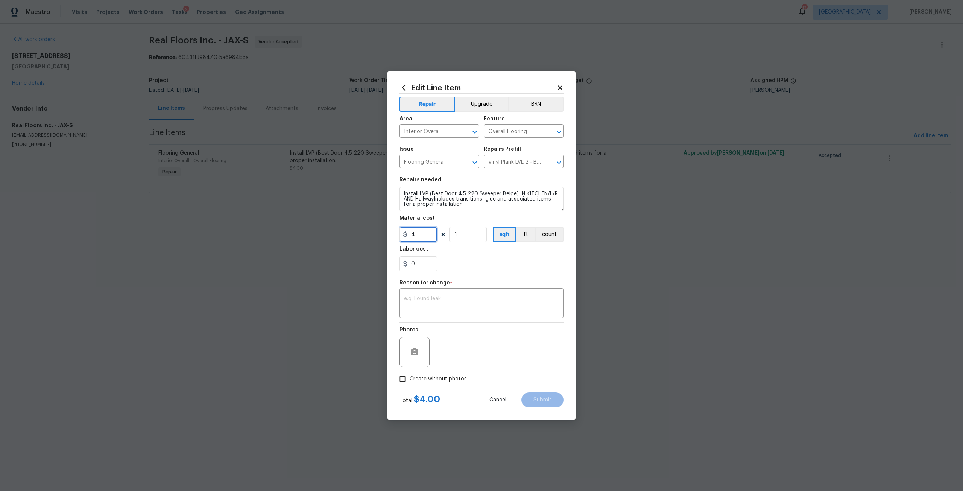
click at [418, 234] on input "4" at bounding box center [418, 234] width 38 height 15
type input "4334.43"
click at [488, 97] on button "Upgrade" at bounding box center [482, 104] width 54 height 15
click at [429, 316] on div "x ​" at bounding box center [481, 304] width 164 height 28
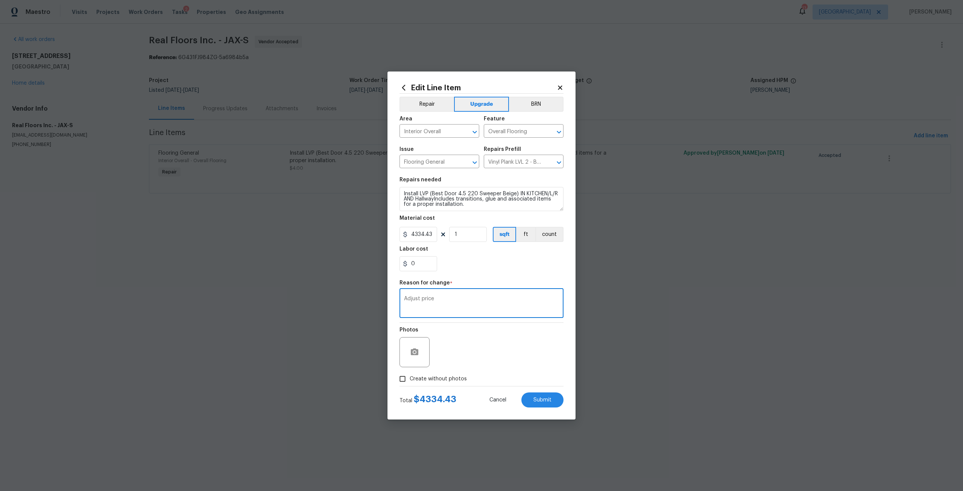
type textarea "Adjust price"
click at [441, 379] on span "Create without photos" at bounding box center [438, 379] width 57 height 8
click at [410, 379] on input "Create without photos" at bounding box center [402, 379] width 14 height 14
checkbox input "true"
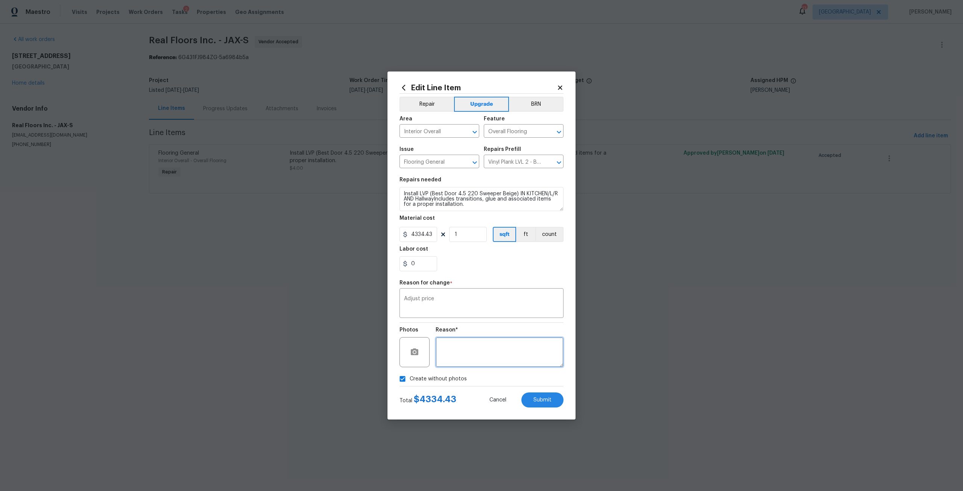
click at [462, 350] on textarea at bounding box center [500, 352] width 128 height 30
click at [556, 402] on button "Submit" at bounding box center [542, 399] width 42 height 15
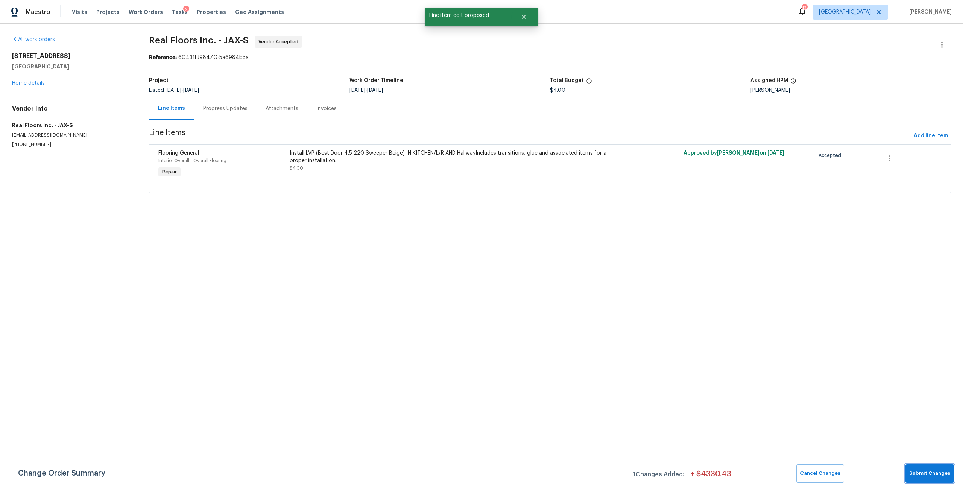
click at [932, 476] on span "Submit Changes" at bounding box center [929, 473] width 41 height 9
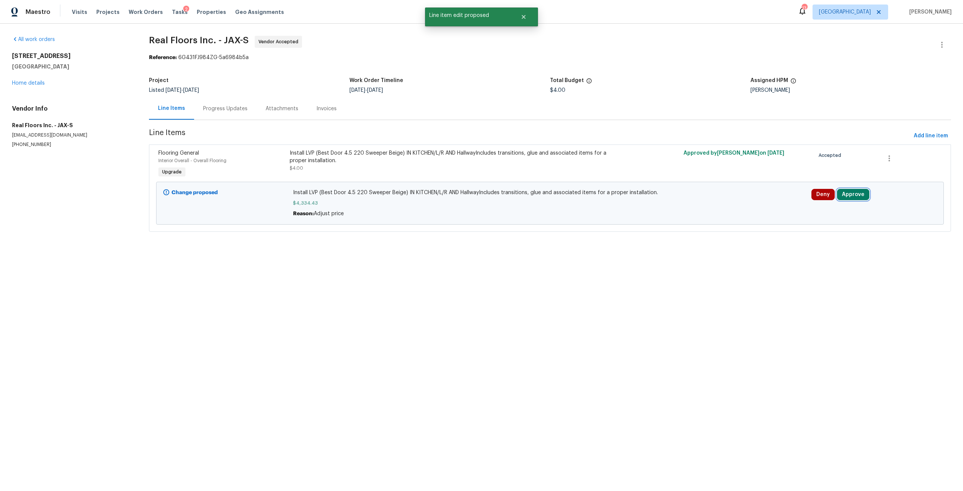
click at [850, 195] on button "Approve" at bounding box center [853, 194] width 32 height 11
click at [745, 196] on button "Approve" at bounding box center [740, 201] width 45 height 15
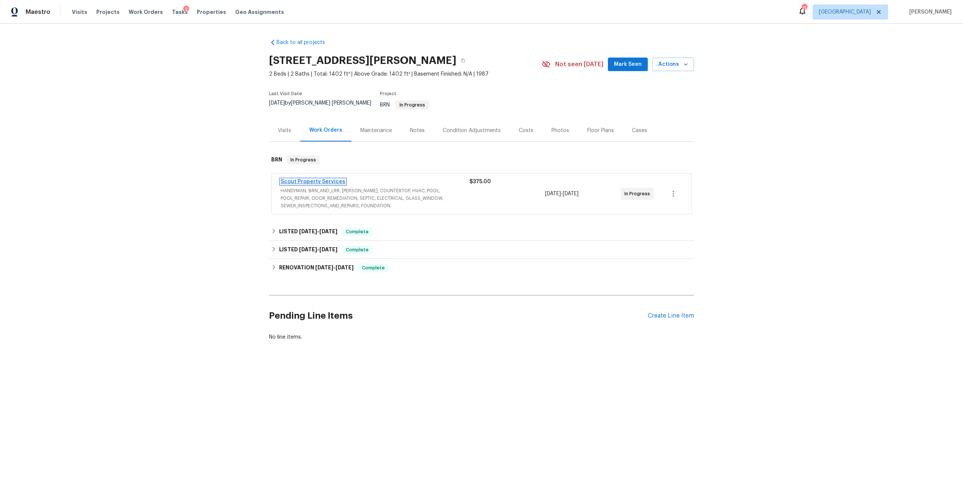
click at [314, 179] on link "Scout Property Services" at bounding box center [313, 181] width 65 height 5
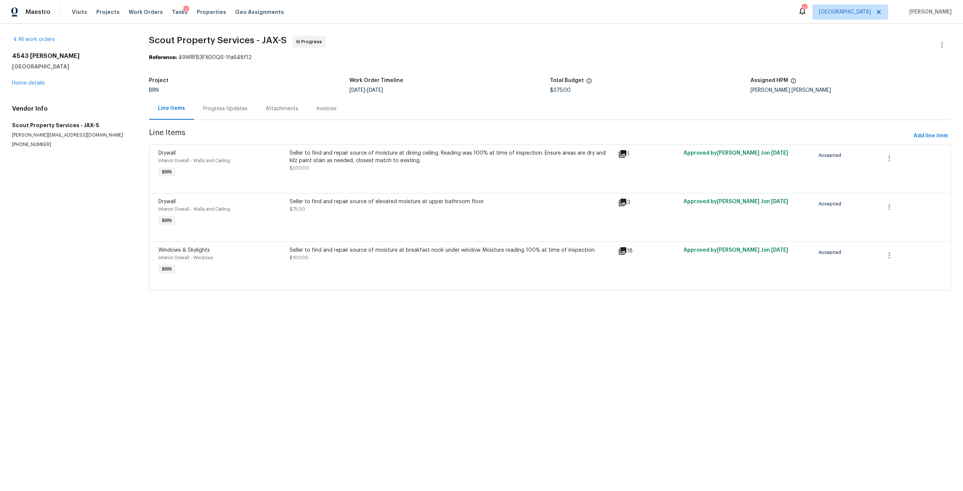
click at [233, 106] on div "Progress Updates" at bounding box center [225, 109] width 44 height 8
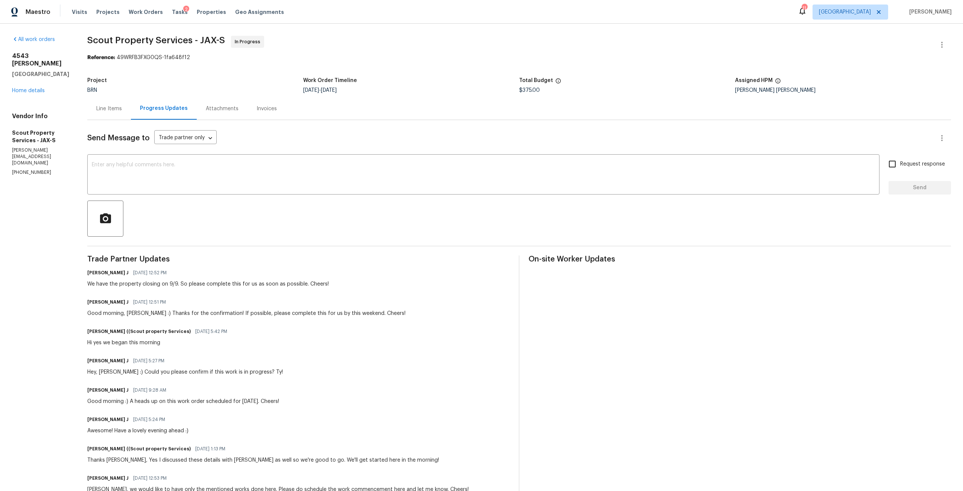
click at [30, 94] on div "[STREET_ADDRESS][PERSON_NAME] Home details" at bounding box center [40, 73] width 57 height 42
click at [14, 93] on link "Home details" at bounding box center [28, 90] width 33 height 5
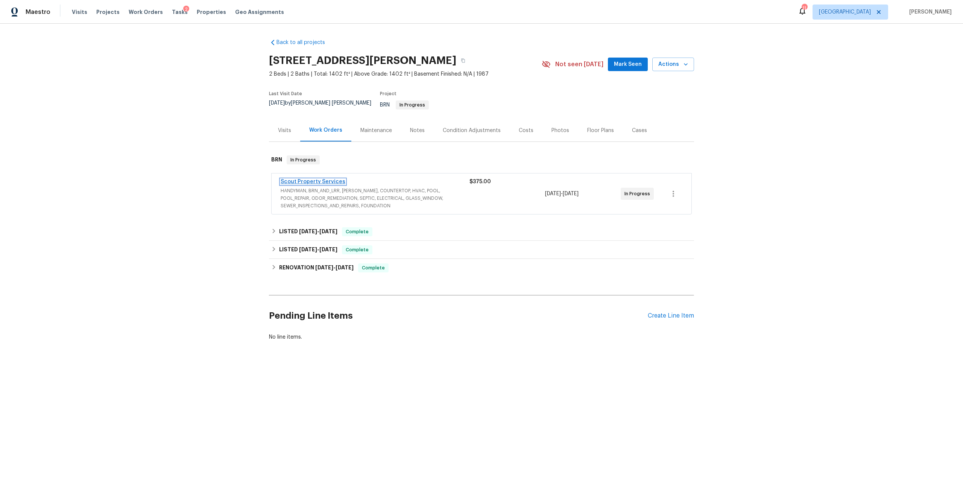
click at [328, 179] on link "Scout Property Services" at bounding box center [313, 181] width 65 height 5
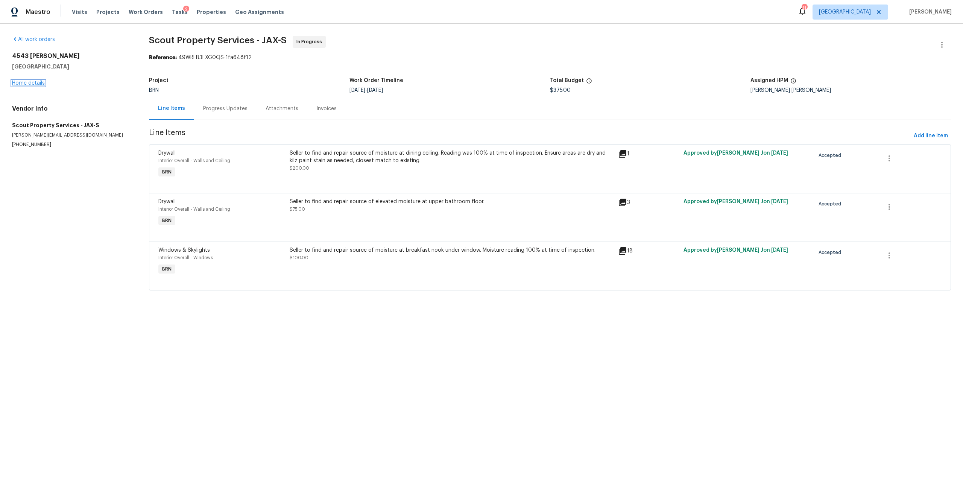
click at [36, 84] on link "Home details" at bounding box center [28, 82] width 33 height 5
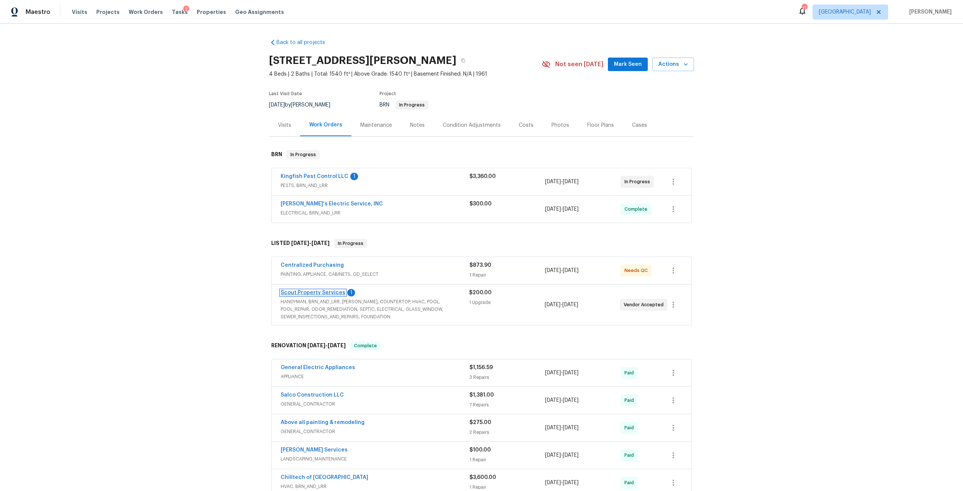
click at [322, 290] on link "Scout Property Services" at bounding box center [313, 292] width 65 height 5
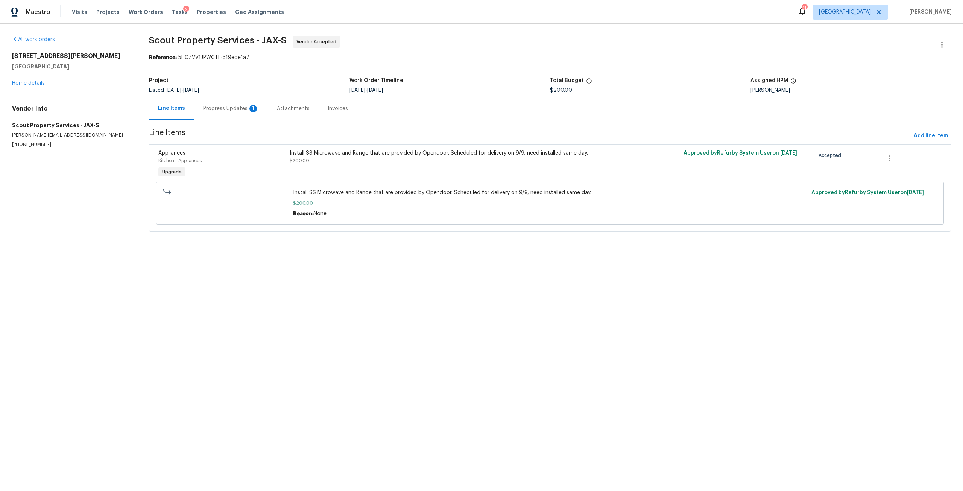
click at [234, 105] on div "Progress Updates 1" at bounding box center [231, 109] width 56 height 8
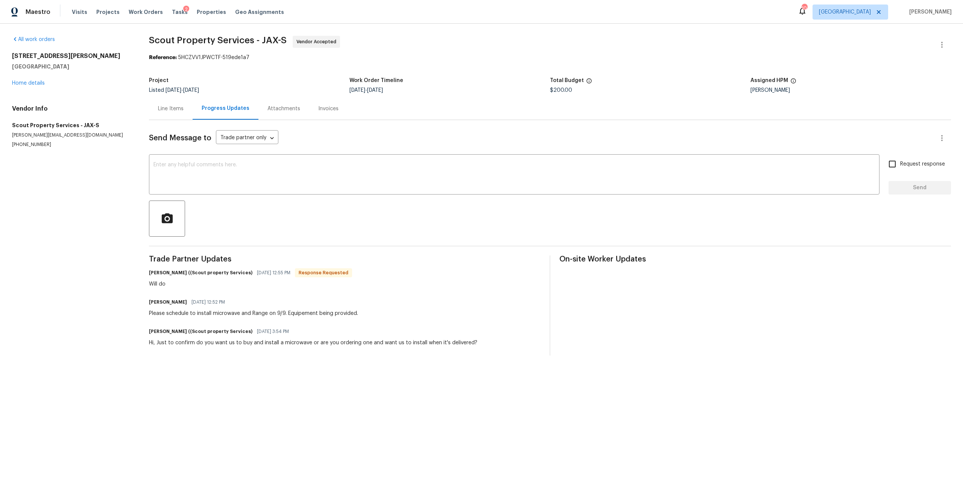
click at [181, 109] on div "Line Items" at bounding box center [171, 109] width 26 height 8
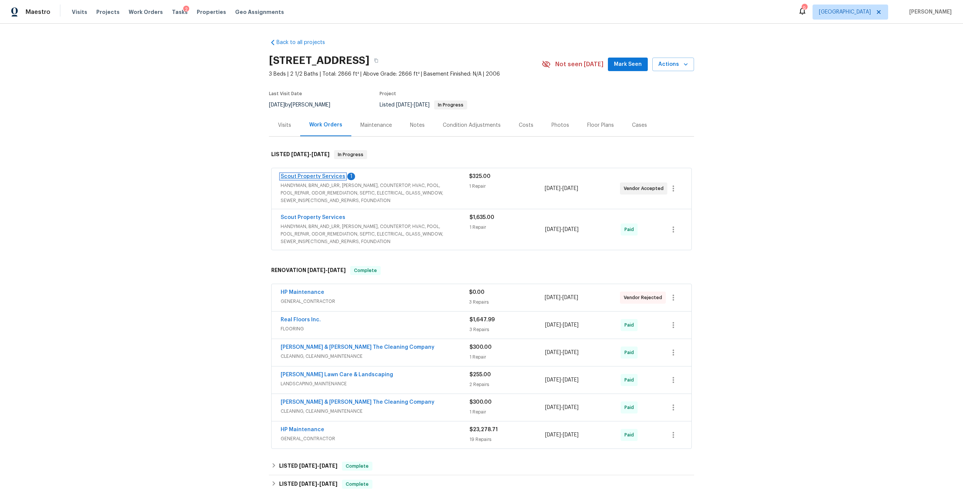
click at [324, 175] on link "Scout Property Services" at bounding box center [313, 176] width 65 height 5
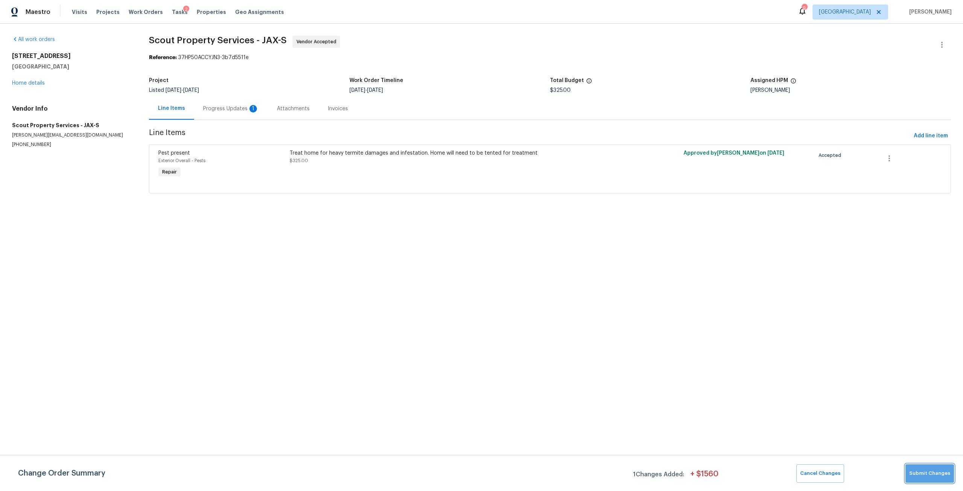
click at [931, 469] on span "Submit Changes" at bounding box center [929, 473] width 41 height 9
click at [231, 111] on div "Progress Updates 1" at bounding box center [231, 109] width 56 height 8
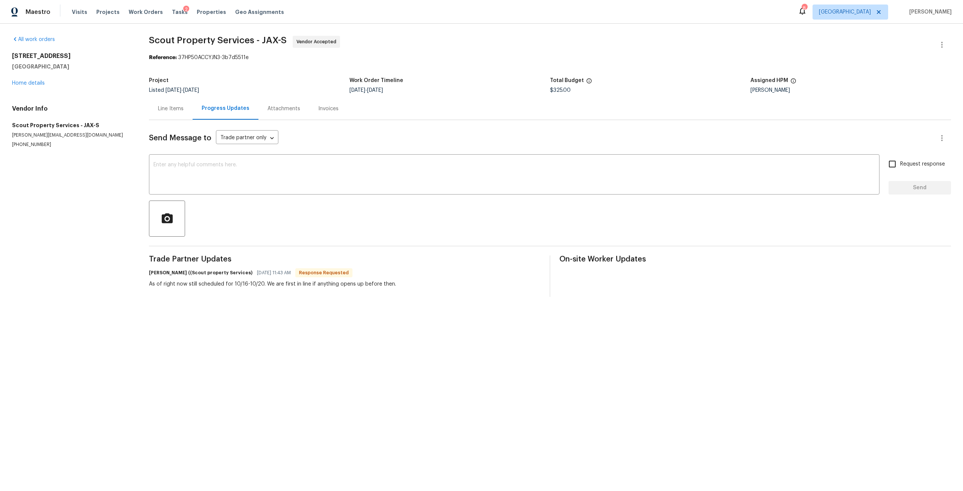
click at [176, 107] on div "Line Items" at bounding box center [171, 109] width 26 height 8
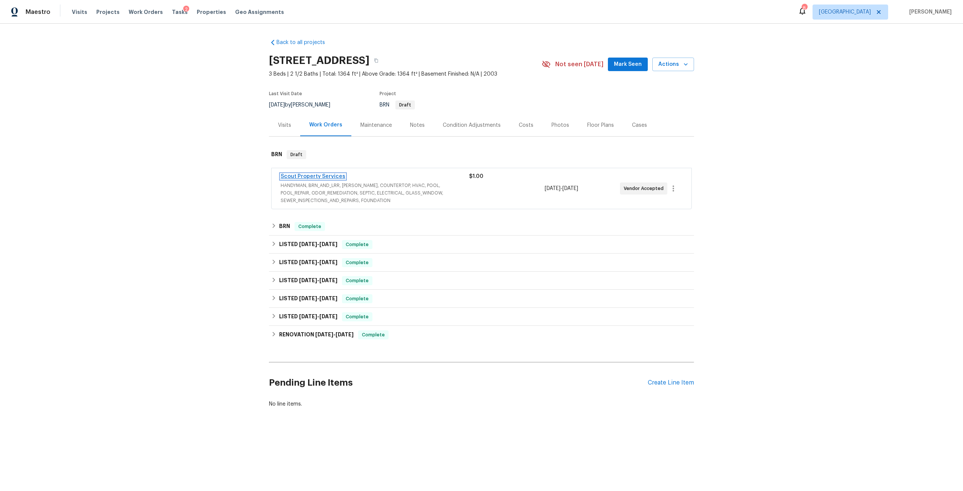
click at [318, 179] on link "Scout Property Services" at bounding box center [313, 176] width 65 height 5
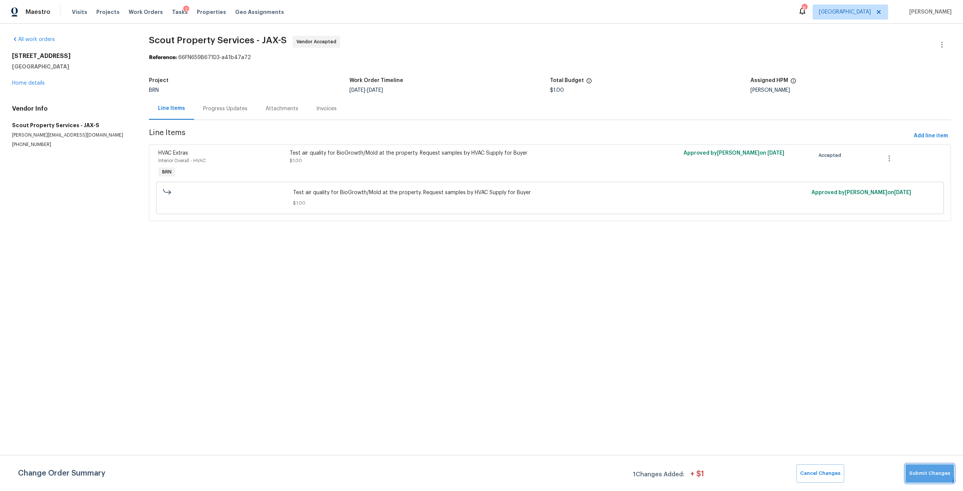
click at [916, 468] on button "Submit Changes" at bounding box center [929, 473] width 49 height 18
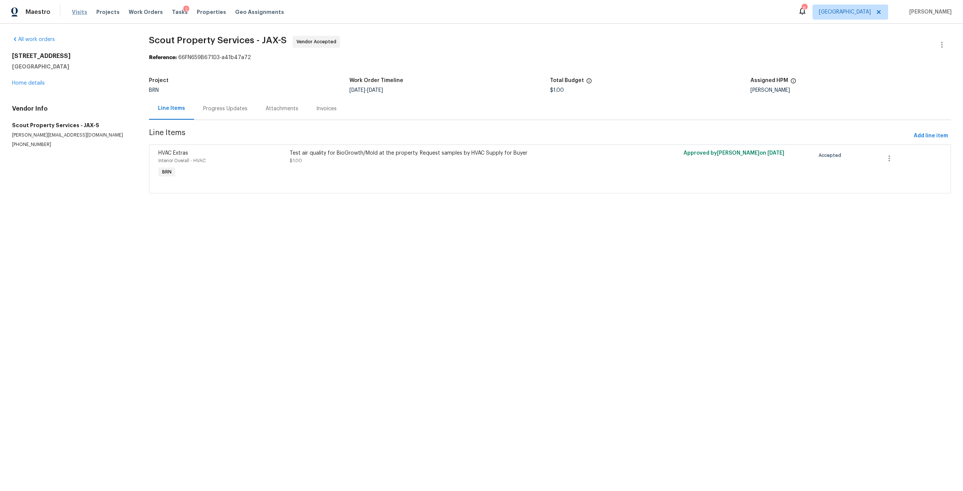
click at [78, 11] on span "Visits" at bounding box center [79, 12] width 15 height 8
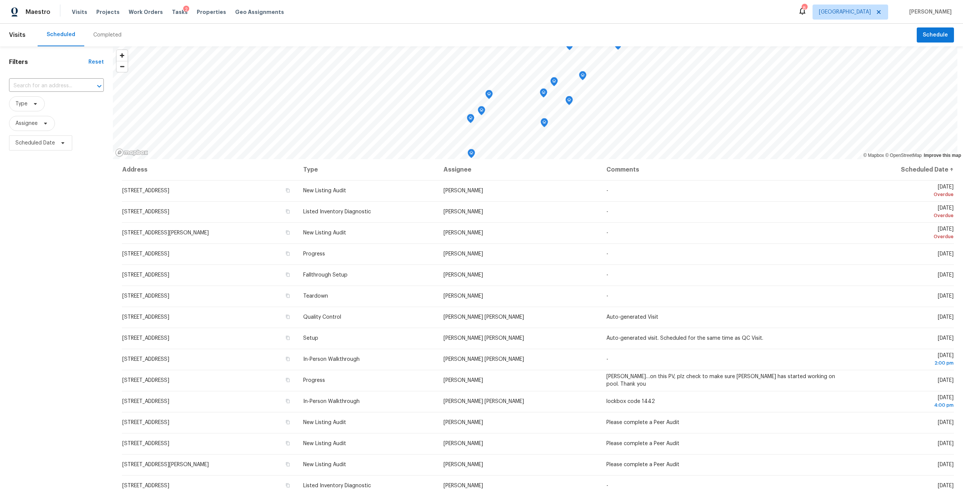
click at [108, 36] on div "Completed" at bounding box center [107, 35] width 28 height 8
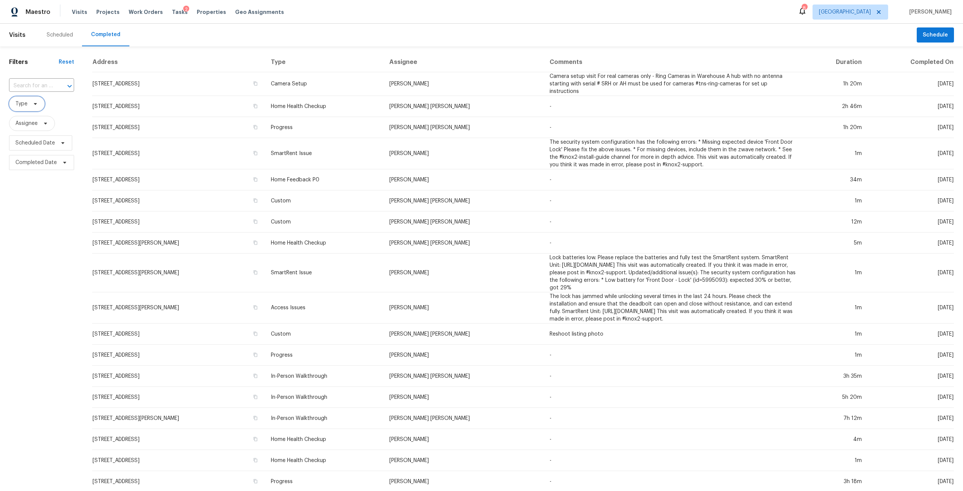
click at [36, 108] on span "Type" at bounding box center [27, 103] width 36 height 15
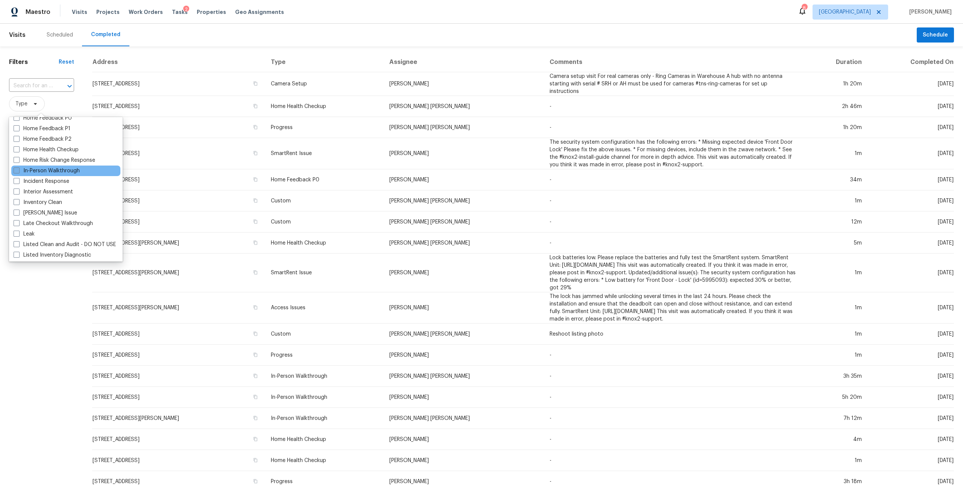
scroll to position [263, 0]
click at [72, 240] on label "Listed Inventory Diagnostic" at bounding box center [52, 240] width 77 height 8
click at [18, 240] on input "Listed Inventory Diagnostic" at bounding box center [16, 238] width 5 height 5
checkbox input "true"
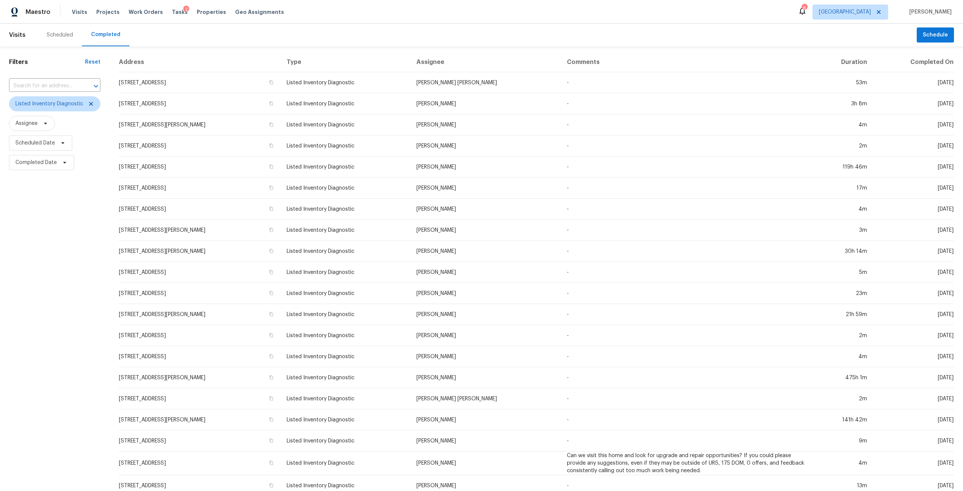
click at [52, 298] on div "Filters Reset ​ Listed Inventory Diagnostic Assignee Scheduled Date Completed D…" at bounding box center [54, 281] width 109 height 470
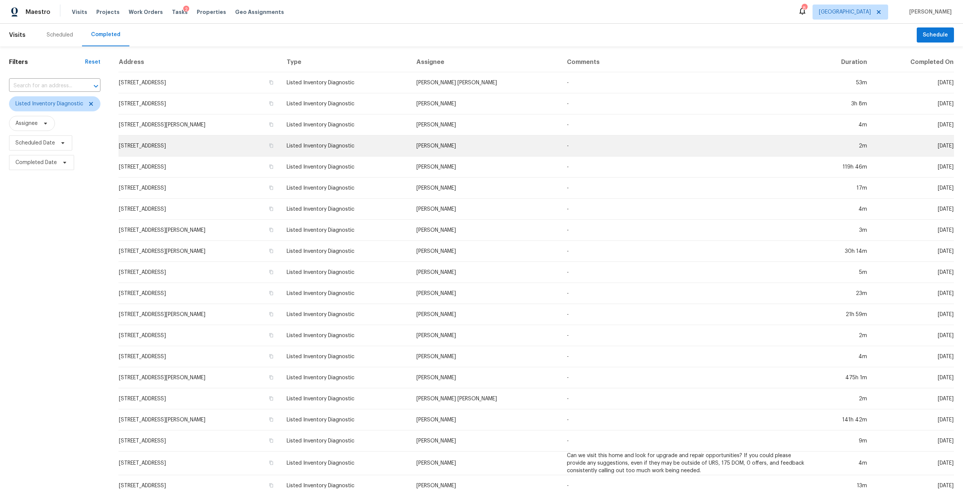
click at [274, 146] on td "[STREET_ADDRESS]" at bounding box center [199, 145] width 162 height 21
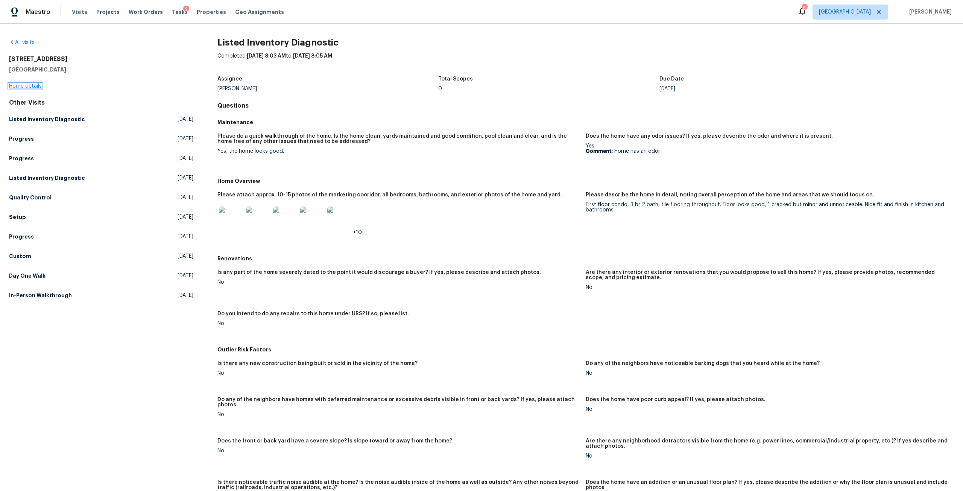
click at [40, 84] on link "Home details" at bounding box center [25, 85] width 33 height 5
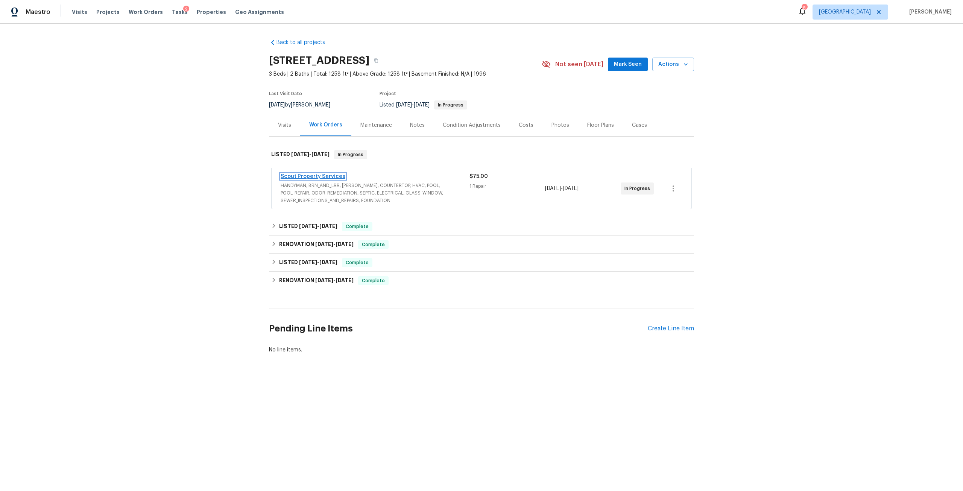
click at [328, 179] on link "Scout Property Services" at bounding box center [313, 176] width 65 height 5
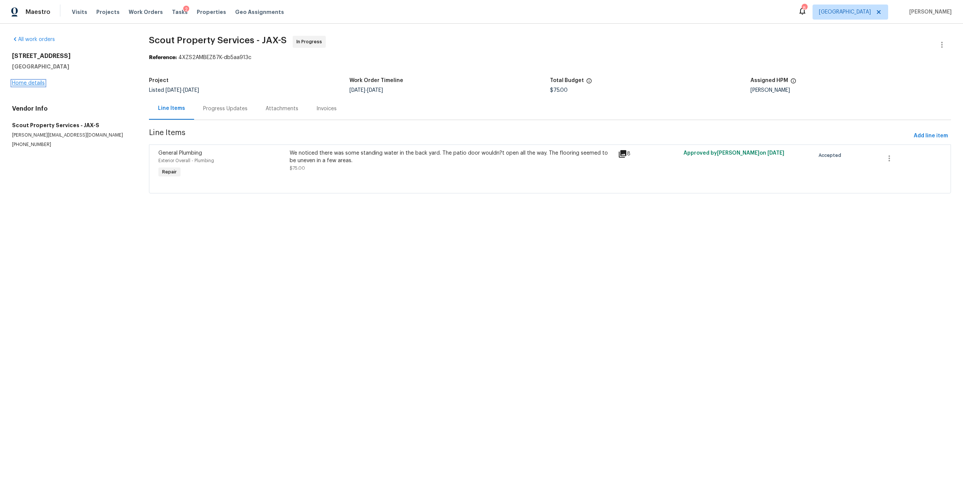
click at [40, 80] on link "Home details" at bounding box center [28, 82] width 33 height 5
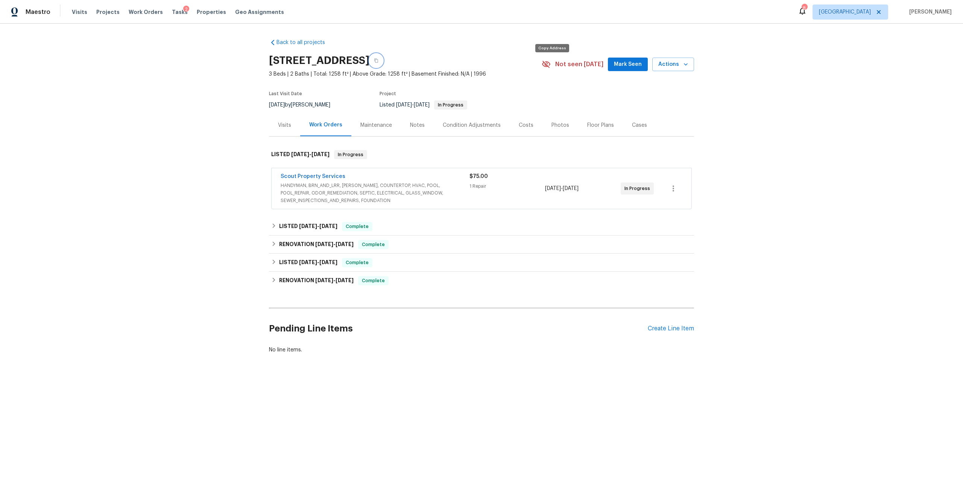
click at [378, 63] on icon "button" at bounding box center [376, 60] width 5 height 5
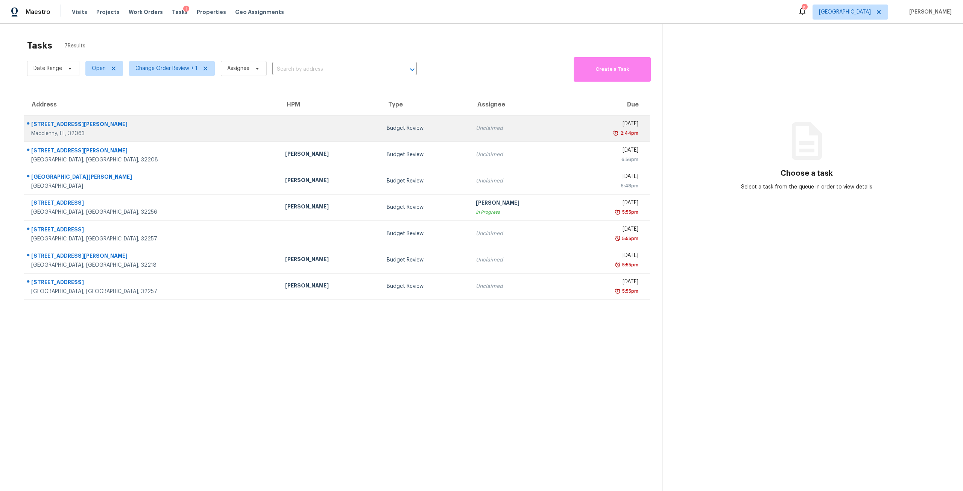
click at [470, 133] on td "Unclaimed" at bounding box center [521, 128] width 102 height 26
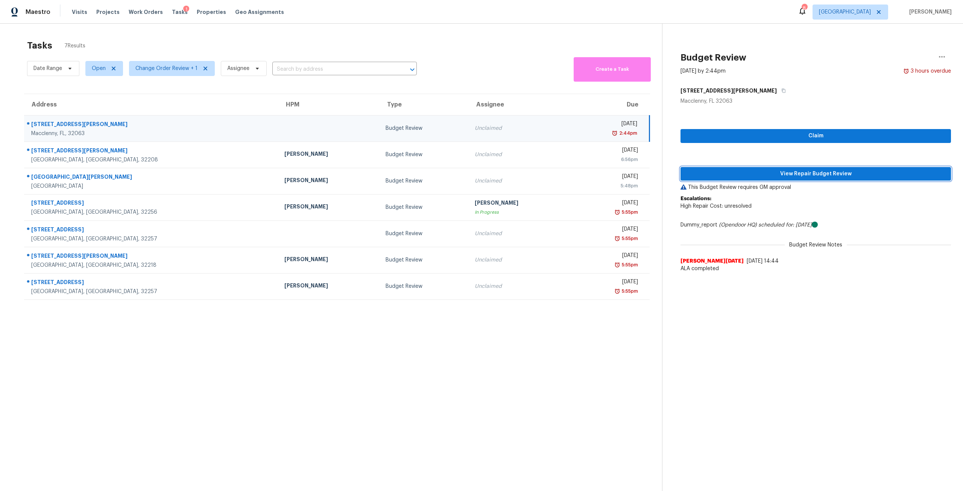
click at [791, 174] on span "View Repair Budget Review" at bounding box center [815, 173] width 258 height 9
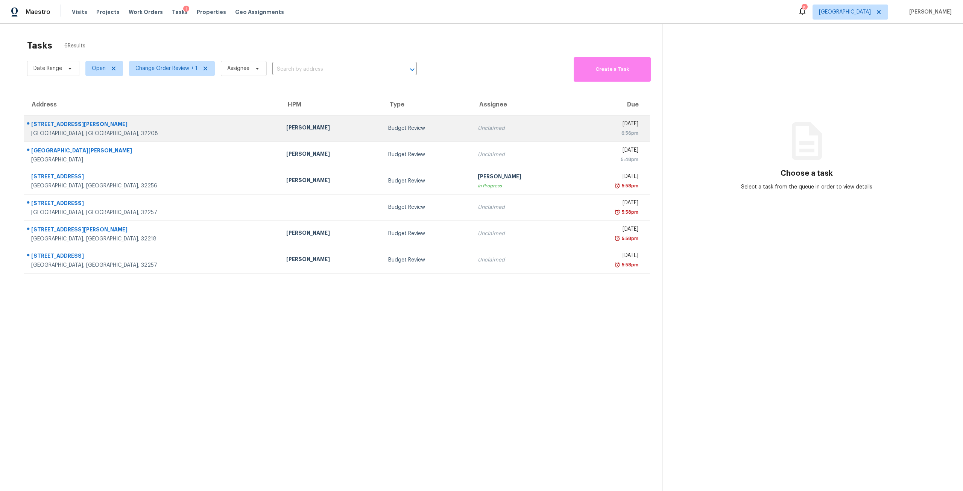
click at [478, 132] on div "Unclaimed" at bounding box center [523, 128] width 90 height 8
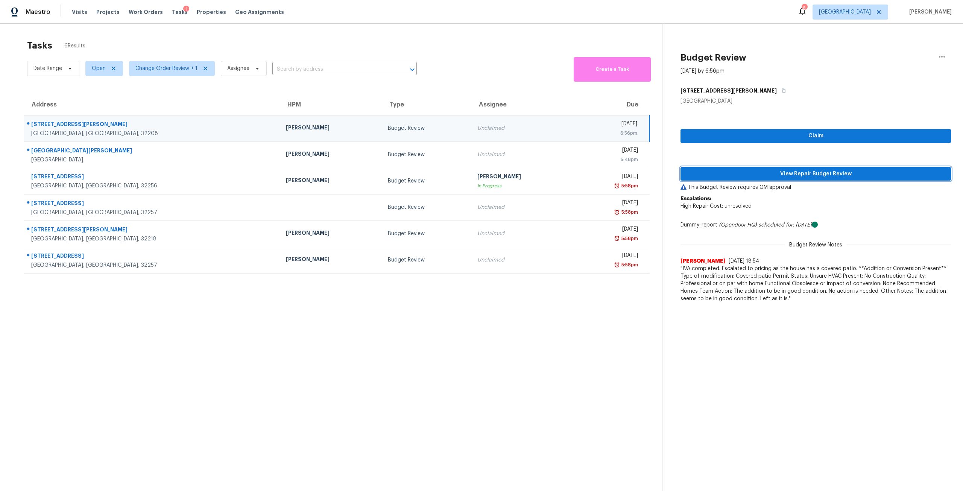
click at [816, 175] on span "View Repair Budget Review" at bounding box center [815, 173] width 258 height 9
